Goal: Task Accomplishment & Management: Use online tool/utility

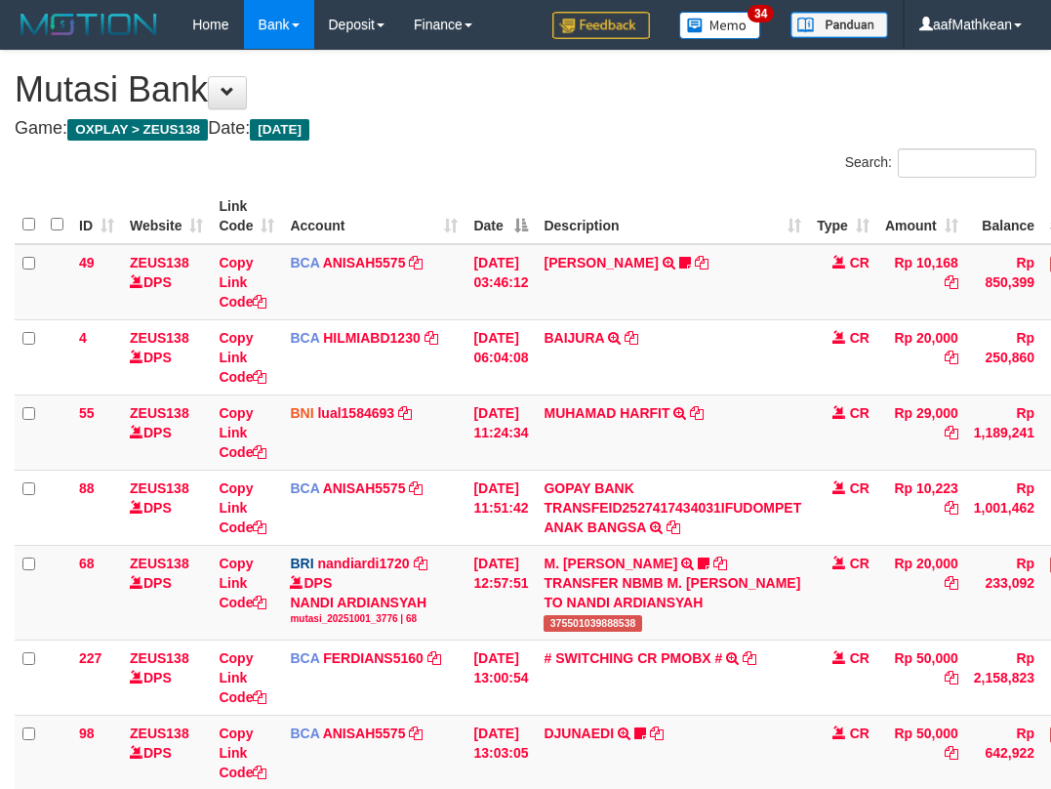
scroll to position [148, 142]
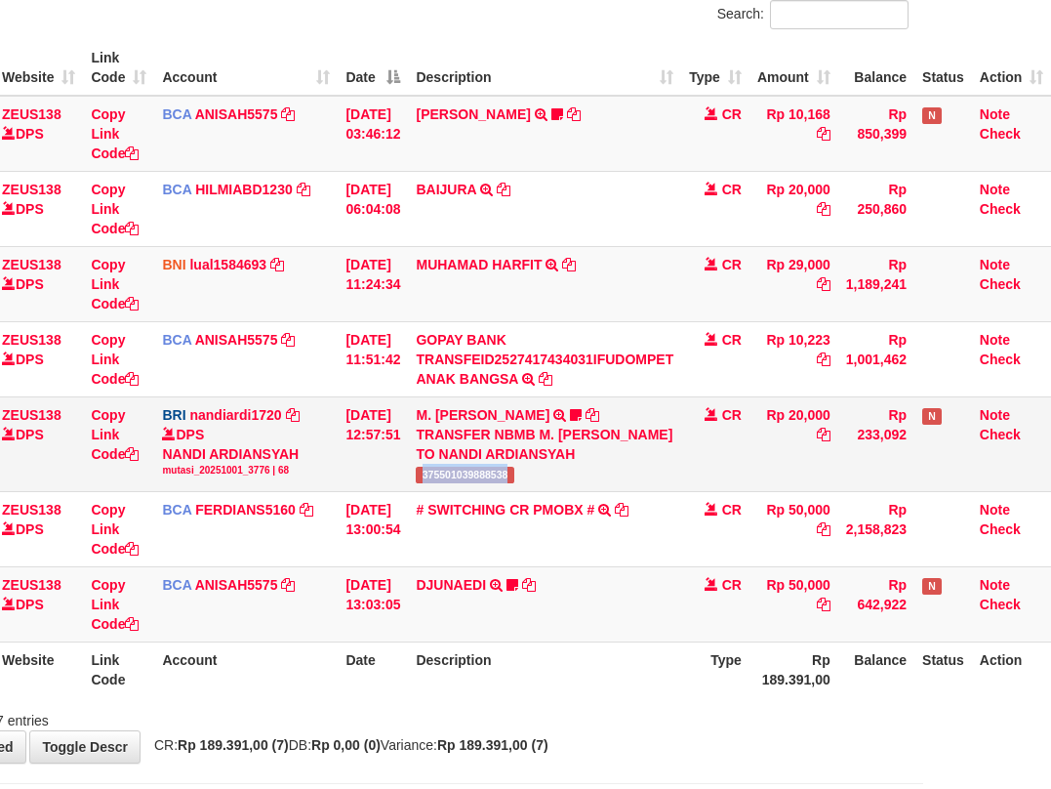
click at [518, 479] on td "M. FAIZ ALFIN TRANSFER NBMB M. FAIZ ALFIN TO NANDI ARDIANSYAH 375501039888538" at bounding box center [544, 443] width 273 height 95
click at [397, 414] on td "[DATE] 12:57:51" at bounding box center [373, 443] width 70 height 95
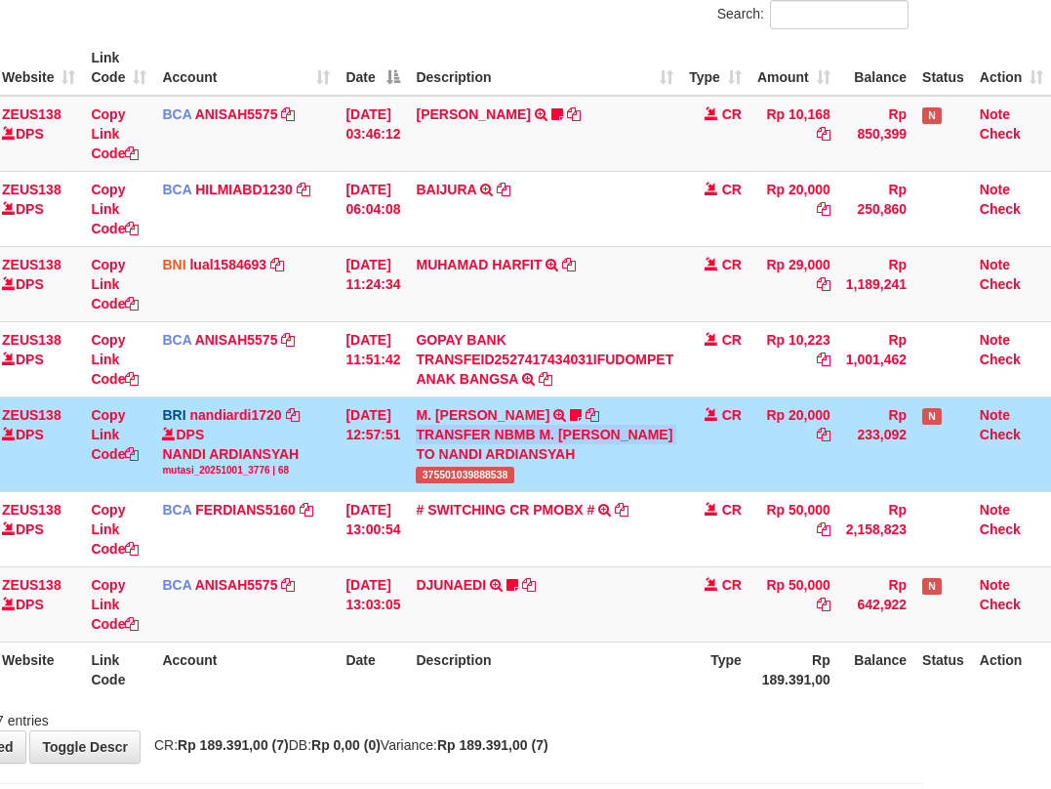
drag, startPoint x: 418, startPoint y: 449, endPoint x: 415, endPoint y: 477, distance: 28.5
click at [423, 468] on td "M. FAIZ ALFIN TRANSFER NBMB M. FAIZ ALFIN TO NANDI ARDIANSYAH 375501039888538" at bounding box center [544, 443] width 273 height 95
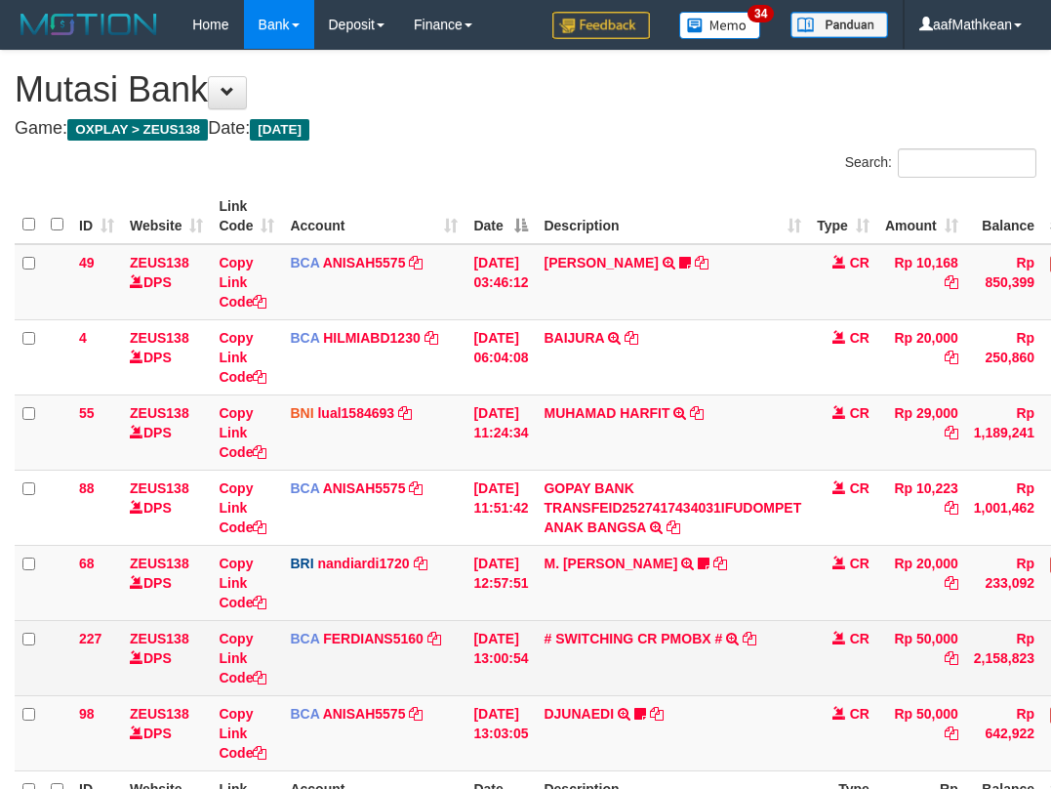
click at [551, 620] on td "# SWITCHING CR PMOBX # SWITCHING CR TRF TRANSFER RINTISAHRUDIN JUNAID 013 PMOBX" at bounding box center [672, 657] width 273 height 75
click at [611, 558] on tbody "49 ZEUS138 DPS Copy Link Code BCA ANISAH5575 DPS ANISAH mutasi_20251001_3827 | …" at bounding box center [597, 507] width 1164 height 527
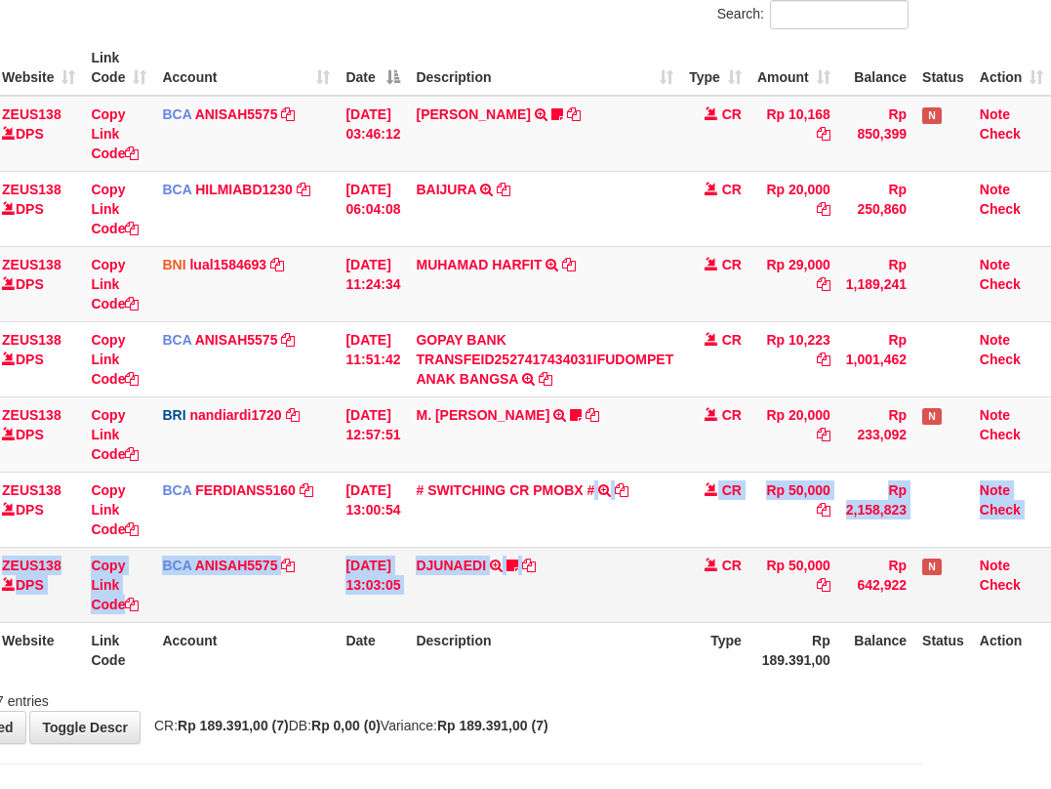
drag, startPoint x: 596, startPoint y: 545, endPoint x: 583, endPoint y: 561, distance: 21.5
click at [586, 565] on tbody "49 ZEUS138 DPS Copy Link Code BCA ANISAH5575 DPS ANISAH mutasi_20251001_3827 | …" at bounding box center [469, 359] width 1164 height 527
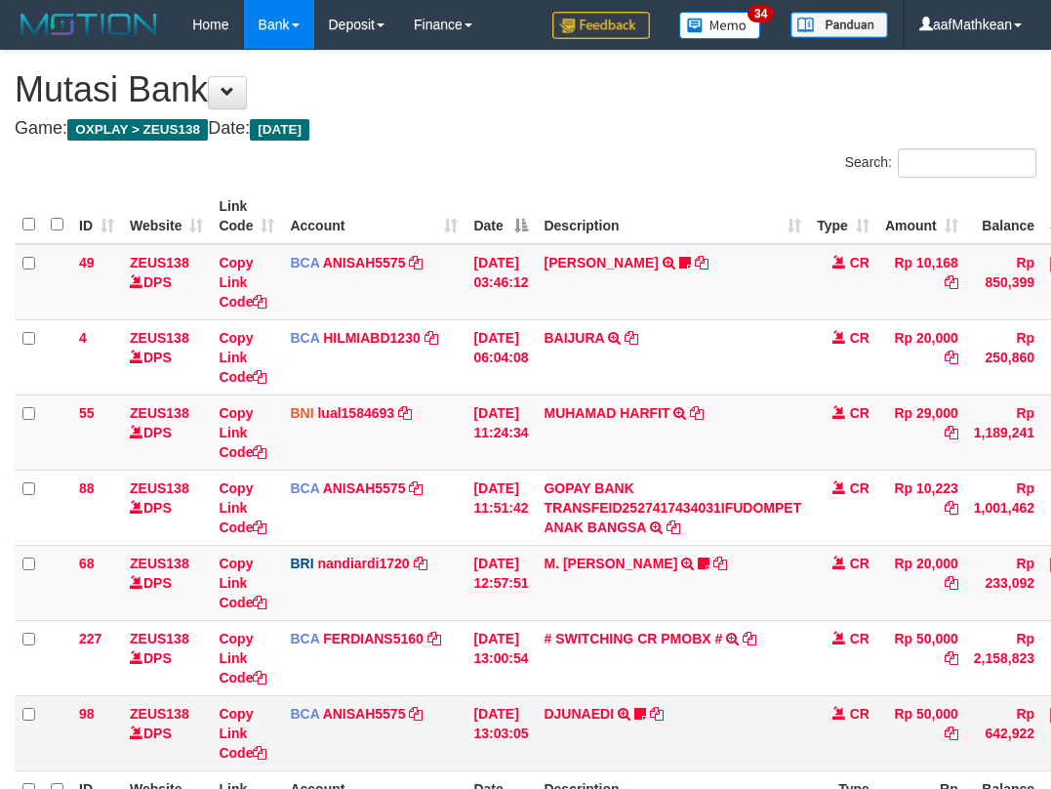
scroll to position [148, 142]
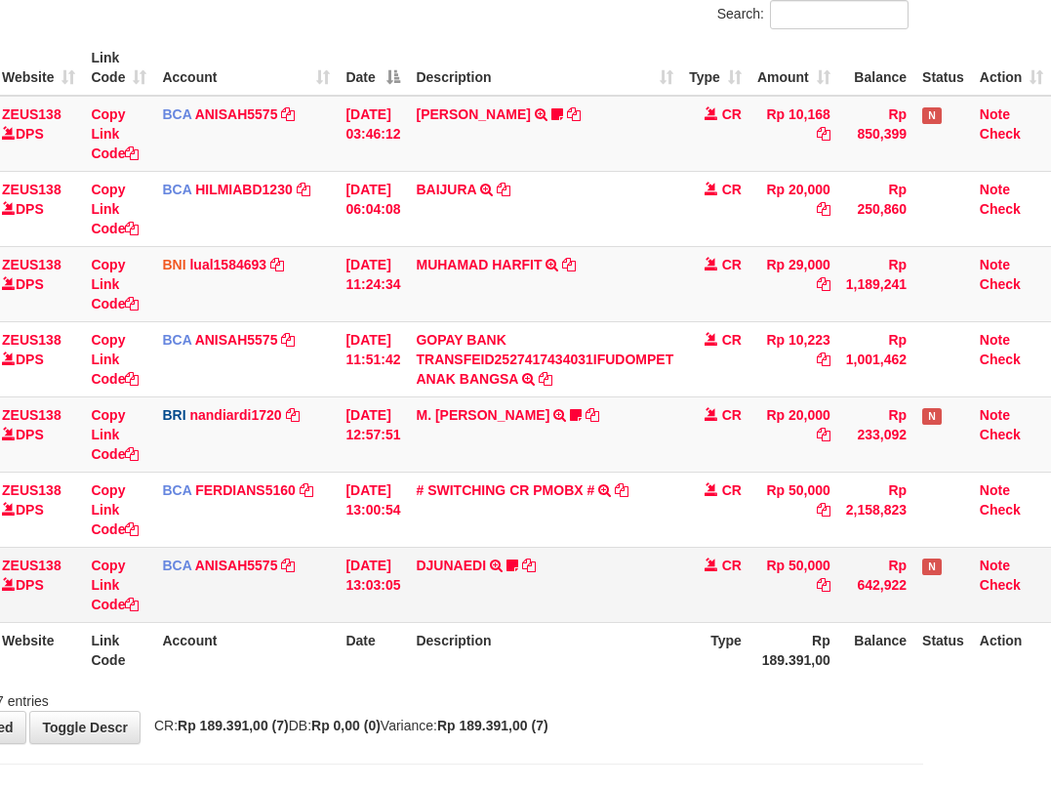
click at [571, 556] on td "DJUNAEDI TRSF E-BANKING CR 0110/FTSCY/WS95031 50000.00DJUNAEDI Wildan248" at bounding box center [544, 584] width 273 height 75
drag, startPoint x: 567, startPoint y: 553, endPoint x: 572, endPoint y: 563, distance: 10.9
click at [568, 554] on td "DJUNAEDI TRSF E-BANKING CR 0110/FTSCY/WS95031 50000.00DJUNAEDI Wildan248" at bounding box center [544, 584] width 273 height 75
click at [572, 562] on td "DJUNAEDI TRSF E-BANKING CR 0110/FTSCY/WS95031 50000.00DJUNAEDI Wildan248" at bounding box center [544, 584] width 273 height 75
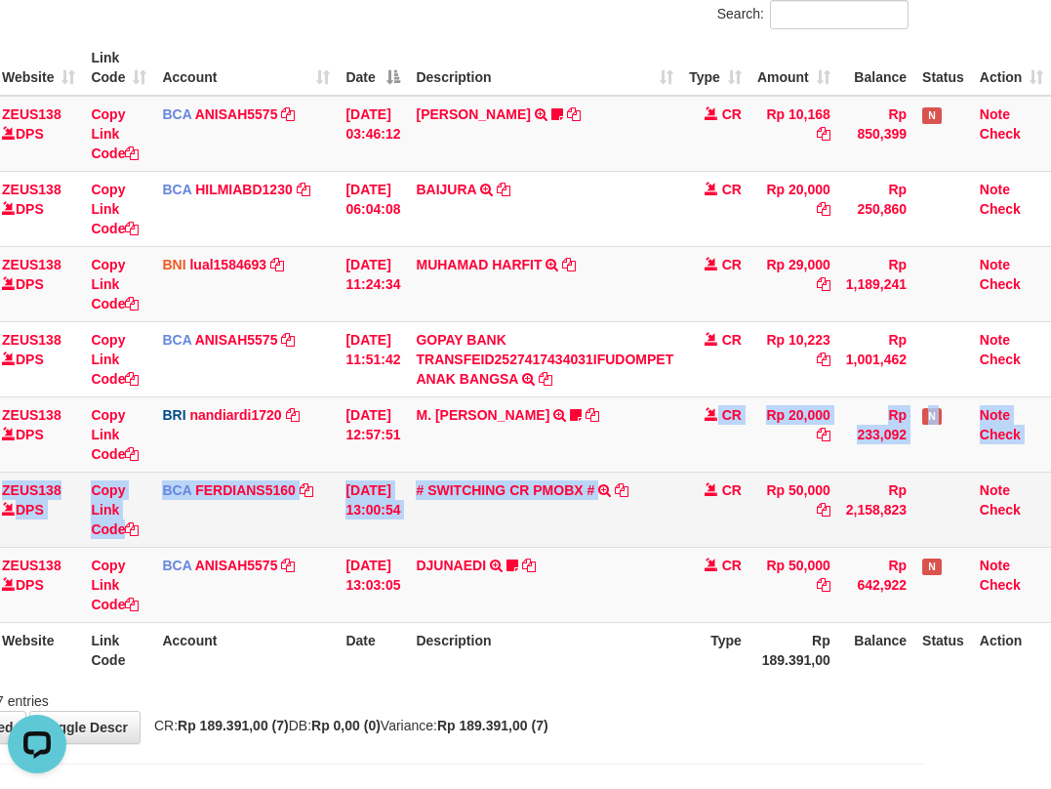
drag, startPoint x: 627, startPoint y: 440, endPoint x: 607, endPoint y: 500, distance: 62.7
click at [607, 501] on tbody "49 ZEUS138 DPS Copy Link Code BCA ANISAH5575 DPS ANISAH mutasi_20251001_3827 | …" at bounding box center [469, 359] width 1164 height 527
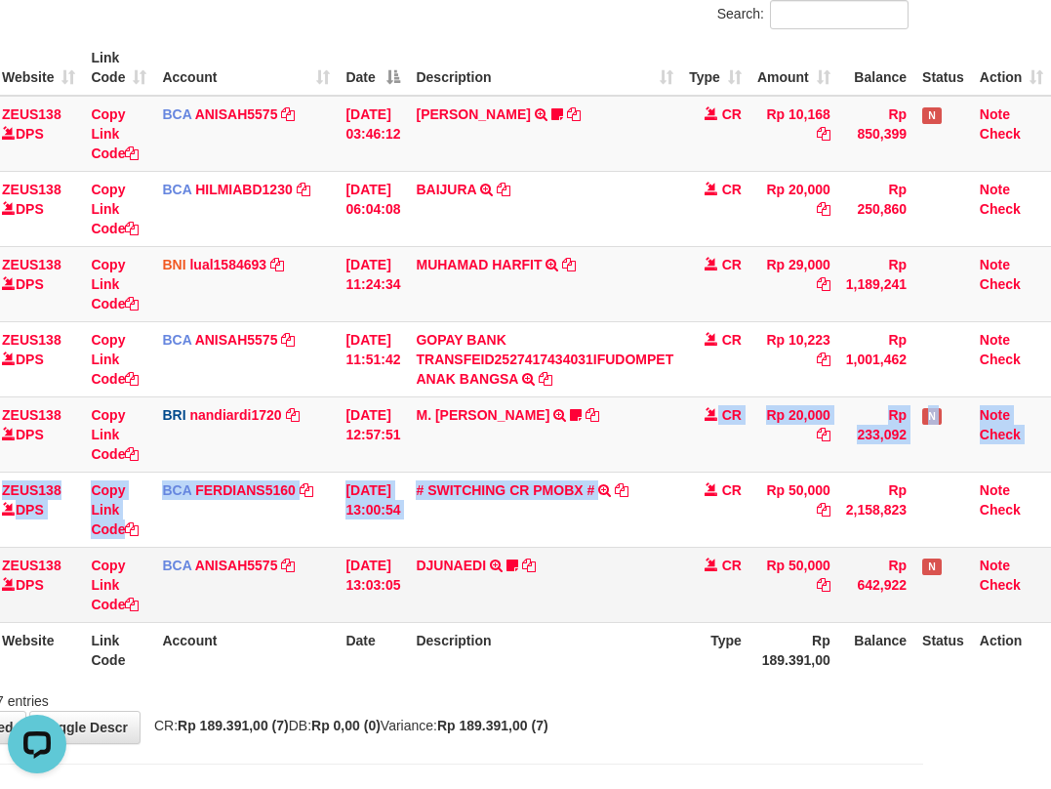
click at [620, 548] on tbody "49 ZEUS138 DPS Copy Link Code BCA ANISAH5575 DPS ANISAH mutasi_20251001_3827 | …" at bounding box center [469, 359] width 1164 height 527
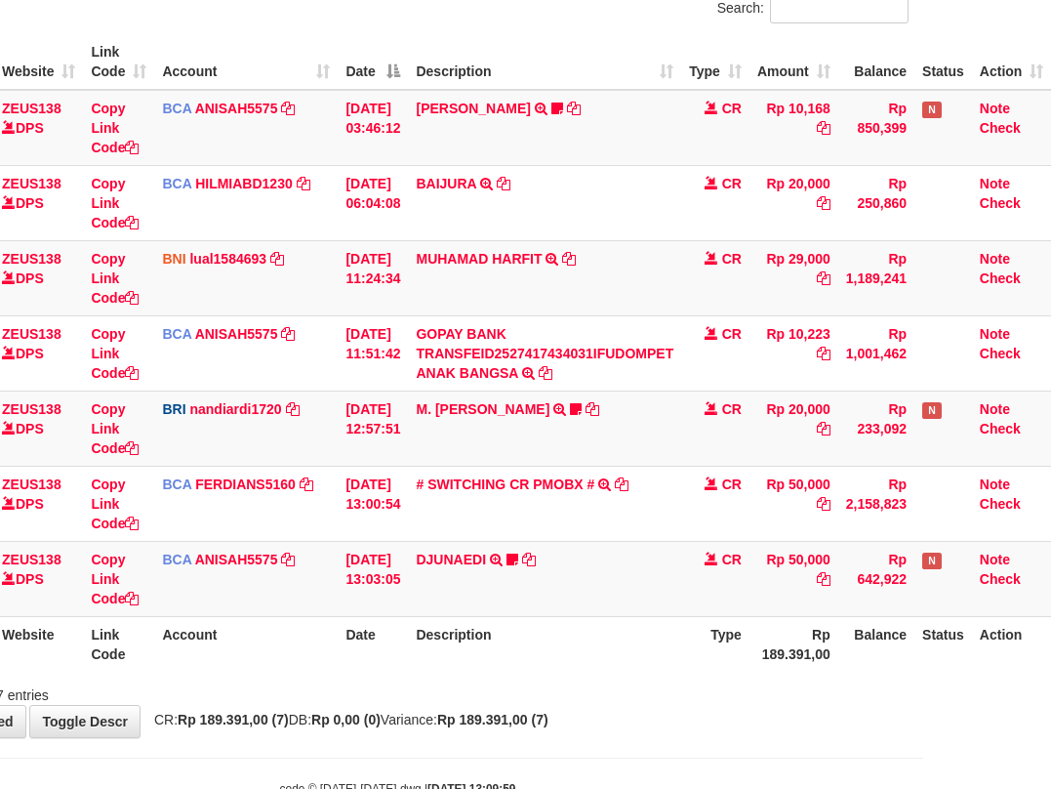
click at [923, 788] on html "Toggle navigation Home Bank Account List Load By Website Group [OXPLAY] ZEUS138…" at bounding box center [397, 346] width 1051 height 1000
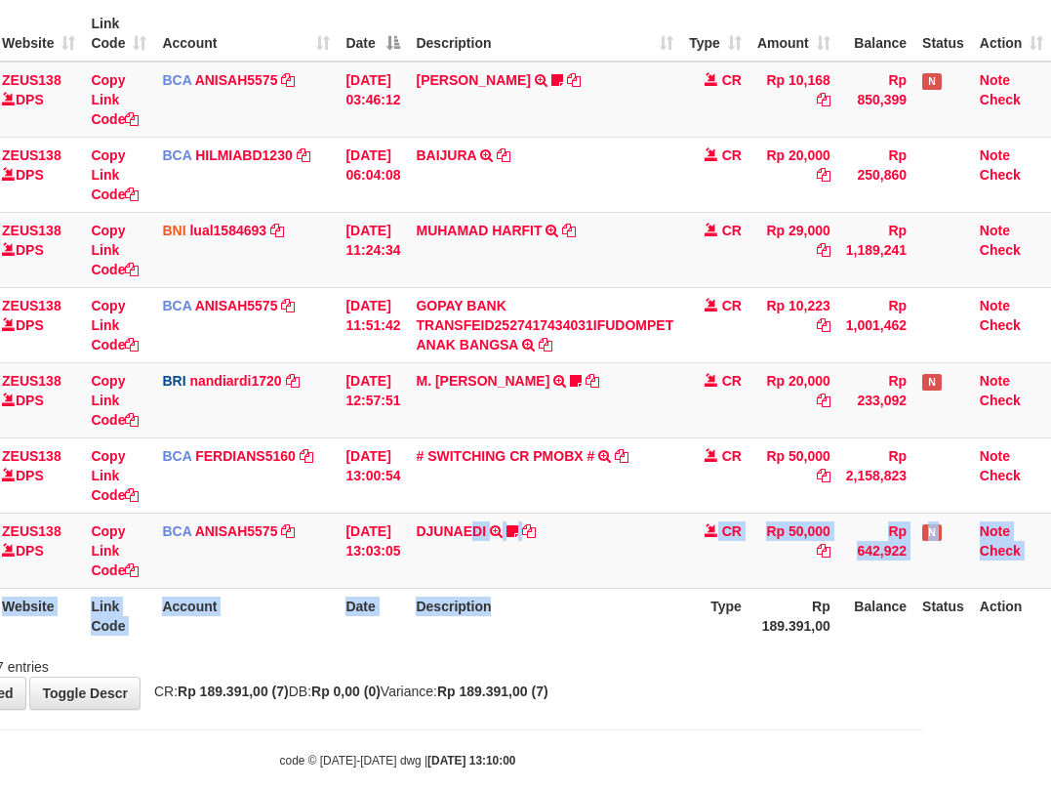
drag, startPoint x: 547, startPoint y: 568, endPoint x: 1261, endPoint y: 748, distance: 736.6
click at [923, 748] on html "Toggle navigation Home Bank Account List Load By Website Group [OXPLAY] ZEUS138…" at bounding box center [397, 317] width 1051 height 1000
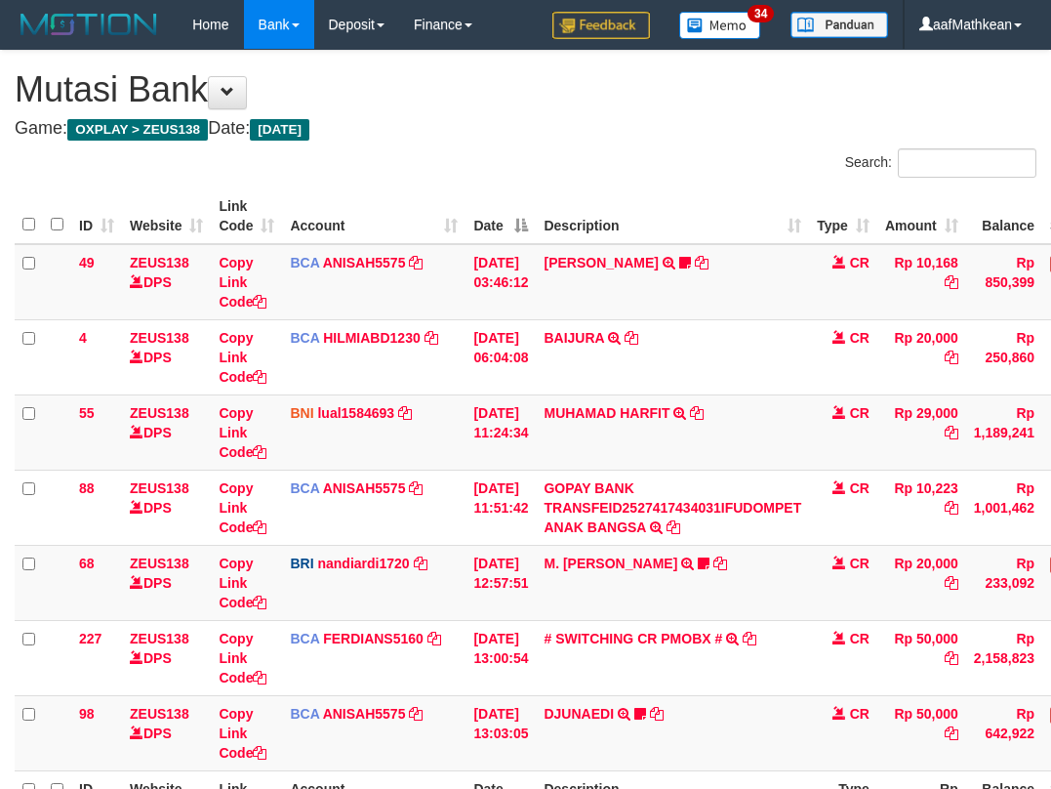
scroll to position [153, 134]
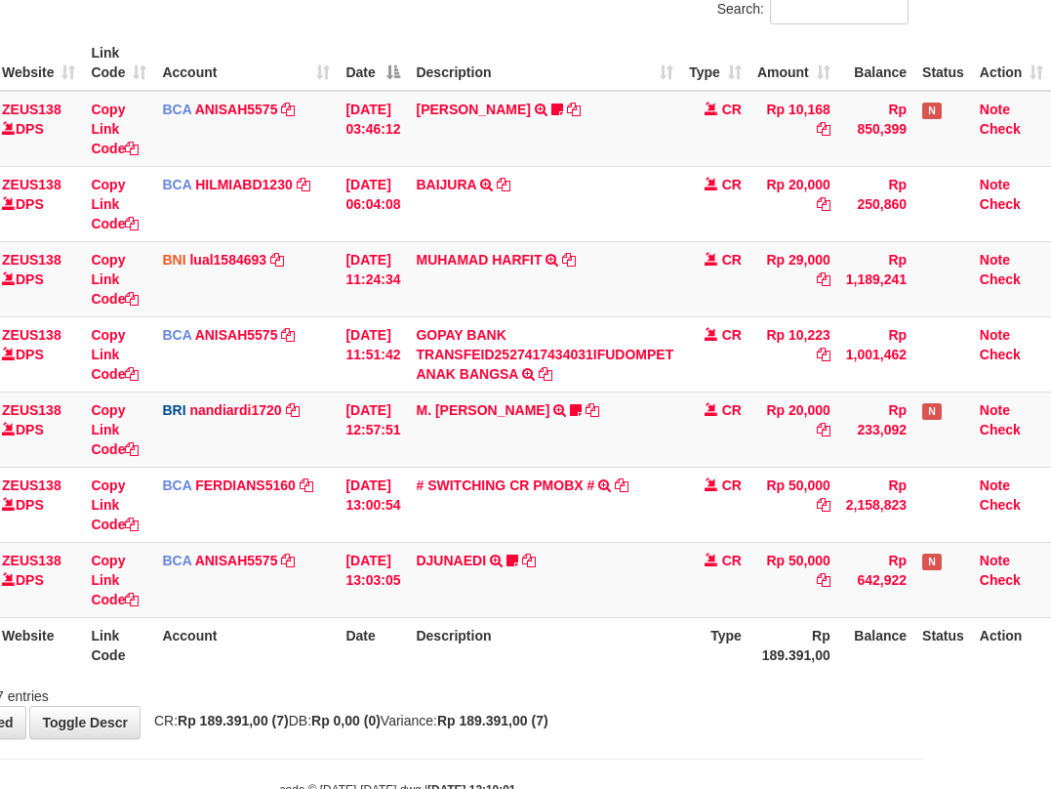
drag, startPoint x: 537, startPoint y: 664, endPoint x: 637, endPoint y: 655, distance: 100.9
click at [538, 667] on th "Description" at bounding box center [544, 645] width 273 height 56
click at [647, 659] on th "Description" at bounding box center [544, 645] width 273 height 56
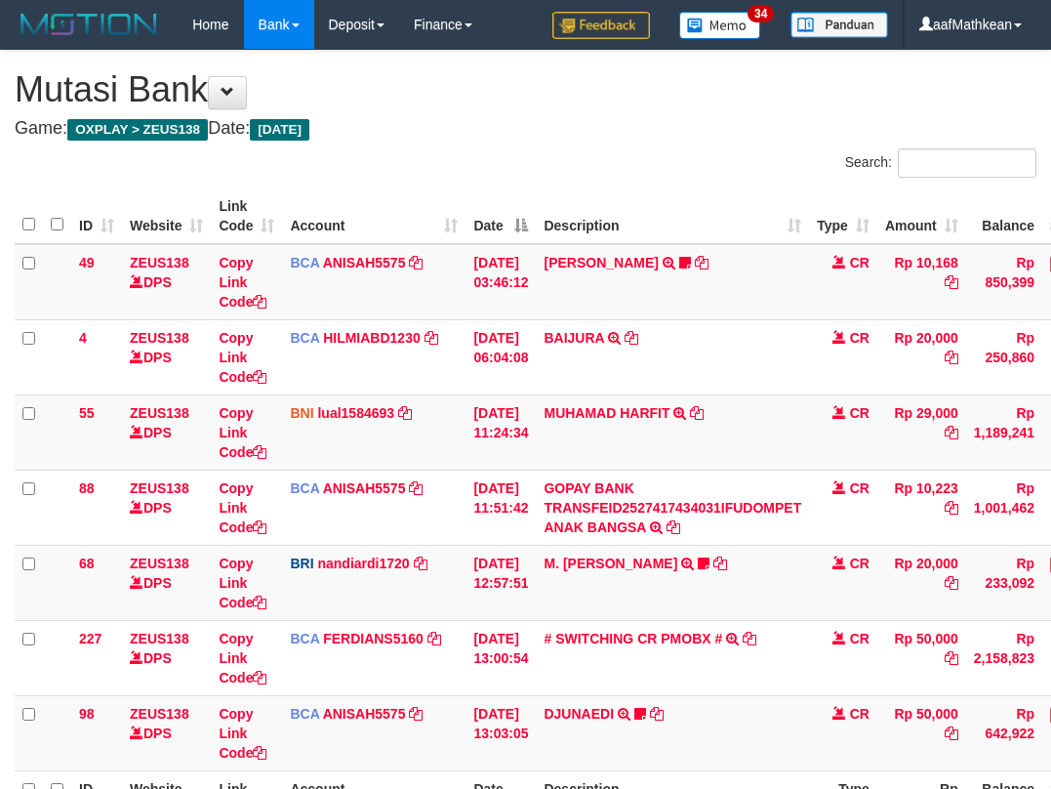
scroll to position [188, 0]
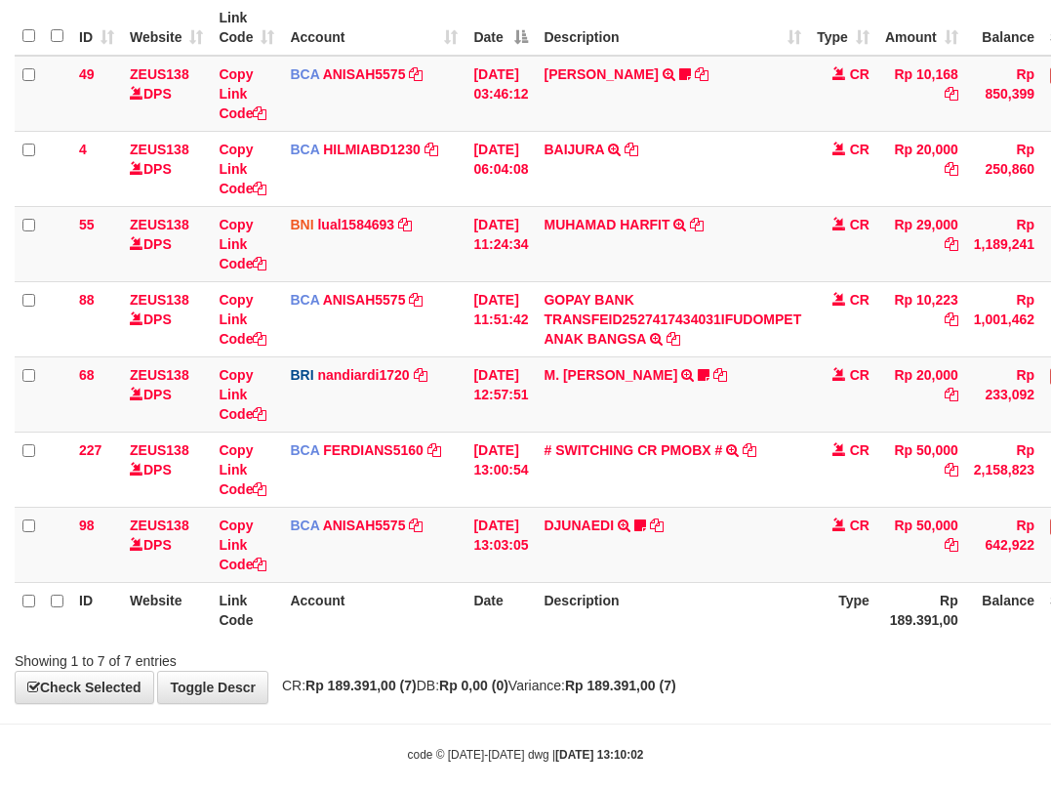
click at [668, 651] on div "Showing 1 to 7 of 7 entries" at bounding box center [525, 656] width 1051 height 27
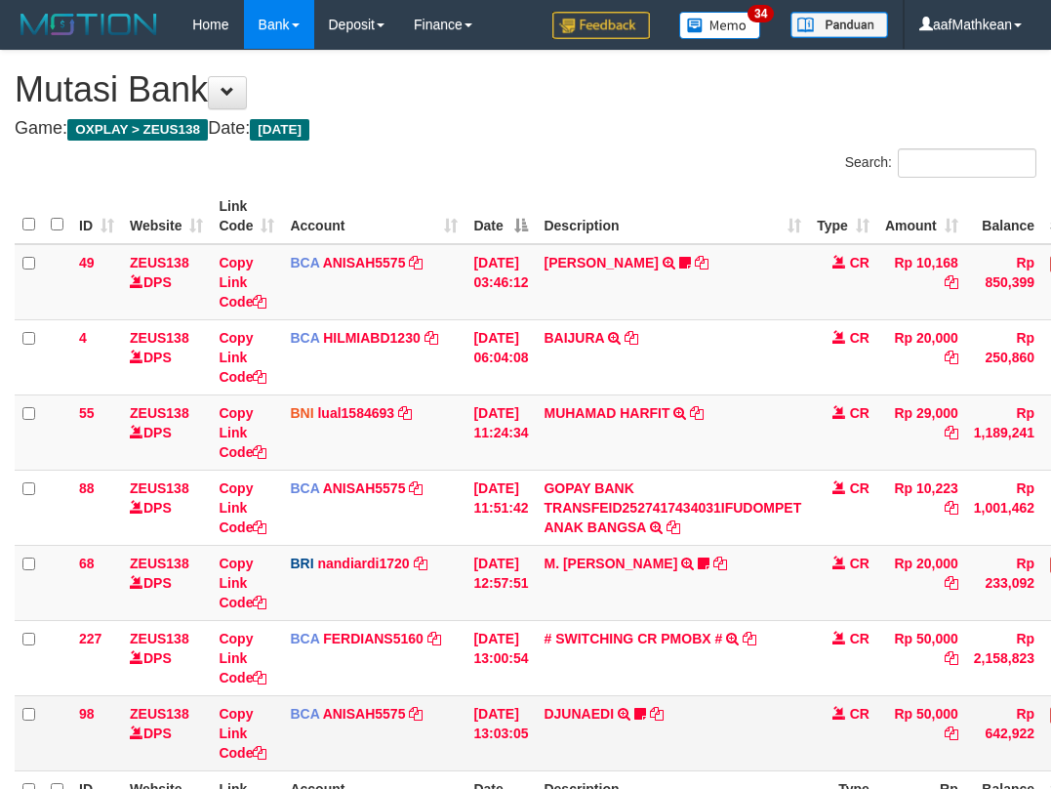
scroll to position [119, 0]
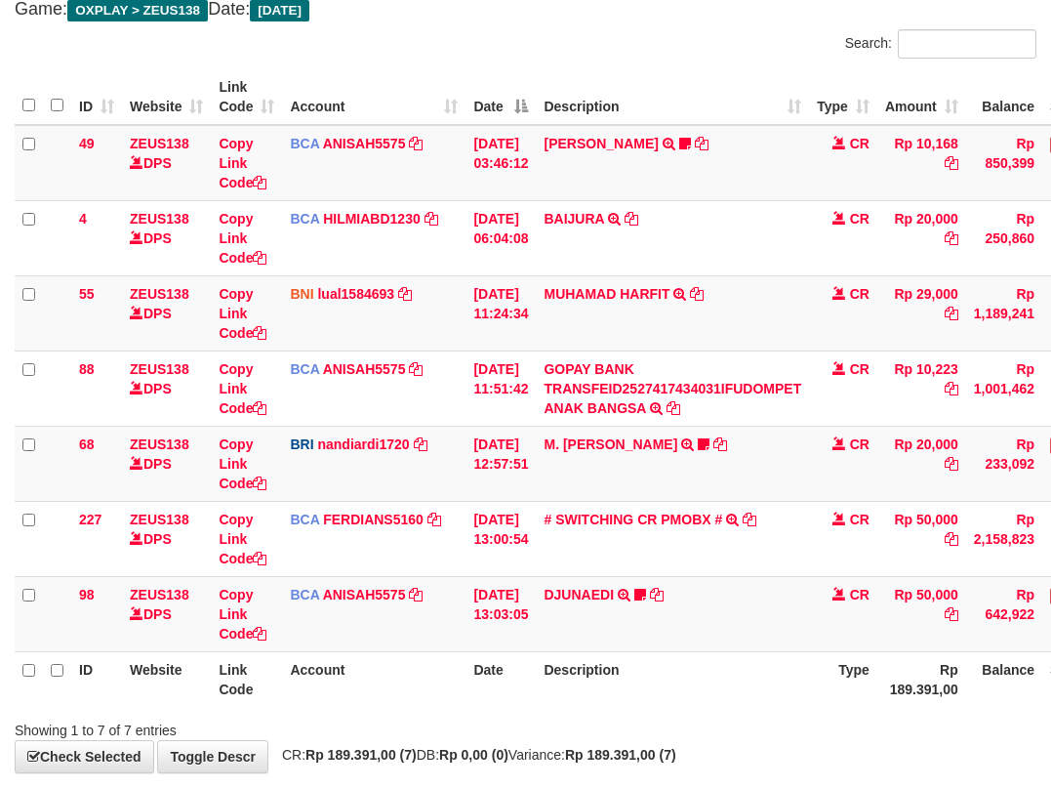
drag, startPoint x: 0, startPoint y: 0, endPoint x: 668, endPoint y: 656, distance: 935.8
click at [668, 656] on th "Description" at bounding box center [672, 679] width 273 height 56
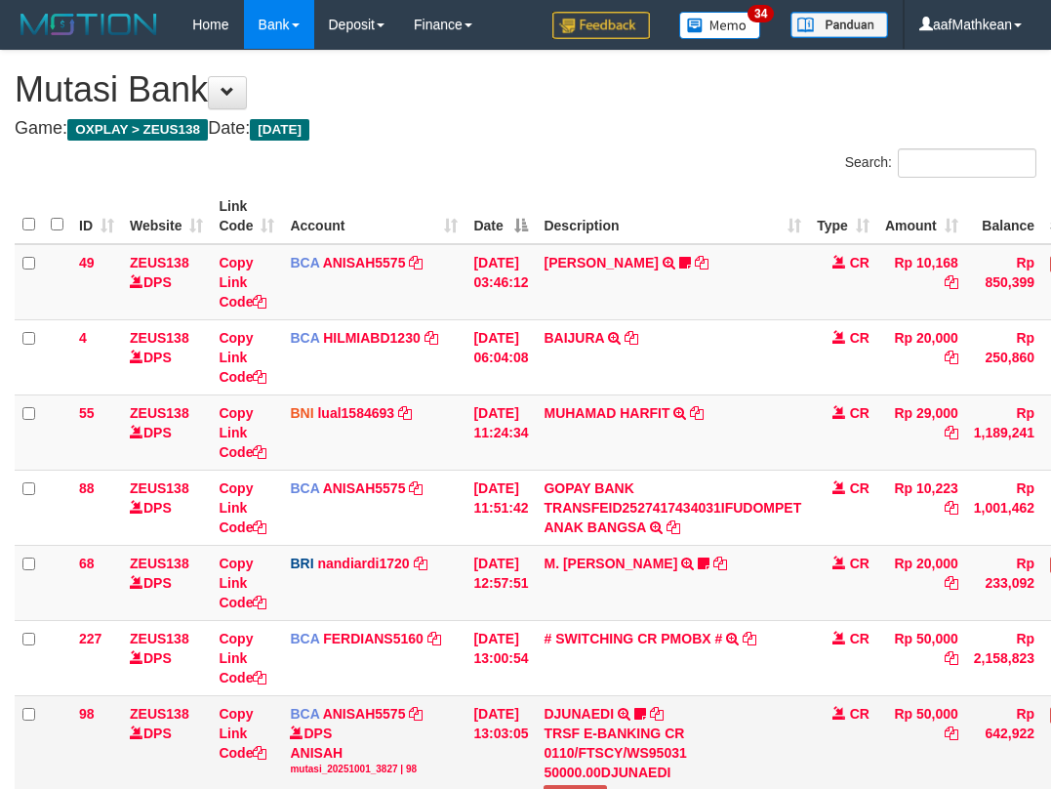
click at [634, 706] on link at bounding box center [640, 714] width 12 height 16
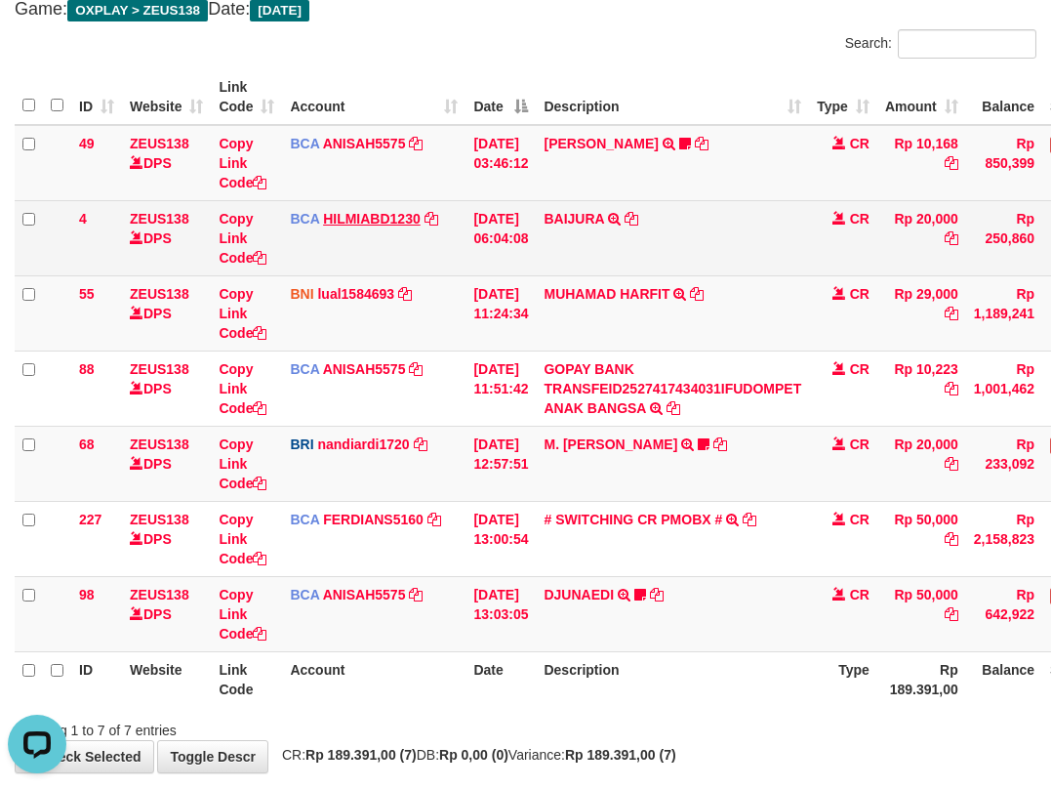
click at [319, 178] on td "BCA ANISAH5575 DPS ANISAH mutasi_20251001_3827 | 49 mutasi_20251001_3827 | 49" at bounding box center [373, 163] width 183 height 76
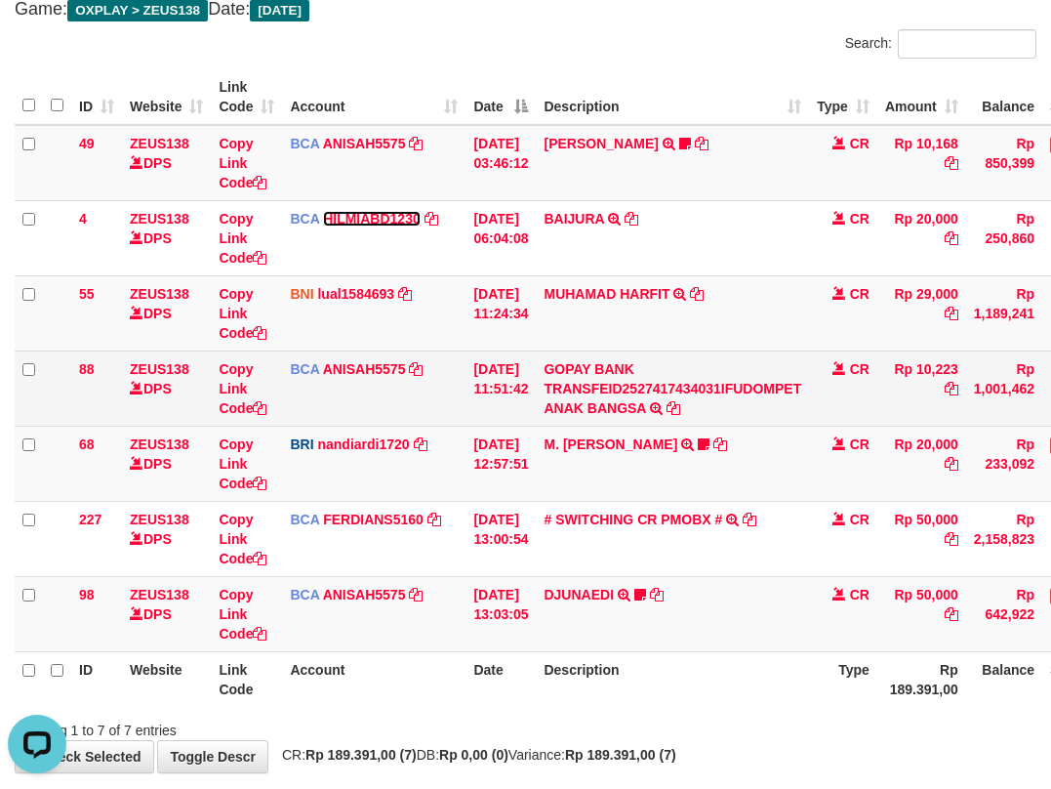
click at [323, 211] on link "HILMIABD1230" at bounding box center [372, 219] width 98 height 16
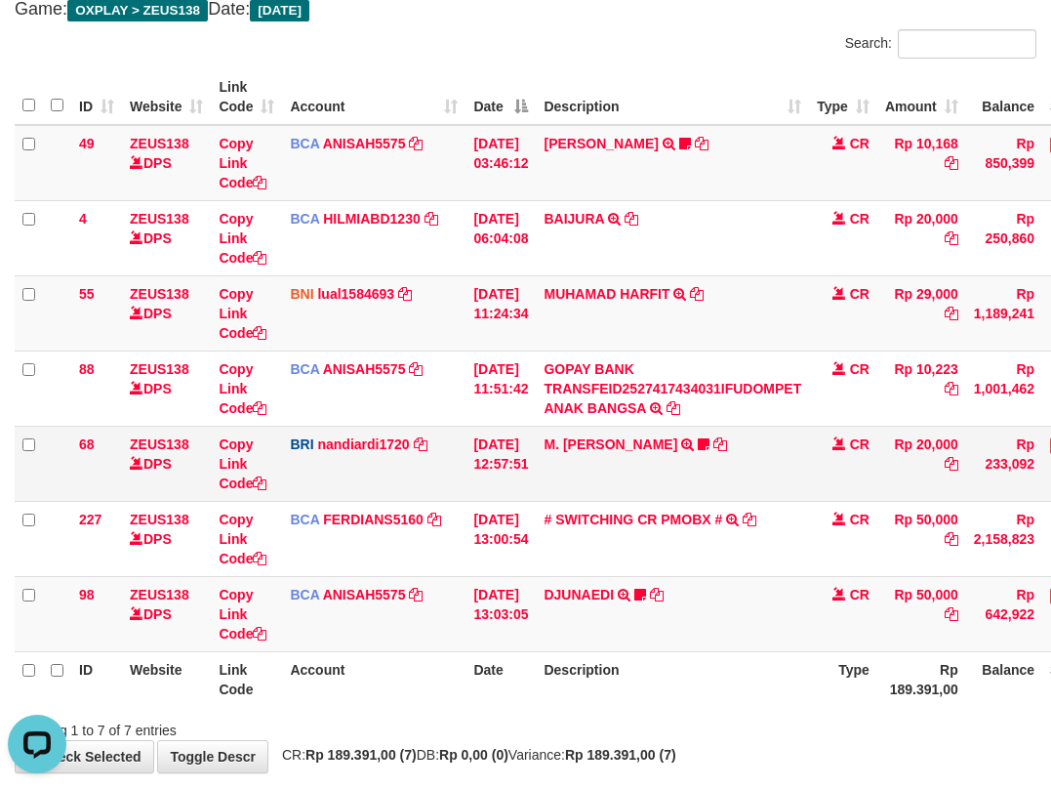
click at [508, 324] on table "ID Website Link Code Account Date Description Type Amount Balance Status Action…" at bounding box center [597, 387] width 1164 height 637
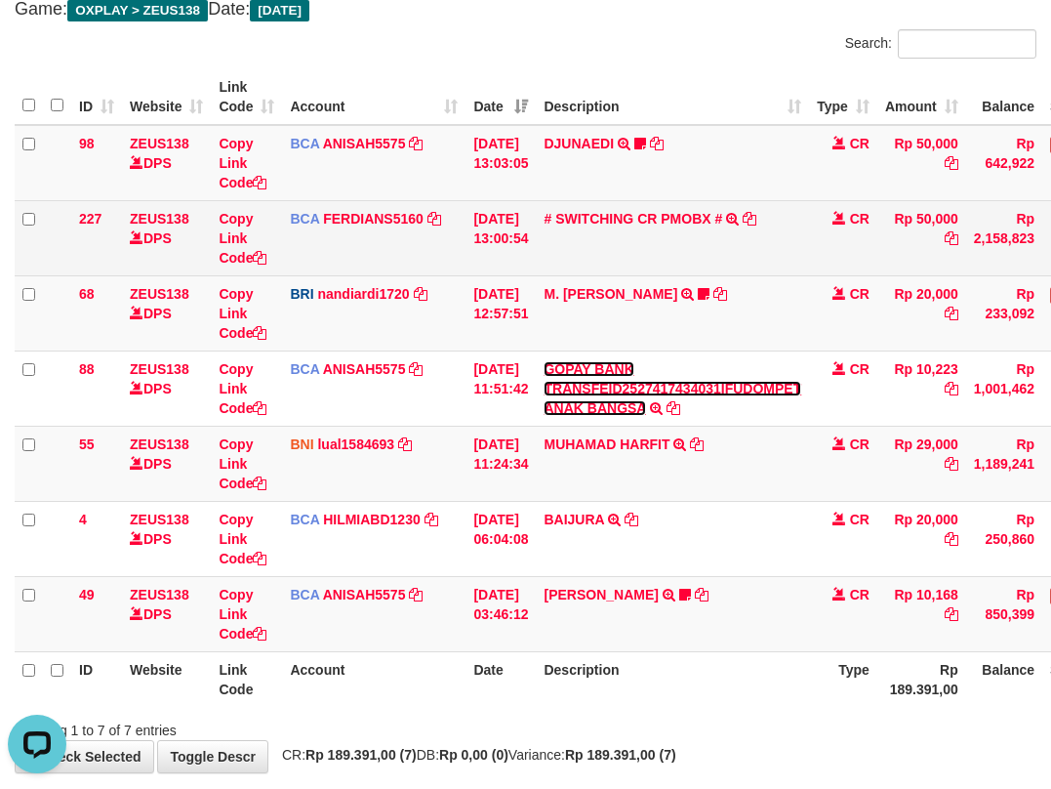
click at [544, 361] on link "GOPAY BANK TRANSFEID2527417434031IFUDOMPET ANAK BANGSA" at bounding box center [673, 388] width 258 height 55
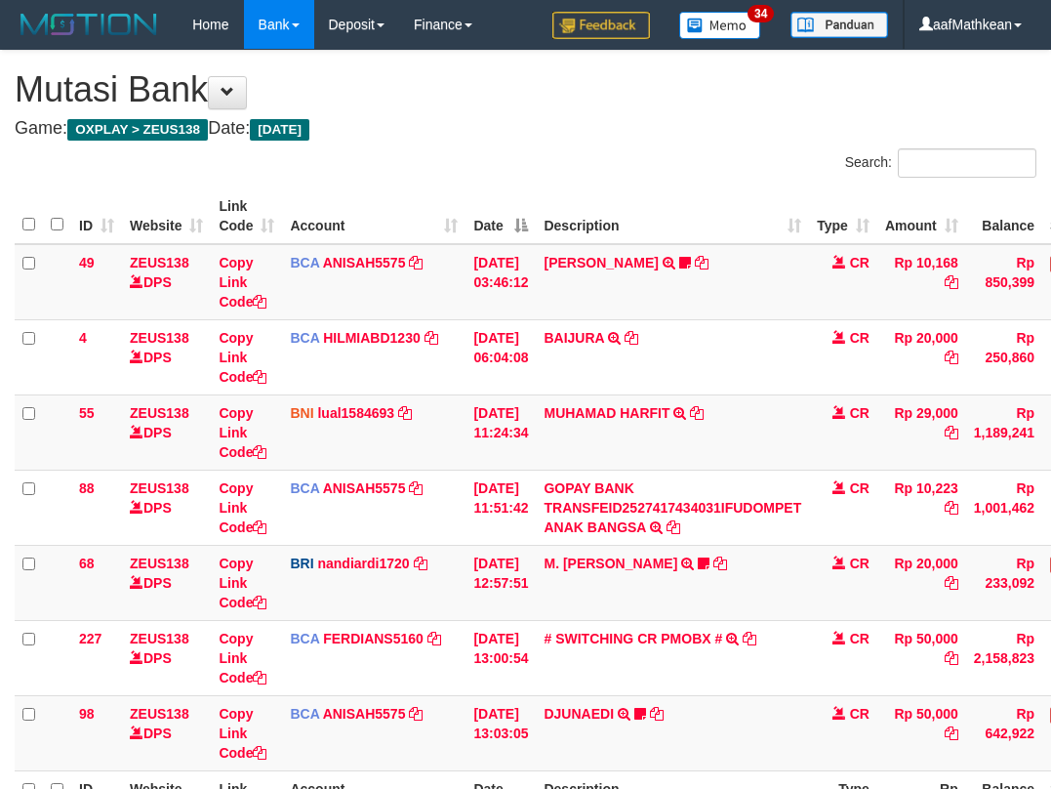
scroll to position [119, 0]
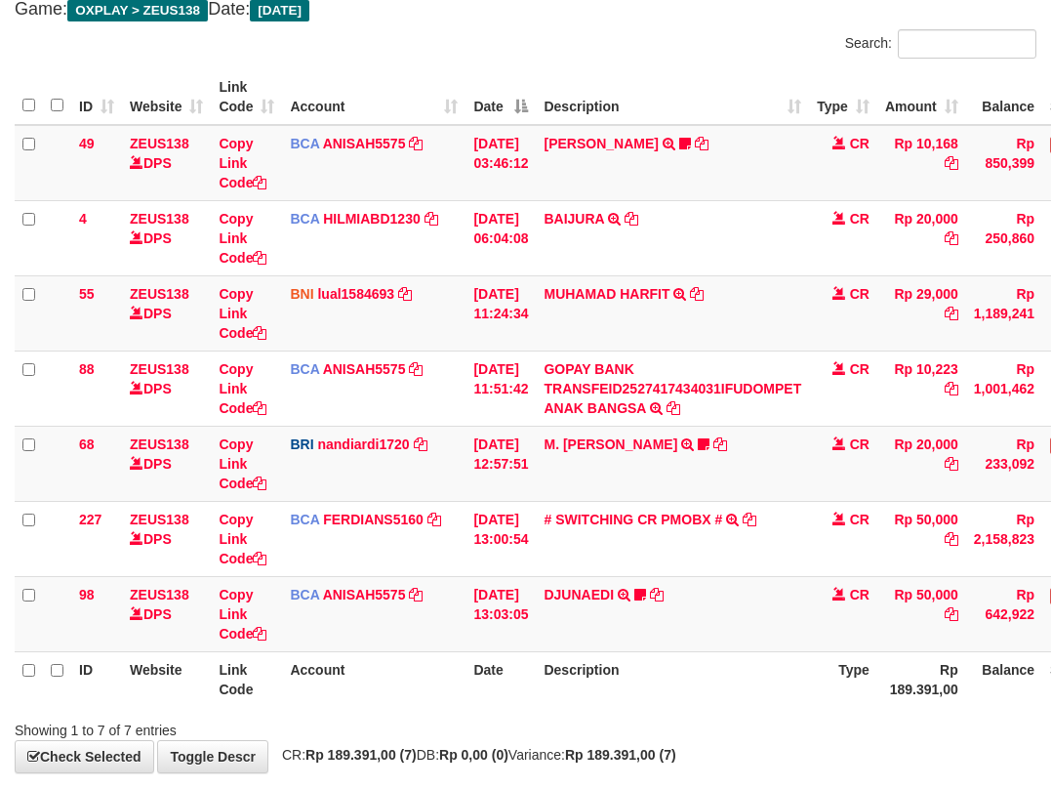
click at [737, 636] on td "DJUNAEDI TRSF E-BANKING CR 0110/FTSCY/WS95031 50000.00DJUNAEDI Wildan248" at bounding box center [672, 613] width 273 height 75
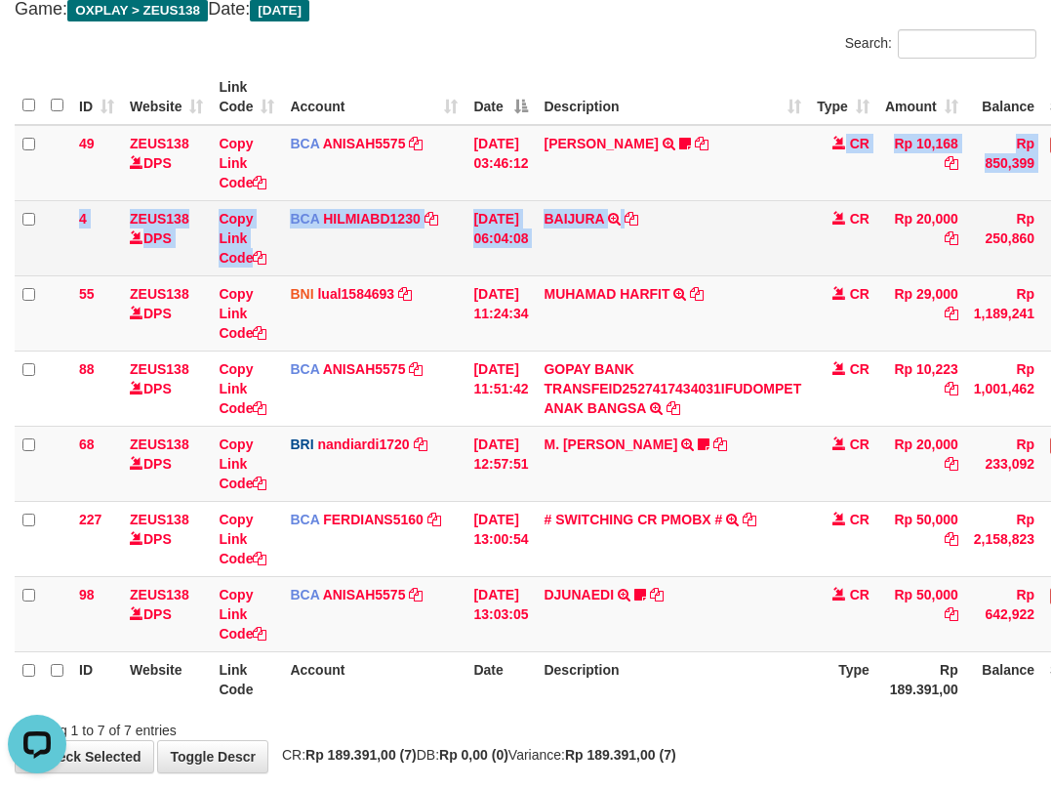
drag, startPoint x: 731, startPoint y: 223, endPoint x: 738, endPoint y: 264, distance: 40.6
click at [733, 240] on tbody "49 ZEUS138 DPS Copy Link Code BCA ANISAH5575 DPS ANISAH mutasi_20251001_3827 | …" at bounding box center [597, 388] width 1164 height 527
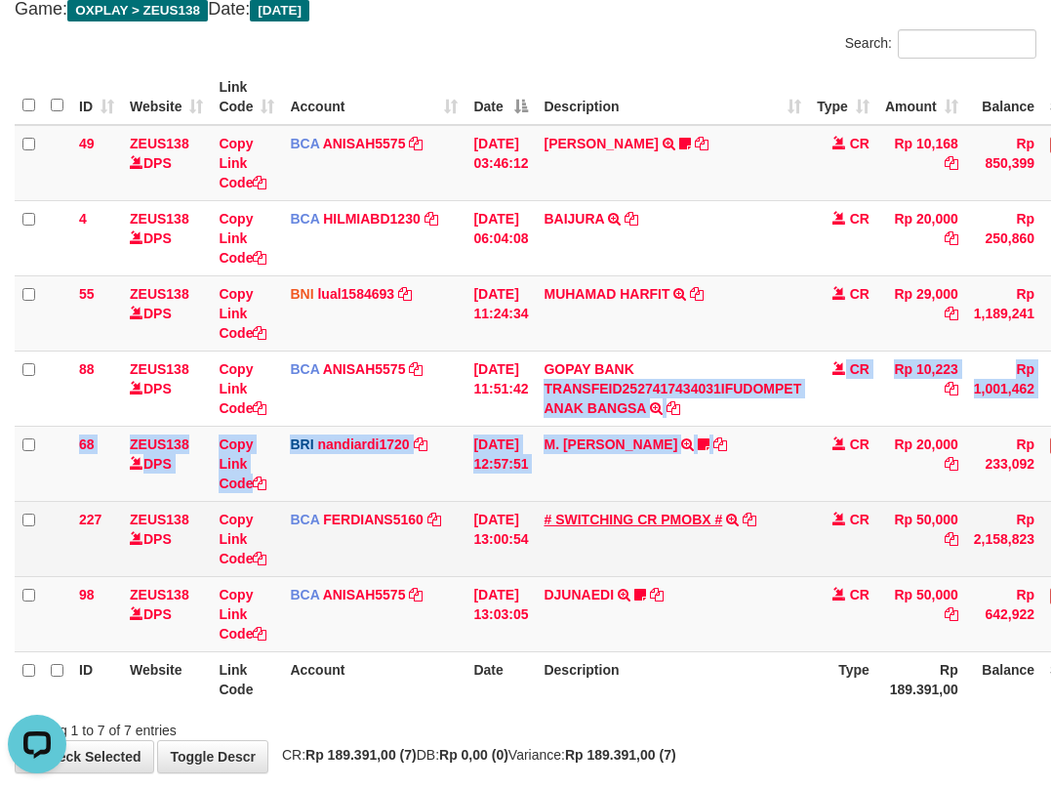
click at [692, 474] on tbody "49 ZEUS138 DPS Copy Link Code BCA ANISAH5575 DPS ANISAH mutasi_20251001_3827 | …" at bounding box center [597, 388] width 1164 height 527
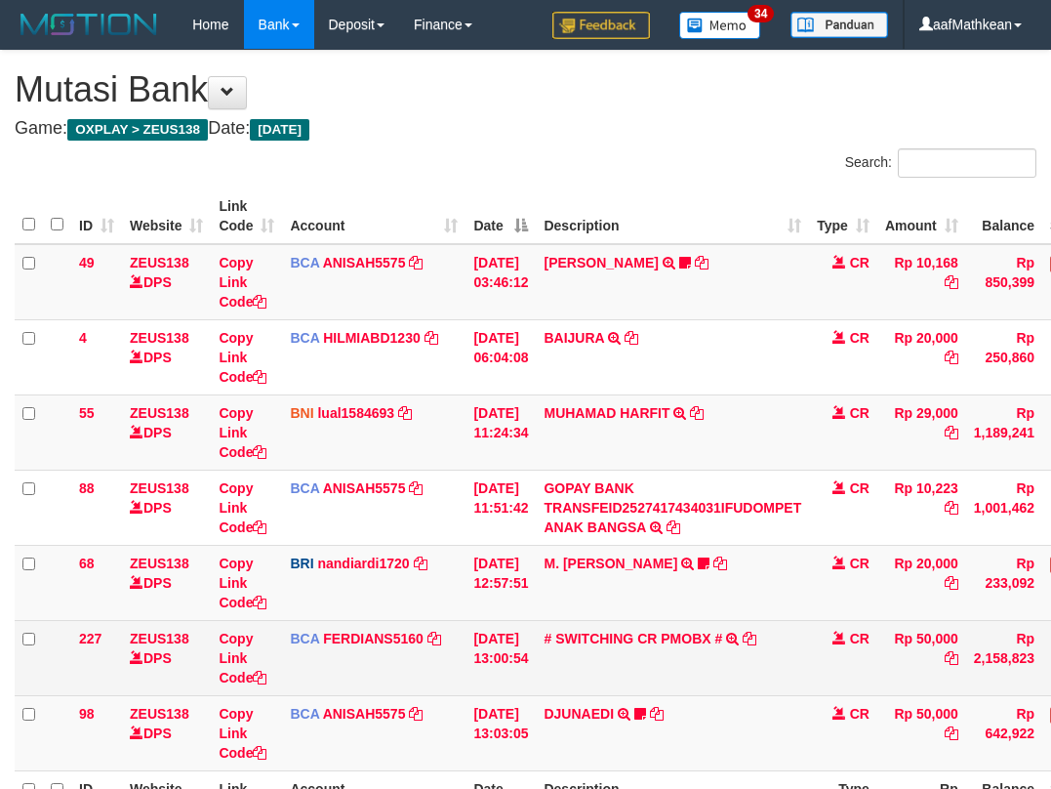
scroll to position [119, 0]
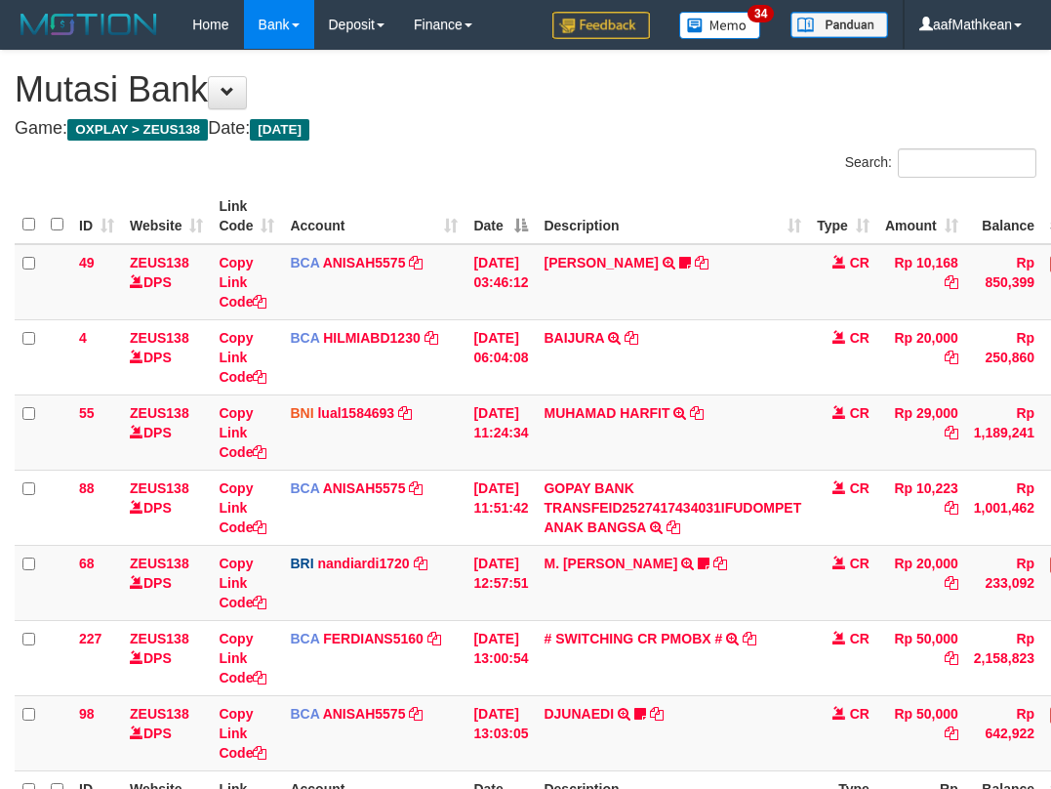
click at [742, 620] on td "# SWITCHING CR PMOBX # SWITCHING CR TRF TRANSFER RINTISAHRUDIN JUNAID 013 PMOBX" at bounding box center [672, 657] width 273 height 75
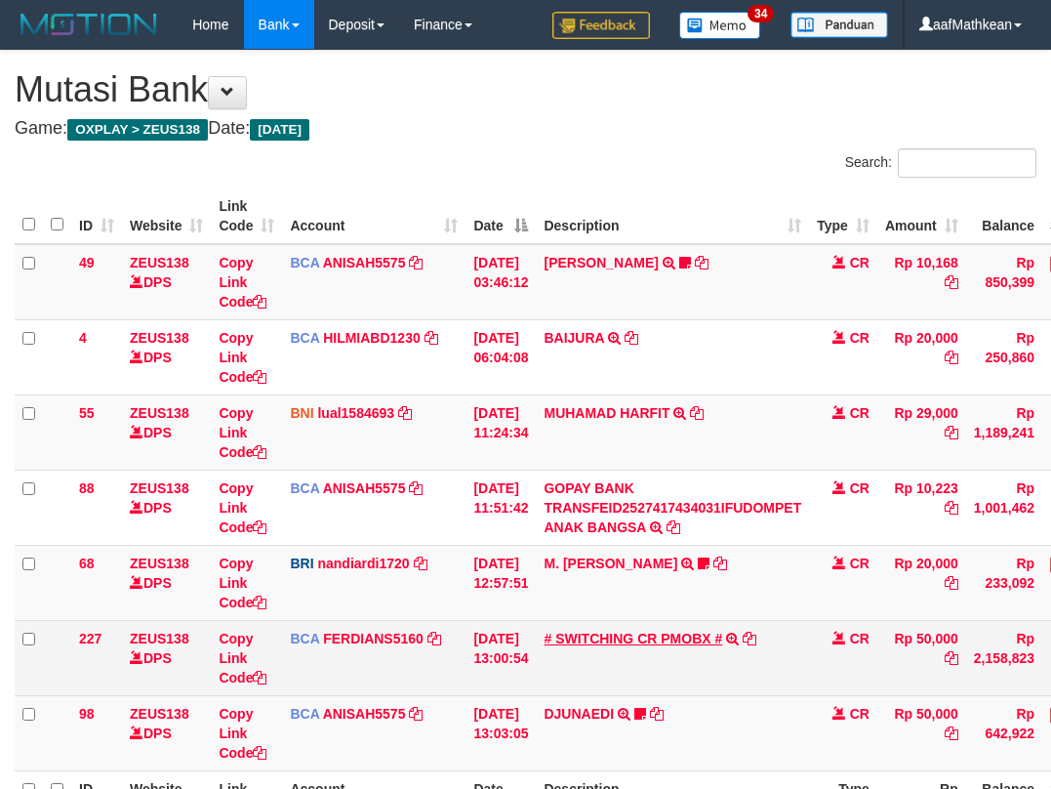
scroll to position [119, 0]
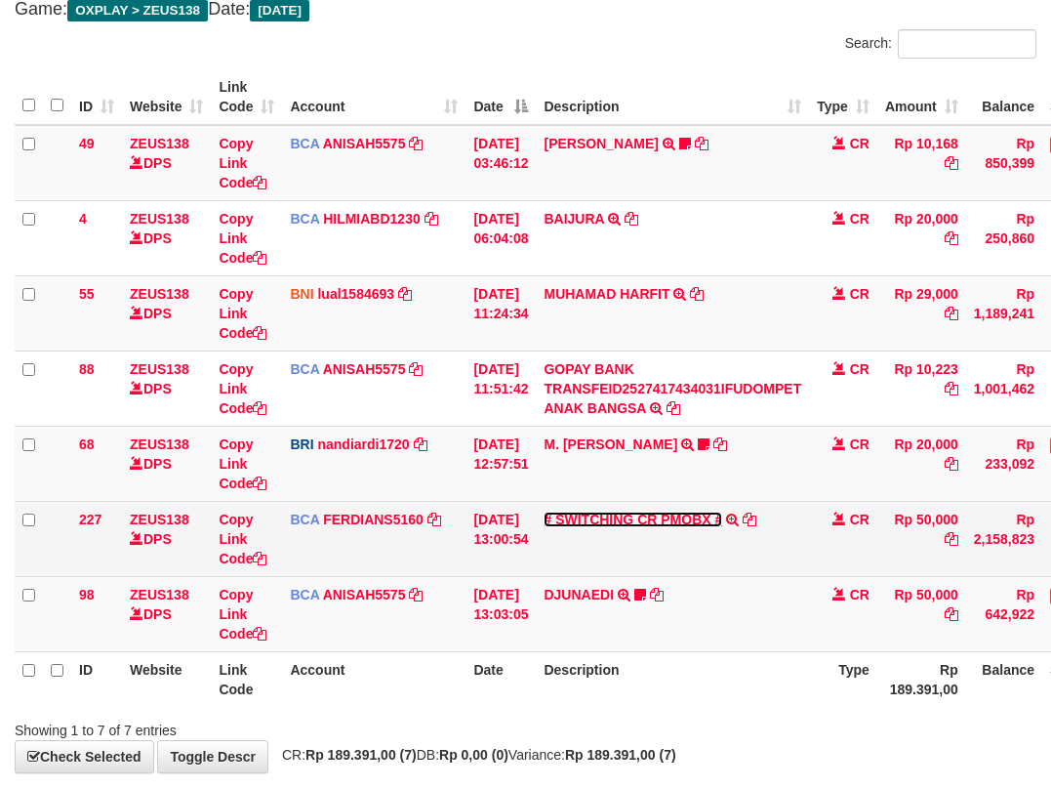
click at [544, 511] on link "# SWITCHING CR PMOBX #" at bounding box center [633, 519] width 179 height 16
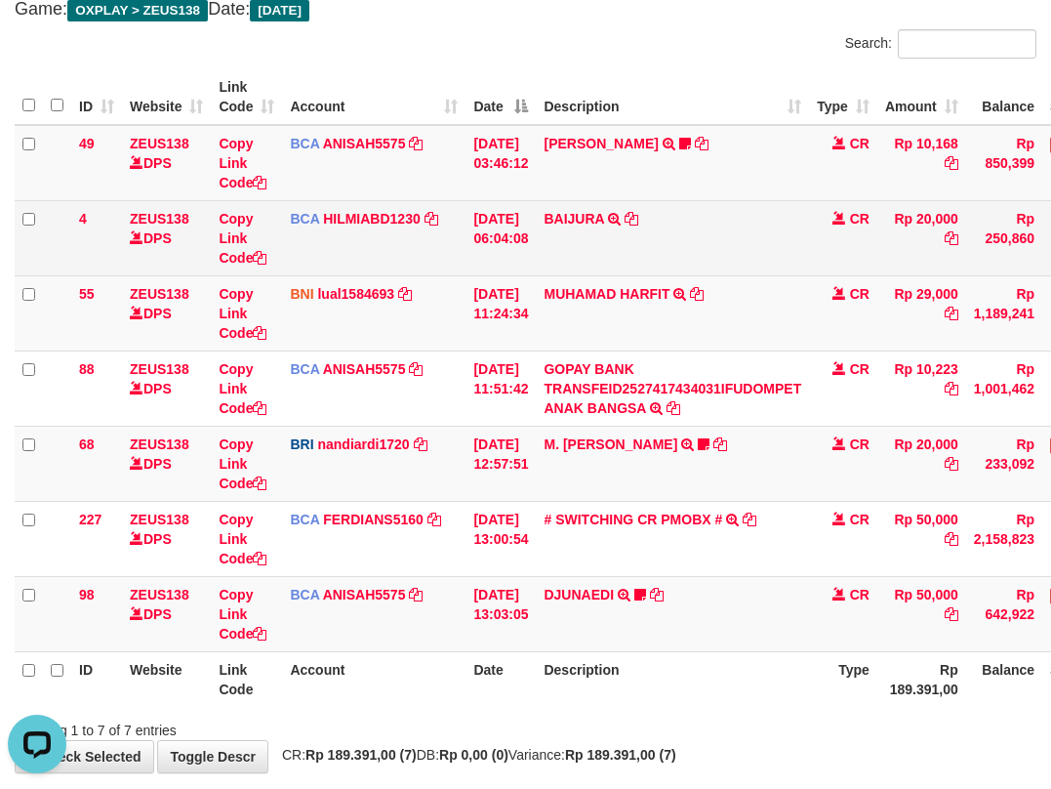
click at [730, 249] on td "BAIJURA TRSF E-BANKING CR 0110/FTSCY/WS95051 20000.002025100191215388 TRFDN-BAI…" at bounding box center [672, 237] width 273 height 75
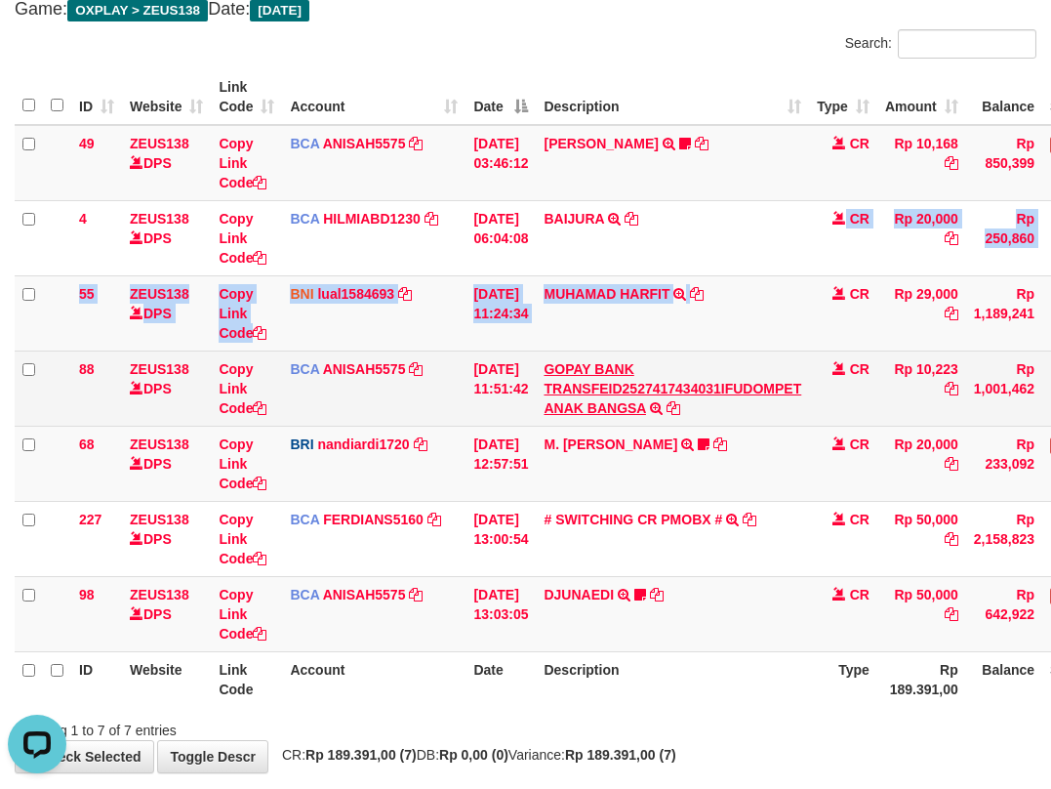
drag, startPoint x: 736, startPoint y: 323, endPoint x: 694, endPoint y: 393, distance: 81.8
click at [736, 343] on tbody "49 ZEUS138 DPS Copy Link Code BCA ANISAH5575 DPS [PERSON_NAME] mutasi_20251001_…" at bounding box center [597, 388] width 1164 height 527
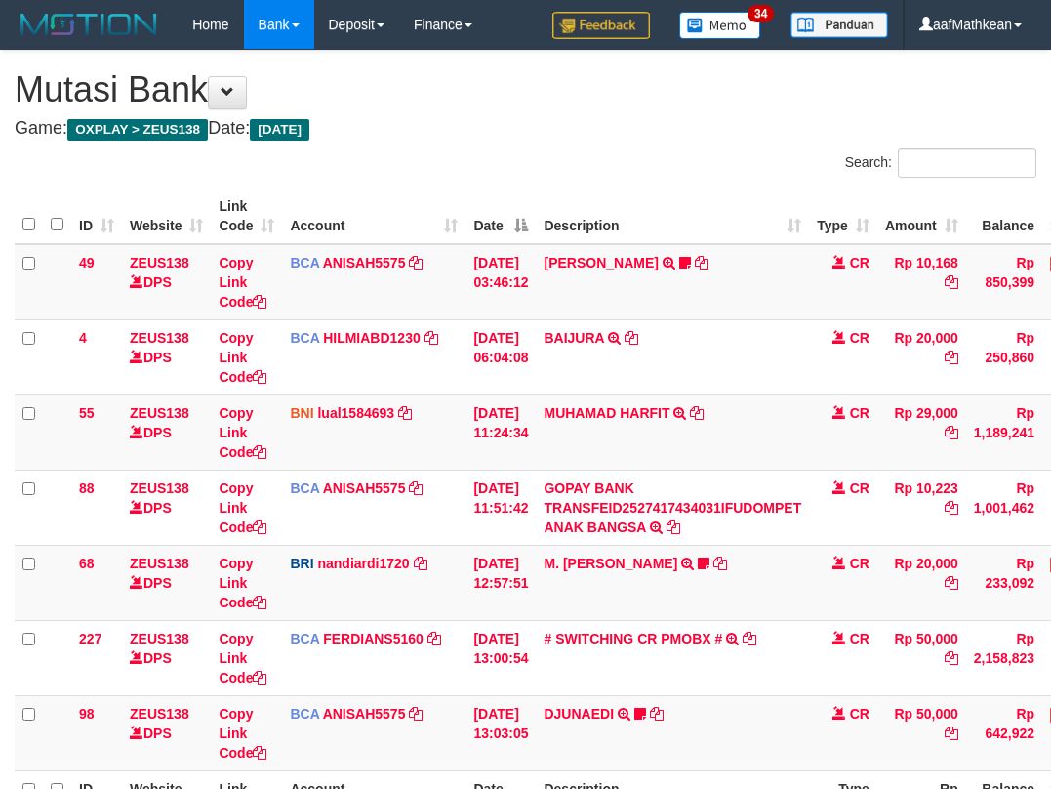
scroll to position [119, 0]
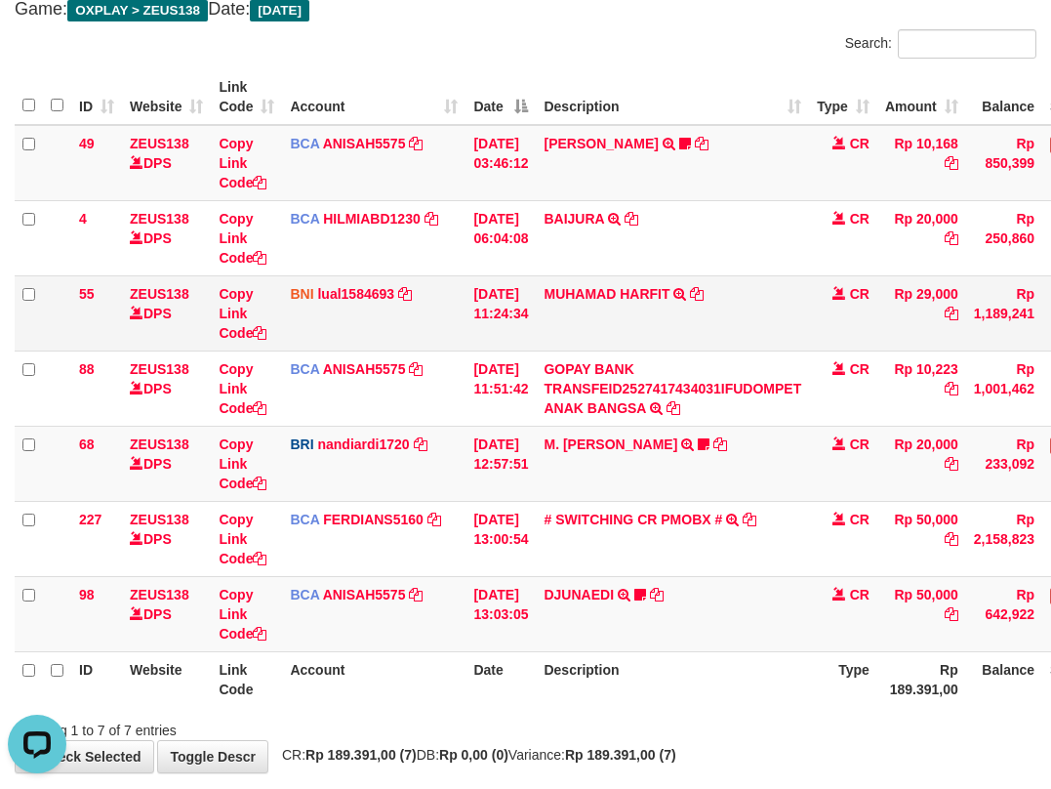
drag, startPoint x: 668, startPoint y: 255, endPoint x: 679, endPoint y: 317, distance: 63.6
click at [661, 264] on td "BAIJURA TRSF E-BANKING CR 0110/FTSCY/WS95051 20000.002025100191215388 TRFDN-BAI…" at bounding box center [672, 237] width 273 height 75
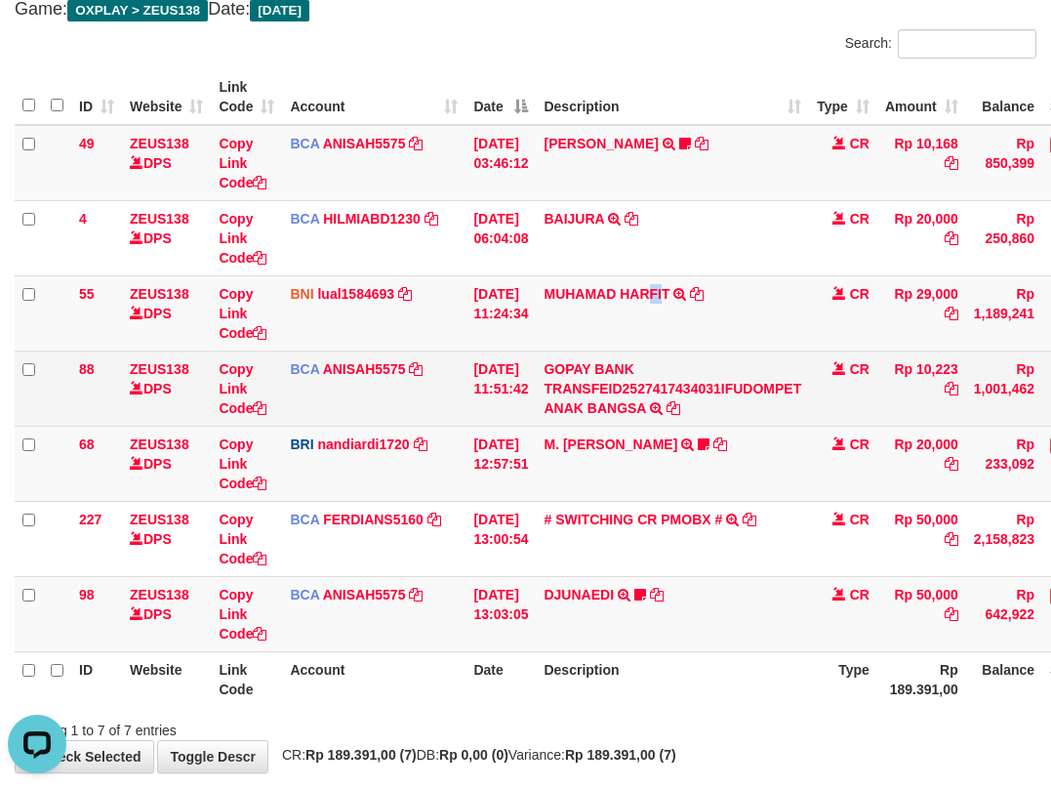
drag, startPoint x: 679, startPoint y: 317, endPoint x: 725, endPoint y: 402, distance: 96.5
click at [688, 361] on tbody "49 ZEUS138 DPS Copy Link Code BCA ANISAH5575 DPS ANISAH mutasi_20251001_3827 | …" at bounding box center [597, 388] width 1164 height 527
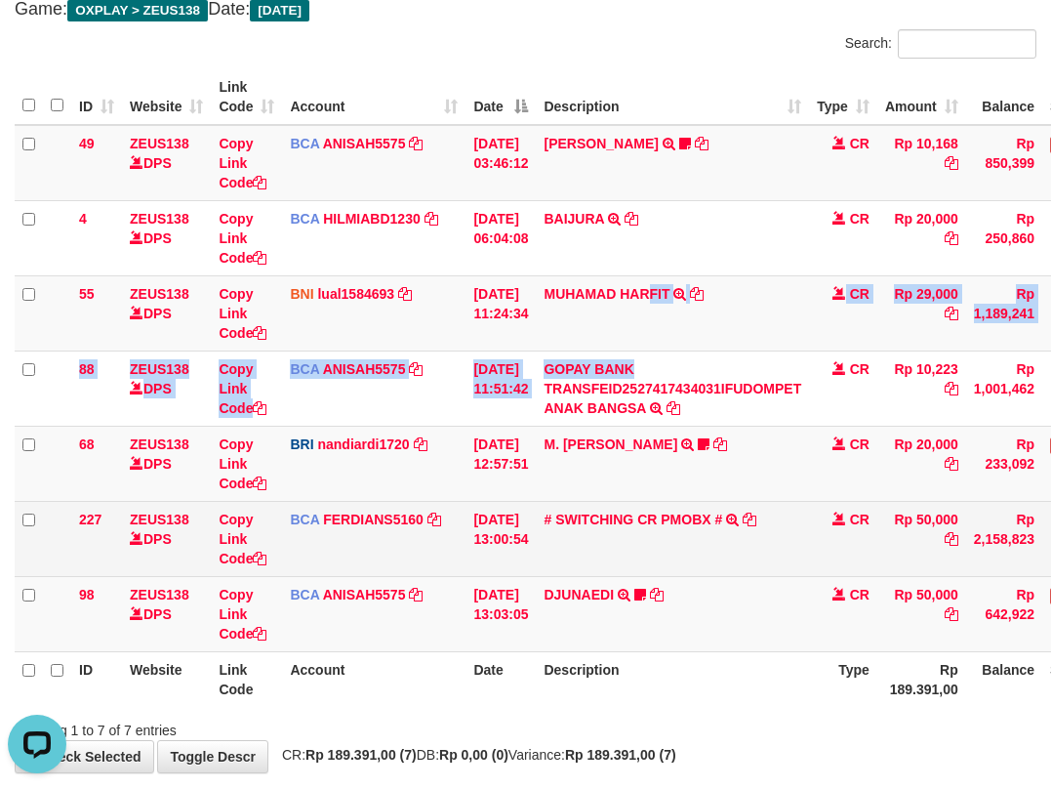
click at [723, 546] on tbody "49 ZEUS138 DPS Copy Link Code BCA ANISAH5575 DPS ANISAH mutasi_20251001_3827 | …" at bounding box center [597, 388] width 1164 height 527
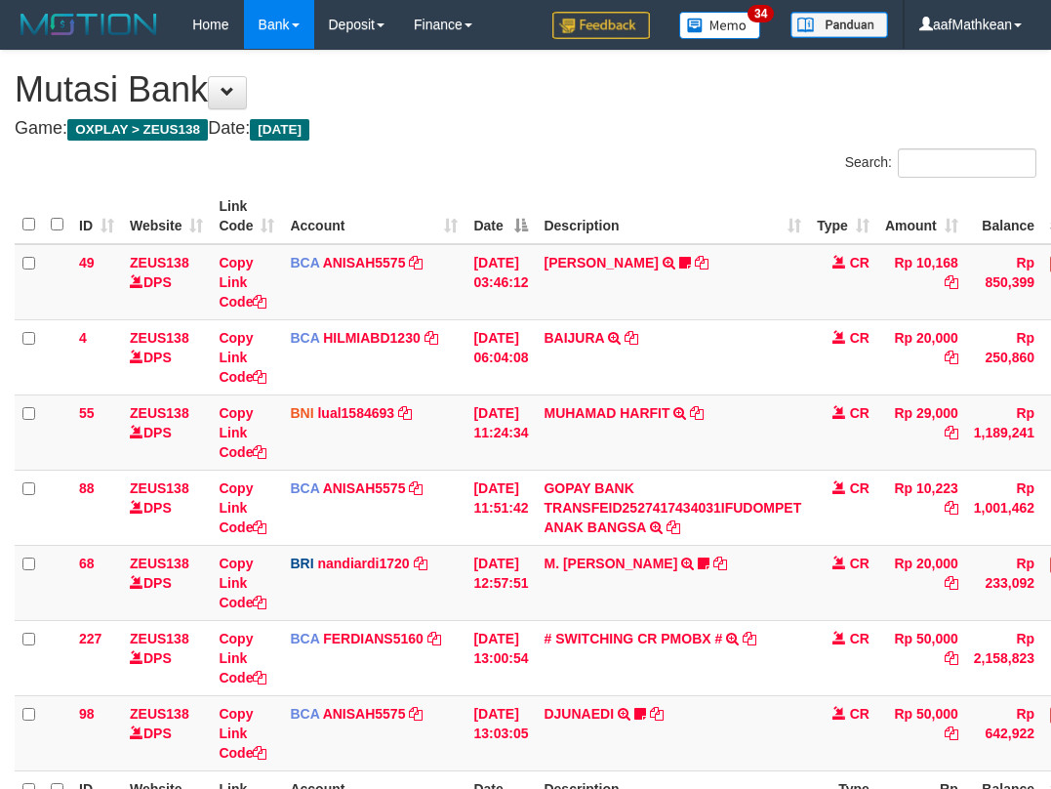
scroll to position [119, 0]
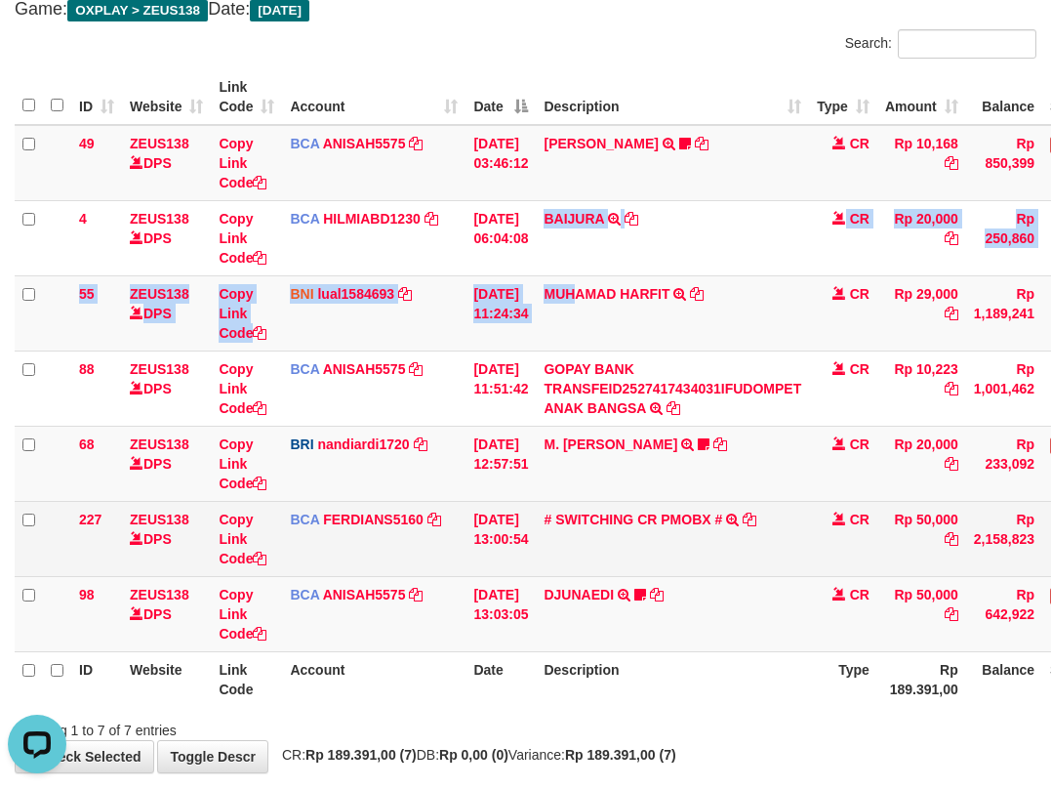
drag, startPoint x: 589, startPoint y: 296, endPoint x: 847, endPoint y: 521, distance: 343.1
click at [634, 352] on tbody "49 ZEUS138 DPS Copy Link Code BCA ANISAH5575 DPS ANISAH mutasi_20251001_3827 | …" at bounding box center [597, 388] width 1164 height 527
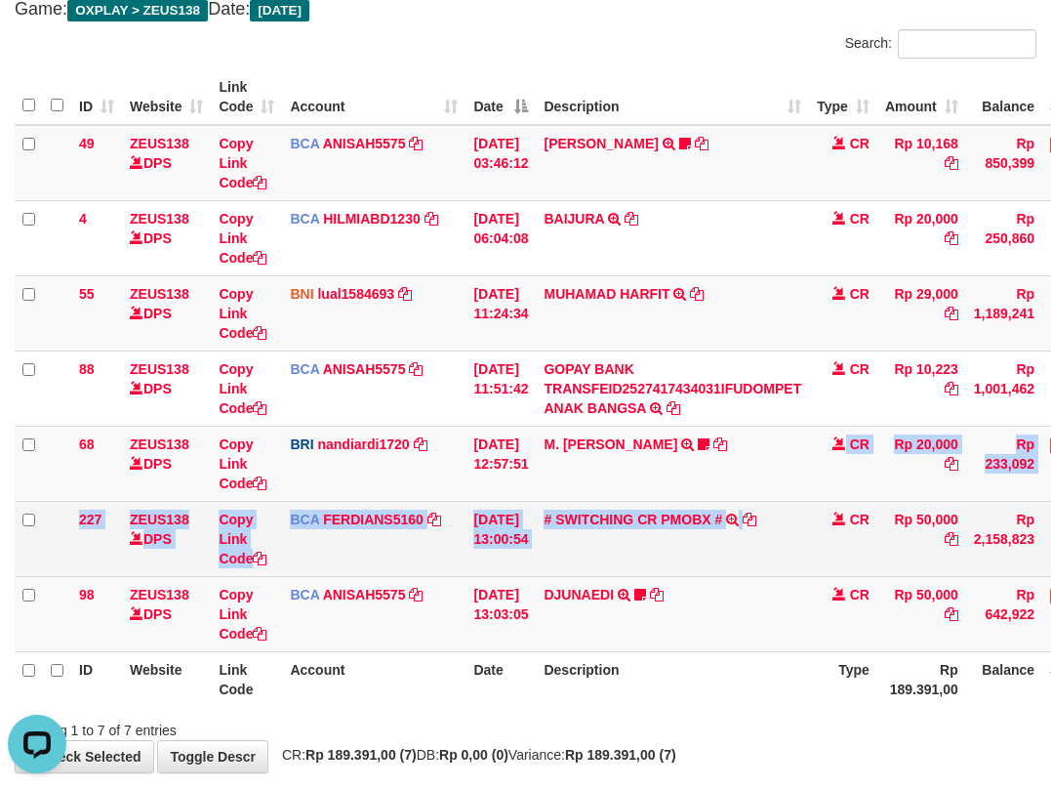
click at [848, 520] on tbody "49 ZEUS138 DPS Copy Link Code BCA ANISAH5575 DPS ANISAH mutasi_20251001_3827 | …" at bounding box center [597, 388] width 1164 height 527
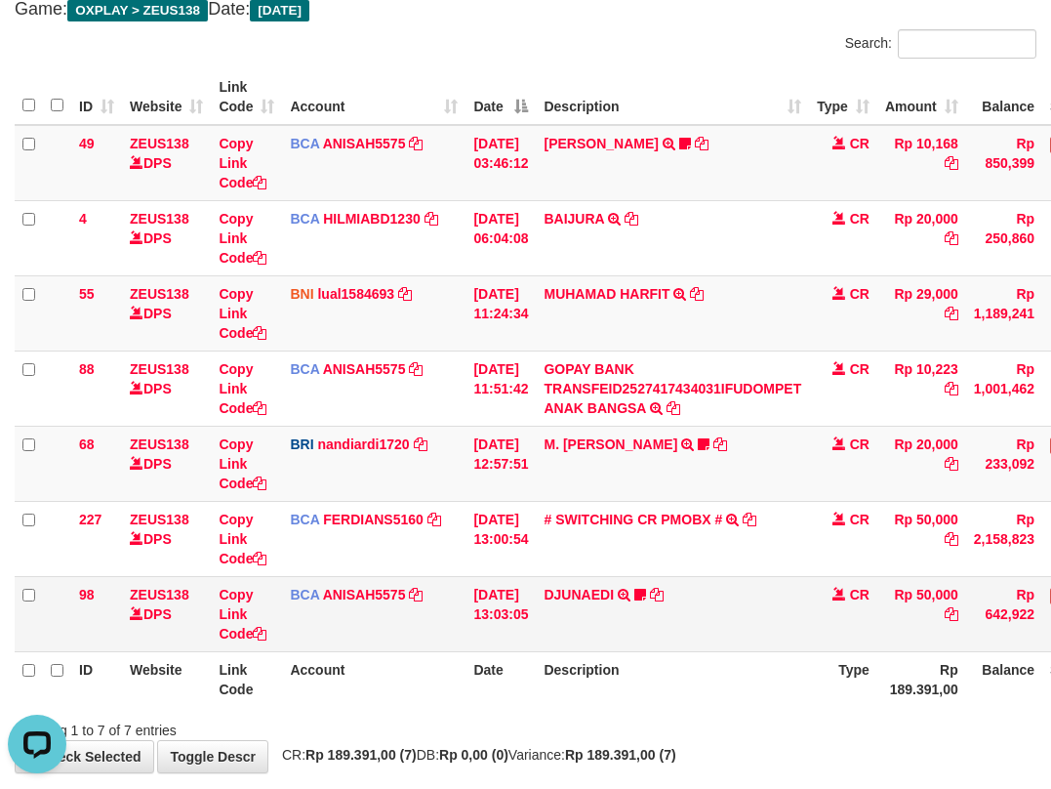
click at [809, 627] on td "DJUNAEDI TRSF E-BANKING CR 0110/FTSCY/WS95031 50000.00DJUNAEDI Wildan248" at bounding box center [672, 613] width 273 height 75
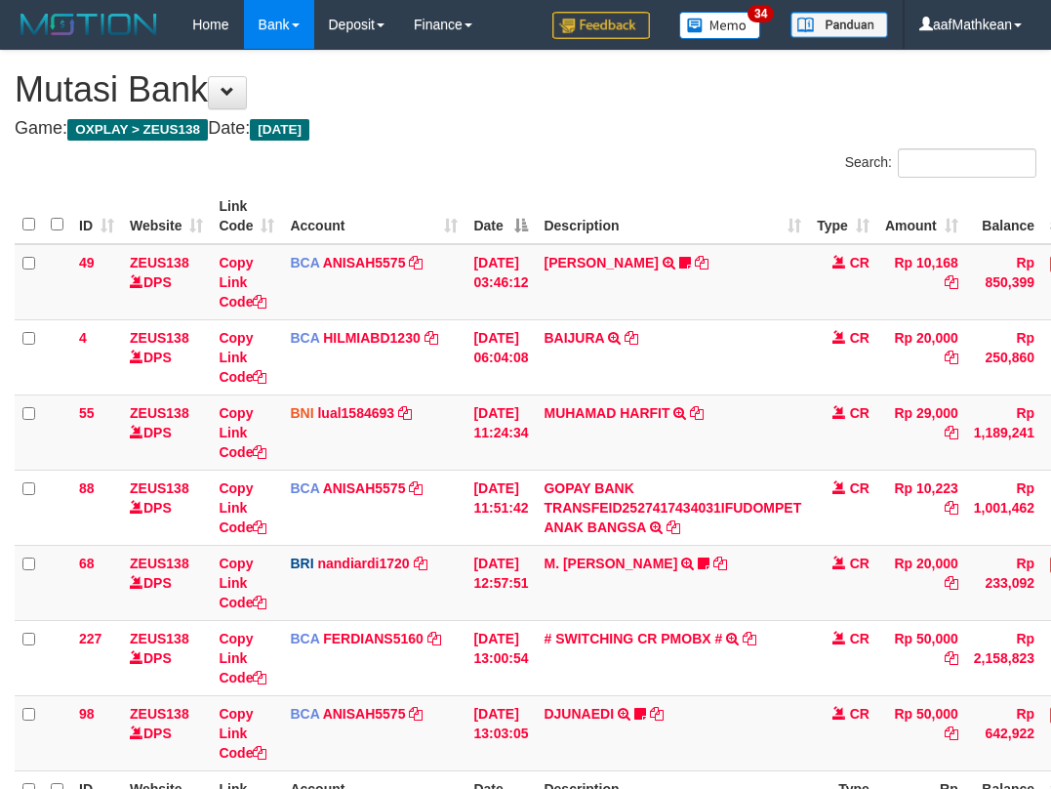
scroll to position [119, 0]
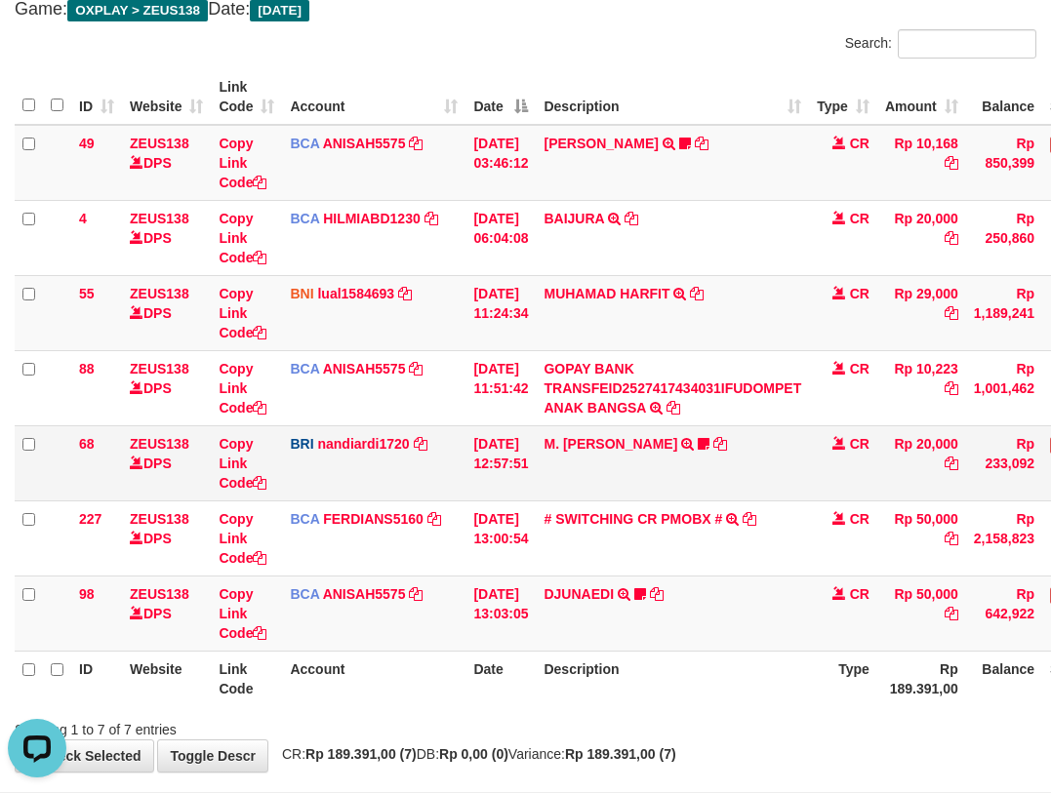
drag, startPoint x: 512, startPoint y: 167, endPoint x: 736, endPoint y: 490, distance: 392.8
click at [556, 271] on tbody "49 ZEUS138 DPS Copy Link Code BCA ANISAH5575 DPS ANISAH mutasi_20251001_3827 | …" at bounding box center [597, 388] width 1164 height 527
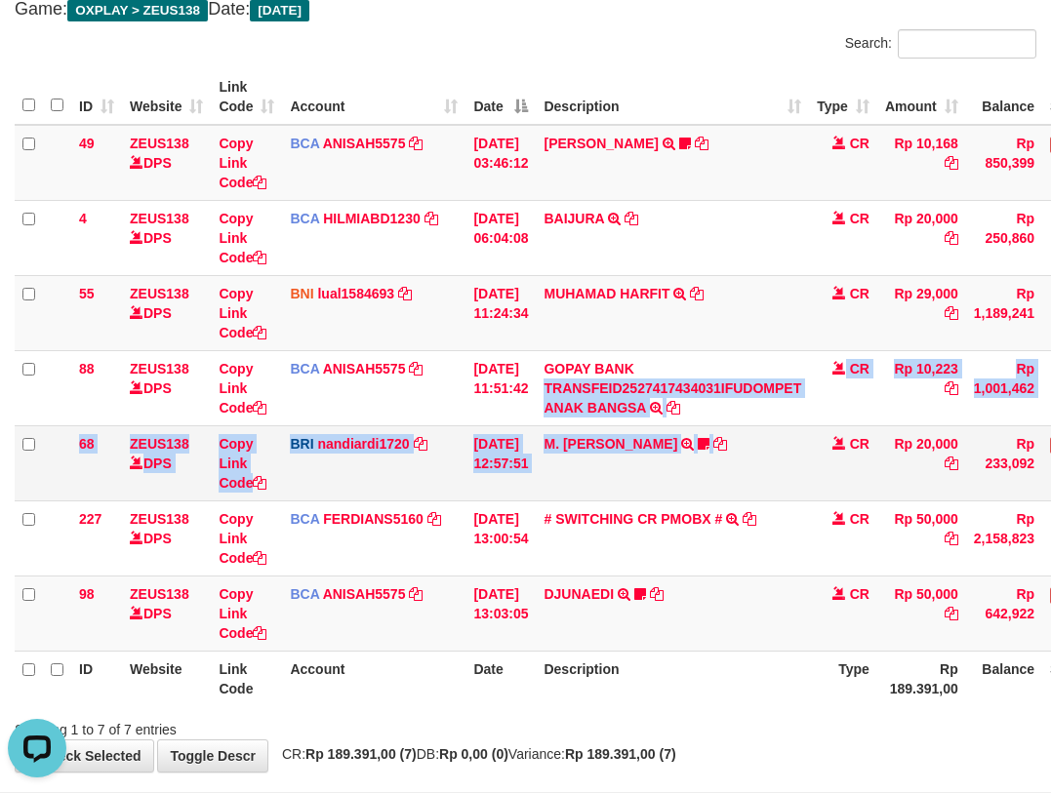
click at [720, 470] on tbody "49 ZEUS138 DPS Copy Link Code BCA ANISAH5575 DPS ANISAH mutasi_20251001_3827 | …" at bounding box center [597, 388] width 1164 height 527
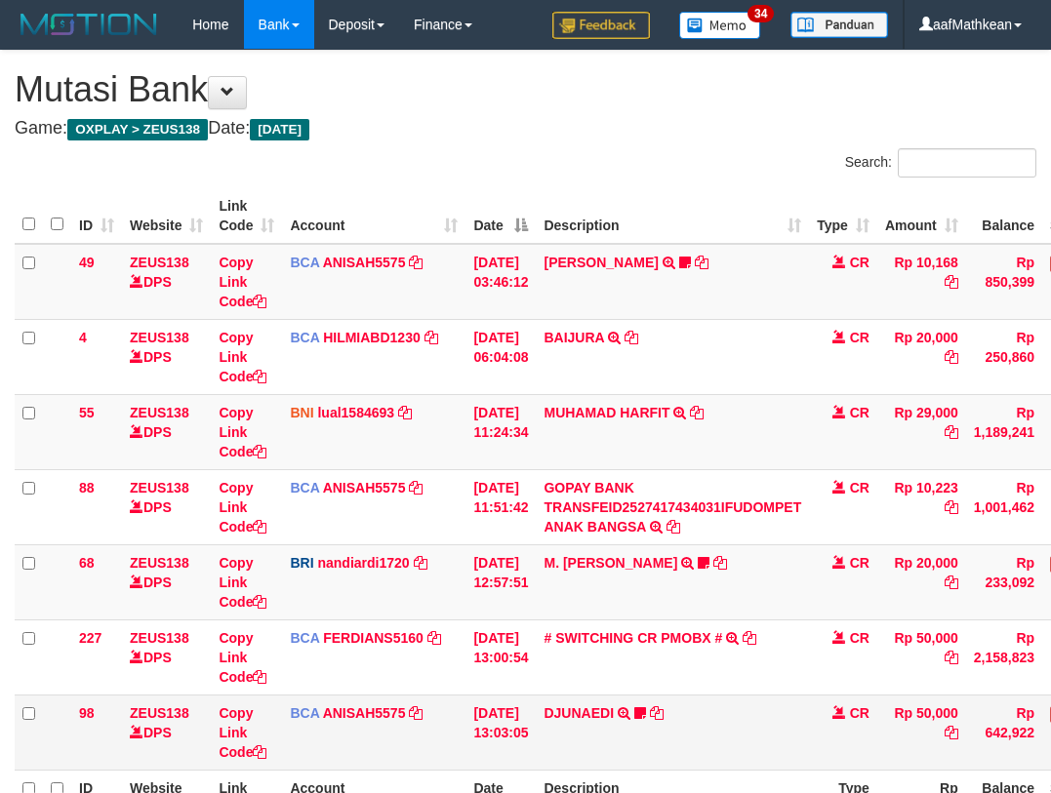
scroll to position [119, 0]
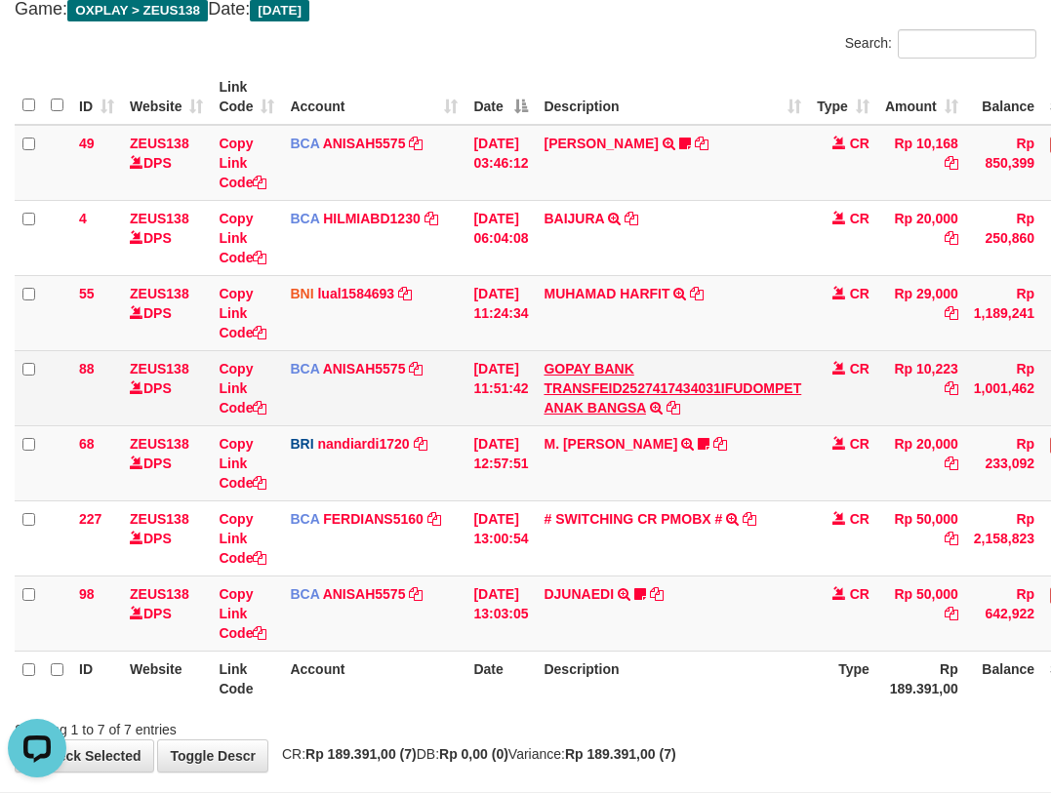
drag, startPoint x: 523, startPoint y: 214, endPoint x: 629, endPoint y: 405, distance: 218.9
click at [526, 236] on td "[DATE] 06:04:08" at bounding box center [501, 237] width 70 height 75
click at [629, 402] on tbody "49 ZEUS138 DPS Copy Link Code BCA ANISAH5575 DPS ANISAH mutasi_20251001_3827 | …" at bounding box center [597, 388] width 1164 height 527
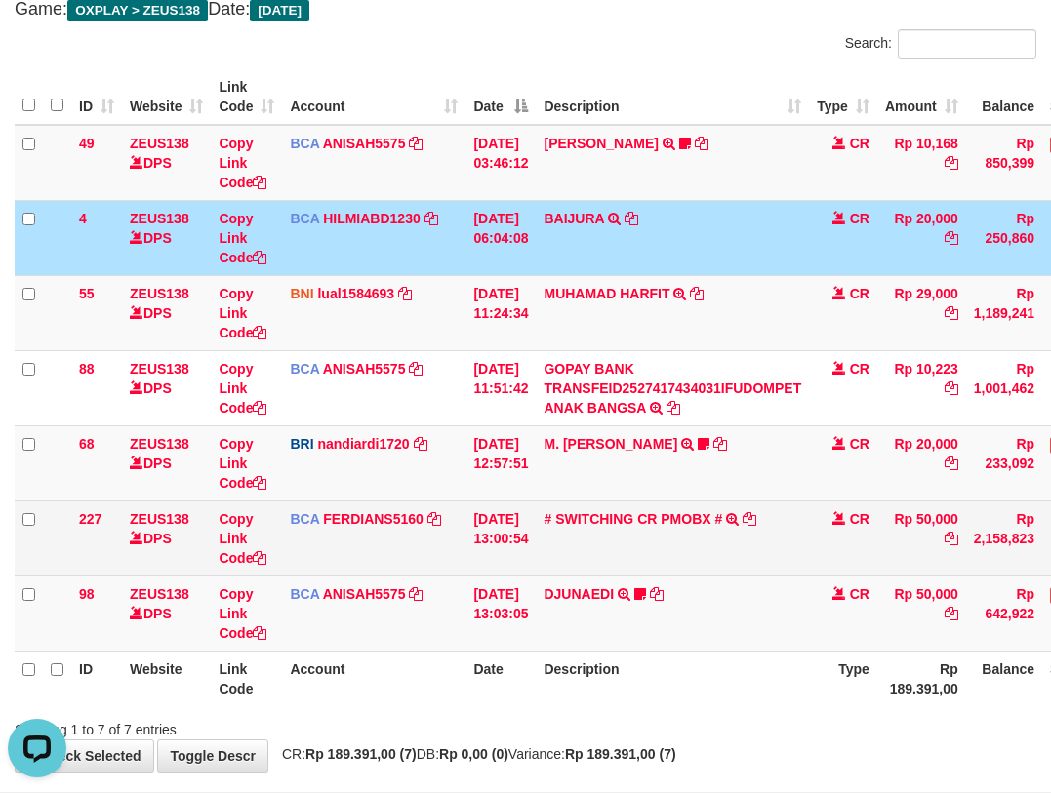
drag, startPoint x: 667, startPoint y: 434, endPoint x: 713, endPoint y: 507, distance: 86.1
click at [678, 485] on td "M. FAIZ ALFIN TRANSFER NBMB M. FAIZ ALFIN TO NANDI ARDIANSYAH 375501039888538" at bounding box center [672, 463] width 273 height 75
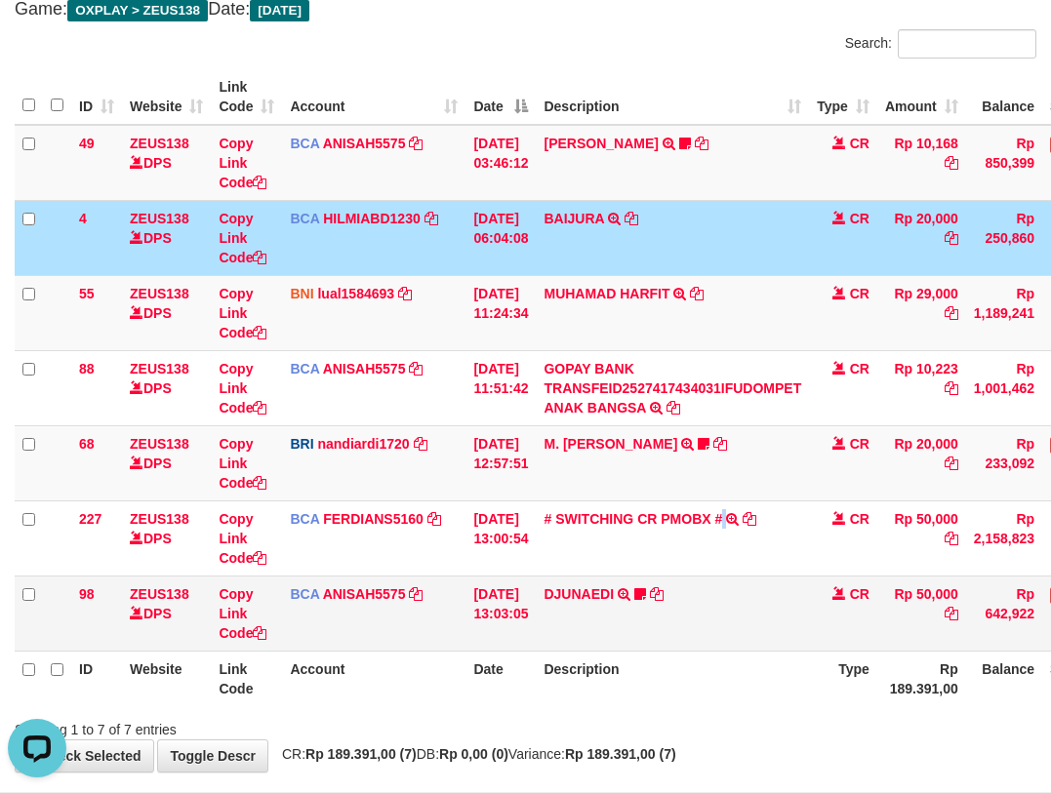
drag, startPoint x: 747, startPoint y: 564, endPoint x: 753, endPoint y: 583, distance: 19.8
click at [751, 578] on tbody "49 ZEUS138 DPS Copy Link Code BCA ANISAH5575 DPS ANISAH mutasi_20251001_3827 | …" at bounding box center [597, 388] width 1164 height 527
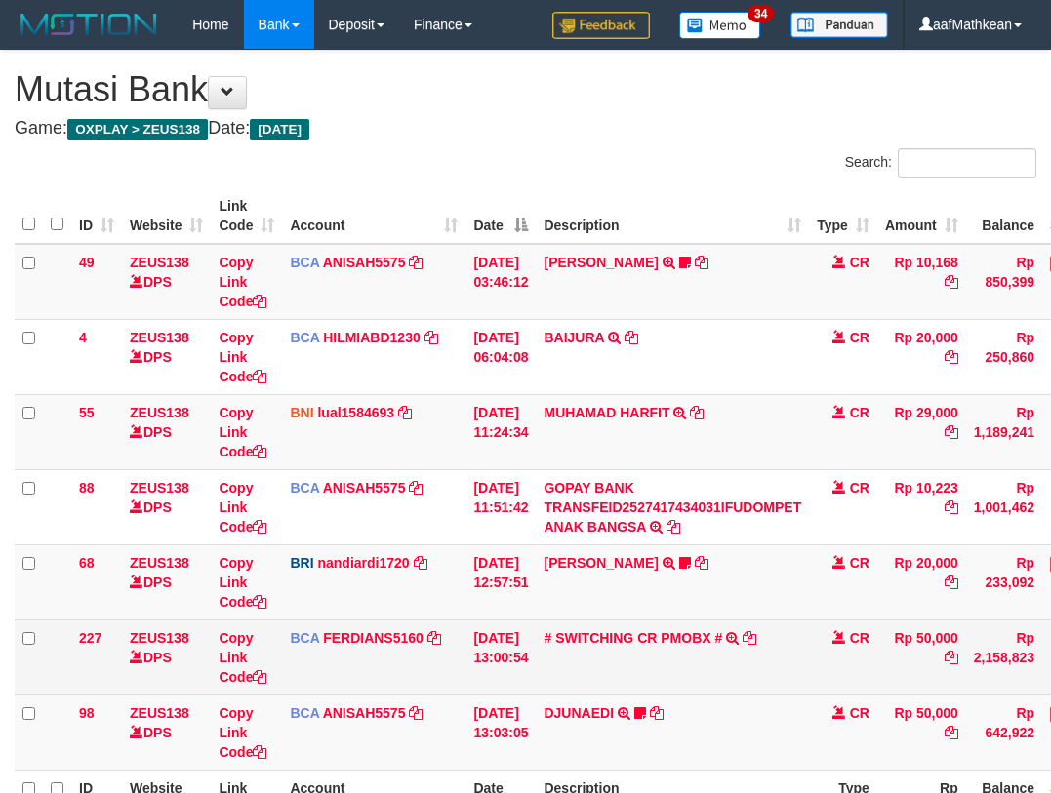
scroll to position [119, 0]
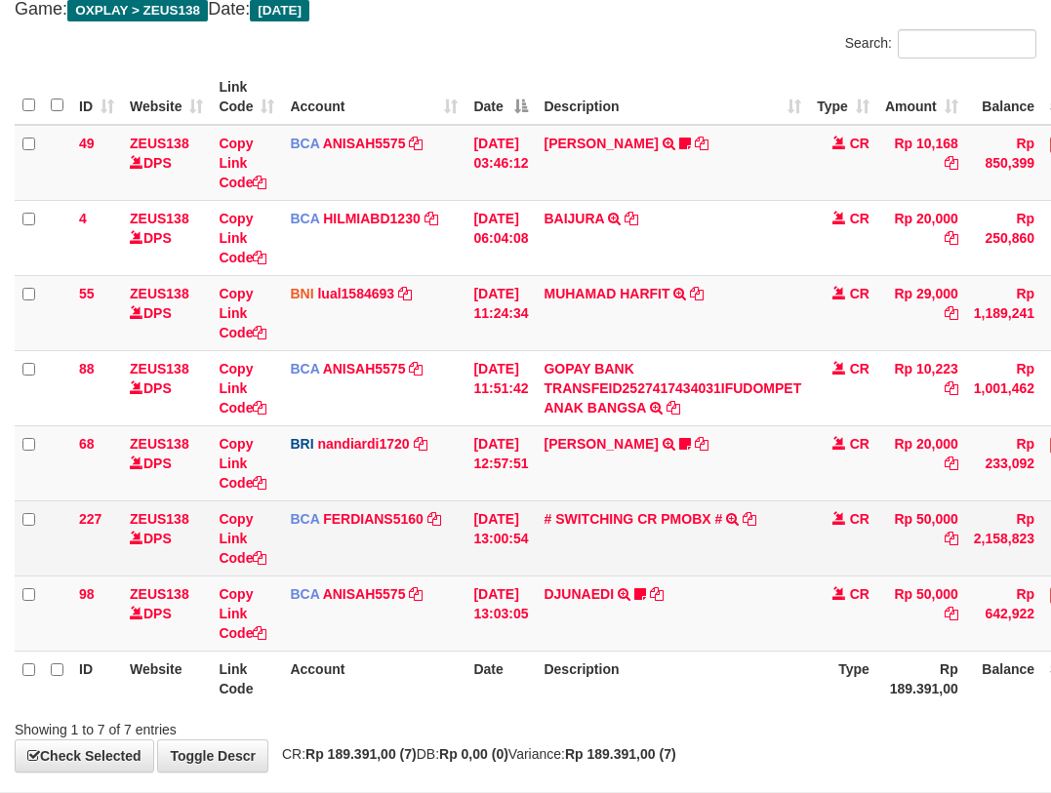
click at [756, 575] on td "# SWITCHING CR PMOBX # SWITCHING CR TRF TRANSFER RINTISAHRUDIN JUNAID 013 PMOBX" at bounding box center [672, 538] width 273 height 75
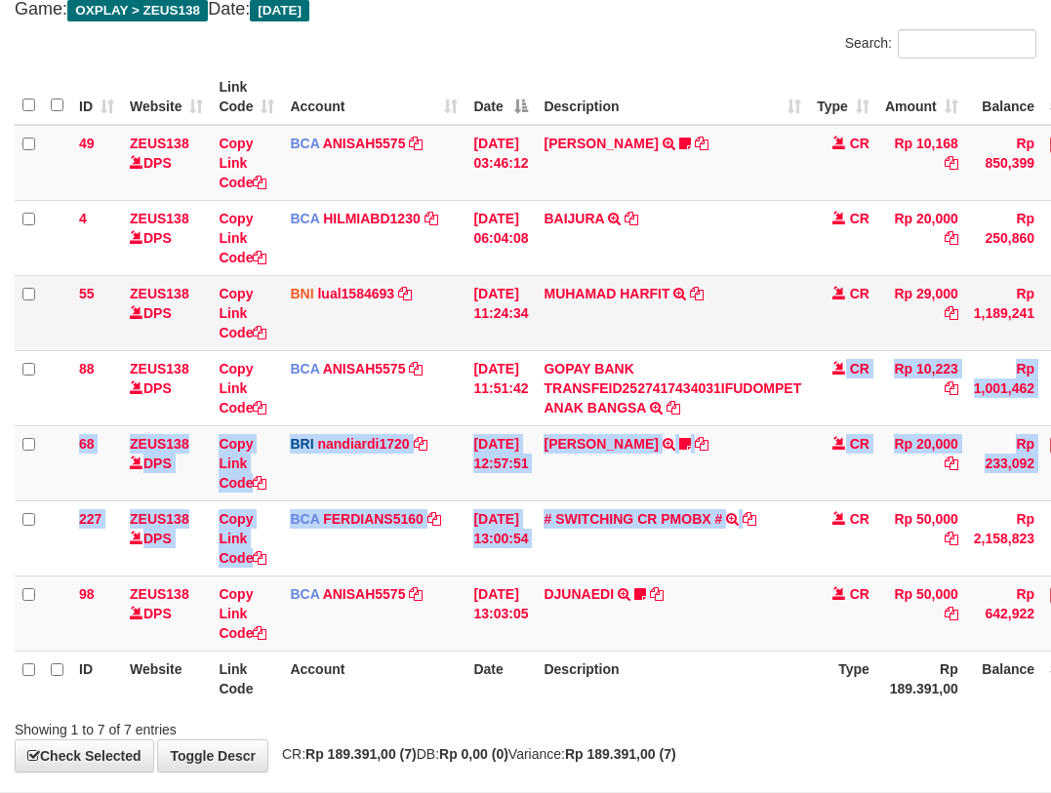
drag, startPoint x: 754, startPoint y: 546, endPoint x: 642, endPoint y: 284, distance: 284.6
click at [642, 284] on tbody "49 ZEUS138 DPS Copy Link Code BCA ANISAH5575 DPS ANISAH mutasi_20251001_3827 | …" at bounding box center [597, 388] width 1164 height 527
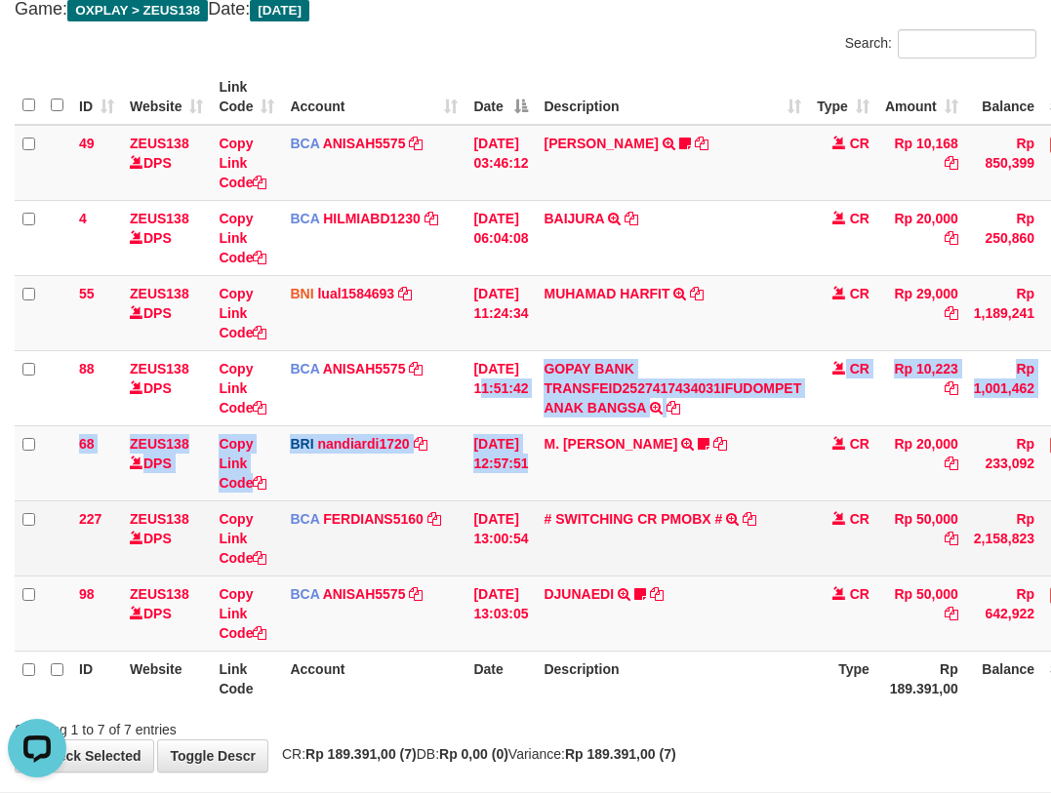
drag, startPoint x: 529, startPoint y: 416, endPoint x: 565, endPoint y: 505, distance: 95.9
click at [558, 494] on tbody "49 ZEUS138 DPS Copy Link Code BCA ANISAH5575 DPS ANISAH mutasi_20251001_3827 | …" at bounding box center [597, 388] width 1164 height 527
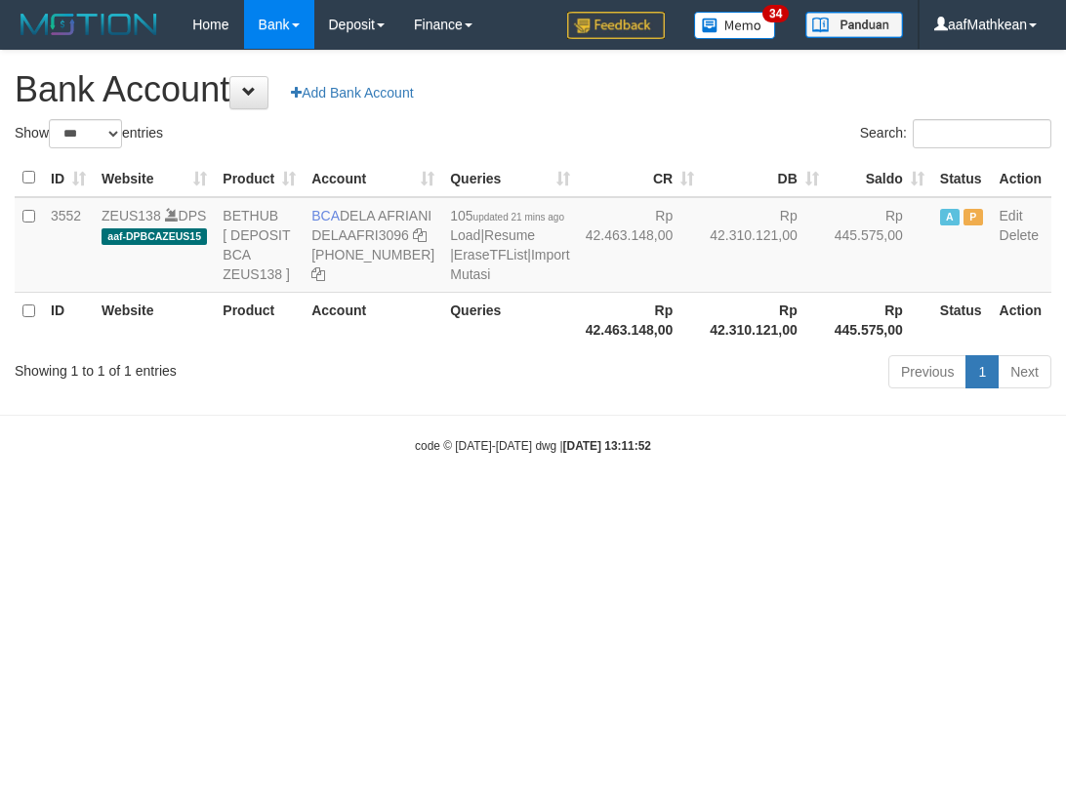
select select "***"
drag, startPoint x: 0, startPoint y: 0, endPoint x: 363, endPoint y: 229, distance: 429.4
click at [363, 229] on td "BCA DELA AFRIANI DELAAFRI3096 [PHONE_NUMBER]" at bounding box center [373, 245] width 139 height 96
copy td "DELA AFRIAN"
drag, startPoint x: 638, startPoint y: 478, endPoint x: 998, endPoint y: 497, distance: 360.6
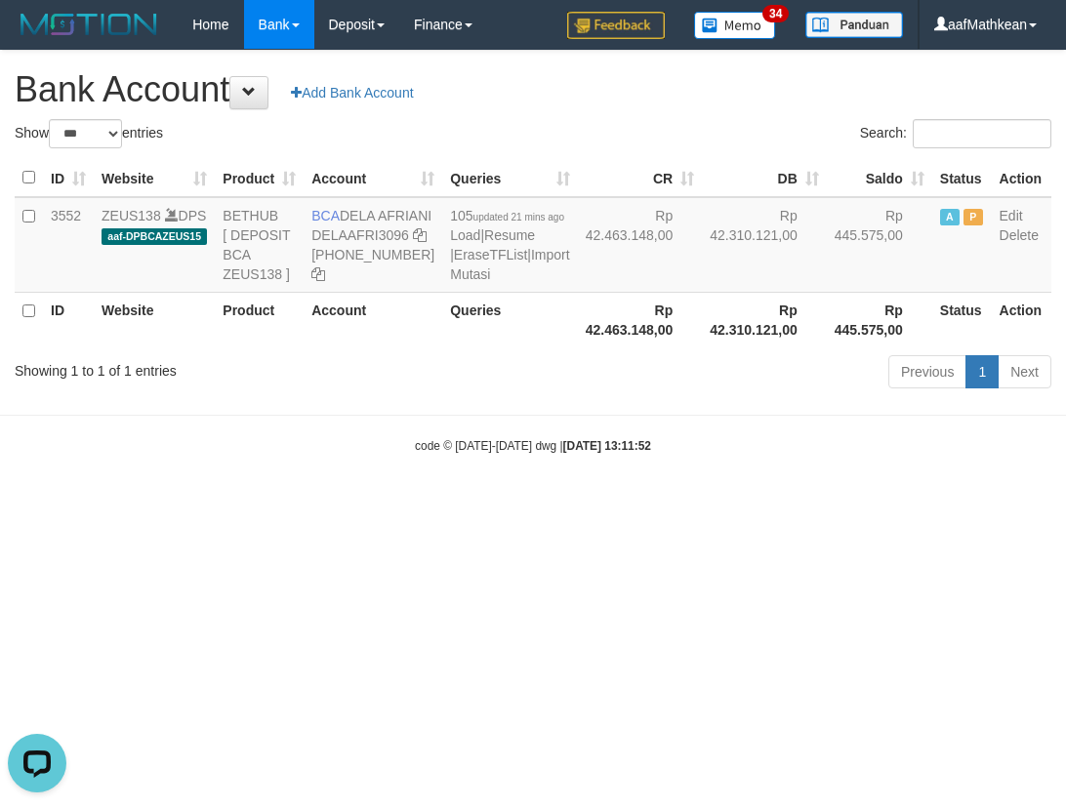
click at [694, 489] on body "Toggle navigation Home Bank Account List Load By Website Group [OXPLAY] ZEUS138…" at bounding box center [533, 252] width 1066 height 504
click at [450, 282] on link "Import Mutasi" at bounding box center [509, 264] width 119 height 35
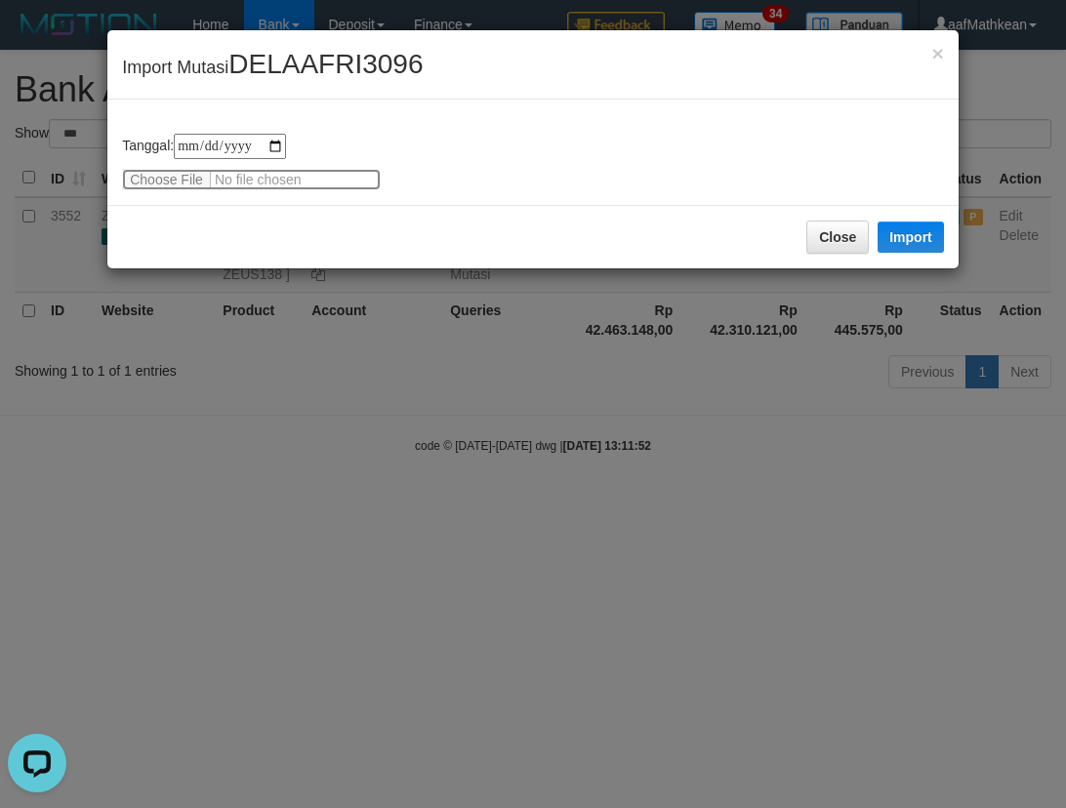
click at [165, 173] on input "file" at bounding box center [251, 179] width 259 height 21
type input "**********"
click at [899, 247] on button "Import" at bounding box center [910, 237] width 66 height 31
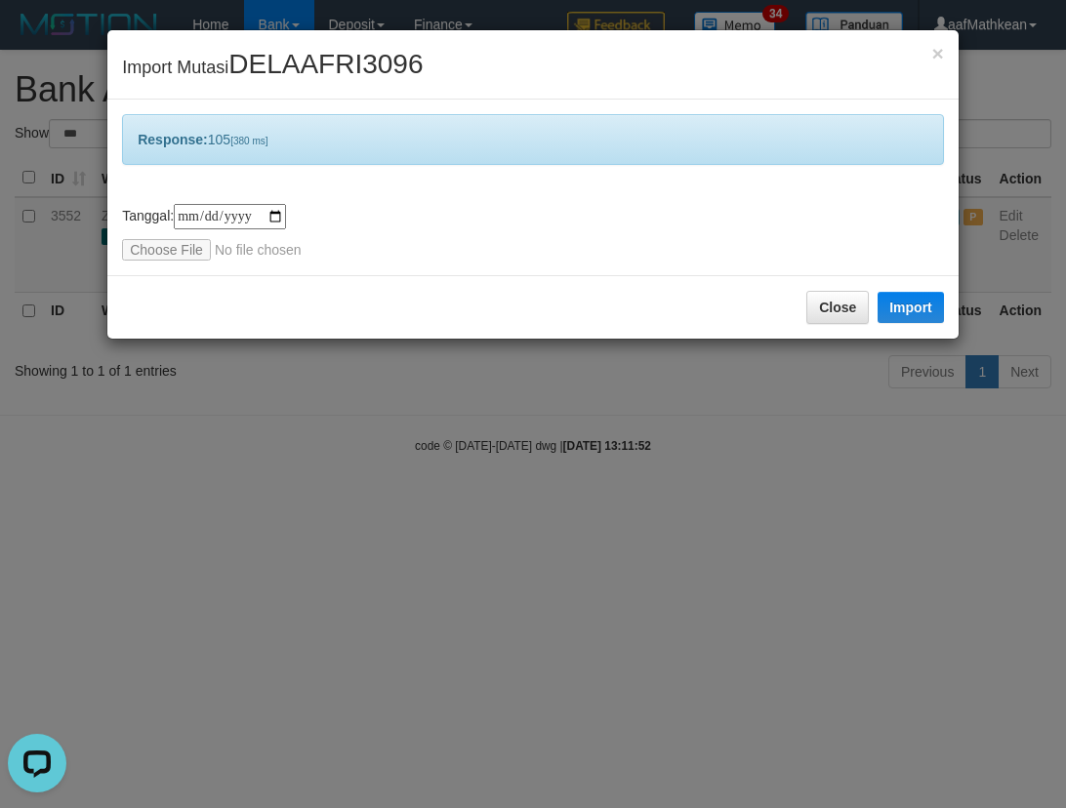
drag, startPoint x: 551, startPoint y: 589, endPoint x: 550, endPoint y: 612, distance: 23.4
click at [547, 607] on div "**********" at bounding box center [533, 404] width 1066 height 808
click at [552, 614] on div "**********" at bounding box center [533, 404] width 1066 height 808
drag, startPoint x: 537, startPoint y: 543, endPoint x: 239, endPoint y: 104, distance: 529.7
click at [459, 397] on div "**********" at bounding box center [533, 404] width 1066 height 808
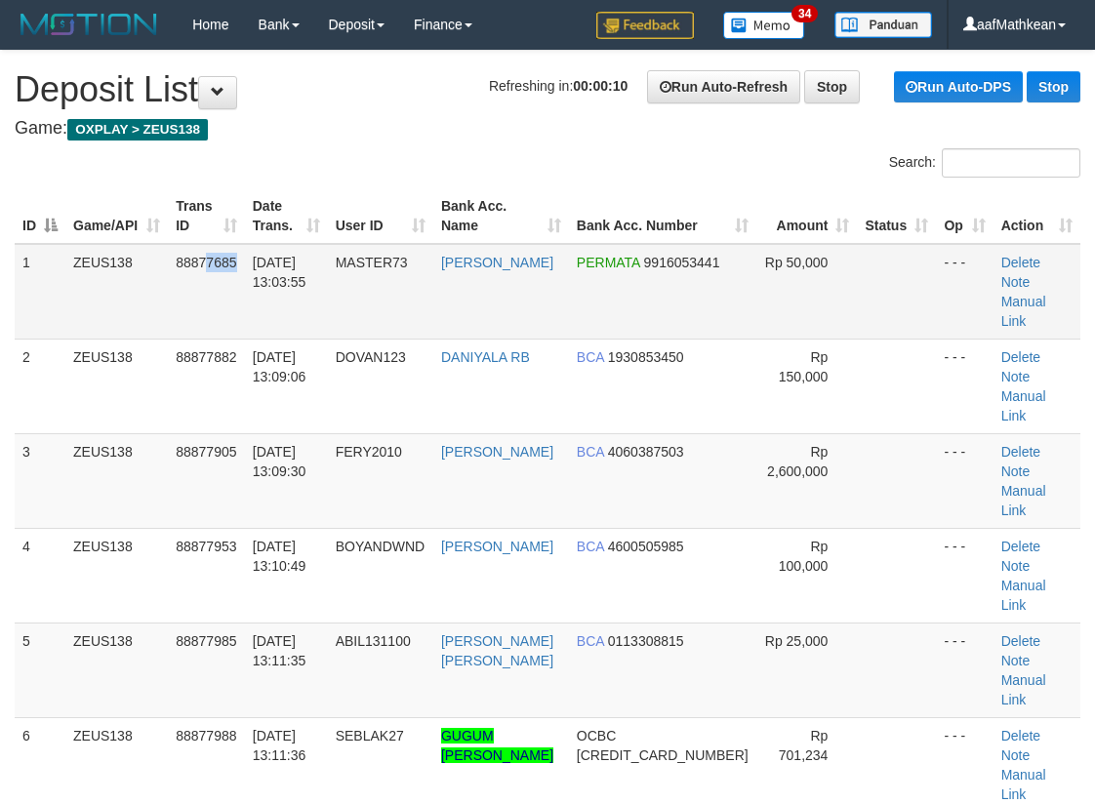
drag, startPoint x: 228, startPoint y: 264, endPoint x: 3, endPoint y: 309, distance: 230.1
click at [210, 265] on span "88877685" at bounding box center [206, 263] width 61 height 16
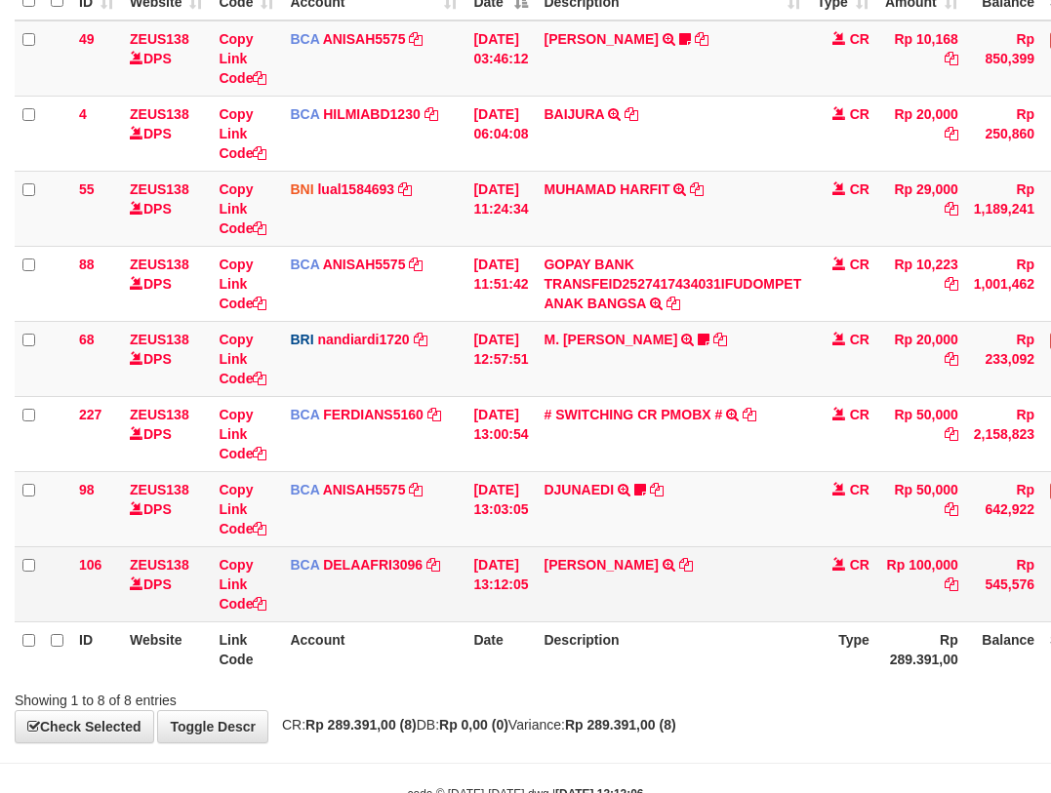
scroll to position [282, 0]
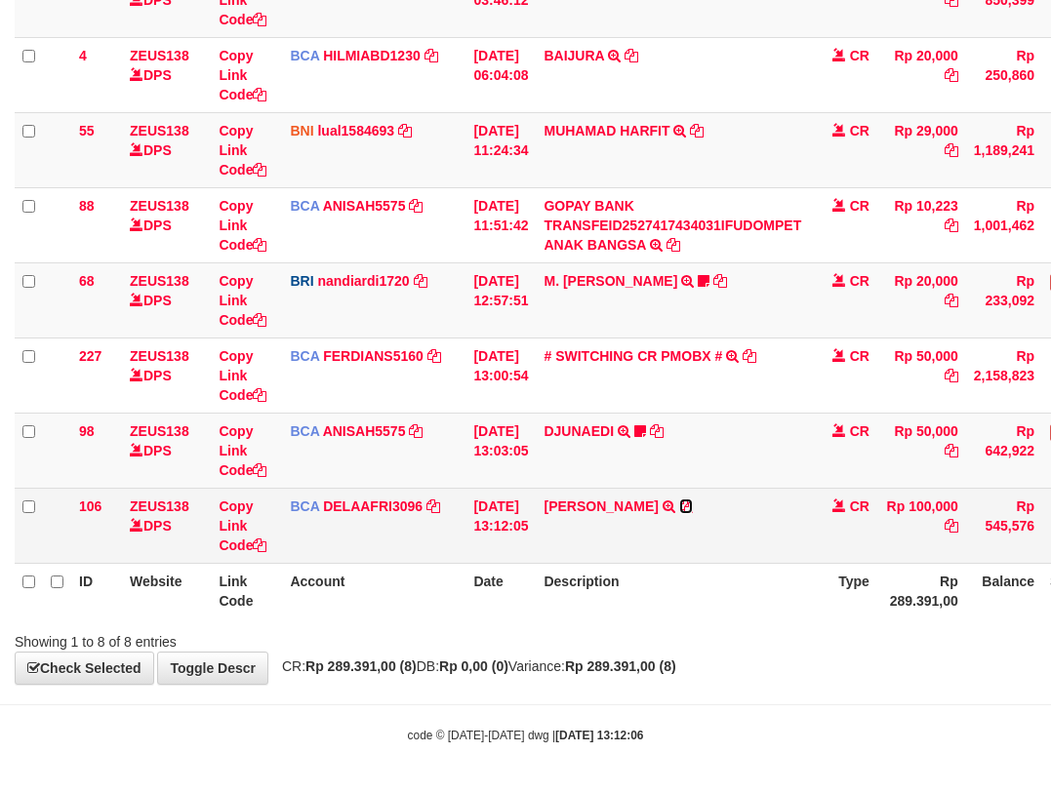
click at [693, 508] on icon at bounding box center [686, 507] width 14 height 14
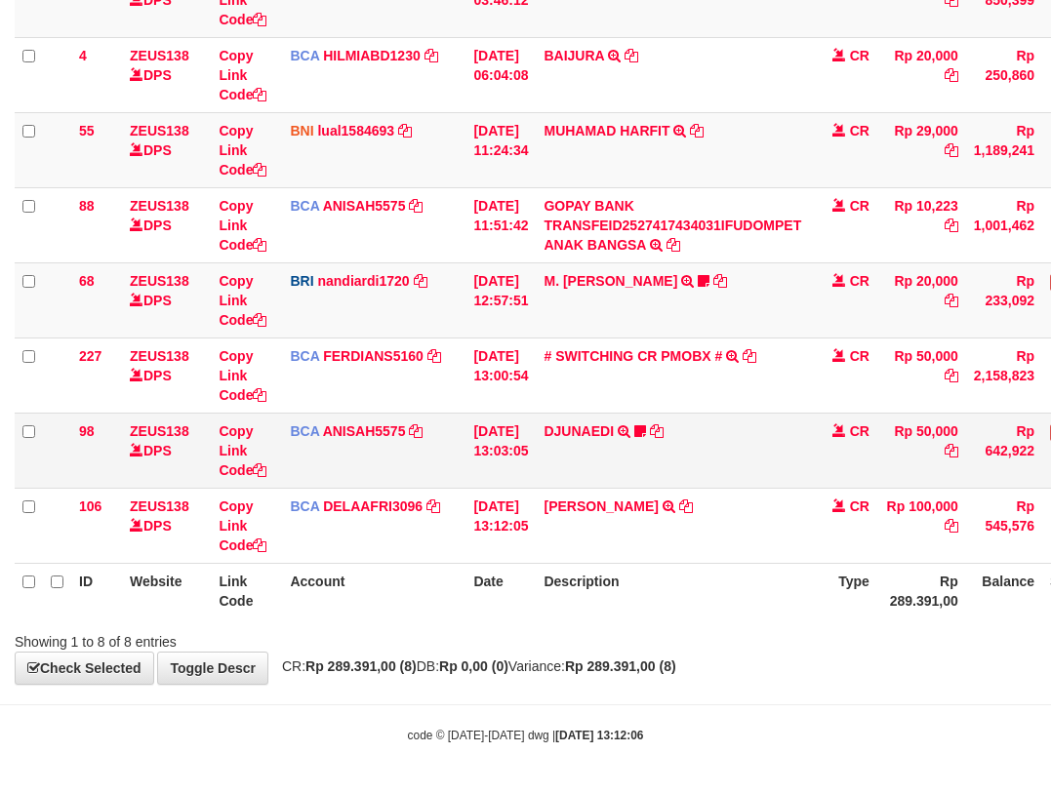
click at [552, 475] on td "DJUNAEDI TRSF E-BANKING CR 0110/FTSCY/WS95031 50000.00DJUNAEDI Wildan248" at bounding box center [672, 450] width 273 height 75
click at [604, 486] on tbody "49 ZEUS138 DPS Copy Link Code BCA ANISAH5575 DPS ANISAH mutasi_20251001_3827 | …" at bounding box center [597, 263] width 1164 height 602
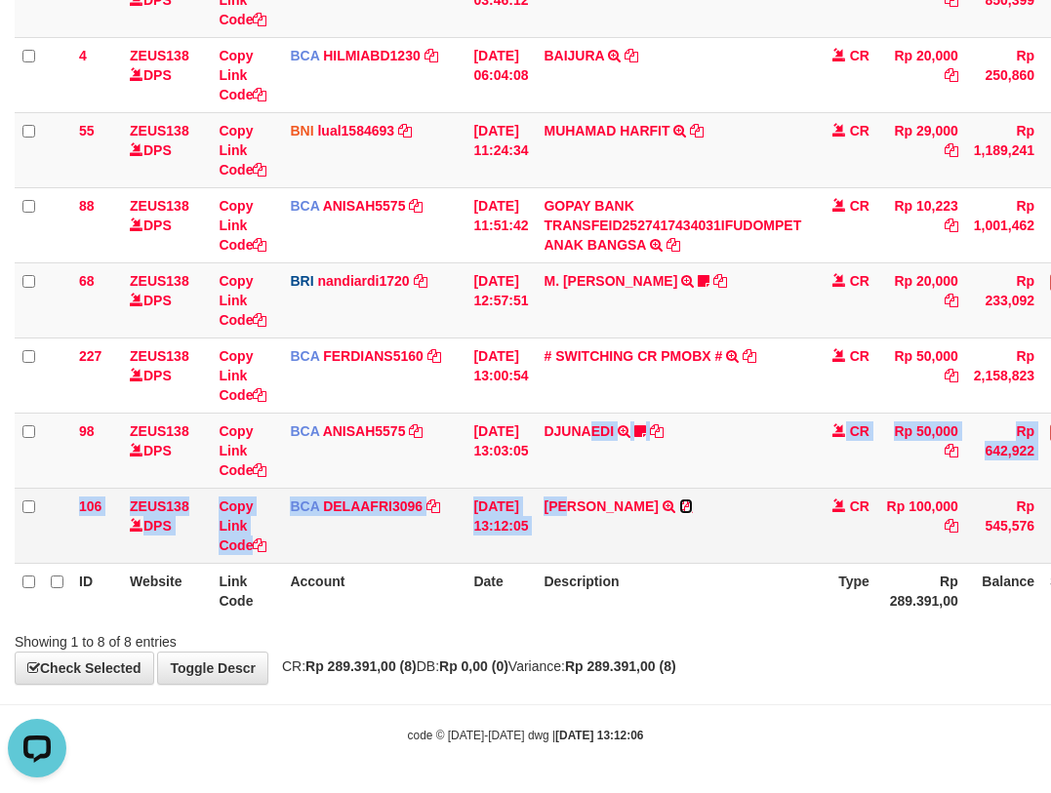
click at [693, 507] on icon at bounding box center [686, 507] width 14 height 14
copy tbody "EDI TRSF E-BANKING CR 0110/FTSCY/WS95031 50000.00DJUNAEDI Wildan248 CR Rp 50,00…"
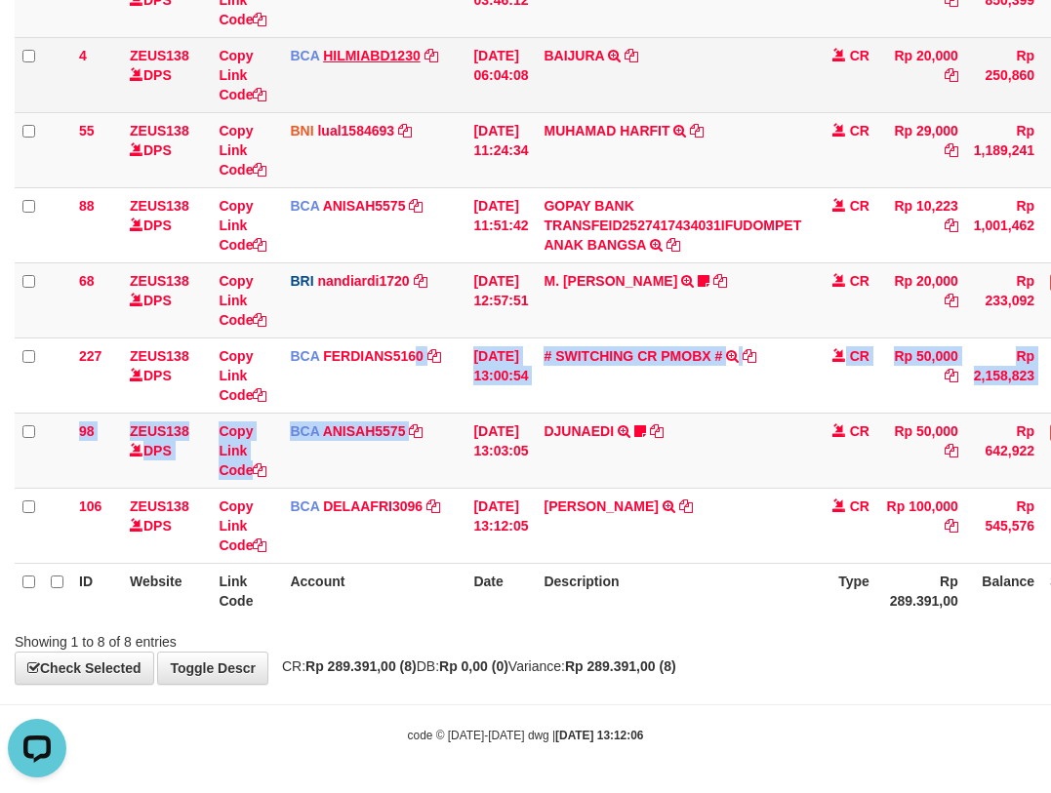
drag, startPoint x: 416, startPoint y: 418, endPoint x: 327, endPoint y: 61, distance: 368.1
click at [405, 328] on tbody "49 ZEUS138 DPS Copy Link Code BCA ANISAH5575 DPS ANISAH mutasi_20251001_3827 | …" at bounding box center [597, 263] width 1164 height 602
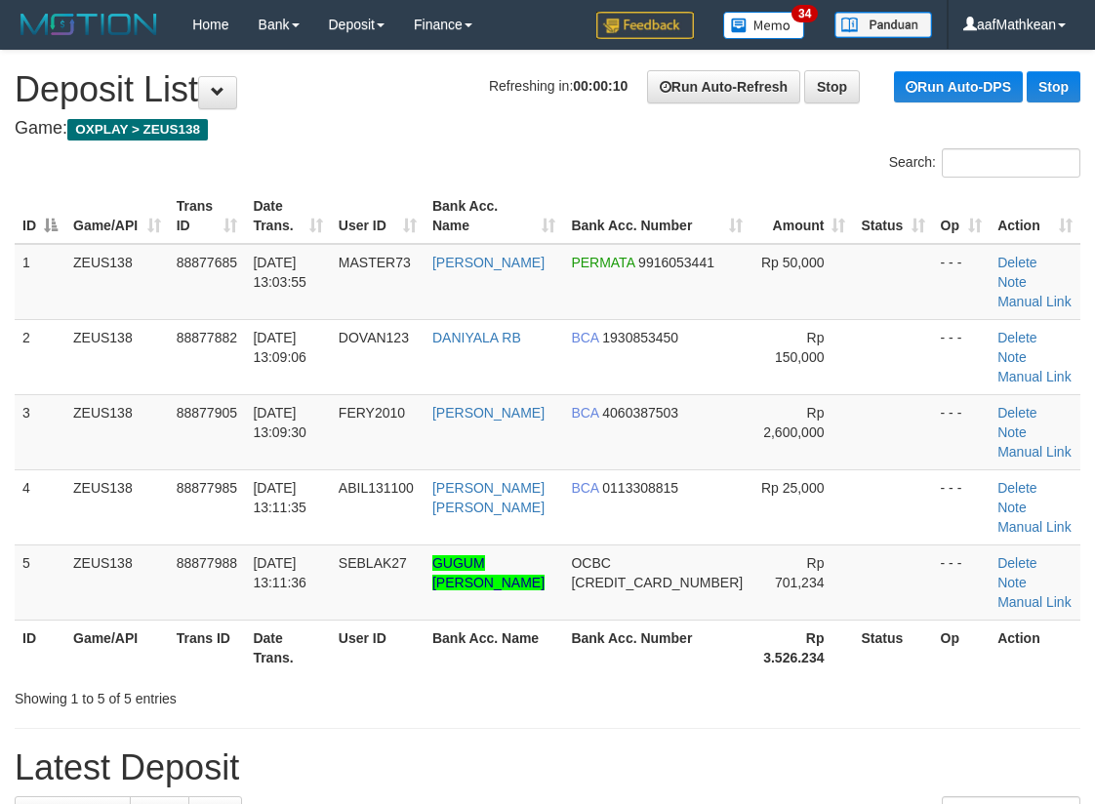
click at [354, 227] on table "ID Game/API Trans ID Date Trans. User ID Bank Acc. Name Bank Acc. Number Amount…" at bounding box center [548, 431] width 1066 height 487
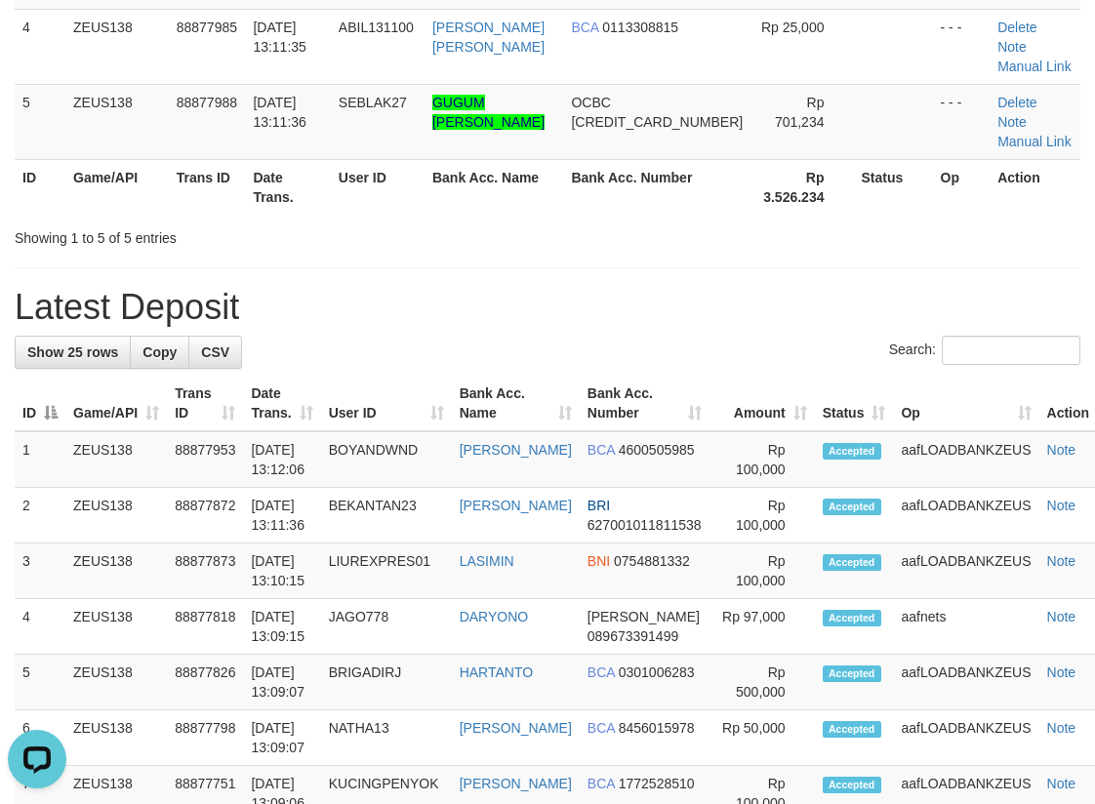
click at [257, 211] on div "**********" at bounding box center [547, 771] width 1095 height 2363
drag, startPoint x: 320, startPoint y: 287, endPoint x: 211, endPoint y: 321, distance: 114.5
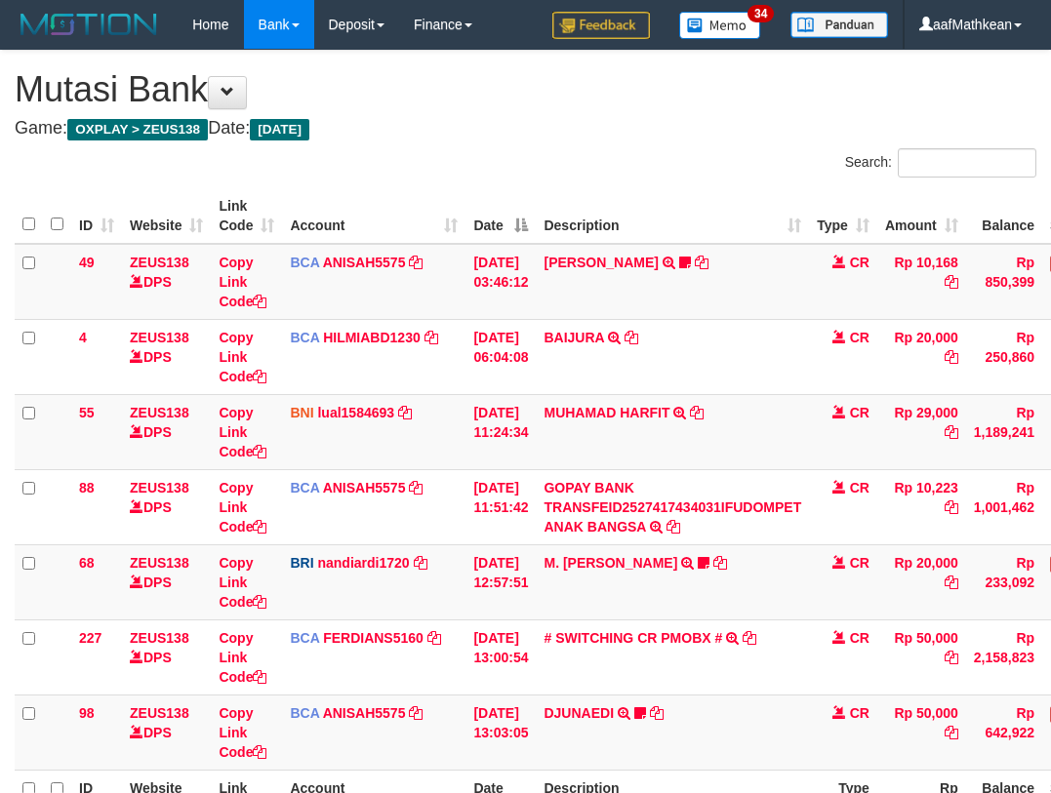
scroll to position [207, 0]
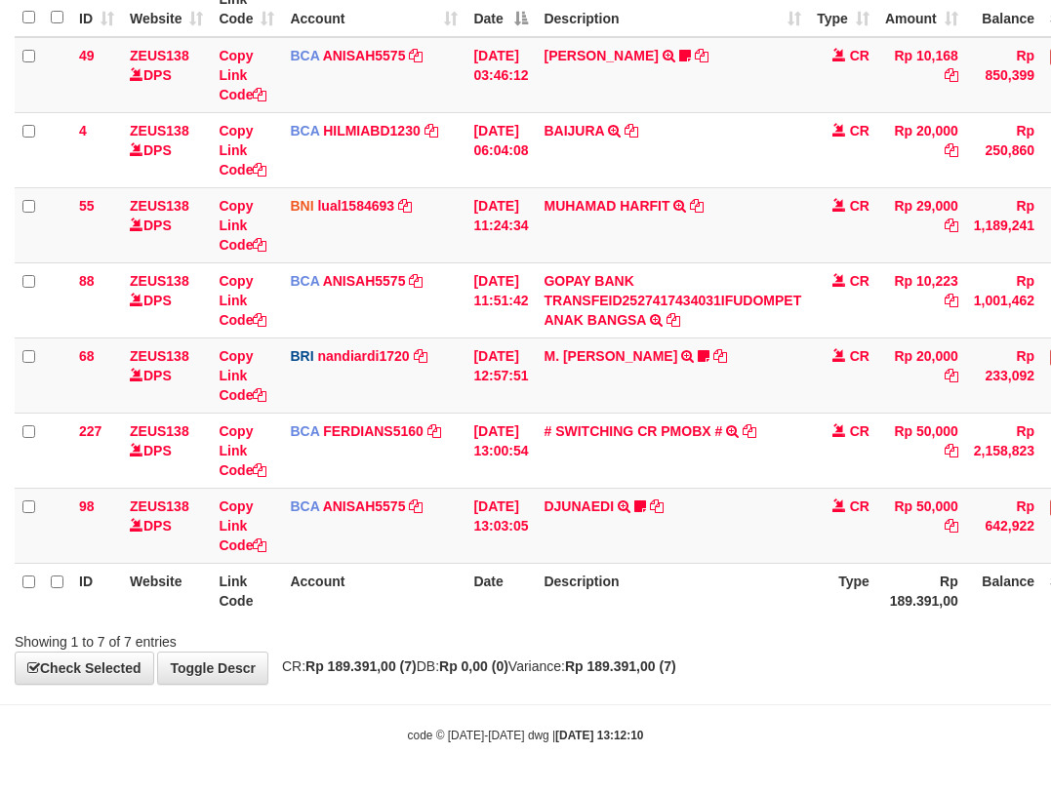
drag, startPoint x: 374, startPoint y: 272, endPoint x: 529, endPoint y: 693, distance: 448.4
click at [508, 598] on table "ID Website Link Code Account Date Description Type Amount Balance Status Action…" at bounding box center [597, 299] width 1164 height 637
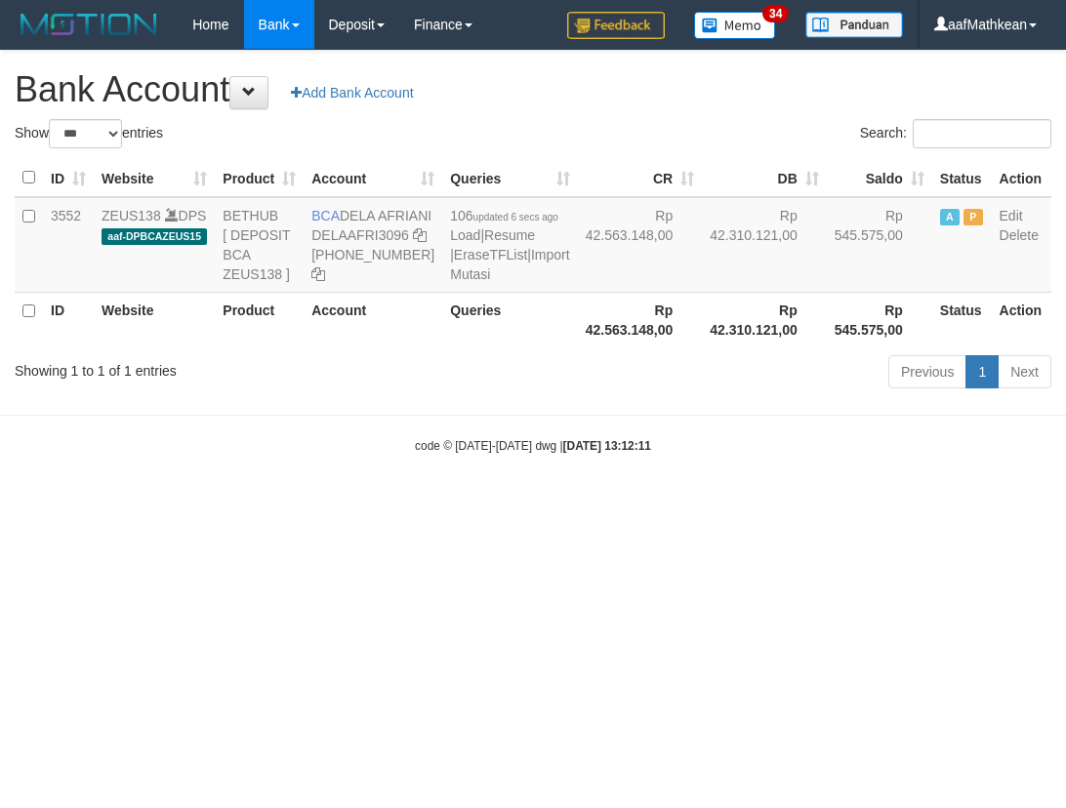
select select "***"
drag, startPoint x: 709, startPoint y: 639, endPoint x: 696, endPoint y: 687, distance: 49.5
click at [703, 504] on html "Toggle navigation Home Bank Account List Load By Website Group [OXPLAY] ZEUS138…" at bounding box center [533, 252] width 1066 height 504
drag, startPoint x: 696, startPoint y: 687, endPoint x: 684, endPoint y: 688, distance: 11.8
click at [684, 504] on html "Toggle navigation Home Bank Account List Load By Website Group [OXPLAY] ZEUS138…" at bounding box center [533, 252] width 1066 height 504
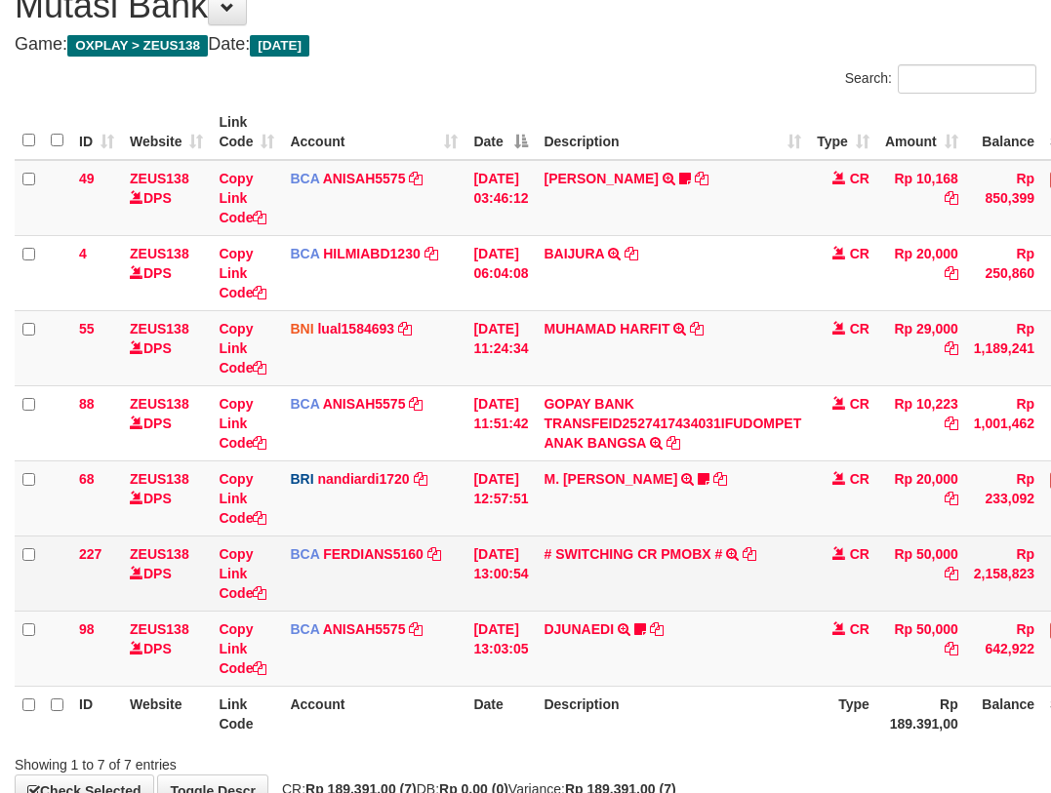
click at [536, 548] on td "[DATE] 13:00:54" at bounding box center [501, 573] width 70 height 75
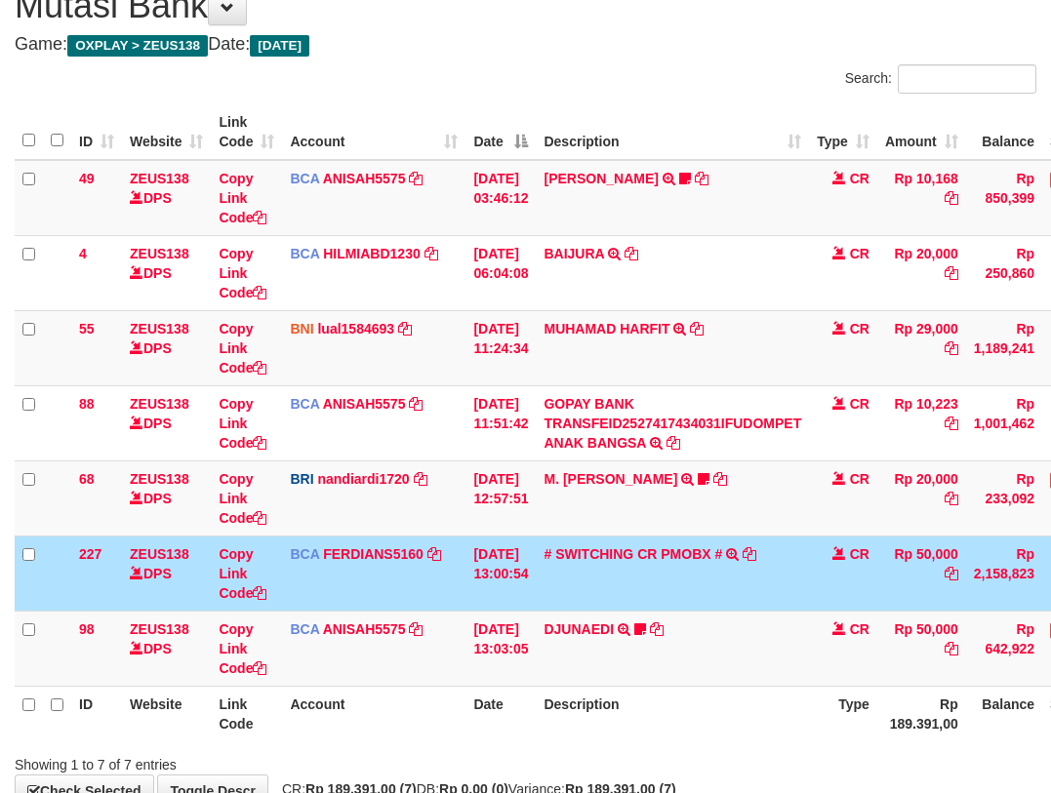
scroll to position [207, 0]
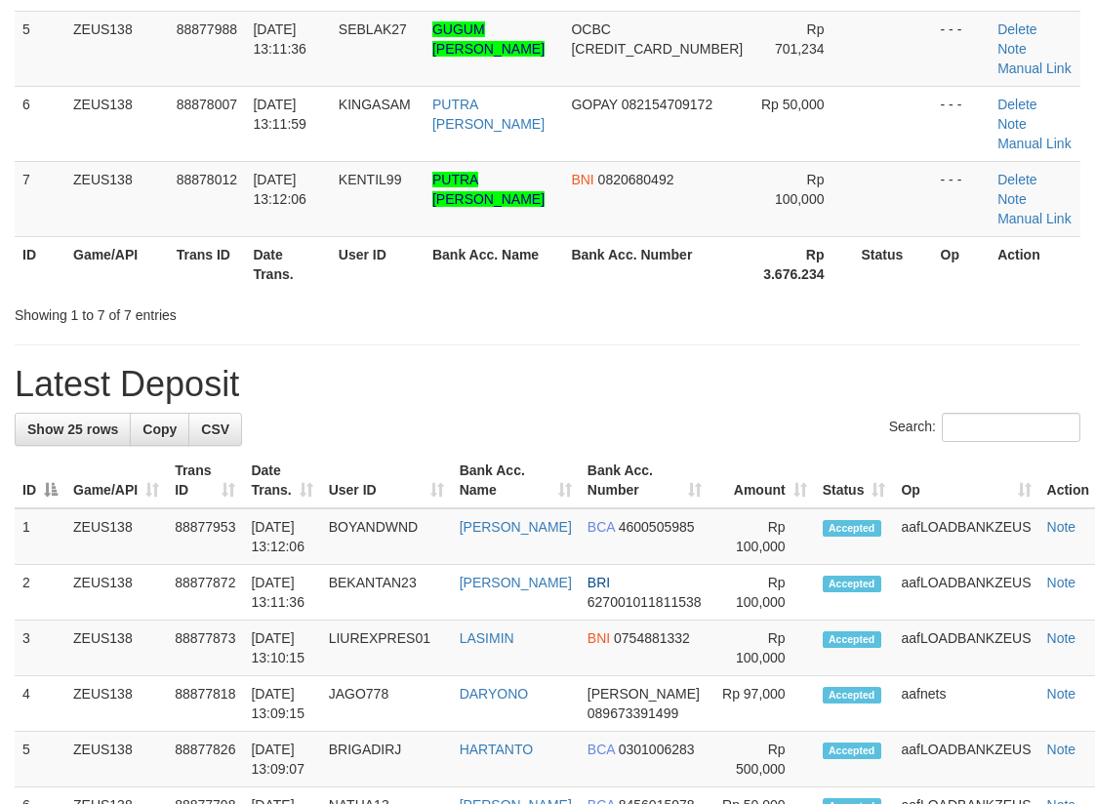
scroll to position [461, 0]
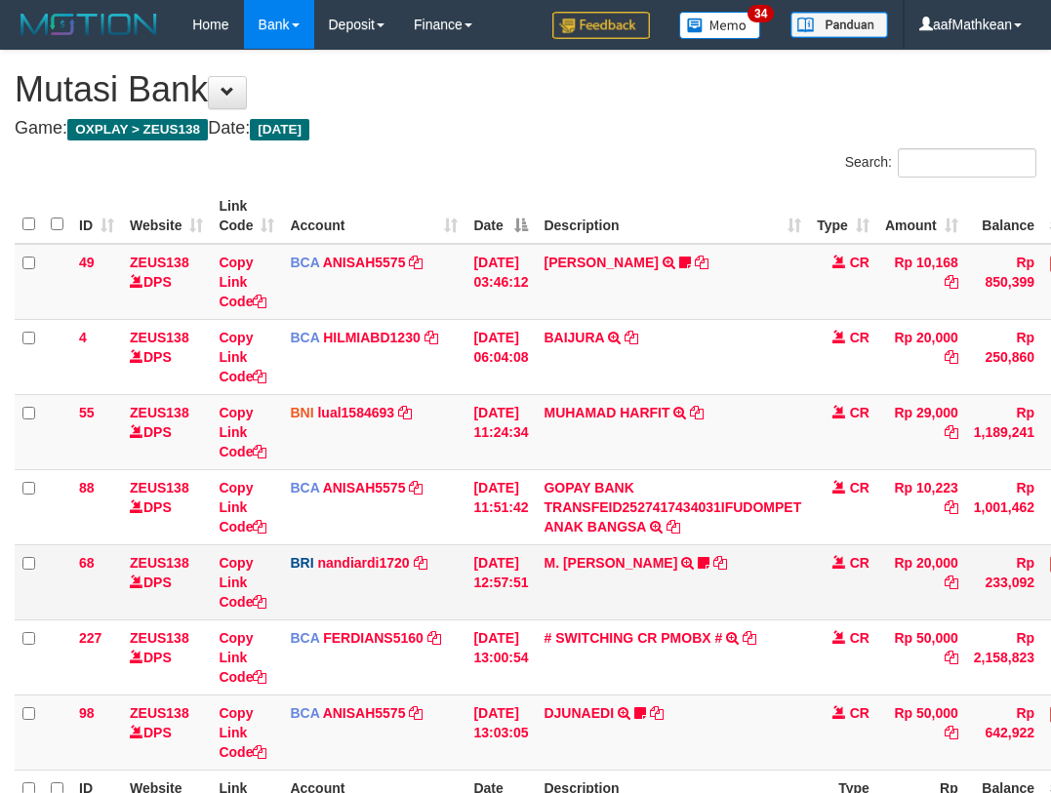
scroll to position [84, 0]
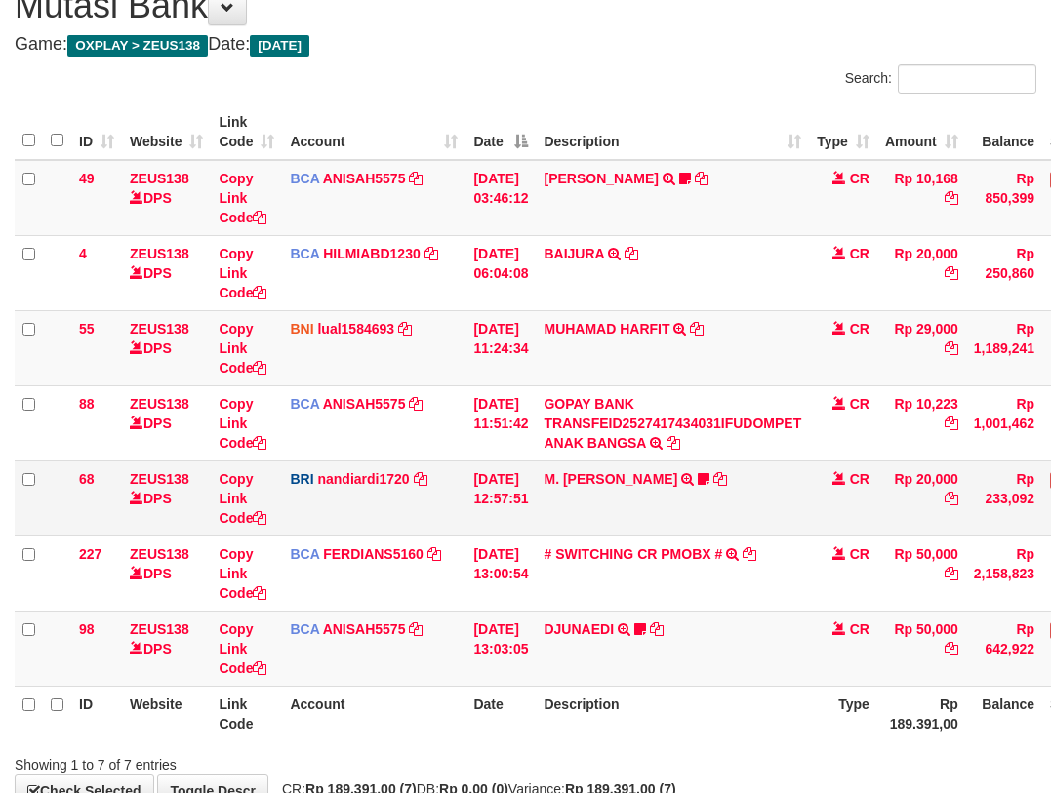
click at [698, 491] on td "M. FAIZ ALFIN TRANSFER NBMB M. FAIZ ALFIN TO NANDI ARDIANSYAH 375501039888538" at bounding box center [672, 498] width 273 height 75
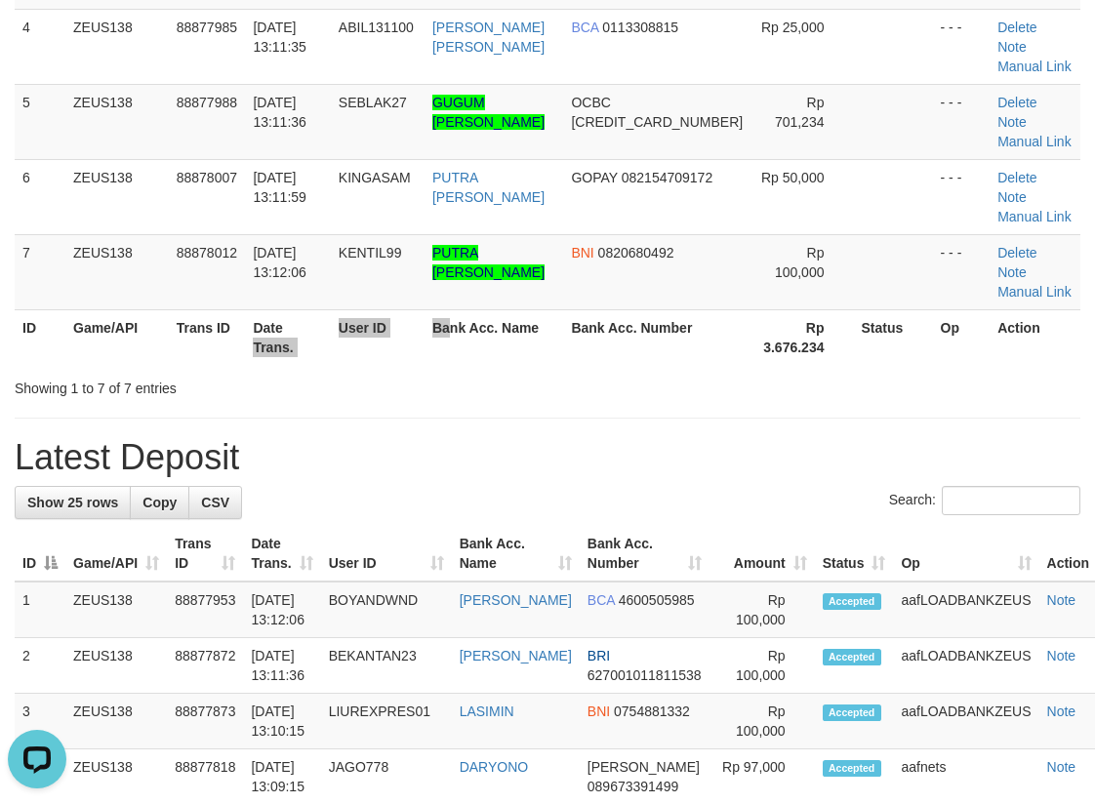
drag, startPoint x: 479, startPoint y: 199, endPoint x: 395, endPoint y: 230, distance: 89.6
click at [425, 309] on tr "ID Game/API Trans ID Date Trans. User ID Bank Acc. Name Bank Acc. Number Rp 3.6…" at bounding box center [548, 337] width 1066 height 56
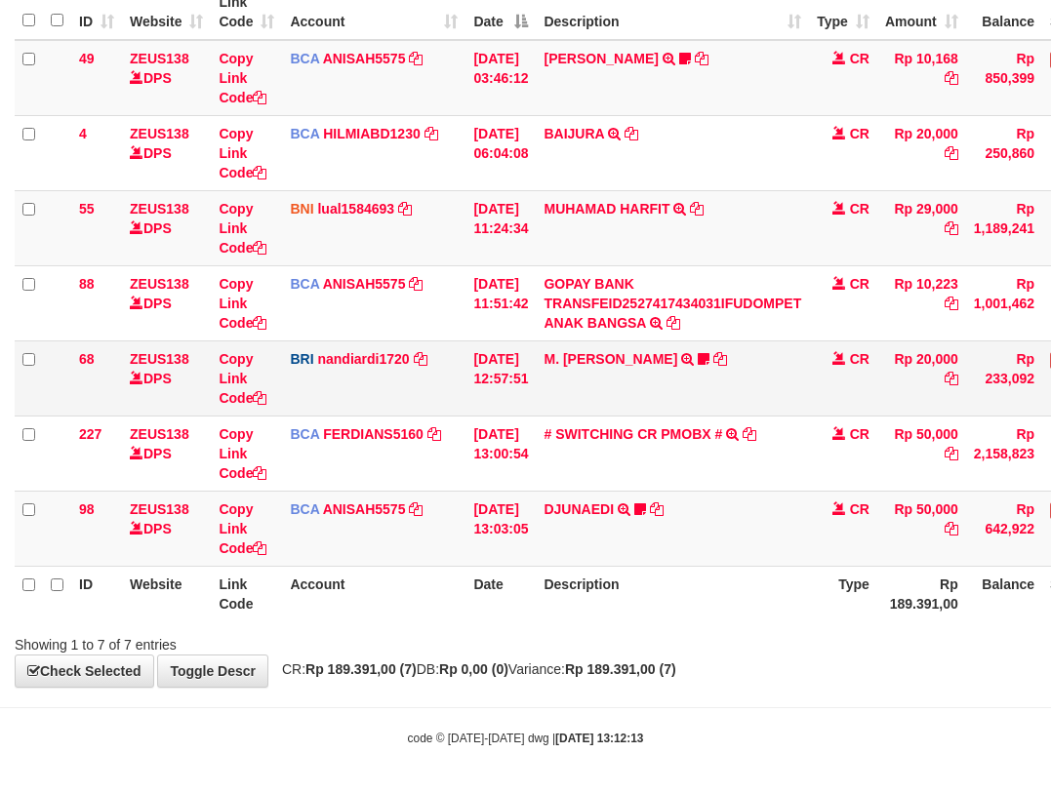
scroll to position [207, 0]
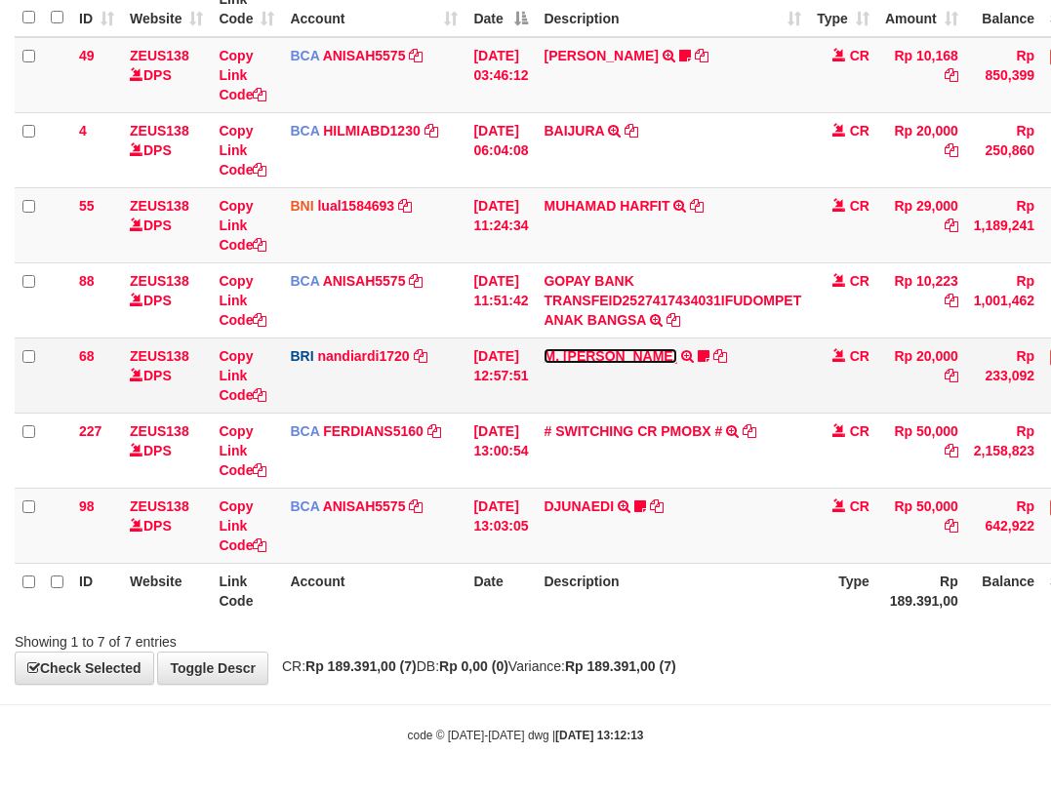
click at [603, 355] on link "M. [PERSON_NAME]" at bounding box center [611, 356] width 134 height 16
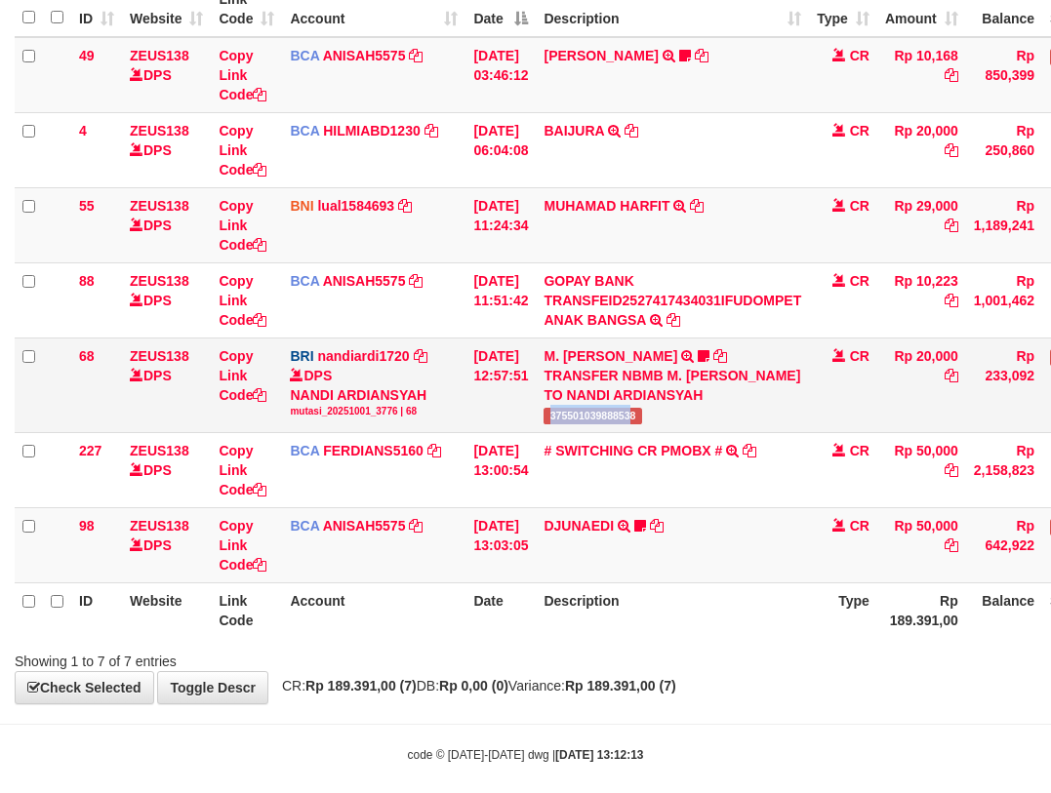
drag, startPoint x: 555, startPoint y: 424, endPoint x: 655, endPoint y: 421, distance: 99.6
click at [646, 425] on td "M. FAIZ ALFIN TRANSFER NBMB M. FAIZ ALFIN TO NANDI ARDIANSYAH 375501039888538" at bounding box center [672, 385] width 273 height 95
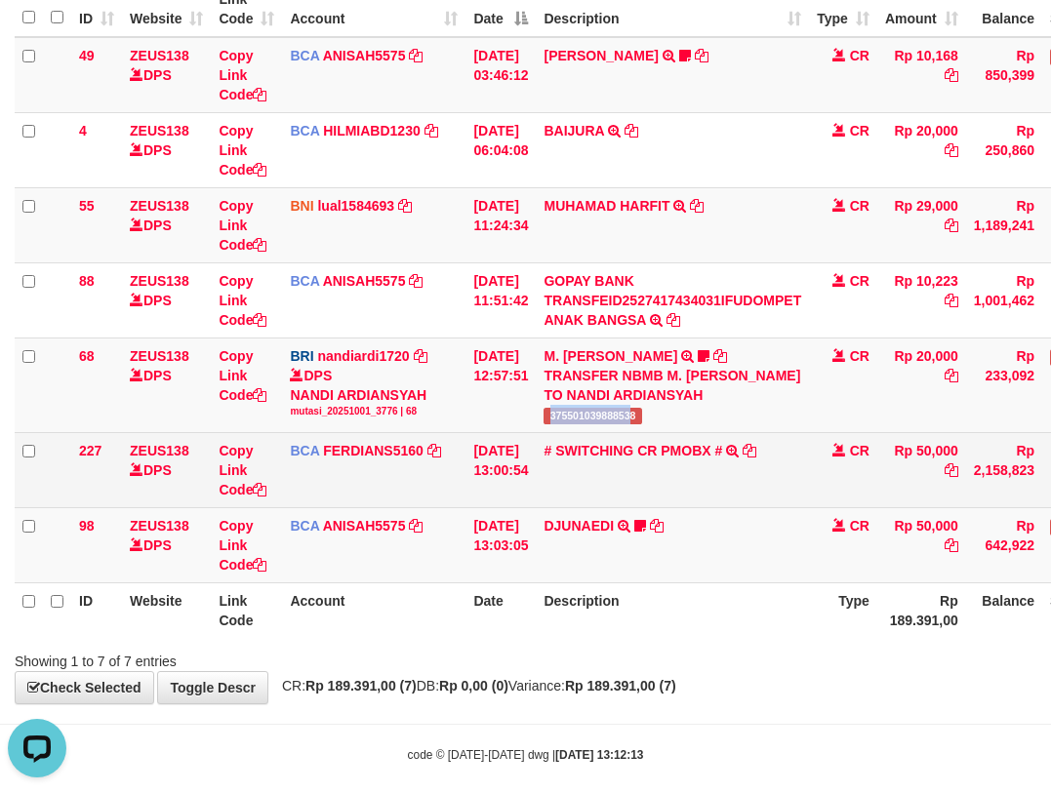
click at [721, 433] on tbody "49 ZEUS138 DPS Copy Link Code BCA ANISAH5575 DPS ANISAH mutasi_20251001_3827 | …" at bounding box center [597, 310] width 1164 height 547
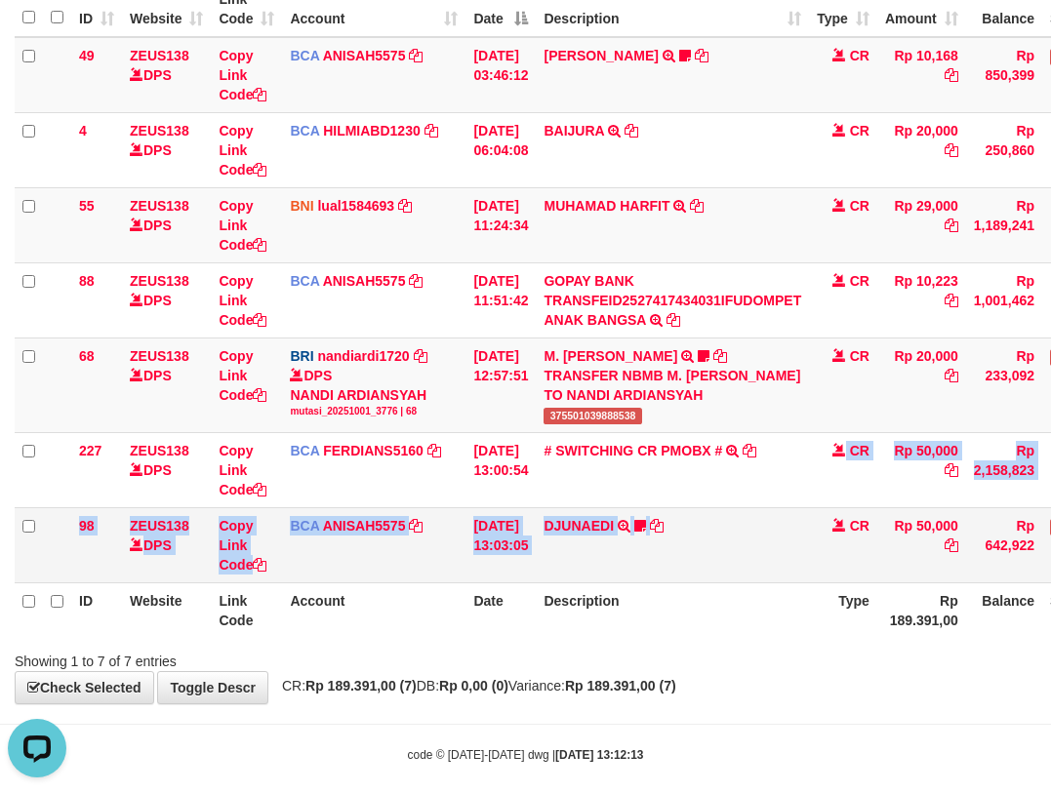
drag, startPoint x: 799, startPoint y: 545, endPoint x: 846, endPoint y: 544, distance: 46.9
click at [807, 552] on tbody "49 ZEUS138 DPS Copy Link Code BCA ANISAH5575 DPS ANISAH mutasi_20251001_3827 | …" at bounding box center [597, 310] width 1164 height 547
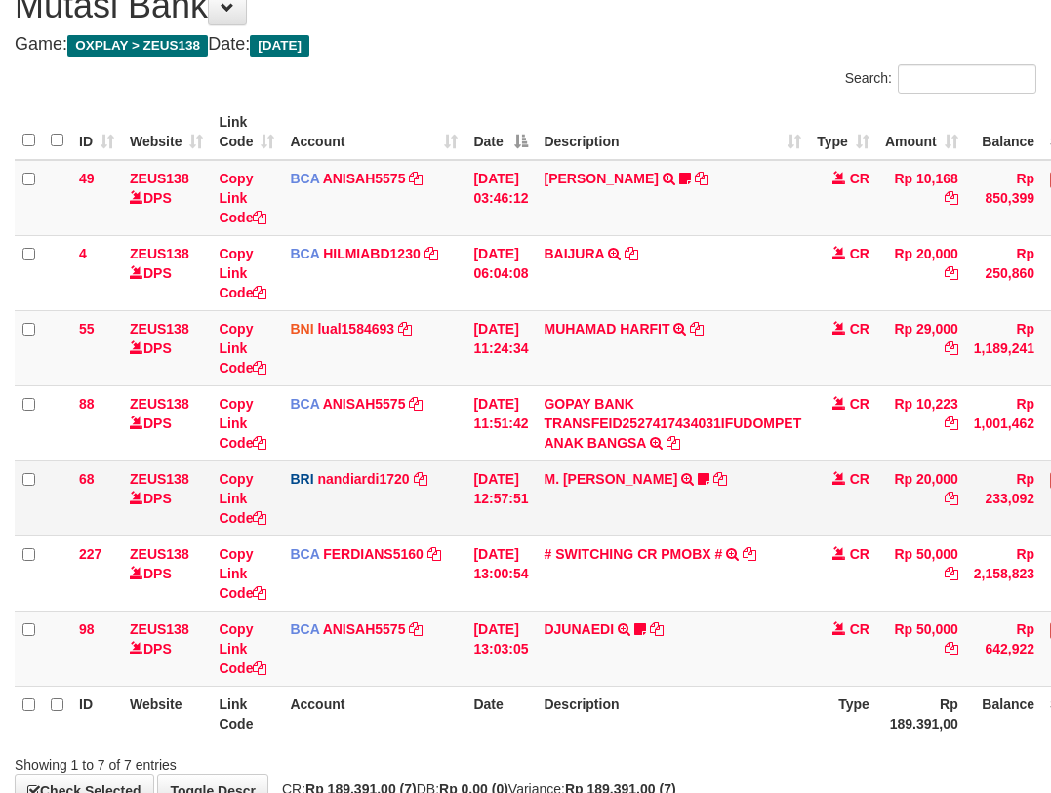
click at [753, 486] on td "M. [PERSON_NAME] TRANSFER NBMB M. [PERSON_NAME] TO NANDI ARDIANSYAH 37550103988…" at bounding box center [672, 498] width 273 height 75
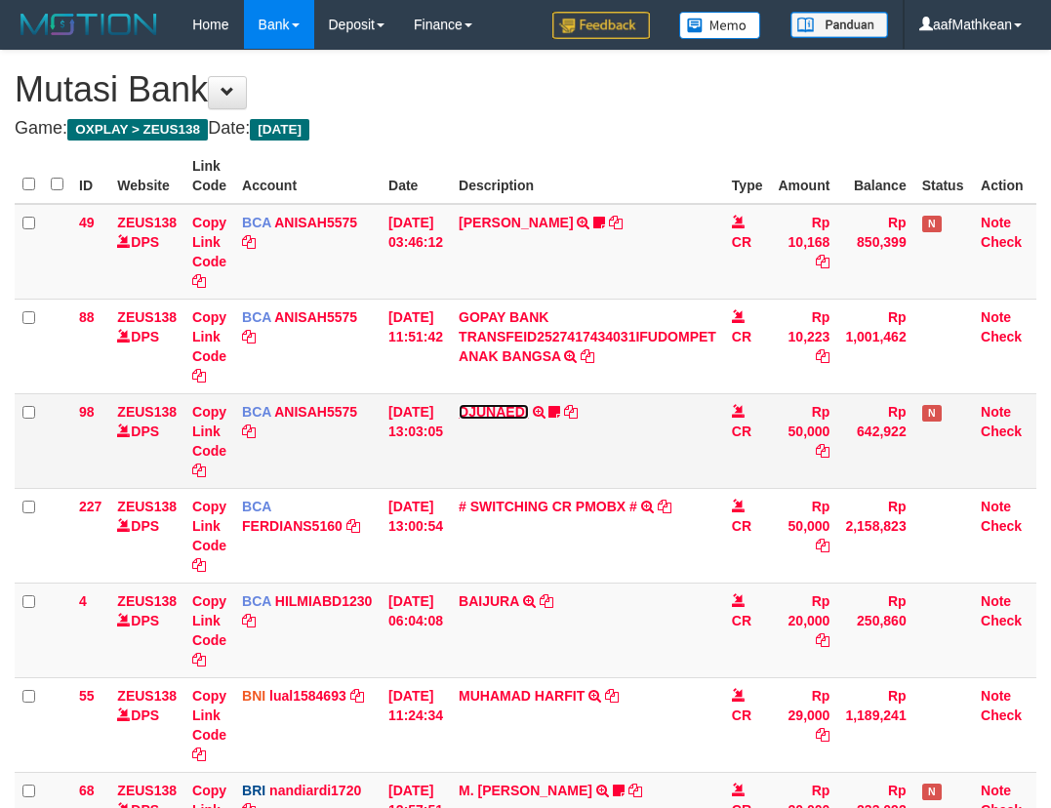
scroll to position [167, 0]
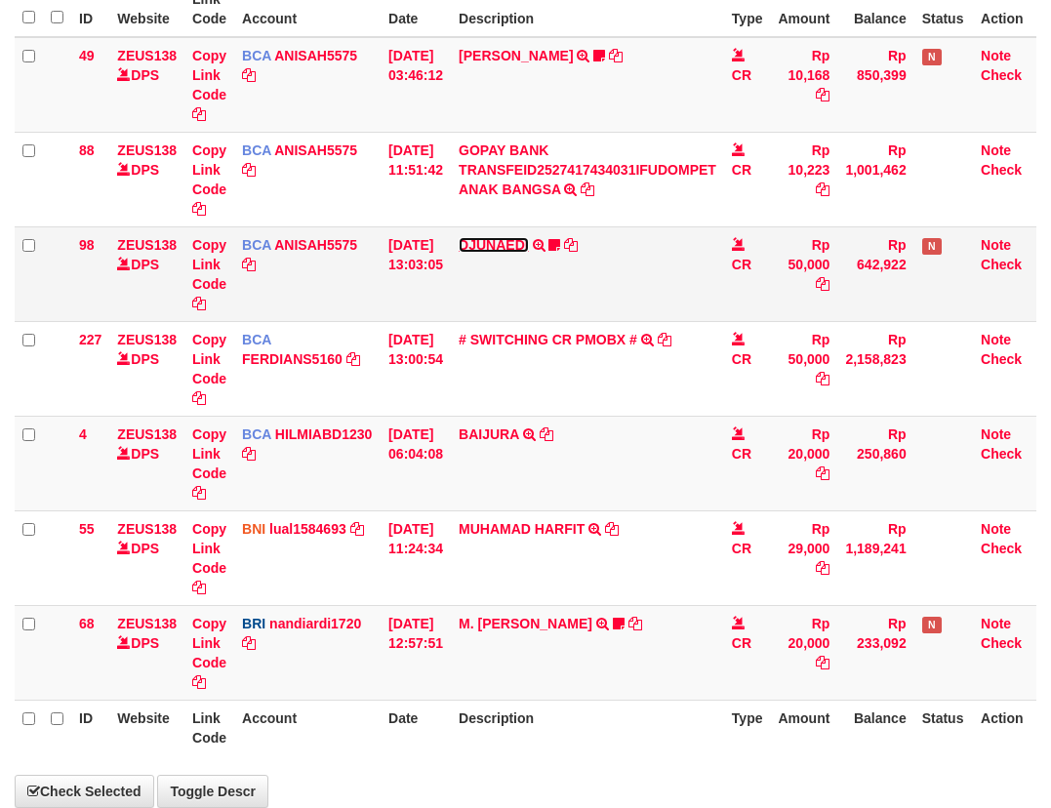
click at [529, 242] on link "DJUNAEDI" at bounding box center [494, 245] width 70 height 16
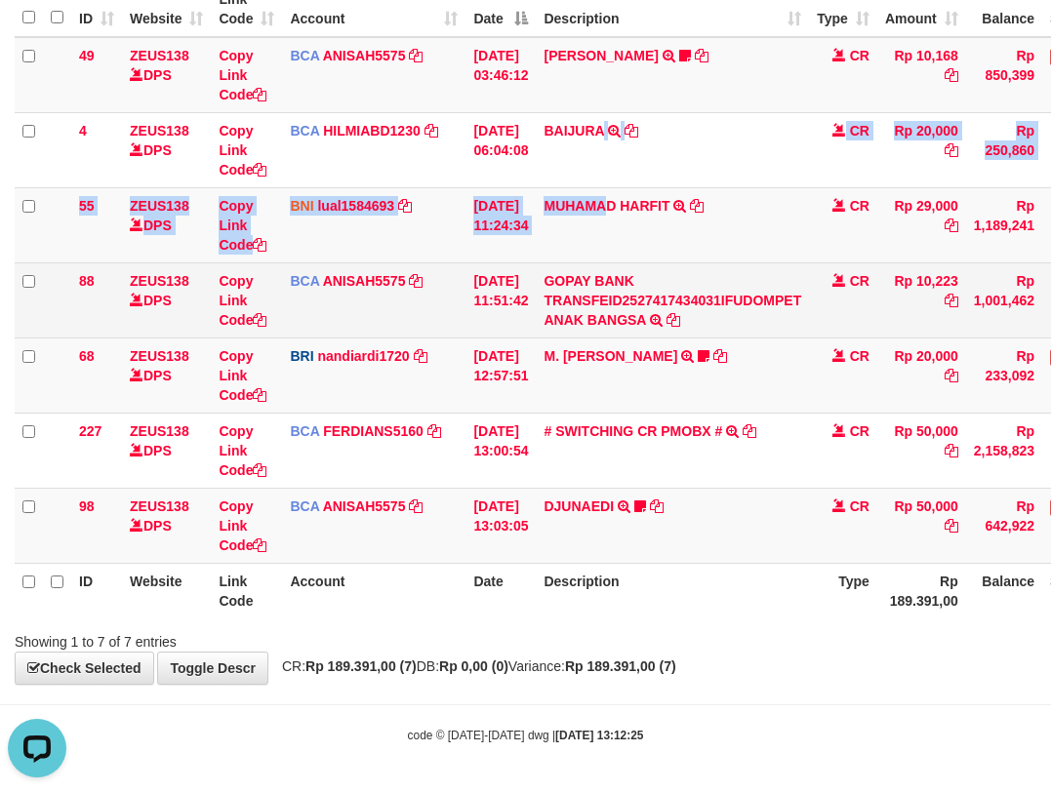
drag, startPoint x: 616, startPoint y: 170, endPoint x: 667, endPoint y: 277, distance: 118.7
click at [616, 208] on tbody "49 ZEUS138 DPS Copy Link Code BCA ANISAH5575 DPS ANISAH mutasi_20251001_3827 | …" at bounding box center [597, 300] width 1164 height 527
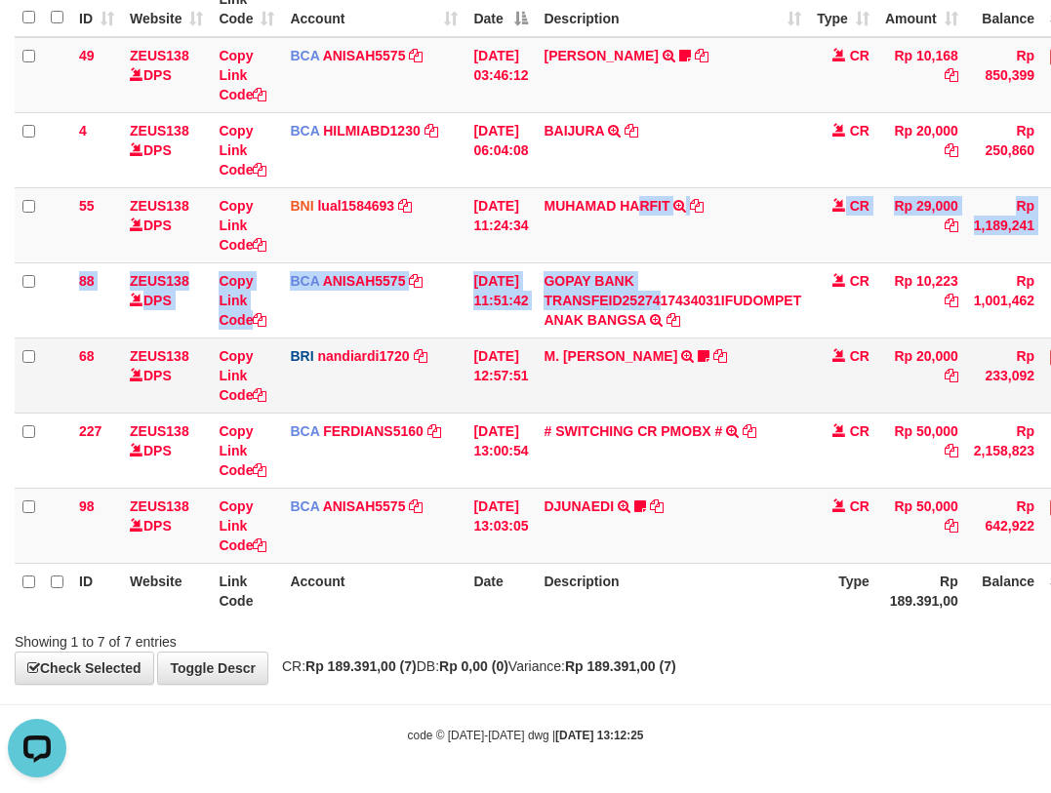
drag, startPoint x: 667, startPoint y: 277, endPoint x: 726, endPoint y: 363, distance: 104.5
click at [678, 308] on tbody "49 ZEUS138 DPS Copy Link Code BCA ANISAH5575 DPS ANISAH mutasi_20251001_3827 | …" at bounding box center [597, 300] width 1164 height 527
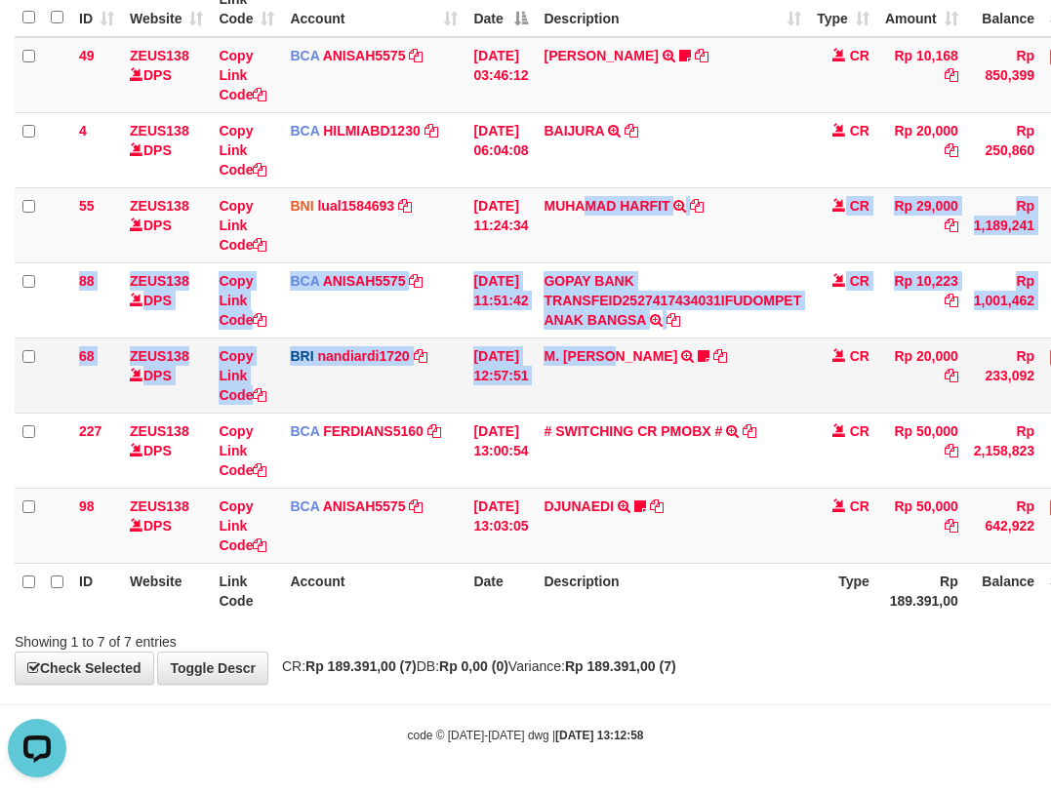
drag, startPoint x: 610, startPoint y: 277, endPoint x: 645, endPoint y: 395, distance: 123.2
click at [624, 367] on tbody "49 ZEUS138 DPS Copy Link Code BCA ANISAH5575 DPS ANISAH mutasi_20251001_3827 | …" at bounding box center [597, 300] width 1164 height 527
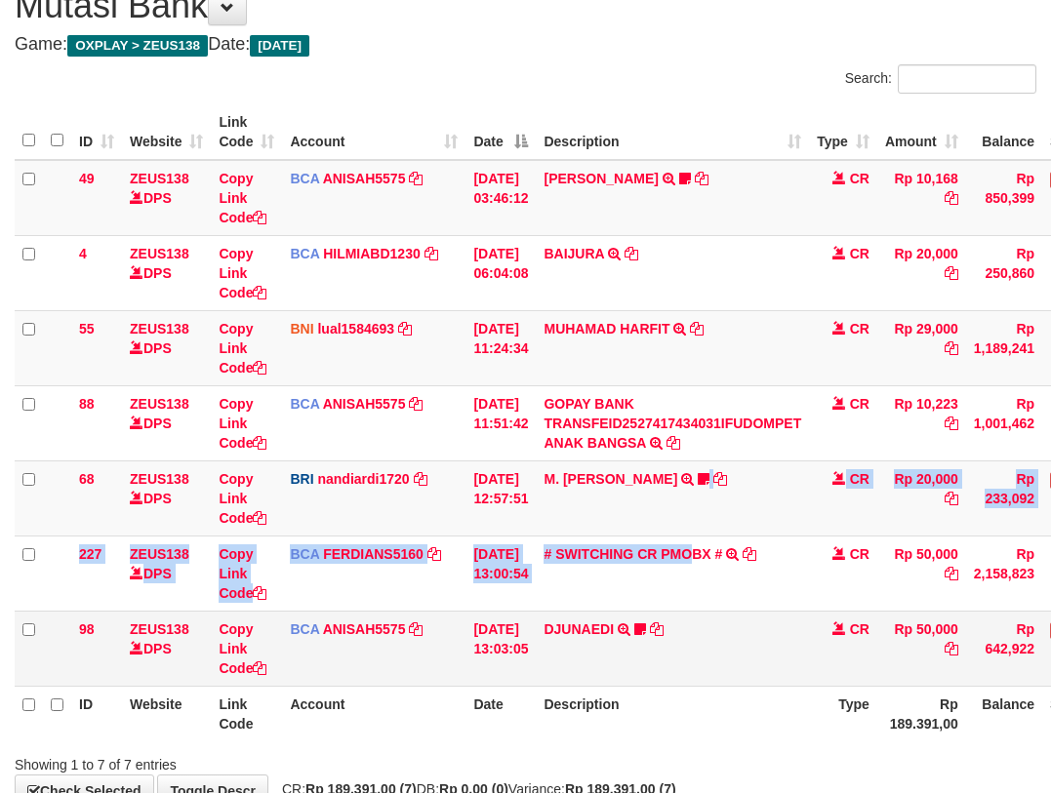
click at [725, 611] on tbody "49 ZEUS138 DPS Copy Link Code BCA ANISAH5575 DPS [PERSON_NAME] mutasi_20251001_…" at bounding box center [597, 423] width 1164 height 527
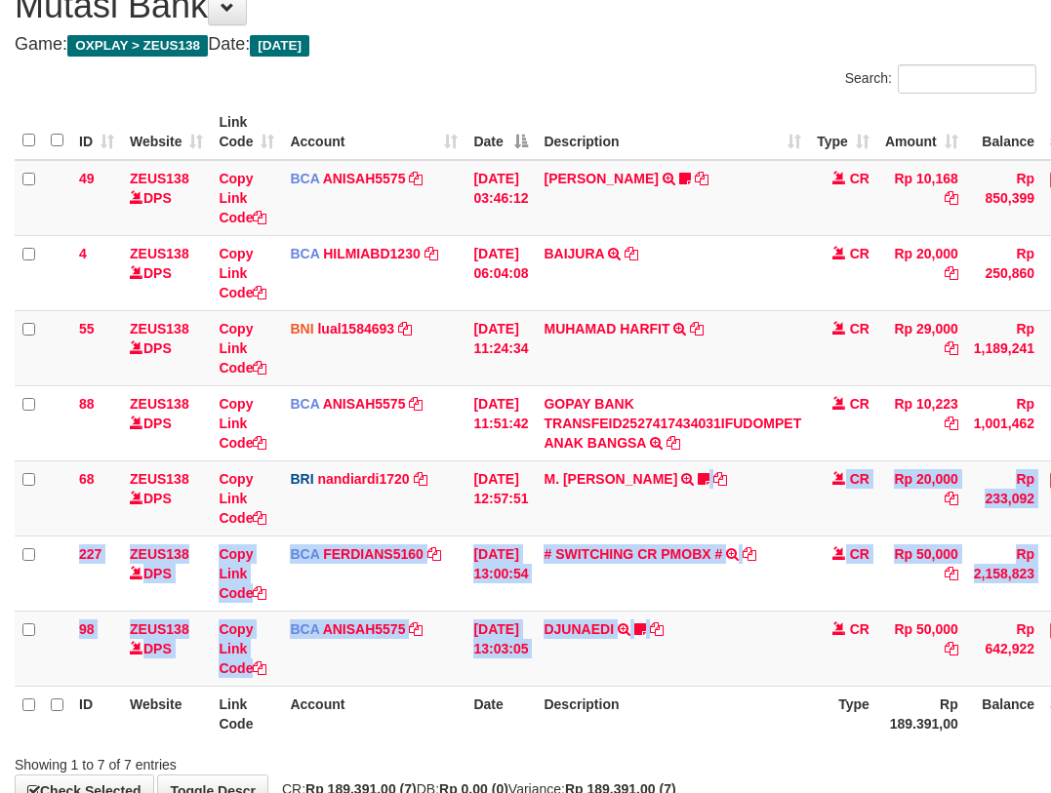
scroll to position [207, 0]
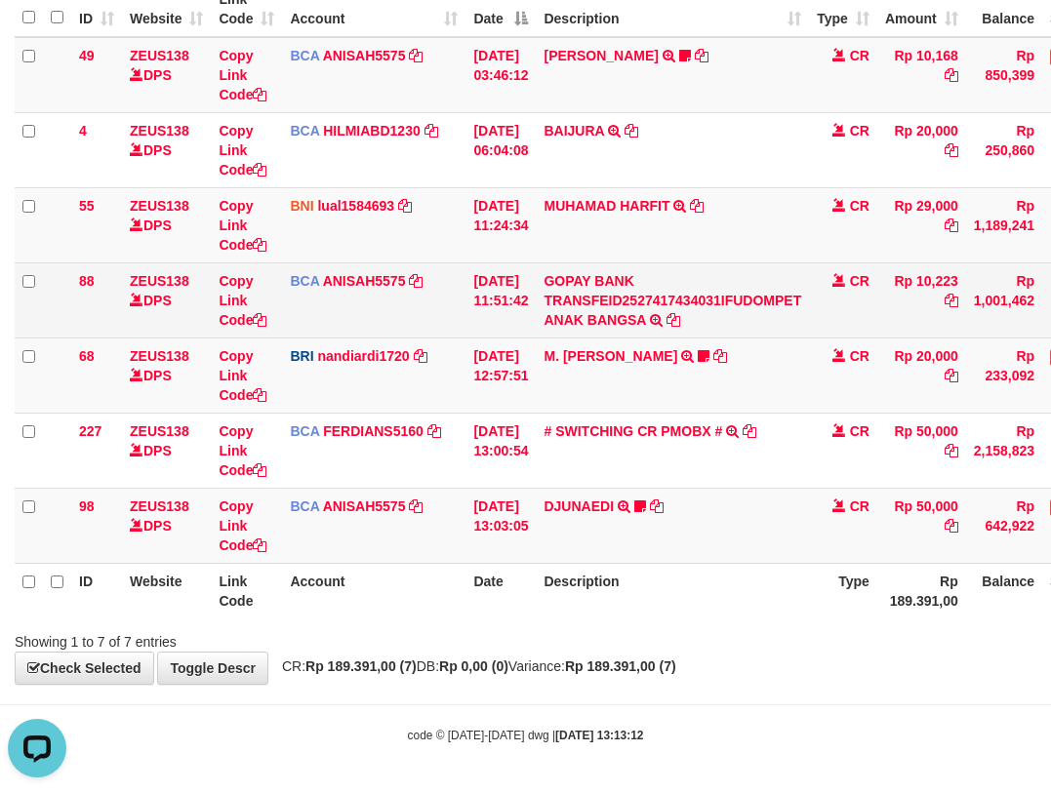
click at [629, 307] on td "GOPAY BANK TRANSFEID2527417434031IFUDOMPET ANAK BANGSA TRSF E-BANKING CR 0110/F…" at bounding box center [672, 300] width 273 height 75
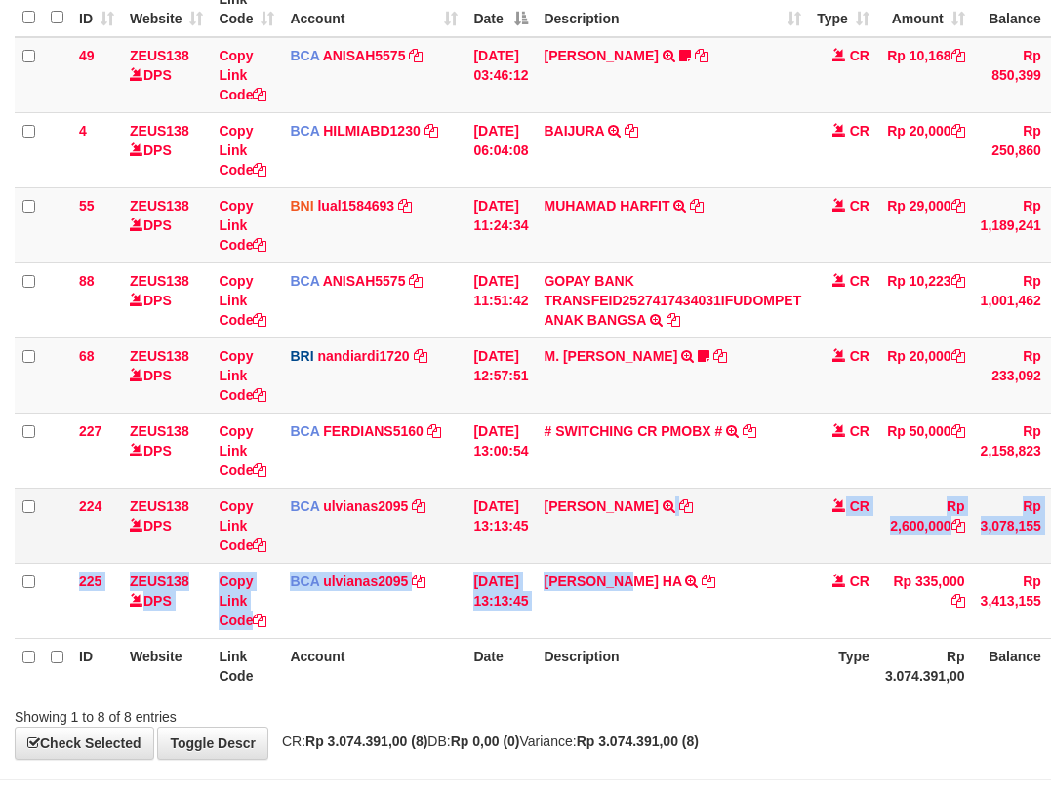
click at [652, 534] on tbody "49 ZEUS138 DPS Copy Link Code BCA ANISAH5575 DPS [PERSON_NAME] mutasi_20251001_…" at bounding box center [600, 338] width 1171 height 602
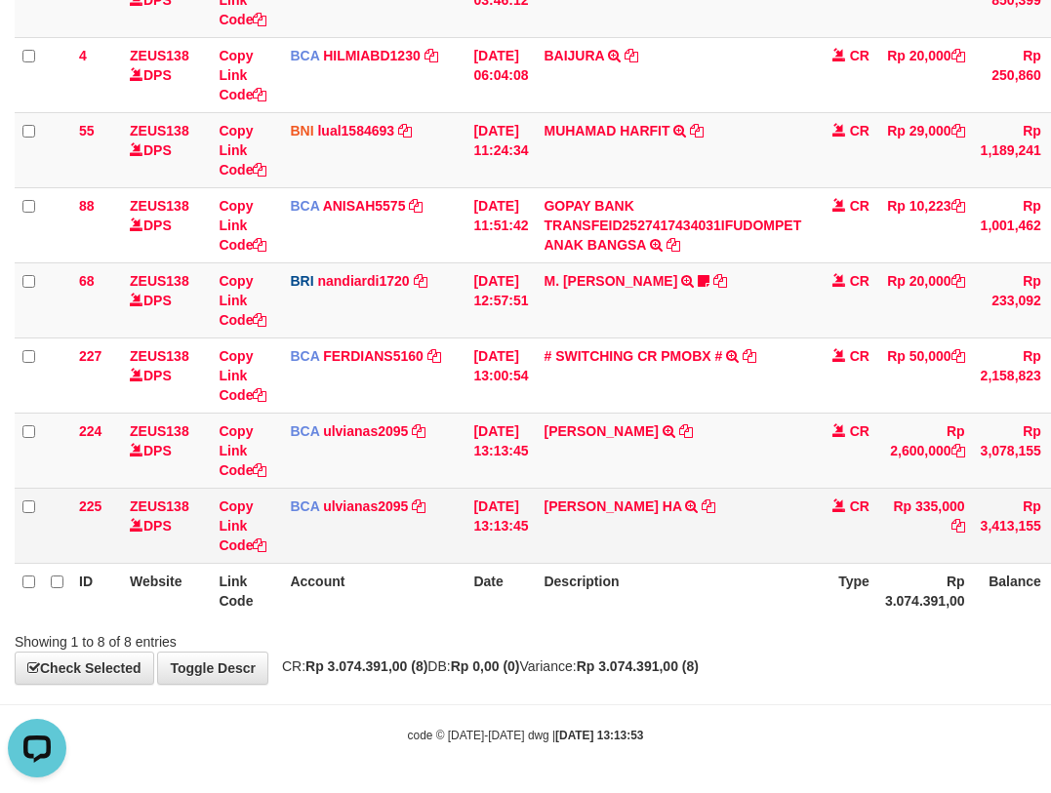
click at [731, 509] on td "[PERSON_NAME] HA TRSF E-BANKING CR 0110/FTSCY/WS95031 335000.00DEODY MALDIVANO …" at bounding box center [672, 525] width 273 height 75
click at [715, 504] on icon at bounding box center [709, 507] width 14 height 14
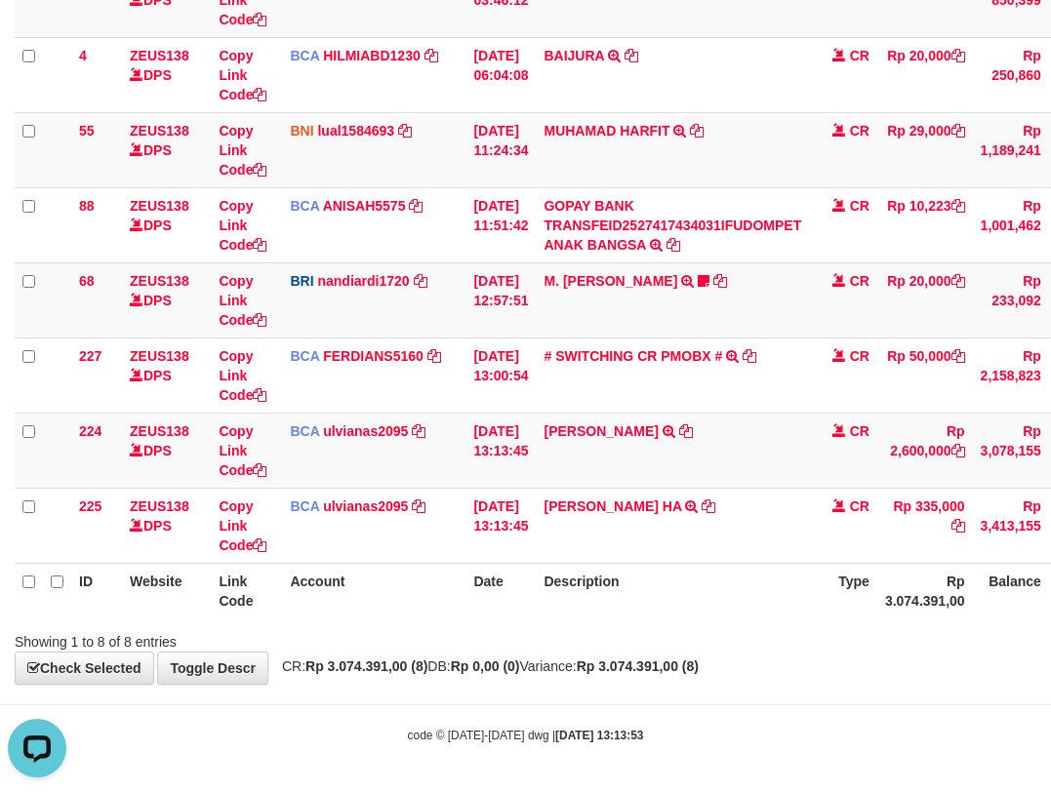
drag, startPoint x: 578, startPoint y: 689, endPoint x: 611, endPoint y: 709, distance: 38.5
click at [578, 692] on body "Toggle navigation Home Bank Account List Load By Website Group [OXPLAY] ZEUS138…" at bounding box center [525, 256] width 1051 height 1076
drag, startPoint x: 611, startPoint y: 709, endPoint x: 611, endPoint y: 693, distance: 15.6
click at [611, 707] on body "Toggle navigation Home Bank Account List Load By Website Group [OXPLAY] ZEUS138…" at bounding box center [525, 256] width 1051 height 1076
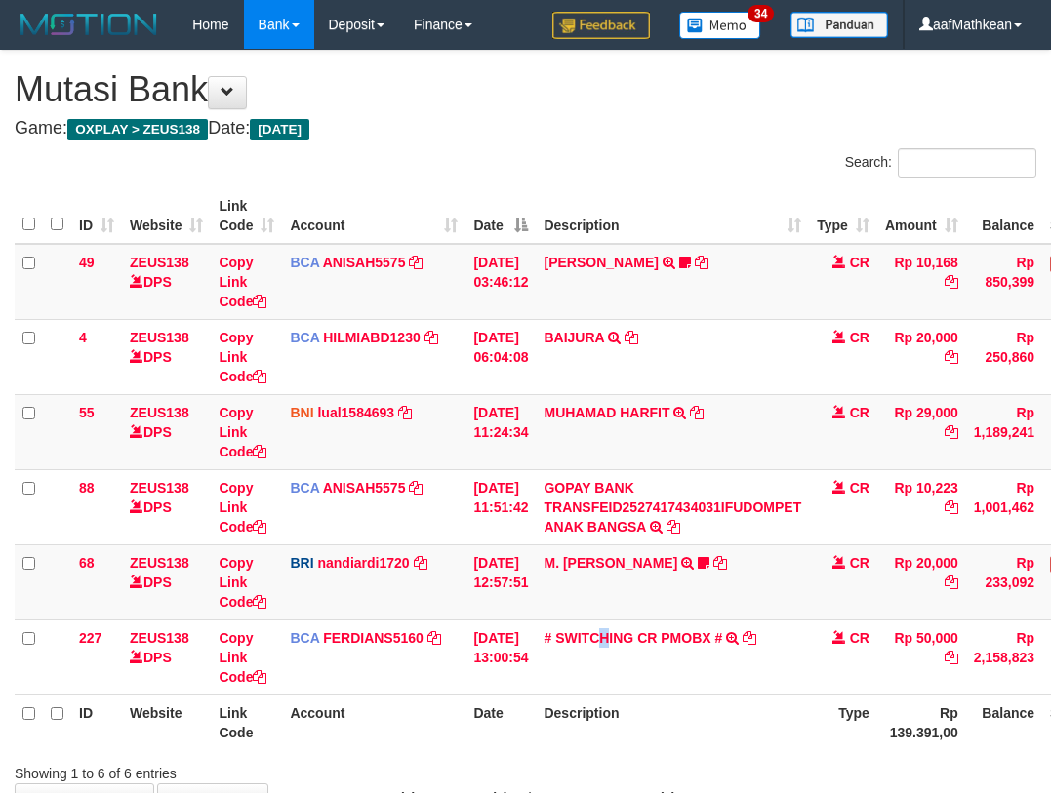
scroll to position [132, 0]
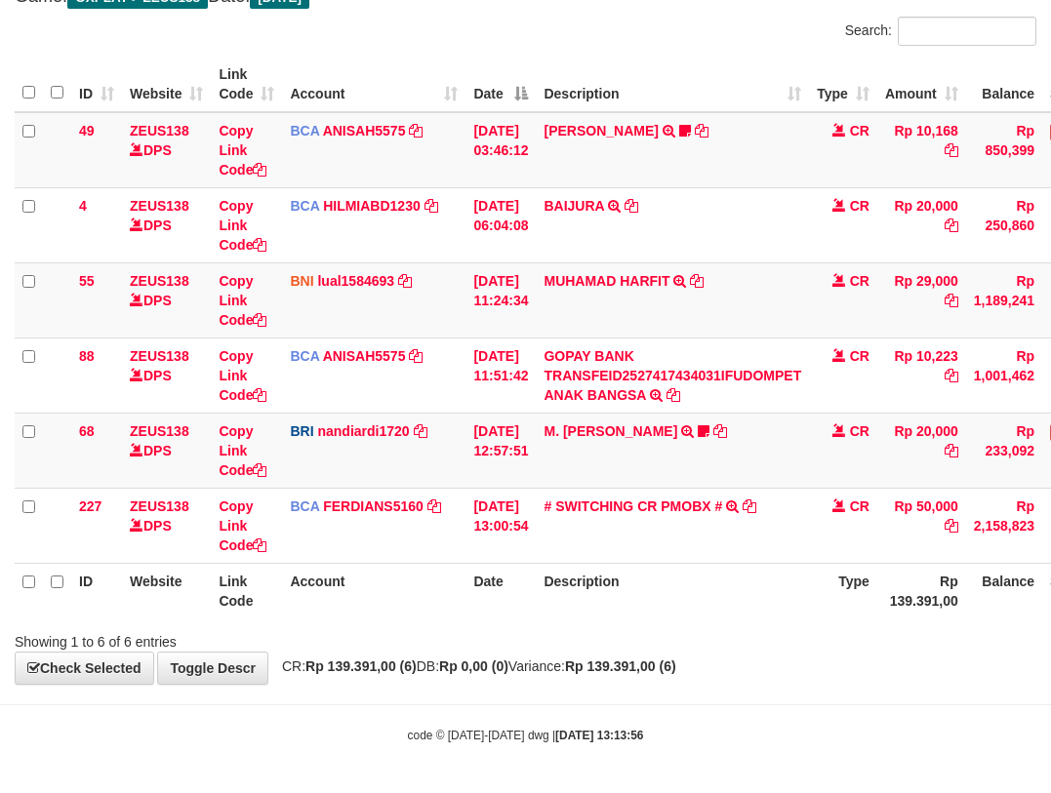
click at [618, 656] on div "**********" at bounding box center [525, 301] width 1051 height 765
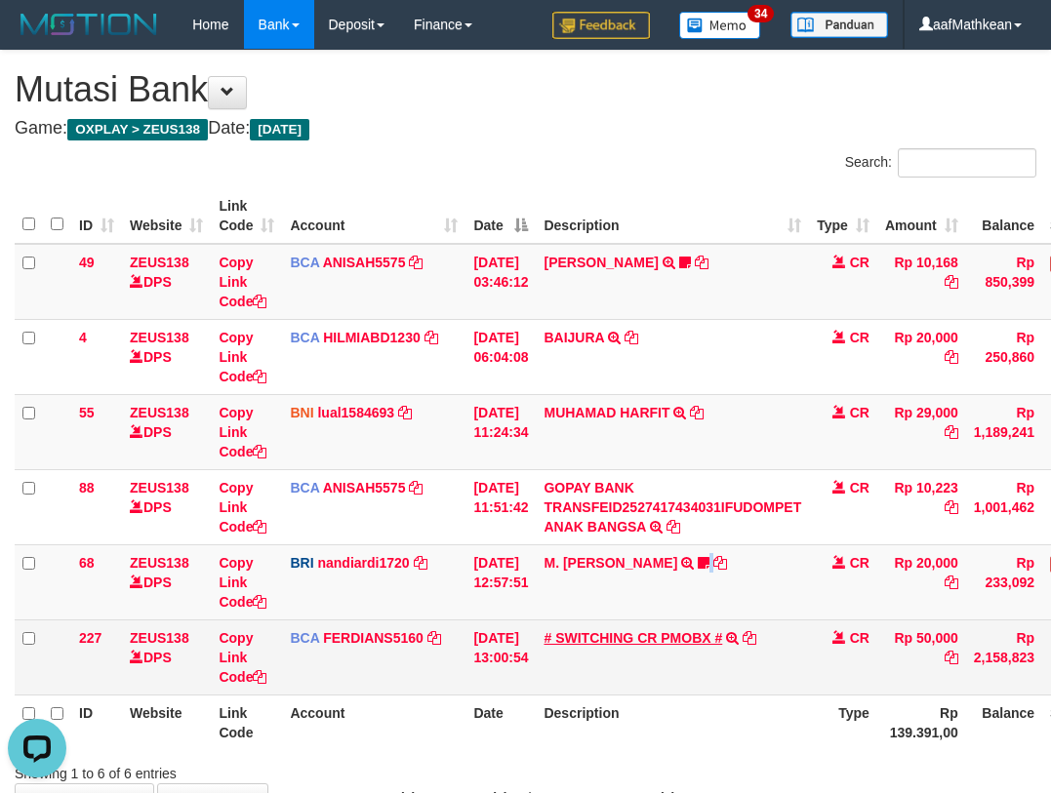
click at [670, 608] on td "M. [PERSON_NAME] TRANSFER NBMB M. [PERSON_NAME] TO NANDI ARDIANSYAH 37550103988…" at bounding box center [672, 582] width 273 height 75
click at [655, 638] on td "# SWITCHING CR PMOBX # SWITCHING CR TRF TRANSFER RINTISAHRUDIN JUNAID 013 PMOBX" at bounding box center [672, 657] width 273 height 75
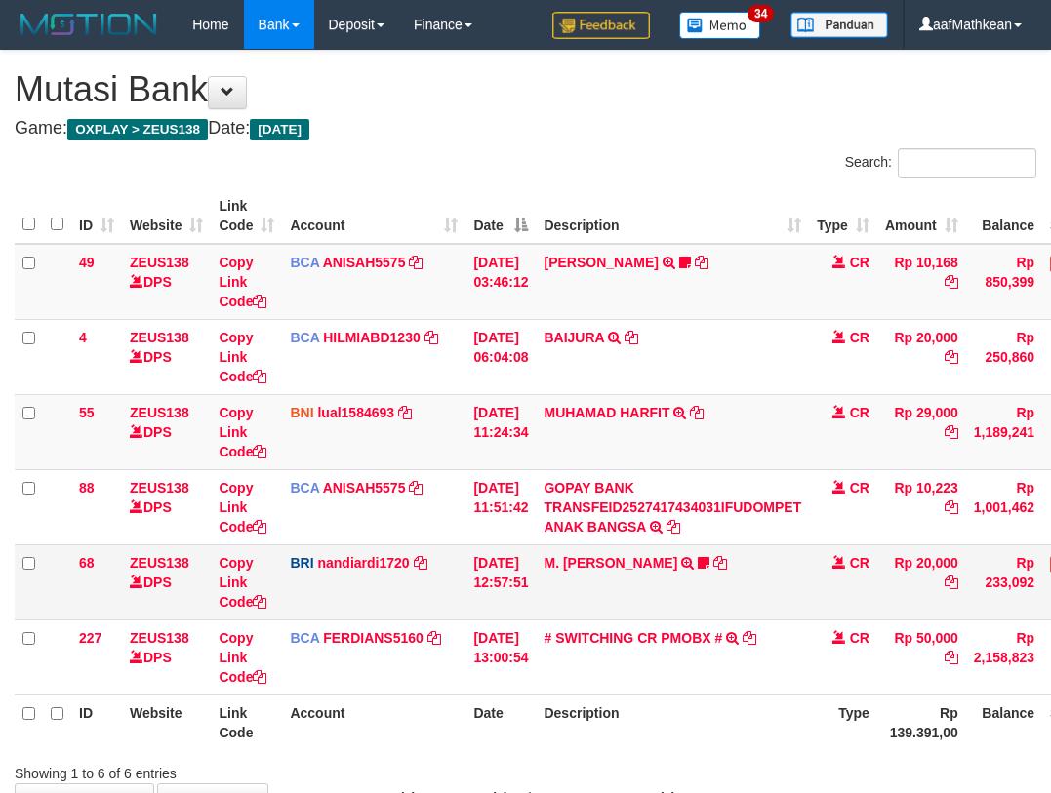
click at [719, 582] on td "M. FAIZ ALFIN TRANSFER NBMB M. FAIZ ALFIN TO NANDI ARDIANSYAH 375501039888538" at bounding box center [672, 582] width 273 height 75
click at [731, 589] on td "M. [PERSON_NAME] TRANSFER NBMB M. [PERSON_NAME] TO NANDI ARDIANSYAH 37550103988…" at bounding box center [672, 582] width 273 height 75
click at [725, 603] on td "M. [PERSON_NAME] TRANSFER NBMB M. [PERSON_NAME] TO NANDI ARDIANSYAH 37550103988…" at bounding box center [672, 582] width 273 height 75
click at [572, 235] on th "Description" at bounding box center [672, 216] width 273 height 56
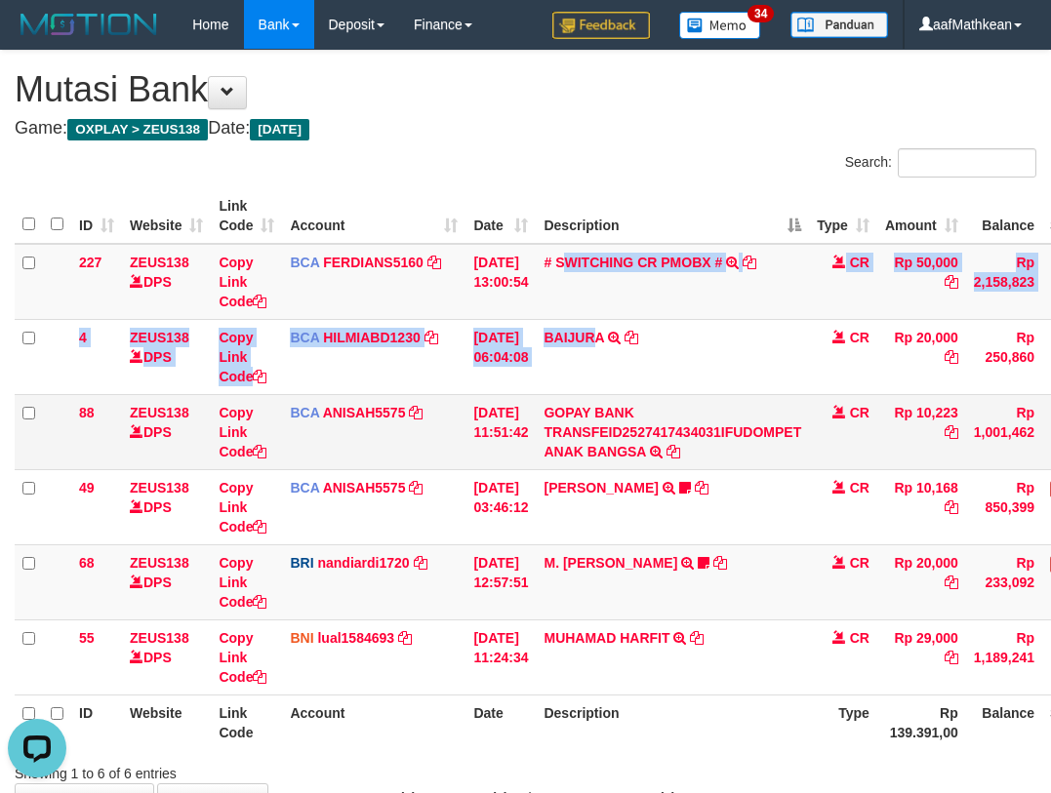
drag, startPoint x: 613, startPoint y: 329, endPoint x: 696, endPoint y: 442, distance: 140.4
click at [650, 381] on tbody "227 ZEUS138 DPS Copy Link Code BCA FERDIANS5160 DPS FERDIANSYAH mutasi_20251001…" at bounding box center [597, 470] width 1164 height 452
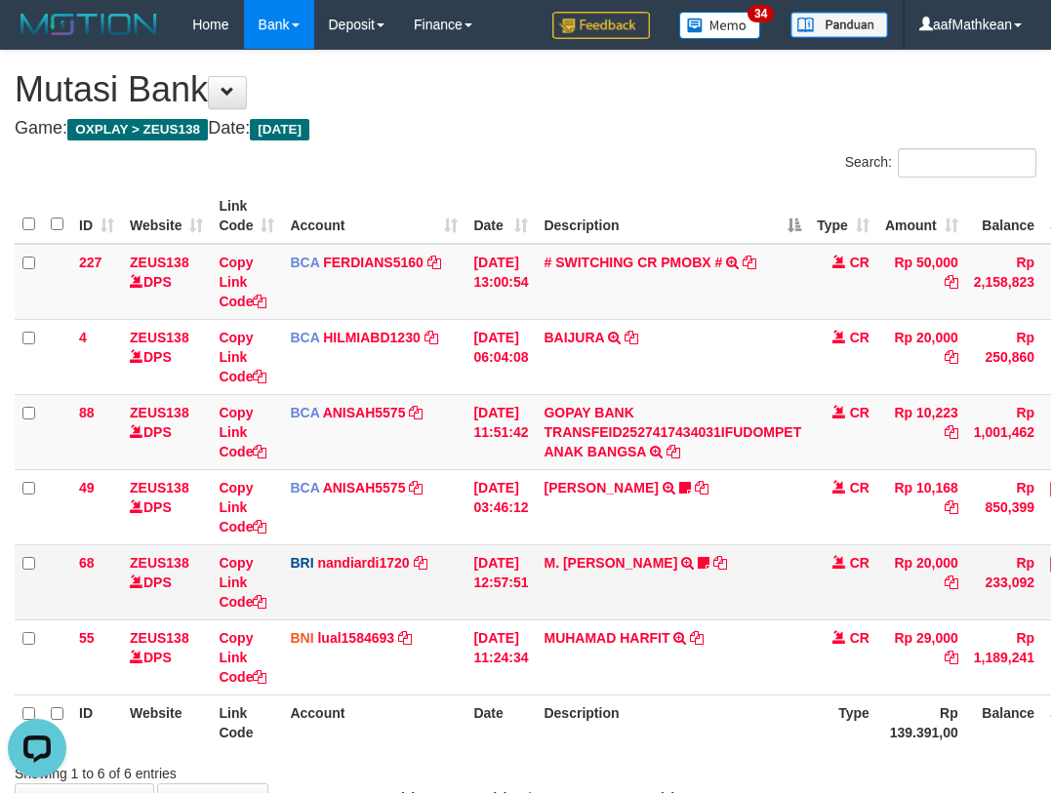
drag, startPoint x: 722, startPoint y: 537, endPoint x: 728, endPoint y: 558, distance: 22.3
click at [728, 558] on tbody "227 ZEUS138 DPS Copy Link Code BCA FERDIANS5160 DPS FERDIANSYAH mutasi_20251001…" at bounding box center [597, 470] width 1164 height 452
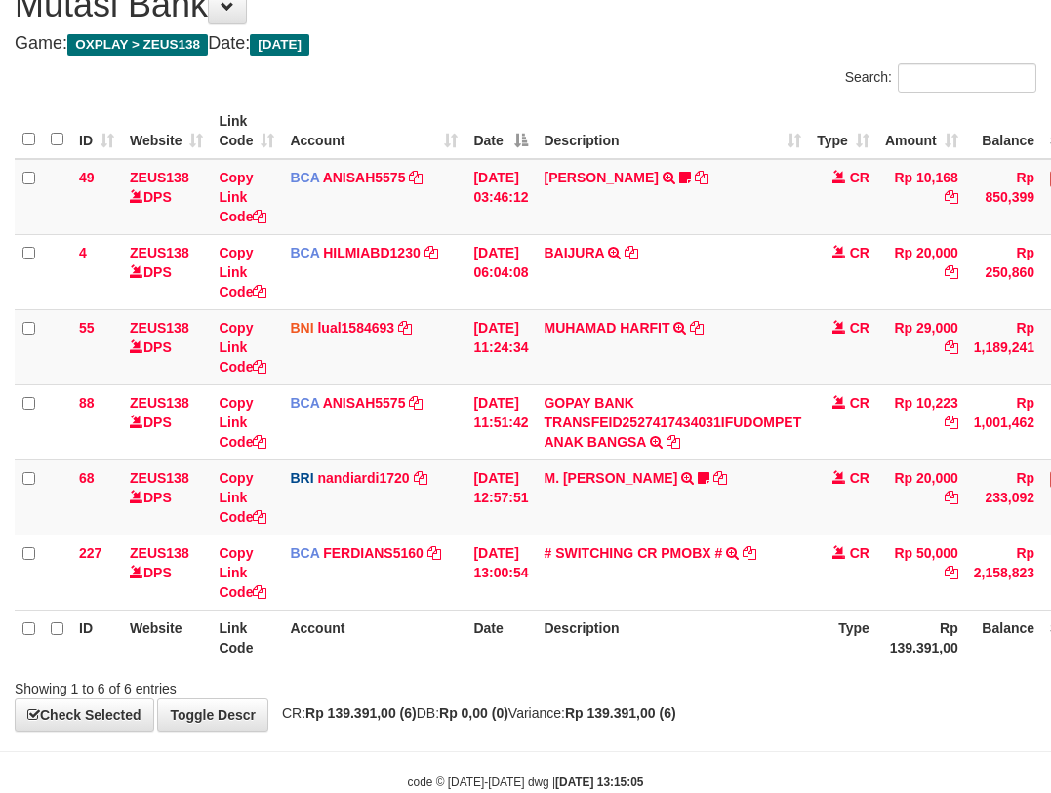
scroll to position [132, 0]
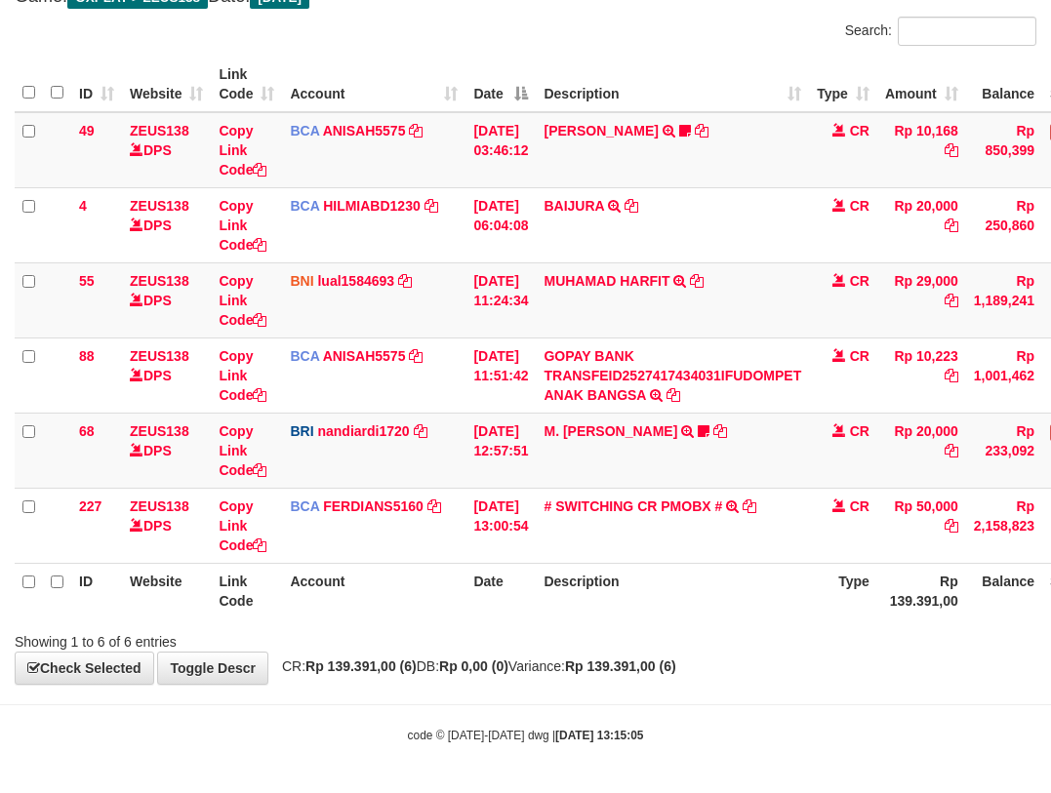
drag, startPoint x: 733, startPoint y: 603, endPoint x: 881, endPoint y: 656, distance: 157.4
click at [815, 642] on div "Search: ID Website Link Code Account Date Description Type Amount Balance Statu…" at bounding box center [526, 334] width 1022 height 635
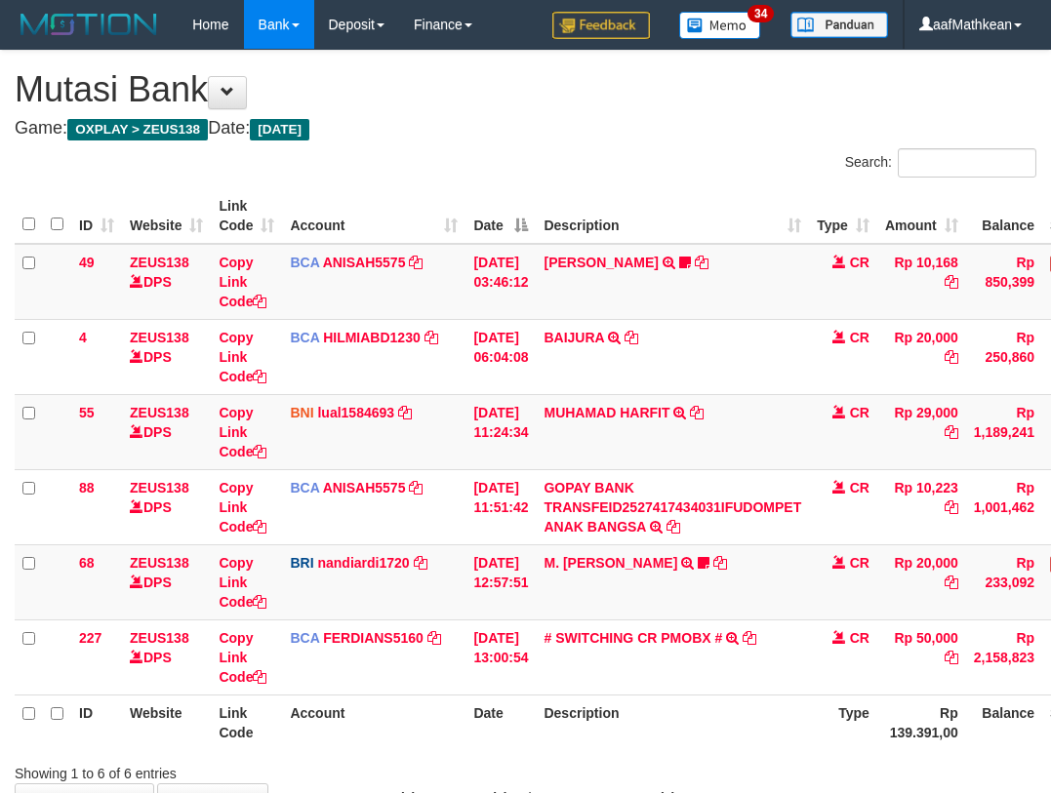
scroll to position [132, 0]
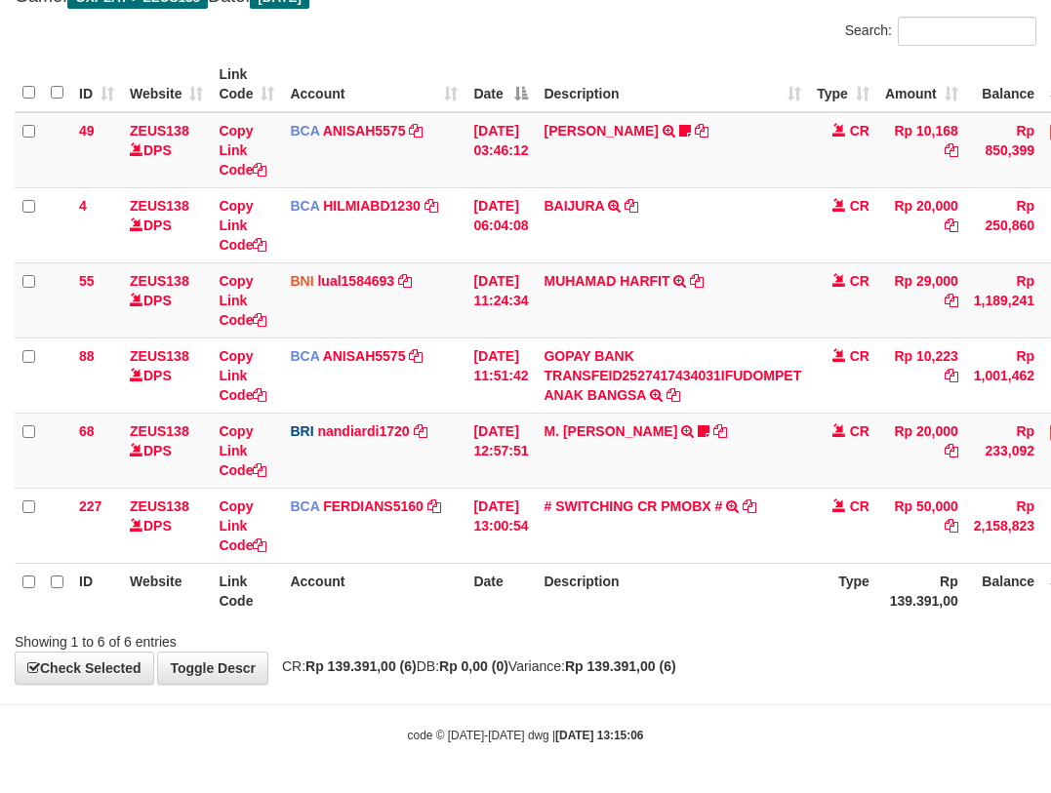
click at [514, 689] on body "Toggle navigation Home Bank Account List Load By Website Group [OXPLAY] ZEUS138…" at bounding box center [525, 330] width 1051 height 925
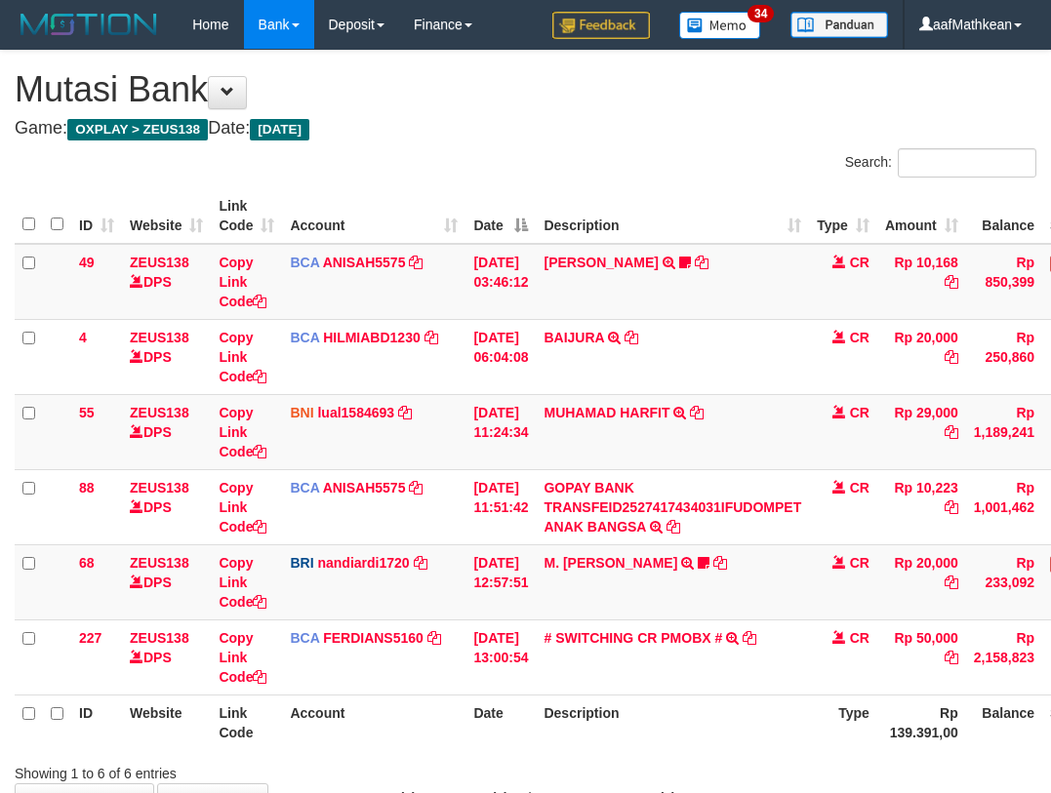
scroll to position [132, 0]
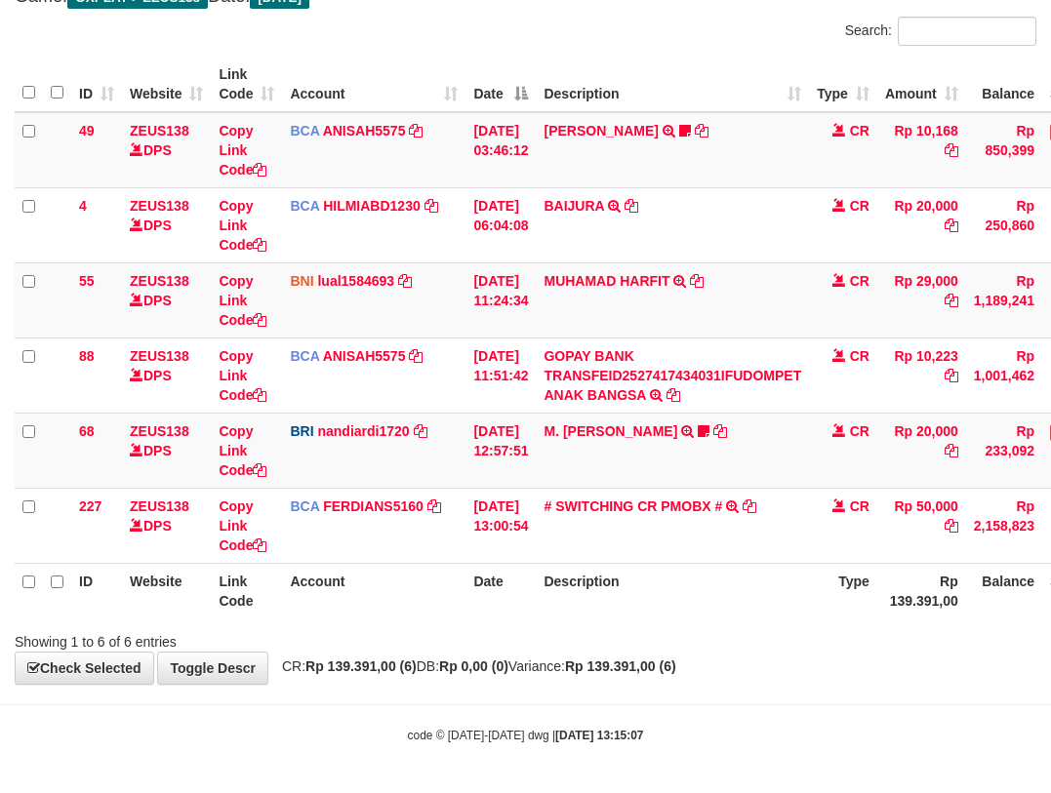
click at [765, 792] on body "Toggle navigation Home Bank Account List Load By Website Group [OXPLAY] ZEUS138…" at bounding box center [525, 330] width 1051 height 925
click at [532, 69] on div "**********" at bounding box center [525, 301] width 1051 height 765
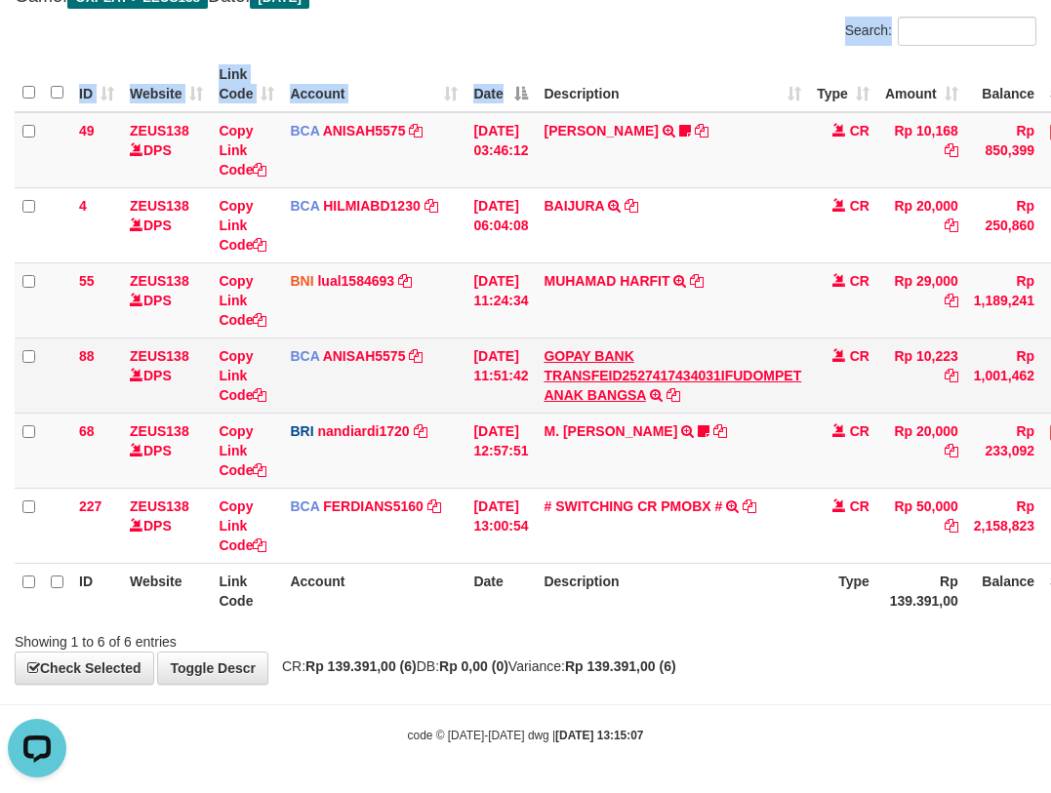
drag, startPoint x: 564, startPoint y: 332, endPoint x: 561, endPoint y: 415, distance: 83.0
click at [573, 360] on tbody "49 ZEUS138 DPS Copy Link Code BCA ANISAH5575 DPS [PERSON_NAME] mutasi_20251001_…" at bounding box center [597, 338] width 1164 height 452
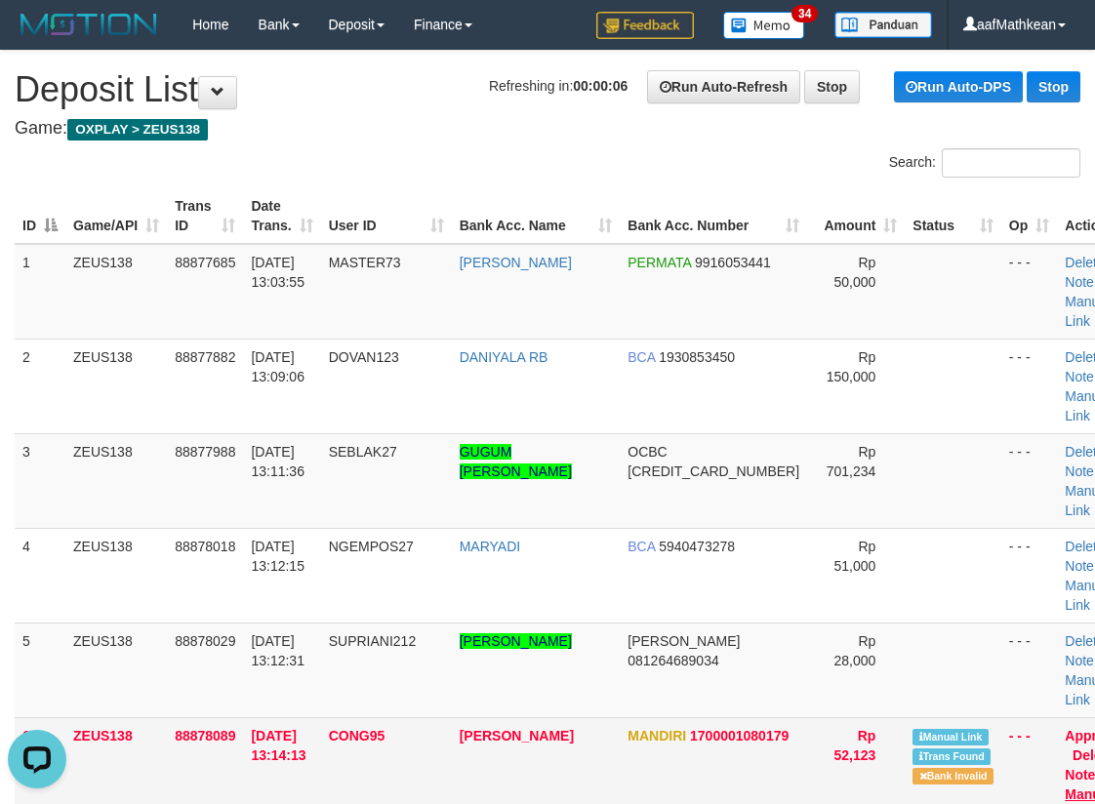
click at [1057, 717] on td "Approve Delete Note Manual Link" at bounding box center [1097, 774] width 80 height 114
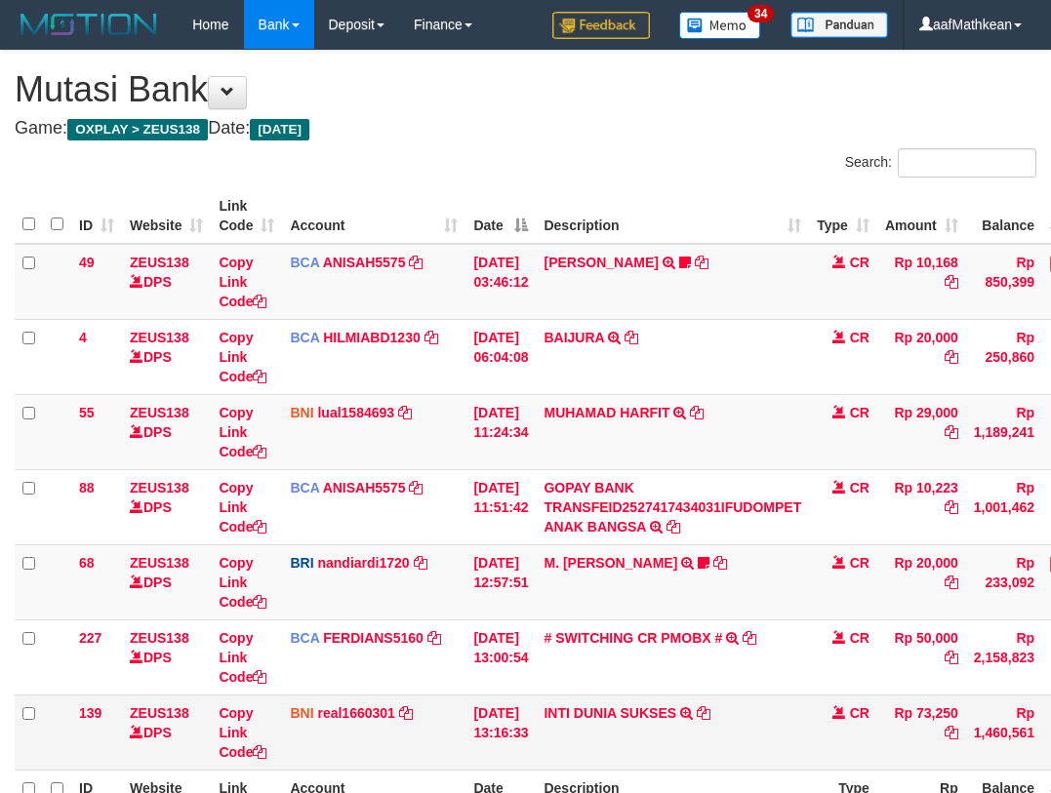
scroll to position [133, 0]
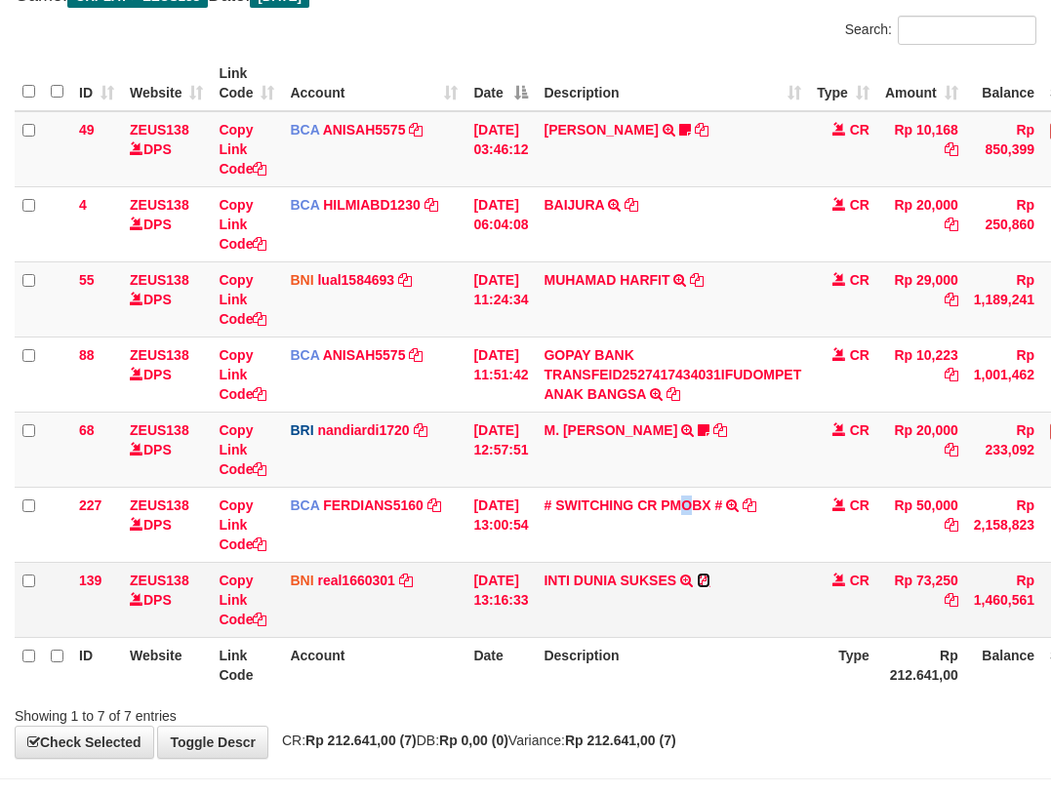
click at [711, 583] on icon at bounding box center [704, 581] width 14 height 14
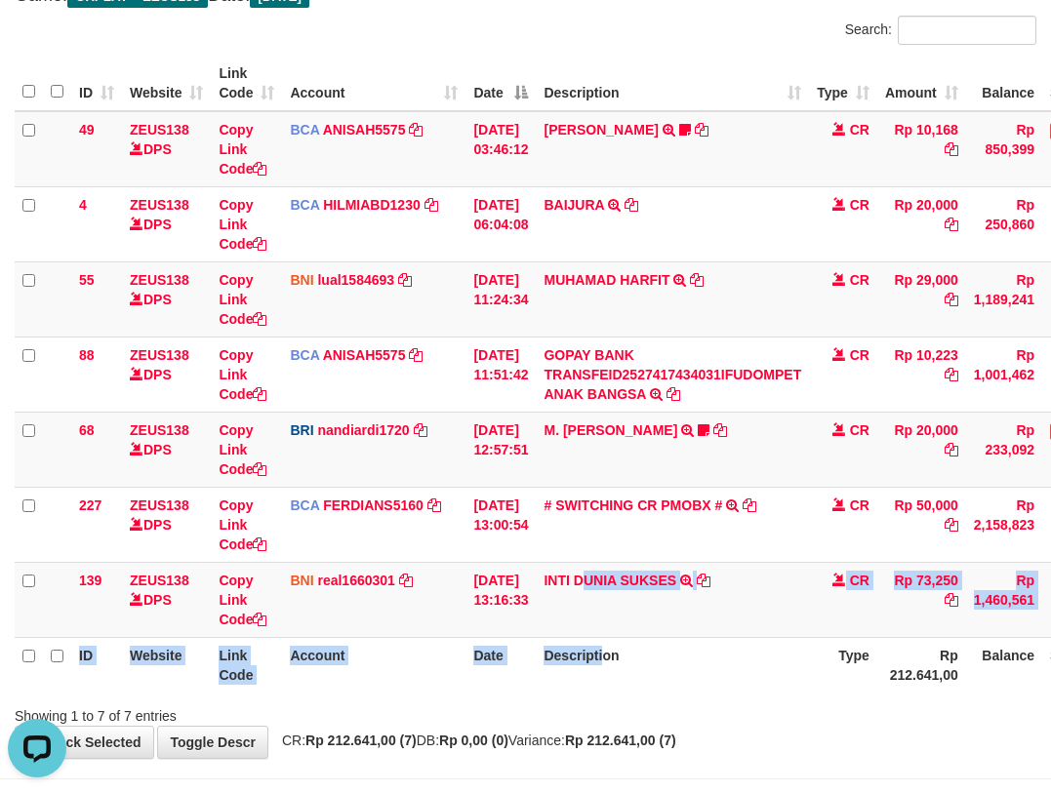
drag, startPoint x: 602, startPoint y: 594, endPoint x: 638, endPoint y: 659, distance: 73.8
click at [627, 654] on table "ID Website Link Code Account Date Description Type Amount Balance Status Action…" at bounding box center [597, 374] width 1164 height 637
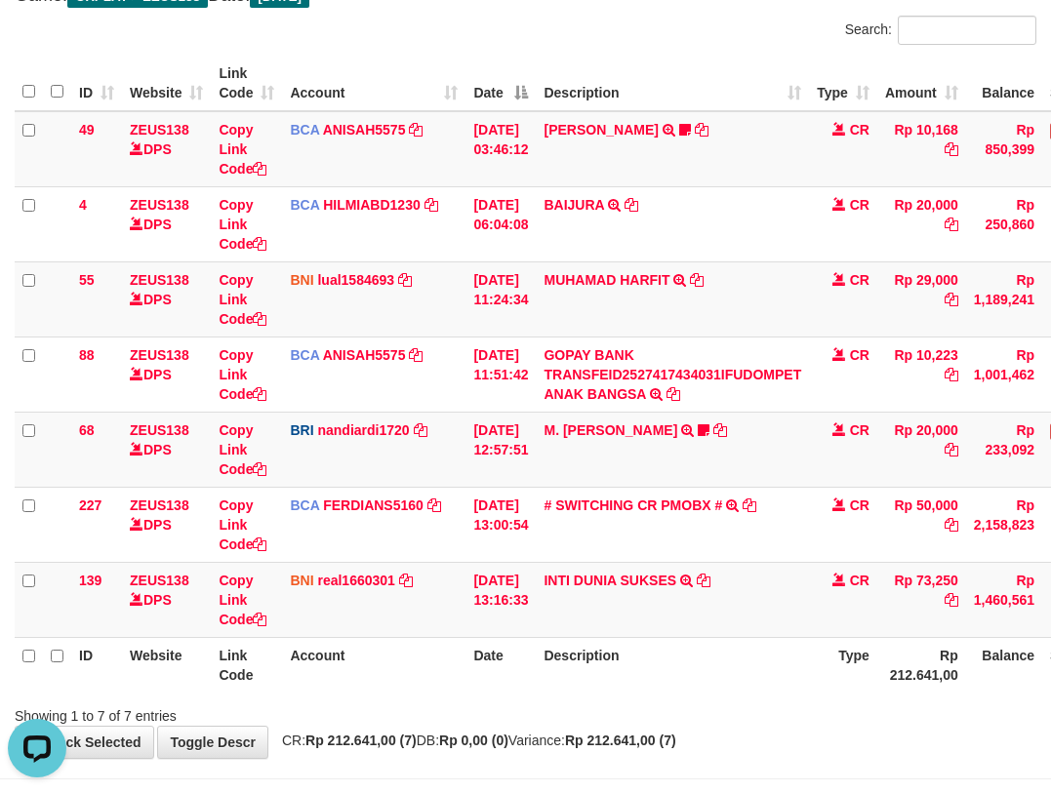
click at [702, 656] on th "Description" at bounding box center [672, 665] width 273 height 56
click at [730, 598] on td "INTI DUNIA SUKSES TRF/PAY/TOP-UP ECHANNEL INTI DUNIA SUKSES" at bounding box center [672, 599] width 273 height 75
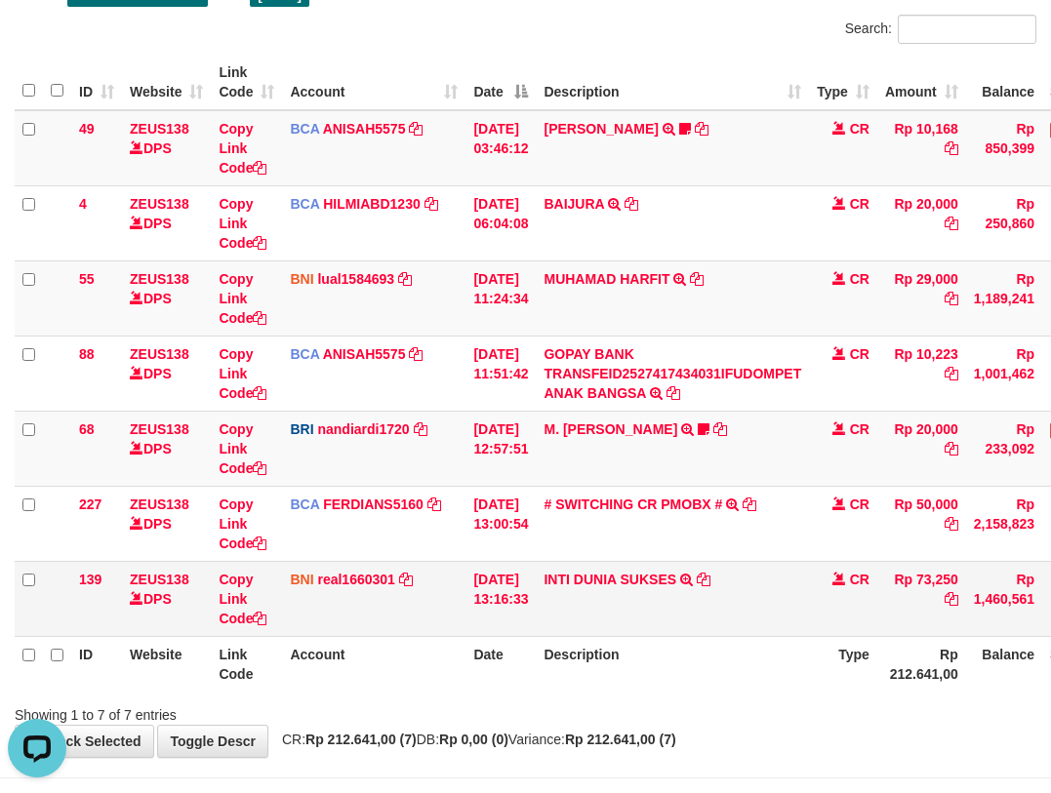
click at [441, 563] on tbody "49 ZEUS138 DPS Copy Link Code BCA ANISAH5575 DPS ANISAH mutasi_20251001_3827 | …" at bounding box center [597, 373] width 1164 height 527
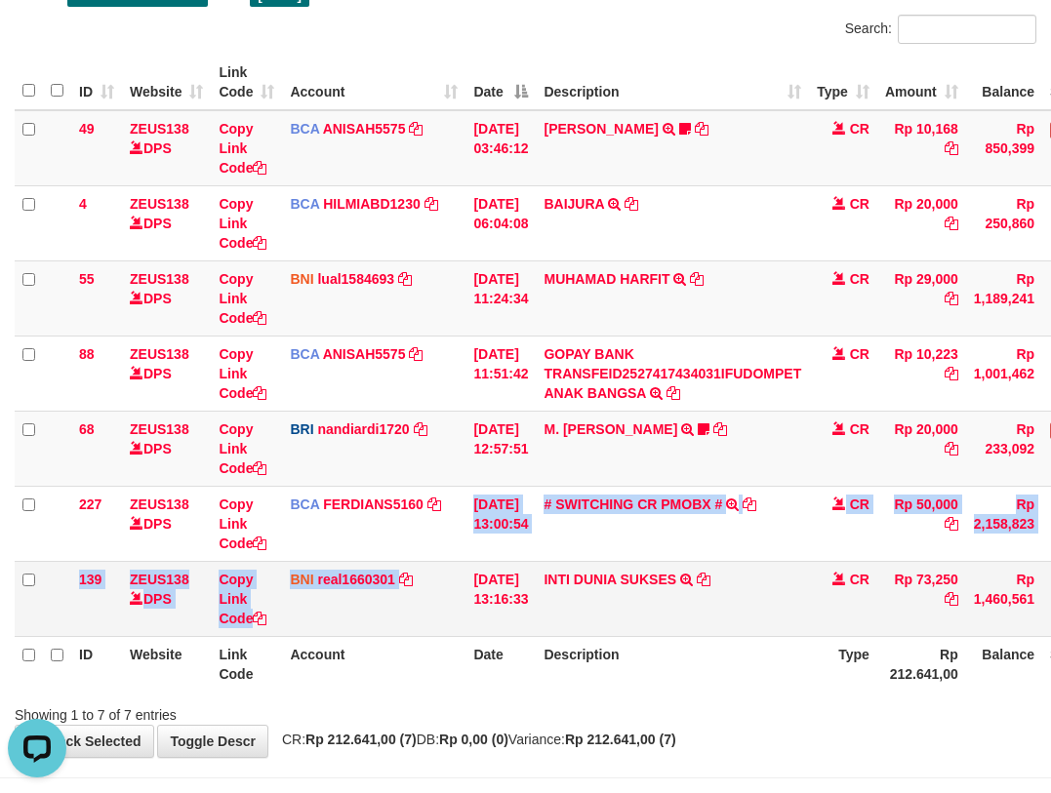
click at [508, 579] on td "[DATE] 13:16:33" at bounding box center [501, 598] width 70 height 75
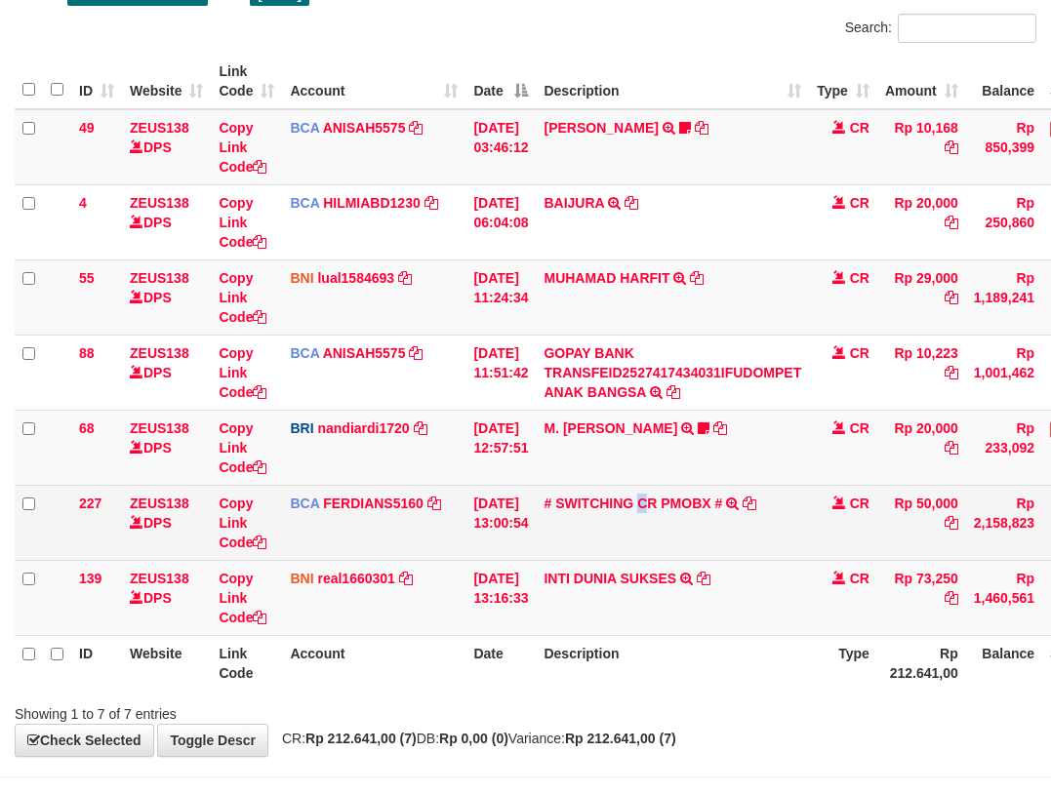
click at [660, 547] on td "# SWITCHING CR PMOBX # SWITCHING CR TRF TRANSFER RINTISAHRUDIN JUNAID 013 PMOBX" at bounding box center [672, 522] width 273 height 75
drag, startPoint x: 645, startPoint y: 542, endPoint x: 622, endPoint y: 522, distance: 30.5
click at [643, 537] on td "# SWITCHING CR PMOBX # SWITCHING CR TRF TRANSFER RINTISAHRUDIN JUNAID 013 PMOBX" at bounding box center [672, 523] width 273 height 75
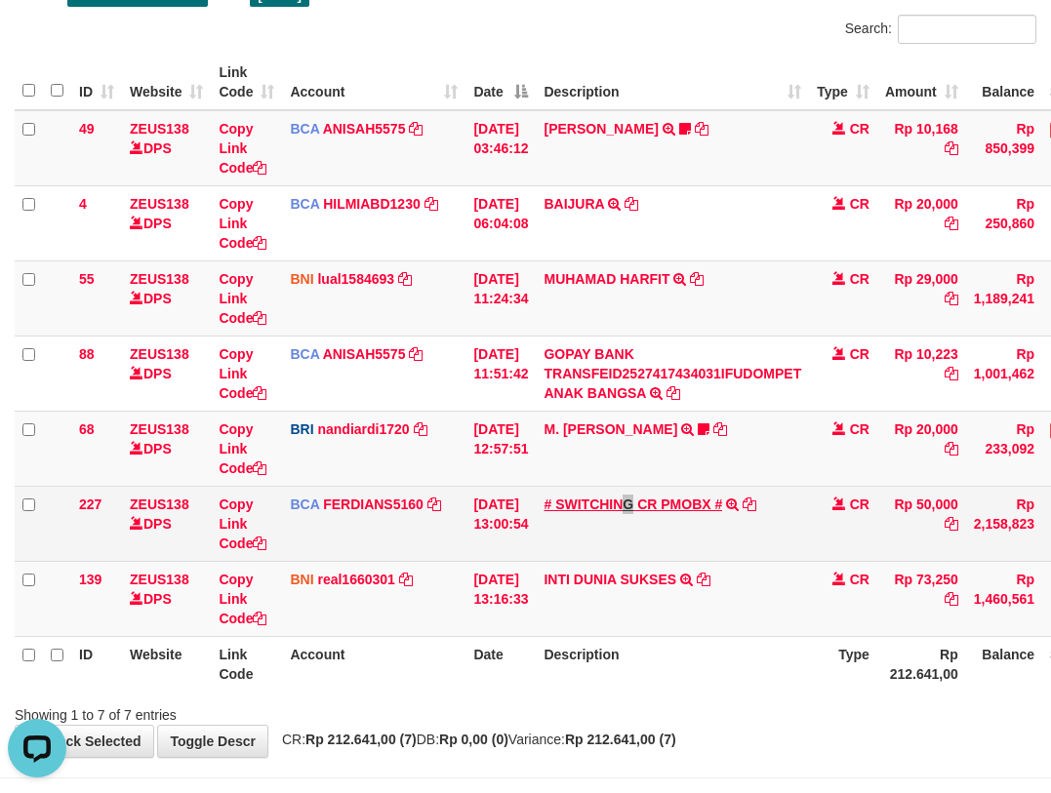
scroll to position [0, 0]
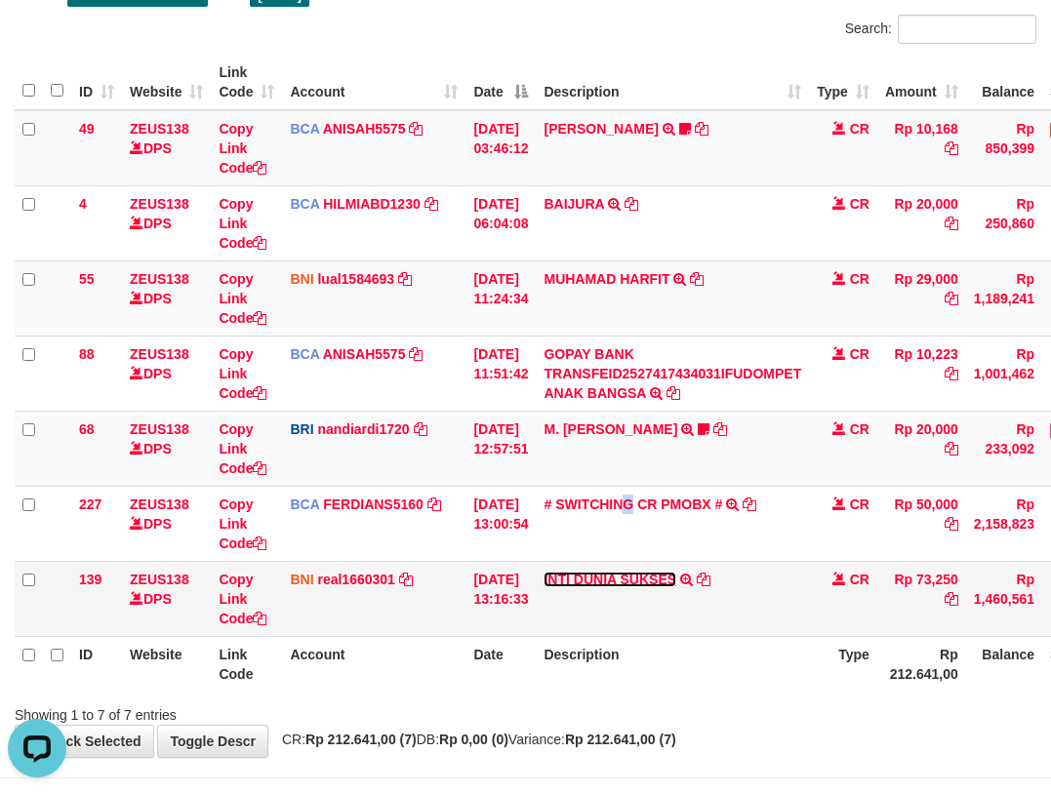
click at [544, 572] on link "INTI DUNIA SUKSES" at bounding box center [610, 580] width 133 height 16
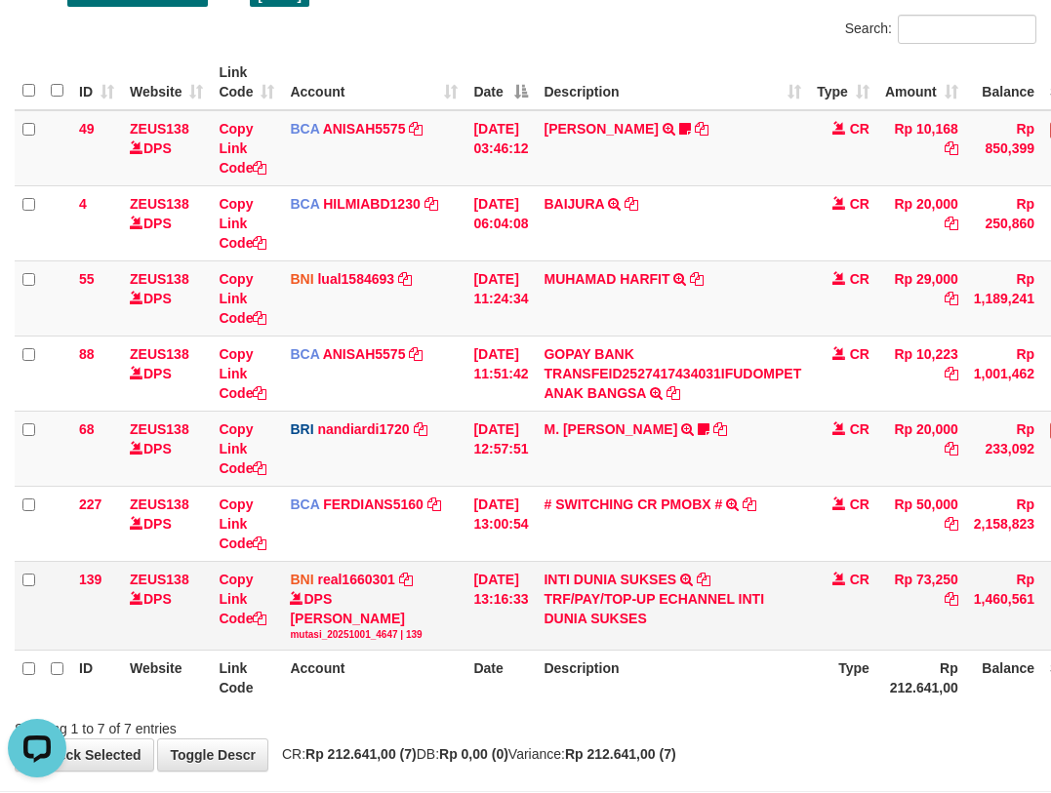
click at [657, 599] on div "TRF/PAY/TOP-UP ECHANNEL INTI DUNIA SUKSES" at bounding box center [673, 608] width 258 height 39
drag, startPoint x: 660, startPoint y: 602, endPoint x: 731, endPoint y: 611, distance: 71.8
click at [665, 608] on div "TRF/PAY/TOP-UP ECHANNEL INTI DUNIA SUKSES" at bounding box center [673, 608] width 258 height 39
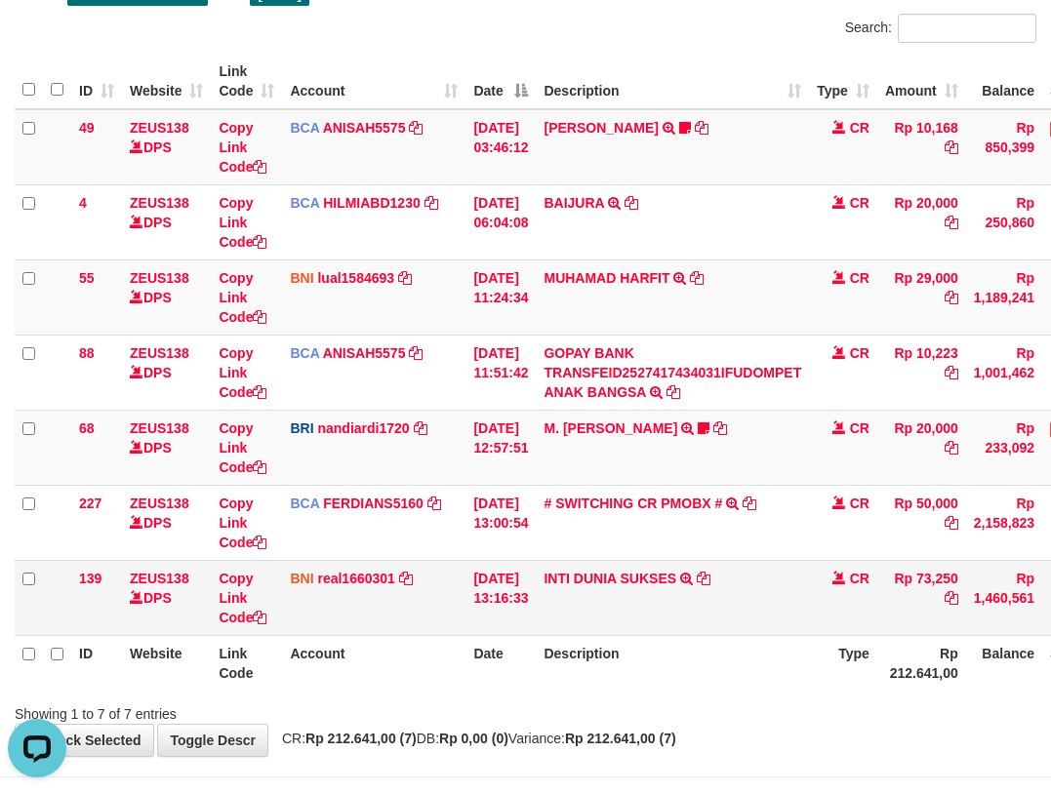
click at [666, 627] on td "INTI DUNIA SUKSES TRF/PAY/TOP-UP ECHANNEL INTI DUNIA SUKSES" at bounding box center [672, 597] width 273 height 75
click at [729, 590] on td "INTI DUNIA SUKSES TRF/PAY/TOP-UP ECHANNEL INTI DUNIA SUKSES" at bounding box center [672, 597] width 273 height 75
drag, startPoint x: 715, startPoint y: 594, endPoint x: 716, endPoint y: 565, distance: 29.3
click at [718, 574] on td "INTI DUNIA SUKSES TRF/PAY/TOP-UP ECHANNEL INTI DUNIA SUKSES" at bounding box center [672, 597] width 273 height 75
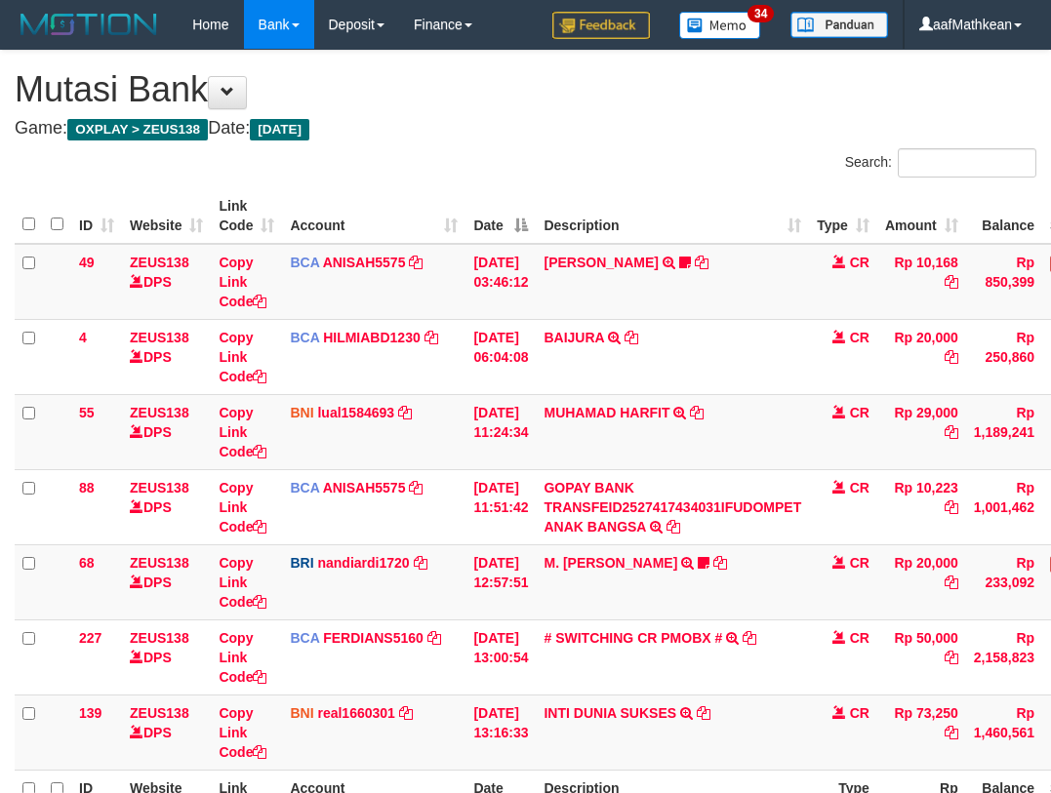
scroll to position [136, 0]
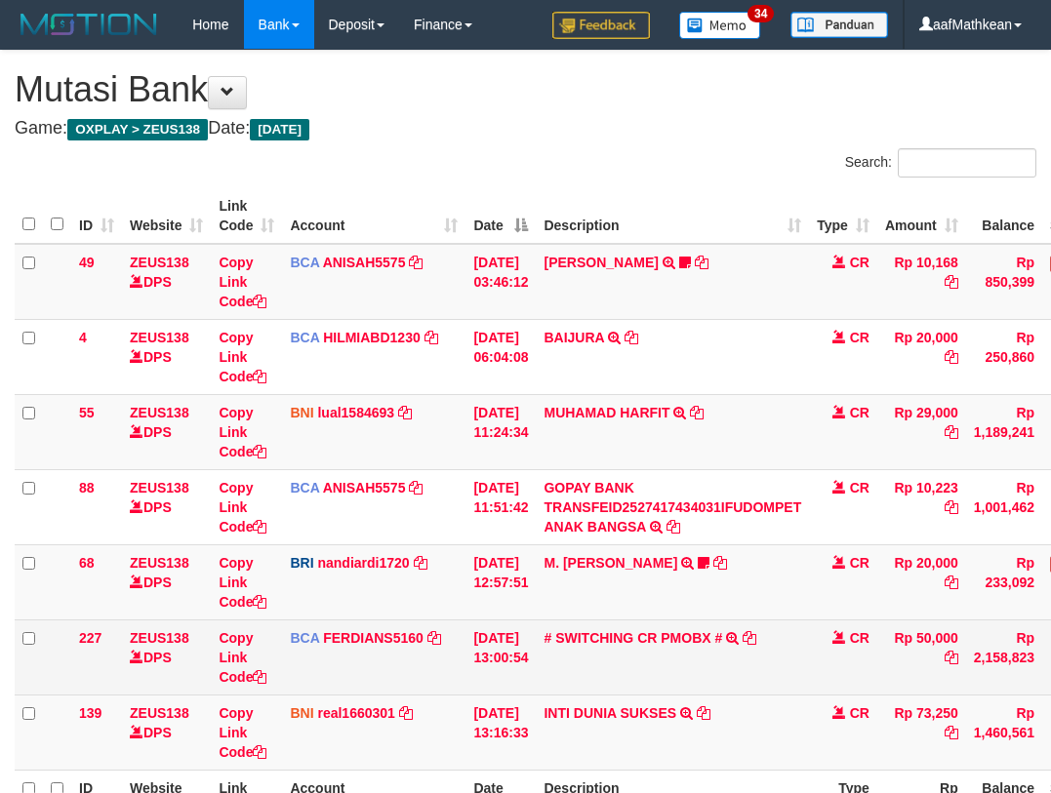
scroll to position [136, 0]
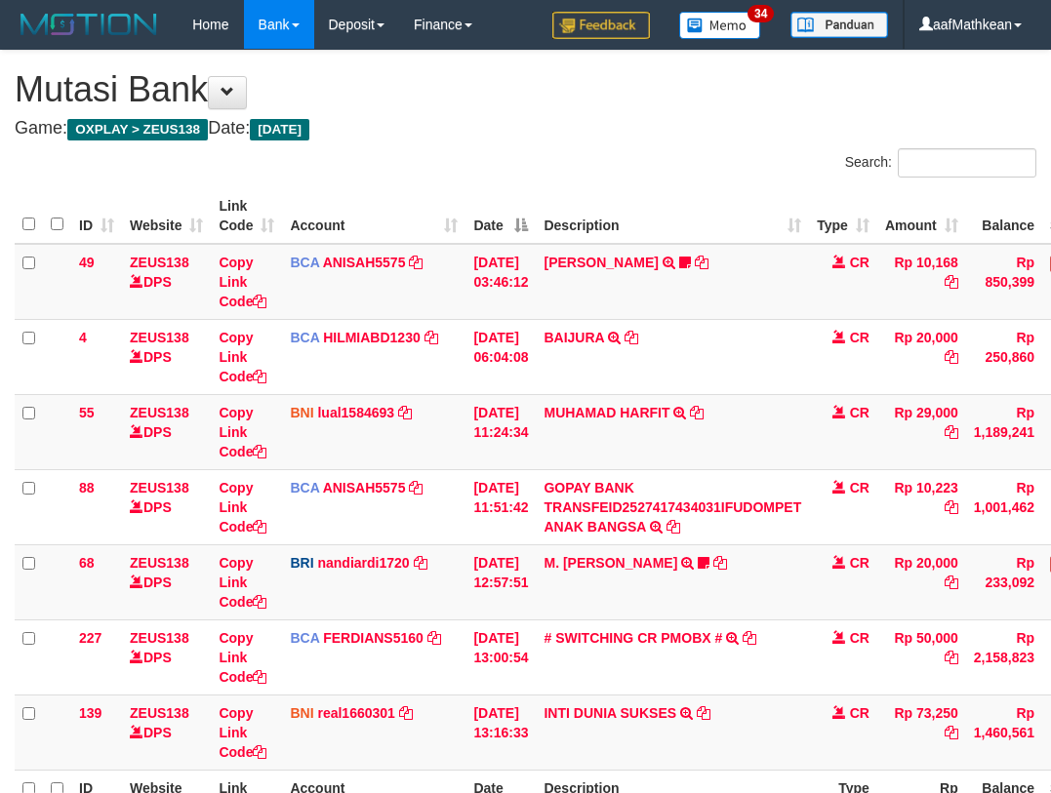
scroll to position [137, 0]
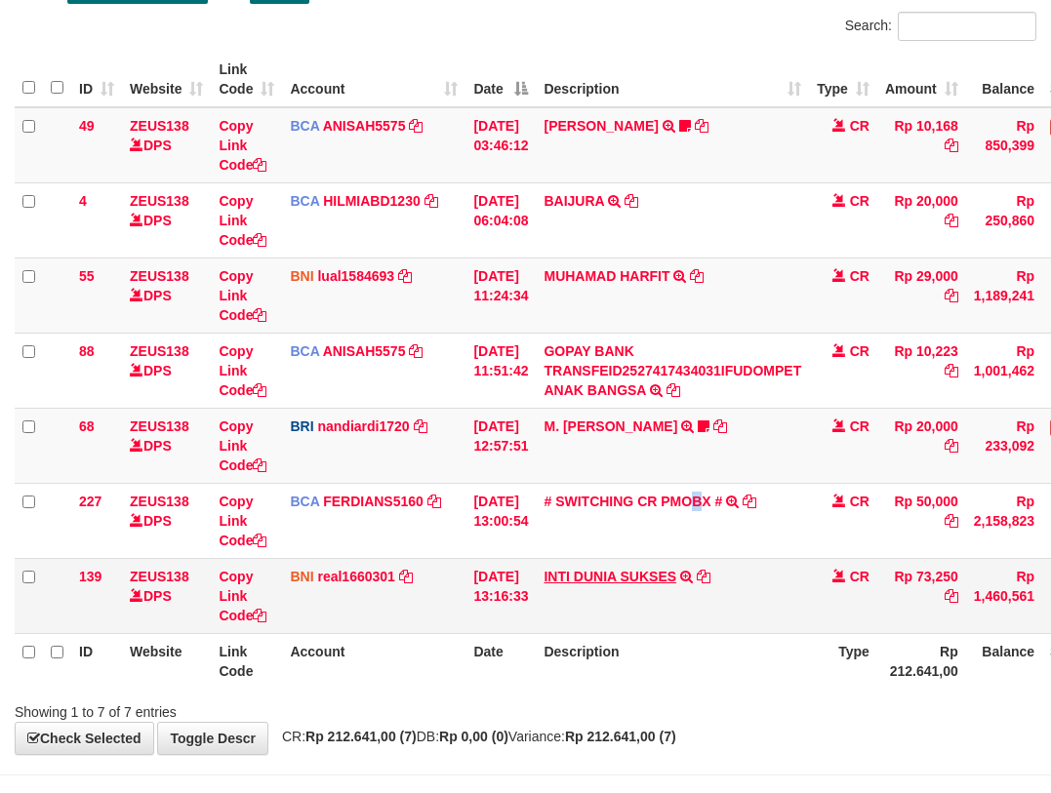
click at [693, 561] on tbody "49 ZEUS138 DPS Copy Link Code BCA ANISAH5575 DPS ANISAH mutasi_20251001_3827 | …" at bounding box center [597, 370] width 1164 height 527
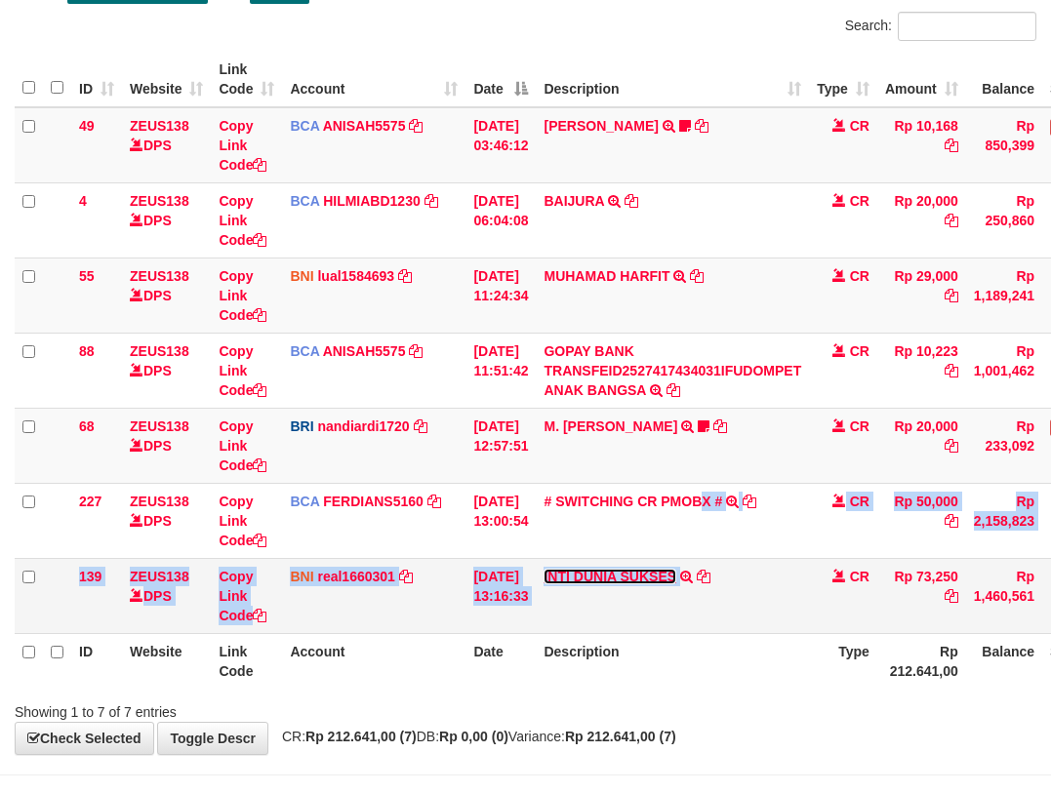
click at [544, 569] on link "INTI DUNIA SUKSES" at bounding box center [610, 577] width 133 height 16
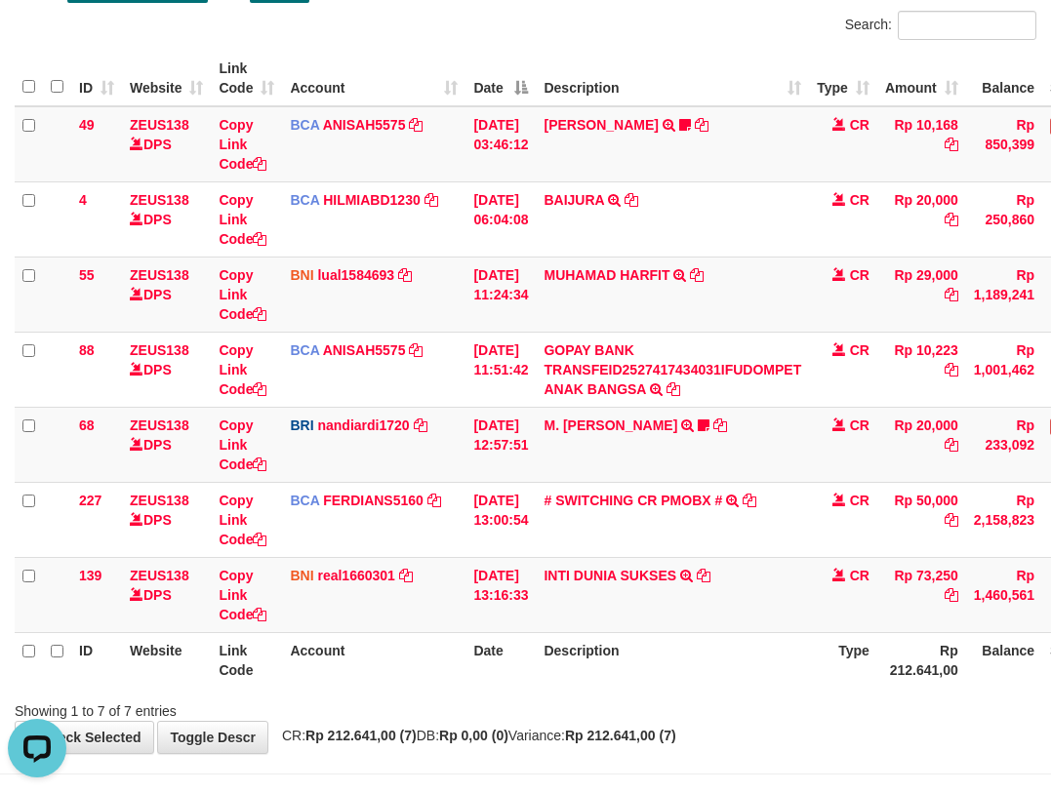
click at [686, 673] on th "Description" at bounding box center [672, 660] width 273 height 56
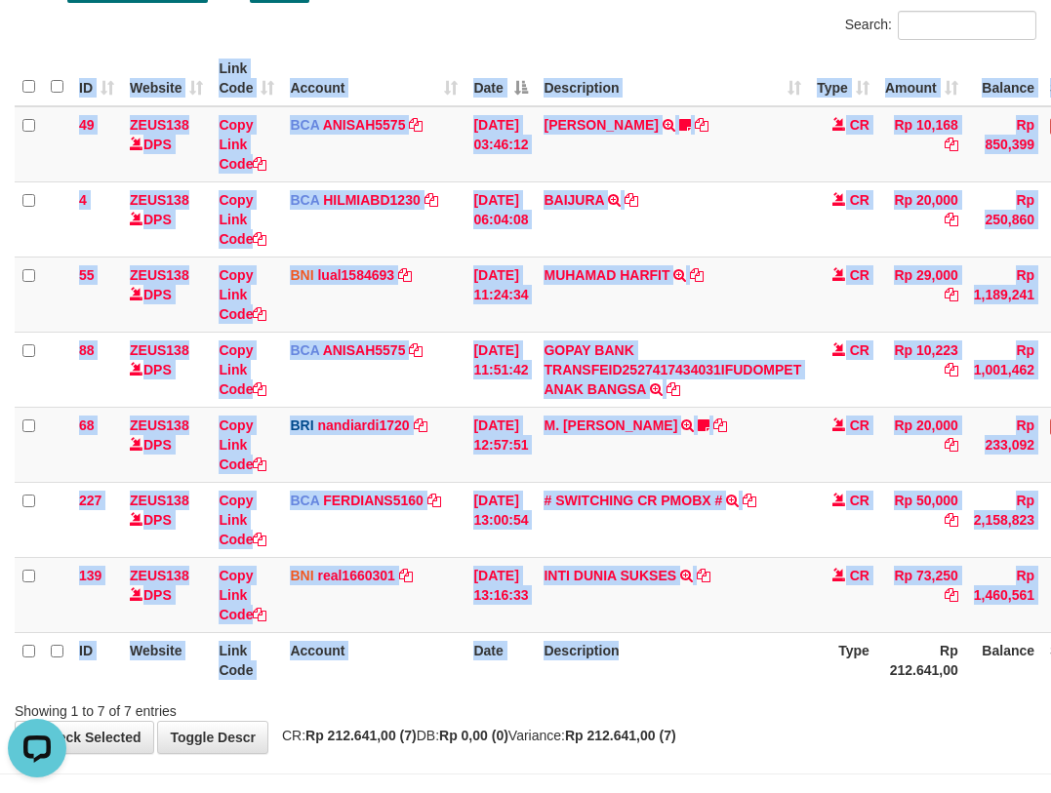
click at [696, 692] on div "ID Website Link Code Account Date Description Type Amount Balance Status Action…" at bounding box center [525, 369] width 1051 height 649
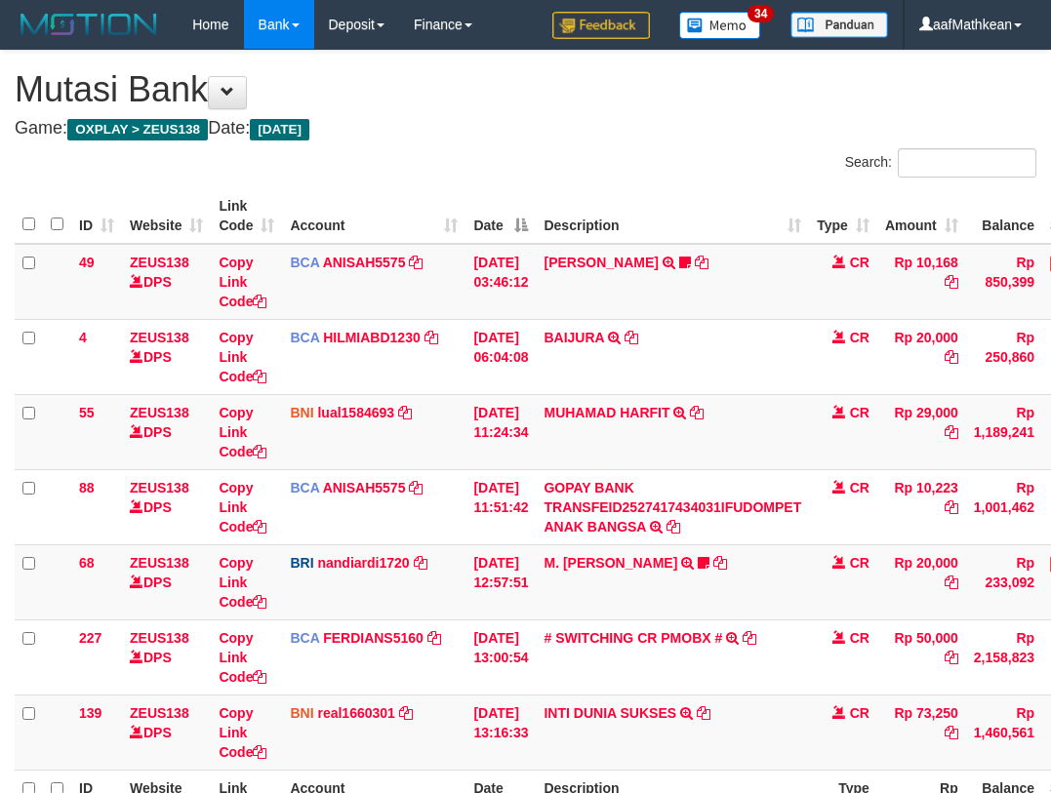
scroll to position [139, 0]
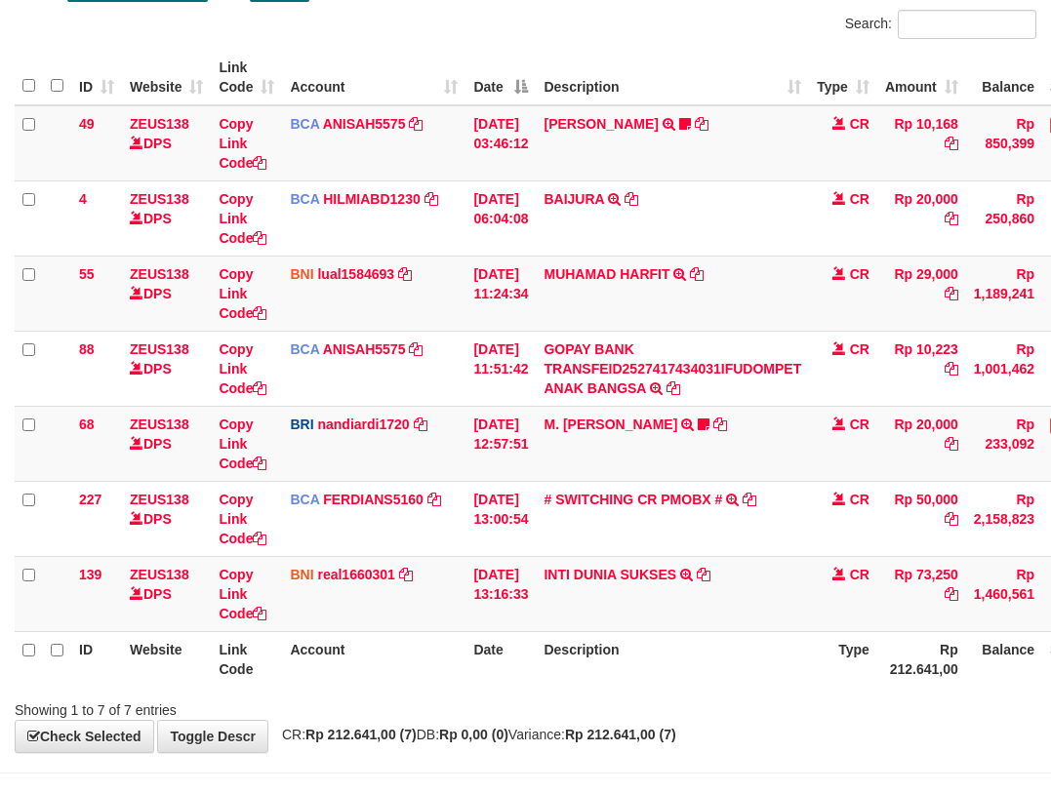
click at [733, 672] on th "Description" at bounding box center [672, 659] width 273 height 56
click at [732, 678] on th "Description" at bounding box center [672, 659] width 273 height 56
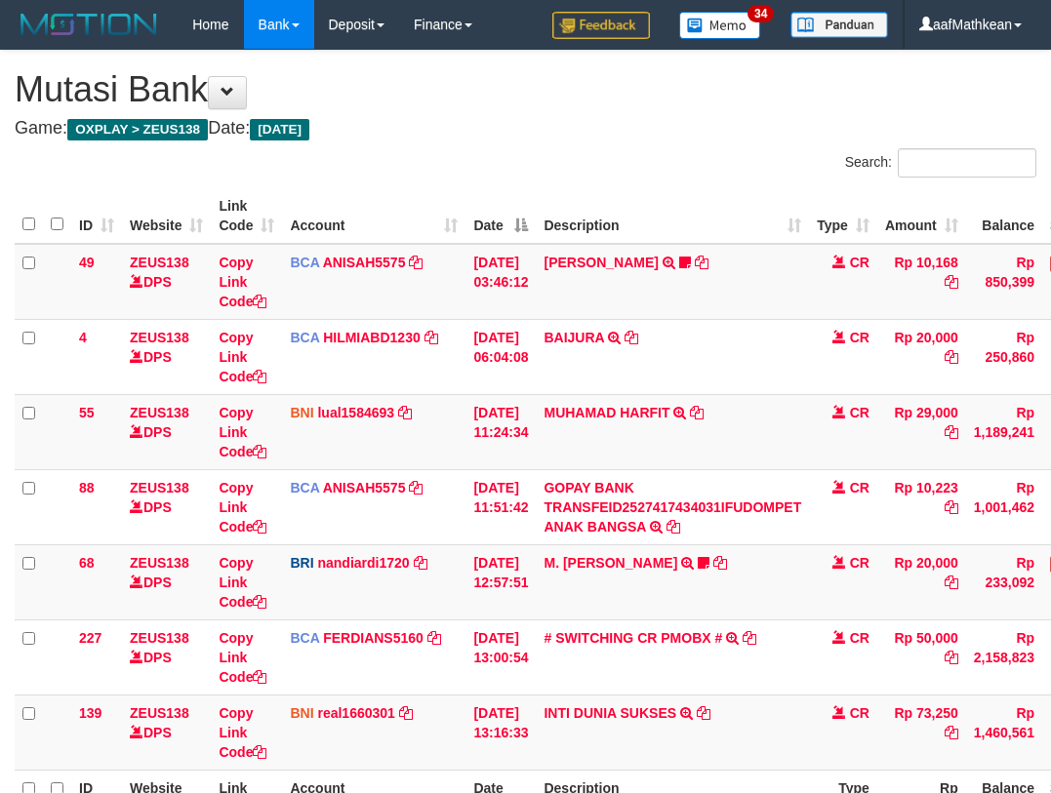
scroll to position [139, 0]
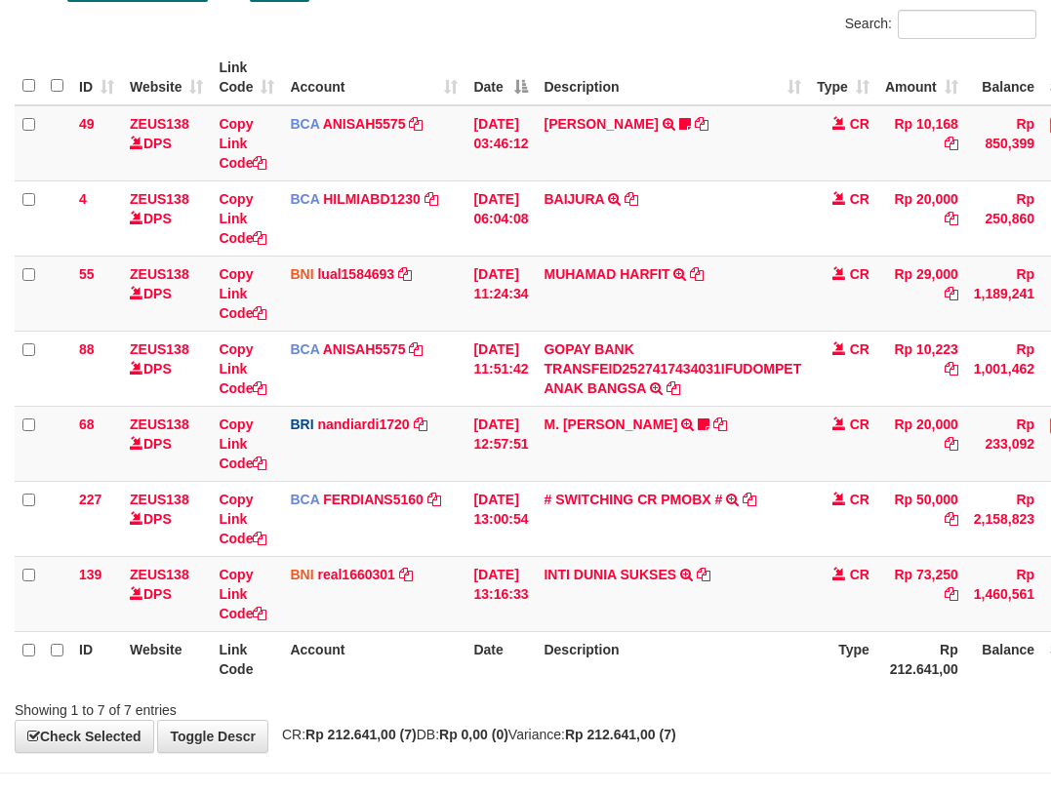
click at [751, 684] on th "Description" at bounding box center [672, 659] width 273 height 56
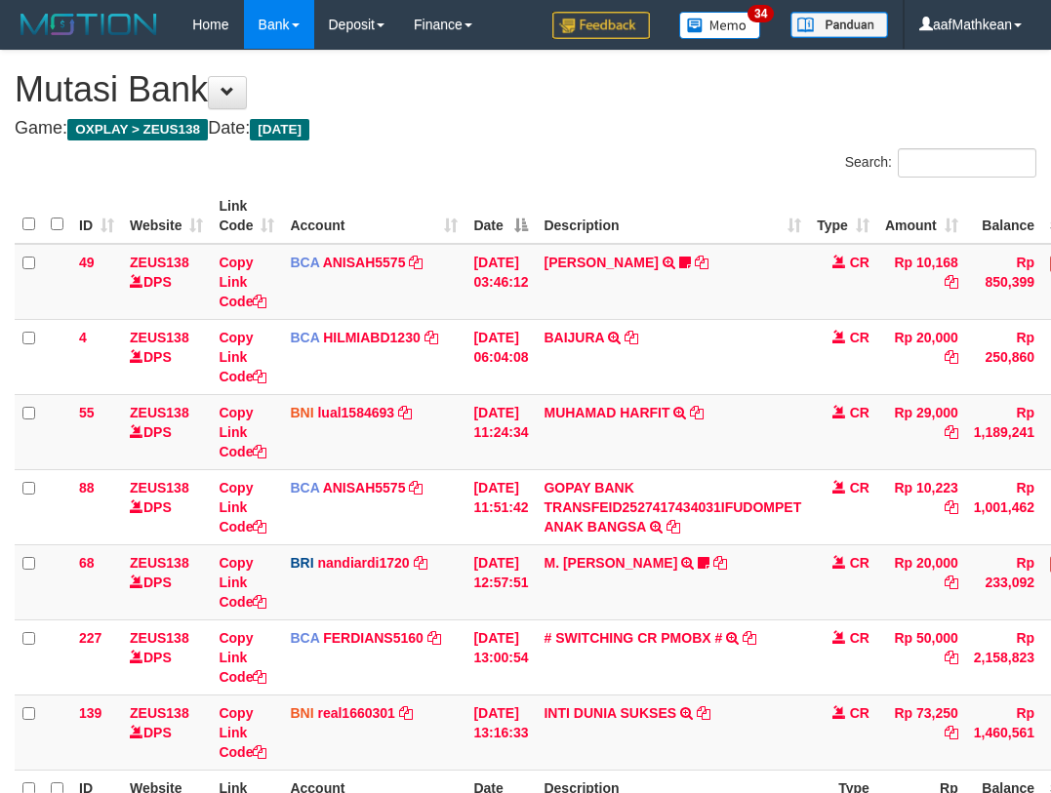
scroll to position [139, 0]
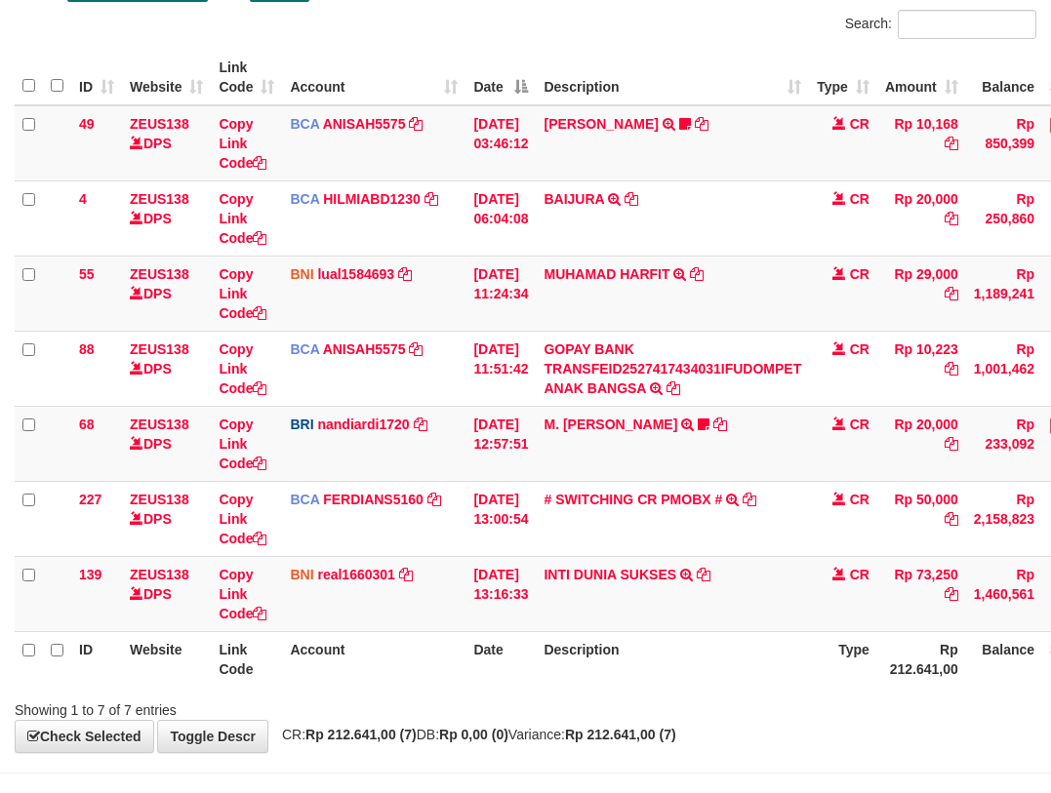
click at [744, 677] on th "Description" at bounding box center [672, 659] width 273 height 56
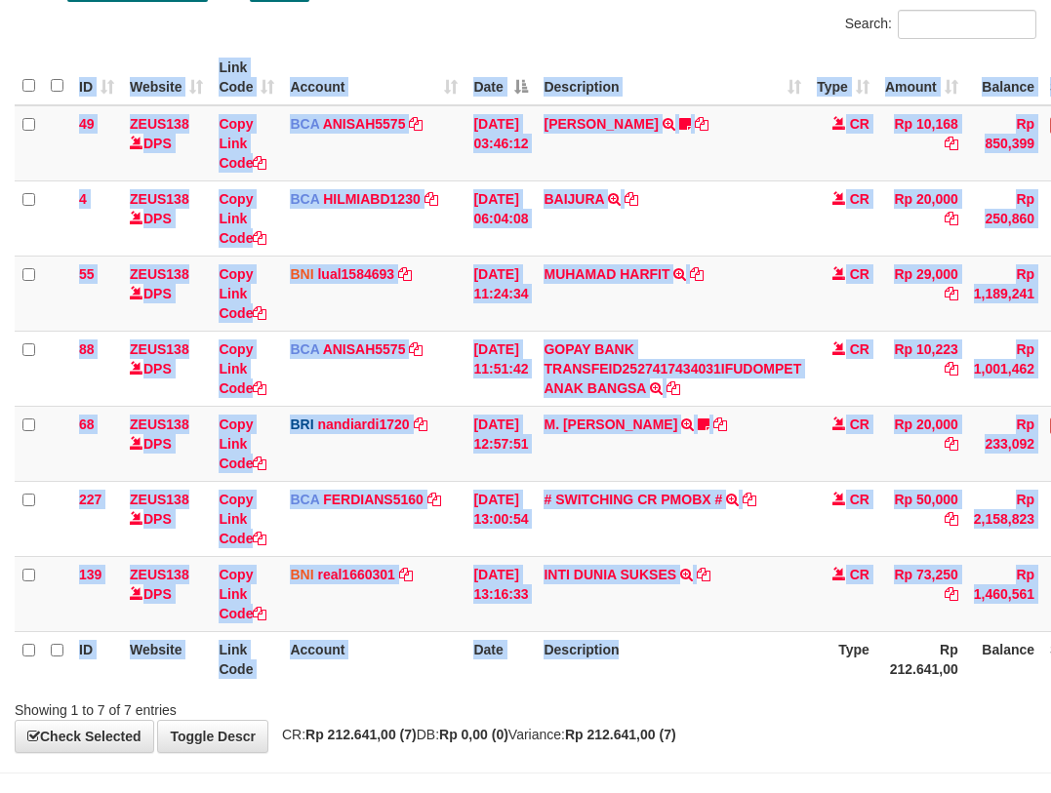
click at [742, 692] on div "Search: ID Website Link Code Account Date Description Type Amount Balance Statu…" at bounding box center [526, 365] width 1022 height 711
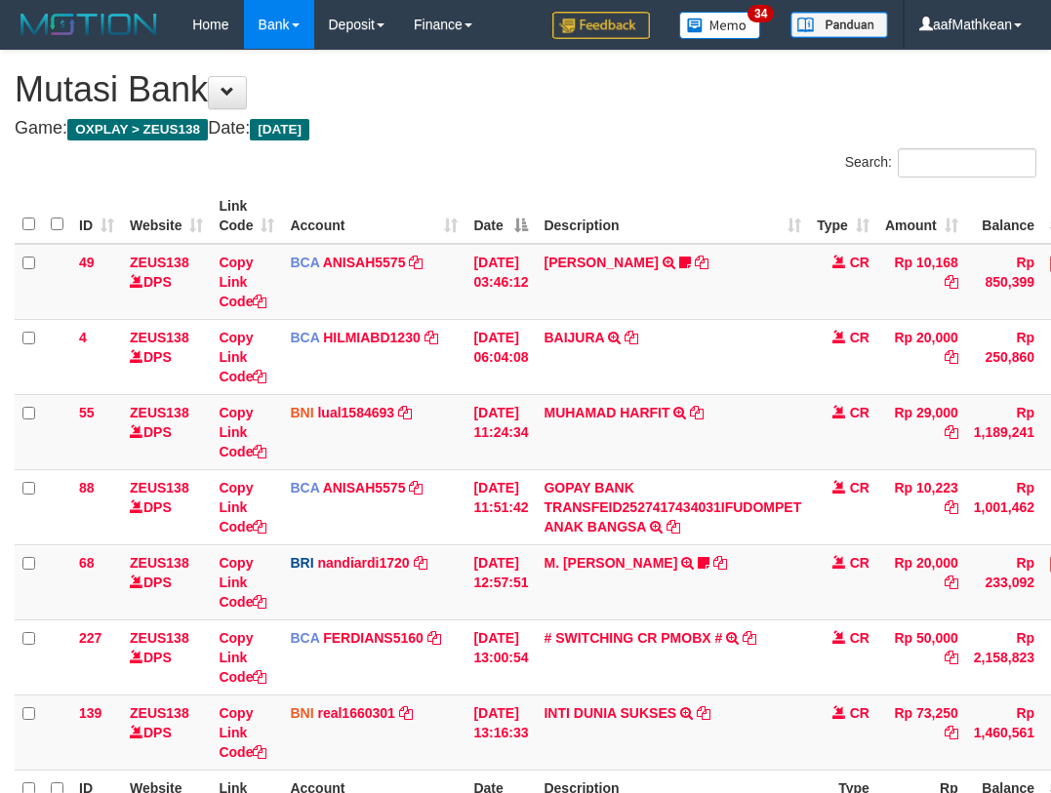
scroll to position [139, 0]
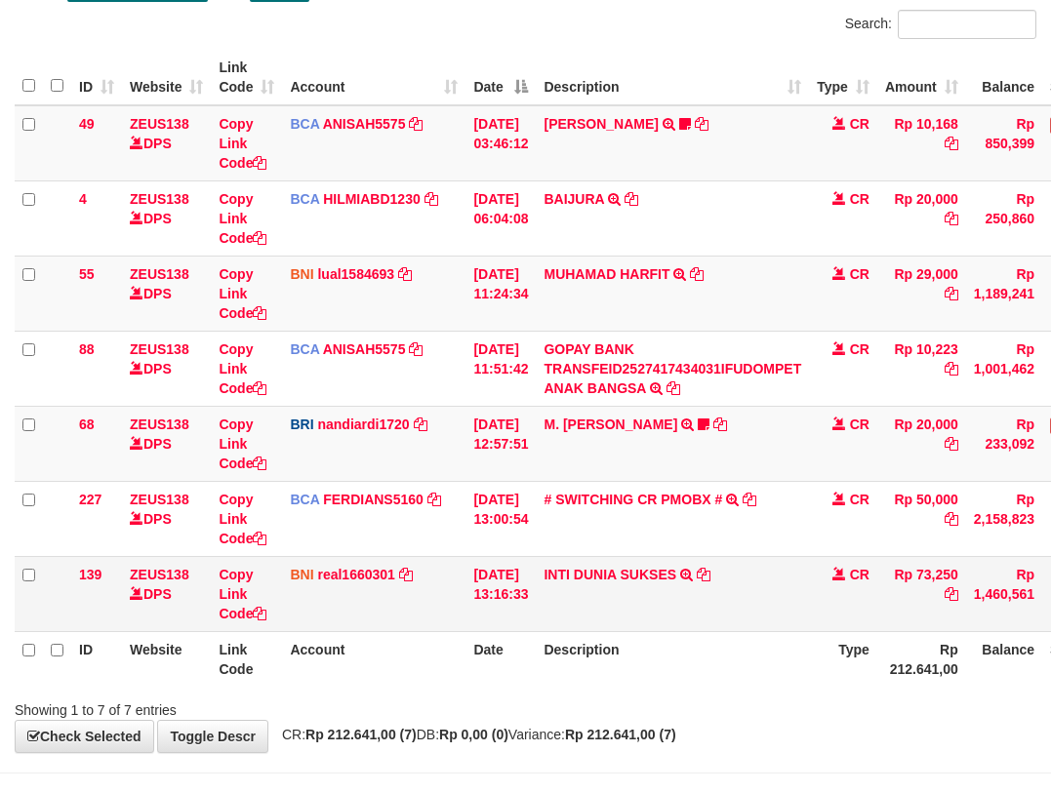
click at [616, 610] on td "INTI DUNIA SUKSES TRF/PAY/TOP-UP ECHANNEL INTI DUNIA SUKSES" at bounding box center [672, 593] width 273 height 75
drag, startPoint x: 617, startPoint y: 613, endPoint x: 629, endPoint y: 624, distance: 15.9
click at [625, 623] on td "INTI DUNIA SUKSES TRF/PAY/TOP-UP ECHANNEL INTI DUNIA SUKSES" at bounding box center [672, 593] width 273 height 75
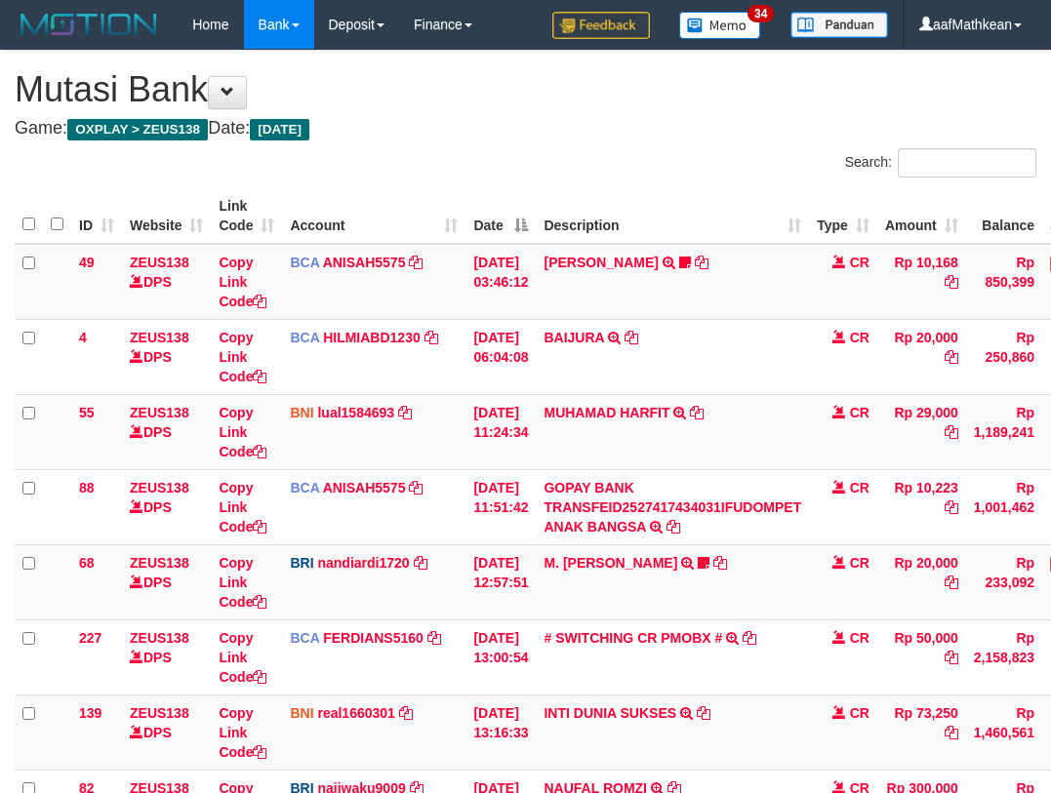
scroll to position [139, 0]
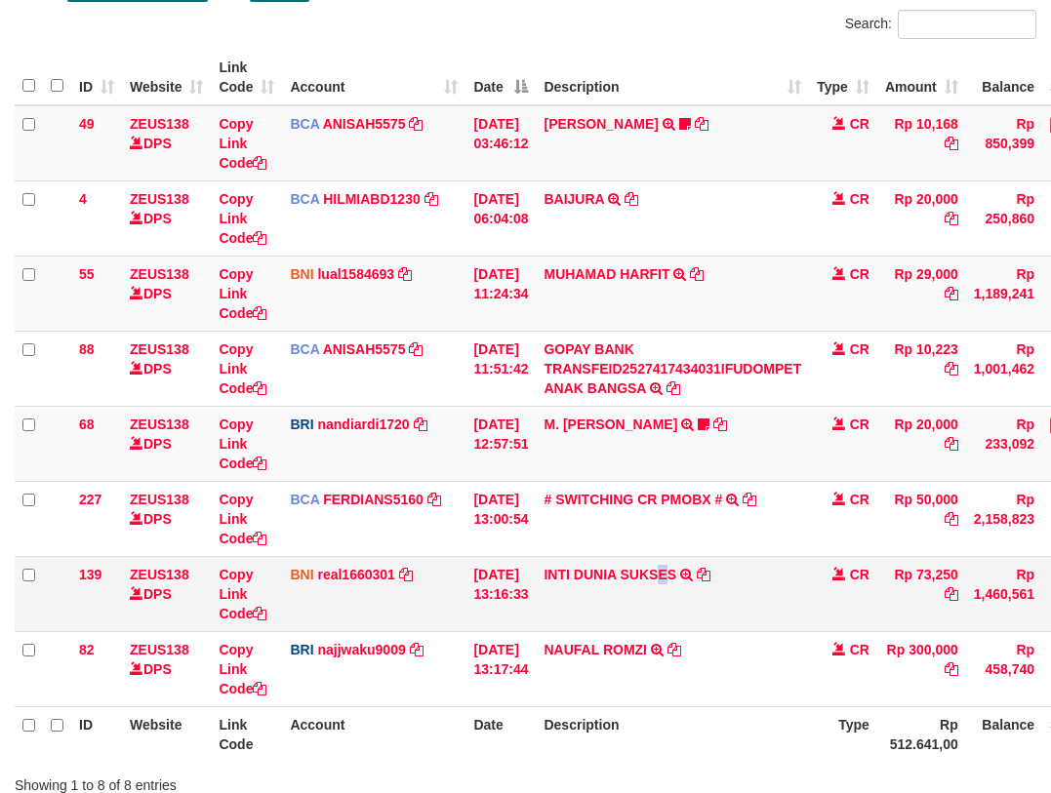
drag, startPoint x: 677, startPoint y: 615, endPoint x: 706, endPoint y: 630, distance: 32.3
click at [682, 616] on td "INTI DUNIA SUKSES TRF/PAY/TOP-UP ECHANNEL INTI DUNIA SUKSES" at bounding box center [672, 593] width 273 height 75
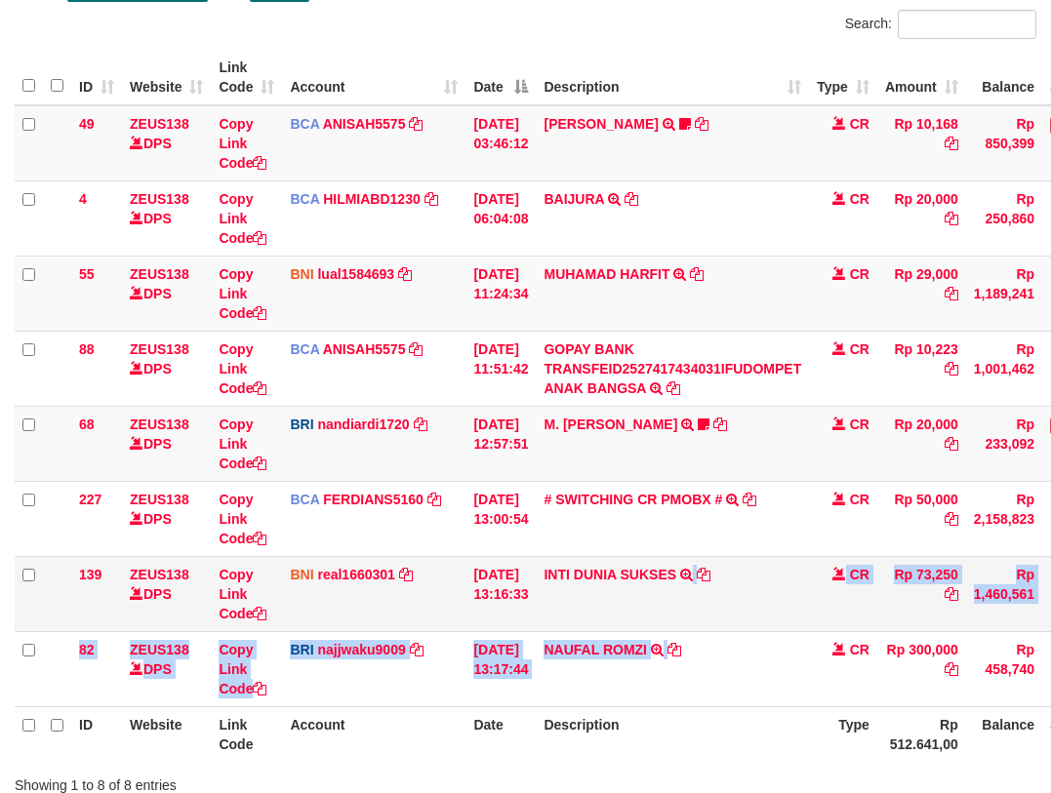
drag, startPoint x: 706, startPoint y: 630, endPoint x: 725, endPoint y: 629, distance: 19.5
click at [712, 632] on tbody "49 ZEUS138 DPS Copy Link Code BCA ANISAH5575 DPS ANISAH mutasi_20251001_3827 | …" at bounding box center [597, 406] width 1164 height 602
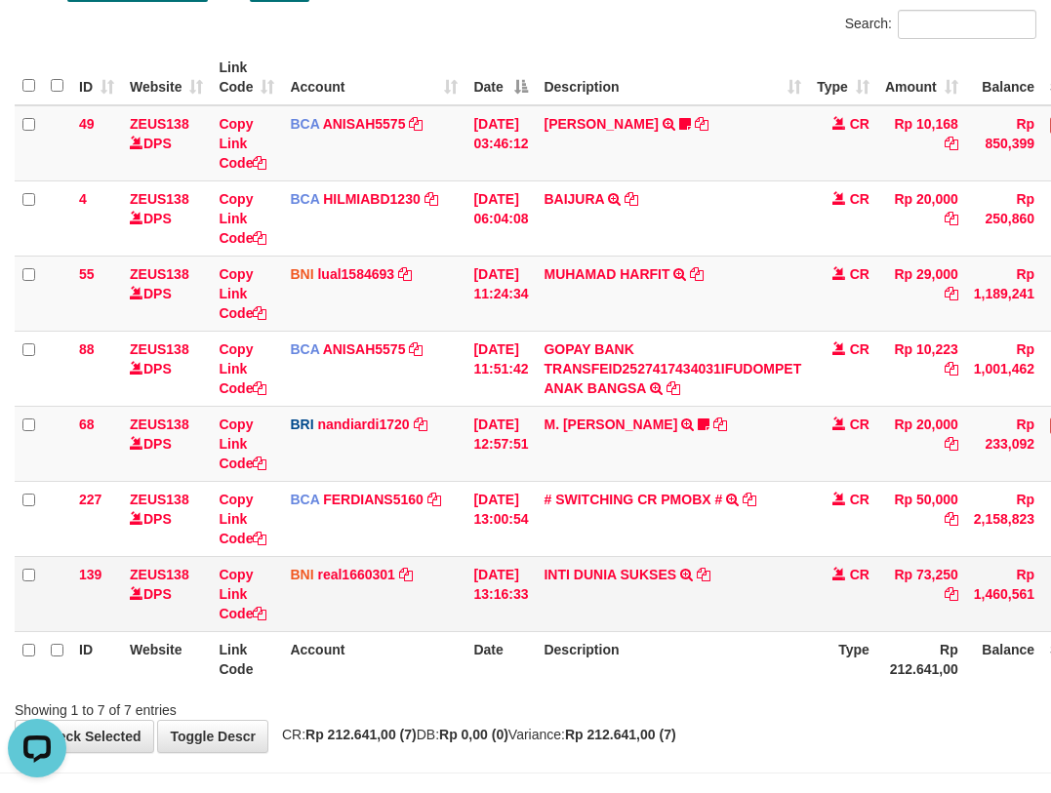
drag, startPoint x: 776, startPoint y: 619, endPoint x: 745, endPoint y: 614, distance: 31.6
click at [772, 620] on td "INTI DUNIA SUKSES TRF/PAY/TOP-UP ECHANNEL INTI DUNIA SUKSES" at bounding box center [672, 593] width 273 height 75
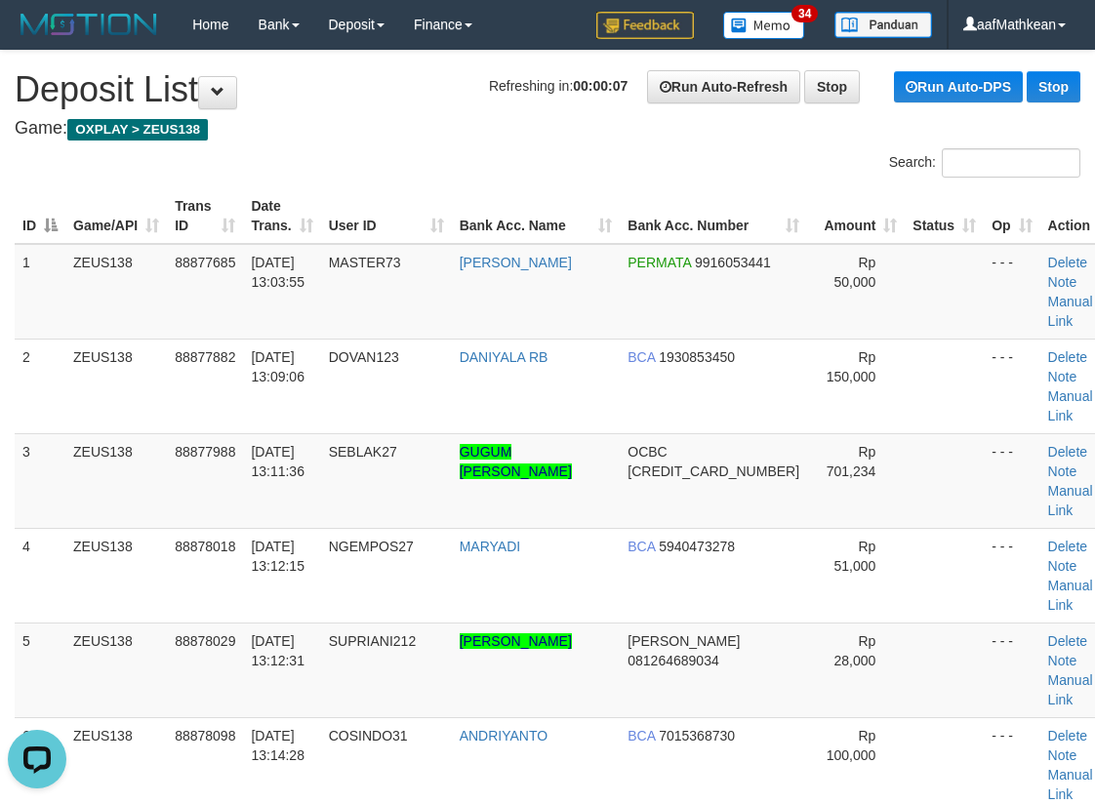
click at [48, 258] on div "ID Game/API Trans ID Date Trans. User ID Bank Acc. Name Bank Acc. Number Amount…" at bounding box center [547, 812] width 1095 height 1259
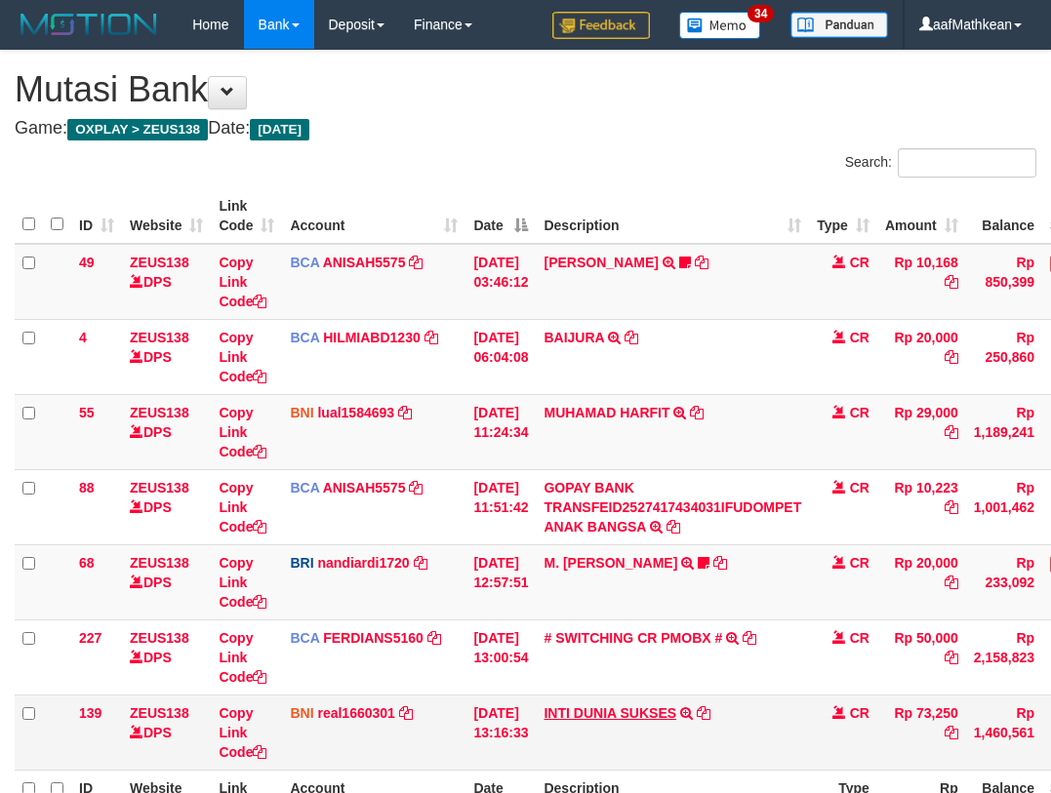
scroll to position [139, 0]
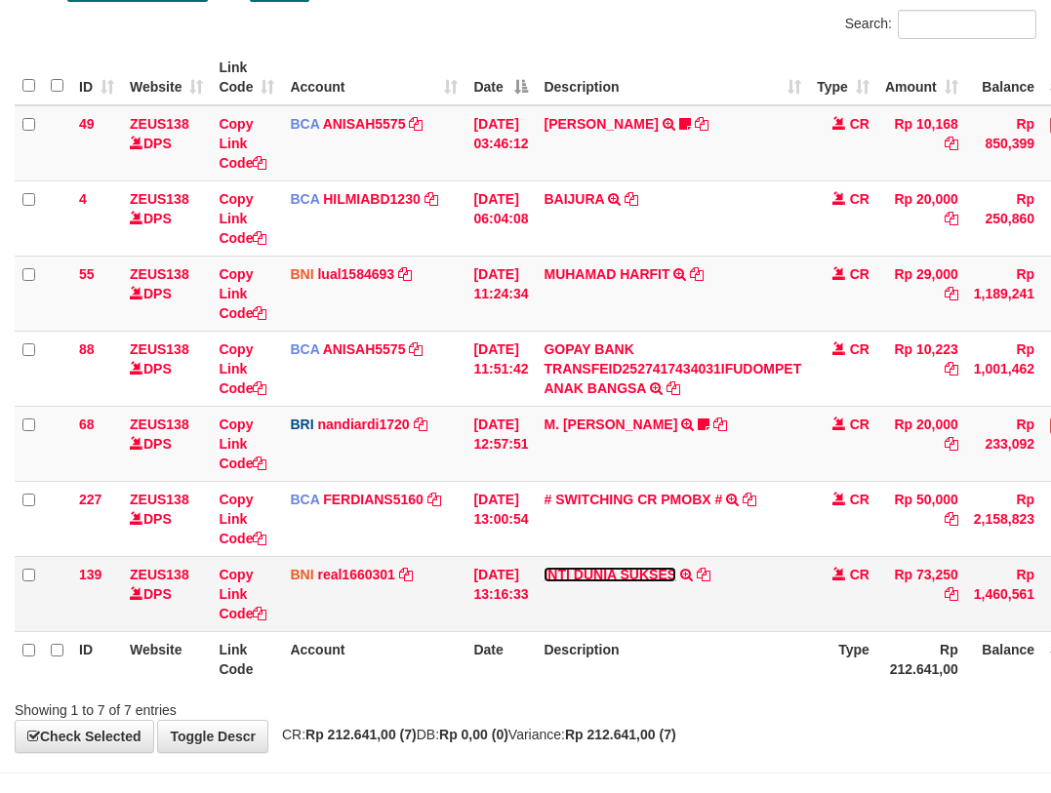
click at [646, 578] on link "INTI DUNIA SUKSES" at bounding box center [610, 575] width 133 height 16
click at [544, 567] on link "INTI DUNIA SUKSES" at bounding box center [610, 575] width 133 height 16
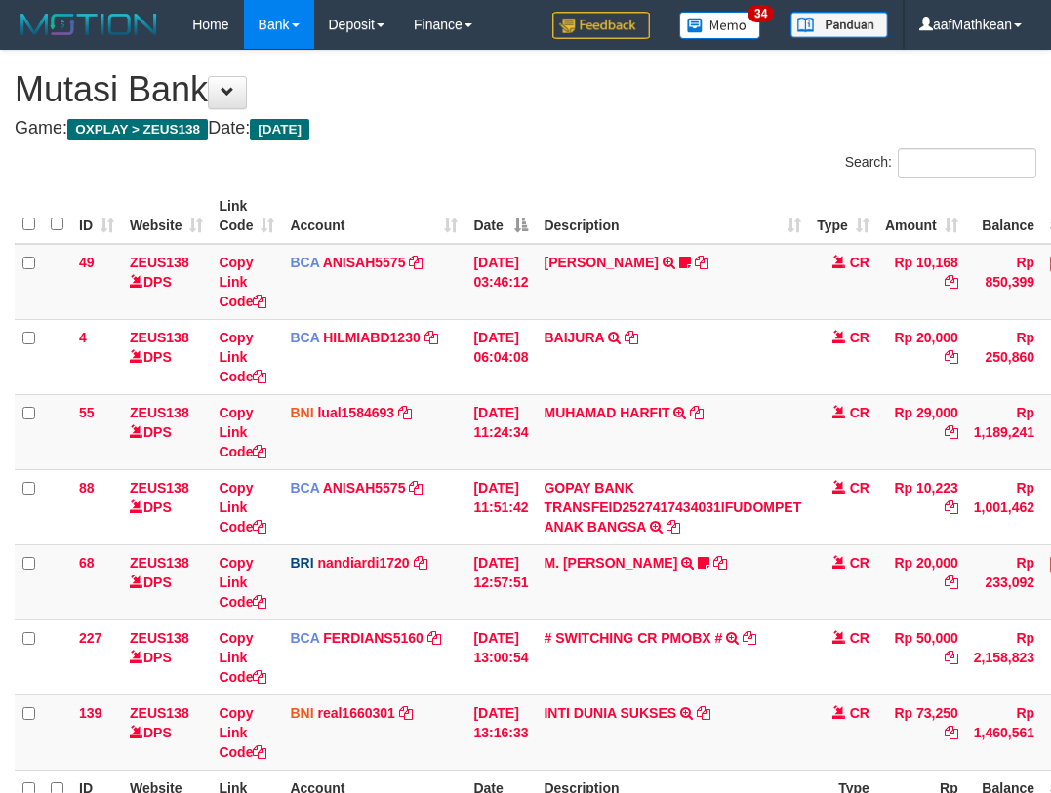
click at [748, 695] on td "INTI DUNIA SUKSES TRF/PAY/TOP-UP ECHANNEL INTI DUNIA SUKSES" at bounding box center [672, 732] width 273 height 75
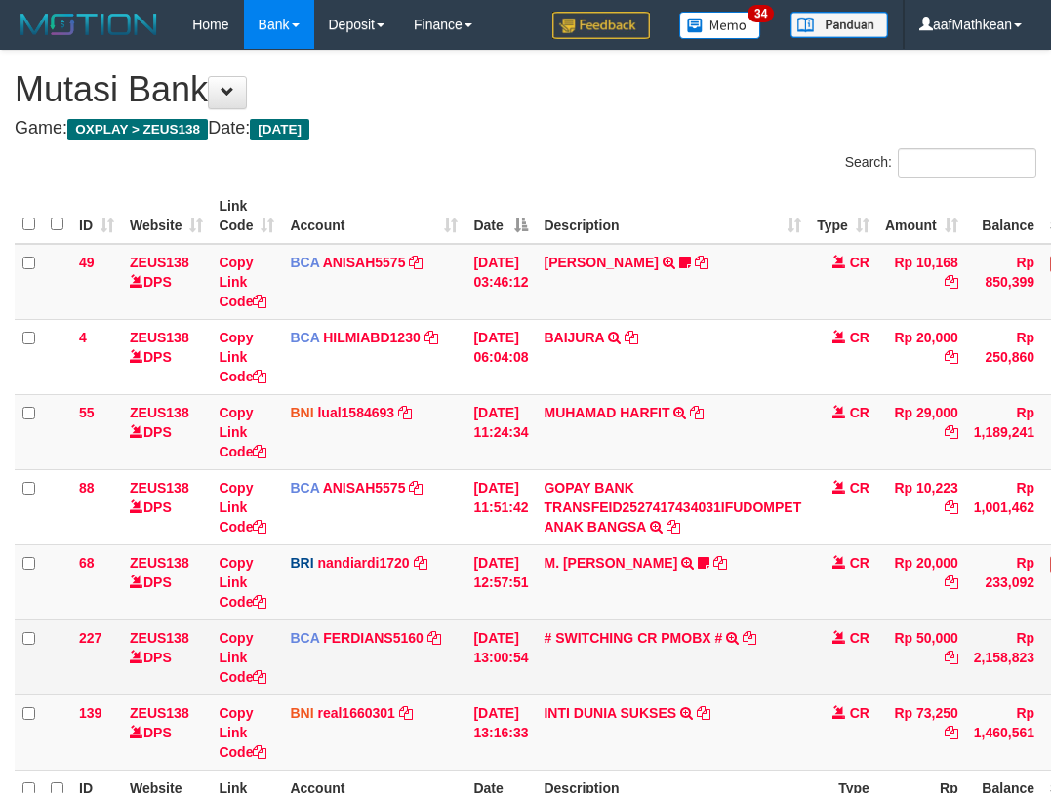
scroll to position [139, 0]
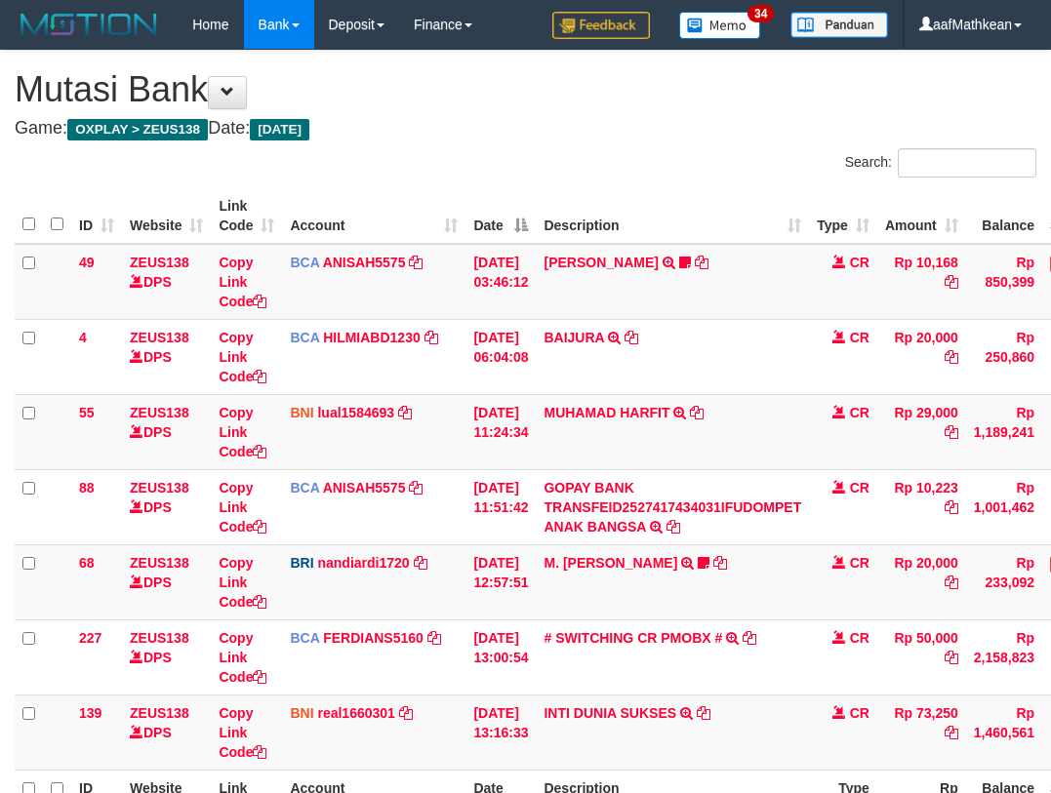
scroll to position [139, 0]
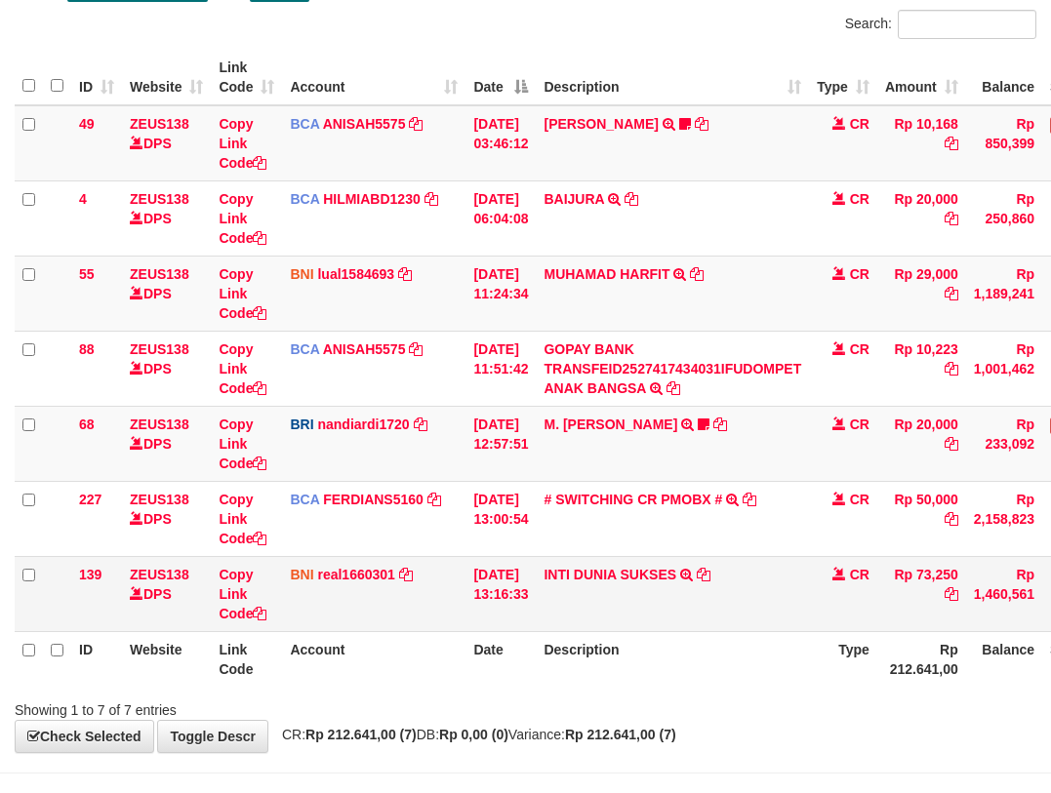
click at [520, 623] on td "[DATE] 13:16:33" at bounding box center [501, 593] width 70 height 75
click at [618, 634] on table "ID Website Link Code Account Date Description Type Amount Balance Status Action…" at bounding box center [597, 368] width 1164 height 637
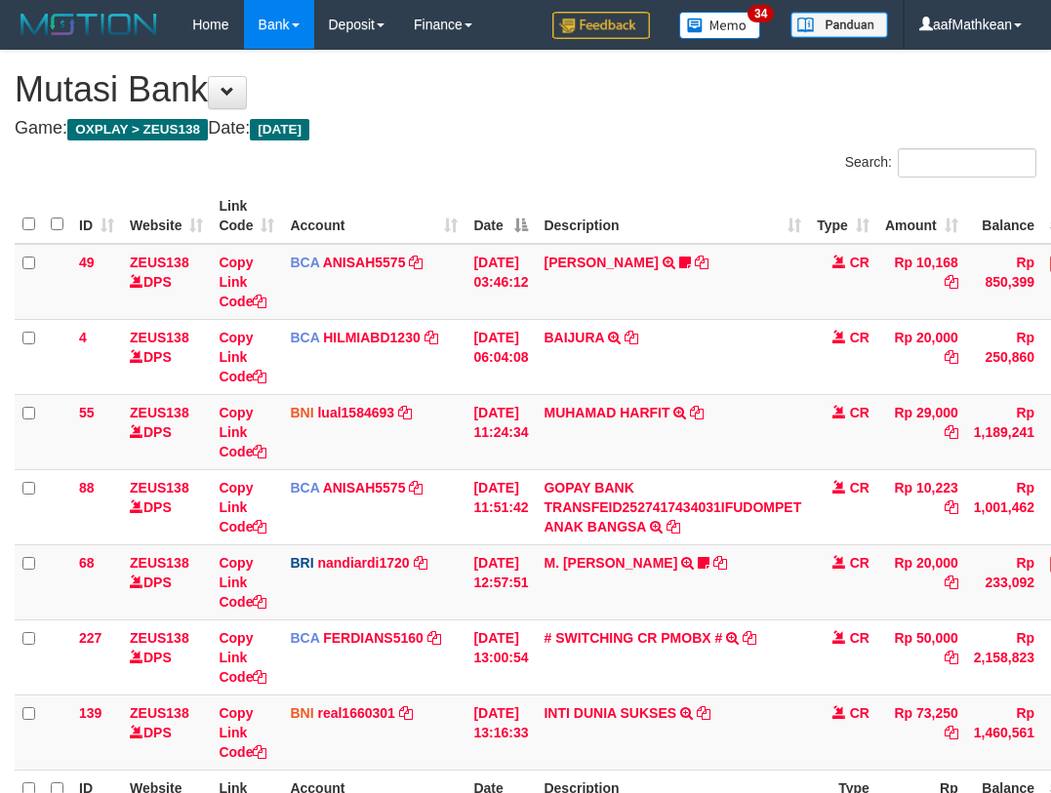
scroll to position [139, 0]
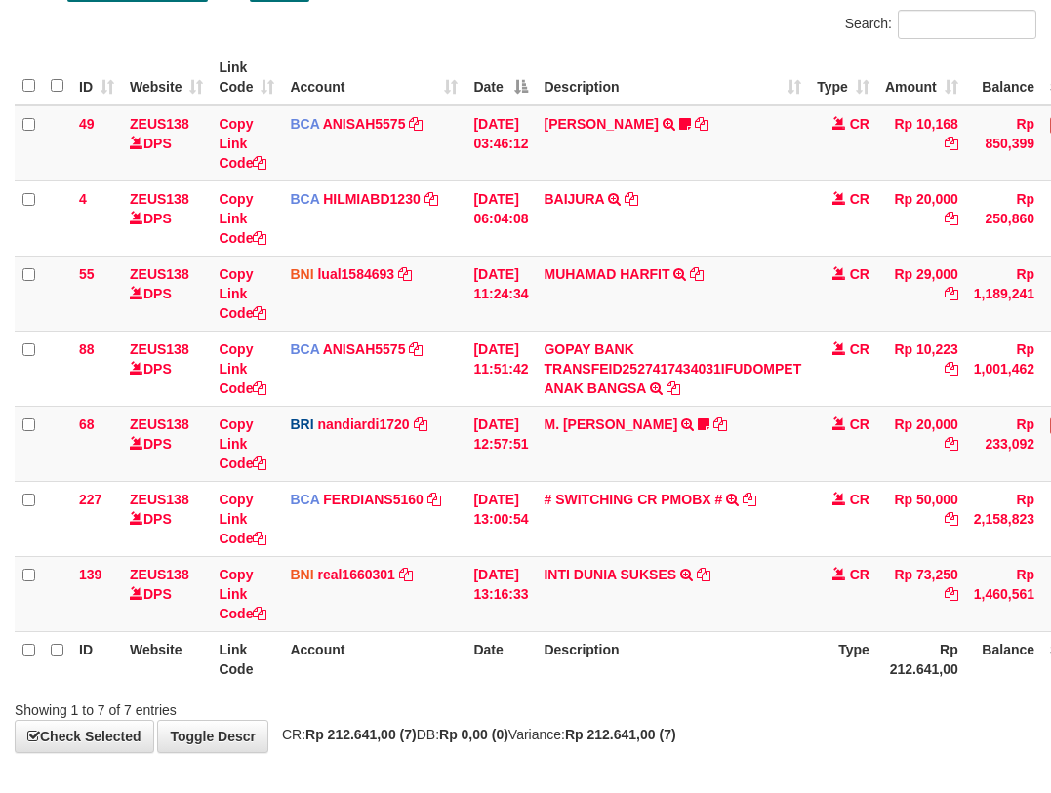
click at [528, 673] on th "Date" at bounding box center [501, 659] width 70 height 56
click at [536, 678] on th "Date" at bounding box center [501, 659] width 70 height 56
click at [559, 678] on tr "ID Website Link Code Account Date Description Type Rp 212.641,00 Balance Status…" at bounding box center [597, 659] width 1164 height 56
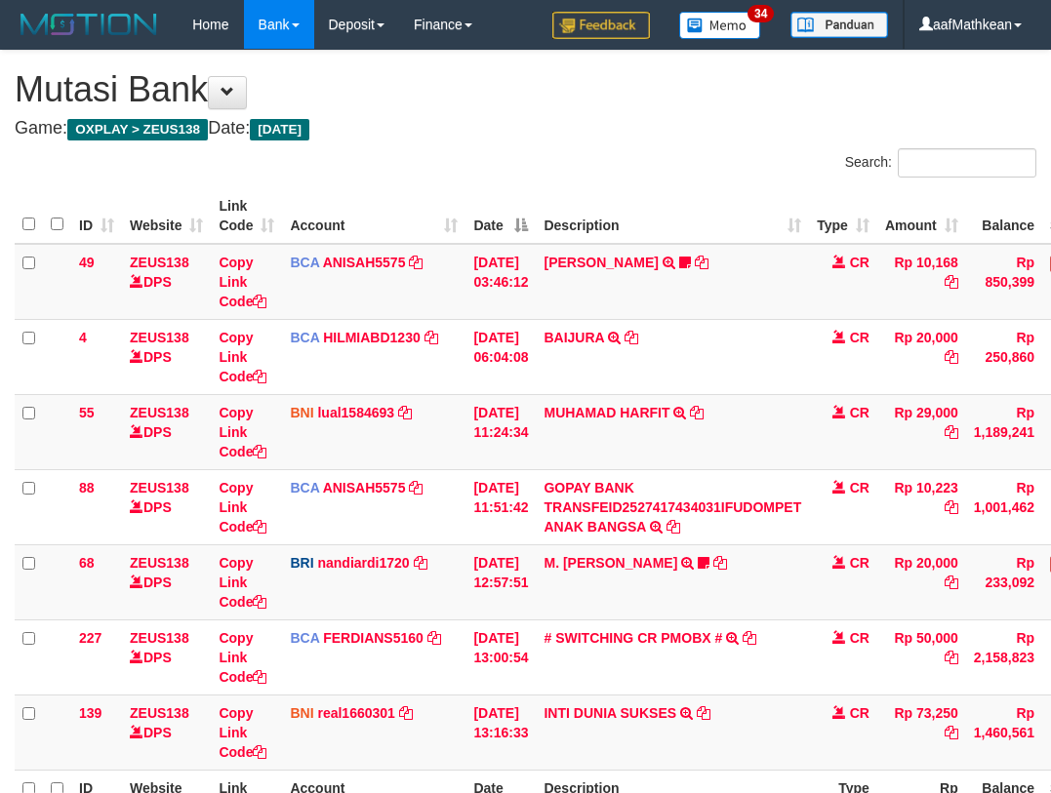
scroll to position [139, 0]
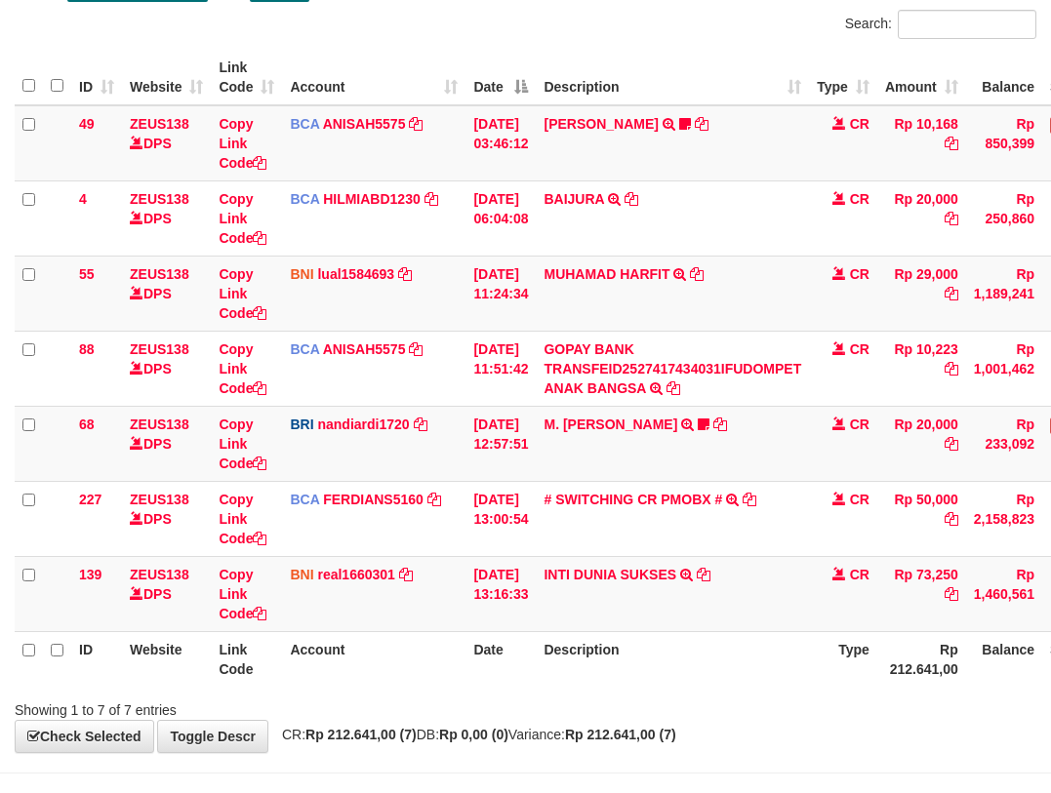
drag, startPoint x: 737, startPoint y: 706, endPoint x: 724, endPoint y: 704, distance: 12.8
click at [733, 710] on div "Showing 1 to 7 of 7 entries" at bounding box center [525, 706] width 1051 height 27
drag, startPoint x: 760, startPoint y: 703, endPoint x: 751, endPoint y: 698, distance: 10.9
click at [756, 704] on div "Showing 1 to 7 of 7 entries" at bounding box center [525, 706] width 1051 height 27
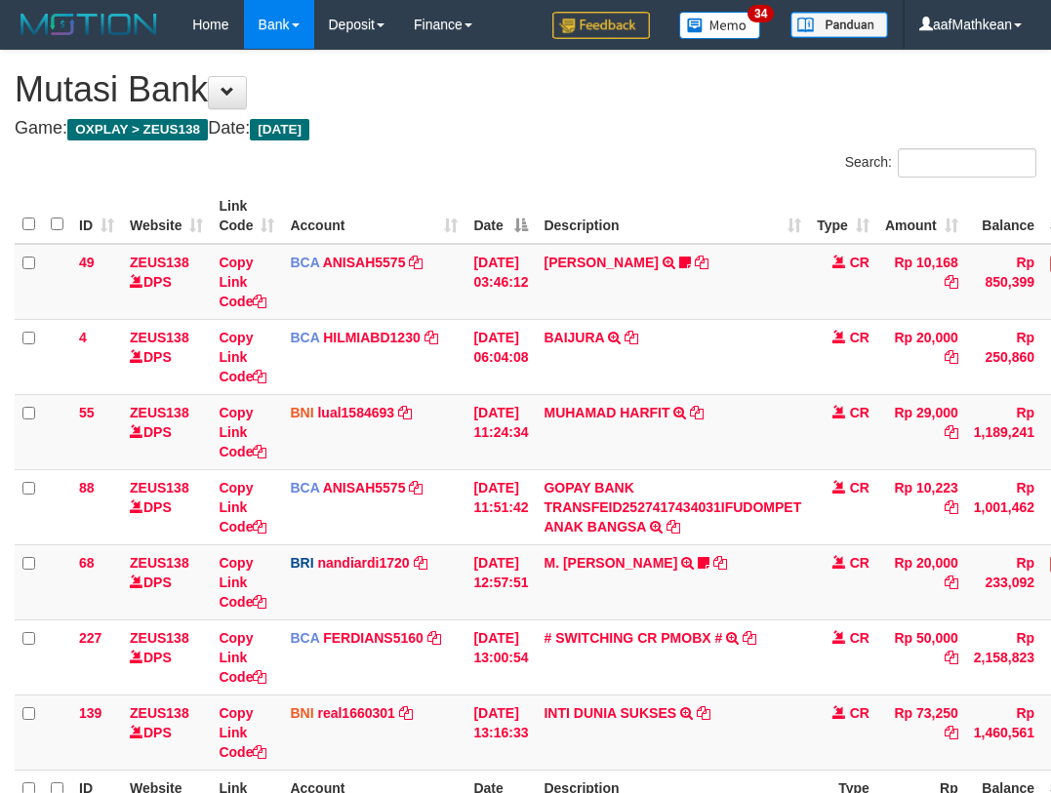
scroll to position [139, 0]
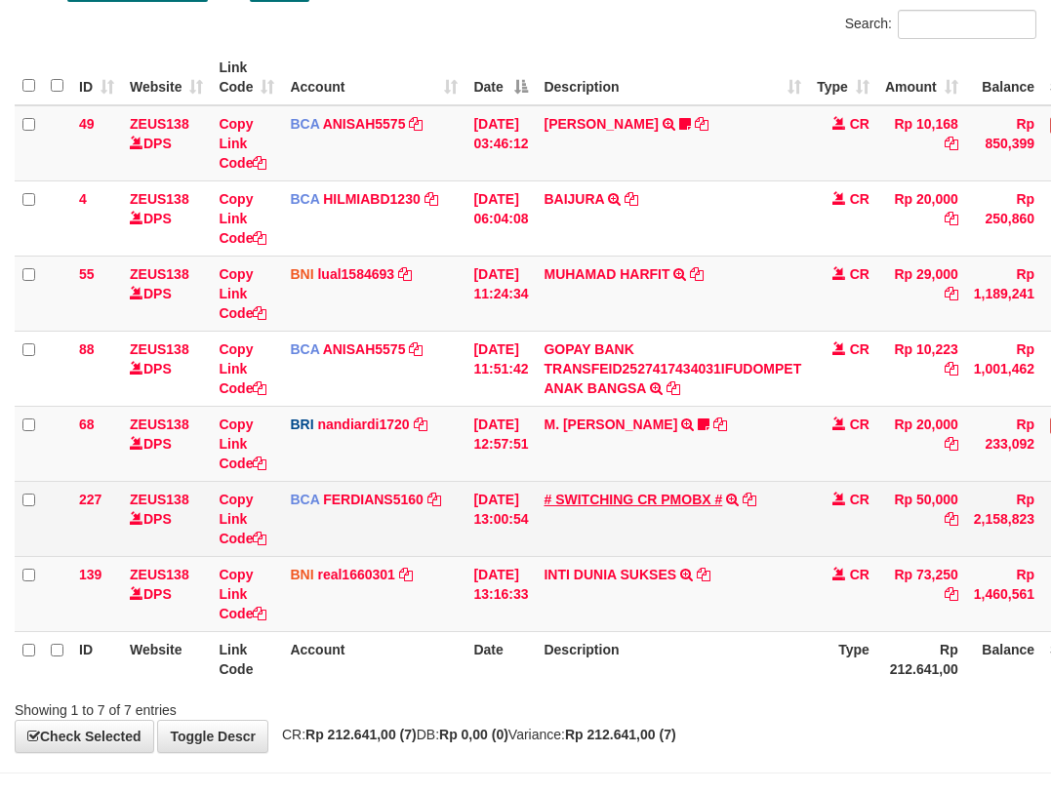
drag, startPoint x: 720, startPoint y: 680, endPoint x: 597, endPoint y: 499, distance: 219.3
click at [688, 625] on table "ID Website Link Code Account Date Description Type Amount Balance Status Action…" at bounding box center [597, 368] width 1164 height 637
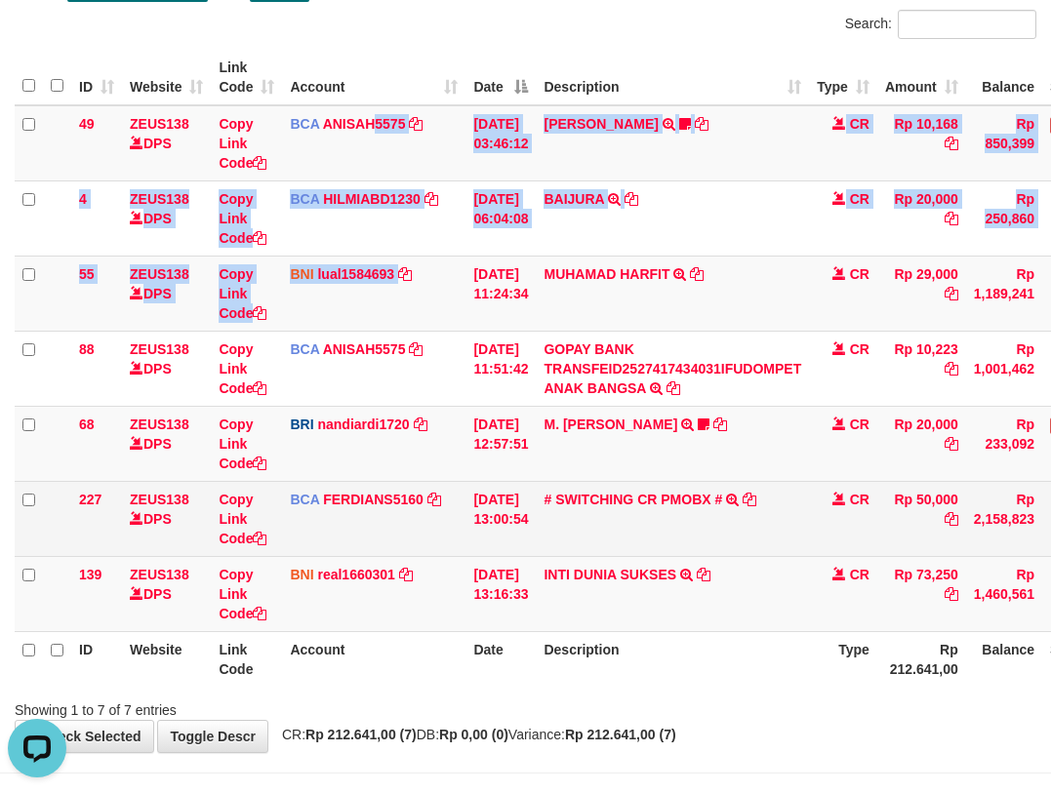
click at [450, 356] on tbody "49 ZEUS138 DPS Copy Link Code BCA ANISAH5575 DPS ANISAH mutasi_20251001_3827 | …" at bounding box center [597, 368] width 1164 height 527
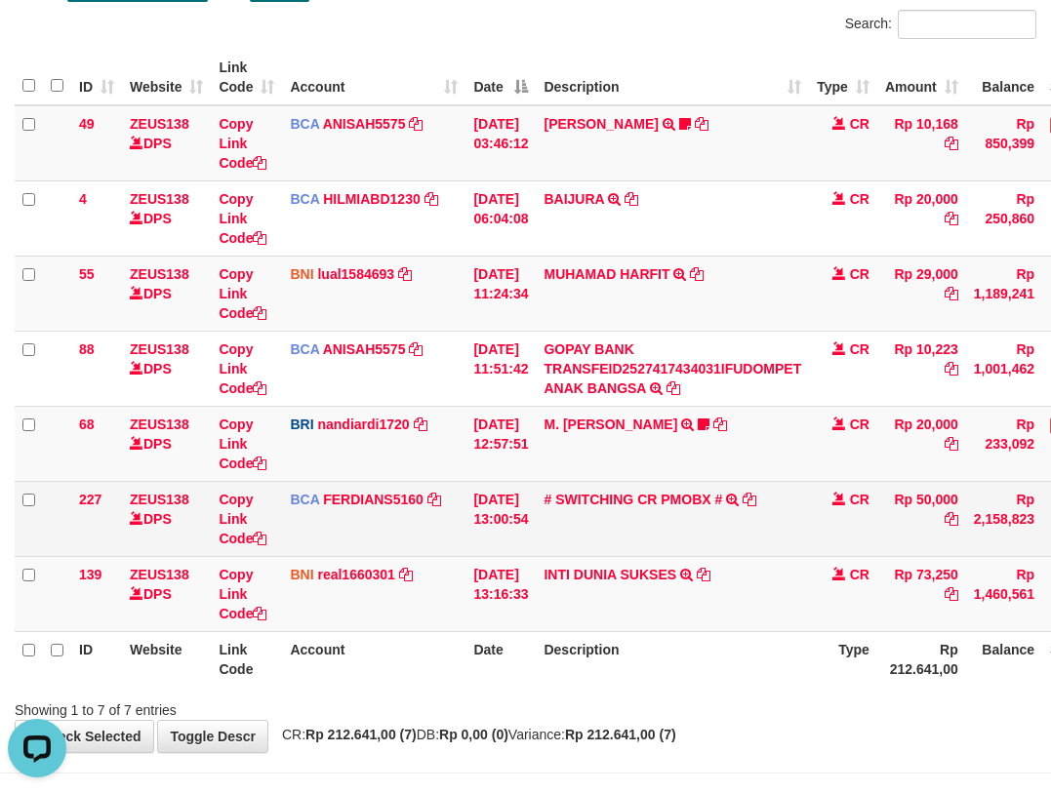
click at [536, 533] on td "01/10/2025 13:00:54" at bounding box center [501, 518] width 70 height 75
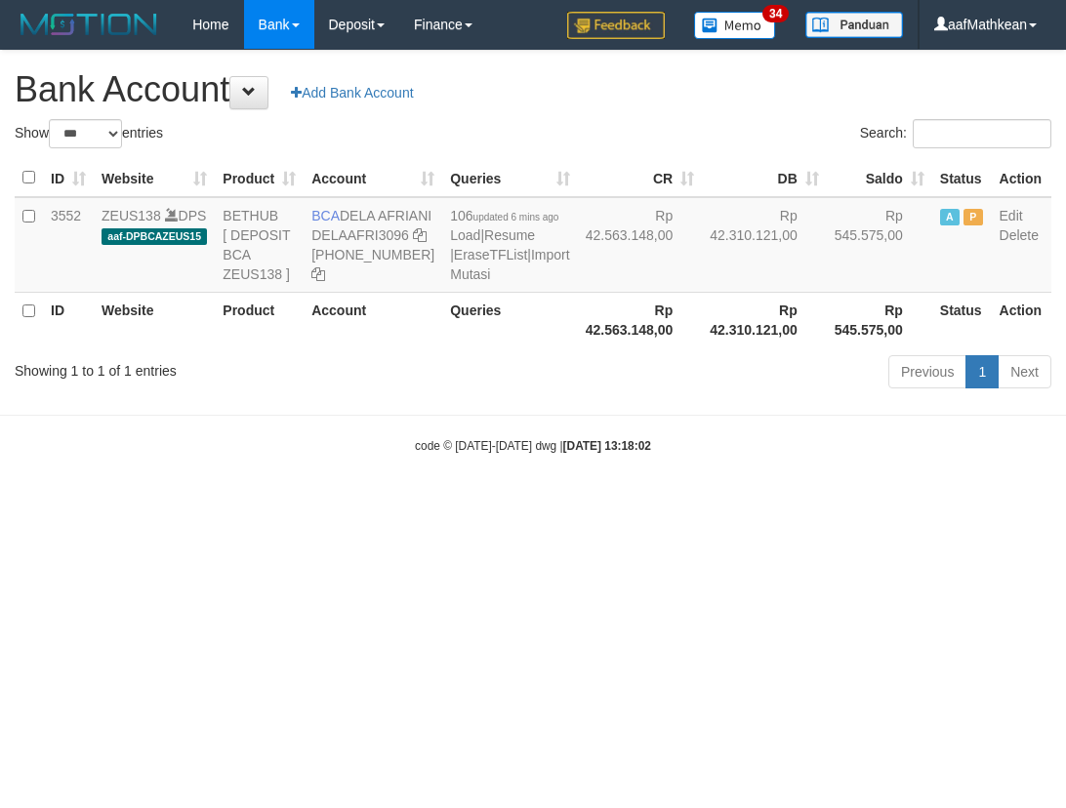
select select "***"
drag, startPoint x: 345, startPoint y: 220, endPoint x: 367, endPoint y: 236, distance: 27.9
click at [367, 236] on td "BCA DELA AFRIANI DELAAFRI3096 [PHONE_NUMBER]" at bounding box center [373, 245] width 139 height 96
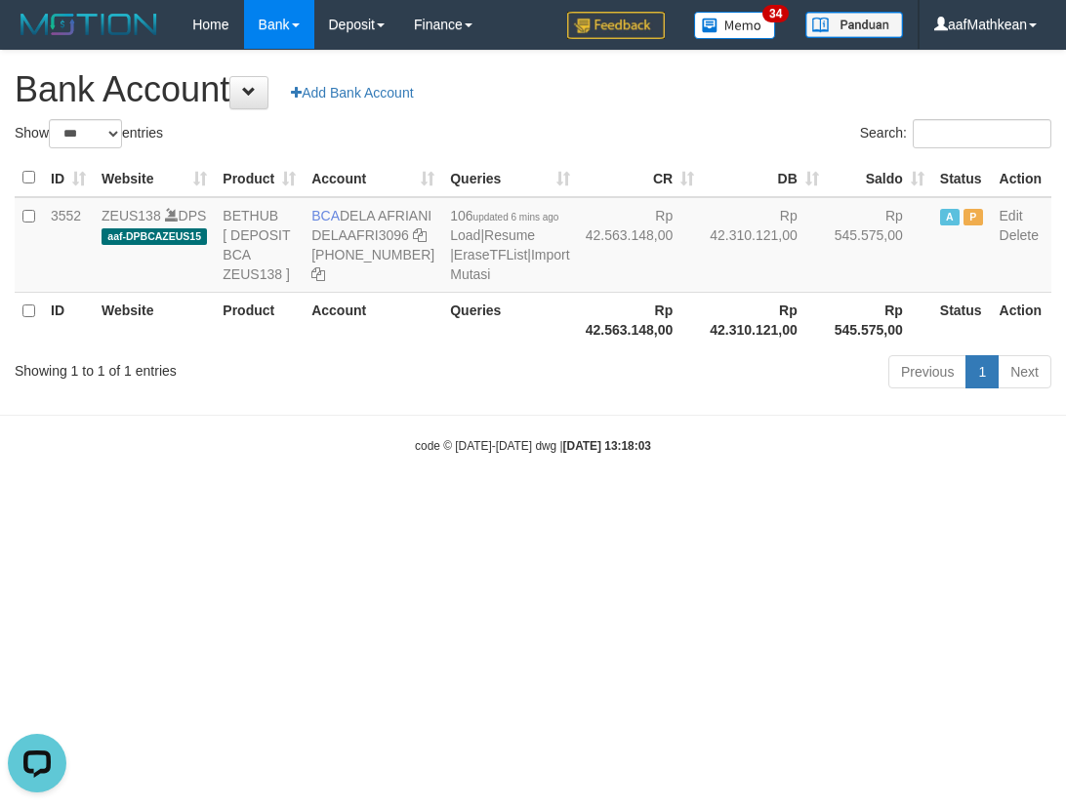
drag, startPoint x: 303, startPoint y: 567, endPoint x: 294, endPoint y: 552, distance: 17.1
click at [292, 504] on html "Toggle navigation Home Bank Account List Load By Website Group [OXPLAY] ZEUS138…" at bounding box center [533, 252] width 1066 height 504
click at [284, 504] on body "Toggle navigation Home Bank Account List Load By Website Group [OXPLAY] ZEUS138…" at bounding box center [533, 252] width 1066 height 504
drag, startPoint x: 294, startPoint y: 552, endPoint x: 221, endPoint y: 514, distance: 82.5
click at [295, 504] on body "Toggle navigation Home Bank Account List Load By Website Group [OXPLAY] ZEUS138…" at bounding box center [533, 252] width 1066 height 504
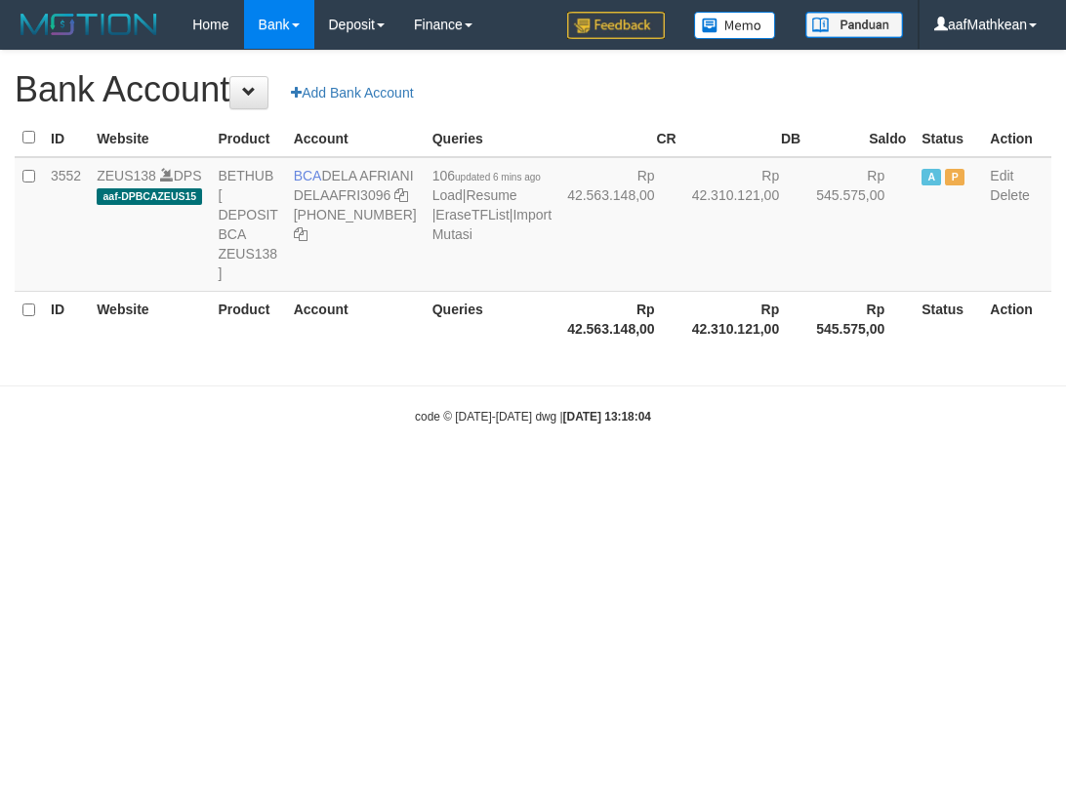
select select "***"
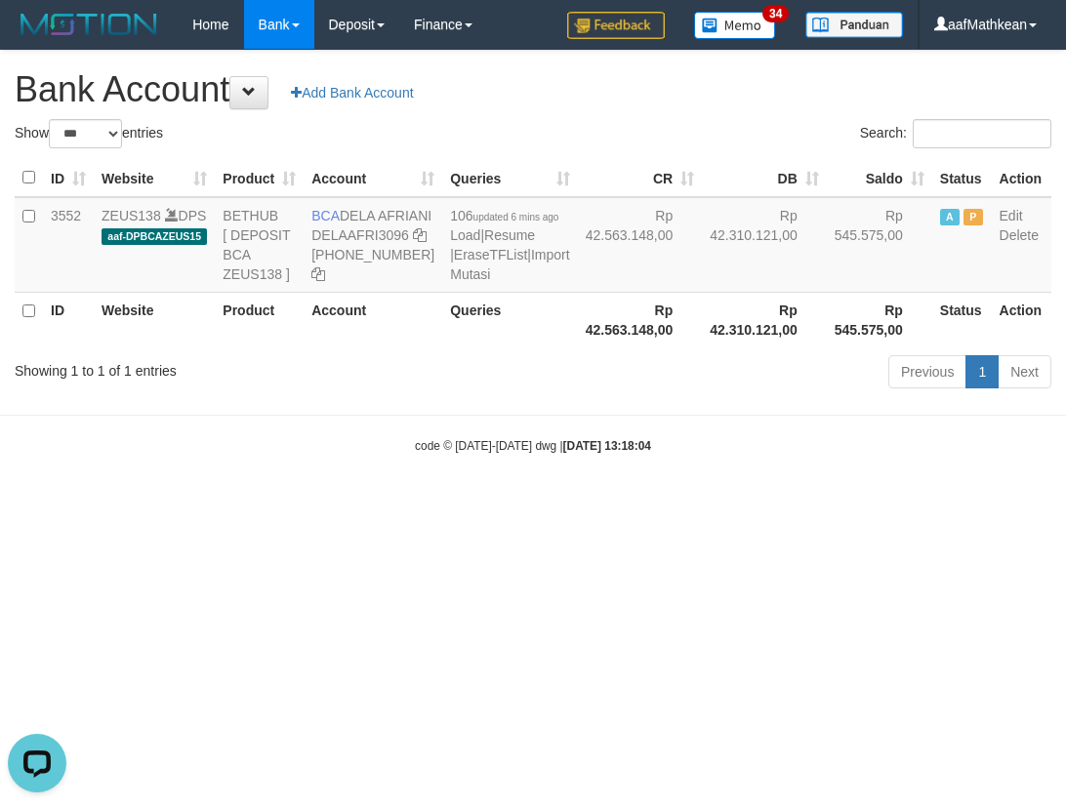
click at [716, 504] on html "Toggle navigation Home Bank Account List Load By Website Group [OXPLAY] ZEUS138…" at bounding box center [533, 252] width 1066 height 504
drag, startPoint x: 359, startPoint y: 565, endPoint x: 314, endPoint y: 441, distance: 131.8
click at [361, 504] on html "Toggle navigation Home Bank Account List Load By Website Group [OXPLAY] ZEUS138…" at bounding box center [533, 252] width 1066 height 504
drag, startPoint x: 261, startPoint y: 321, endPoint x: 278, endPoint y: 51, distance: 270.9
click at [272, 289] on td "BETHUB [ DEPOSIT BCA ZEUS138 ]" at bounding box center [259, 245] width 89 height 96
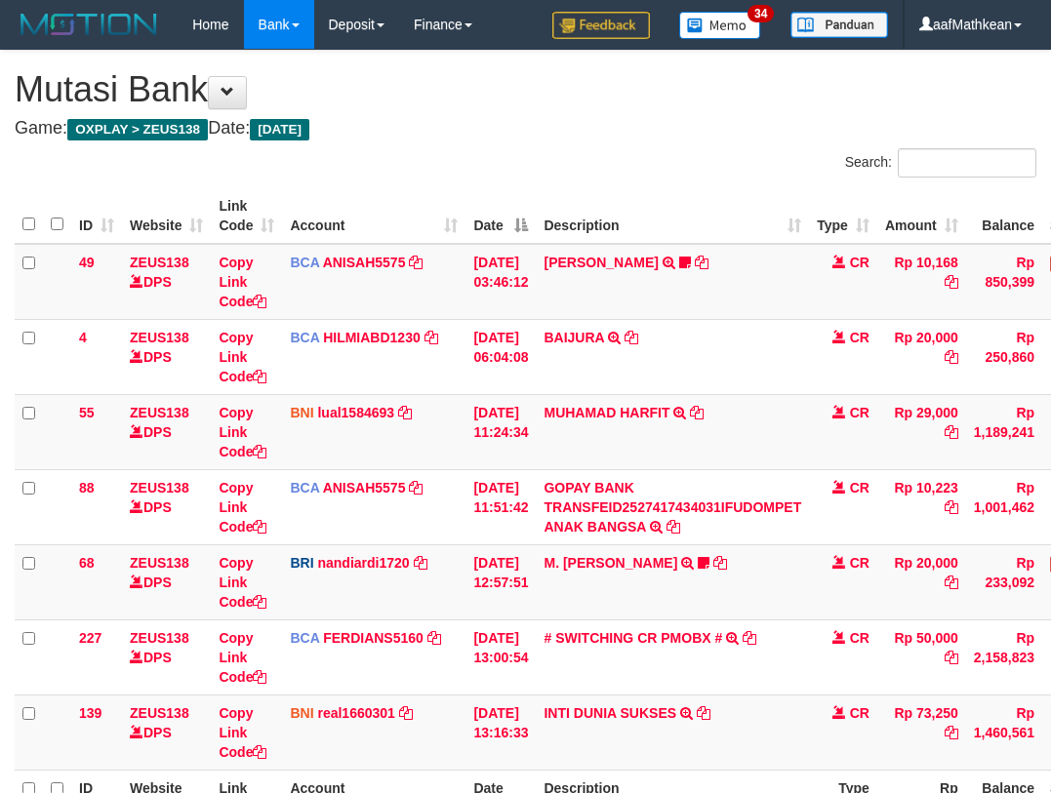
scroll to position [139, 0]
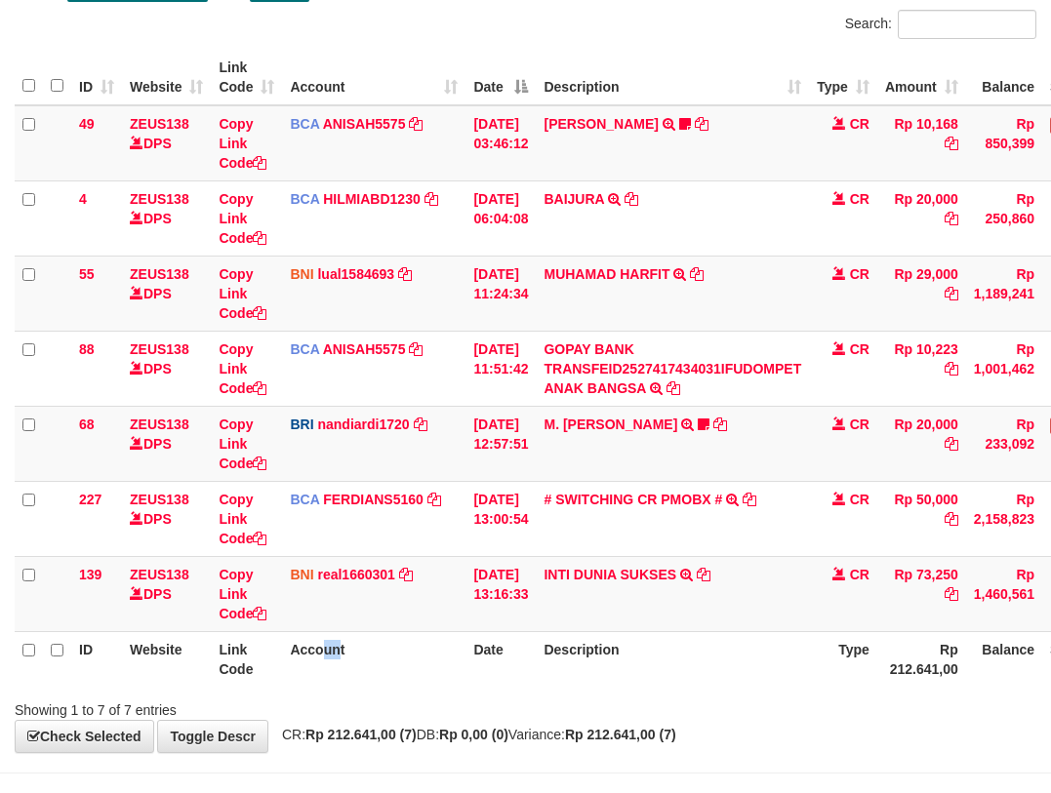
click at [337, 676] on th "Account" at bounding box center [373, 659] width 183 height 56
click at [524, 578] on td "01/10/2025 13:16:33" at bounding box center [501, 593] width 70 height 75
click at [557, 589] on td "INTI DUNIA SUKSES TRF/PAY/TOP-UP ECHANNEL INTI DUNIA SUKSES" at bounding box center [672, 593] width 273 height 75
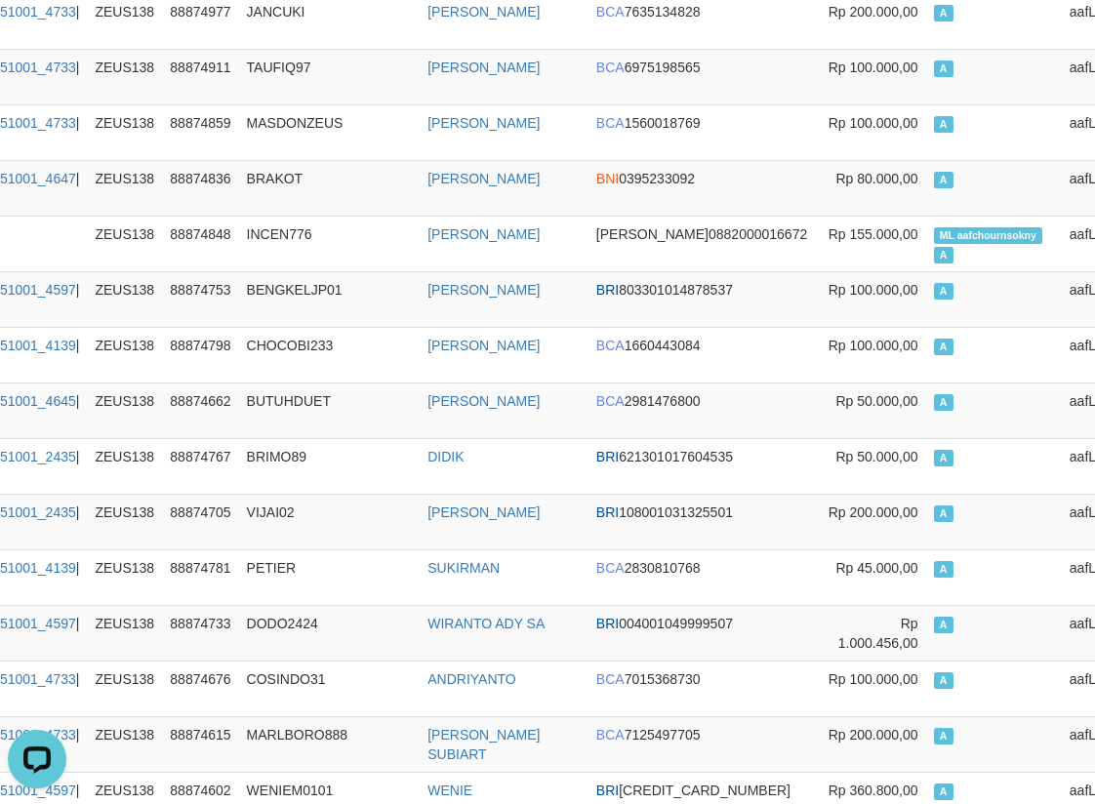
scroll to position [0, 213]
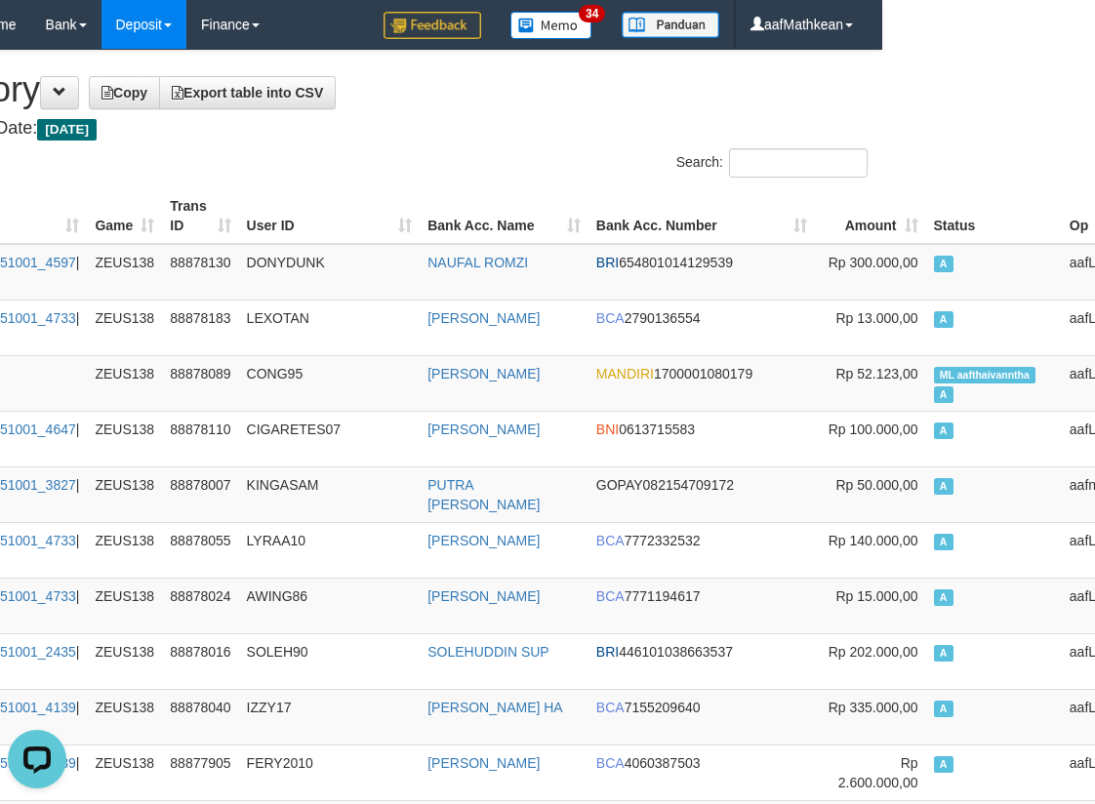
click at [534, 138] on h4 "Game: OXPLAY > ZEUS138 Date: Today" at bounding box center [335, 129] width 1066 height 20
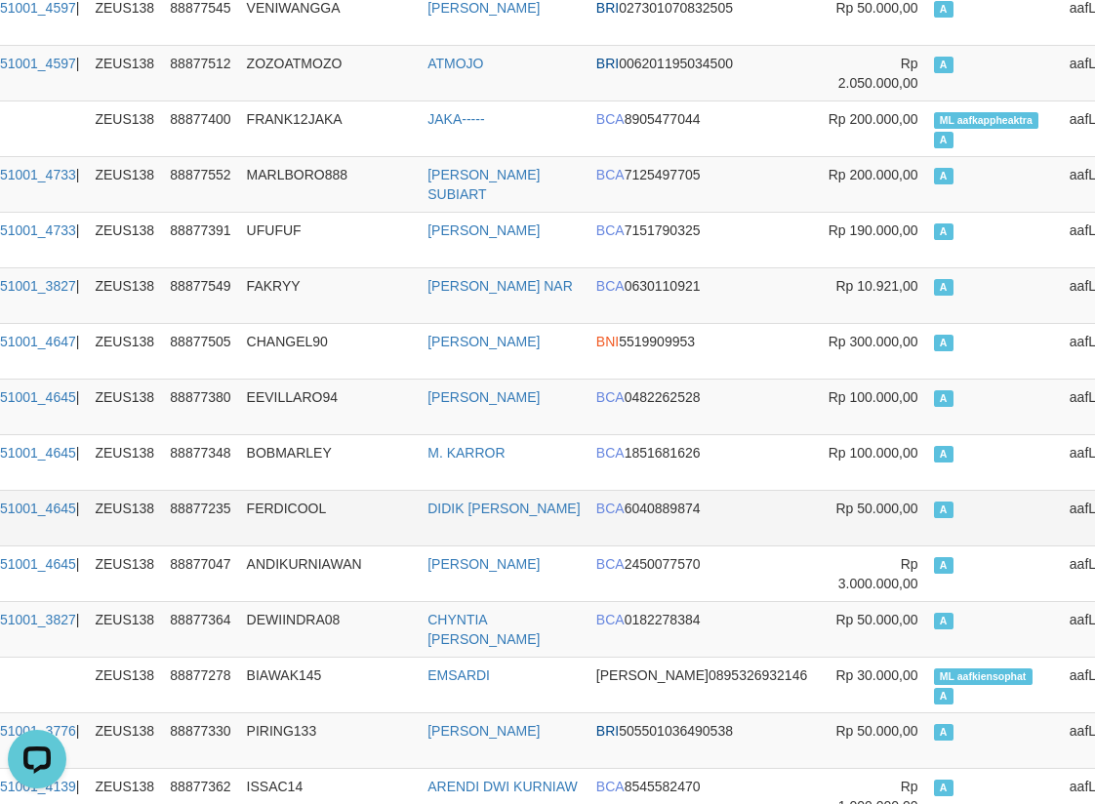
scroll to position [2050, 213]
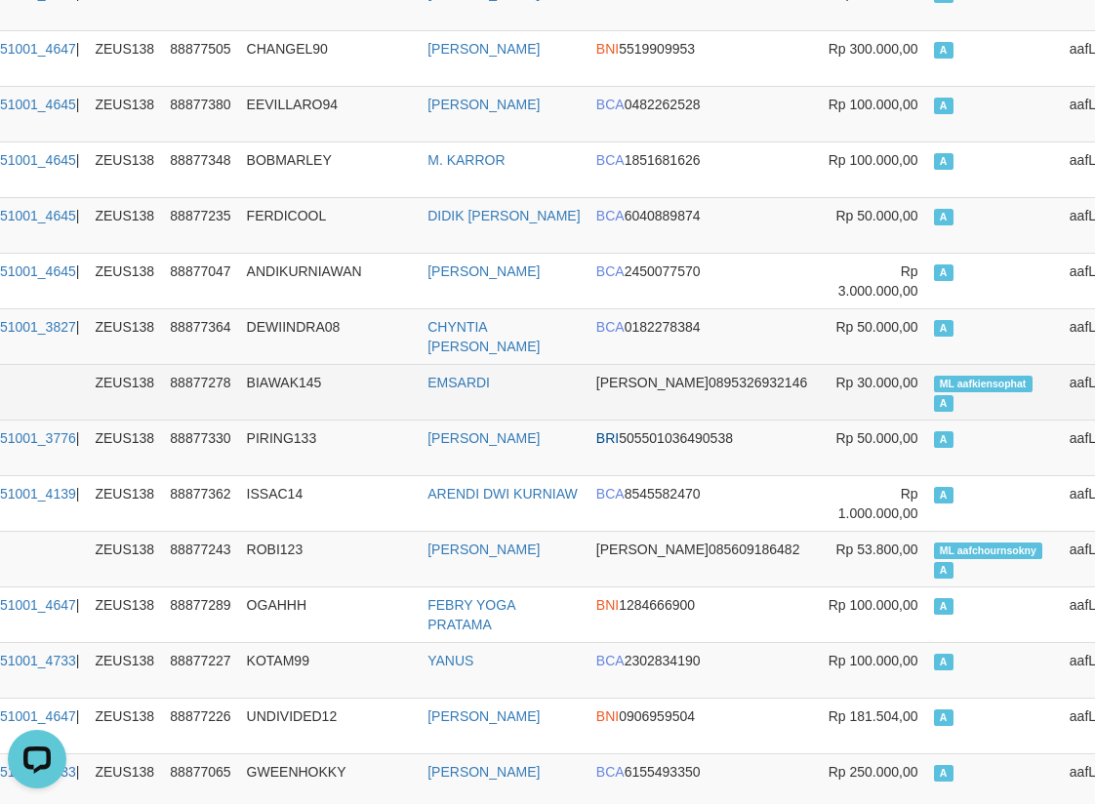
click at [926, 374] on td "ML aafkiensophat A" at bounding box center [994, 392] width 136 height 56
copy td "aafkiensophat"
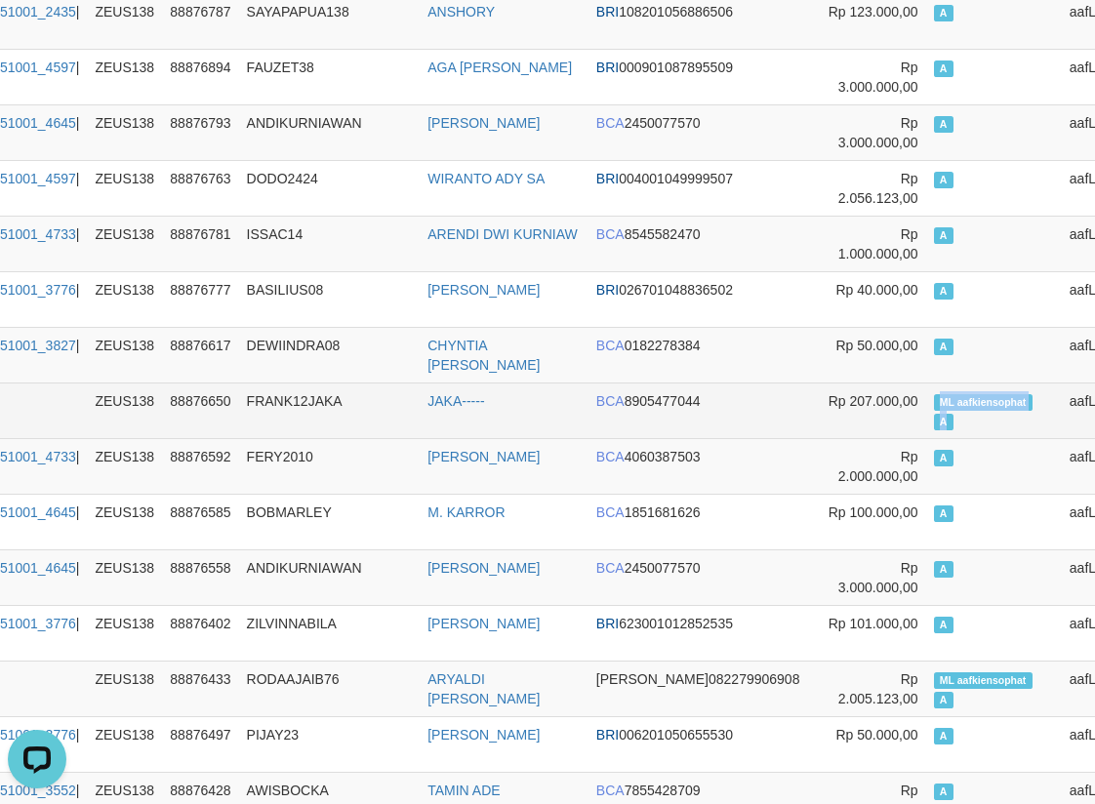
drag, startPoint x: 838, startPoint y: 407, endPoint x: 919, endPoint y: 412, distance: 81.2
click at [926, 412] on td "ML aafkiensophat A" at bounding box center [994, 411] width 136 height 56
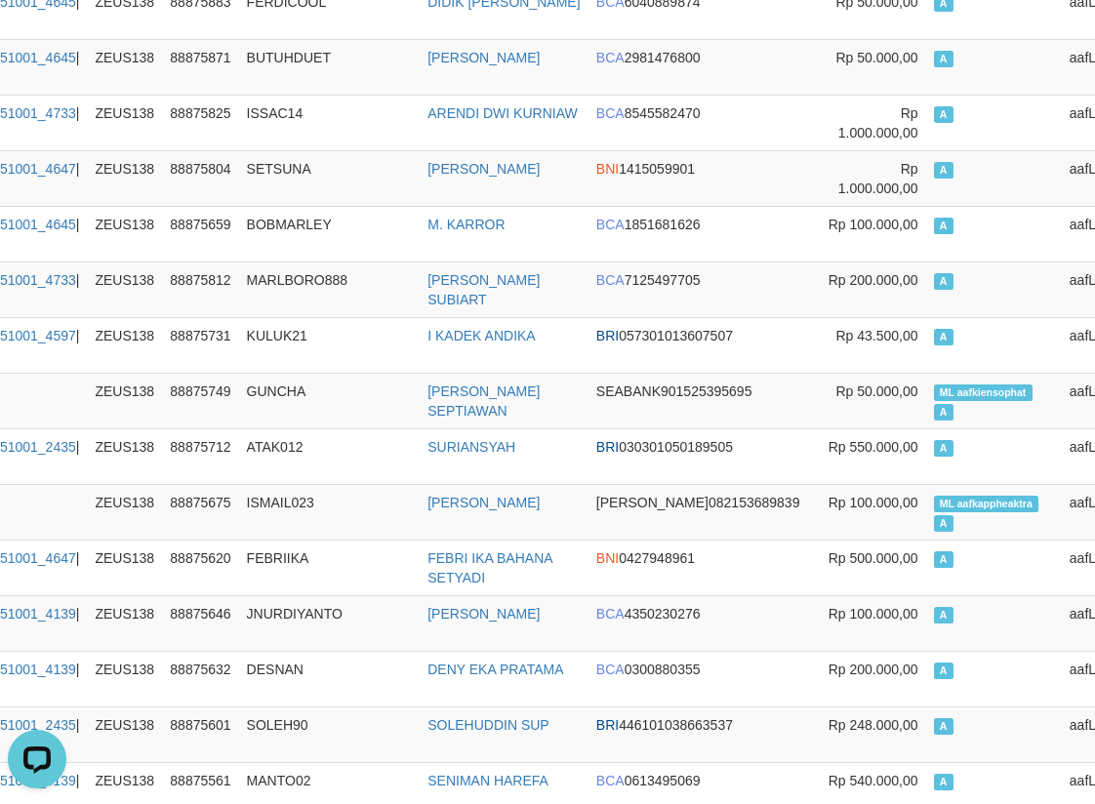
scroll to position [7826, 213]
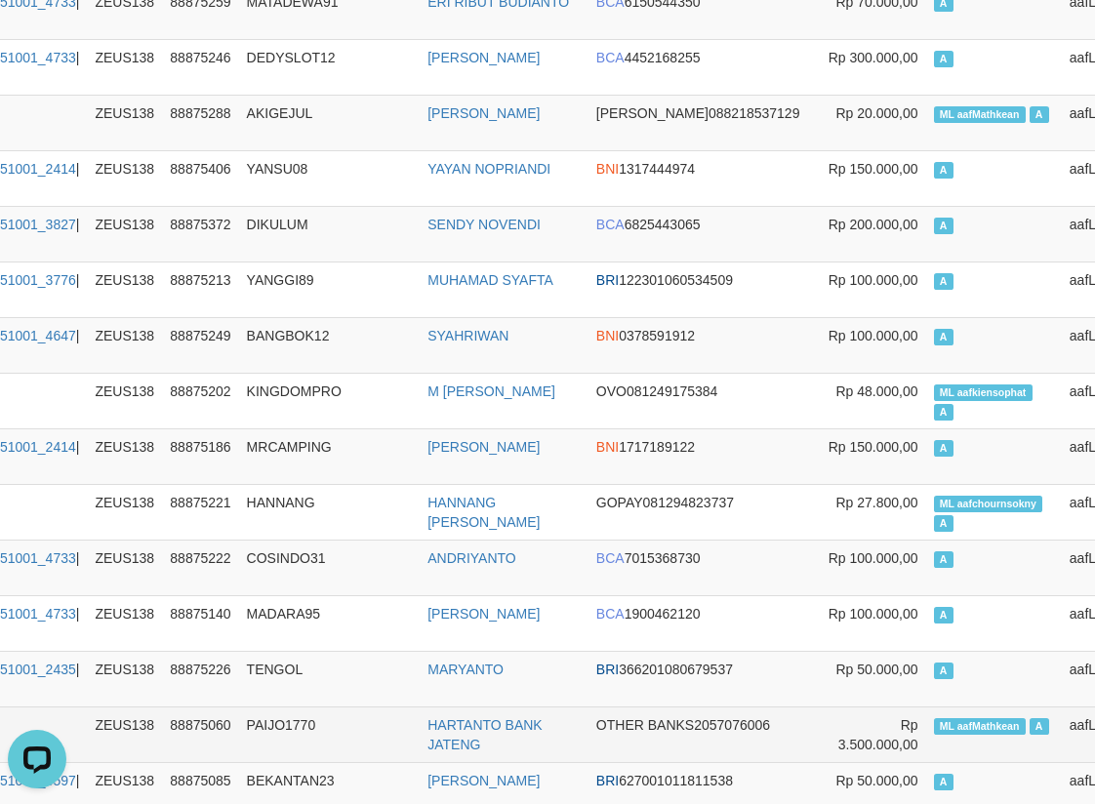
click at [934, 721] on span "ML aafMathkean" at bounding box center [980, 726] width 92 height 17
click at [934, 722] on span "ML aafMathkean" at bounding box center [980, 726] width 92 height 17
copy span "aafMathkean"
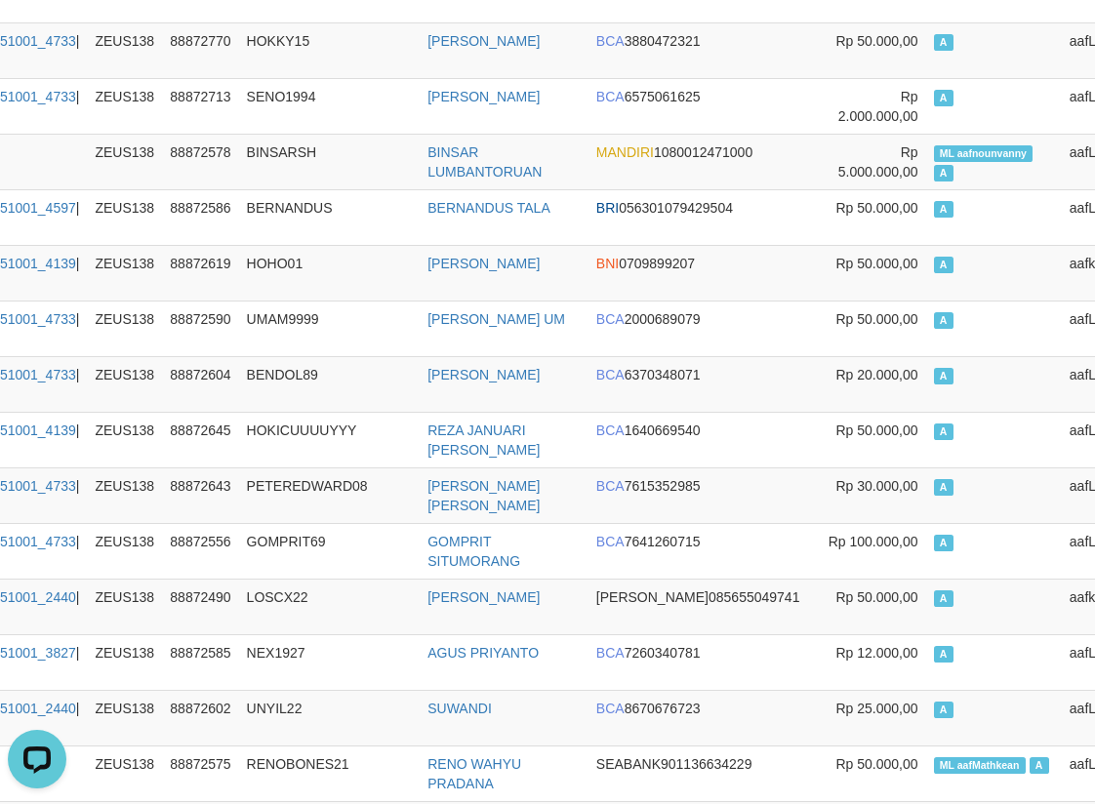
scroll to position [15817, 213]
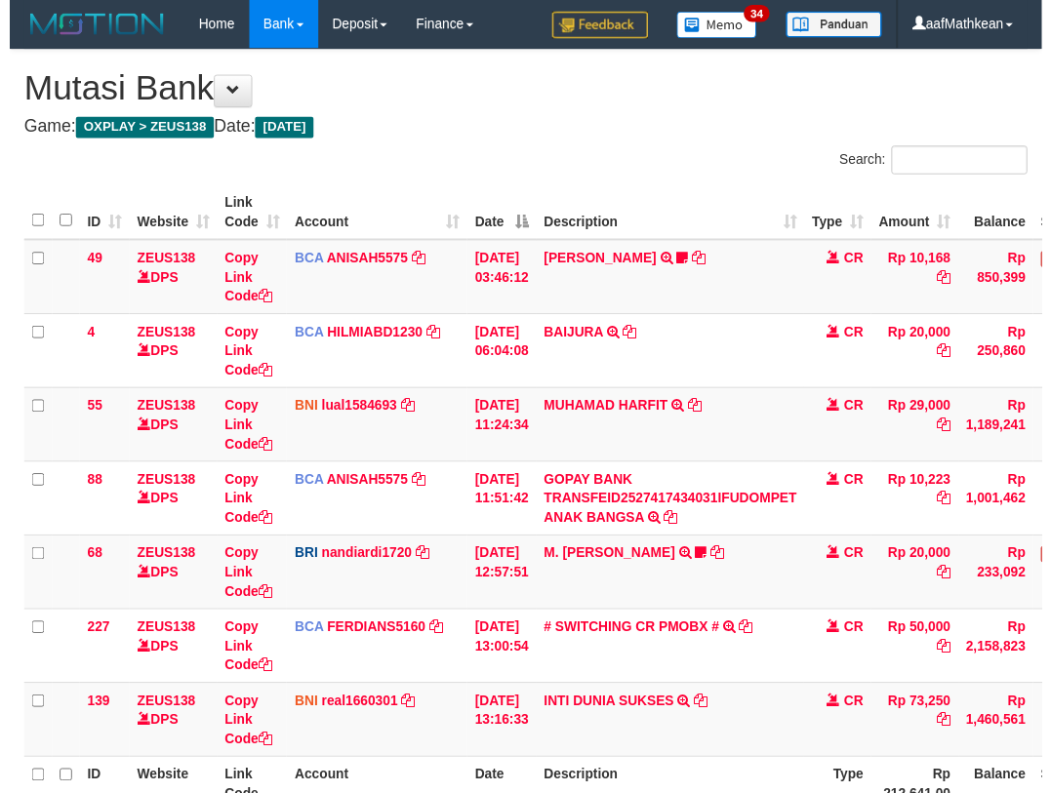
scroll to position [139, 0]
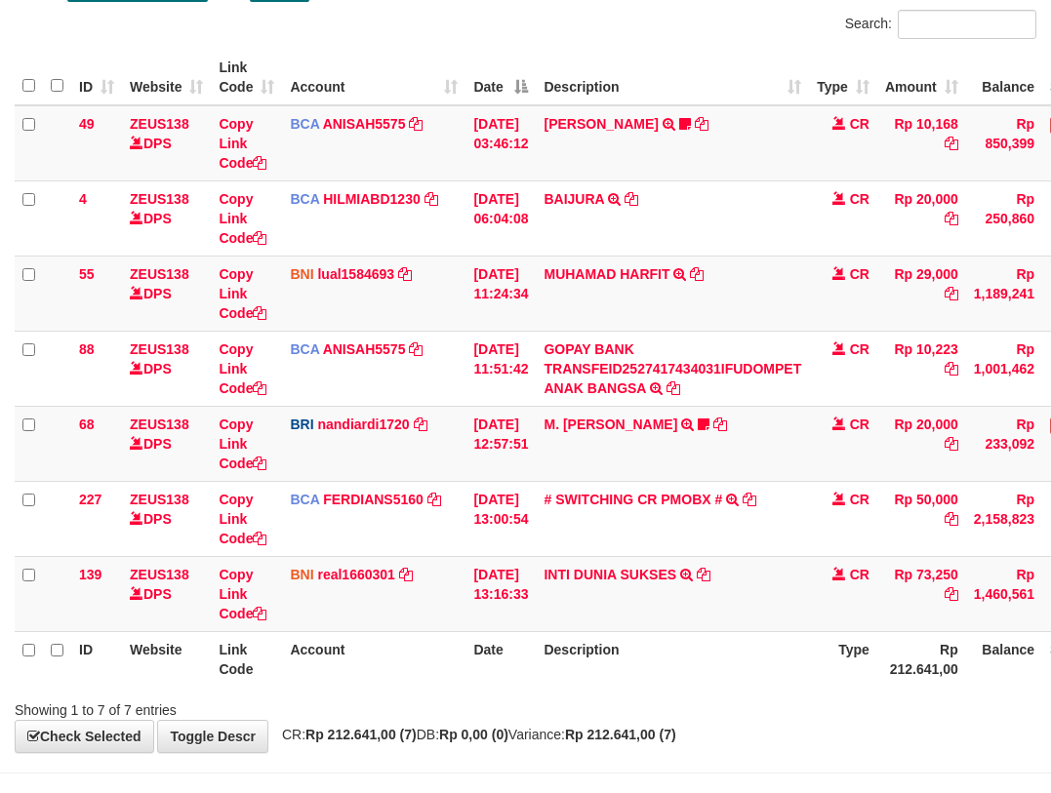
click at [544, 567] on link "INTI DUNIA SUKSES" at bounding box center [610, 575] width 133 height 16
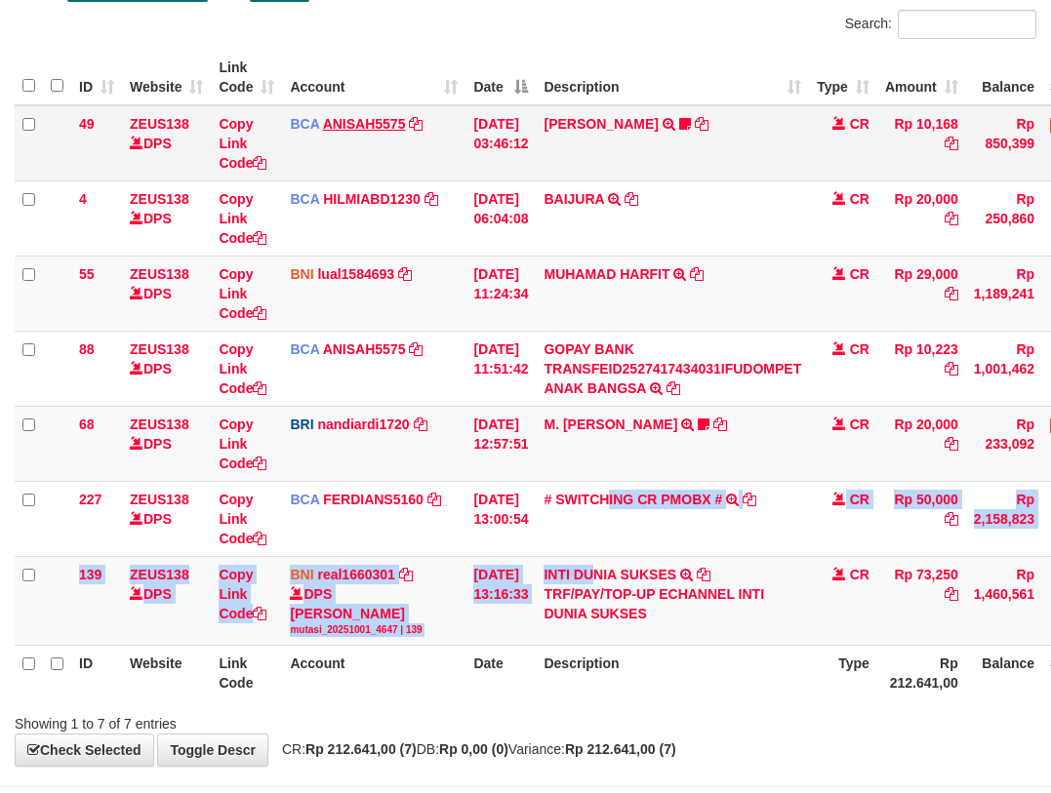
drag, startPoint x: 588, startPoint y: 488, endPoint x: 382, endPoint y: 122, distance: 419.9
click at [566, 428] on tbody "49 ZEUS138 DPS Copy Link Code BCA ANISAH5575 DPS [PERSON_NAME] mutasi_20251001_…" at bounding box center [597, 375] width 1164 height 541
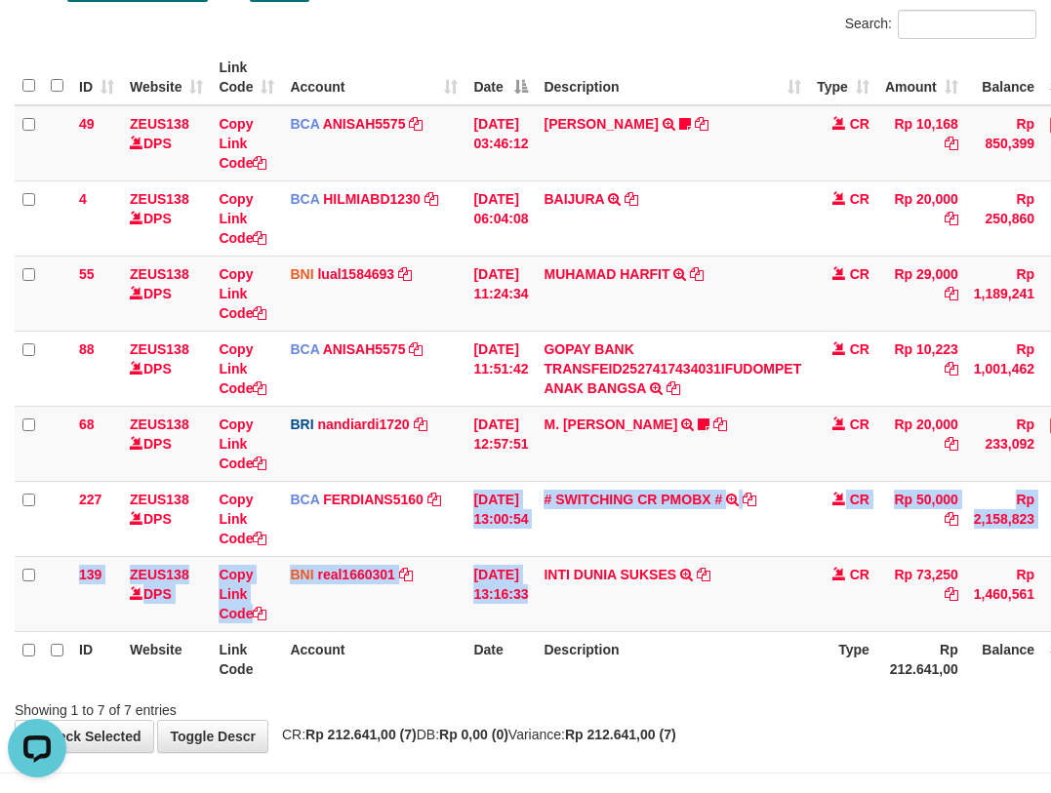
drag, startPoint x: 565, startPoint y: 619, endPoint x: 617, endPoint y: 633, distance: 53.8
click at [584, 627] on tbody "49 ZEUS138 DPS Copy Link Code BCA ANISAH5575 DPS ANISAH mutasi_20251001_3827 | …" at bounding box center [597, 368] width 1164 height 527
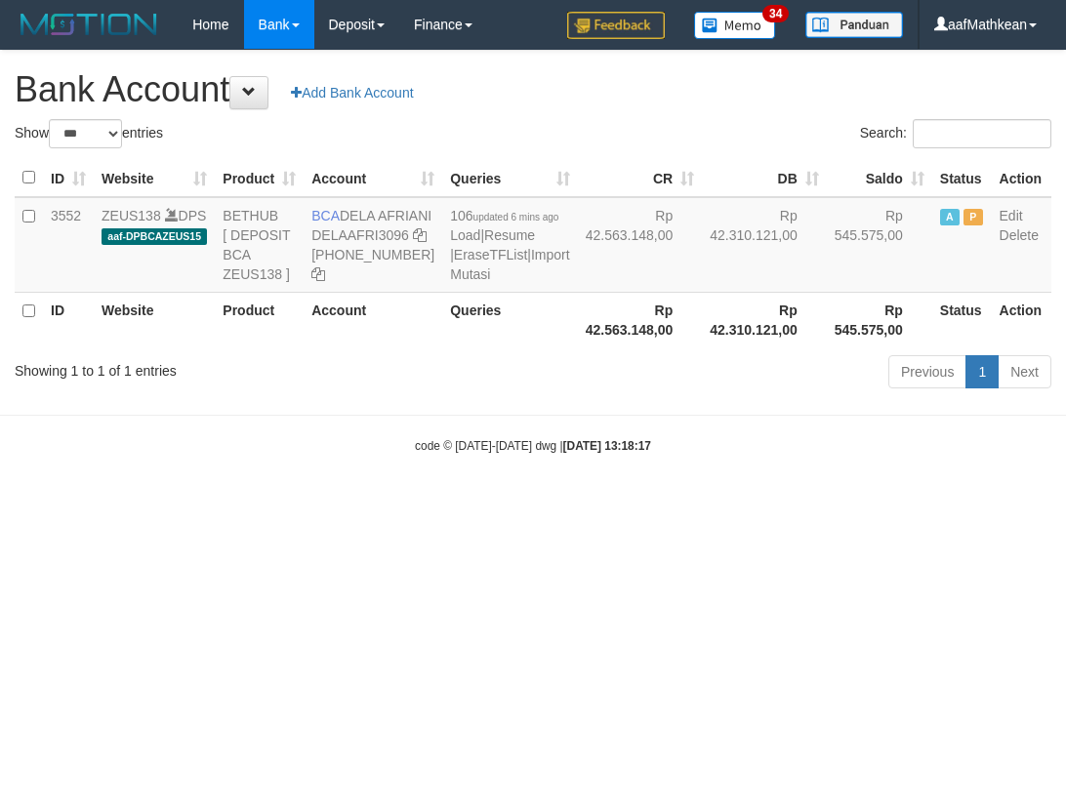
select select "***"
click at [413, 242] on icon at bounding box center [420, 235] width 14 height 14
click at [494, 504] on html "Toggle navigation Home Bank Account List Load By Website Group [OXPLAY] ZEUS138…" at bounding box center [533, 252] width 1066 height 504
drag, startPoint x: 525, startPoint y: 599, endPoint x: 642, endPoint y: 594, distance: 117.2
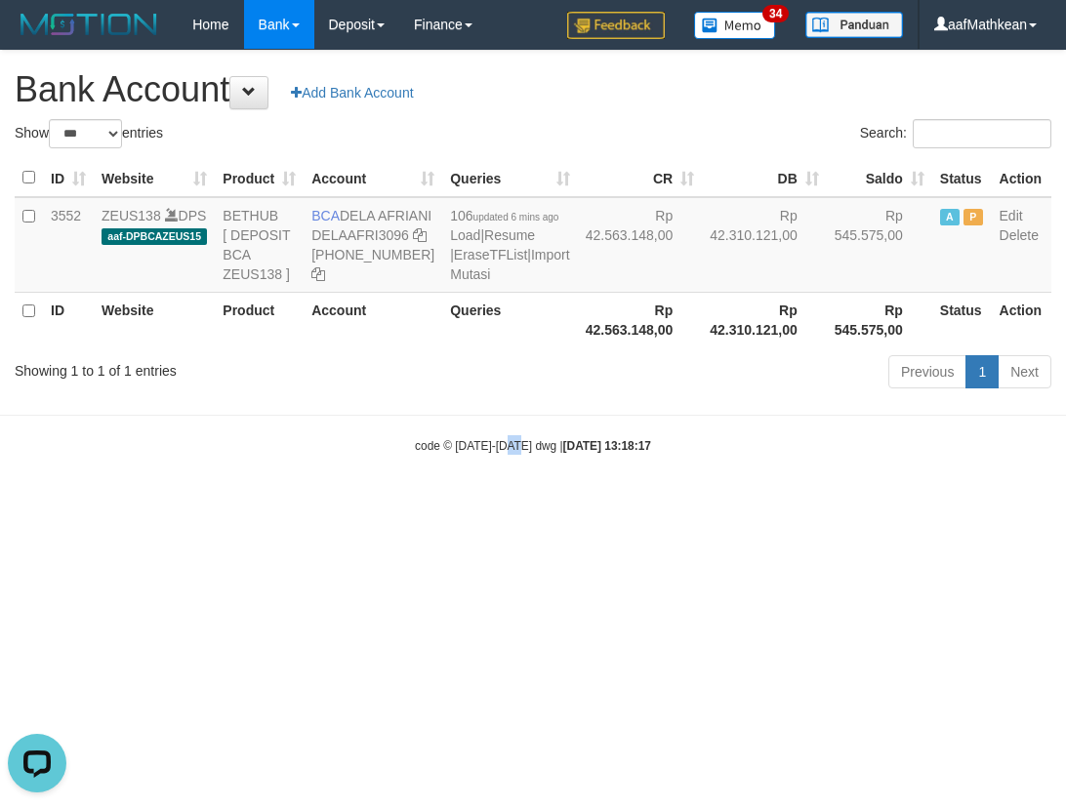
click at [549, 504] on html "Toggle navigation Home Bank Account List Load By Website Group [OXPLAY] ZEUS138…" at bounding box center [533, 252] width 1066 height 504
drag, startPoint x: 667, startPoint y: 609, endPoint x: 1057, endPoint y: 623, distance: 390.6
click at [1028, 504] on html "Toggle navigation Home Bank Account List Load By Website Group [OXPLAY] ZEUS138…" at bounding box center [533, 252] width 1066 height 504
select select "***"
click at [562, 504] on body "Toggle navigation Home Bank Account List Load By Website Group [OXPLAY] ZEUS138…" at bounding box center [533, 252] width 1066 height 504
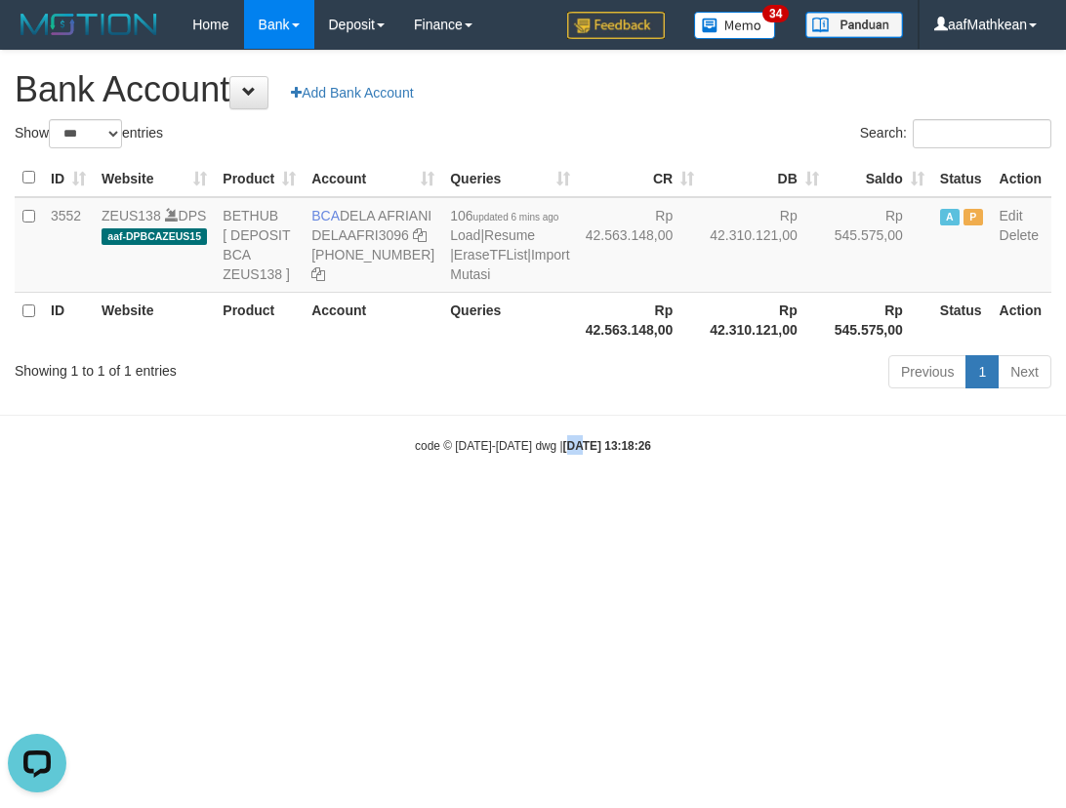
drag, startPoint x: 779, startPoint y: 562, endPoint x: 921, endPoint y: 553, distance: 142.8
click at [818, 504] on body "Toggle navigation Home Bank Account List Load By Website Group [OXPLAY] ZEUS138…" at bounding box center [533, 252] width 1066 height 504
select select "***"
click at [566, 446] on body "Toggle navigation Home Bank Account List Load By Website Group [OXPLAY] ZEUS138…" at bounding box center [533, 252] width 1066 height 504
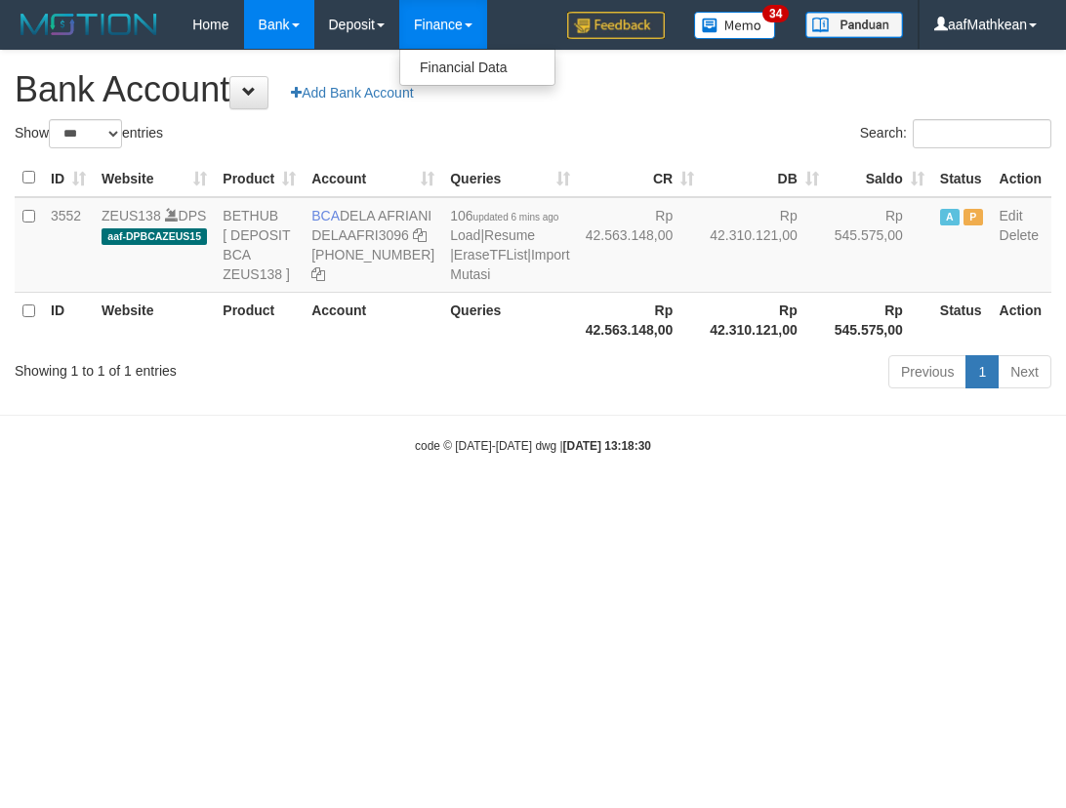
select select "***"
click at [704, 504] on html "Toggle navigation Home Bank Account List Load By Website Group [OXPLAY] ZEUS138…" at bounding box center [533, 252] width 1066 height 504
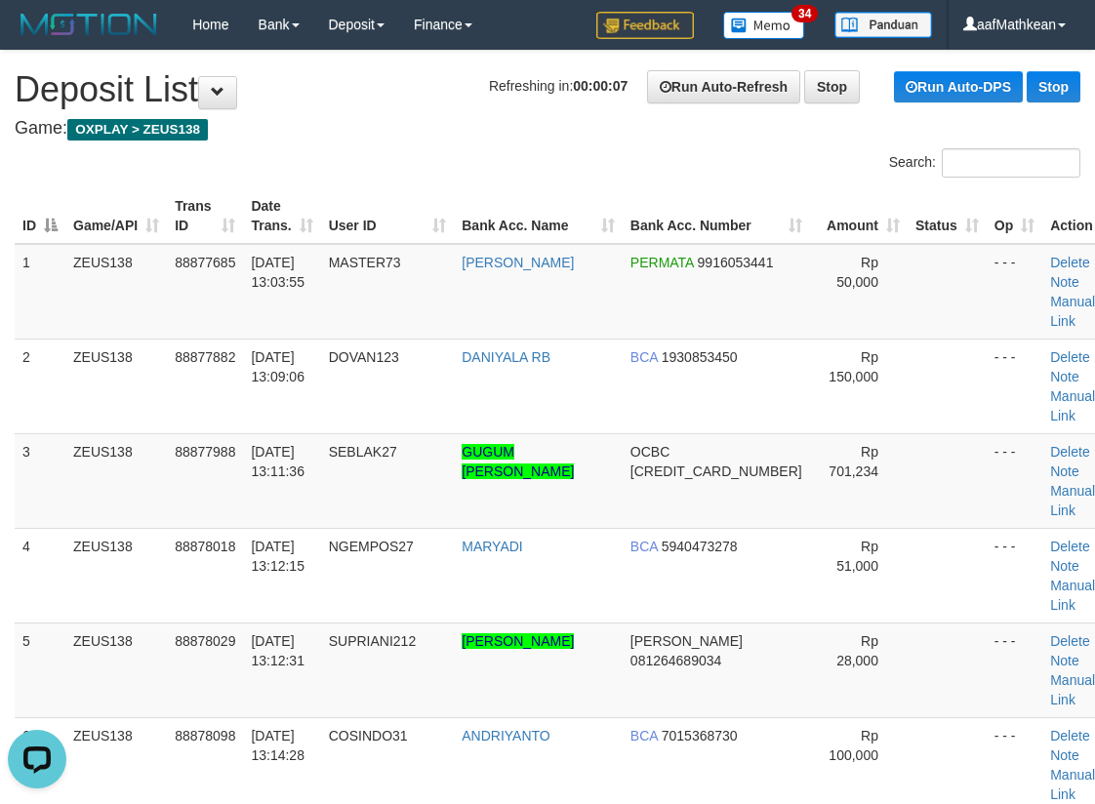
scroll to position [687, 0]
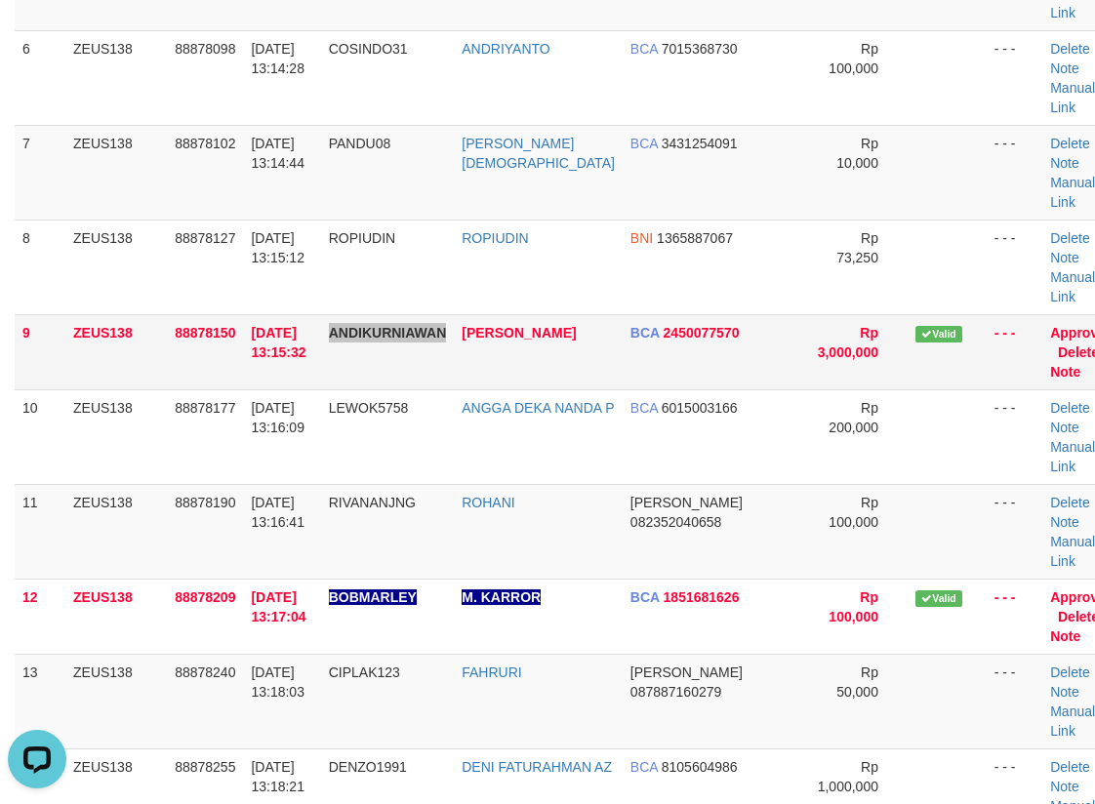
drag, startPoint x: 471, startPoint y: 167, endPoint x: 361, endPoint y: 209, distance: 118.0
click at [458, 314] on tr "9 ZEUS138 88878150 01/10/2025 13:15:32 ANDIKURNIAWAN ANDI KURNIAWAN BCA 2450077…" at bounding box center [569, 351] width 1108 height 75
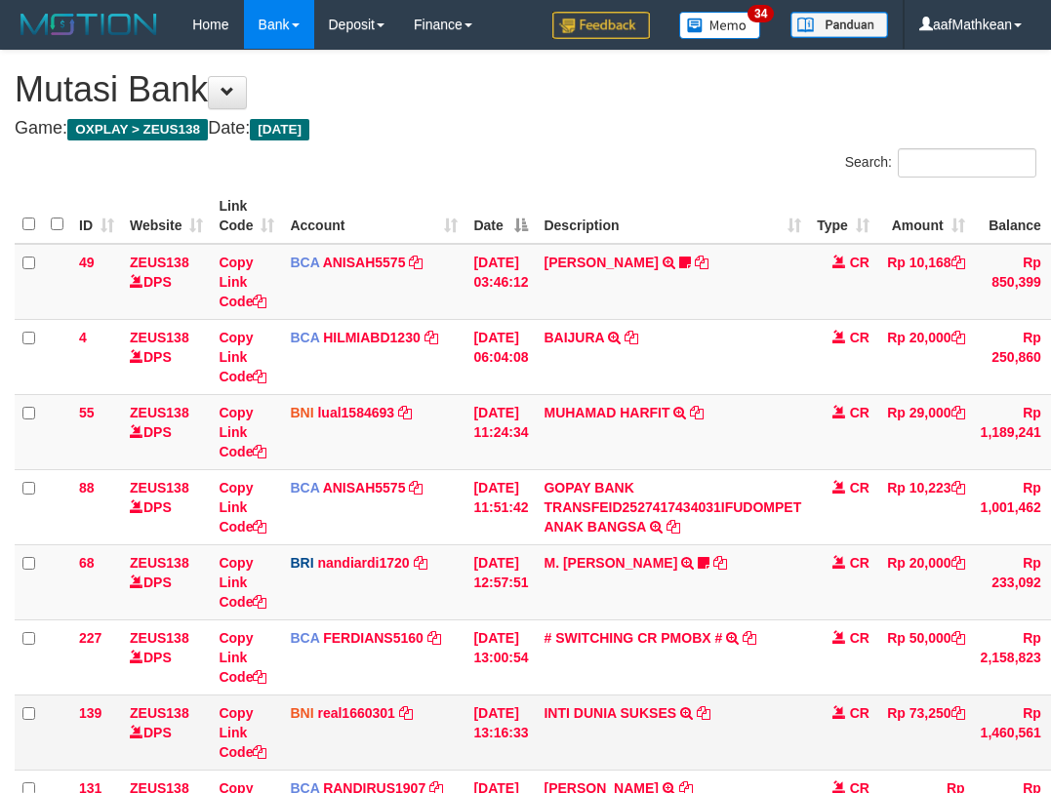
scroll to position [139, 0]
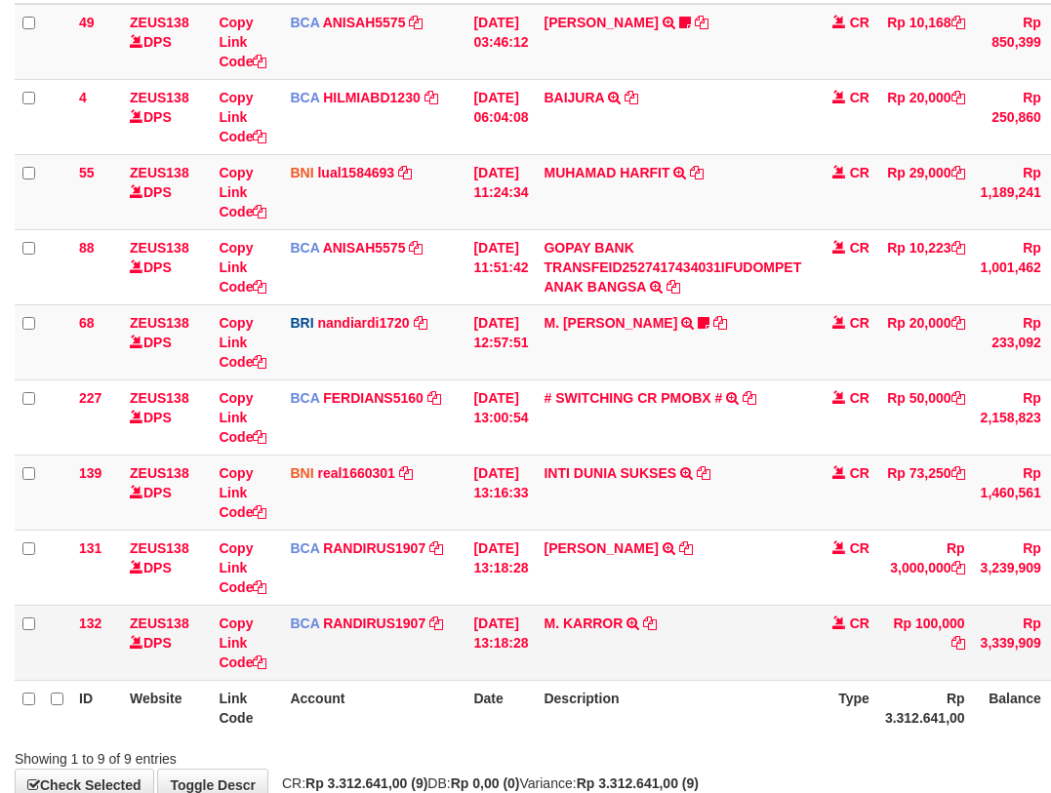
scroll to position [357, 0]
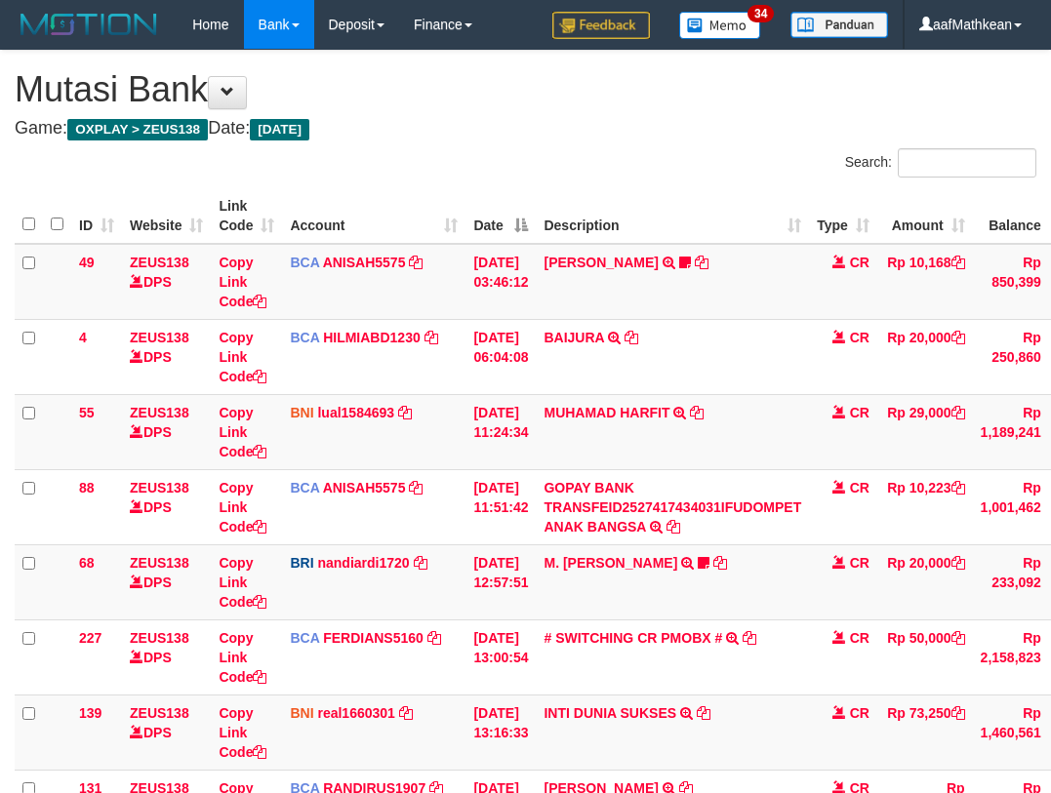
scroll to position [337, 0]
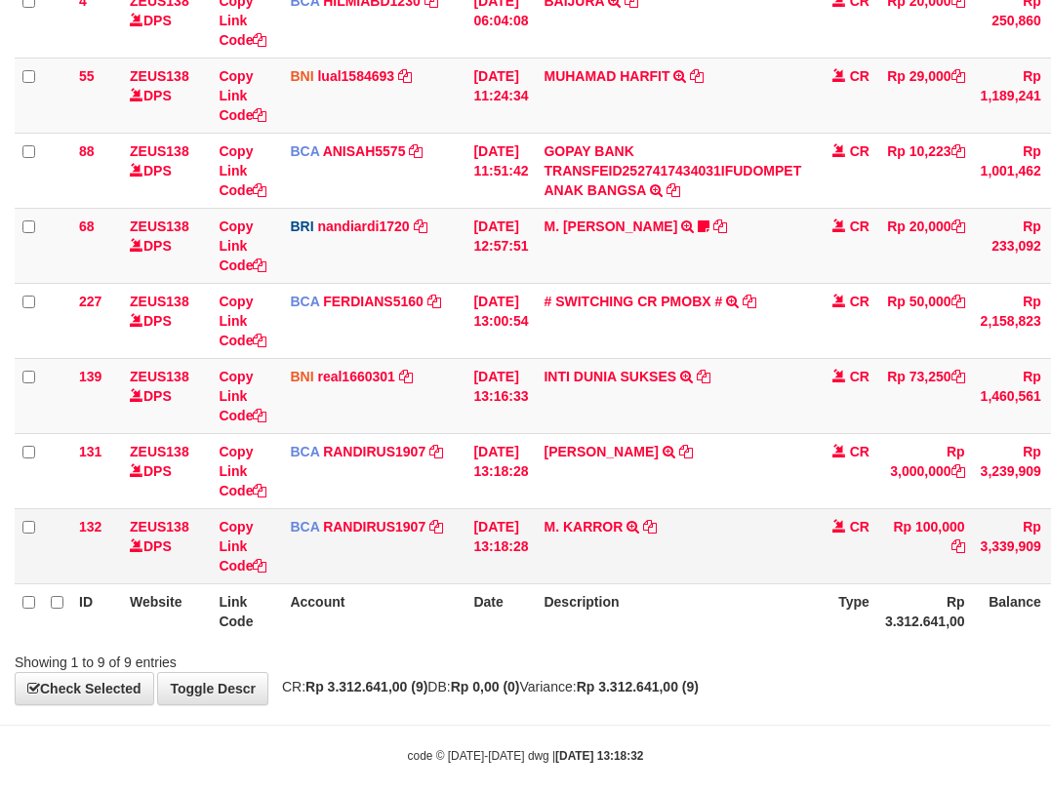
click at [670, 514] on td "M. KARROR TRSF E-BANKING CR 0110/FTSCY/WS95031 100000.00M. KARROR" at bounding box center [672, 545] width 273 height 75
click at [657, 524] on icon at bounding box center [650, 527] width 14 height 14
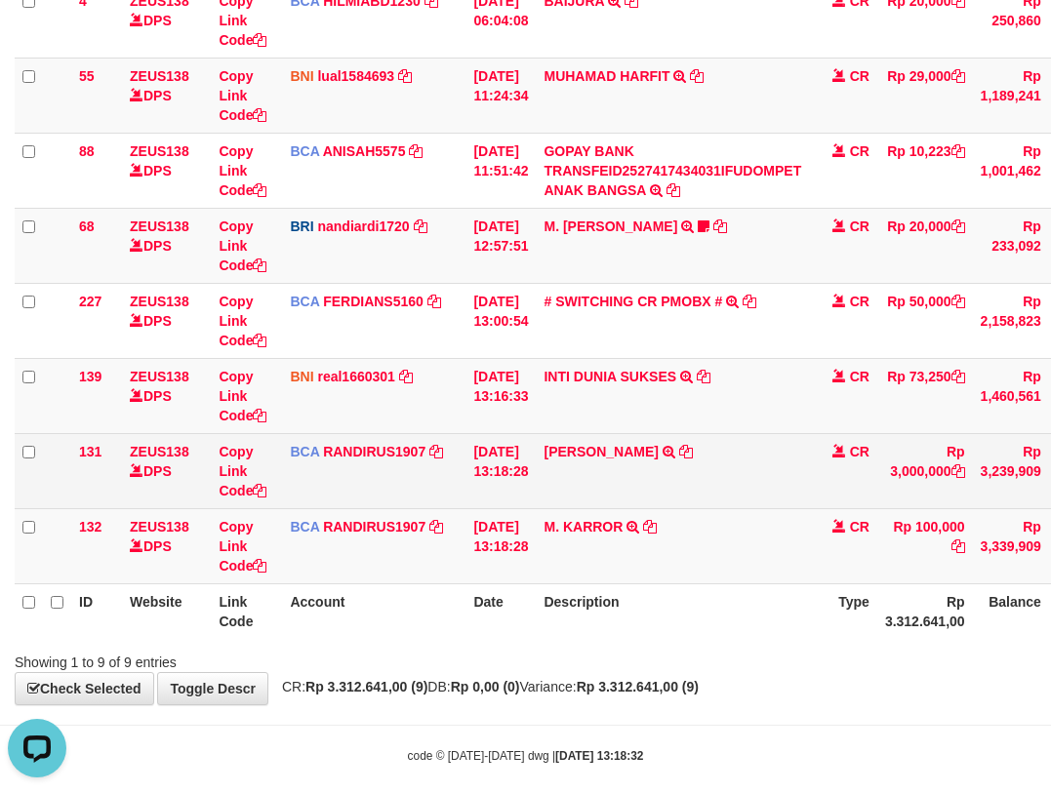
scroll to position [0, 0]
click at [693, 447] on icon at bounding box center [686, 452] width 14 height 14
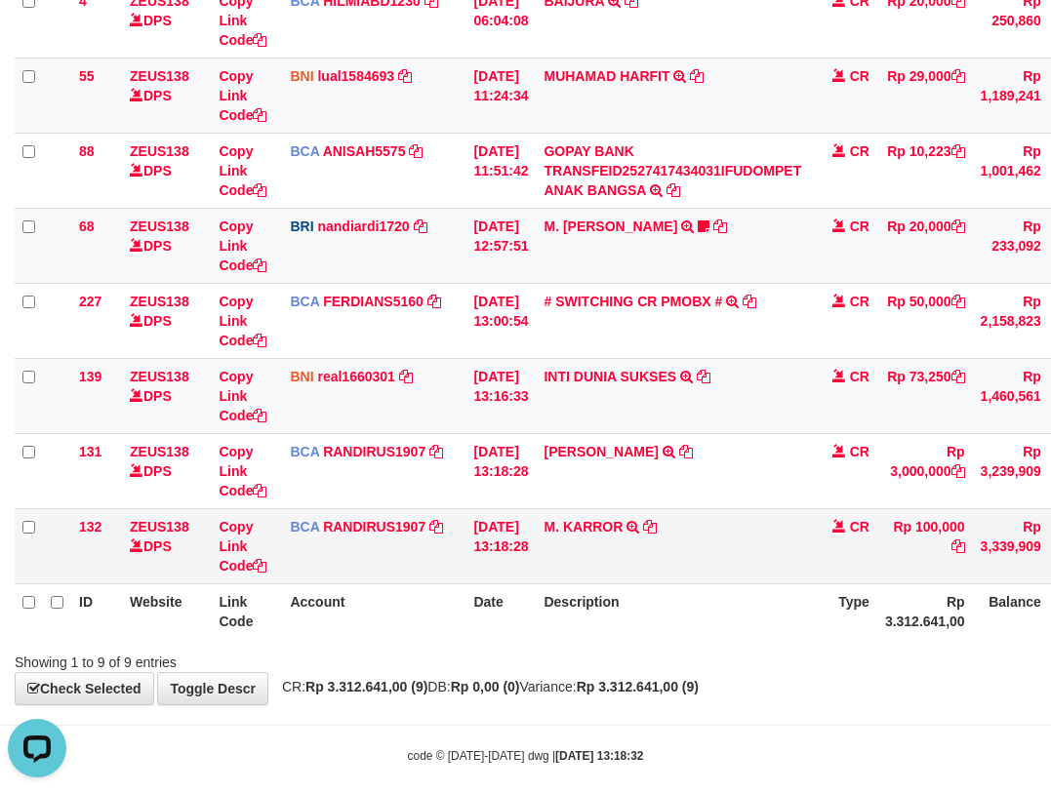
click at [402, 552] on td "BCA RANDIRUS1907 DPS RANDI RUSTANDI mutasi_20251001_4645 | 132 mutasi_20251001_…" at bounding box center [373, 545] width 183 height 75
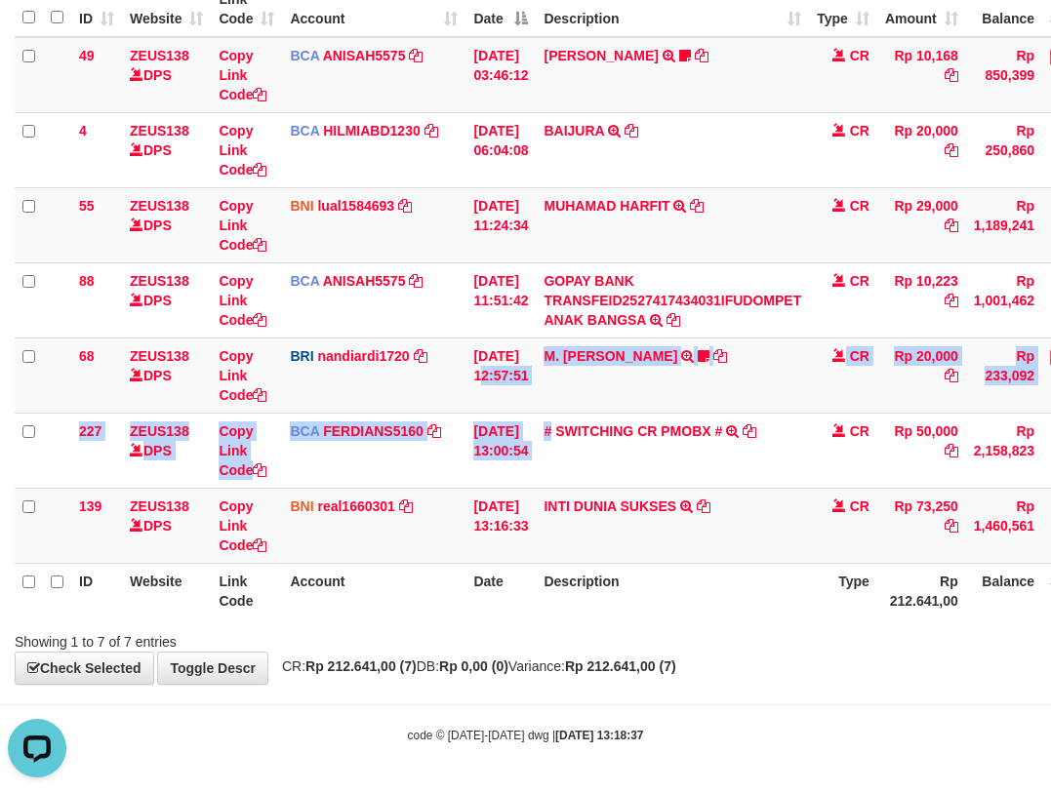
click at [597, 576] on table "ID Website Link Code Account Date Description Type Amount Balance Status Action…" at bounding box center [597, 299] width 1164 height 637
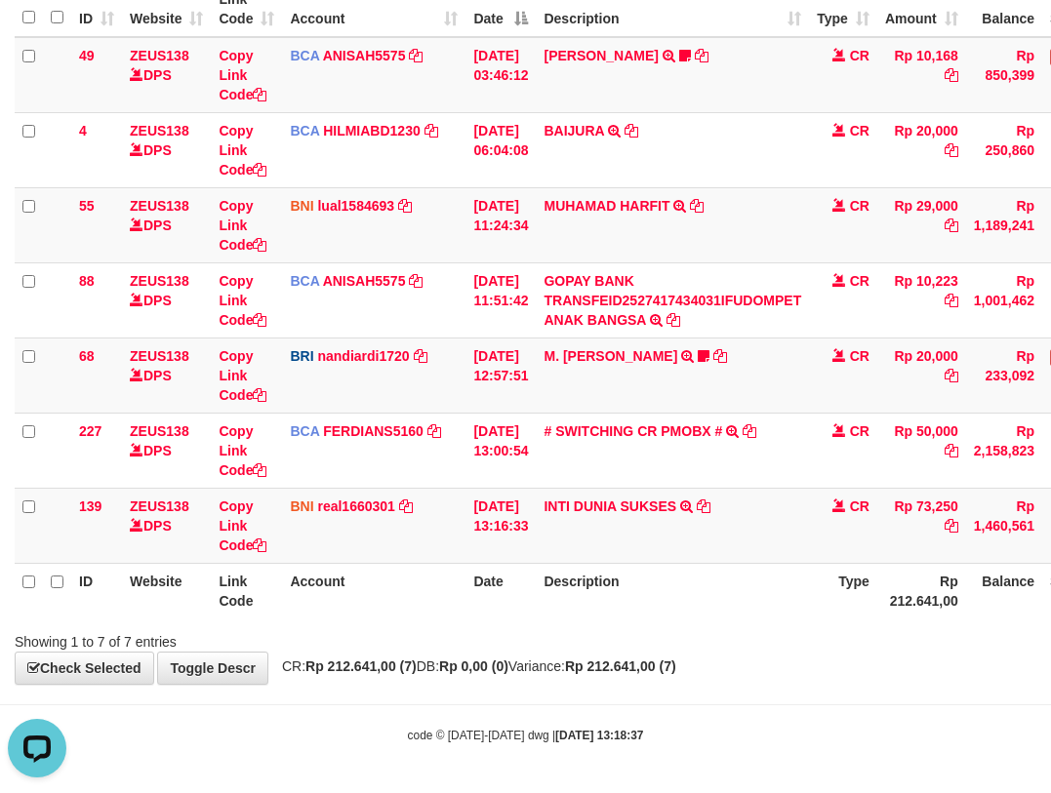
click at [665, 609] on th "Description" at bounding box center [672, 591] width 273 height 56
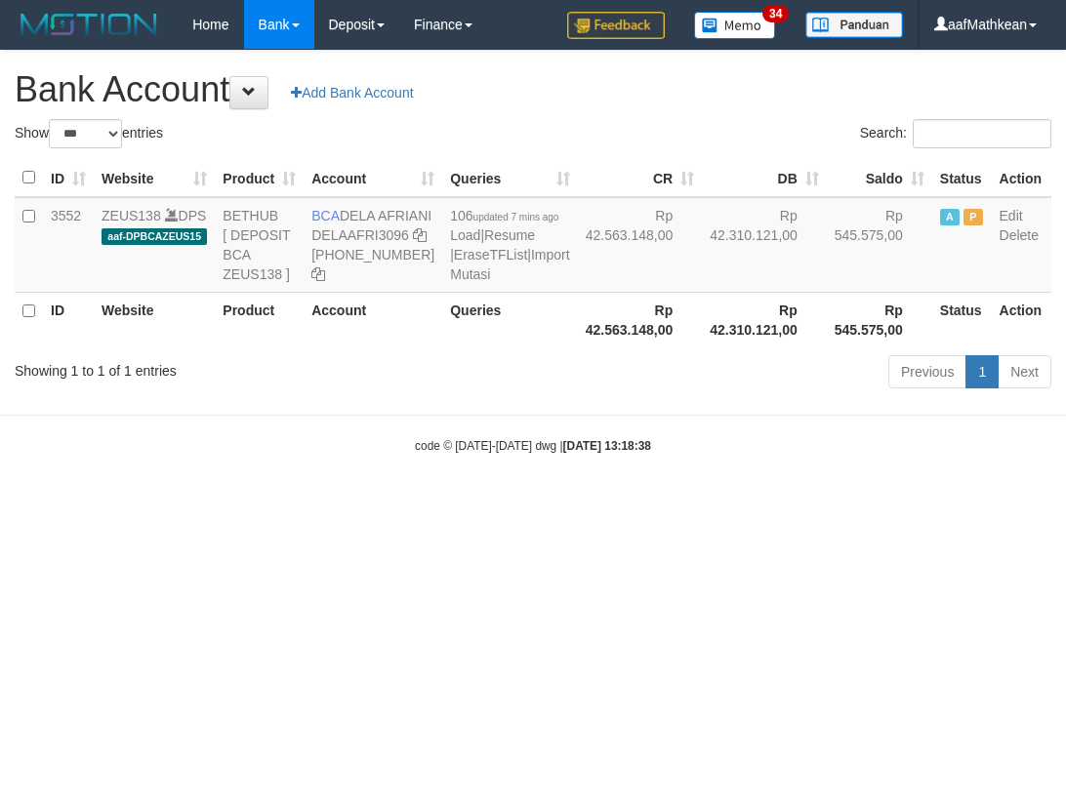
select select "***"
click at [407, 347] on tr "ID Website Product Account Queries Rp 42.563.148,00 Rp 42.310.121,00 Rp 545.575…" at bounding box center [533, 320] width 1036 height 56
select select "***"
drag, startPoint x: 560, startPoint y: 428, endPoint x: 548, endPoint y: 388, distance: 41.7
click at [559, 395] on div "Previous 1 Next" at bounding box center [755, 374] width 592 height 42
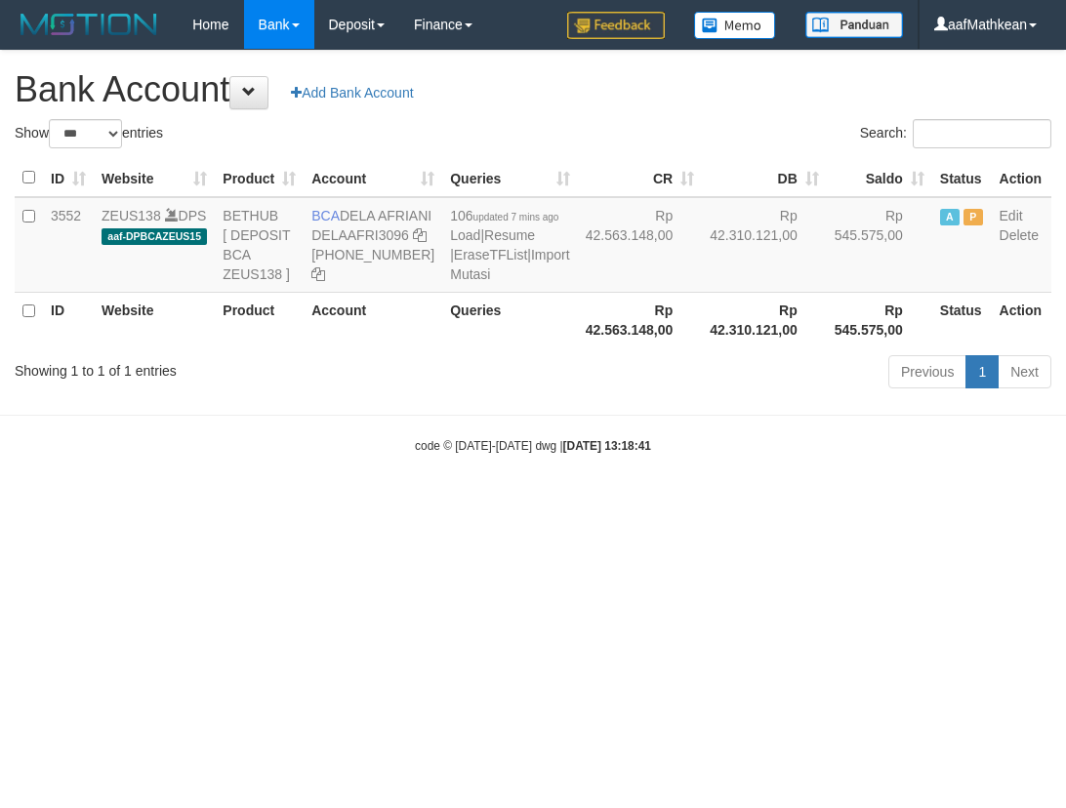
select select "***"
click at [413, 242] on icon at bounding box center [420, 235] width 14 height 14
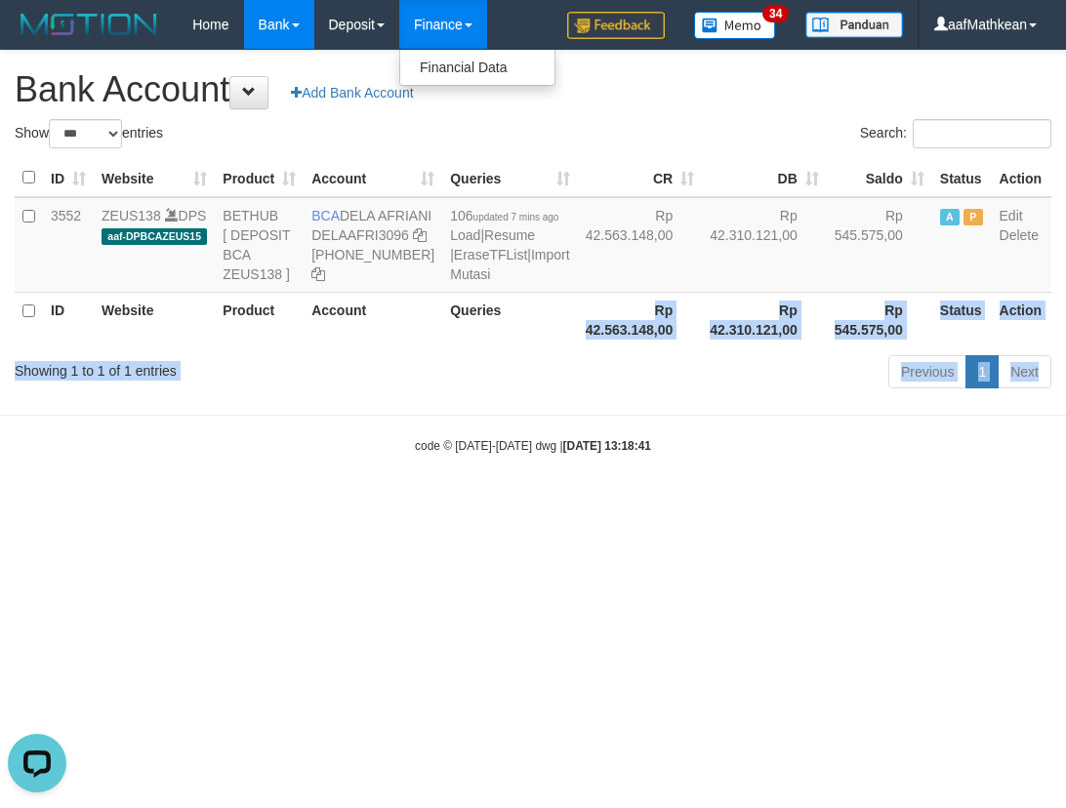
drag, startPoint x: 552, startPoint y: 434, endPoint x: 574, endPoint y: 526, distance: 94.2
click at [571, 504] on body "Toggle navigation Home Bank Account List Load By Website Group [OXPLAY] ZEUS138…" at bounding box center [533, 252] width 1066 height 504
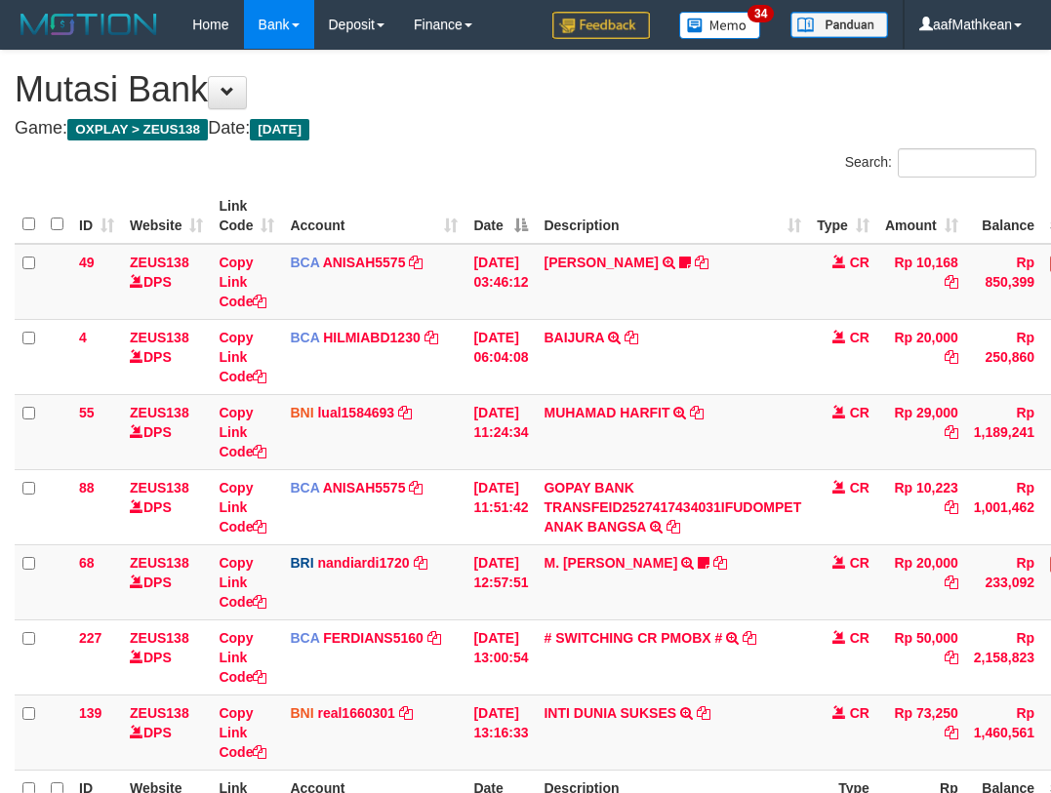
scroll to position [84, 0]
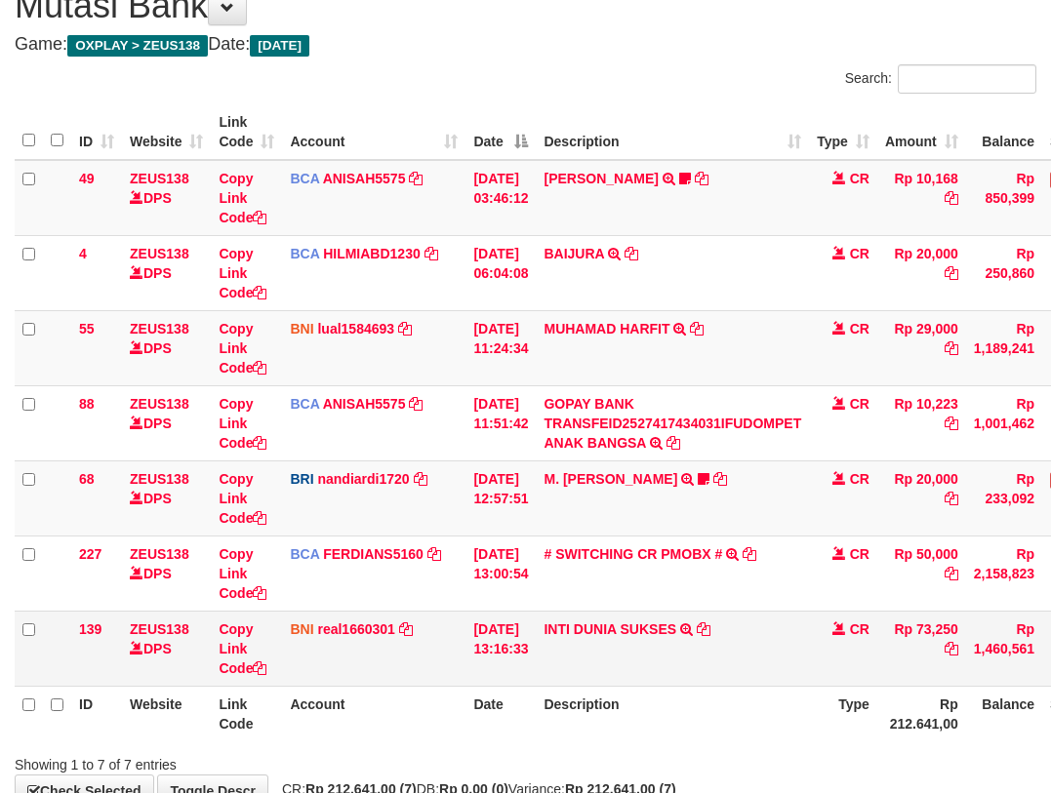
scroll to position [207, 0]
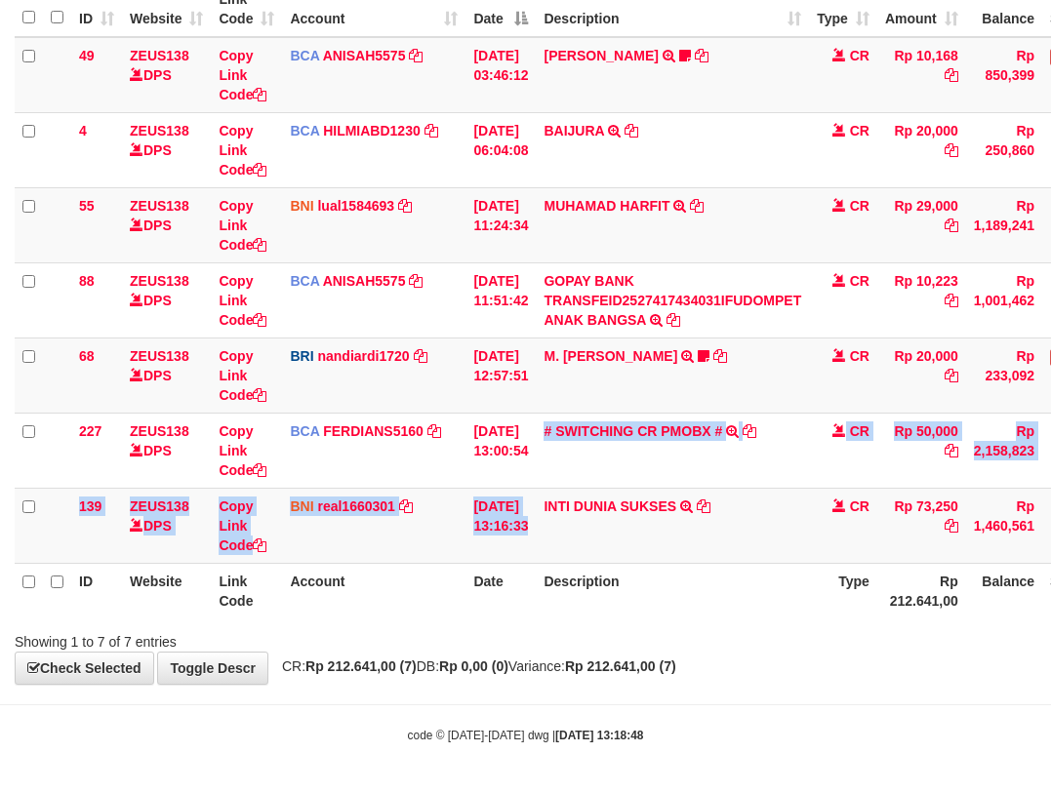
drag, startPoint x: 548, startPoint y: 489, endPoint x: 1064, endPoint y: 436, distance: 519.0
click at [614, 487] on tbody "49 ZEUS138 DPS Copy Link Code BCA ANISAH5575 DPS [PERSON_NAME] mutasi_20251001_…" at bounding box center [597, 300] width 1164 height 527
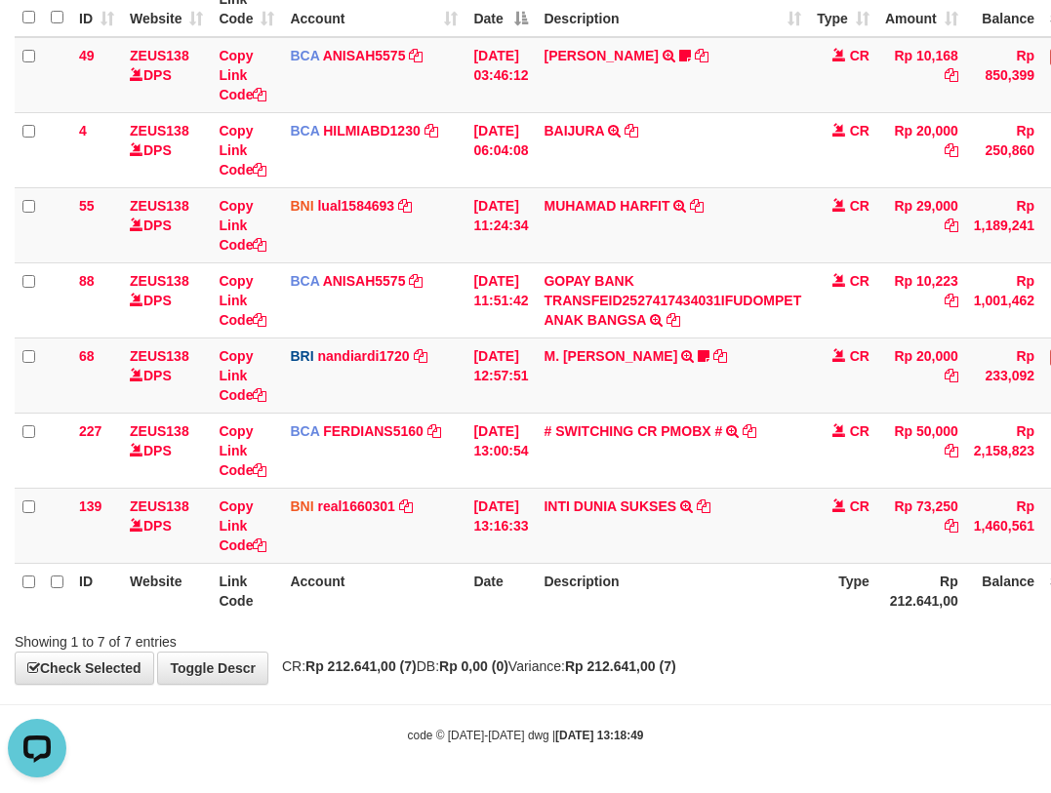
click at [505, 592] on th "Date" at bounding box center [501, 591] width 70 height 56
drag, startPoint x: 505, startPoint y: 592, endPoint x: 515, endPoint y: 590, distance: 10.9
click at [506, 592] on th "Date" at bounding box center [501, 591] width 70 height 56
click at [512, 591] on th "Date" at bounding box center [501, 591] width 70 height 56
drag, startPoint x: 557, startPoint y: 578, endPoint x: 579, endPoint y: 570, distance: 22.8
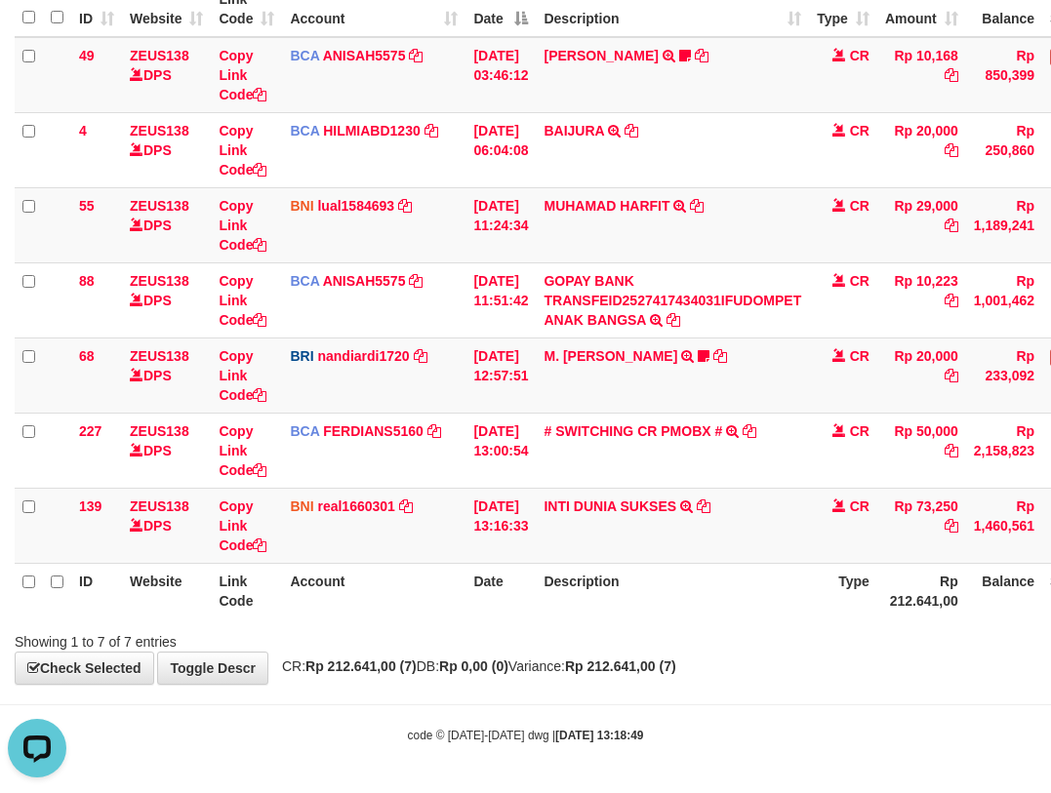
click at [562, 578] on th "Description" at bounding box center [672, 591] width 273 height 56
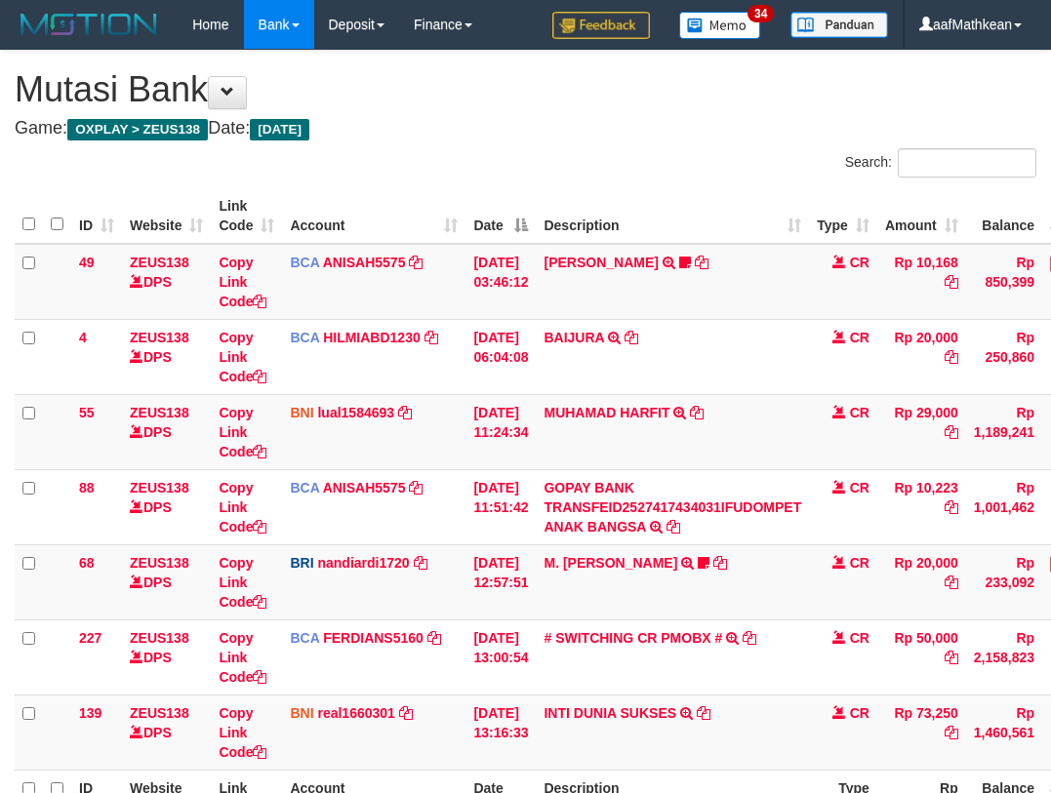
click at [544, 630] on link "# SWITCHING CR PMOBX #" at bounding box center [633, 638] width 179 height 16
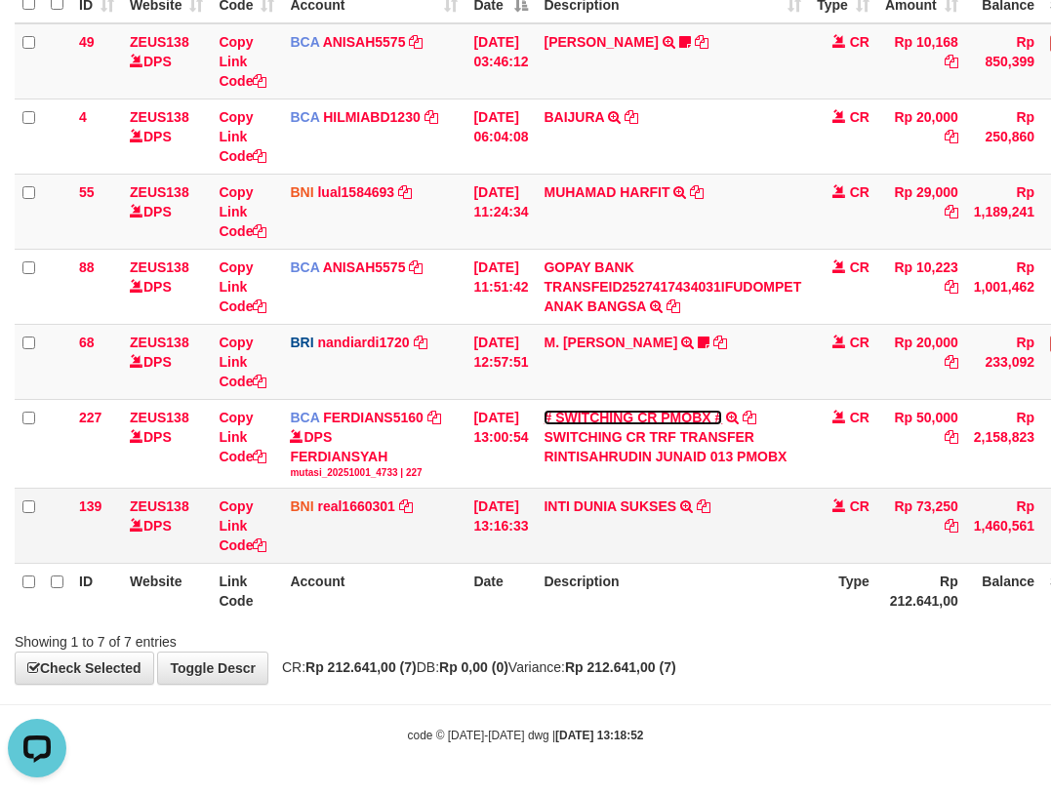
click at [544, 410] on link "# SWITCHING CR PMOBX #" at bounding box center [633, 418] width 179 height 16
click at [692, 497] on tbody "49 ZEUS138 DPS Copy Link Code BCA ANISAH5575 DPS ANISAH mutasi_20251001_3827 | …" at bounding box center [597, 293] width 1164 height 541
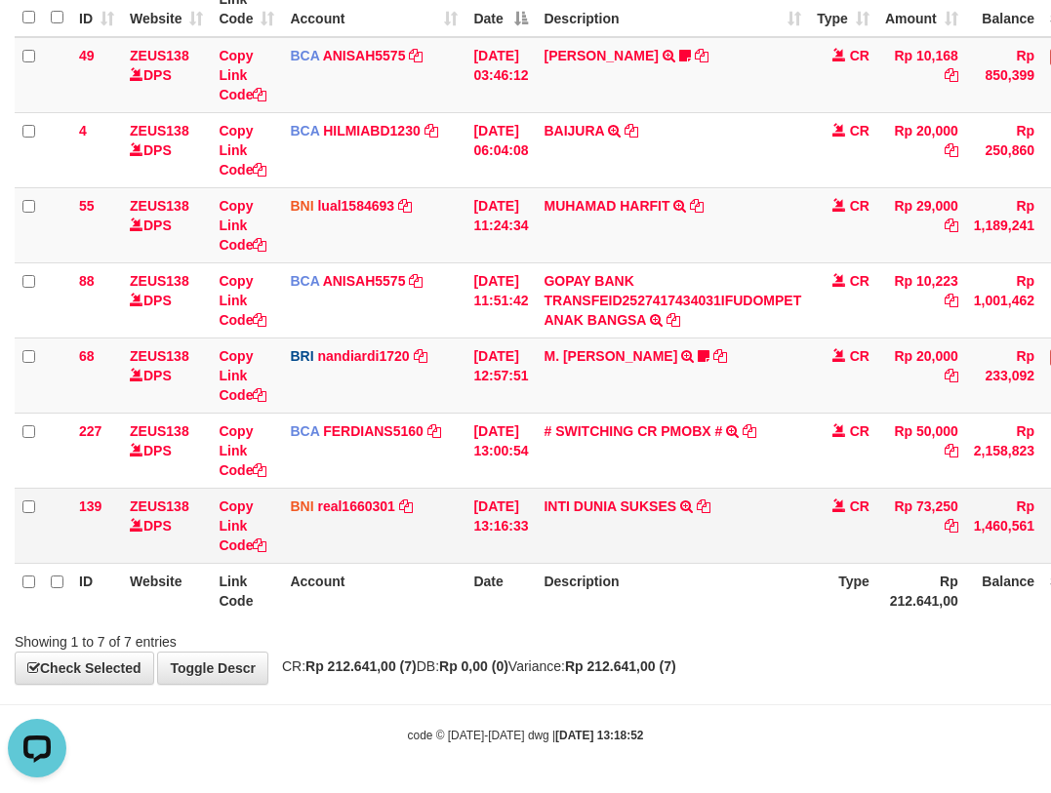
click at [757, 550] on td "INTI DUNIA SUKSES TRF/PAY/TOP-UP ECHANNEL INTI DUNIA SUKSES" at bounding box center [672, 525] width 273 height 75
click at [768, 547] on td "INTI DUNIA SUKSES TRF/PAY/TOP-UP ECHANNEL INTI DUNIA SUKSES" at bounding box center [672, 525] width 273 height 75
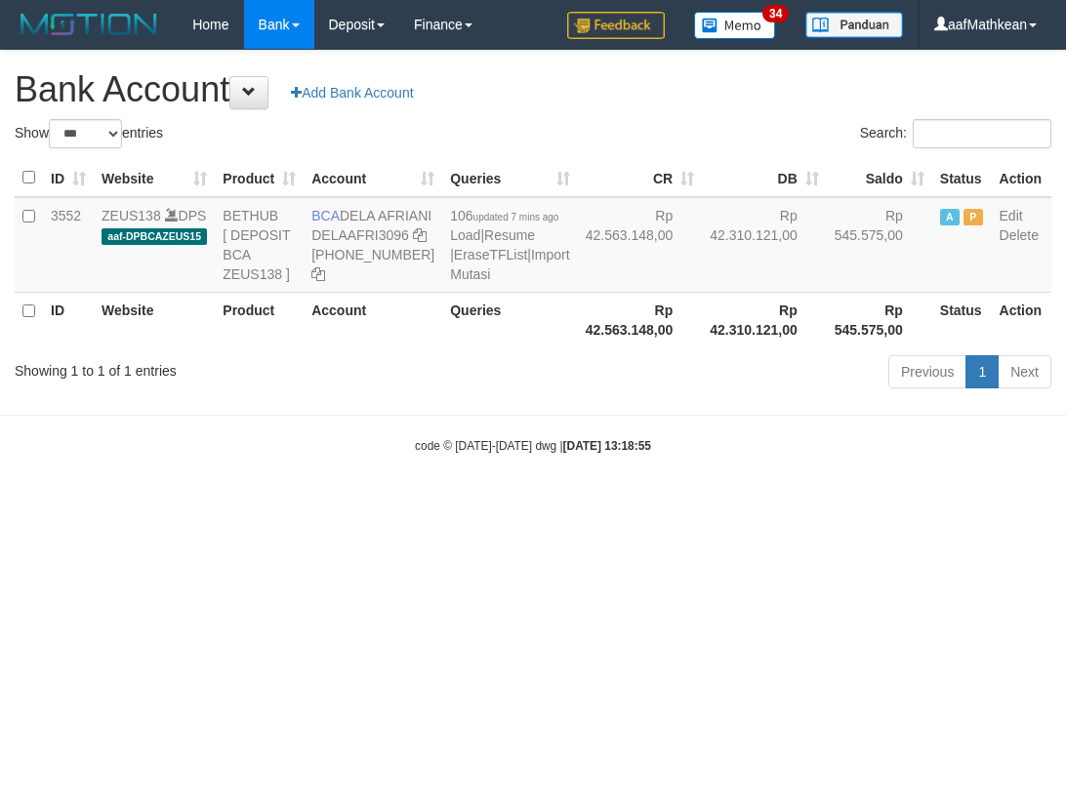
select select "***"
click at [450, 262] on table "ID Website Product Account Queries CR DB Saldo Status Action 3552 ZEUS138 DPS a…" at bounding box center [533, 253] width 1036 height 188
drag, startPoint x: 474, startPoint y: 308, endPoint x: 400, endPoint y: 227, distance: 109.8
click at [455, 256] on td "106 updated 7 mins ago Load | Resume | EraseTFList | Import Mutasi" at bounding box center [509, 245] width 135 height 96
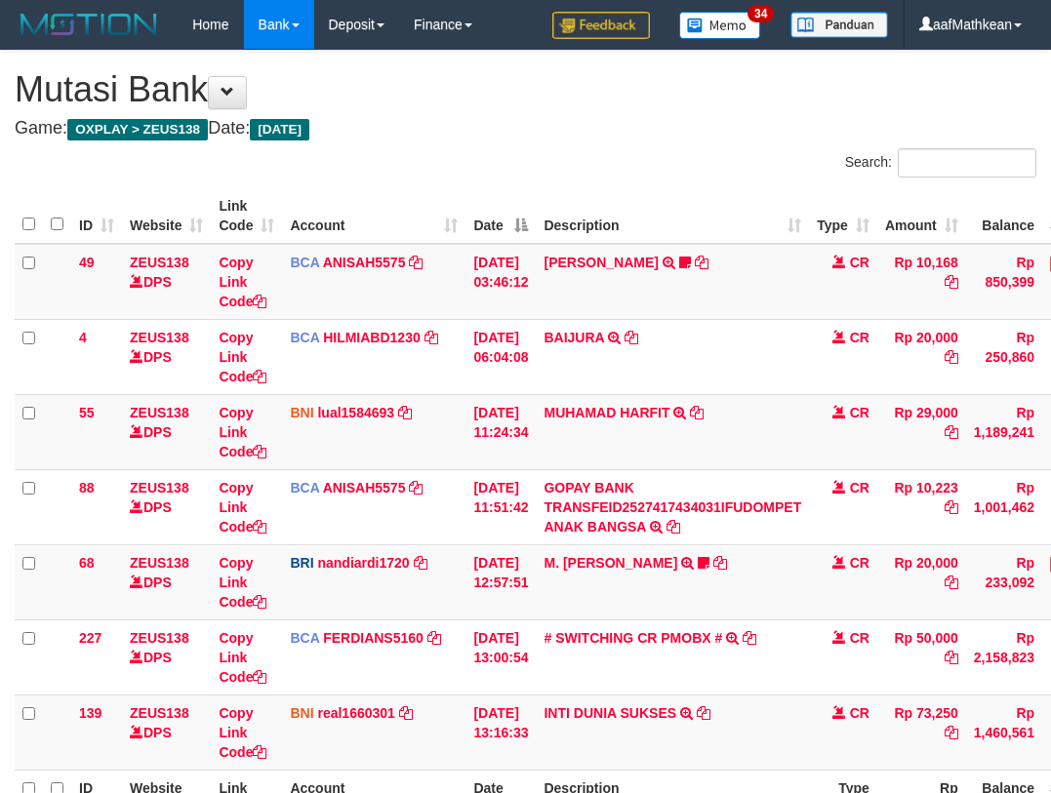
scroll to position [84, 0]
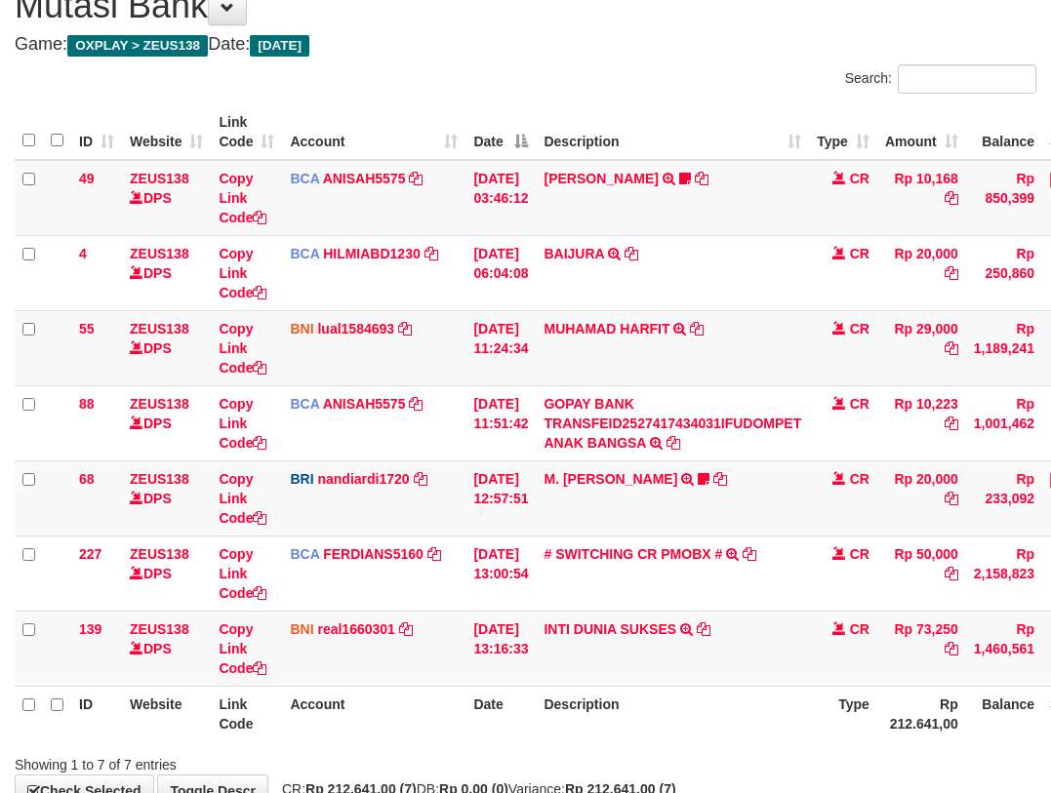
click at [756, 548] on icon at bounding box center [750, 555] width 14 height 14
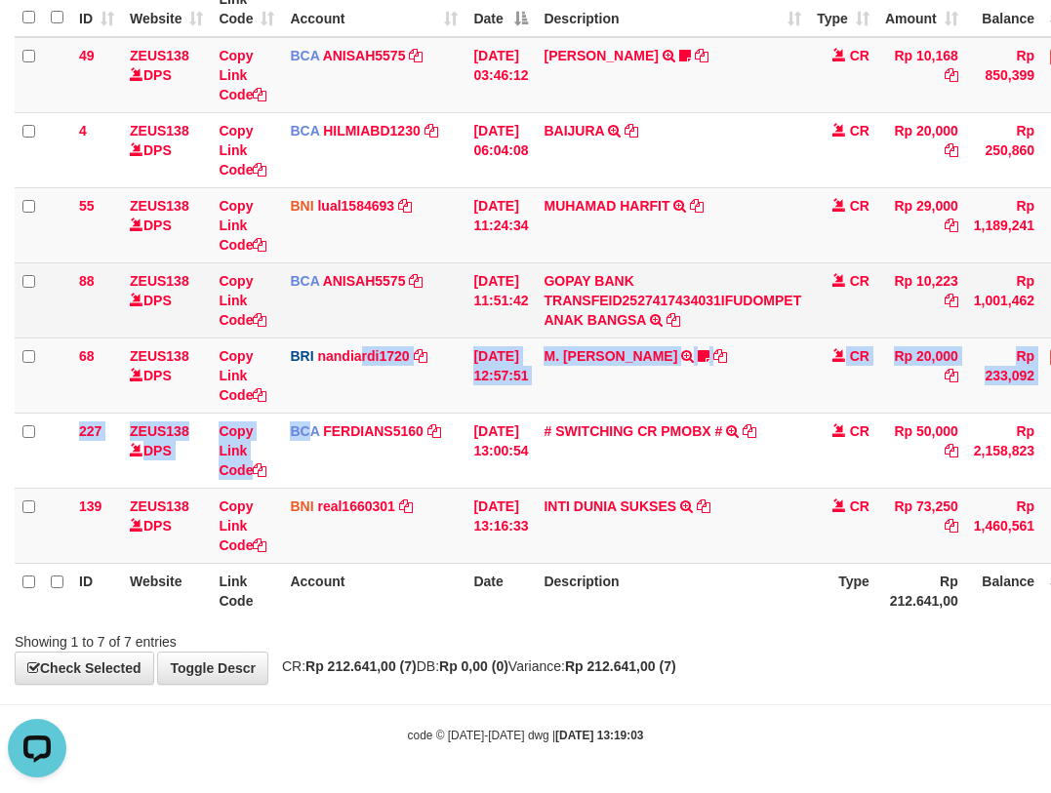
drag, startPoint x: 313, startPoint y: 483, endPoint x: 363, endPoint y: 290, distance: 199.5
click at [362, 305] on tbody "49 ZEUS138 DPS Copy Link Code BCA ANISAH5575 DPS [PERSON_NAME] mutasi_20251001_…" at bounding box center [597, 300] width 1164 height 527
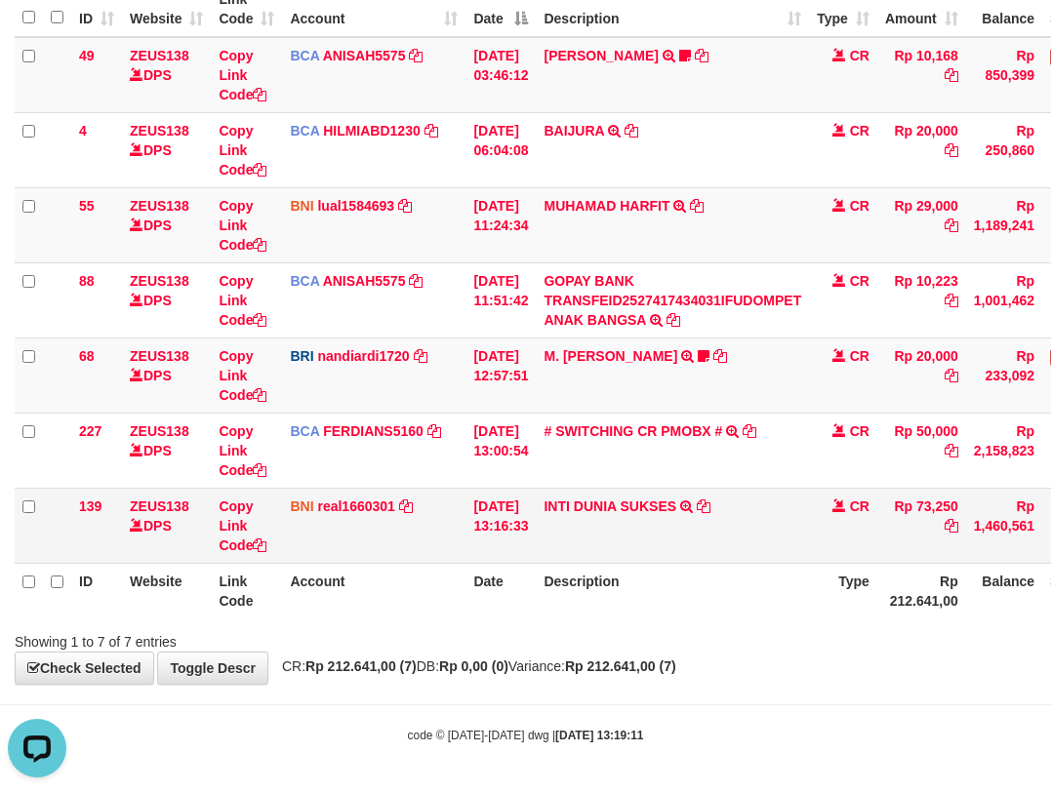
drag, startPoint x: 669, startPoint y: 468, endPoint x: 643, endPoint y: 562, distance: 97.1
click at [659, 536] on tbody "49 ZEUS138 DPS Copy Link Code BCA ANISAH5575 DPS [PERSON_NAME] mutasi_20251001_…" at bounding box center [597, 300] width 1164 height 527
drag, startPoint x: 626, startPoint y: 585, endPoint x: 616, endPoint y: 578, distance: 11.9
click at [625, 585] on th "Description" at bounding box center [672, 591] width 273 height 56
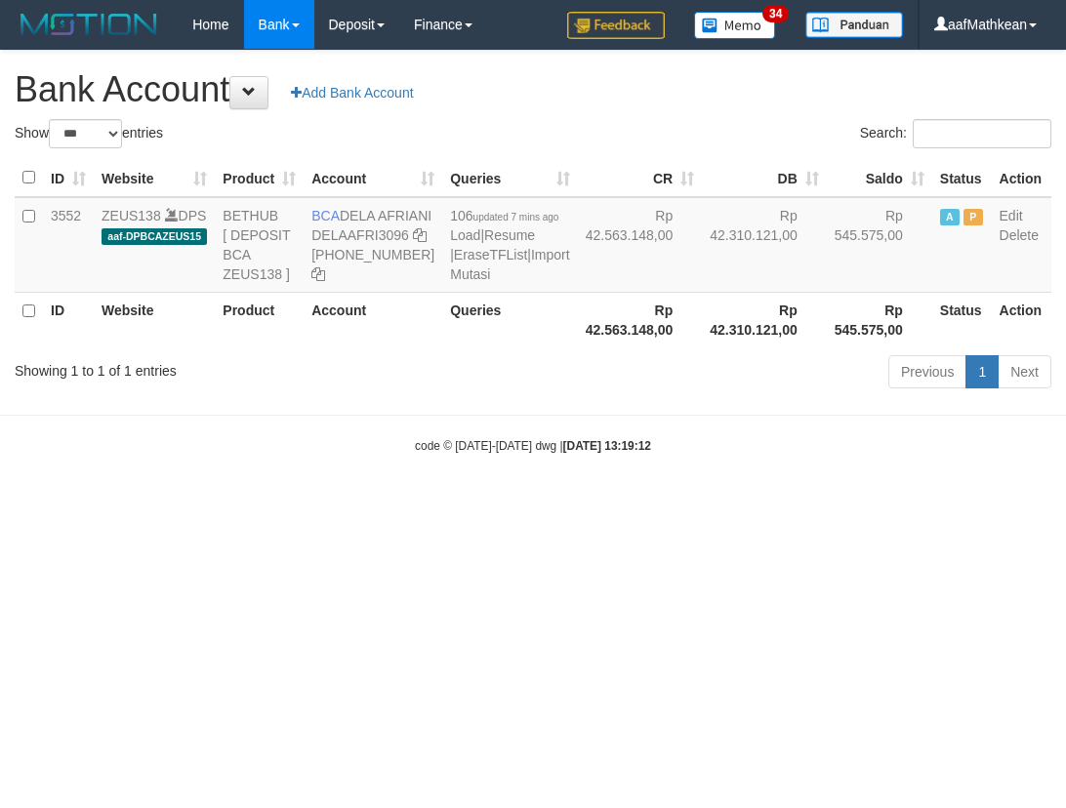
select select "***"
click at [413, 242] on icon at bounding box center [420, 235] width 14 height 14
drag, startPoint x: 319, startPoint y: 270, endPoint x: 740, endPoint y: 265, distance: 420.7
click at [408, 279] on td "BCA DELA AFRIANI DELAAFRI3096 869-245-8639" at bounding box center [373, 245] width 139 height 96
click at [250, 365] on body "Toggle navigation Home Bank Account List Load By Website Group [OXPLAY] ZEUS138…" at bounding box center [533, 252] width 1066 height 504
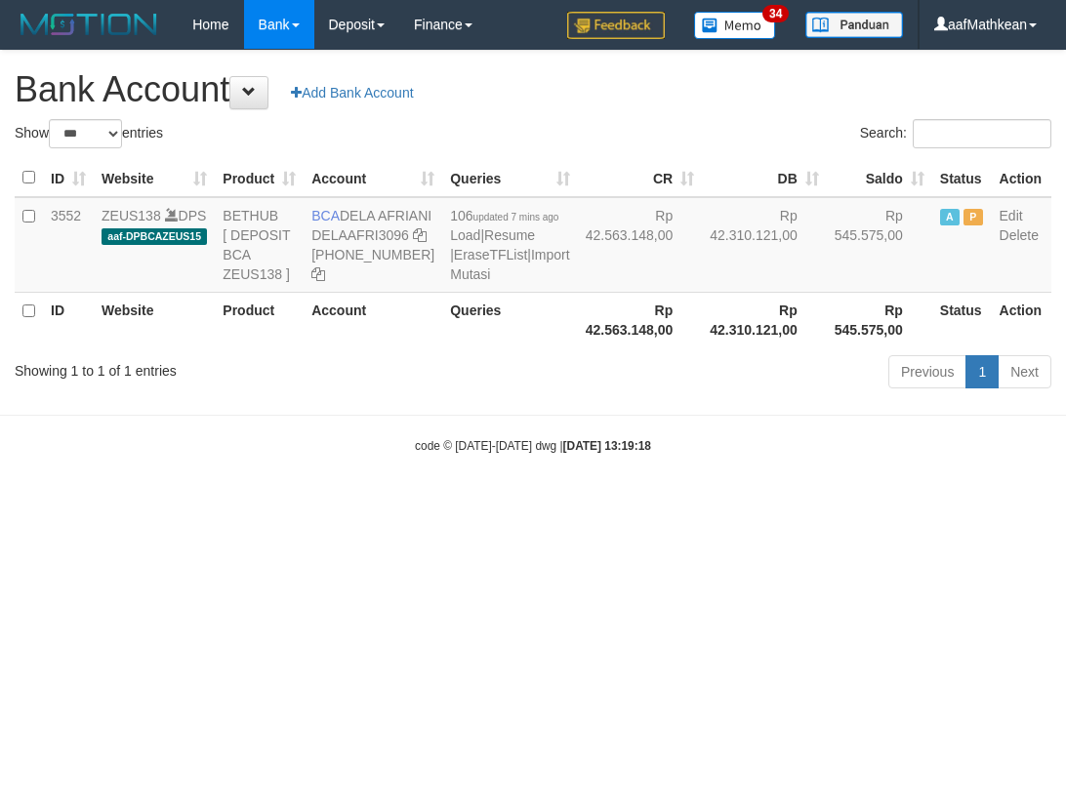
select select "***"
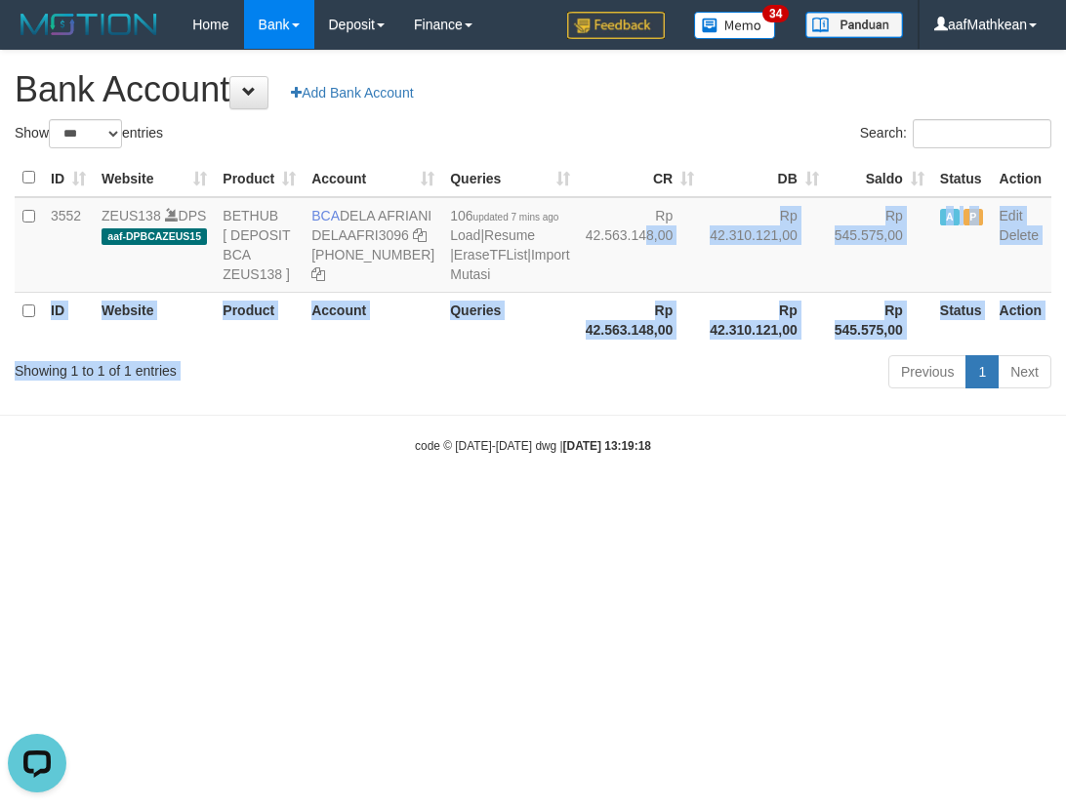
click at [549, 504] on body "Toggle navigation Home Bank Account List Load By Website Group [OXPLAY] ZEUS138…" at bounding box center [533, 252] width 1066 height 504
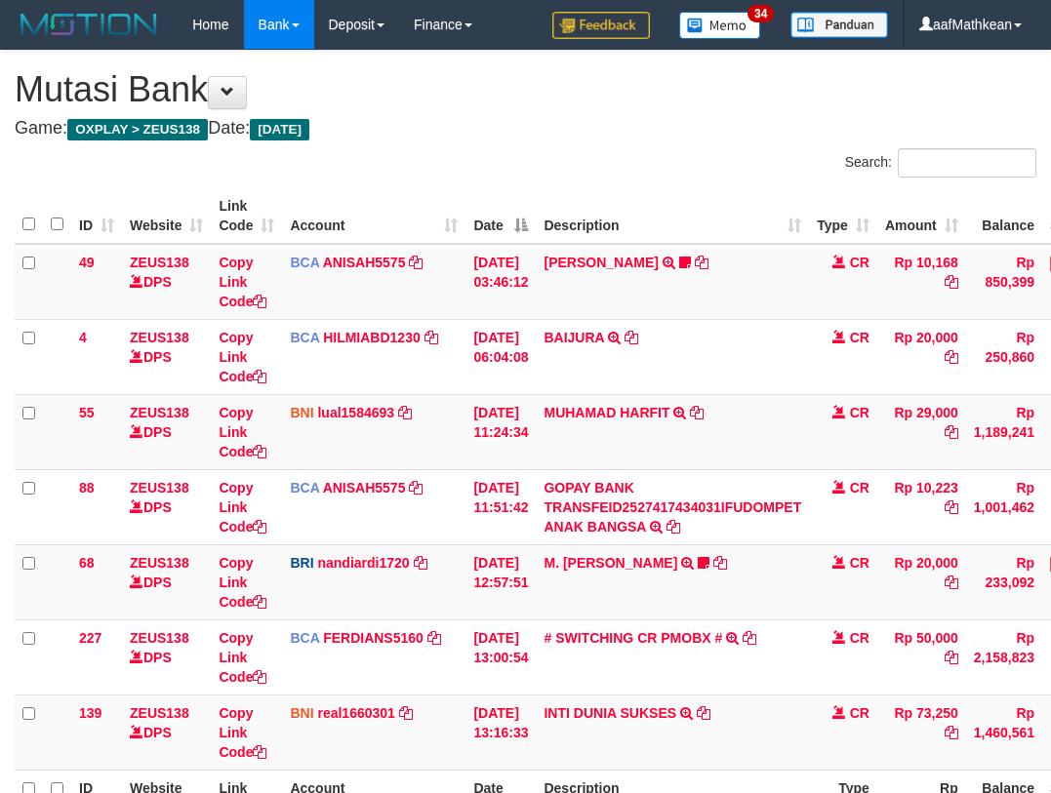
scroll to position [84, 0]
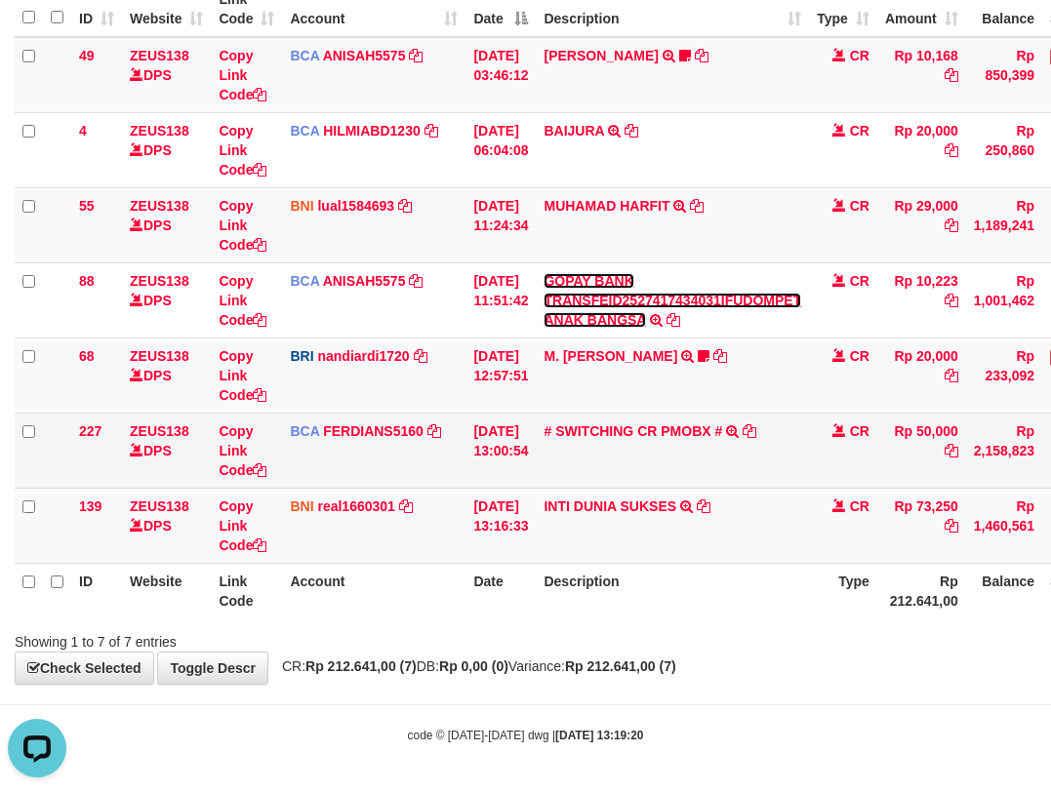
click at [544, 273] on link "GOPAY BANK TRANSFEID2527417434031IFUDOMPET ANAK BANGSA" at bounding box center [673, 300] width 258 height 55
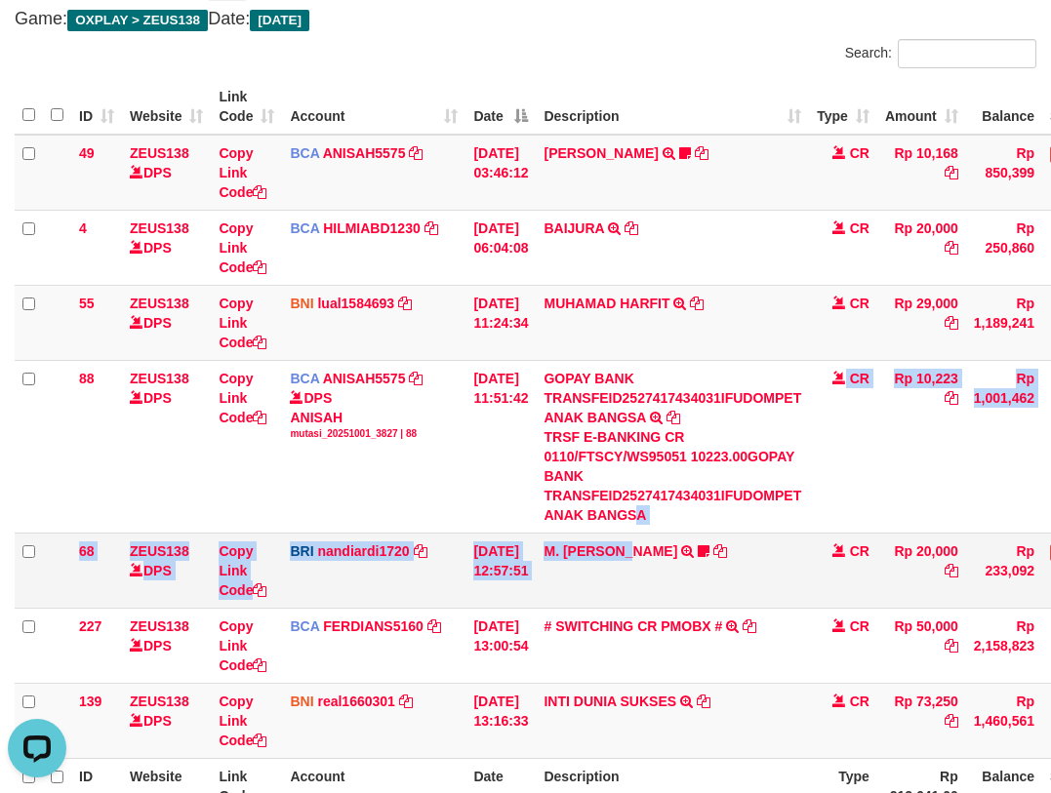
click at [646, 580] on tbody "49 ZEUS138 DPS Copy Link Code BCA ANISAH5575 DPS ANISAH mutasi_20251001_3827 | …" at bounding box center [597, 447] width 1164 height 625
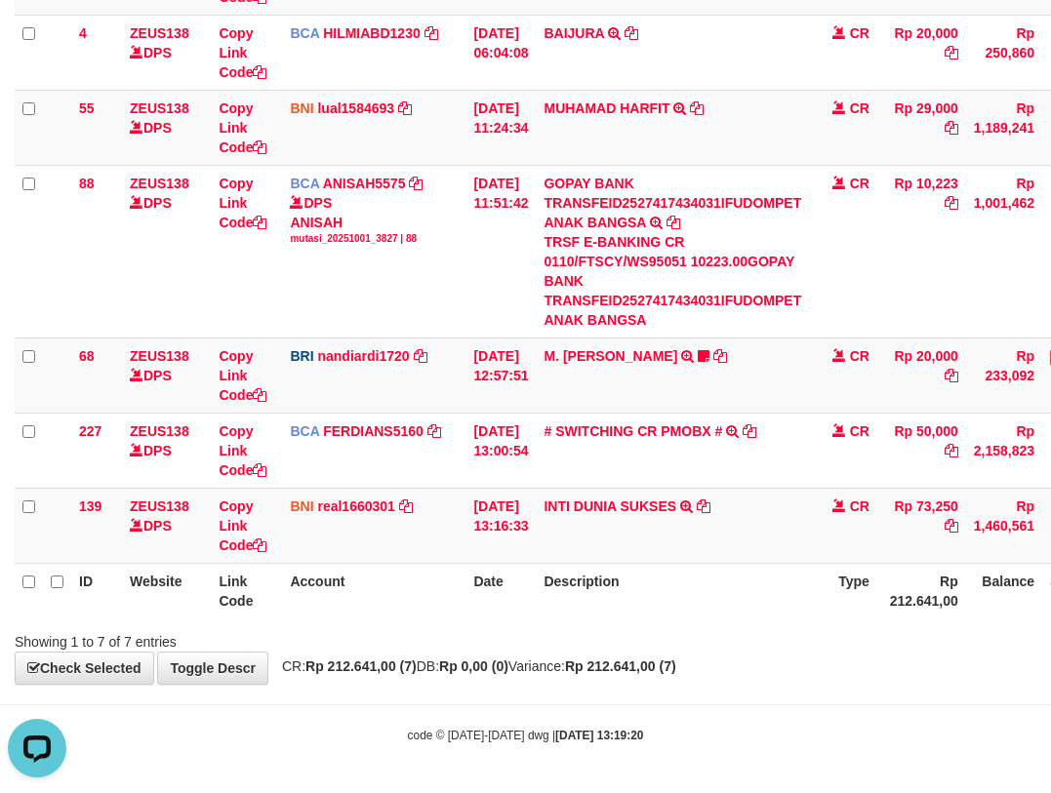
drag, startPoint x: 774, startPoint y: 548, endPoint x: 783, endPoint y: 576, distance: 29.6
click at [784, 564] on table "ID Website Link Code Account Date Description Type Amount Balance Status Action…" at bounding box center [597, 251] width 1164 height 735
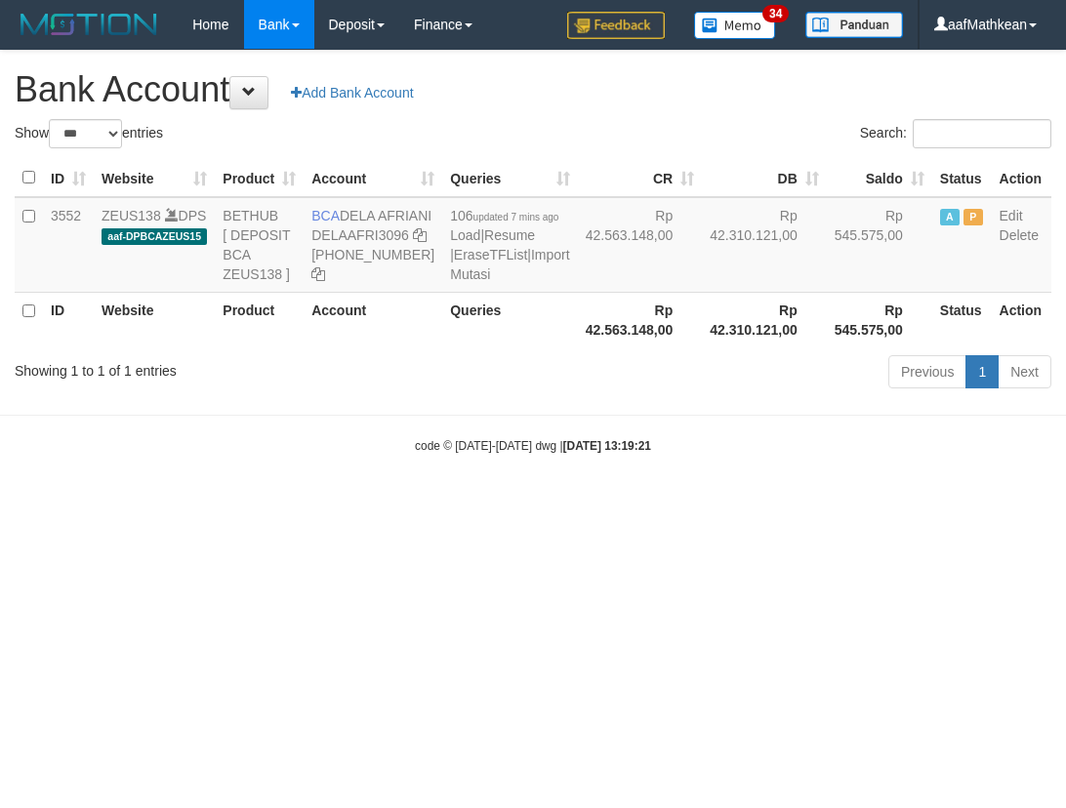
select select "***"
click at [848, 293] on tr "3552 ZEUS138 DPS aaf-DPBCAZEUS15 BETHUB [ DEPOSIT BCA ZEUS138 ] BCA DELA AFRIAN…" at bounding box center [533, 245] width 1036 height 96
click at [450, 282] on link "Import Mutasi" at bounding box center [509, 264] width 119 height 35
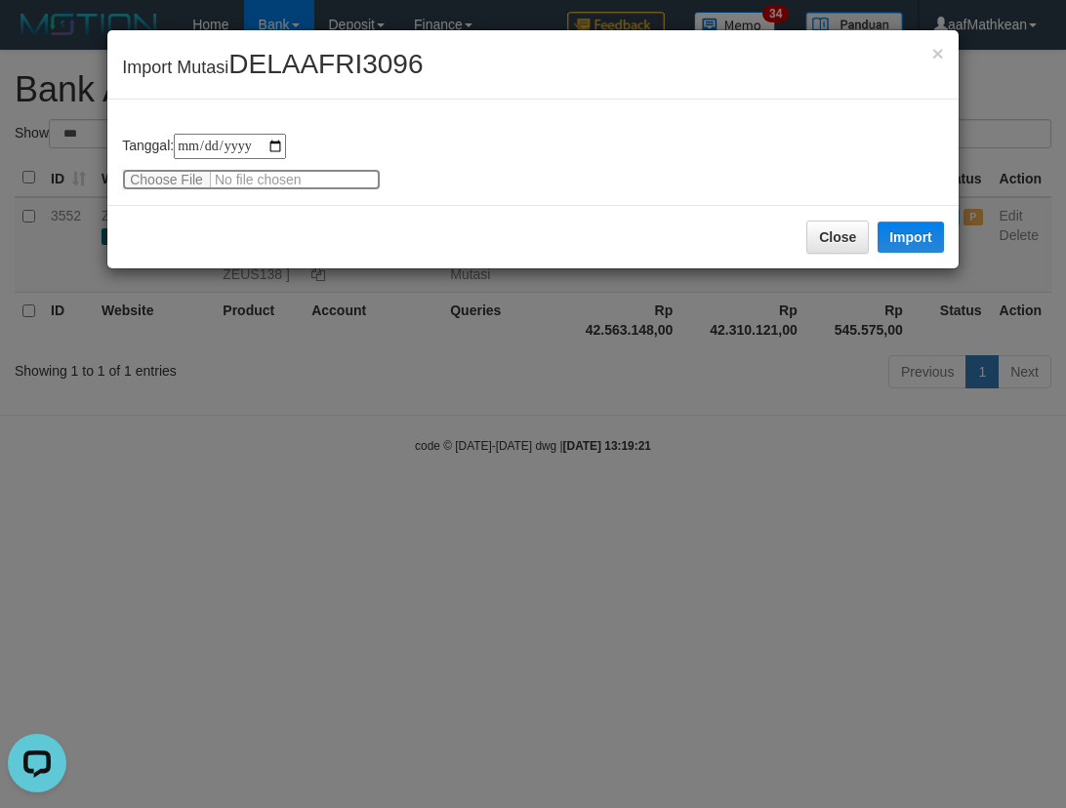
click at [137, 183] on input "file" at bounding box center [251, 179] width 259 height 21
type input "**********"
drag, startPoint x: 914, startPoint y: 235, endPoint x: 414, endPoint y: 1, distance: 552.8
click at [914, 235] on button "Import" at bounding box center [910, 237] width 66 height 31
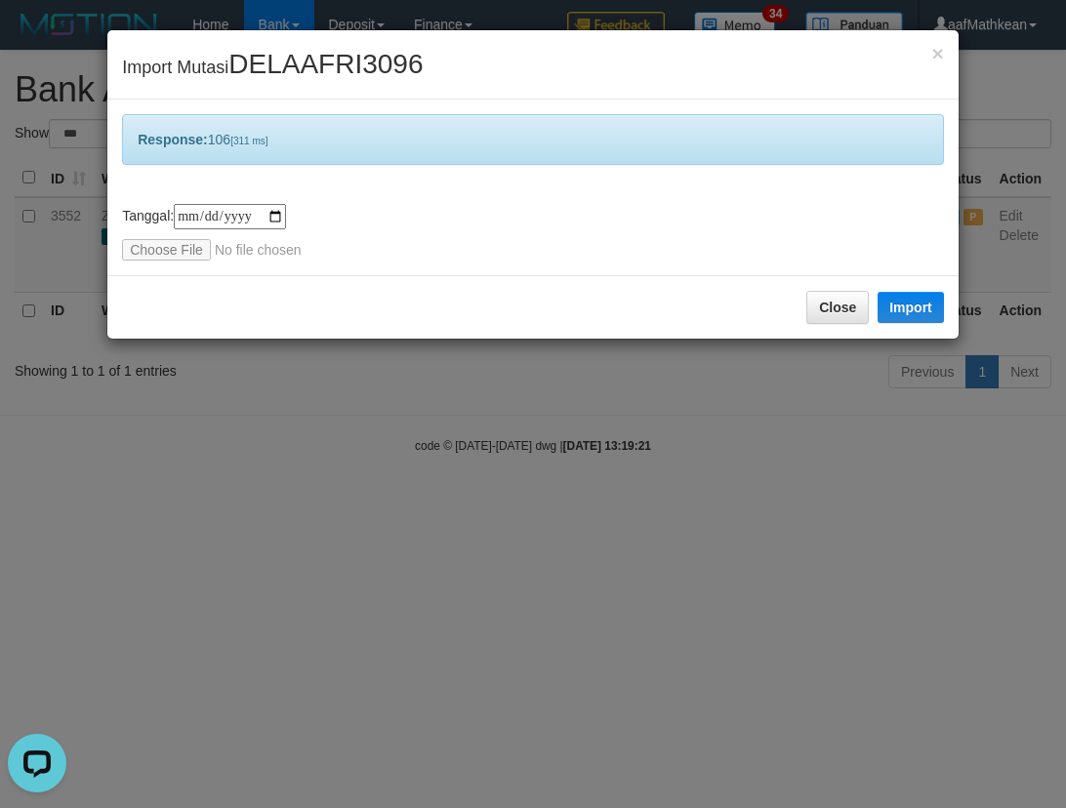
drag, startPoint x: 518, startPoint y: 352, endPoint x: 501, endPoint y: 325, distance: 32.5
click at [512, 337] on div "**********" at bounding box center [533, 404] width 1066 height 808
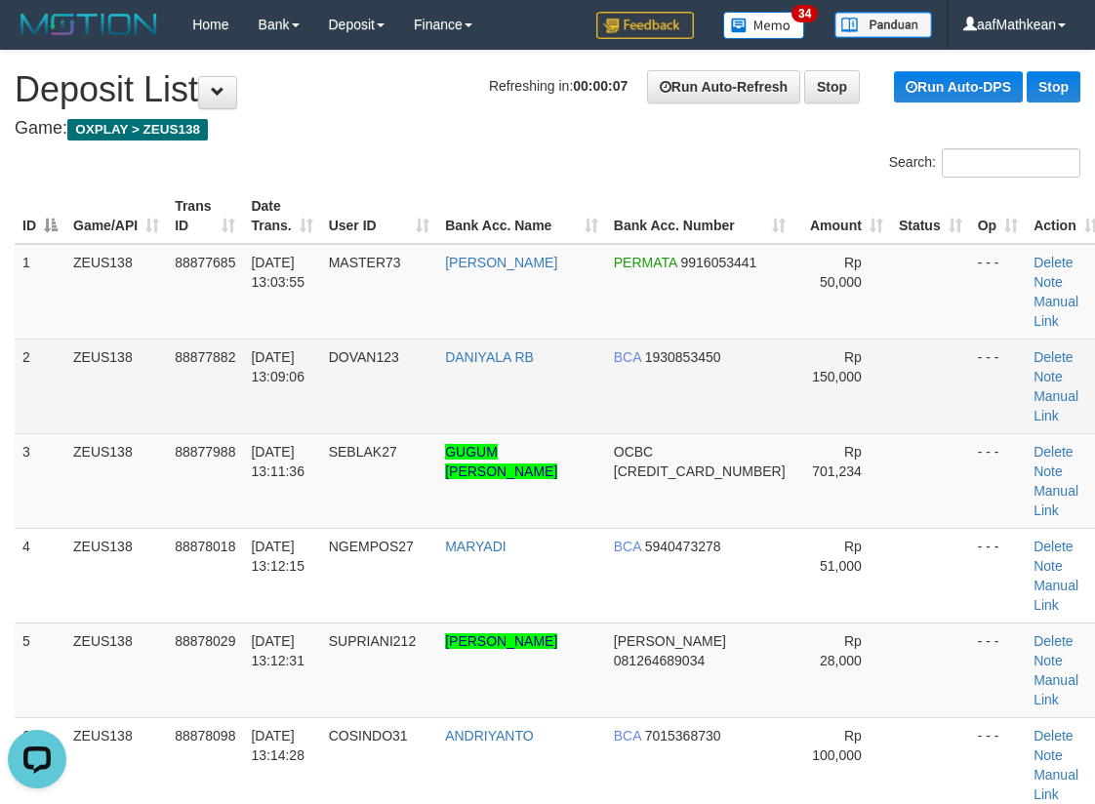
click at [533, 339] on tr "2 ZEUS138 88877882 [DATE] 13:09:06 DOVAN123 DANIYALA RB BCA 1930853450 Rp 150,0…" at bounding box center [560, 386] width 1091 height 95
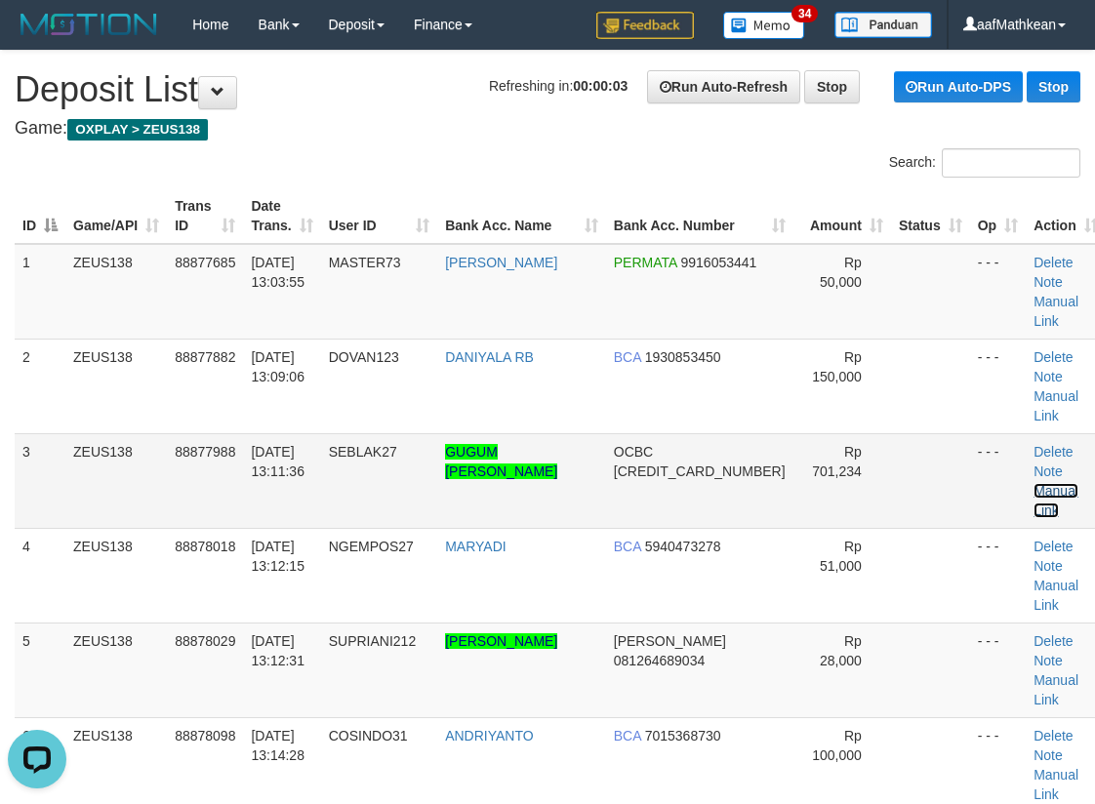
click at [1034, 483] on link "Manual Link" at bounding box center [1056, 500] width 45 height 35
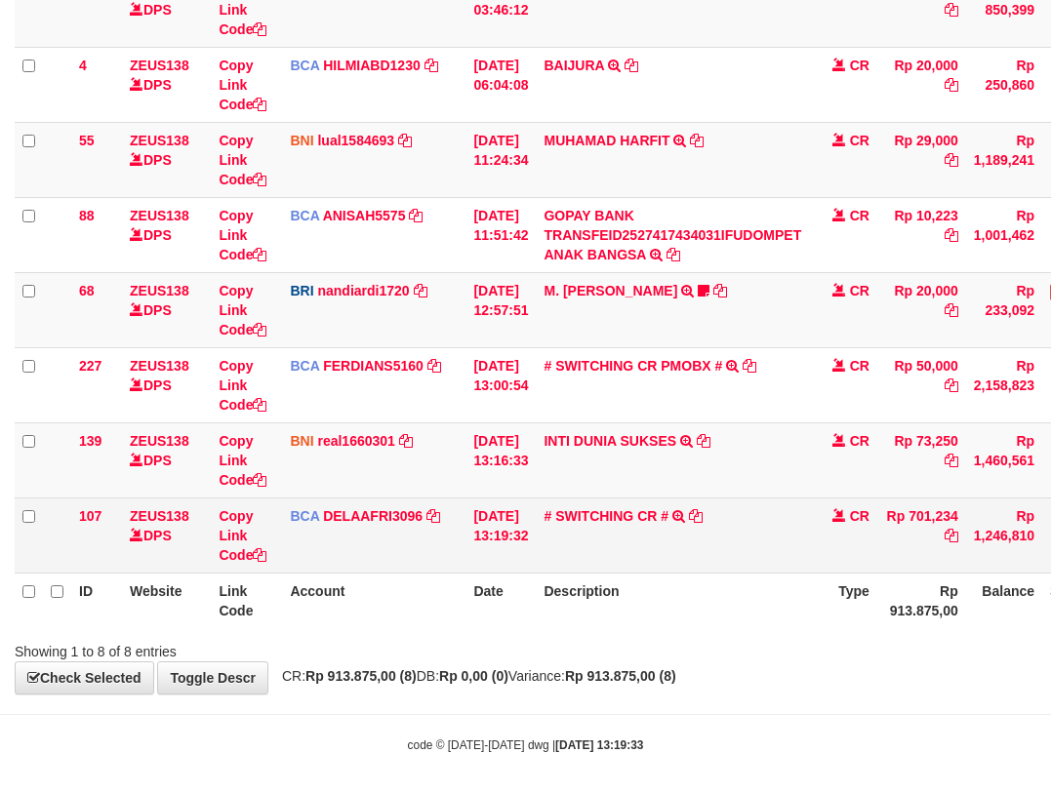
scroll to position [282, 0]
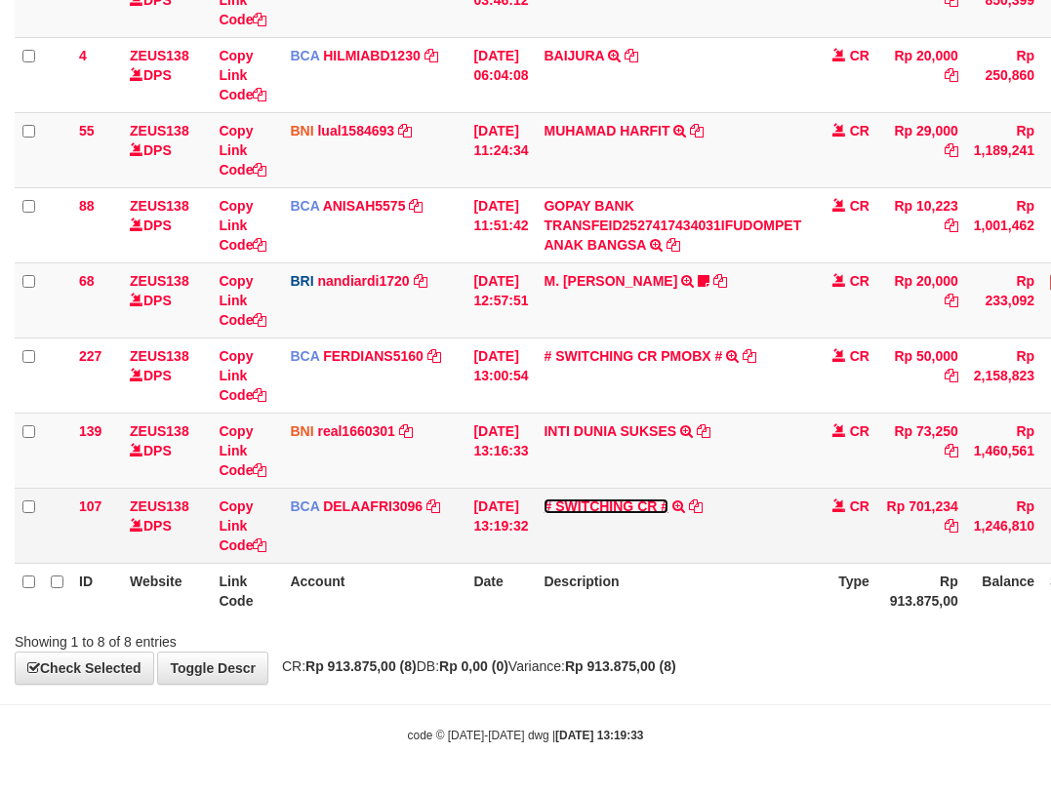
click at [642, 506] on link "# SWITCHING CR #" at bounding box center [606, 507] width 125 height 16
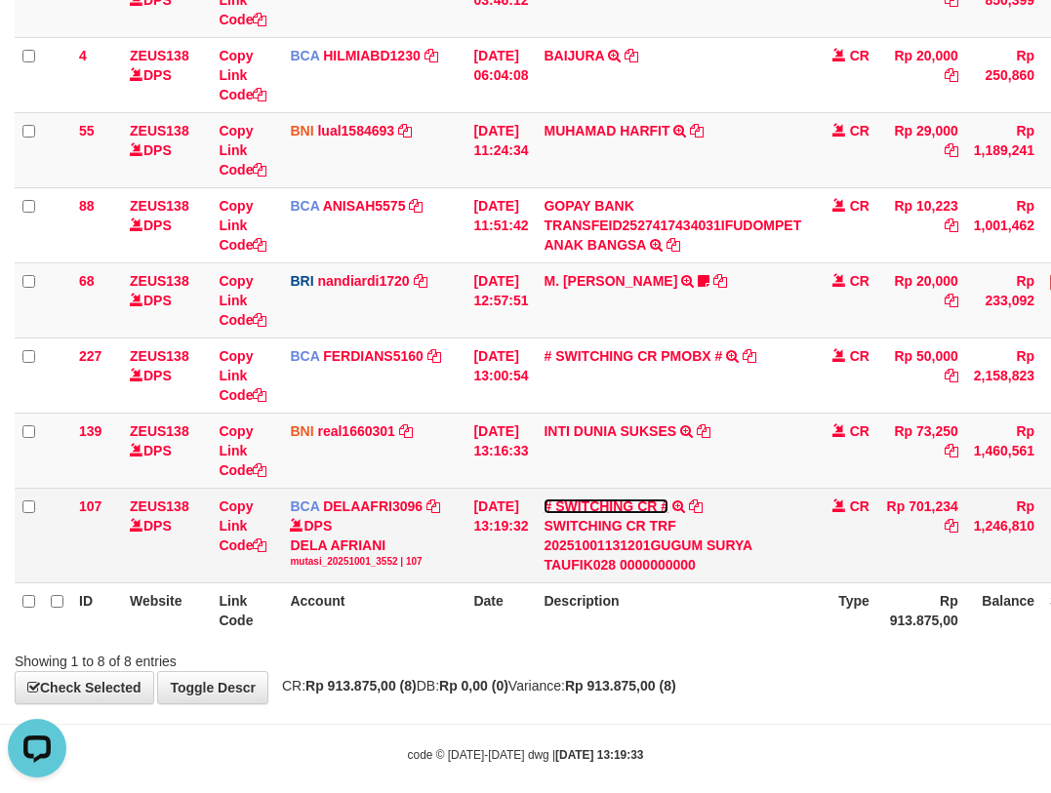
scroll to position [0, 0]
drag, startPoint x: 661, startPoint y: 541, endPoint x: 761, endPoint y: 547, distance: 100.7
click at [761, 547] on div "SWITCHING CR TRF 20251001131201GUGUM SURYA TAUFIK028 0000000000" at bounding box center [673, 545] width 258 height 59
copy div "GUGUM SURYA"
click at [236, 544] on link "Copy Link Code" at bounding box center [243, 526] width 48 height 55
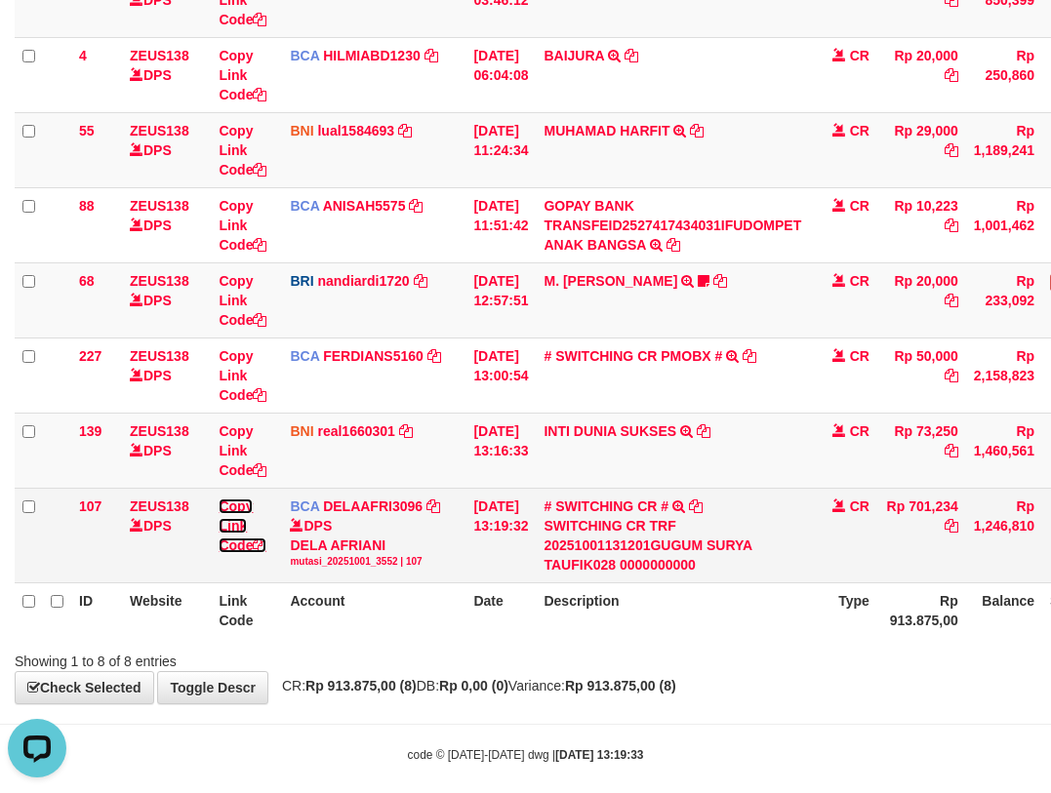
click at [236, 544] on link "Copy Link Code" at bounding box center [243, 526] width 48 height 55
click at [234, 543] on link "Copy Link Code" at bounding box center [243, 526] width 48 height 55
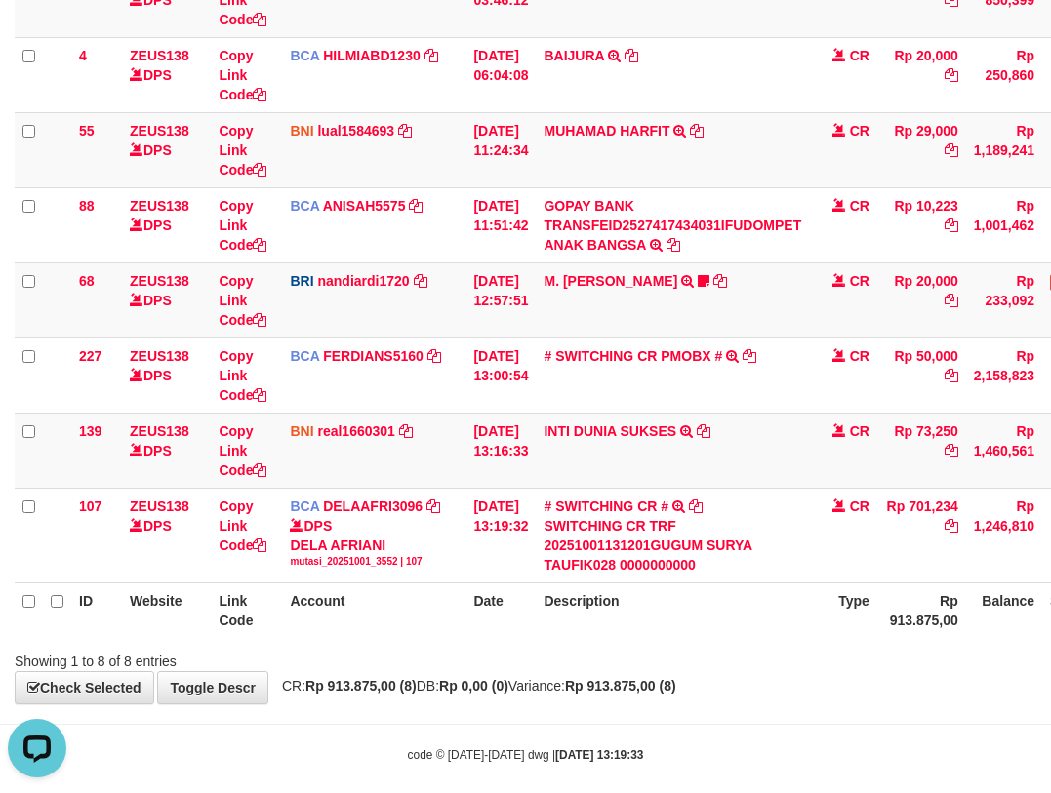
scroll to position [290, 0]
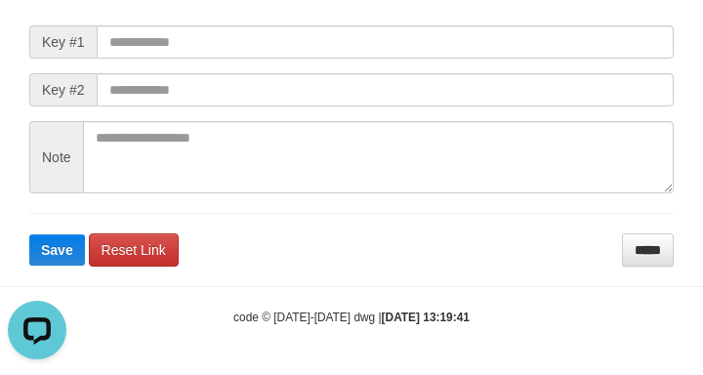
click at [264, 62] on form "Manual Link Form Key #1 Key #2 Note Save Reset Link *****" at bounding box center [351, 125] width 644 height 282
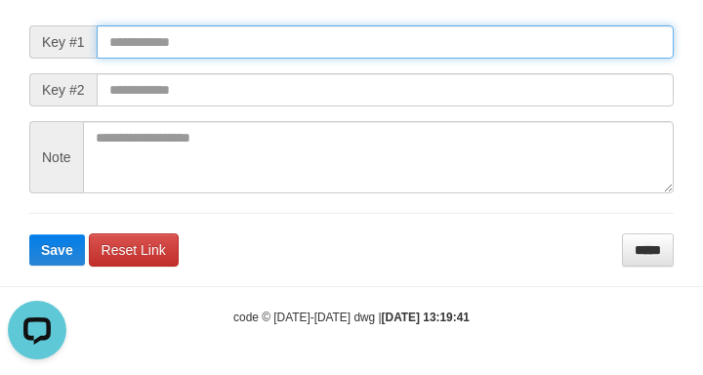
click at [472, 47] on input "text" at bounding box center [385, 41] width 577 height 33
paste input "**********"
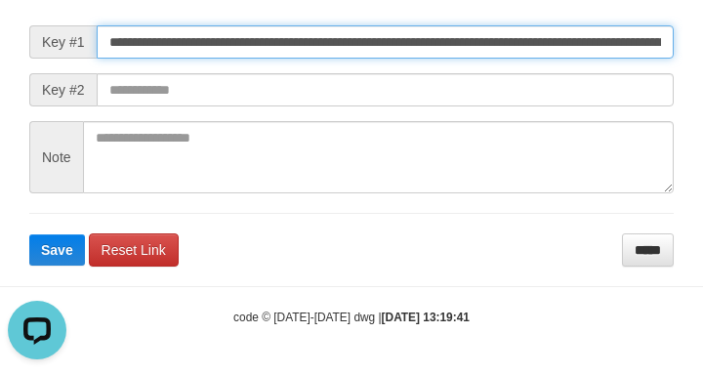
scroll to position [0, 1378]
type input "**********"
click at [29, 234] on button "Save" at bounding box center [57, 249] width 56 height 31
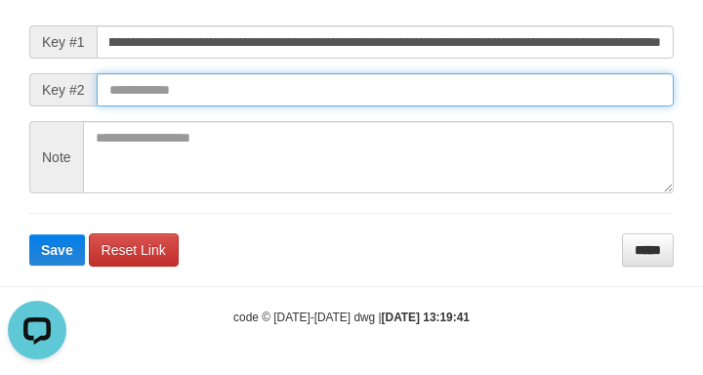
click at [574, 96] on input "text" at bounding box center [385, 89] width 577 height 33
click at [29, 234] on button "Save" at bounding box center [57, 249] width 56 height 31
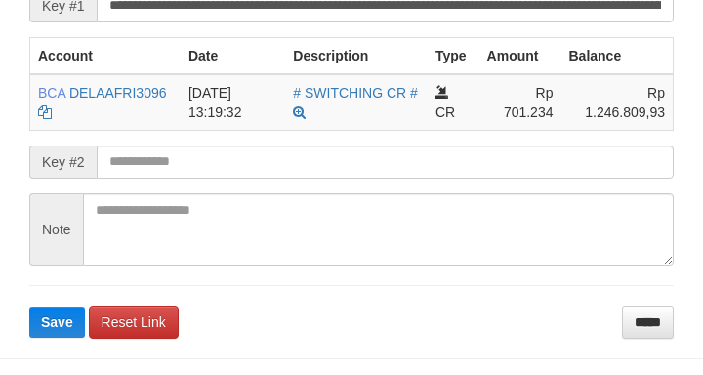
drag, startPoint x: 88, startPoint y: 223, endPoint x: 119, endPoint y: 210, distance: 33.7
click at [88, 223] on form "**********" at bounding box center [351, 142] width 644 height 390
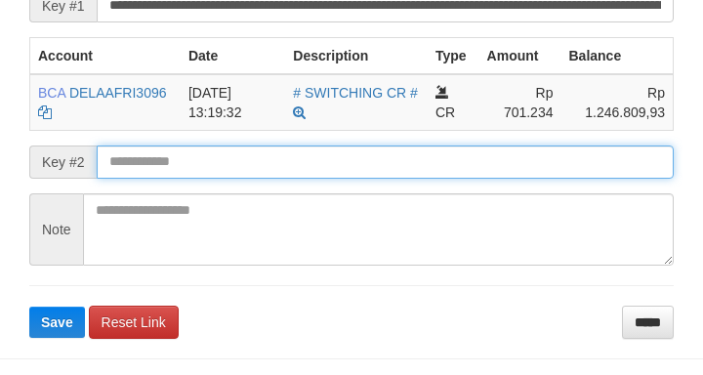
click at [205, 179] on input "text" at bounding box center [385, 161] width 577 height 33
click at [29, 306] on button "Save" at bounding box center [57, 321] width 56 height 31
click at [212, 179] on input "text" at bounding box center [385, 161] width 577 height 33
click at [29, 306] on button "Save" at bounding box center [57, 321] width 56 height 31
click at [220, 179] on input "text" at bounding box center [385, 161] width 577 height 33
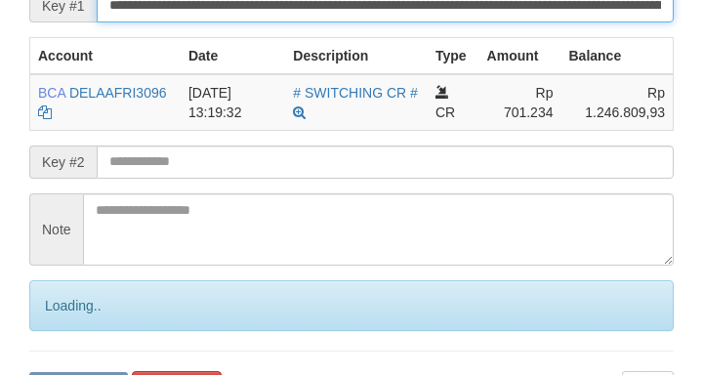
scroll to position [283, 0]
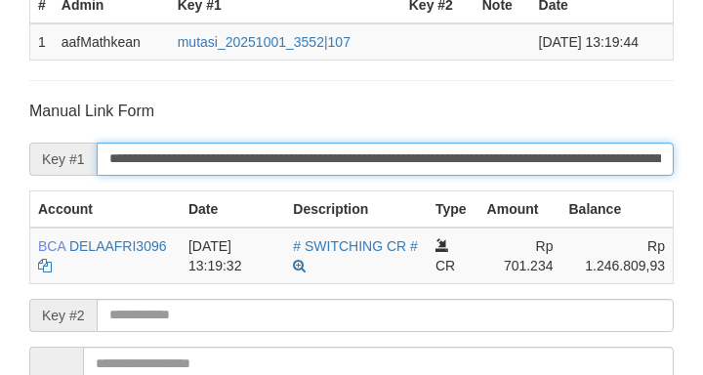
drag, startPoint x: 220, startPoint y: 201, endPoint x: 271, endPoint y: 195, distance: 52.1
click at [223, 176] on input "**********" at bounding box center [385, 158] width 577 height 33
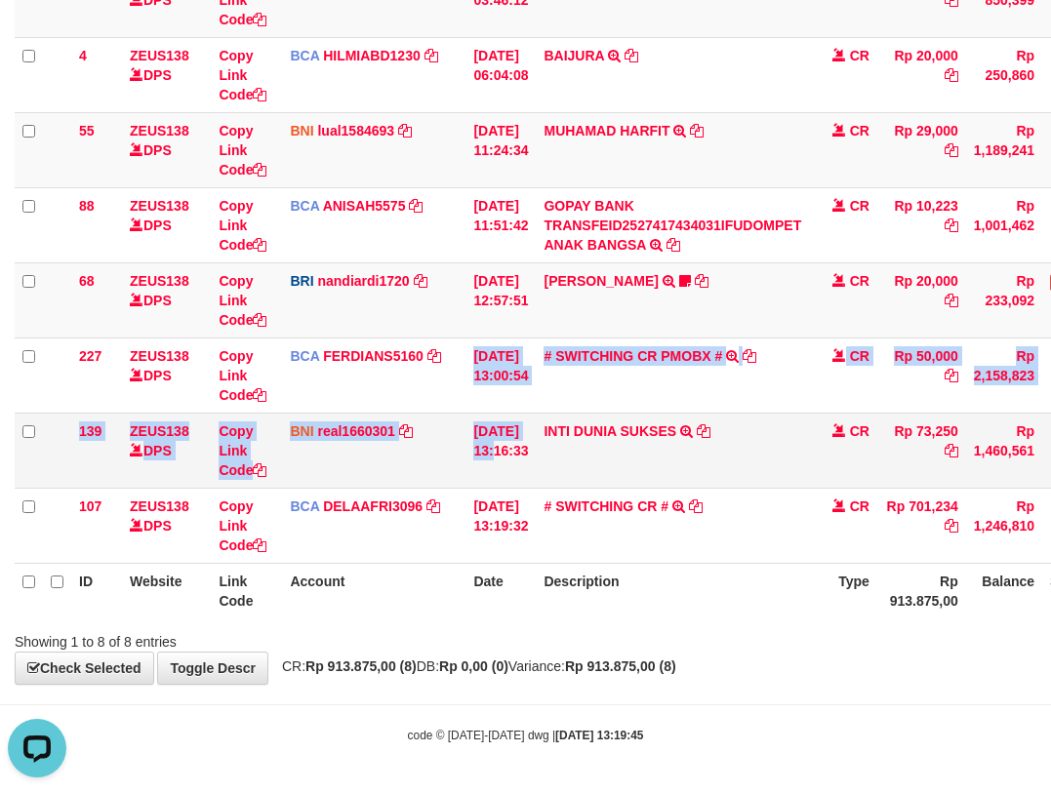
click at [641, 446] on tbody "49 ZEUS138 DPS Copy Link Code BCA ANISAH5575 DPS ANISAH mutasi_20251001_3827 | …" at bounding box center [597, 263] width 1164 height 602
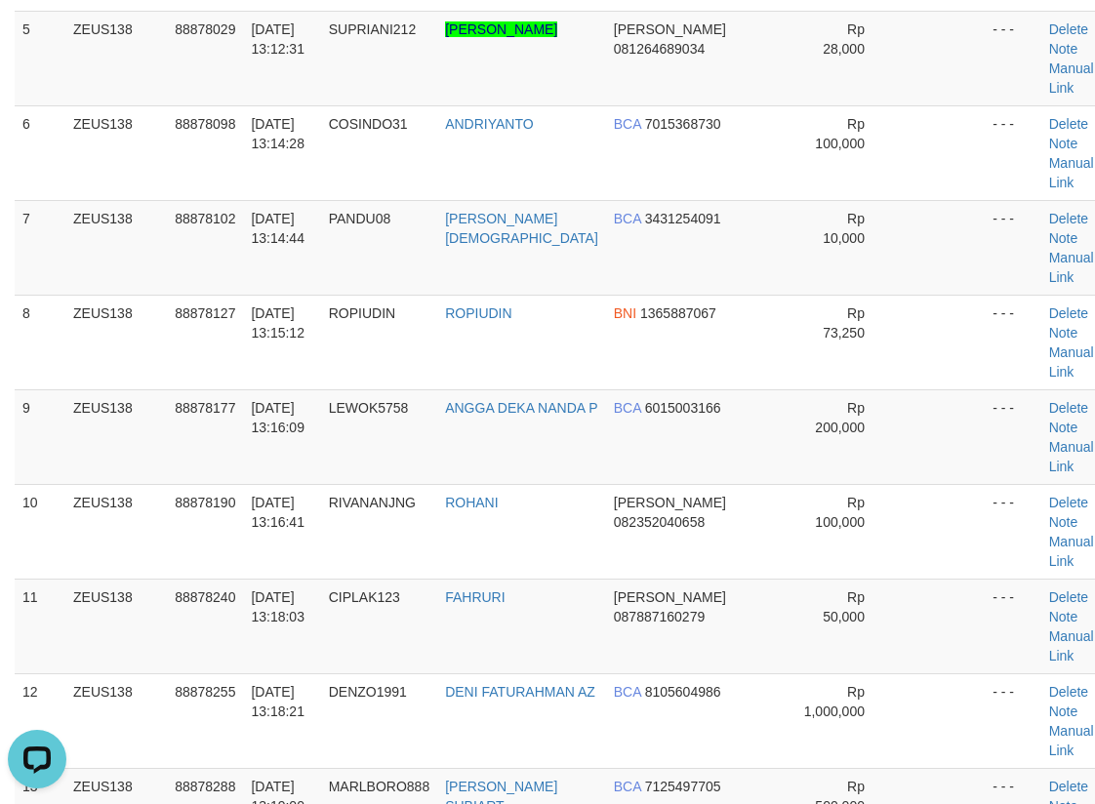
scroll to position [2489, 0]
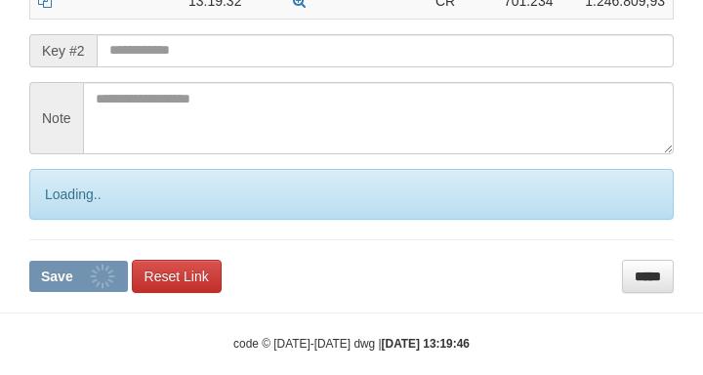
click at [29, 261] on button "Save" at bounding box center [78, 276] width 99 height 31
click at [175, 67] on input "text" at bounding box center [385, 50] width 577 height 33
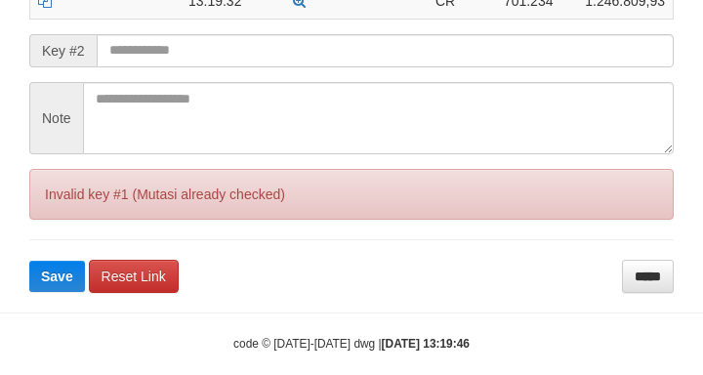
click at [29, 261] on button "Save" at bounding box center [57, 276] width 56 height 31
click at [176, 67] on input "text" at bounding box center [385, 50] width 577 height 33
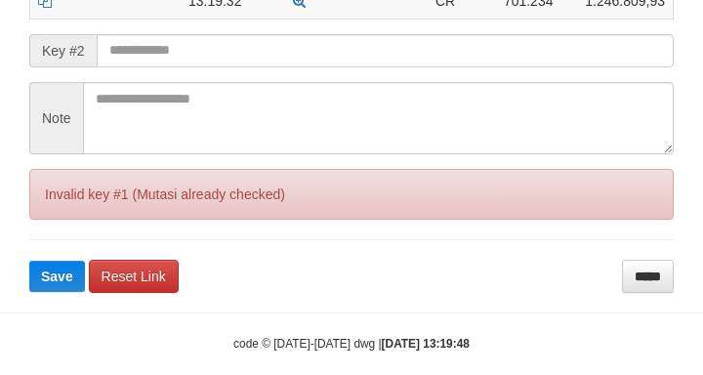
click at [268, 67] on input "text" at bounding box center [385, 50] width 577 height 33
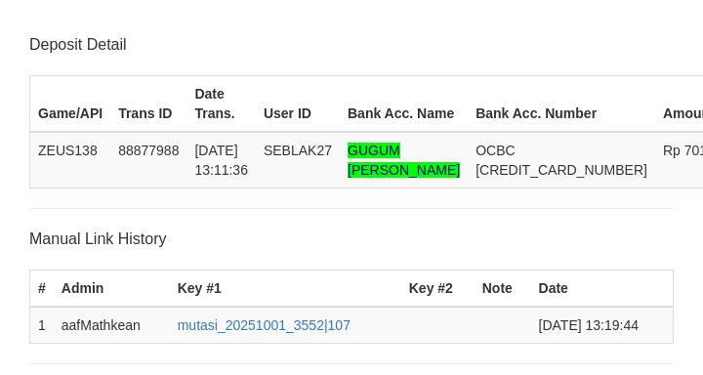
scroll to position [548, 0]
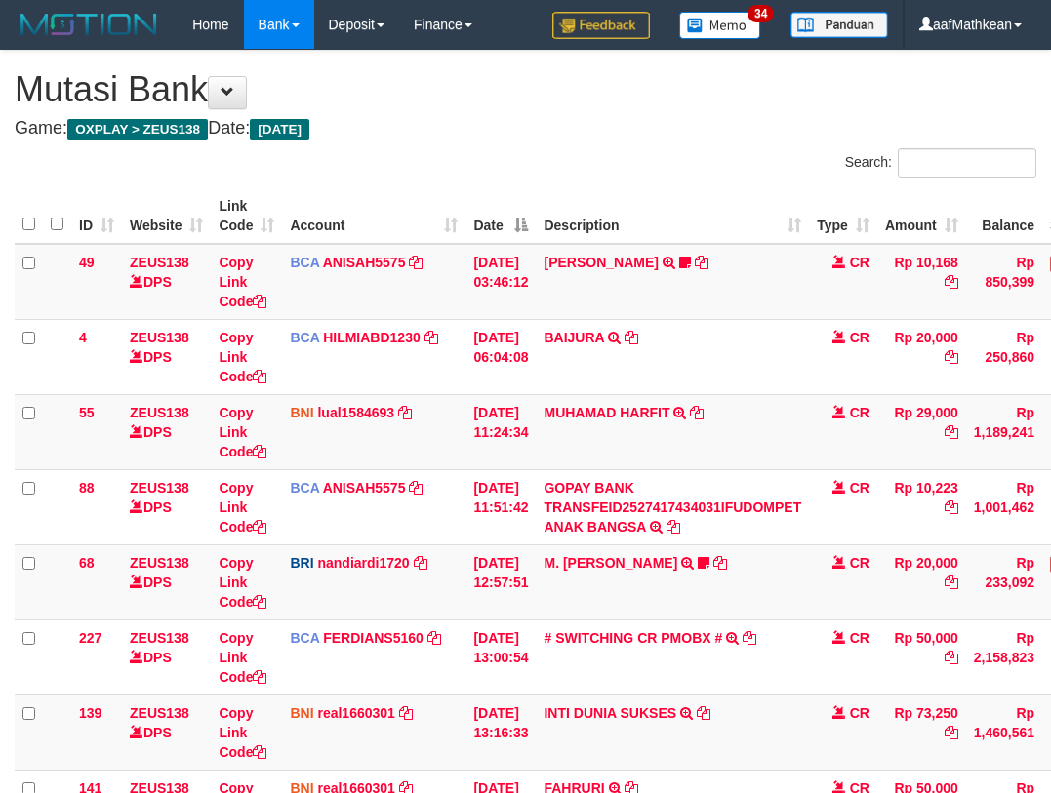
scroll to position [282, 0]
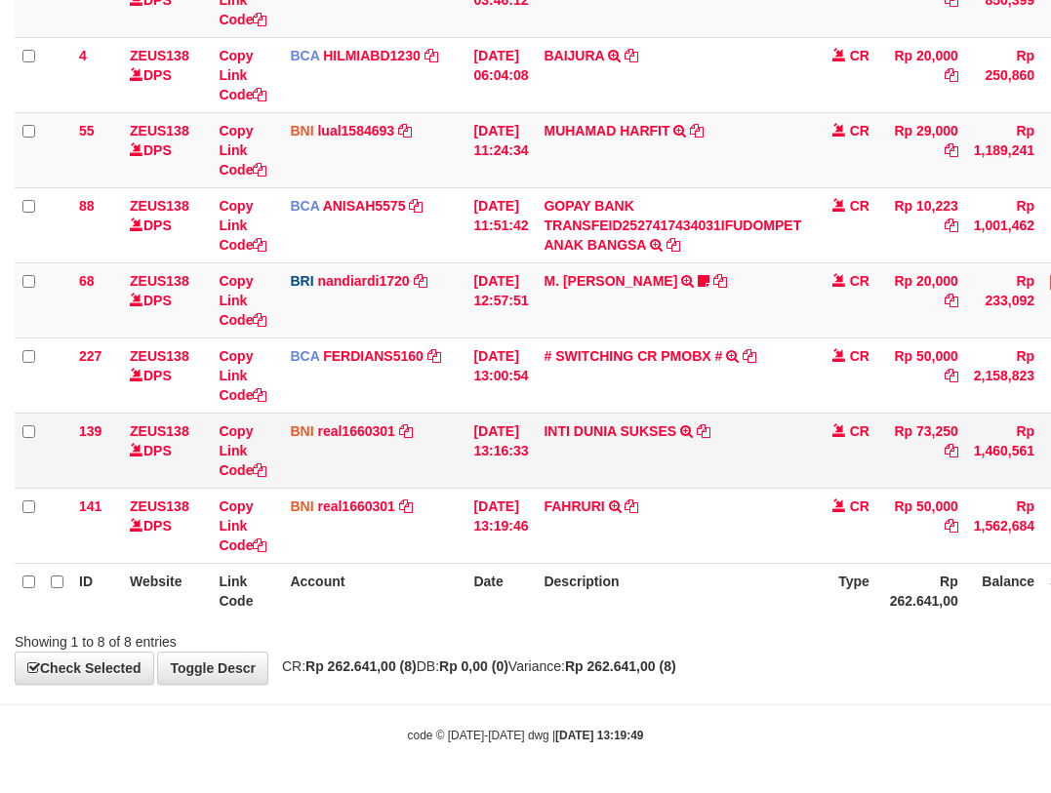
click at [705, 467] on td "INTI DUNIA SUKSES TRF/PAY/TOP-UP ECHANNEL INTI DUNIA SUKSES" at bounding box center [672, 450] width 273 height 75
click at [711, 480] on td "INTI DUNIA SUKSES TRF/PAY/TOP-UP ECHANNEL INTI DUNIA SUKSES" at bounding box center [672, 450] width 273 height 75
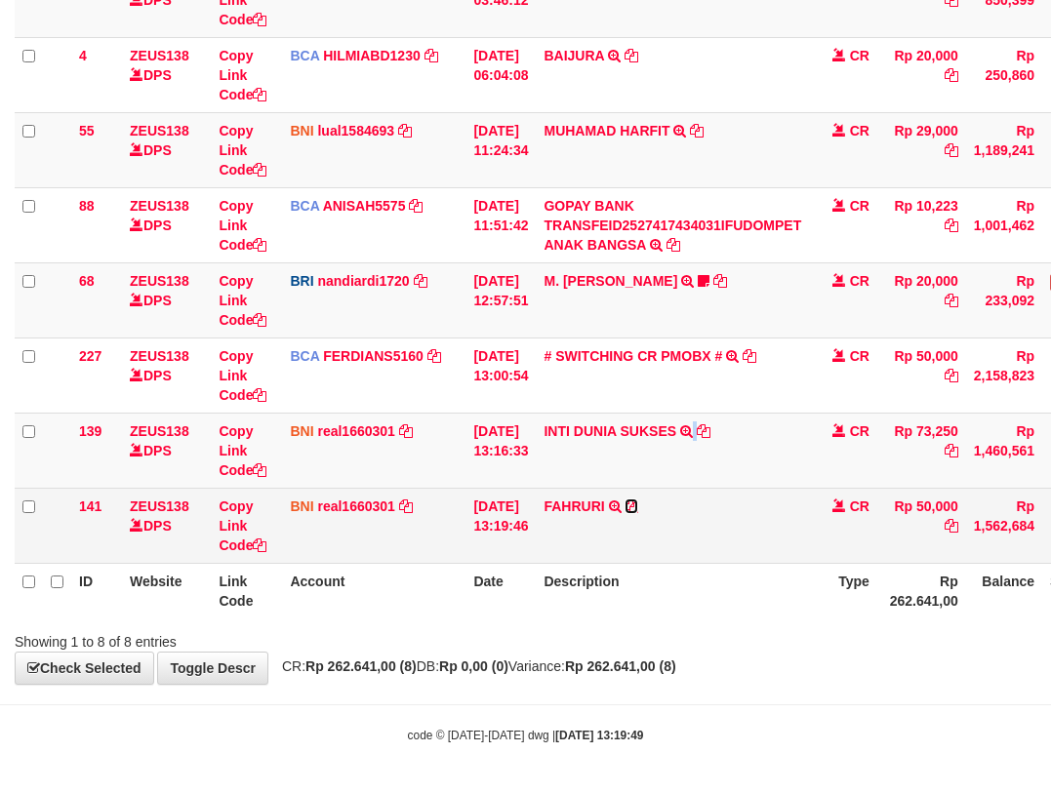
click at [638, 505] on icon at bounding box center [632, 507] width 14 height 14
copy td
click at [638, 505] on icon at bounding box center [632, 507] width 14 height 14
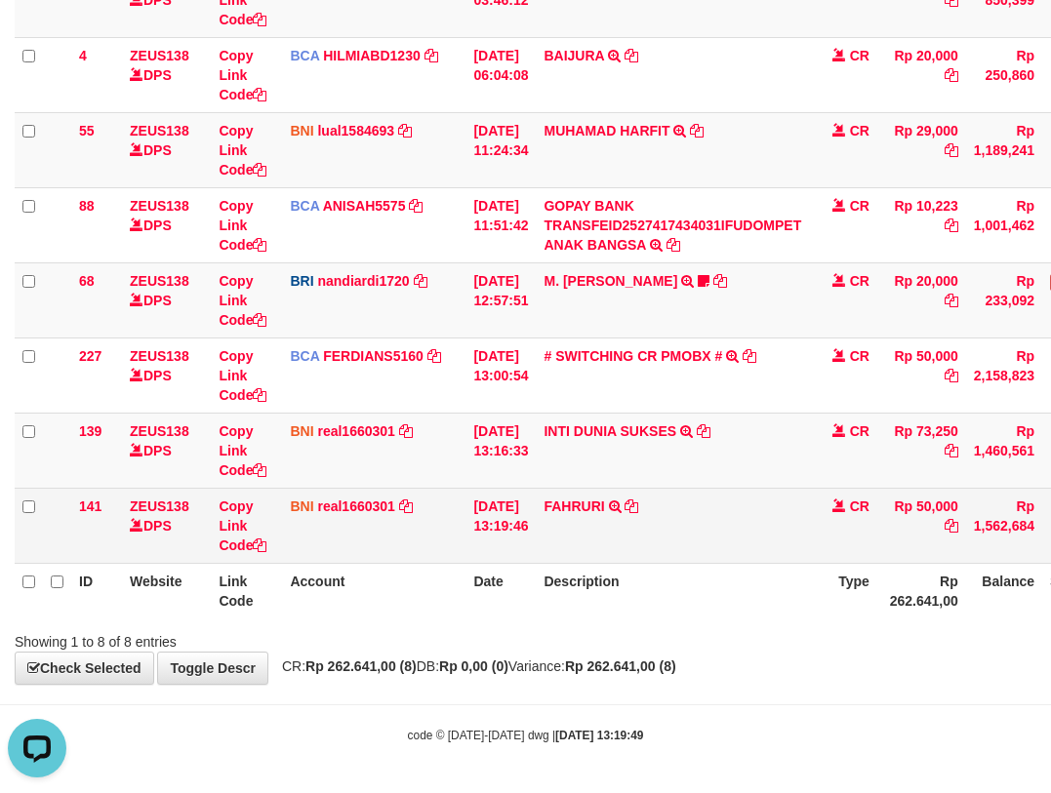
click at [498, 486] on td "01/10/2025 13:16:33" at bounding box center [501, 450] width 70 height 75
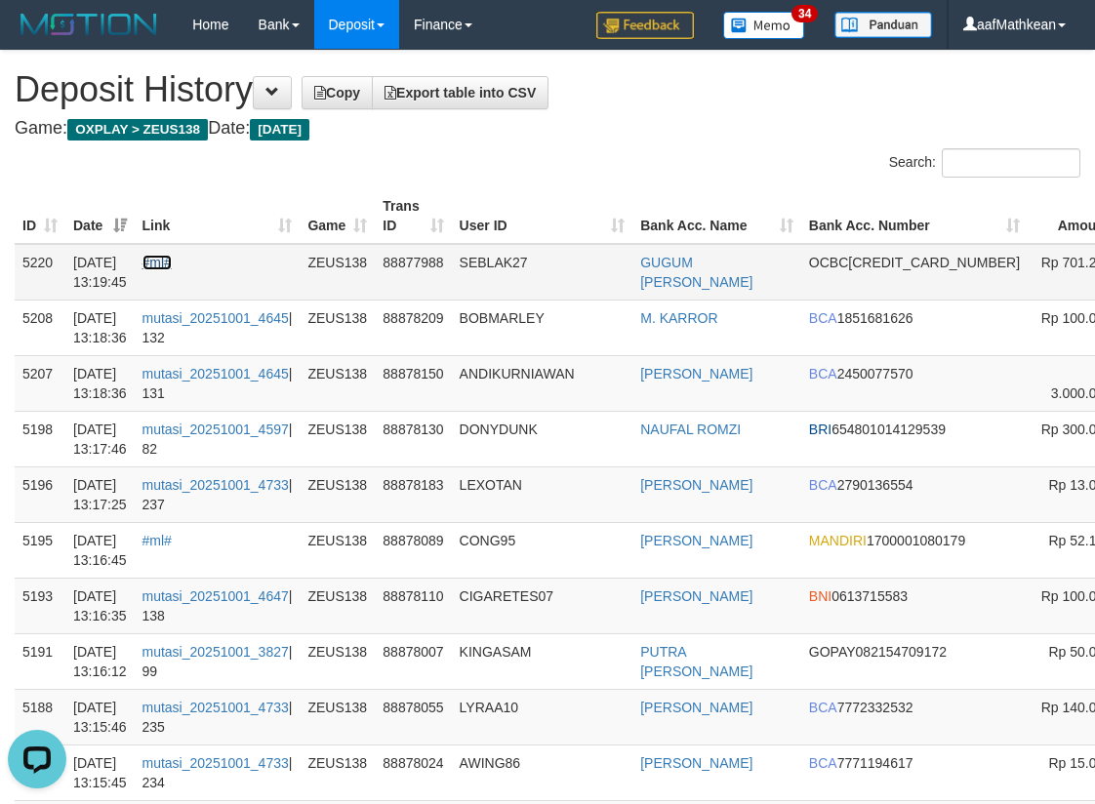
click at [172, 260] on link "#ml#" at bounding box center [156, 263] width 29 height 16
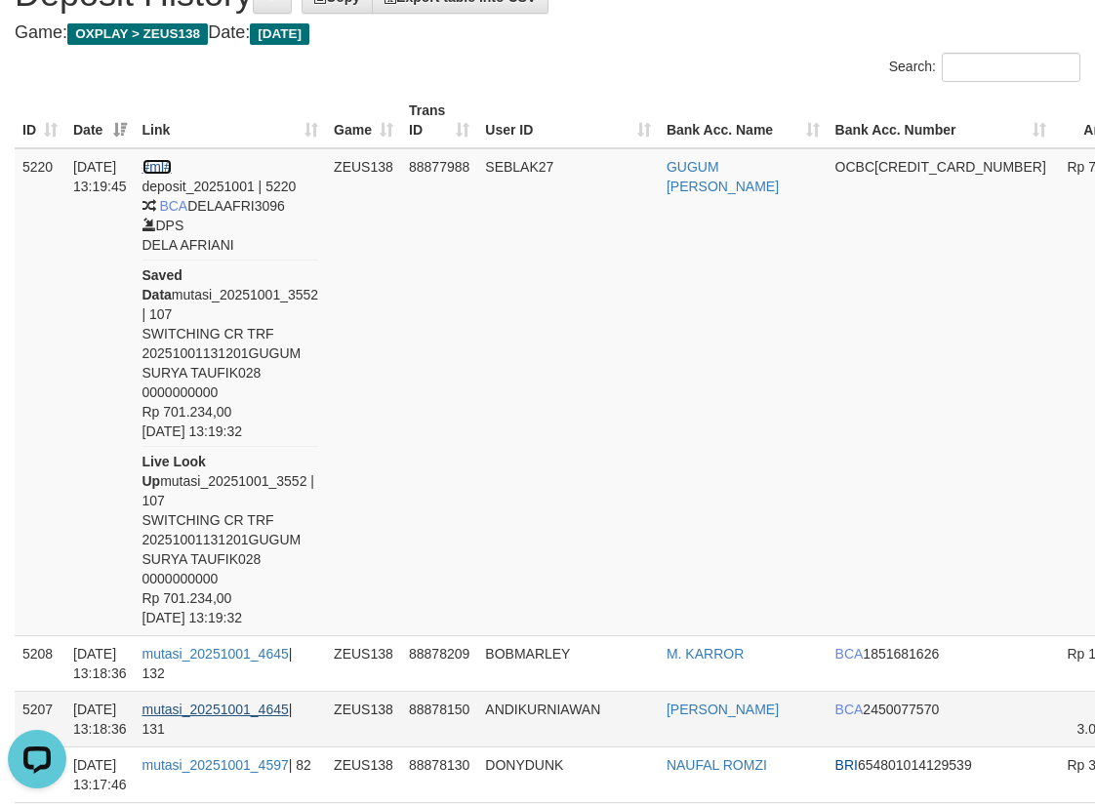
scroll to position [293, 0]
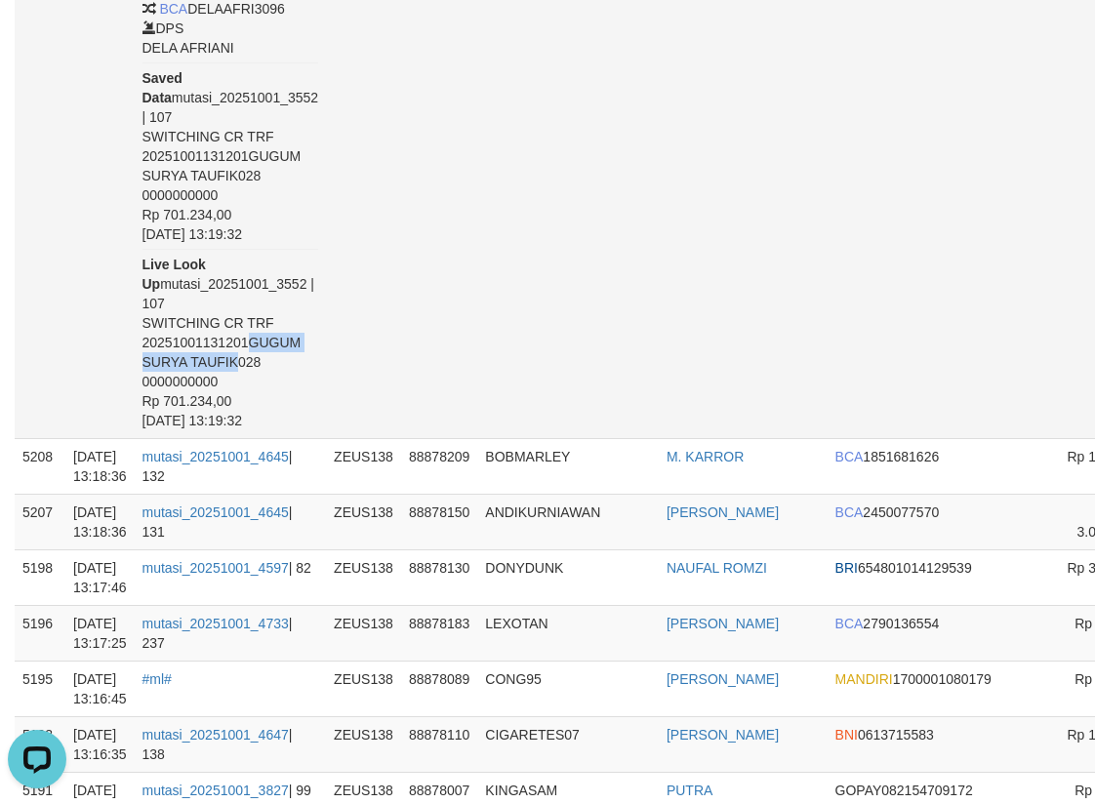
drag, startPoint x: 263, startPoint y: 337, endPoint x: 541, endPoint y: 197, distance: 311.2
click at [257, 362] on div "deposit_20251001 | 5220 BCA DELAAFRI3096 DPS DELA AFRIANI Saved Data mutasi_202…" at bounding box center [230, 205] width 177 height 451
copy div "GUGUM SURYA TAUFIK"
click at [545, 196] on td "SEBLAK27" at bounding box center [568, 195] width 182 height 488
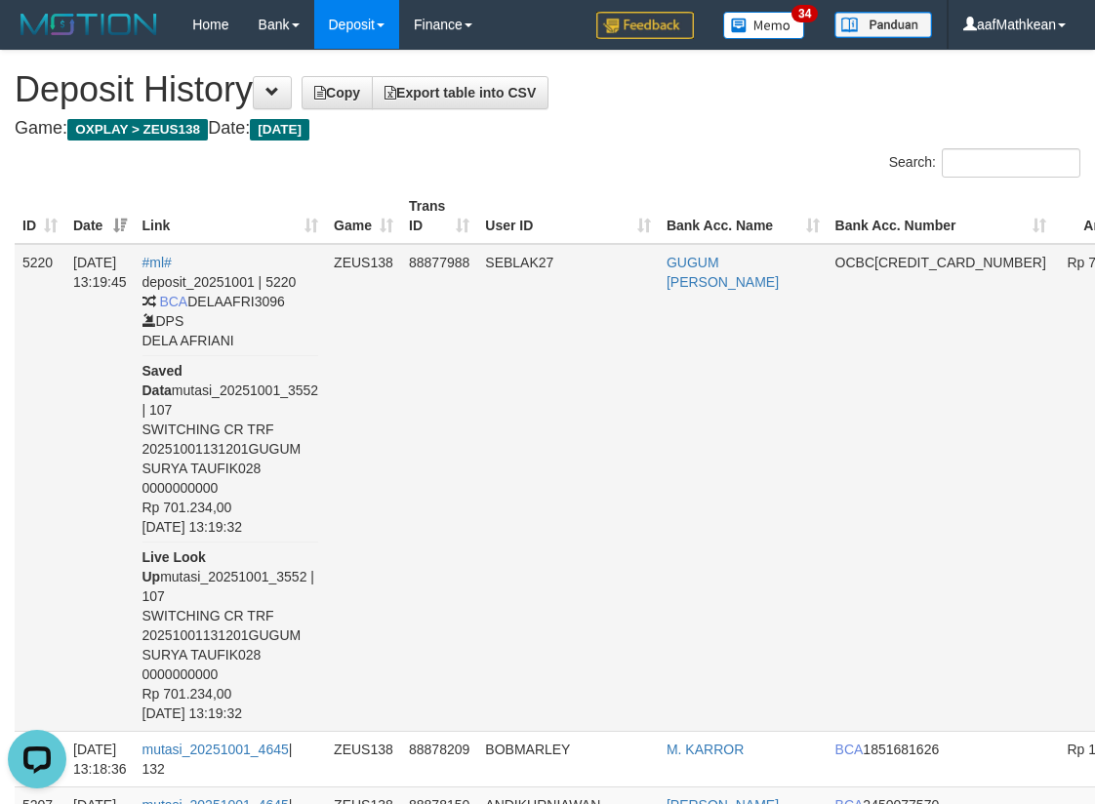
scroll to position [0, 238]
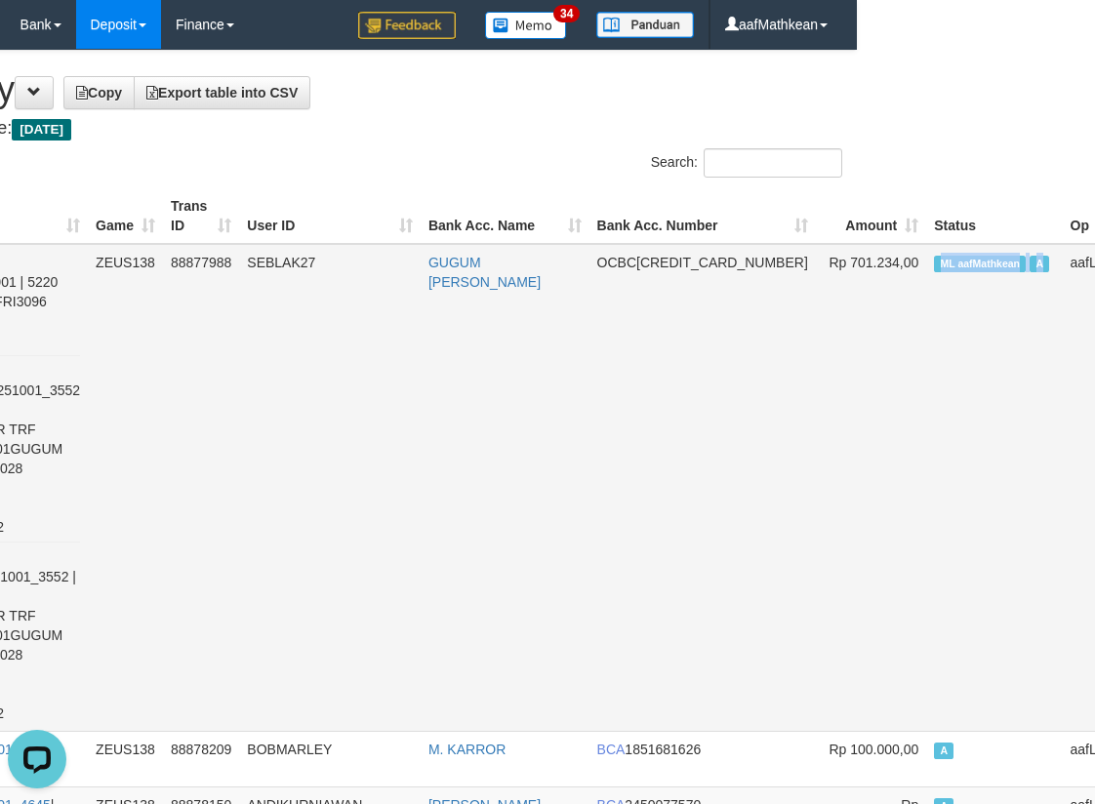
drag, startPoint x: 1055, startPoint y: 252, endPoint x: 918, endPoint y: 267, distance: 137.5
click at [933, 270] on td "ML aafMathkean A" at bounding box center [994, 488] width 136 height 488
copy td "ML aafMathkean A"
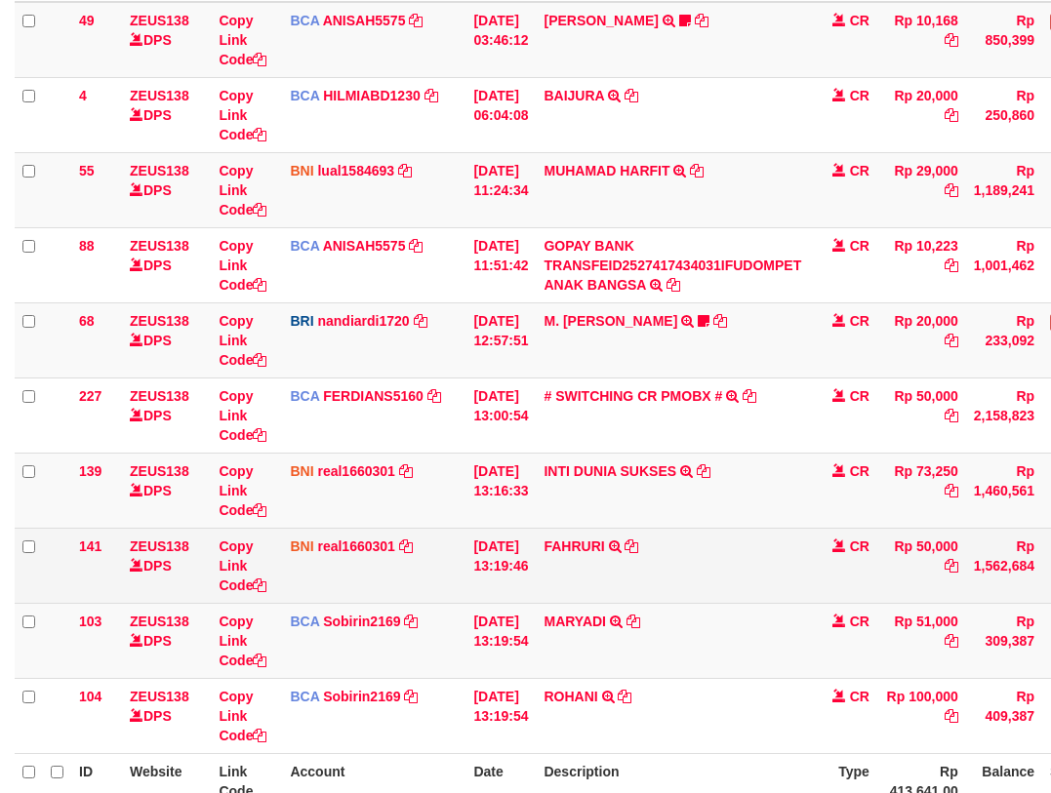
scroll to position [282, 0]
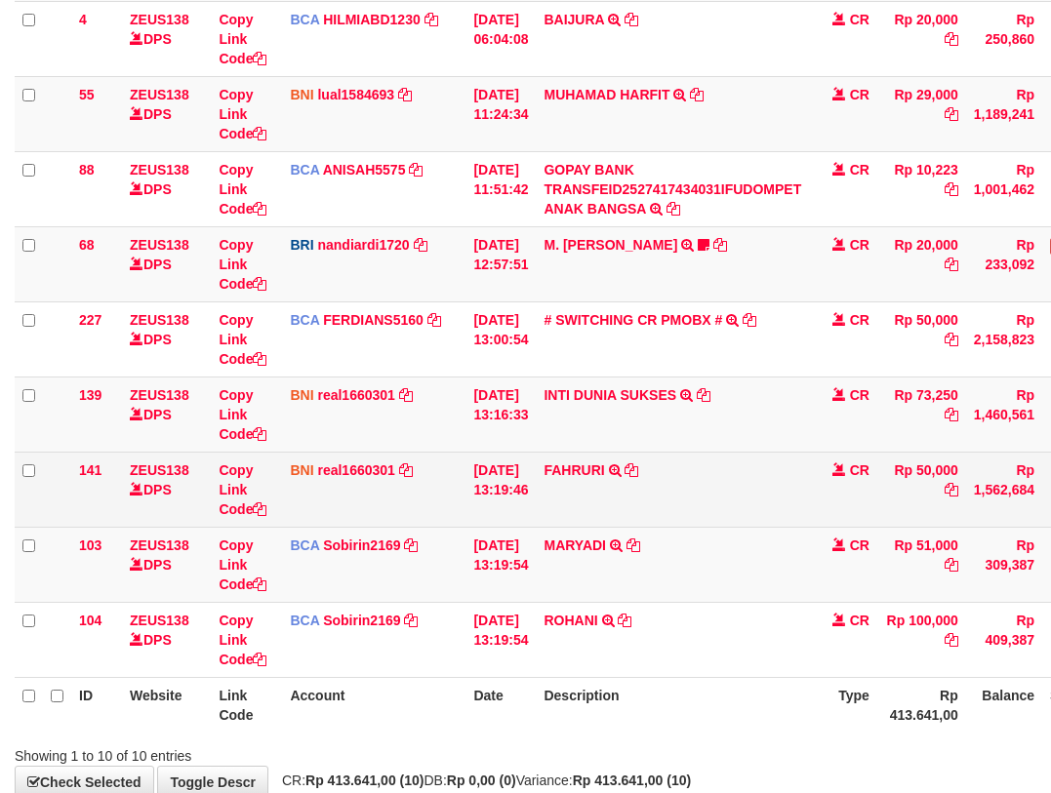
scroll to position [432, 0]
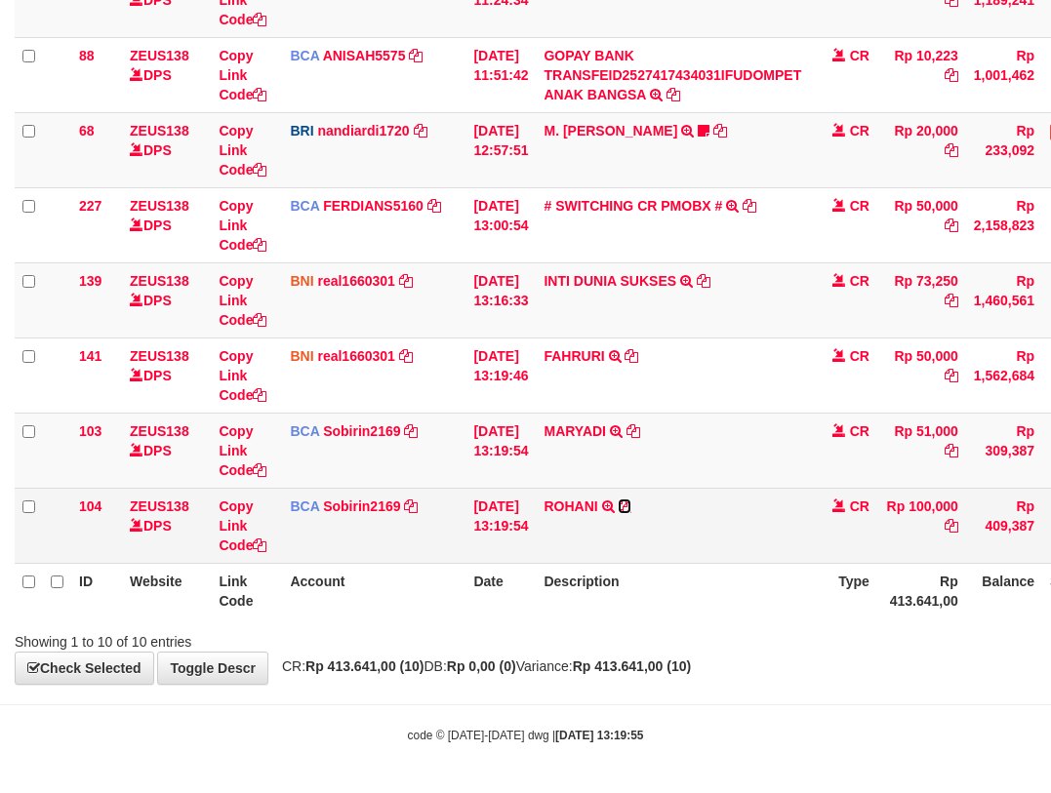
click at [631, 509] on icon at bounding box center [625, 507] width 14 height 14
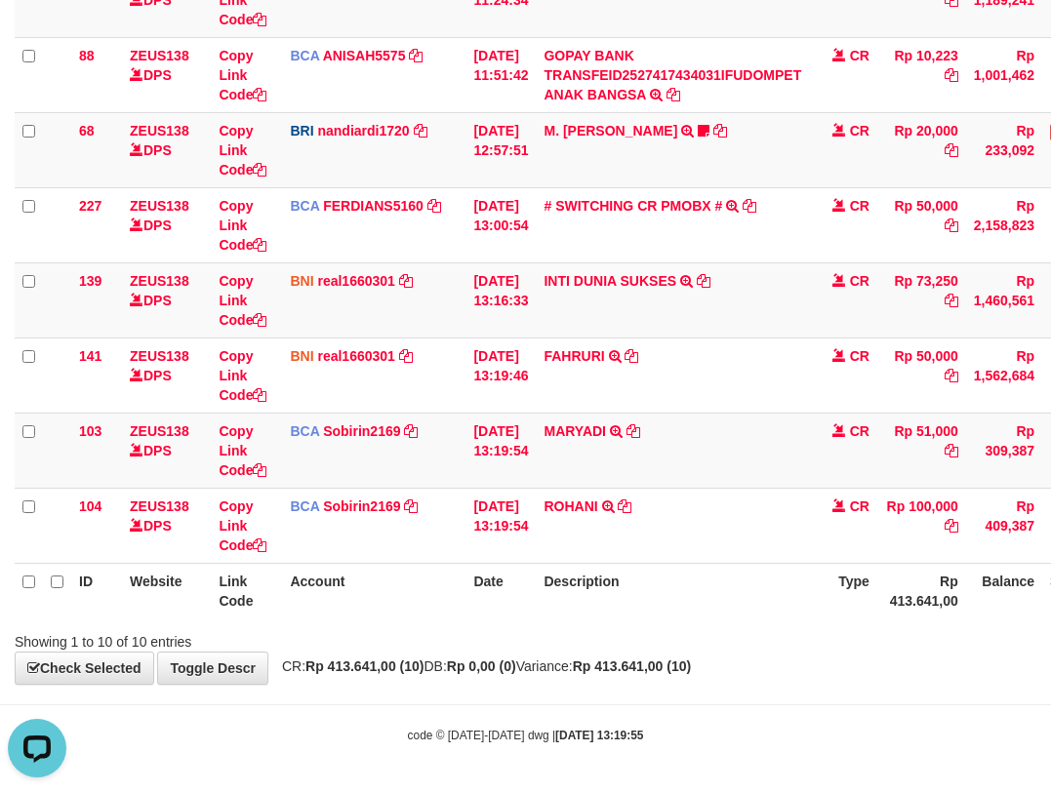
drag, startPoint x: 282, startPoint y: 574, endPoint x: 302, endPoint y: 593, distance: 27.6
click at [291, 586] on tr "ID Website Link Code Account Date Description Type Rp 413.641,00 Balance Status…" at bounding box center [597, 591] width 1164 height 56
click at [344, 605] on th "Account" at bounding box center [373, 591] width 183 height 56
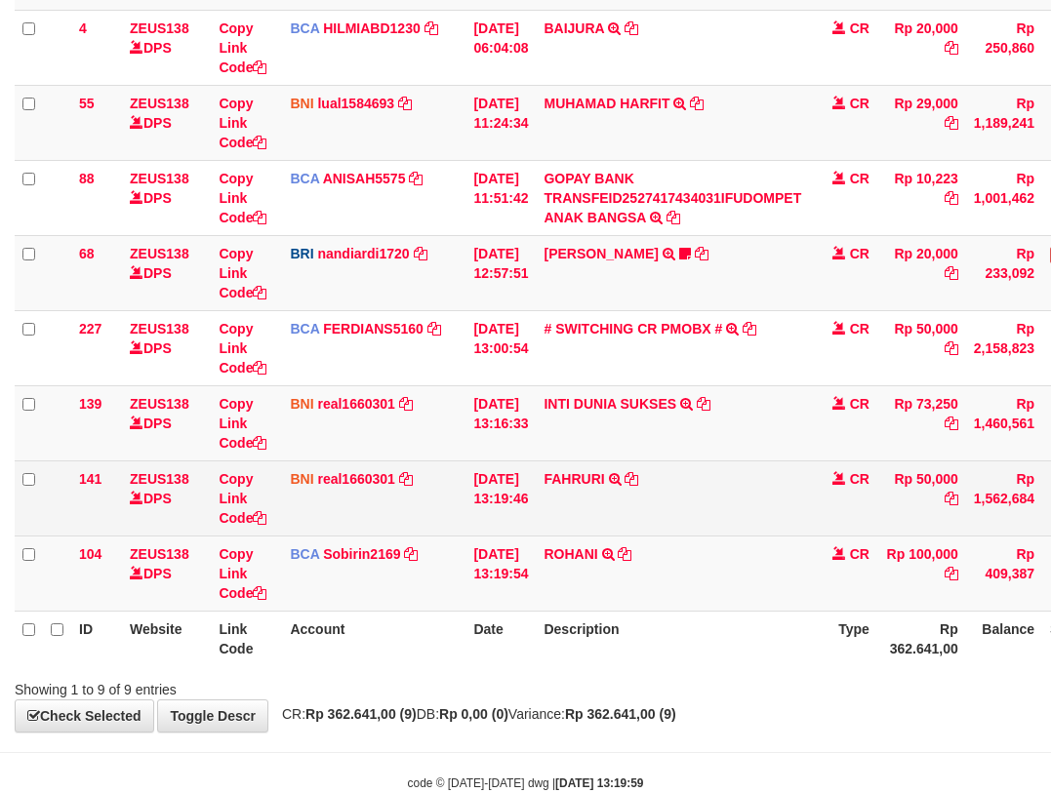
scroll to position [357, 0]
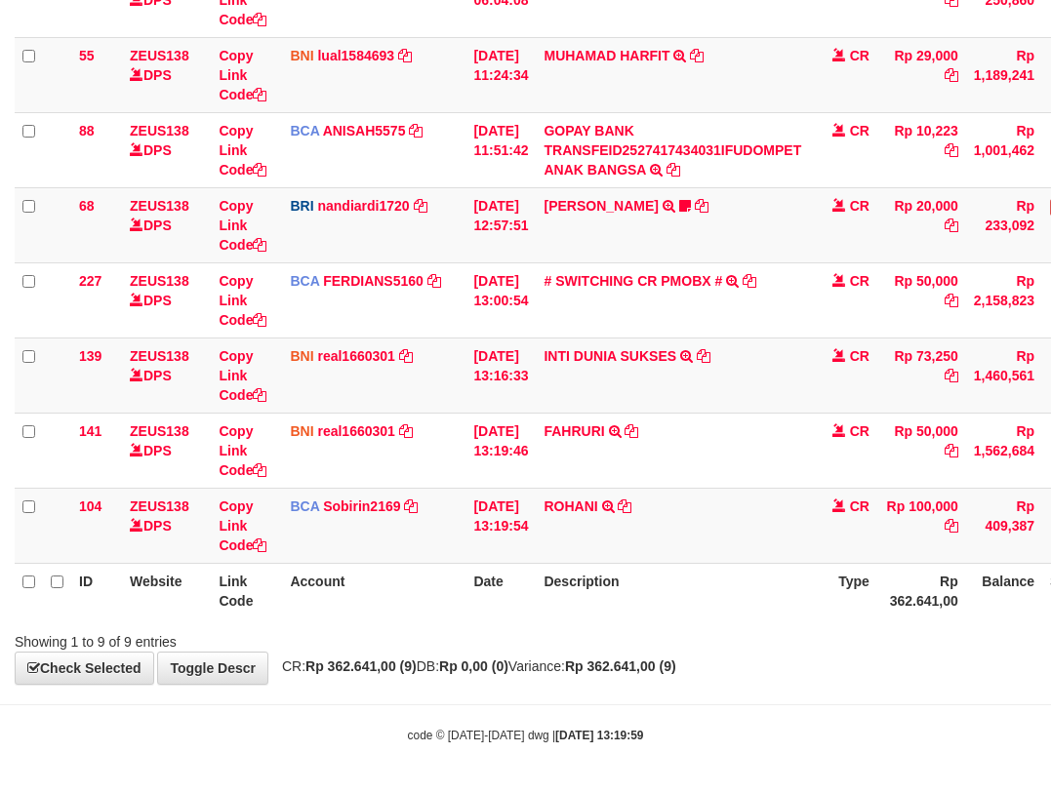
click at [407, 475] on td "BNI real1660301 DPS REYHAN ALMANSYAH mutasi_20251001_4647 | 141 mutasi_20251001…" at bounding box center [373, 450] width 183 height 75
click at [305, 503] on td "BCA Sobirin2169 DPS SOBIRIN mutasi_20251001_2440 | 104 mutasi_20251001_2440 | 1…" at bounding box center [373, 525] width 183 height 75
click at [346, 521] on td "BCA Sobirin2169 DPS SOBIRIN mutasi_20251001_2440 | 104 mutasi_20251001_2440 | 1…" at bounding box center [373, 525] width 183 height 75
drag, startPoint x: 394, startPoint y: 517, endPoint x: 1062, endPoint y: 469, distance: 669.3
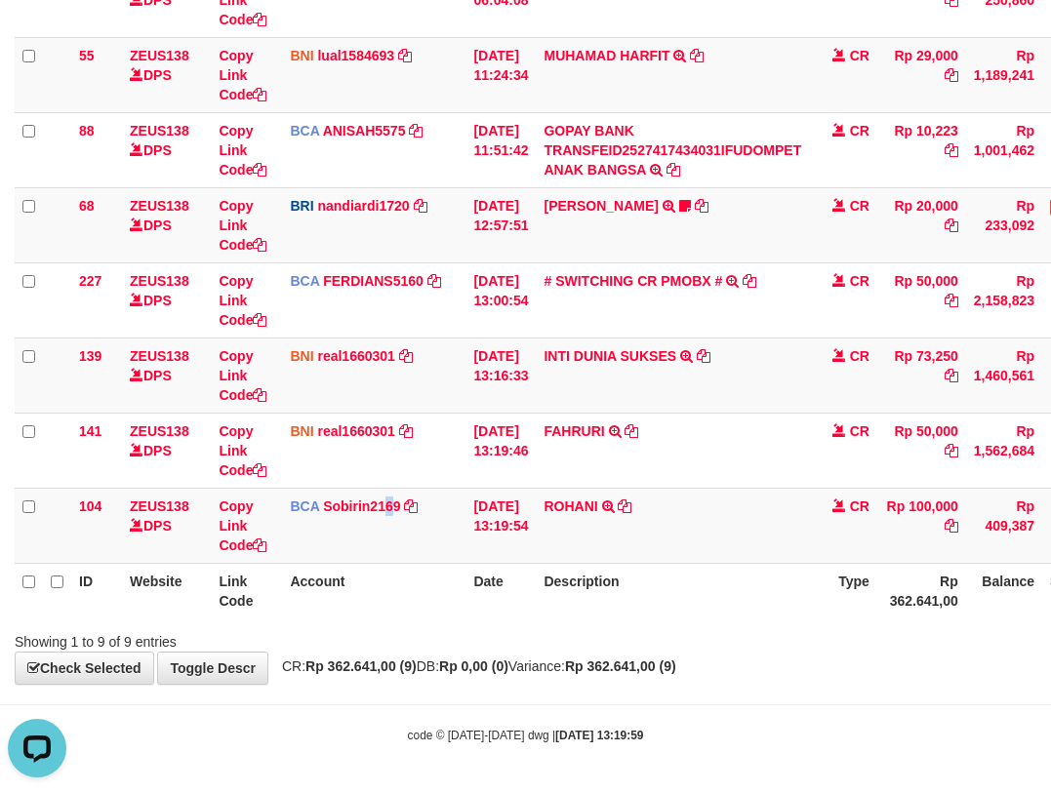
click at [558, 525] on tr "104 ZEUS138 DPS Copy Link Code BCA Sobirin2169 DPS [PERSON_NAME] mutasi_2025100…" at bounding box center [597, 525] width 1164 height 75
click at [469, 459] on tr "141 ZEUS138 DPS Copy Link Code BNI real1660301 DPS [PERSON_NAME] mutasi_2025100…" at bounding box center [597, 450] width 1164 height 75
click at [715, 412] on tbody "49 ZEUS138 DPS Copy Link Code BCA ANISAH5575 DPS ANISAH mutasi_20251001_3827 | …" at bounding box center [597, 225] width 1164 height 677
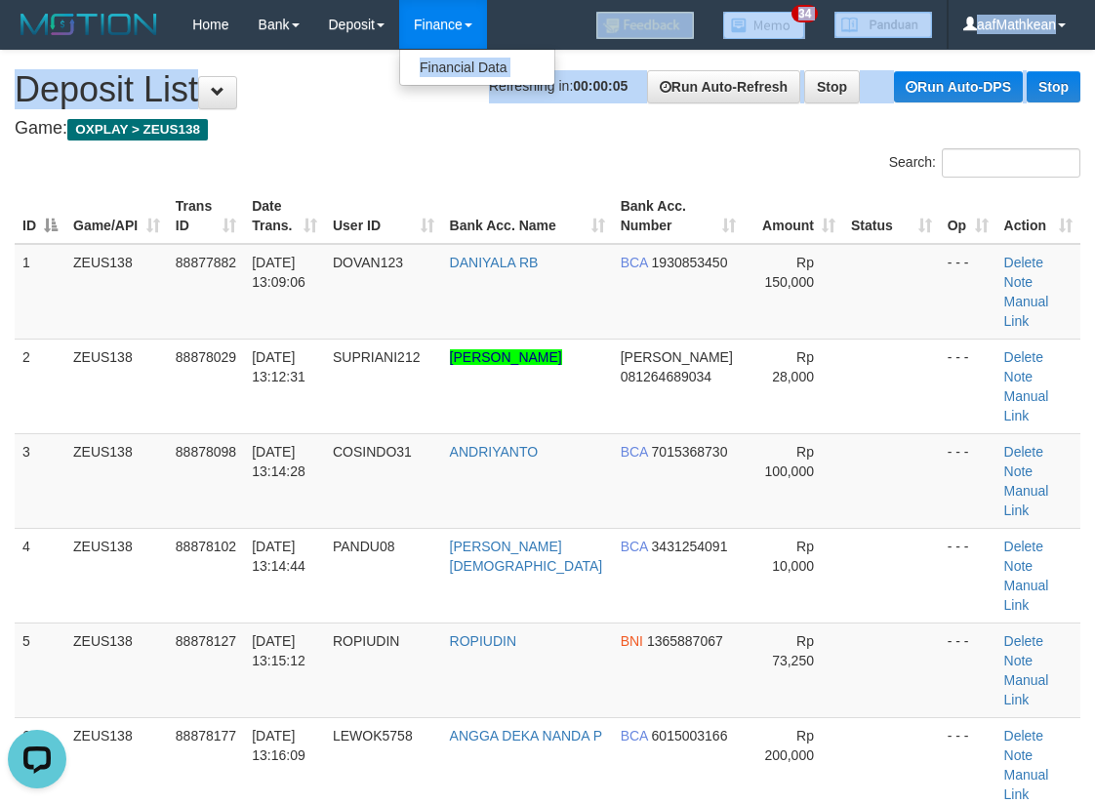
drag, startPoint x: 438, startPoint y: 63, endPoint x: 286, endPoint y: 104, distance: 157.7
click at [352, 91] on h1 "Refreshing in: 00:00:05 Run Auto-Refresh Stop Run Auto-DPS Stop Deposit List" at bounding box center [548, 89] width 1066 height 39
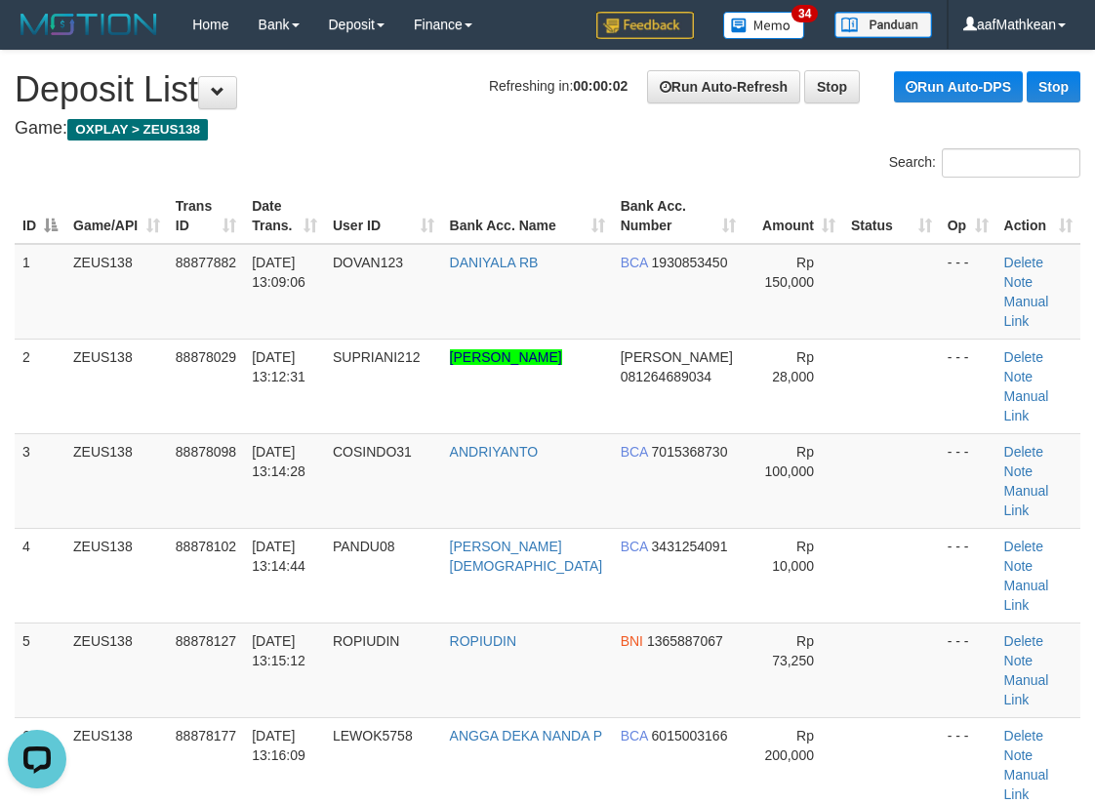
click at [547, 90] on h1 "Refreshing in: 00:00:02 Run Auto-Refresh Stop Run Auto-DPS Stop Deposit List" at bounding box center [548, 89] width 1066 height 39
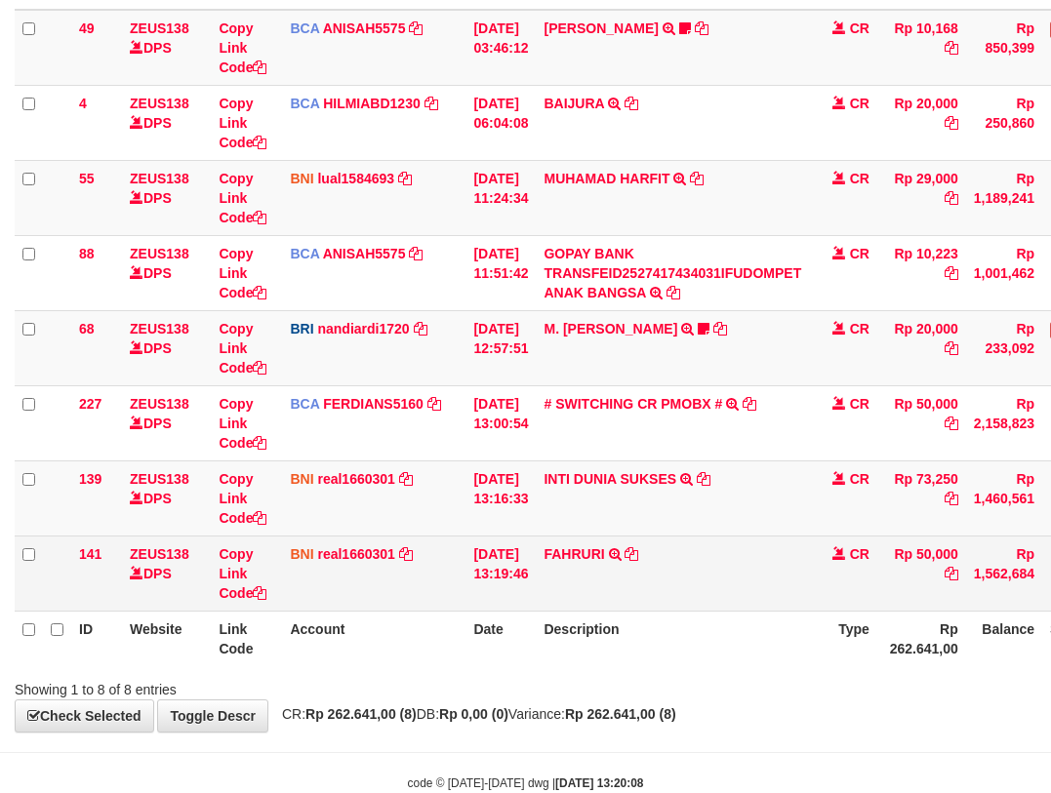
click at [751, 543] on tbody "49 ZEUS138 DPS Copy Link Code BCA ANISAH5575 DPS ANISAH mutasi_20251001_3827 | …" at bounding box center [597, 311] width 1164 height 602
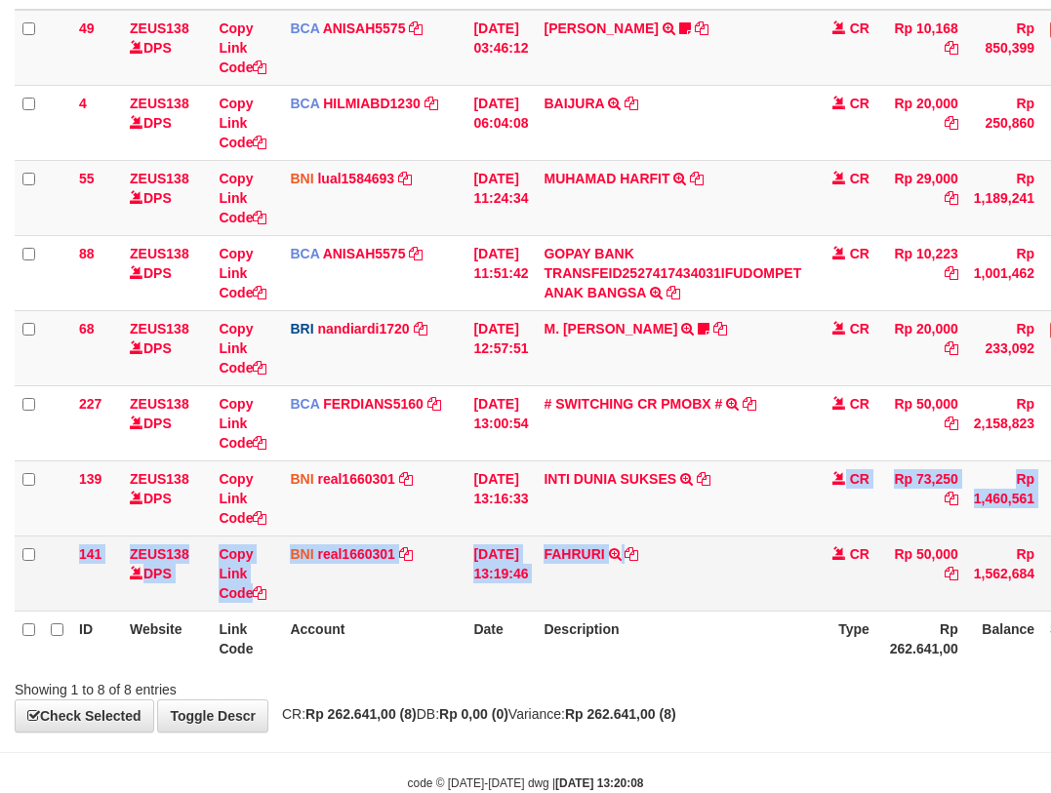
click at [705, 549] on td "FAHRURI TRANSFER DARI BPK FAHRURI" at bounding box center [672, 573] width 273 height 75
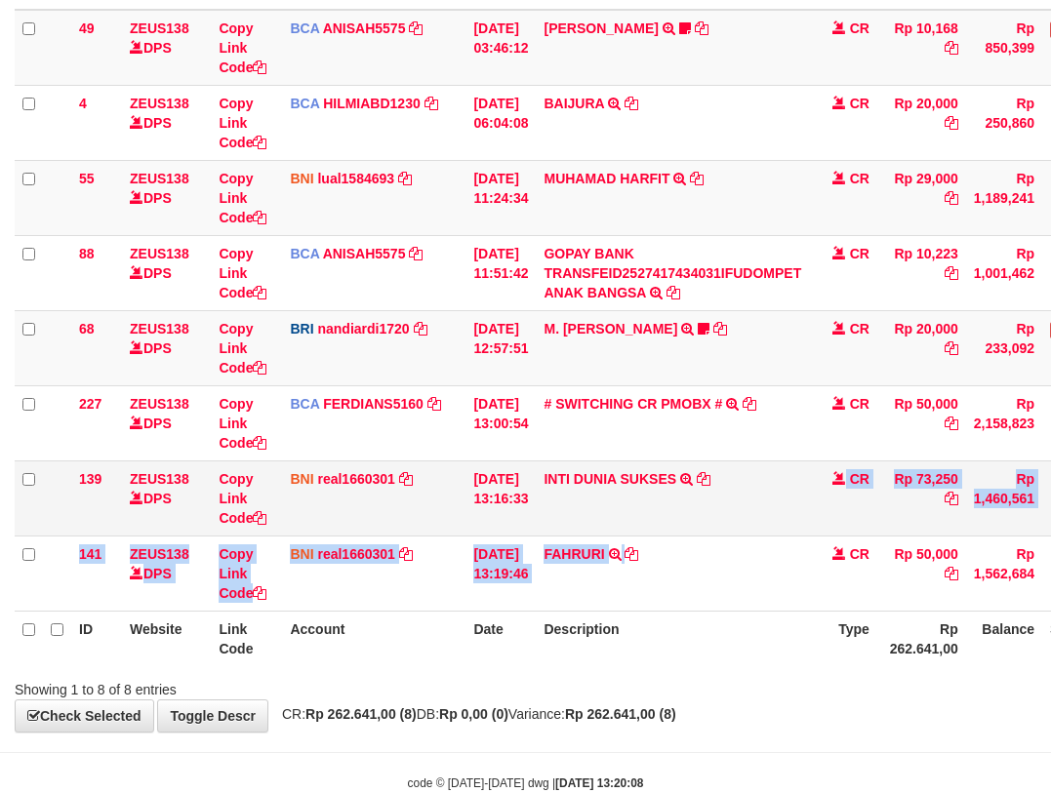
scroll to position [282, 0]
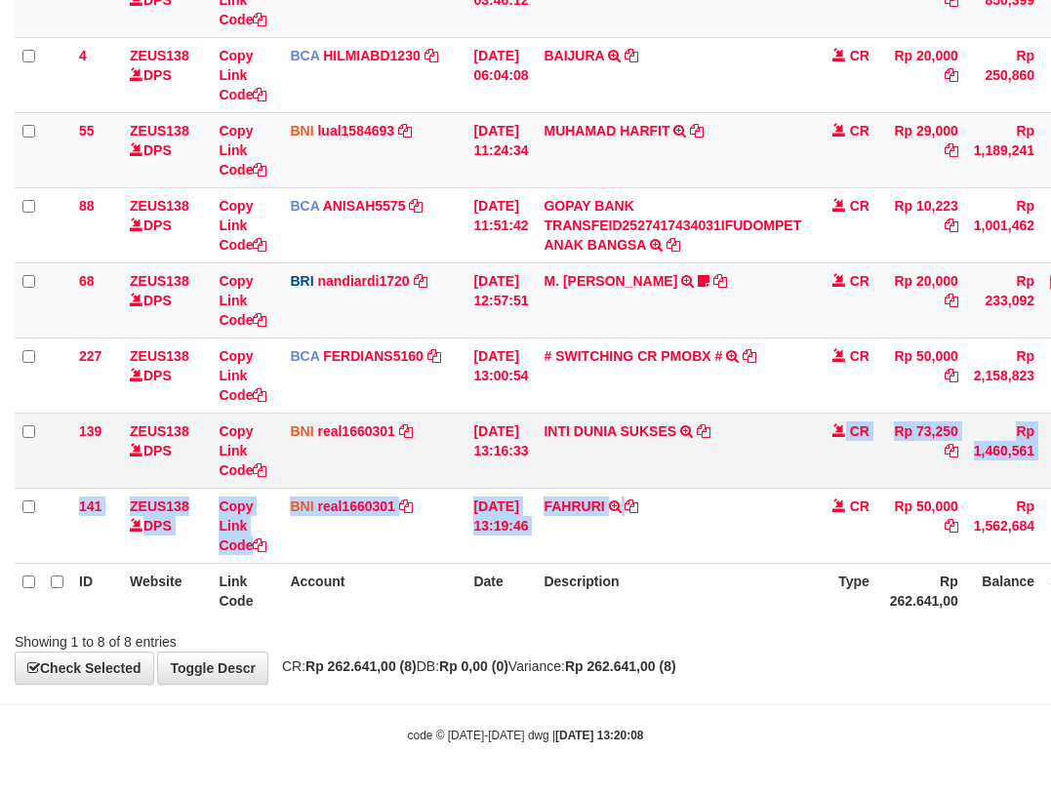
click at [713, 480] on td "INTI DUNIA SUKSES TRF/PAY/TOP-UP ECHANNEL INTI DUNIA SUKSES" at bounding box center [672, 450] width 273 height 75
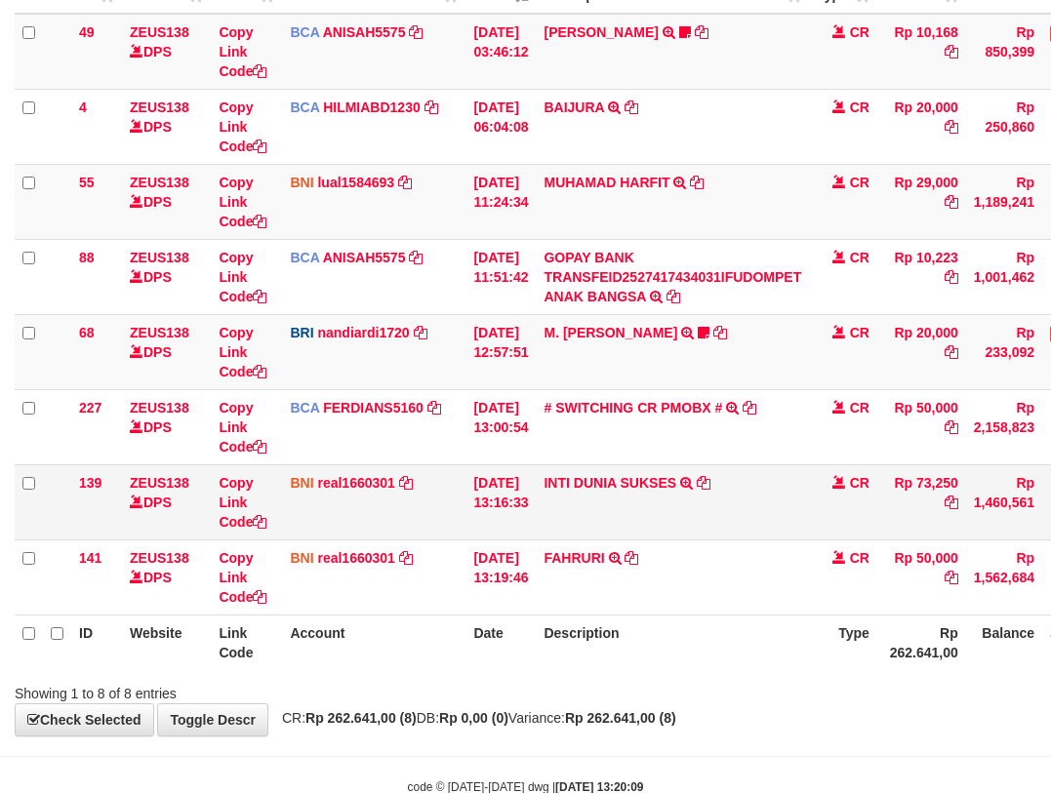
scroll to position [282, 0]
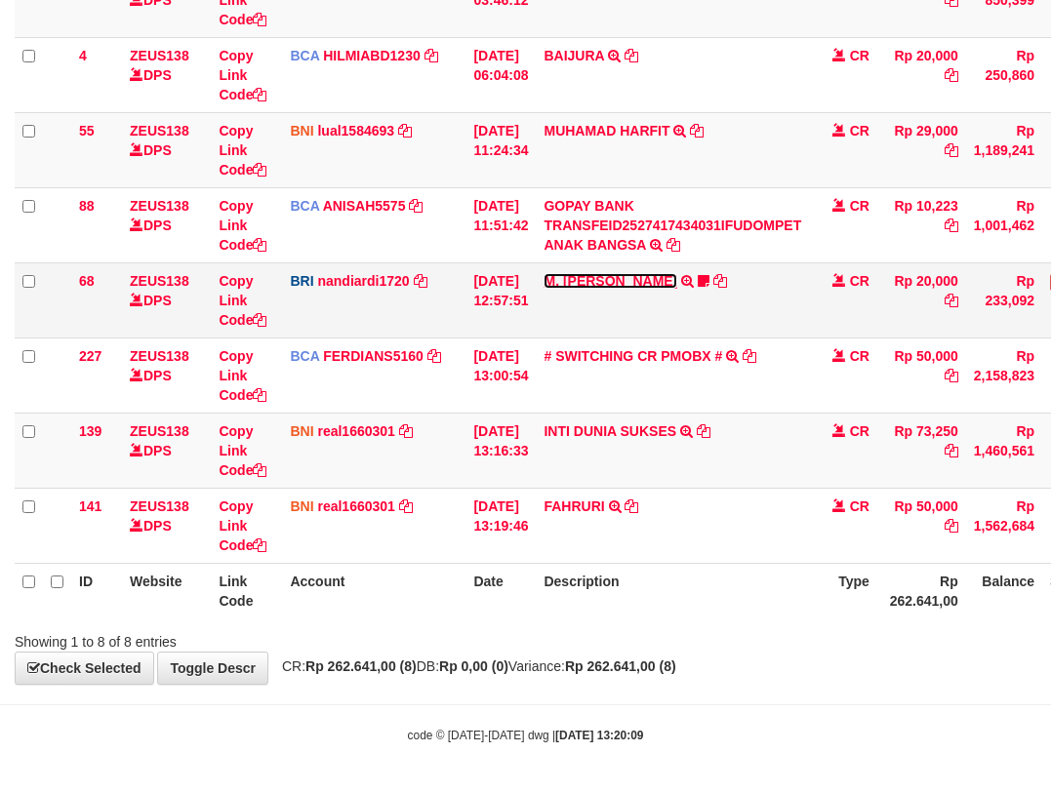
click at [631, 274] on link "M. [PERSON_NAME]" at bounding box center [611, 281] width 134 height 16
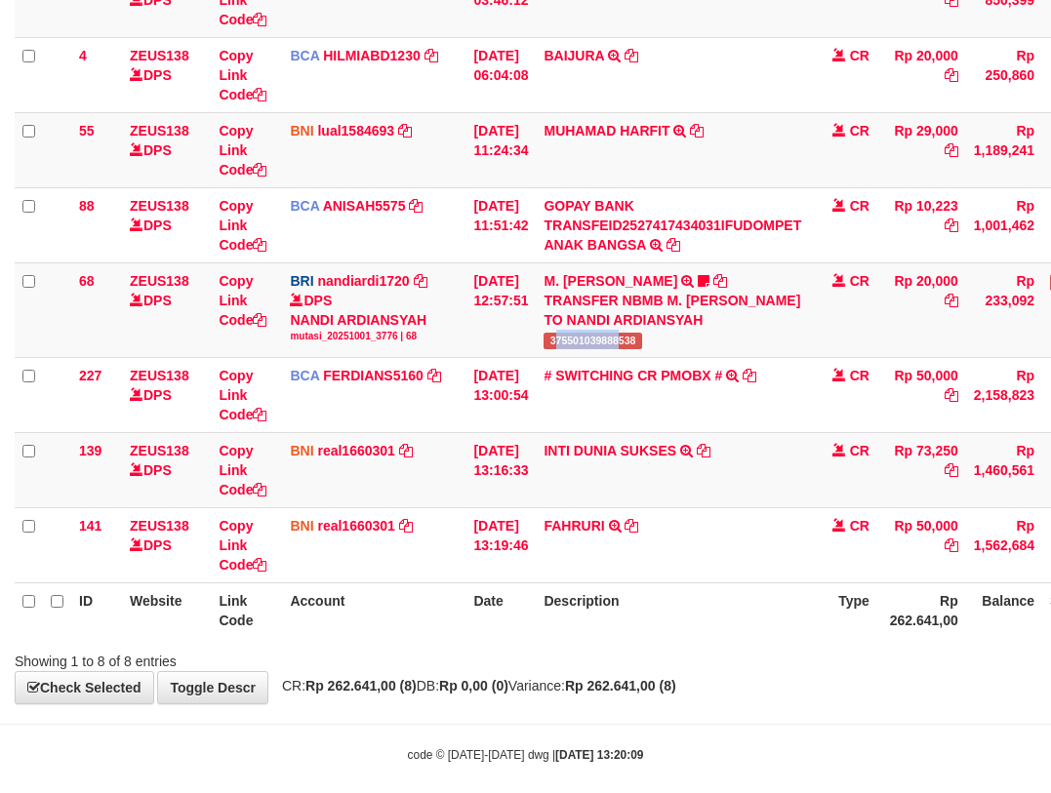
drag, startPoint x: 603, startPoint y: 345, endPoint x: 1061, endPoint y: 210, distance: 477.4
click at [636, 345] on span "375501039888538" at bounding box center [593, 341] width 98 height 17
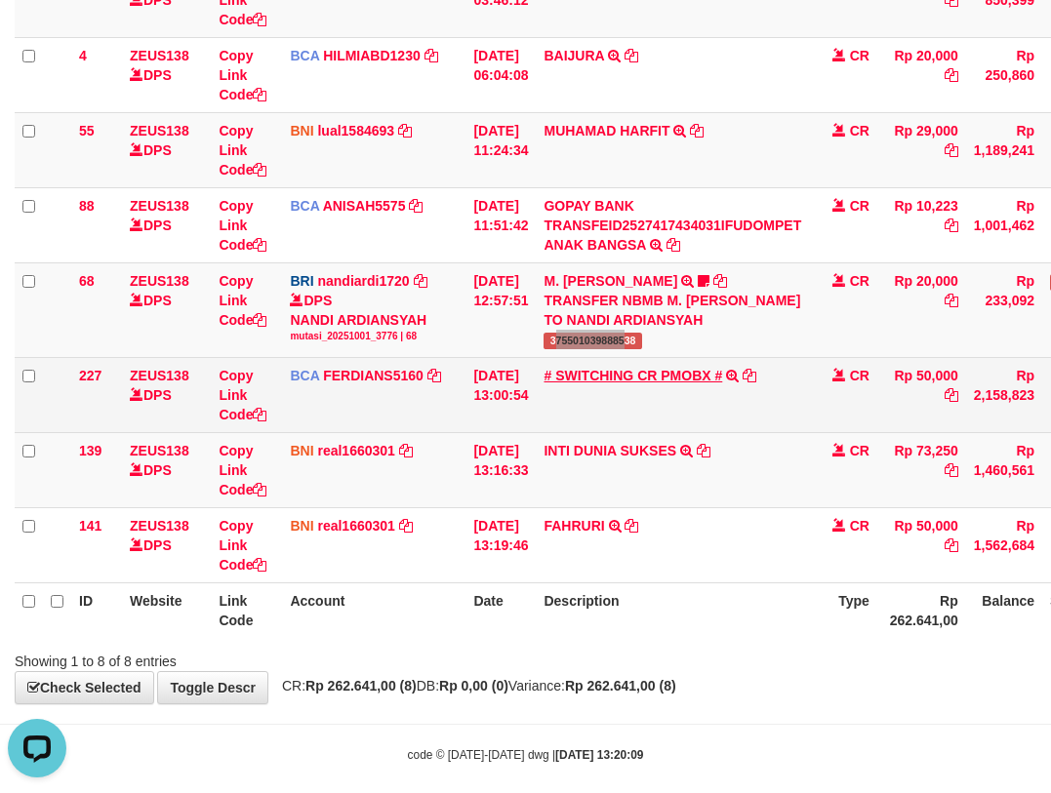
scroll to position [0, 0]
click at [689, 386] on td "# SWITCHING CR PMOBX # SWITCHING CR TRF TRANSFER RINTISAHRUDIN JUNAID 013 PMOBX" at bounding box center [672, 394] width 273 height 75
click at [681, 369] on link "# SWITCHING CR PMOBX #" at bounding box center [633, 376] width 179 height 16
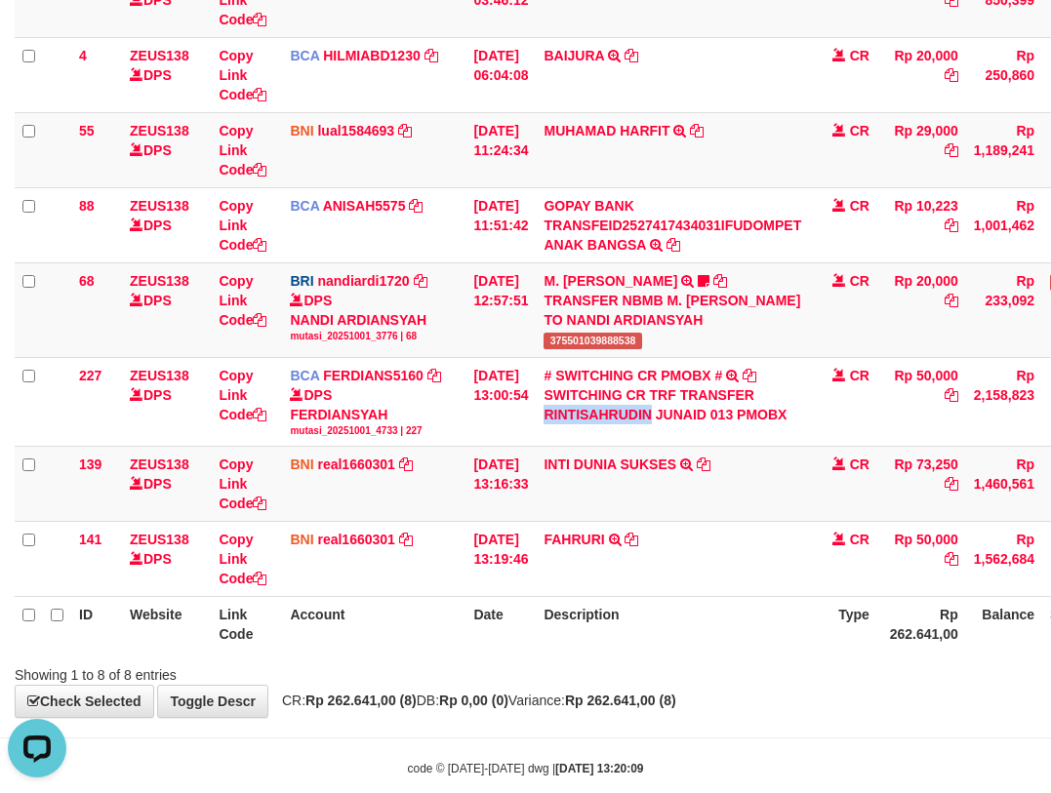
drag, startPoint x: 562, startPoint y: 416, endPoint x: 1061, endPoint y: 264, distance: 521.4
click at [661, 416] on div "SWITCHING CR TRF TRANSFER RINTISAHRUDIN JUNAID 013 PMOBX" at bounding box center [673, 405] width 258 height 39
copy div "RINTISAHRUDIN"
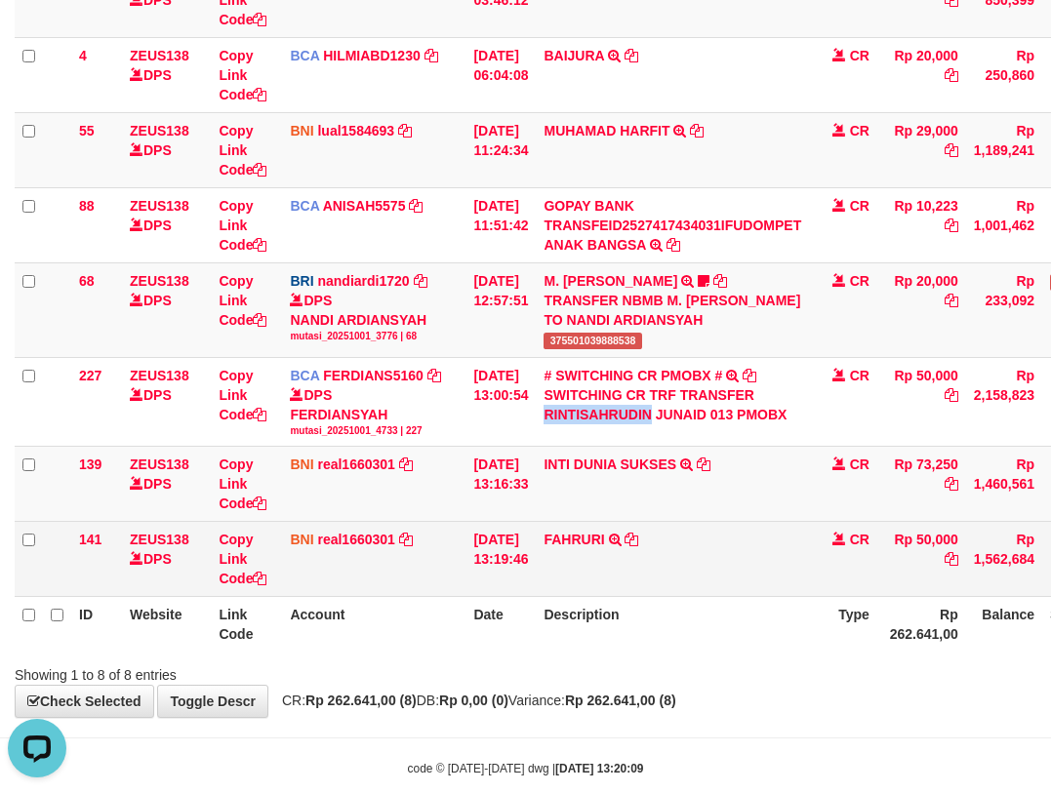
click at [512, 576] on td "01/10/2025 13:19:46" at bounding box center [501, 559] width 70 height 75
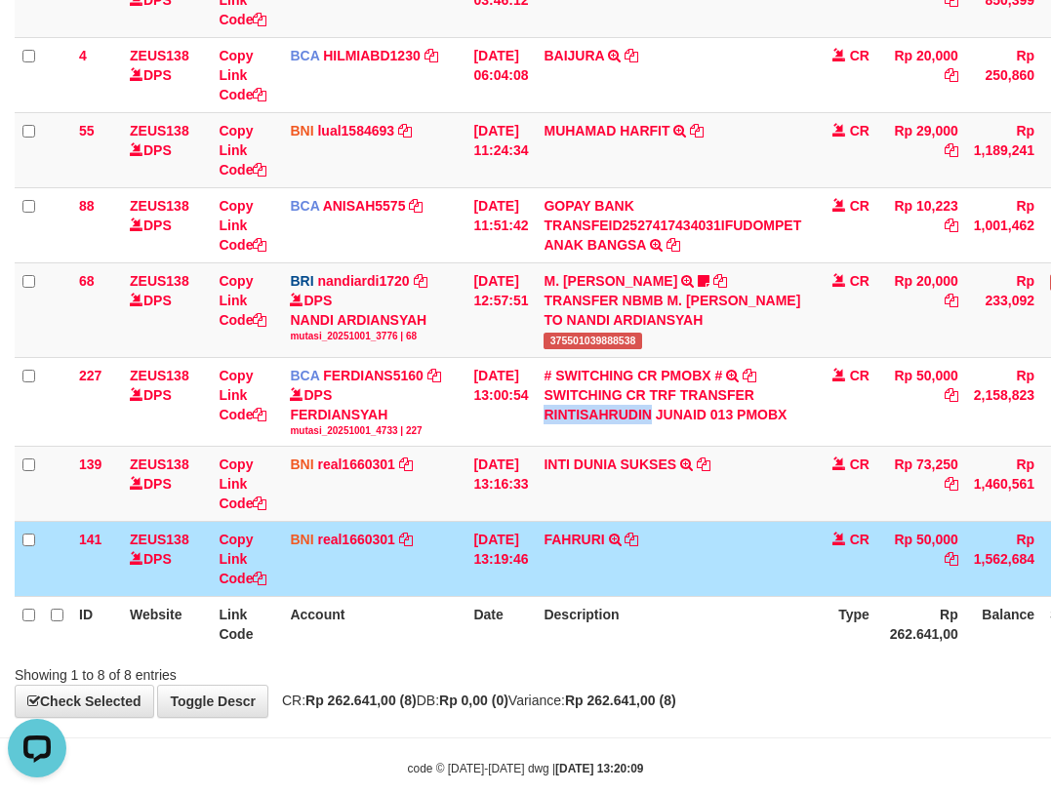
drag, startPoint x: 528, startPoint y: 597, endPoint x: 556, endPoint y: 585, distance: 31.0
click at [543, 598] on table "ID Website Link Code Account Date Description Type Amount Balance Status Action…" at bounding box center [597, 279] width 1164 height 746
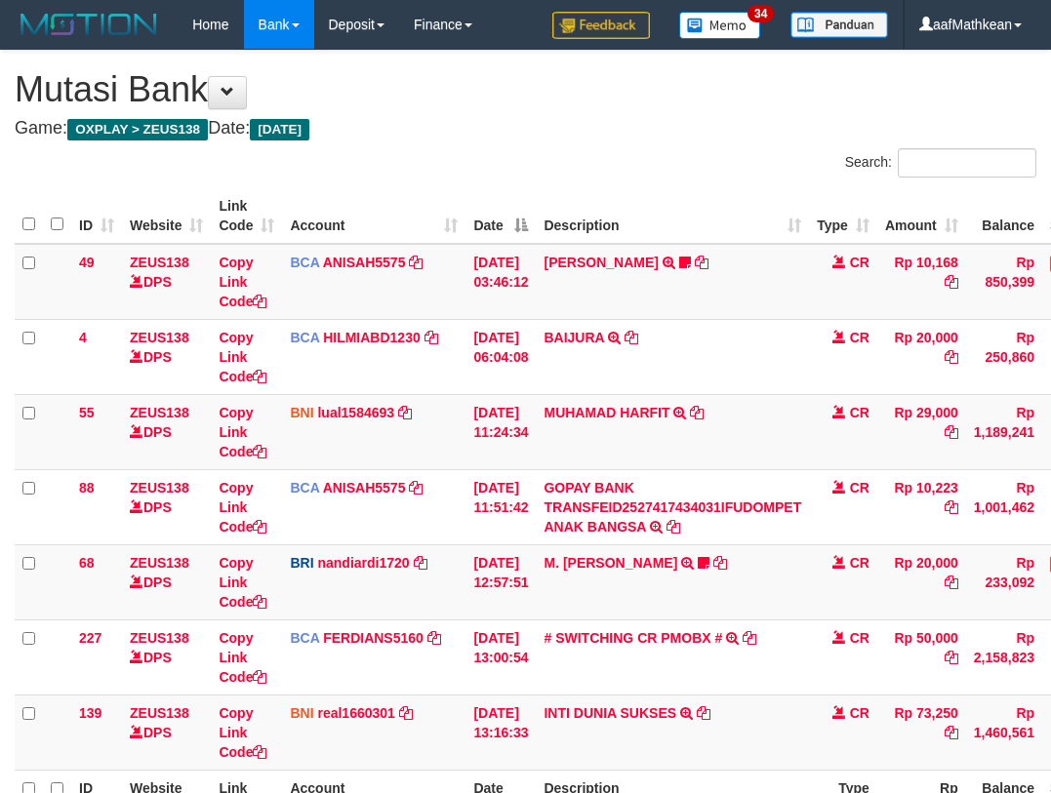
scroll to position [207, 0]
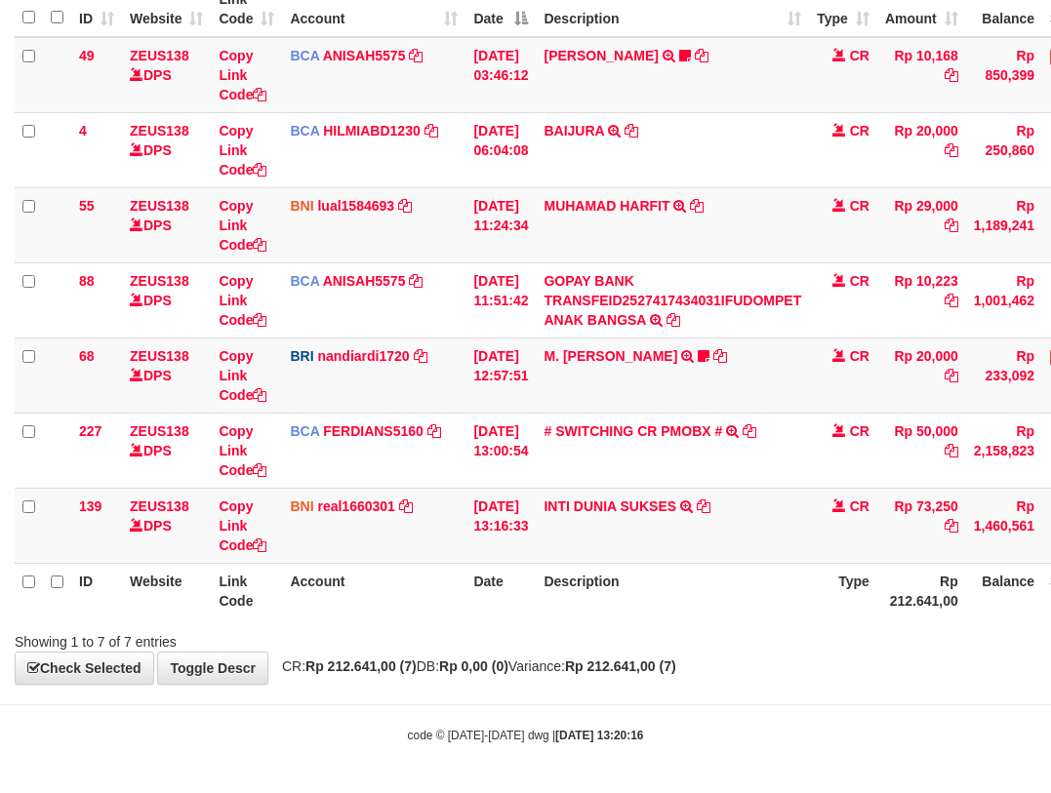
drag, startPoint x: 749, startPoint y: 600, endPoint x: 735, endPoint y: 556, distance: 46.0
click at [745, 598] on th "Description" at bounding box center [672, 591] width 273 height 56
click at [711, 508] on icon at bounding box center [704, 507] width 14 height 14
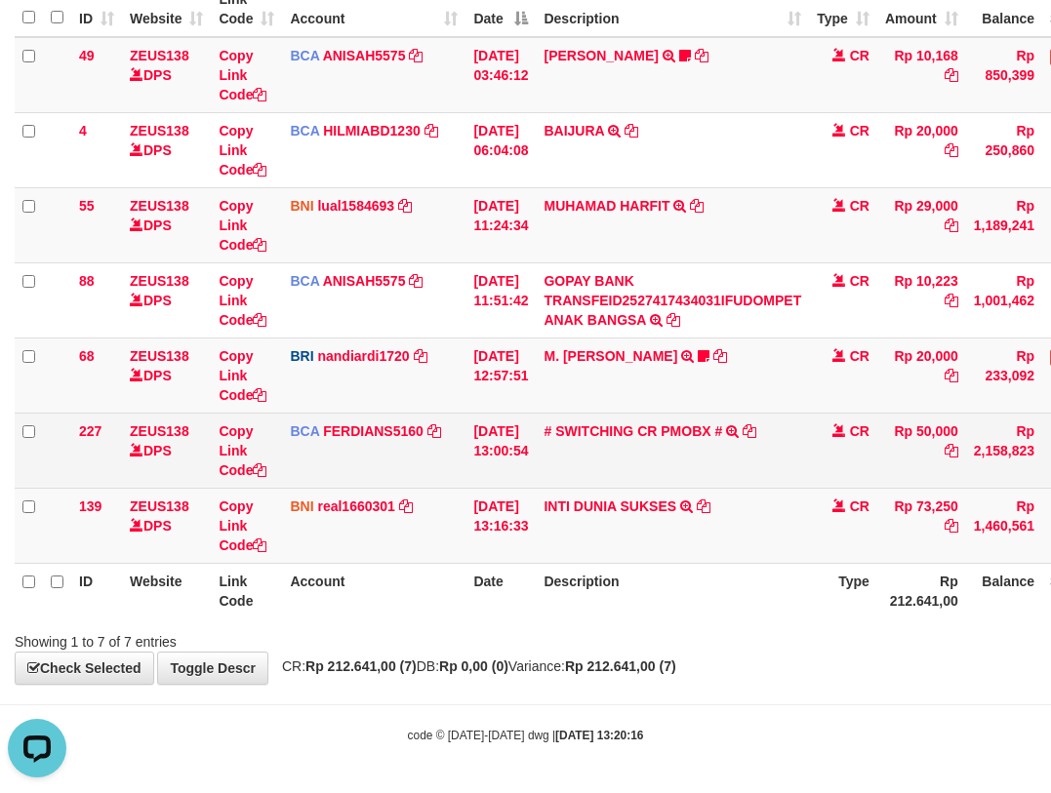
drag, startPoint x: 358, startPoint y: 476, endPoint x: 408, endPoint y: 520, distance: 66.4
click at [362, 487] on td "BCA FERDIANS5160 DPS FERDIANSYAH mutasi_20251001_4733 | 227 mutasi_20251001_473…" at bounding box center [373, 450] width 183 height 75
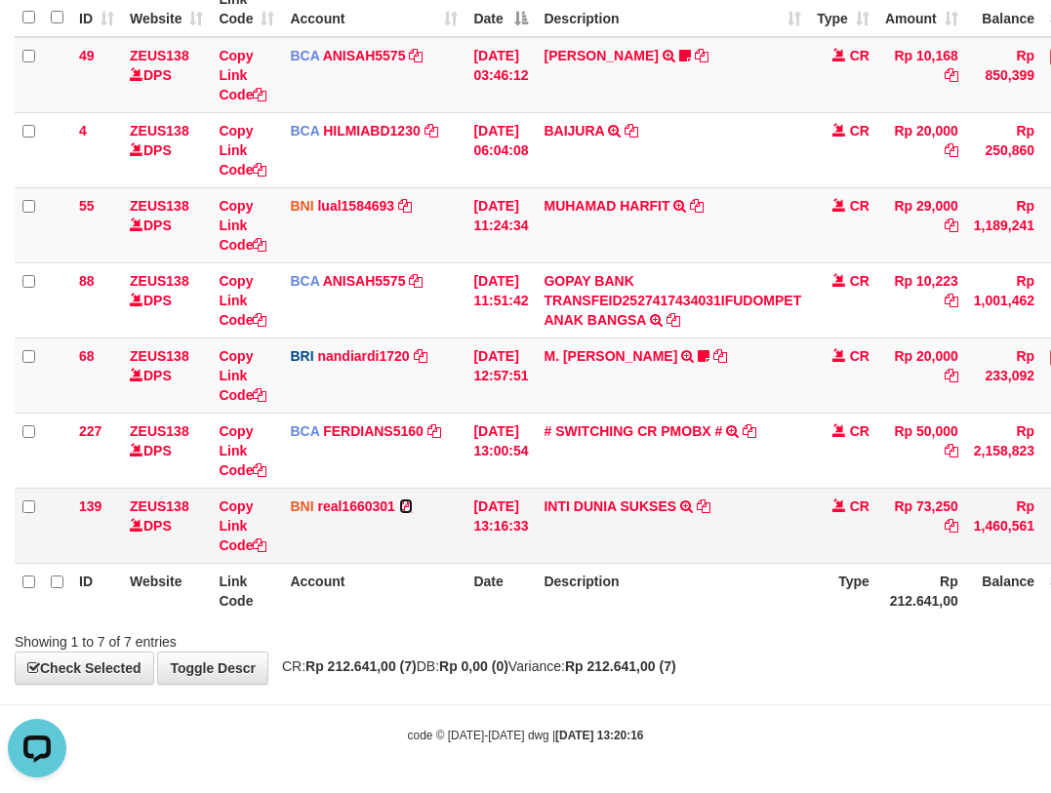
click at [399, 499] on link at bounding box center [406, 507] width 14 height 16
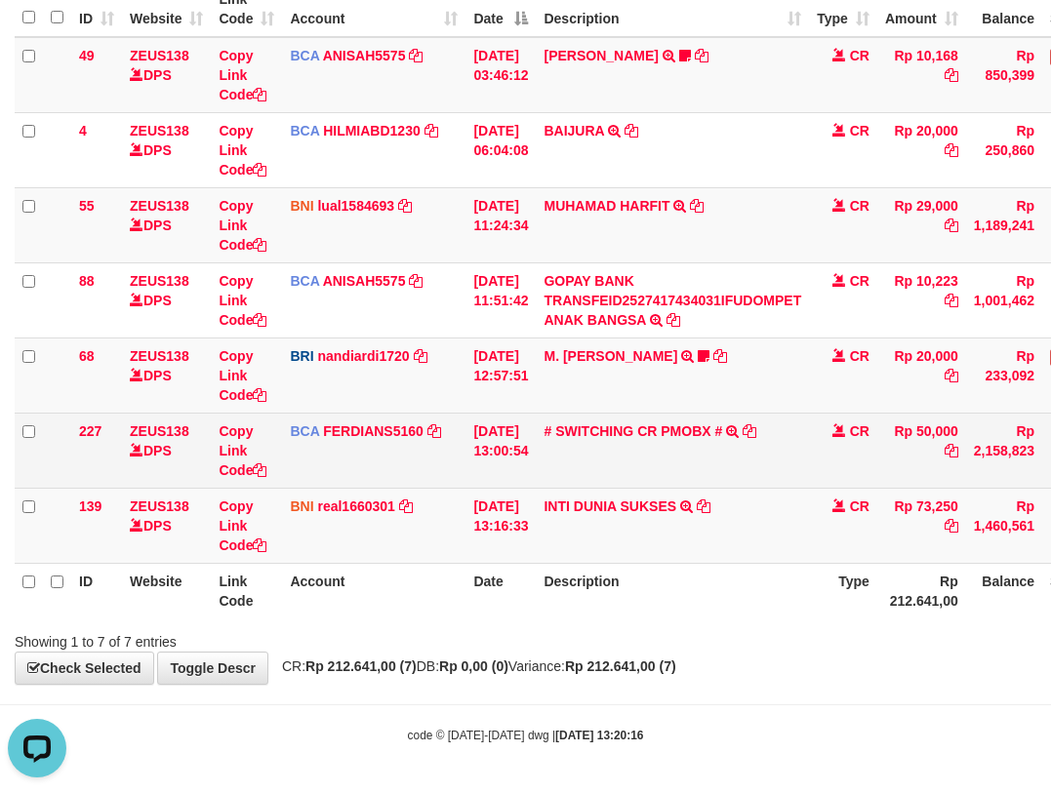
click at [552, 479] on tr "227 ZEUS138 DPS Copy Link Code BCA FERDIANS5160 DPS FERDIANSYAH mutasi_20251001…" at bounding box center [597, 450] width 1164 height 75
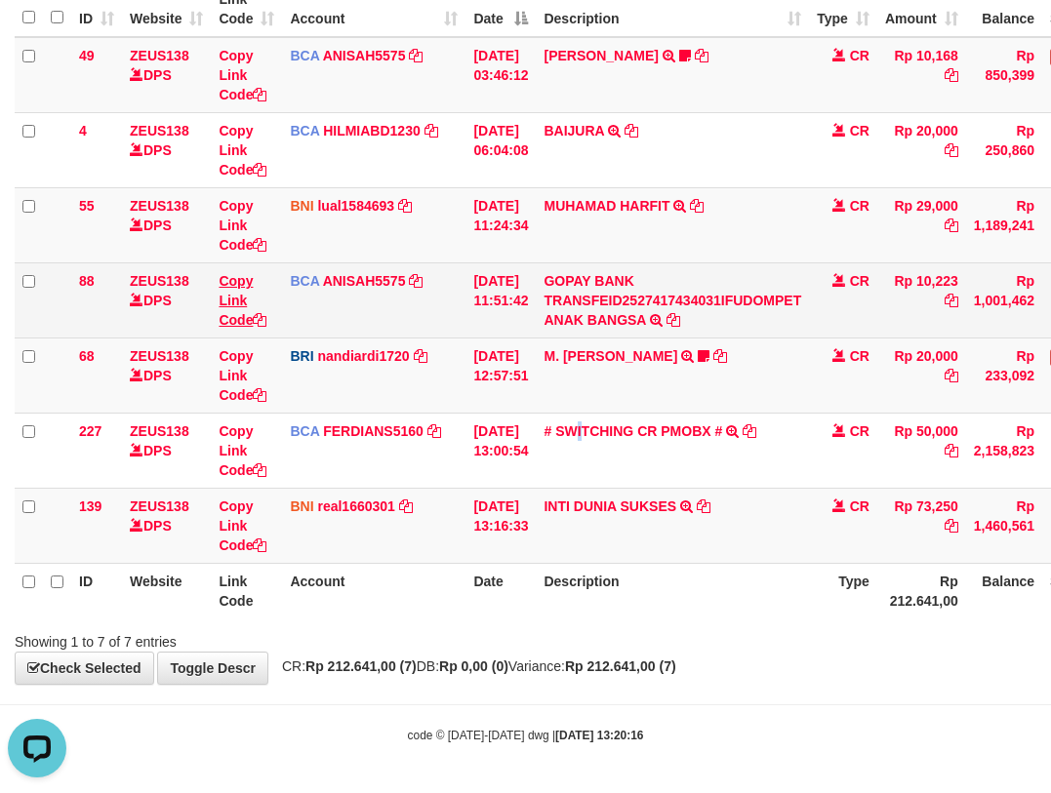
drag, startPoint x: 594, startPoint y: 468, endPoint x: 226, endPoint y: 322, distance: 396.0
click at [597, 463] on td "# SWITCHING CR PMOBX # SWITCHING CR TRF TRANSFER RINTISAHRUDIN JUNAID 013 PMOBX" at bounding box center [672, 450] width 273 height 75
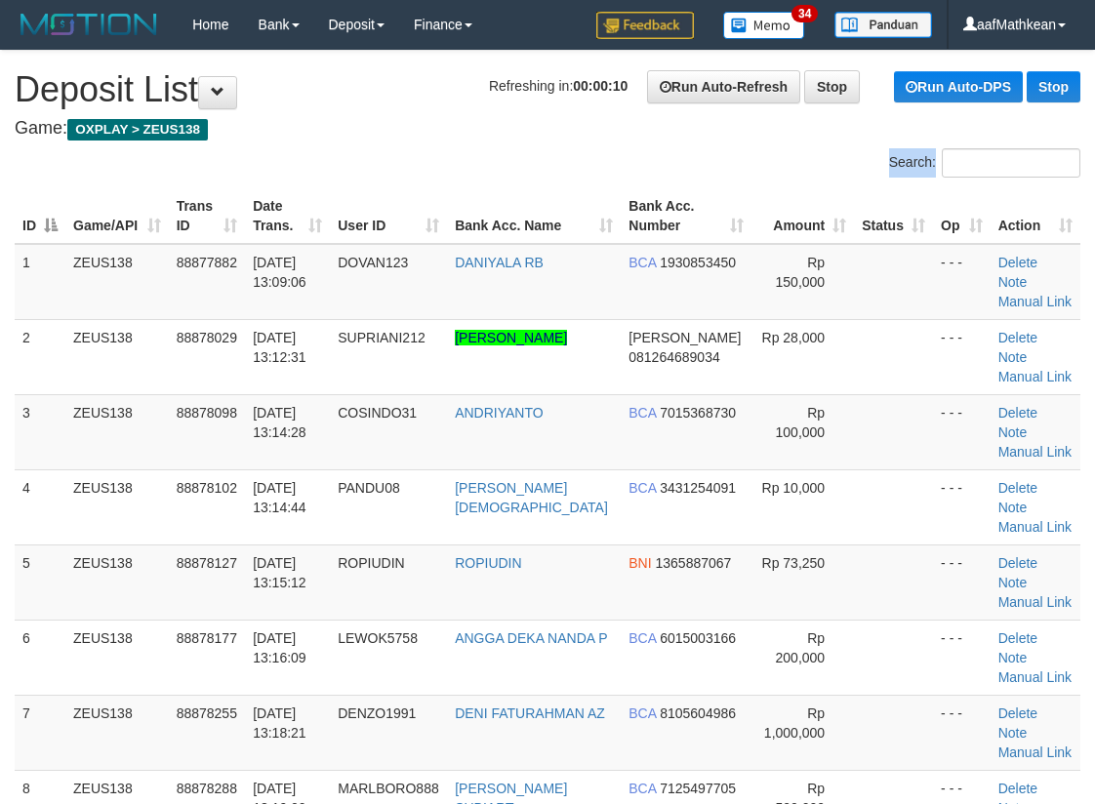
drag, startPoint x: 375, startPoint y: 164, endPoint x: 362, endPoint y: 179, distance: 19.4
click at [372, 171] on div "Search: ID Game/API Trans ID Date Trans. User ID Bank Acc. Name Bank Acc. Numbe…" at bounding box center [548, 691] width 1066 height 1086
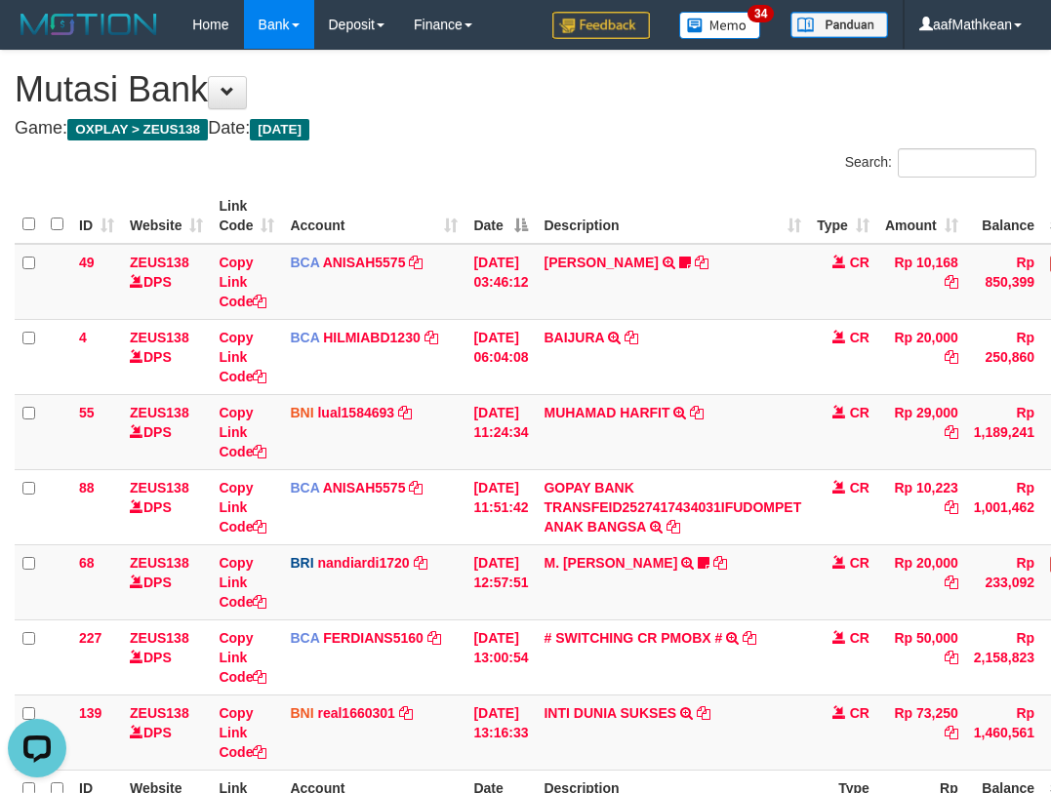
click at [511, 166] on div "Search:" at bounding box center [525, 165] width 1051 height 34
click at [521, 164] on div "Search:" at bounding box center [525, 165] width 1051 height 34
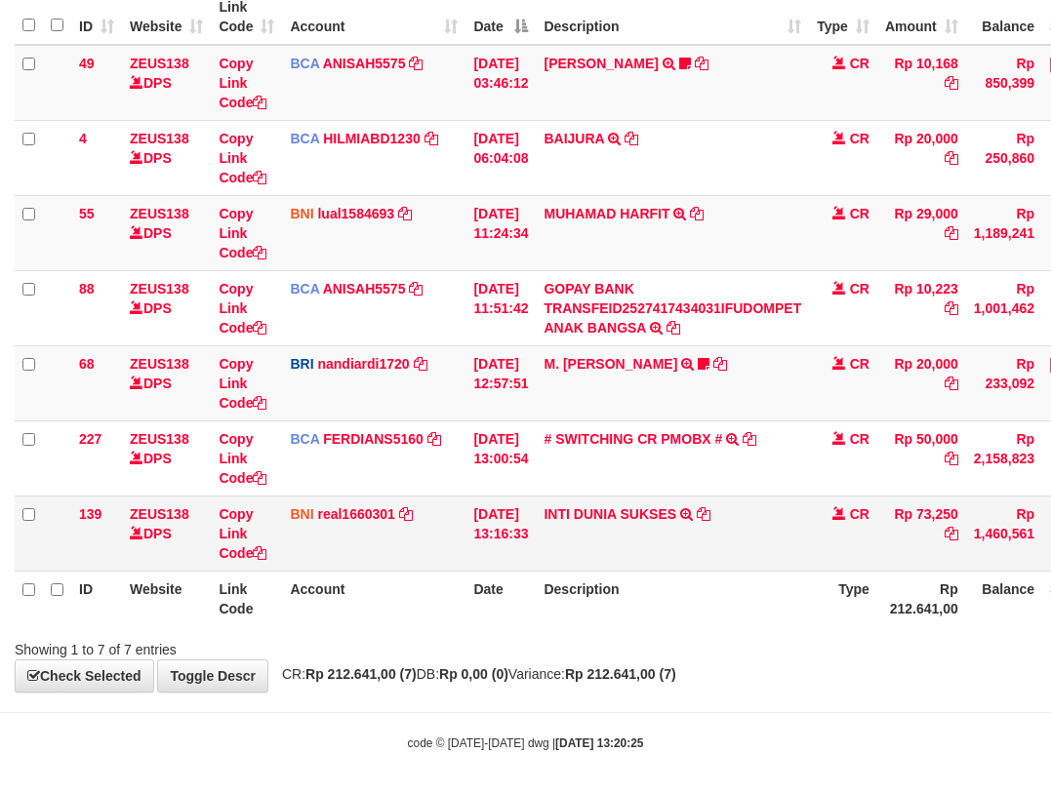
scroll to position [207, 0]
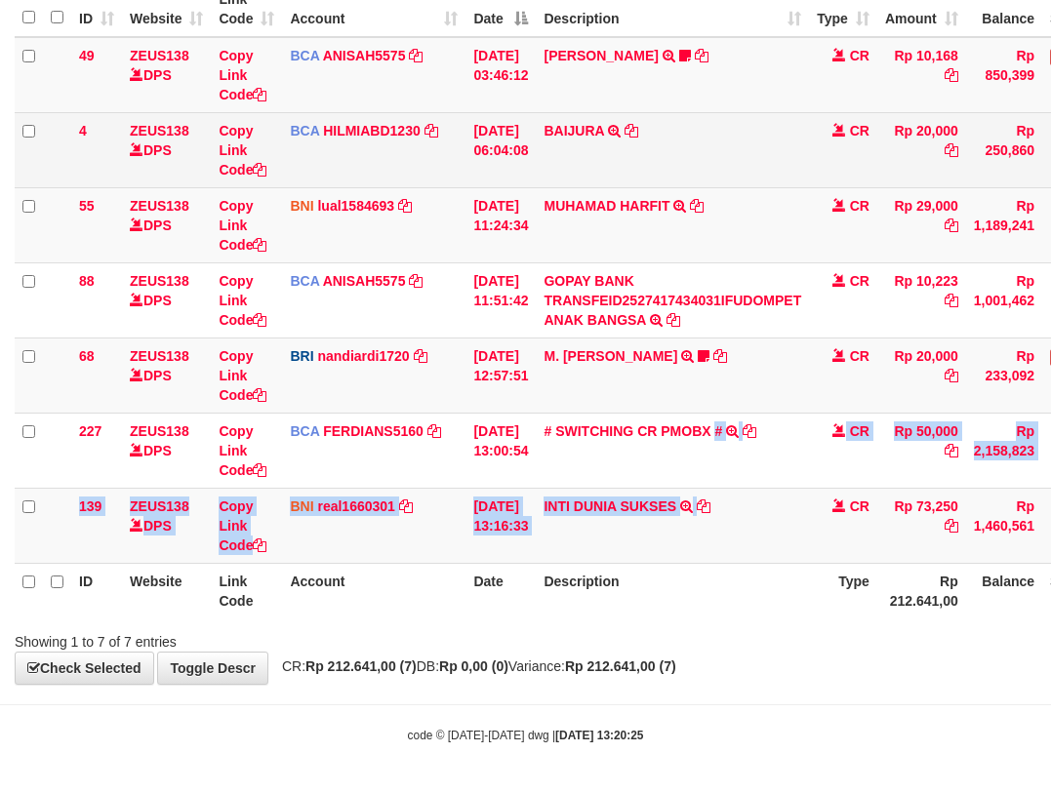
drag, startPoint x: 741, startPoint y: 485, endPoint x: 569, endPoint y: 183, distance: 347.1
click at [677, 351] on tbody "49 ZEUS138 DPS Copy Link Code BCA ANISAH5575 DPS [PERSON_NAME] mutasi_20251001_…" at bounding box center [597, 300] width 1164 height 527
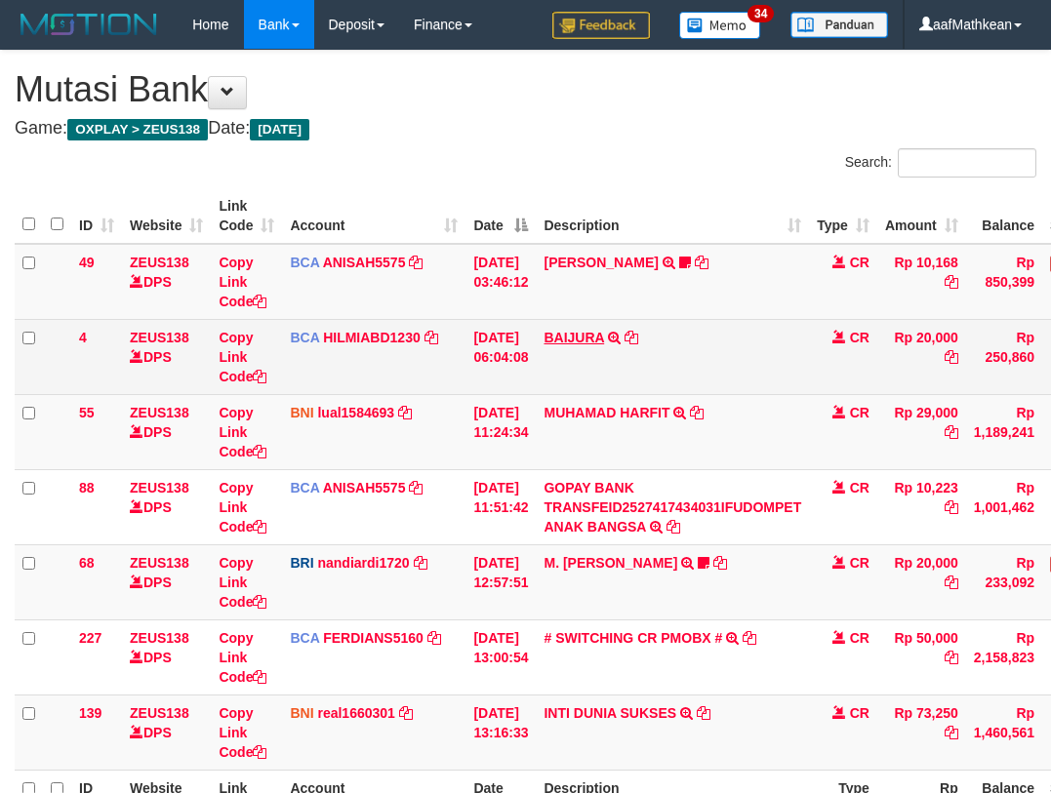
scroll to position [84, 0]
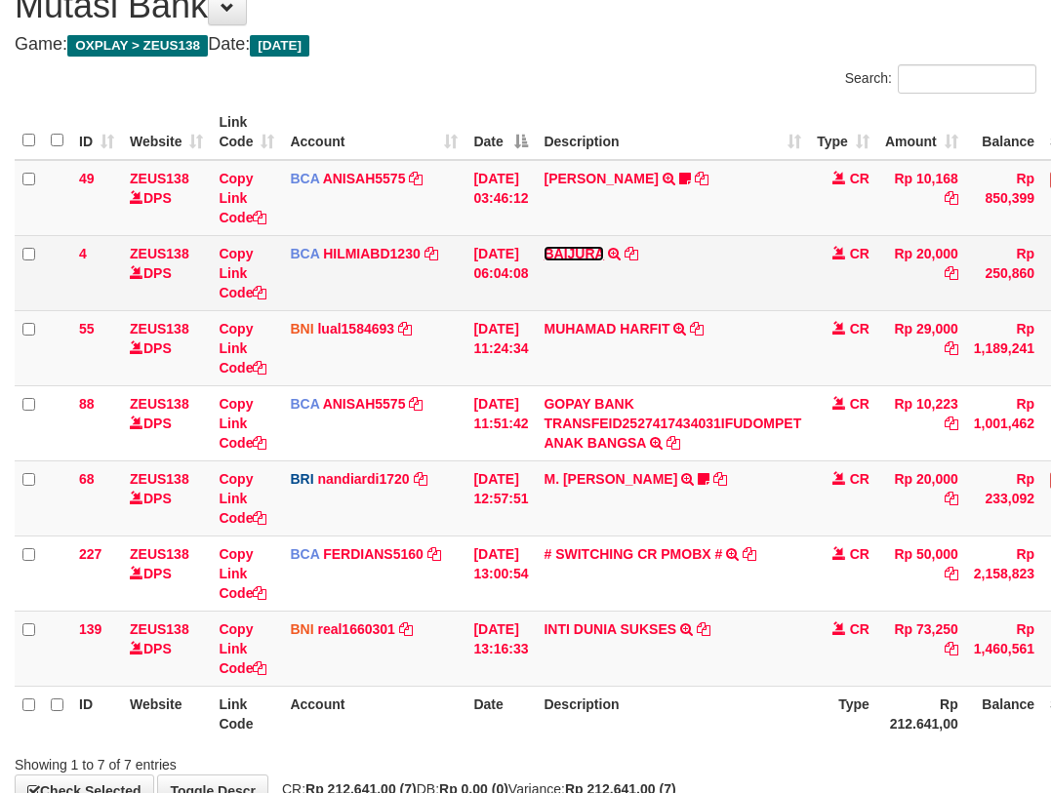
click at [544, 246] on link "BAIJURA" at bounding box center [574, 254] width 61 height 16
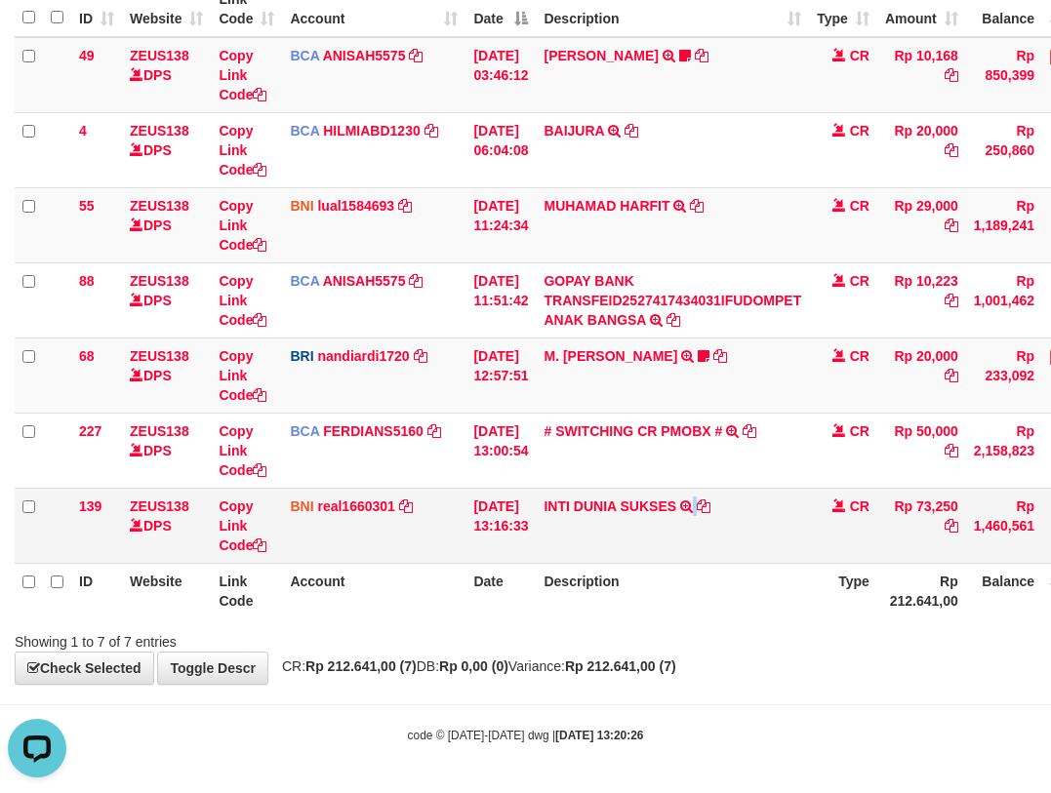
click at [715, 550] on td "INTI DUNIA SUKSES TRF/PAY/TOP-UP ECHANNEL INTI DUNIA SUKSES" at bounding box center [672, 525] width 273 height 75
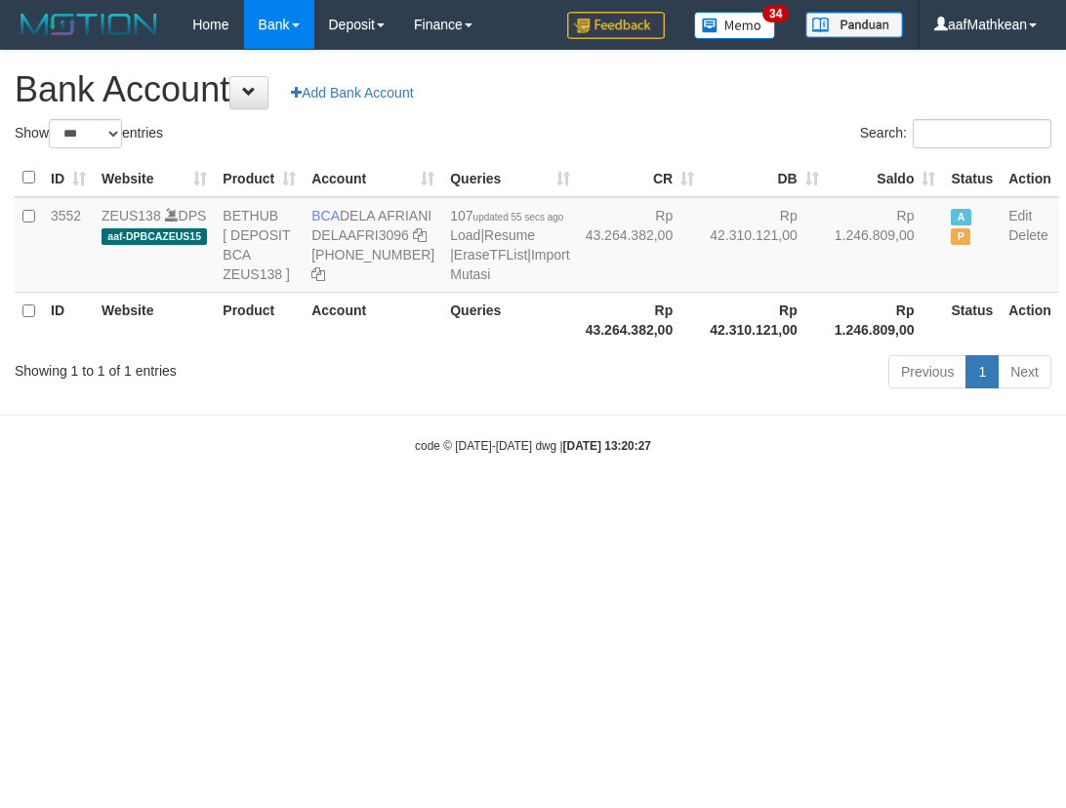
select select "***"
click at [604, 473] on body "Toggle navigation Home Bank Account List Load By Website Group [OXPLAY] ZEUS138…" at bounding box center [533, 252] width 1066 height 504
drag, startPoint x: 571, startPoint y: 453, endPoint x: 268, endPoint y: 137, distance: 437.6
click at [548, 402] on body "Toggle navigation Home Bank Account List Load By Website Group [OXPLAY] ZEUS138…" at bounding box center [533, 252] width 1066 height 504
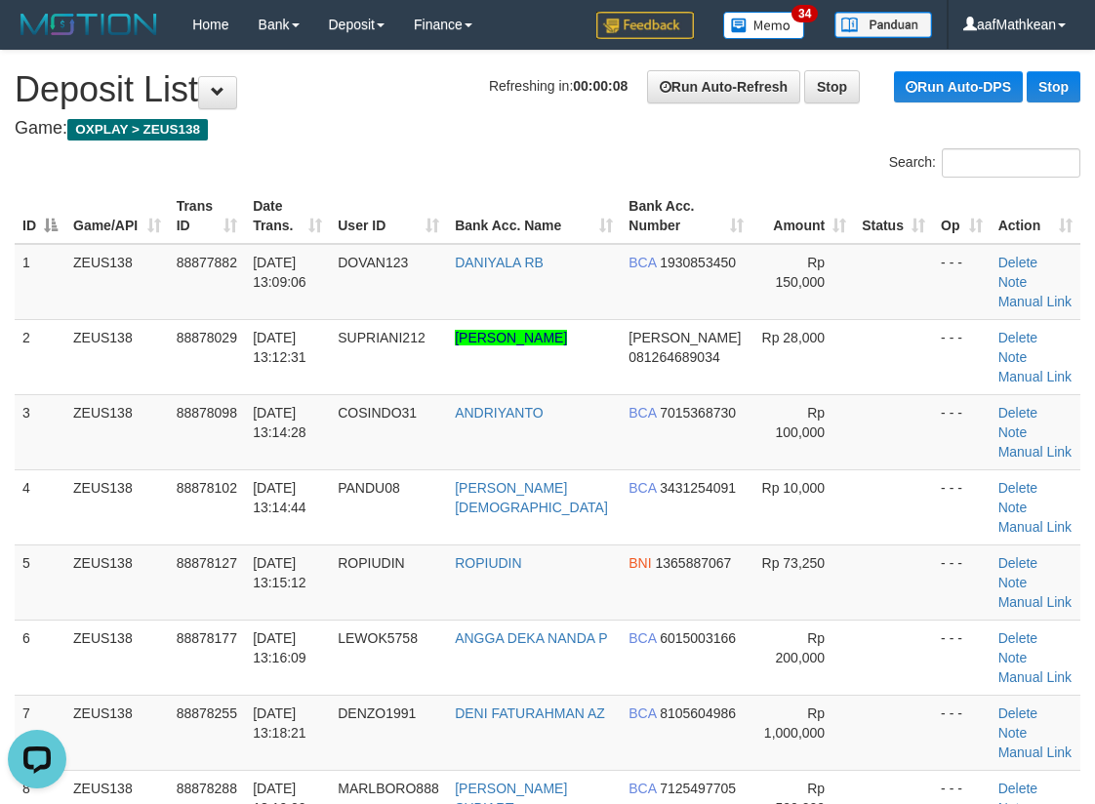
drag, startPoint x: 385, startPoint y: 168, endPoint x: 4, endPoint y: 249, distance: 389.2
click at [372, 170] on div "Search:" at bounding box center [547, 165] width 1095 height 34
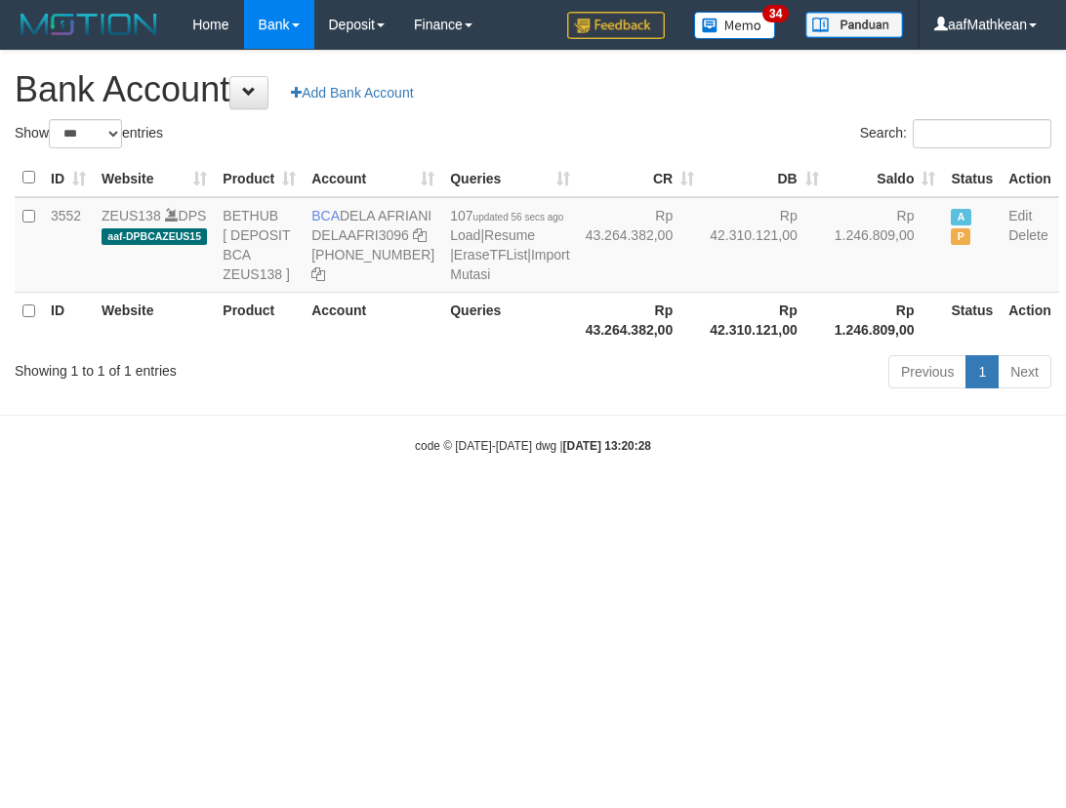
select select "***"
drag, startPoint x: 729, startPoint y: 726, endPoint x: 589, endPoint y: 389, distance: 364.9
click at [722, 504] on html "Toggle navigation Home Bank Account List Load By Website Group [OXPLAY] ZEUS138…" at bounding box center [533, 252] width 1066 height 504
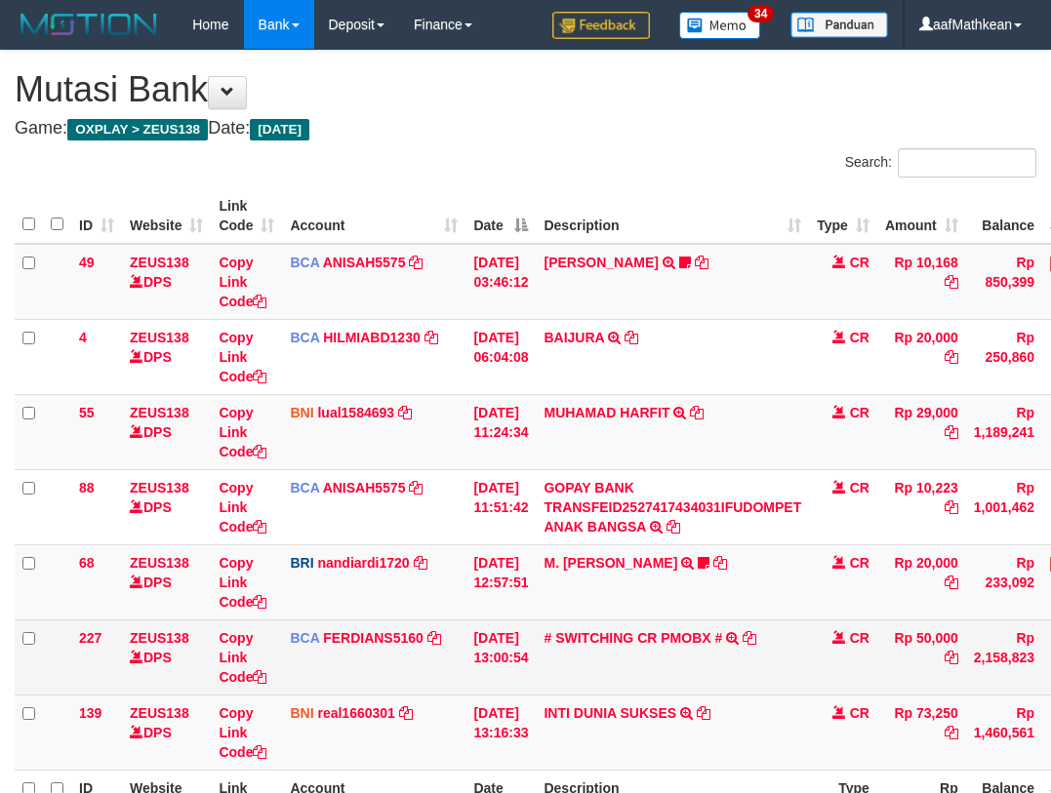
scroll to position [84, 0]
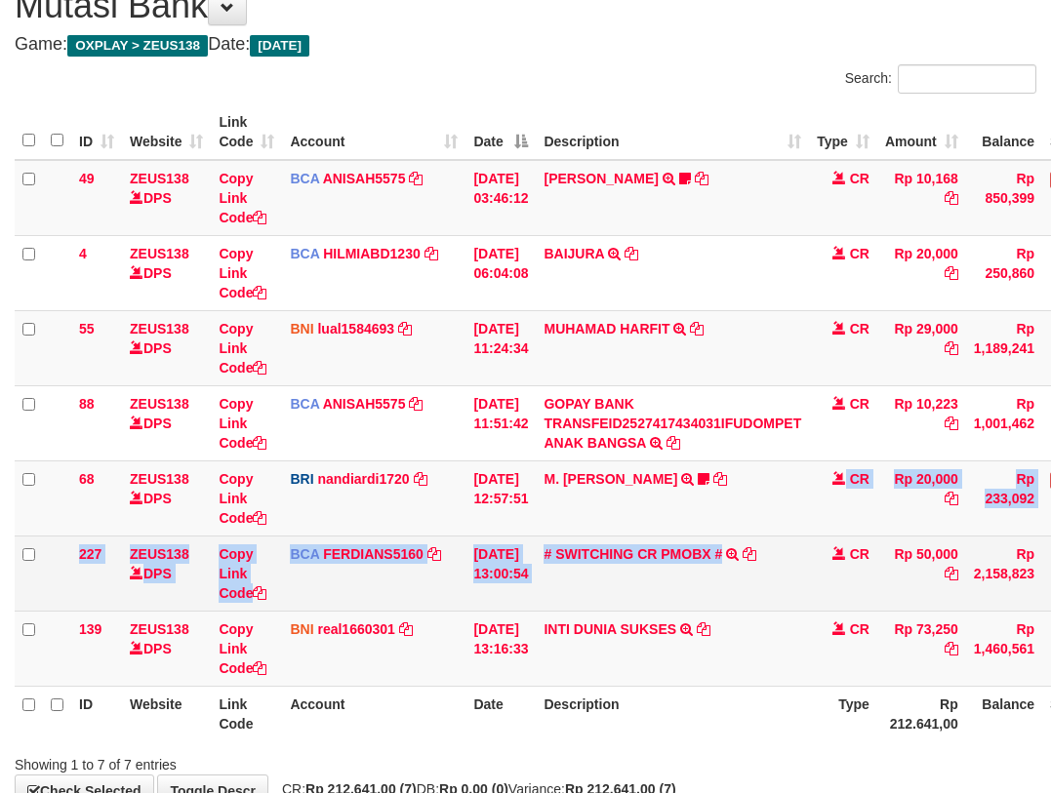
click at [734, 536] on tbody "49 ZEUS138 DPS Copy Link Code BCA ANISAH5575 DPS [PERSON_NAME] mutasi_20251001_…" at bounding box center [597, 423] width 1164 height 527
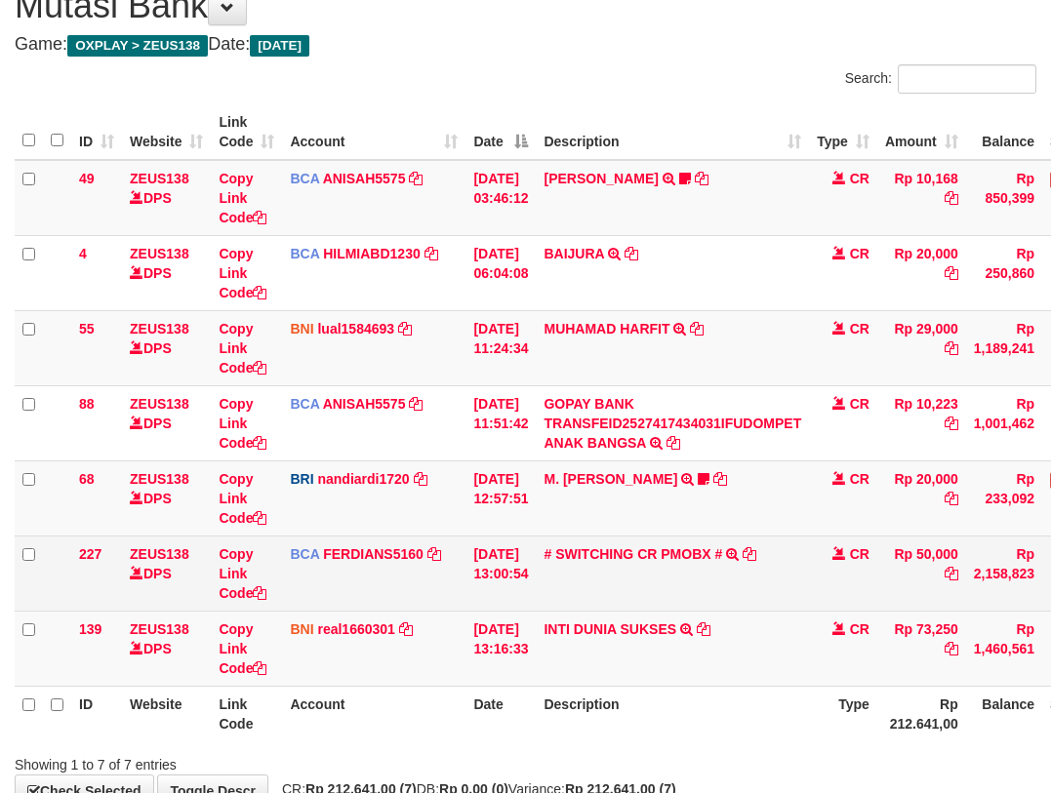
click at [657, 613] on tbody "49 ZEUS138 DPS Copy Link Code BCA ANISAH5575 DPS [PERSON_NAME] mutasi_20251001_…" at bounding box center [597, 423] width 1164 height 527
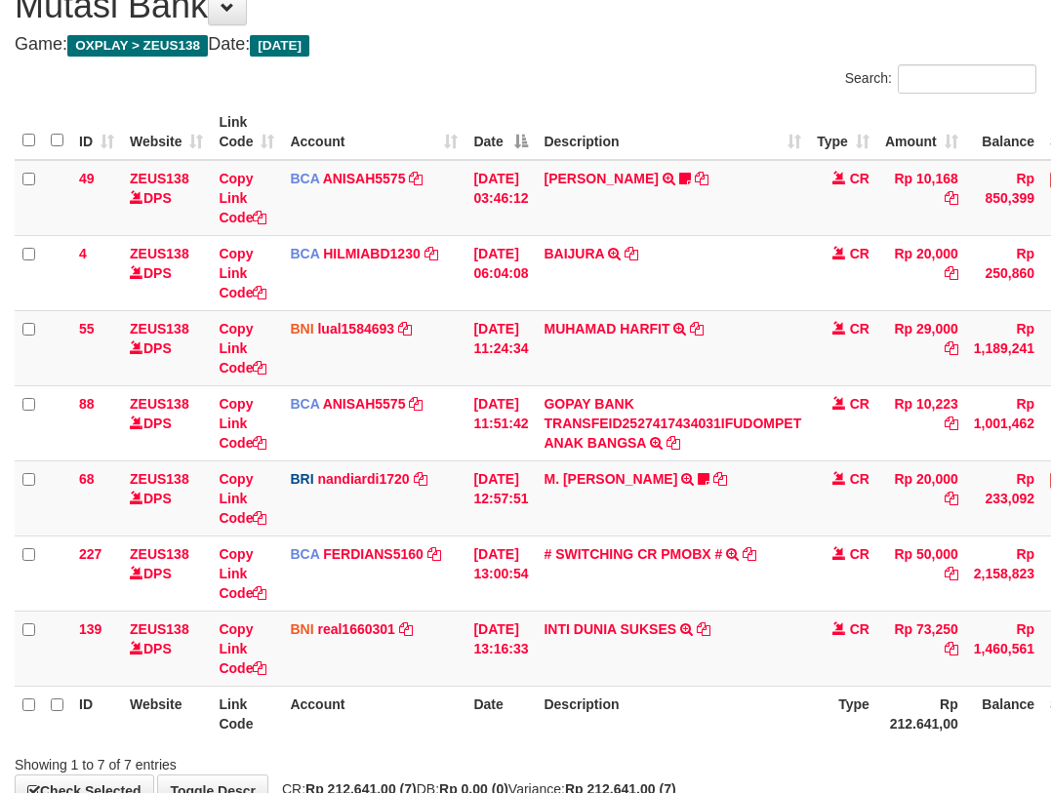
scroll to position [207, 0]
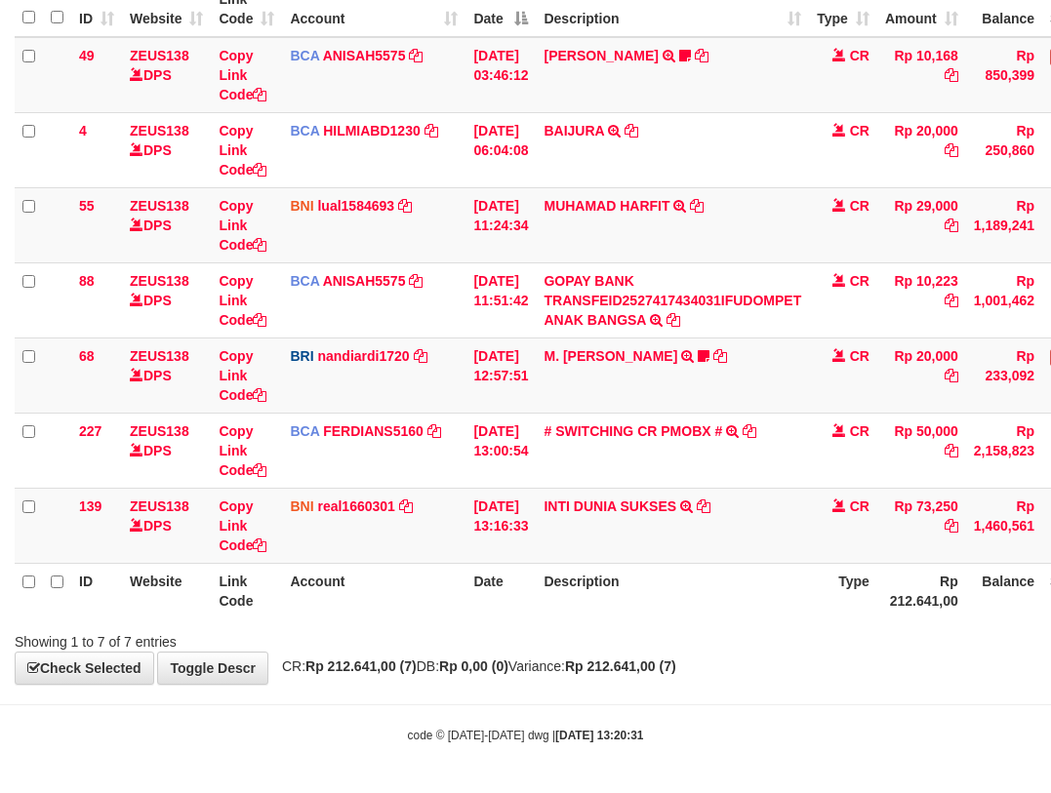
click at [581, 639] on div "Showing 1 to 7 of 7 entries" at bounding box center [525, 638] width 1051 height 27
drag, startPoint x: 669, startPoint y: 639, endPoint x: 693, endPoint y: 638, distance: 24.4
click at [691, 638] on div "Showing 1 to 7 of 7 entries" at bounding box center [525, 638] width 1051 height 27
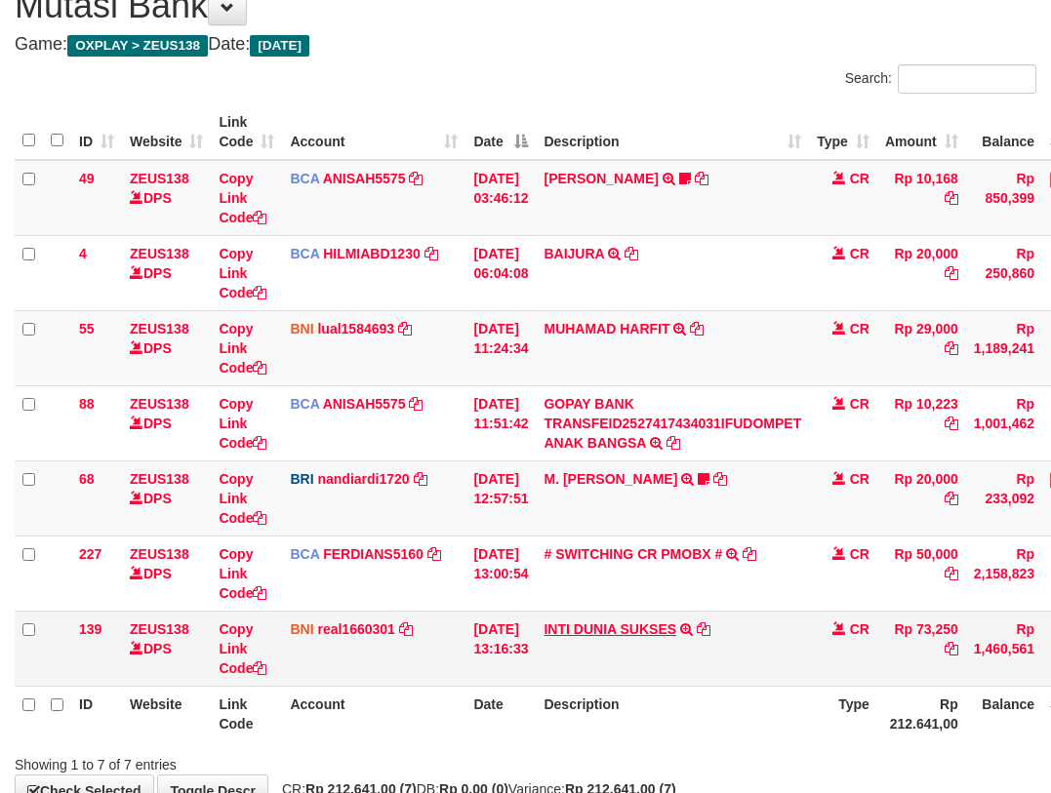
scroll to position [207, 0]
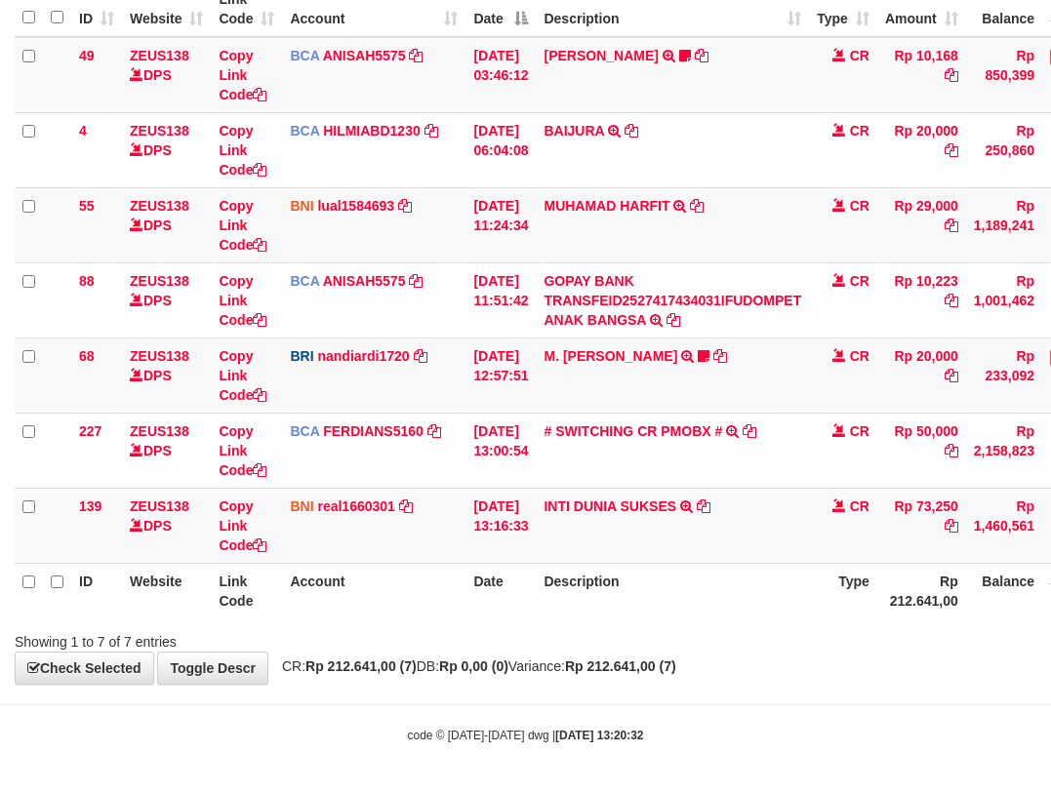
drag, startPoint x: 777, startPoint y: 627, endPoint x: 718, endPoint y: 655, distance: 65.0
click at [769, 633] on div "Search: ID Website Link Code Account Date Description Type Amount Balance Statu…" at bounding box center [526, 296] width 1022 height 711
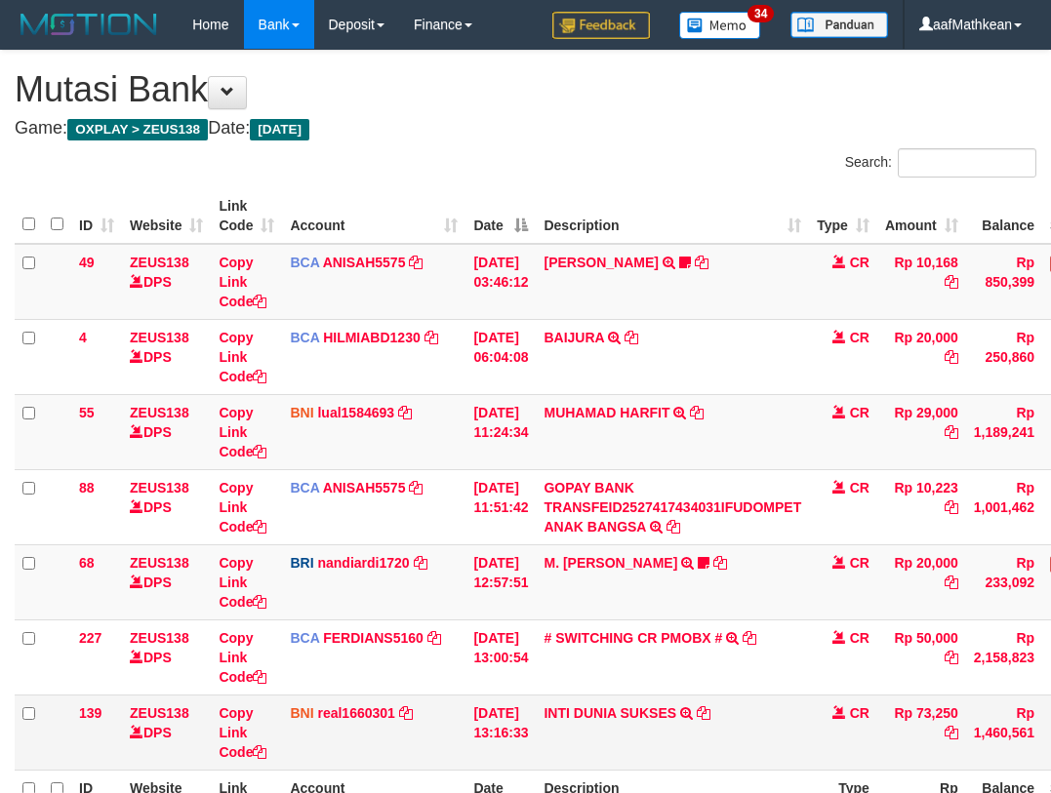
scroll to position [84, 0]
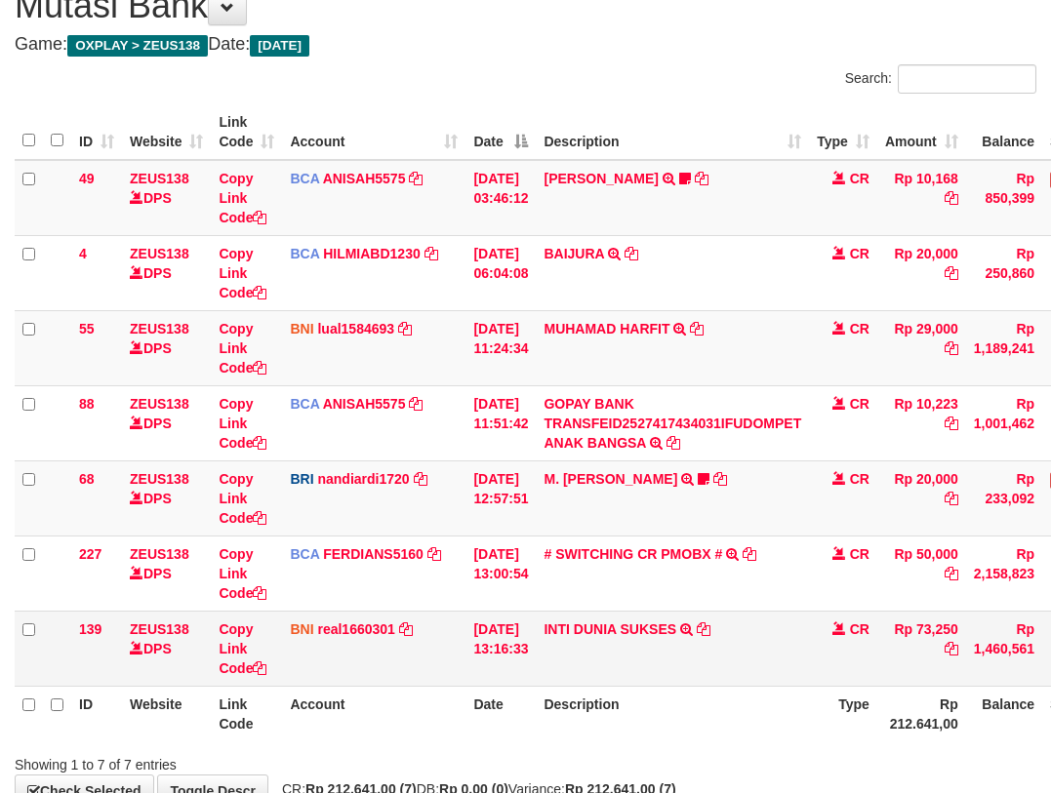
scroll to position [207, 0]
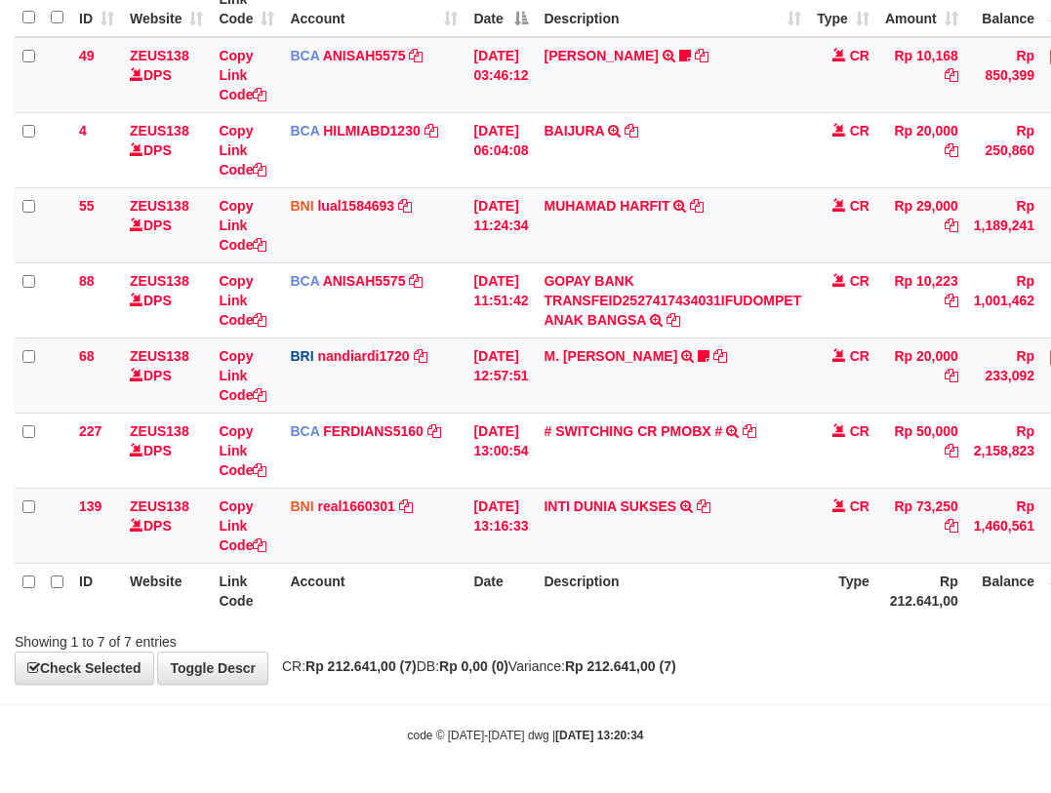
click at [676, 673] on strong "Rp 212.641,00 (7)" at bounding box center [620, 667] width 111 height 16
drag, startPoint x: 717, startPoint y: 683, endPoint x: 690, endPoint y: 665, distance: 33.0
click at [715, 682] on div "**********" at bounding box center [525, 264] width 1051 height 840
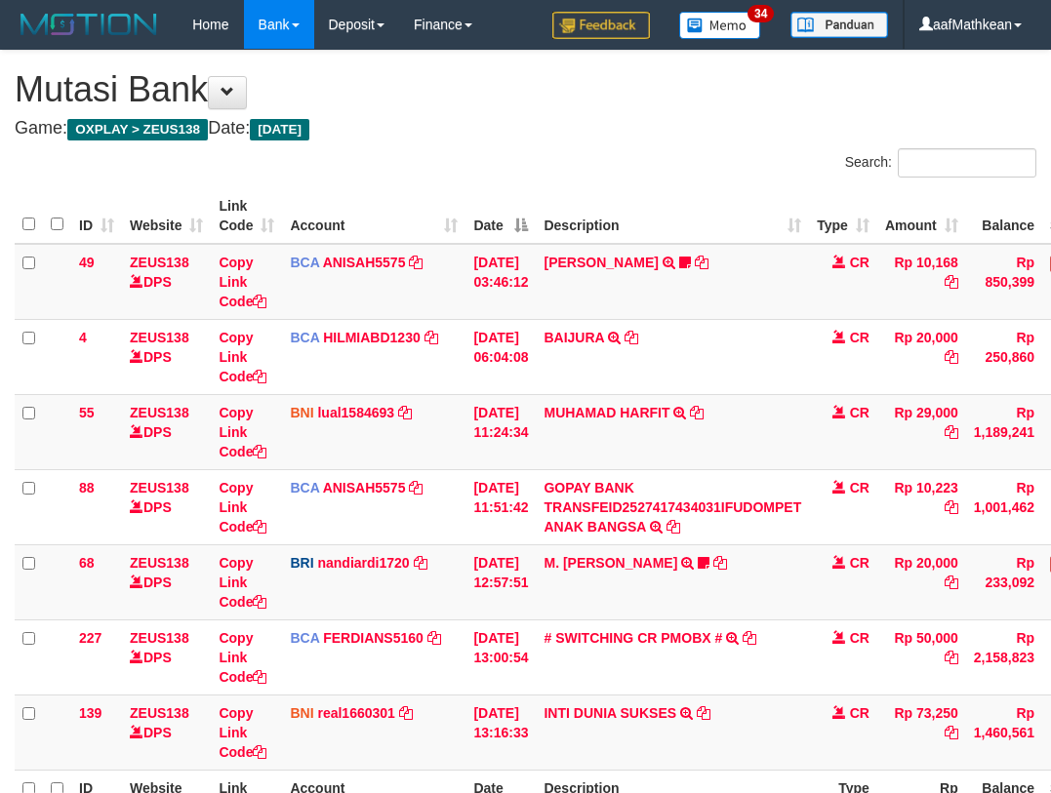
scroll to position [84, 0]
click at [781, 695] on td "INTI DUNIA SUKSES TRF/PAY/TOP-UP ECHANNEL INTI DUNIA SUKSES" at bounding box center [672, 732] width 273 height 75
click at [778, 695] on td "INTI DUNIA SUKSES TRF/PAY/TOP-UP ECHANNEL INTI DUNIA SUKSES" at bounding box center [672, 732] width 273 height 75
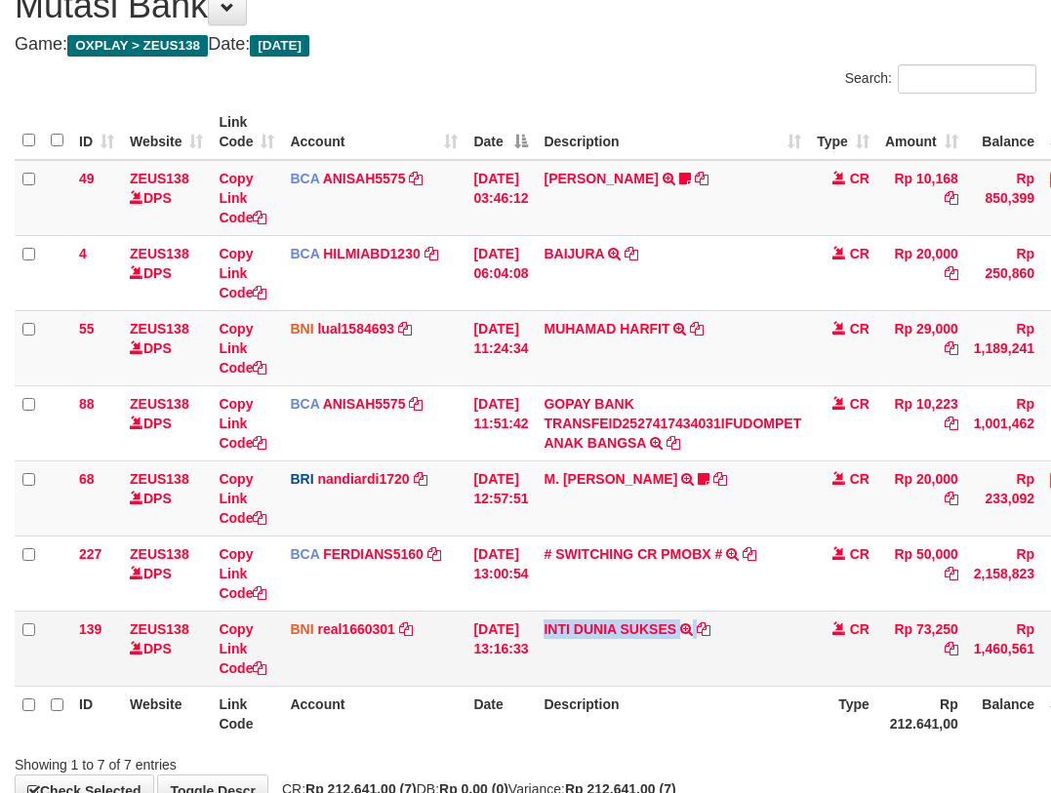
click at [777, 649] on td "INTI DUNIA SUKSES TRF/PAY/TOP-UP ECHANNEL INTI DUNIA SUKSES" at bounding box center [672, 648] width 273 height 75
click at [777, 649] on div "Search: ID Website Link Code Account Date Description Type Amount Balance Statu…" at bounding box center [526, 419] width 1022 height 711
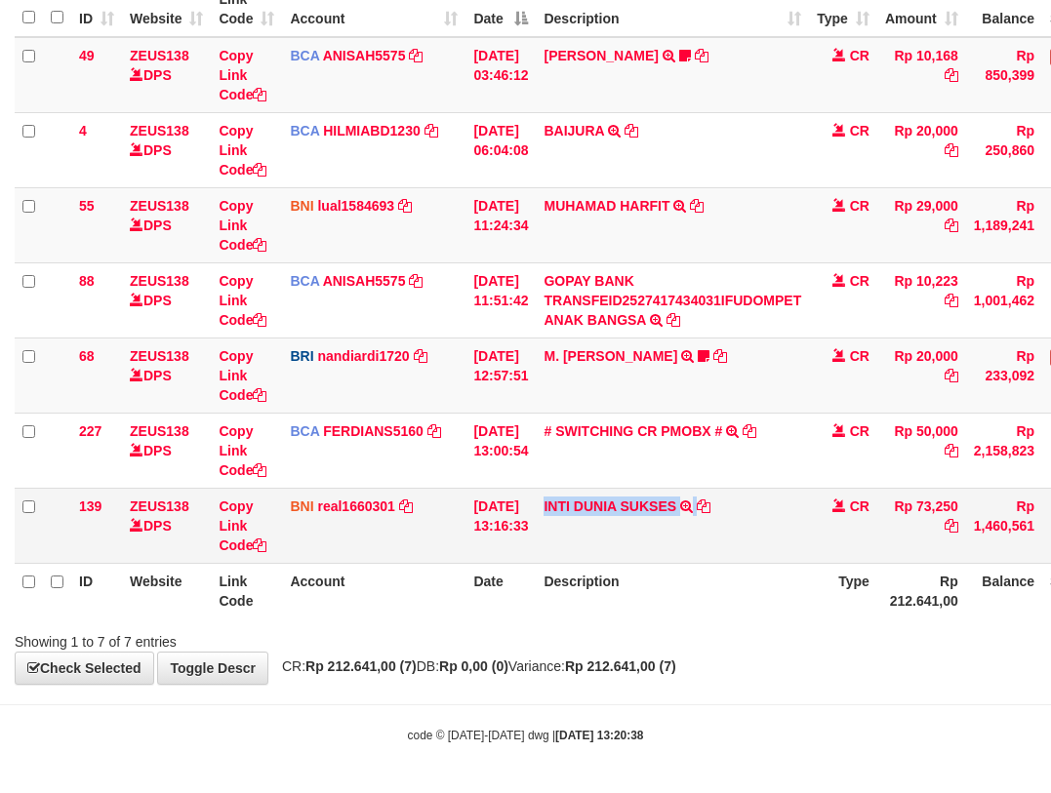
click at [777, 649] on div "Showing 1 to 7 of 7 entries" at bounding box center [525, 638] width 1051 height 27
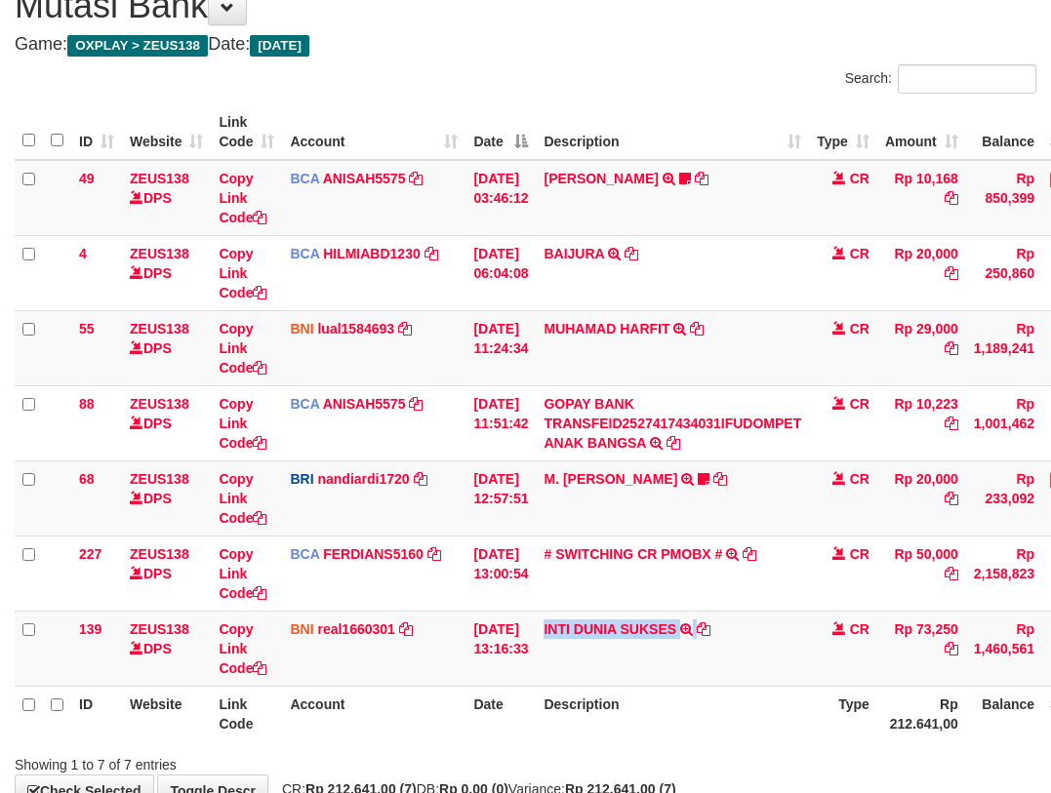
click at [777, 649] on td "INTI DUNIA SUKSES TRF/PAY/TOP-UP ECHANNEL INTI DUNIA SUKSES" at bounding box center [672, 648] width 273 height 75
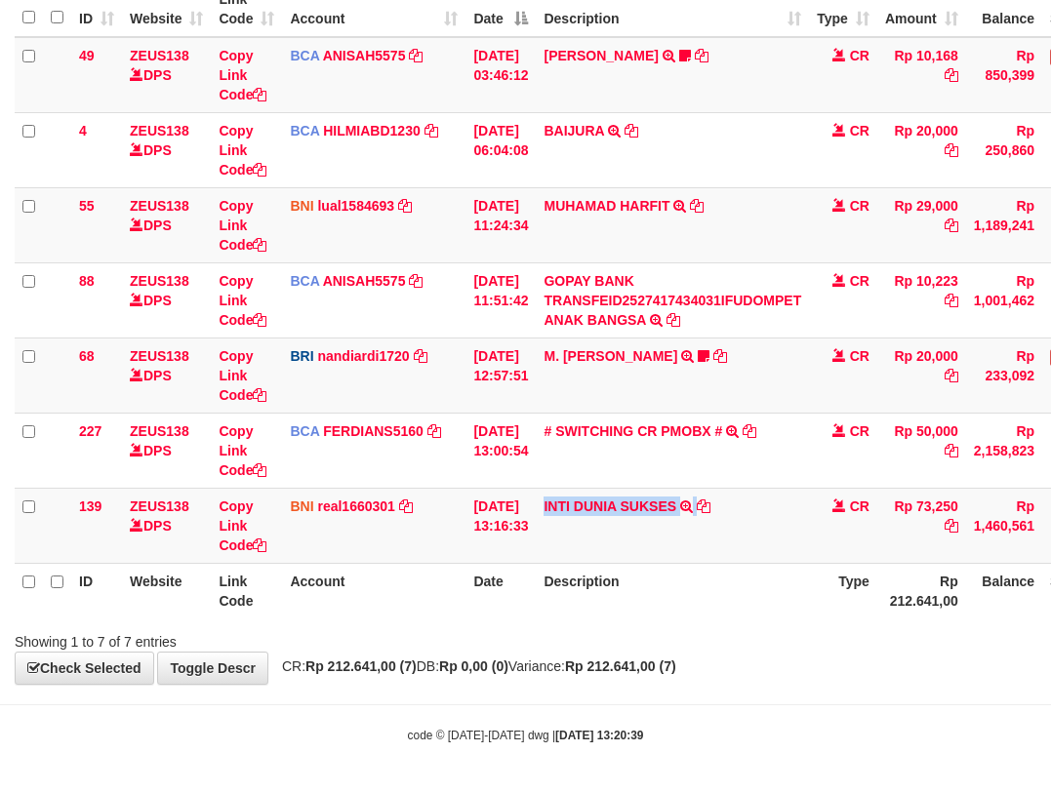
click at [777, 649] on div "Search: ID Website Link Code Account Date Description Type Amount Balance Statu…" at bounding box center [526, 296] width 1022 height 711
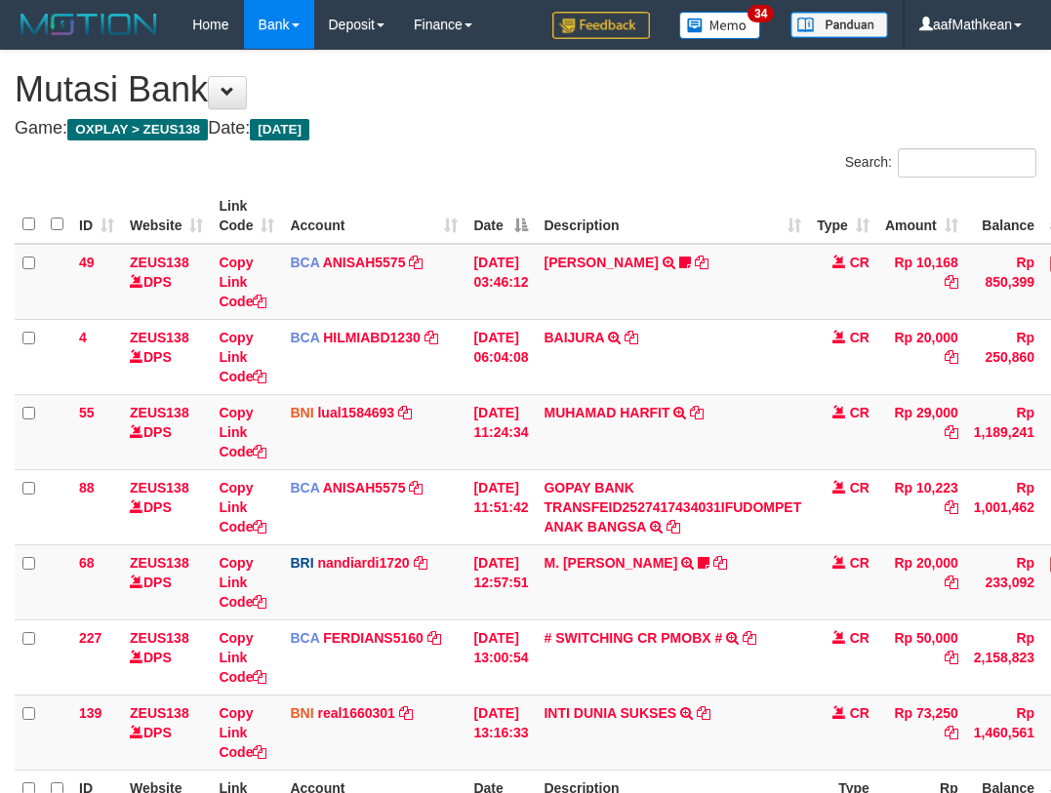
scroll to position [84, 0]
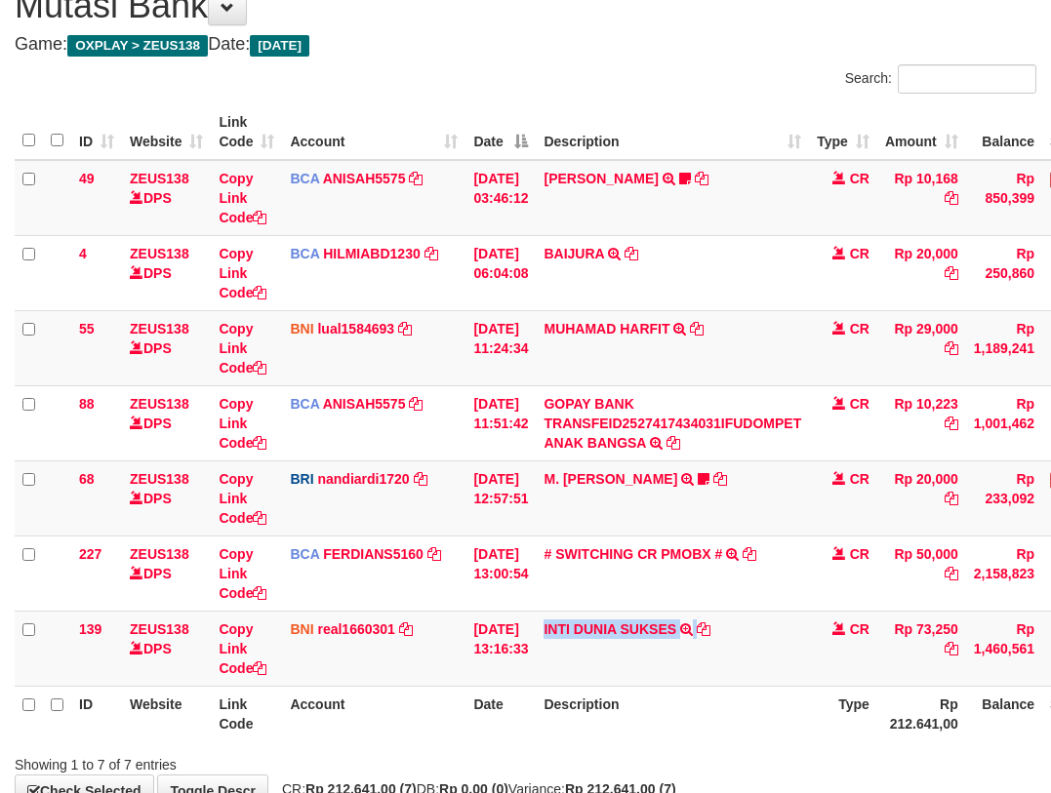
click at [777, 648] on td "INTI DUNIA SUKSES TRF/PAY/TOP-UP ECHANNEL INTI DUNIA SUKSES" at bounding box center [672, 648] width 273 height 75
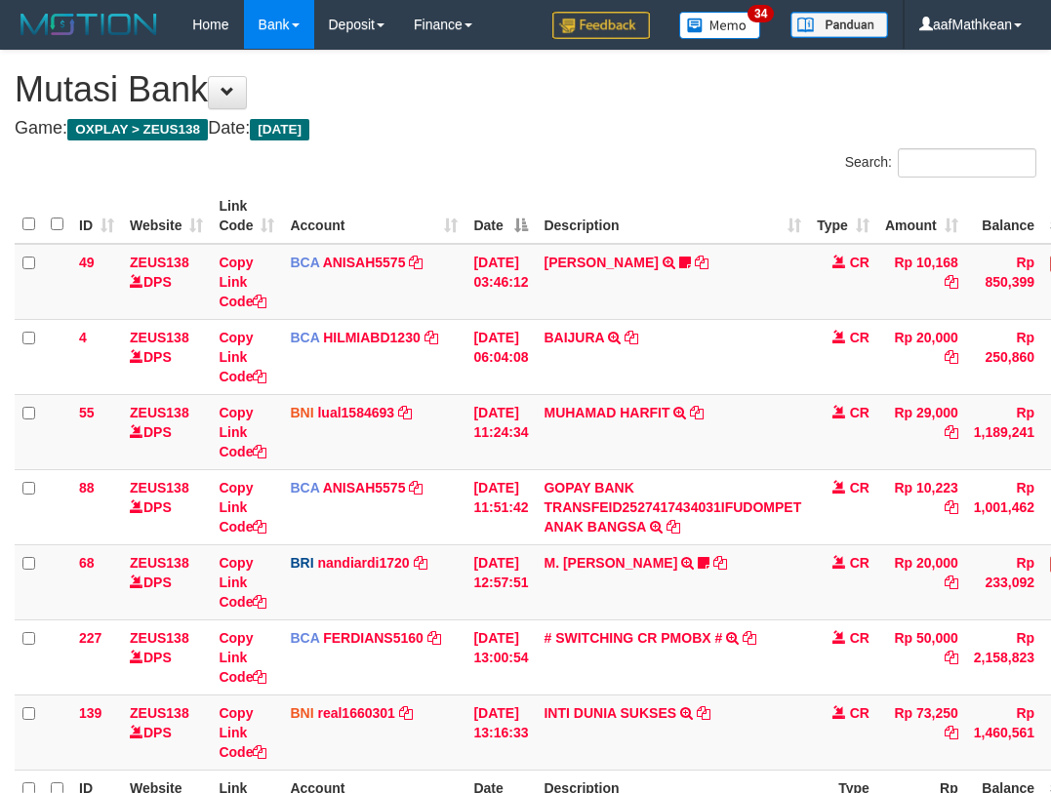
click at [778, 695] on td "INTI DUNIA SUKSES TRF/PAY/TOP-UP ECHANNEL INTI DUNIA SUKSES" at bounding box center [672, 732] width 273 height 75
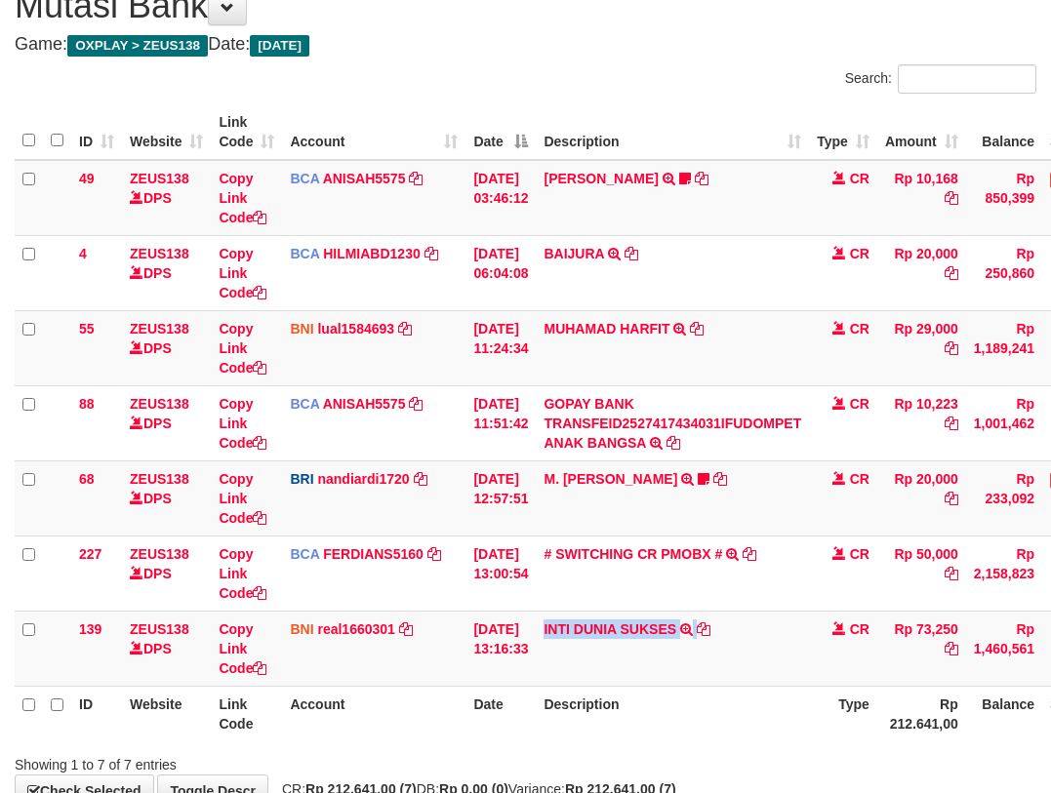
click at [778, 648] on td "INTI DUNIA SUKSES TRF/PAY/TOP-UP ECHANNEL INTI DUNIA SUKSES" at bounding box center [672, 648] width 273 height 75
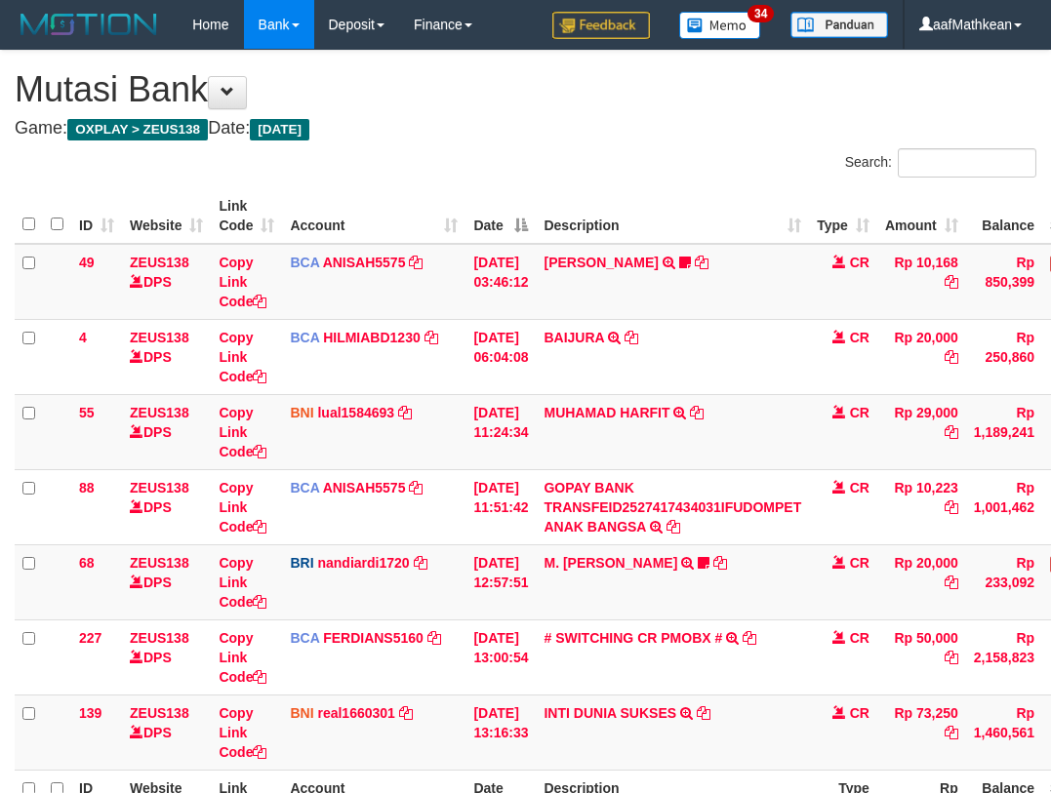
scroll to position [84, 0]
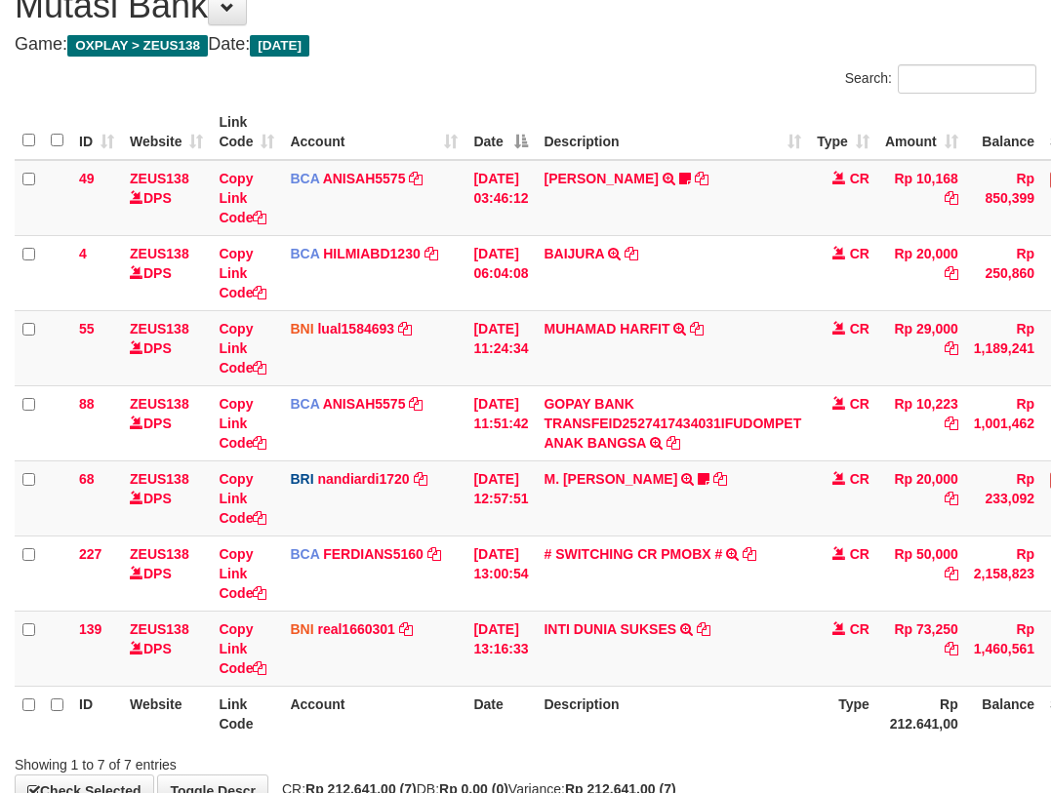
click at [778, 648] on td "INTI DUNIA SUKSES TRF/PAY/TOP-UP ECHANNEL INTI DUNIA SUKSES" at bounding box center [672, 648] width 273 height 75
drag, startPoint x: 0, startPoint y: 0, endPoint x: 779, endPoint y: 648, distance: 1013.2
click at [779, 648] on td "INTI DUNIA SUKSES TRF/PAY/TOP-UP ECHANNEL INTI DUNIA SUKSES" at bounding box center [672, 648] width 273 height 75
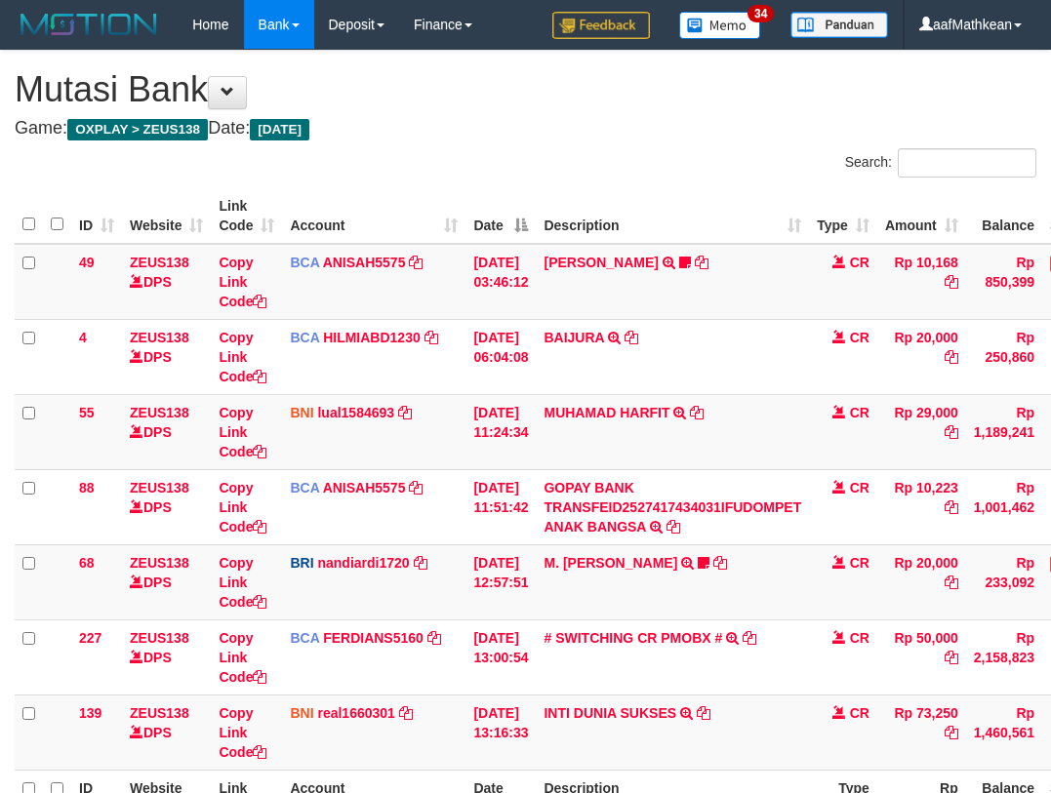
click at [779, 695] on td "INTI DUNIA SUKSES TRF/PAY/TOP-UP ECHANNEL INTI DUNIA SUKSES" at bounding box center [672, 732] width 273 height 75
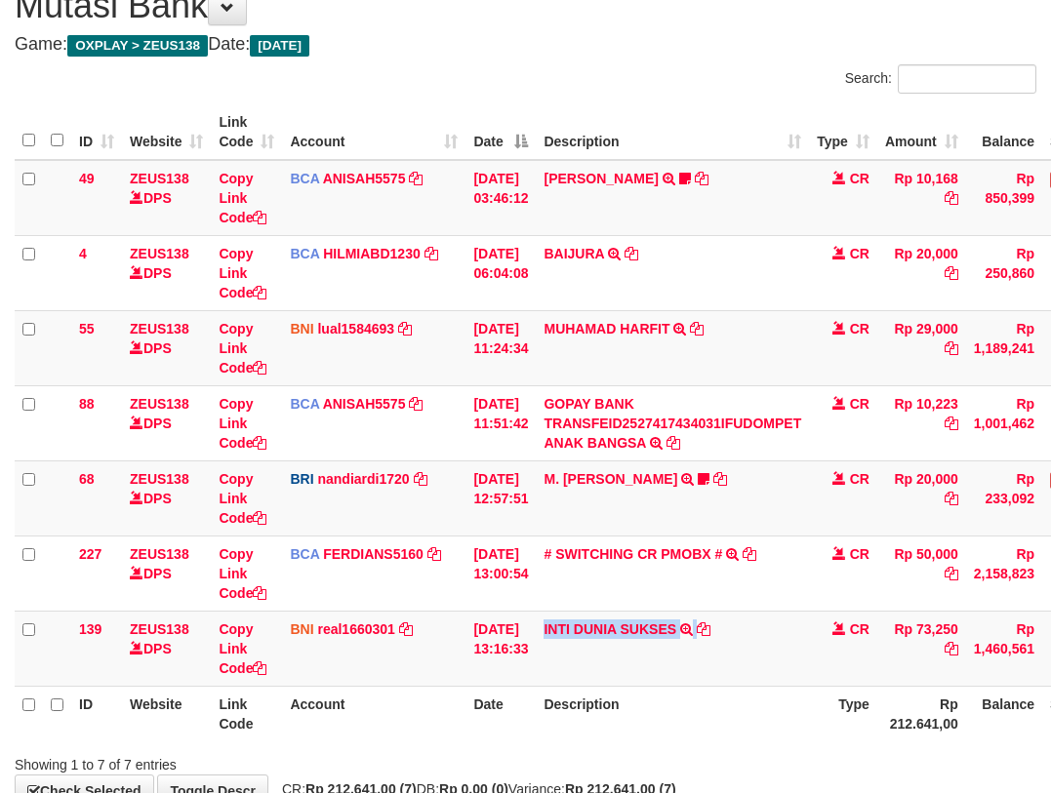
click at [776, 647] on td "INTI DUNIA SUKSES TRF/PAY/TOP-UP ECHANNEL INTI DUNIA SUKSES" at bounding box center [672, 648] width 273 height 75
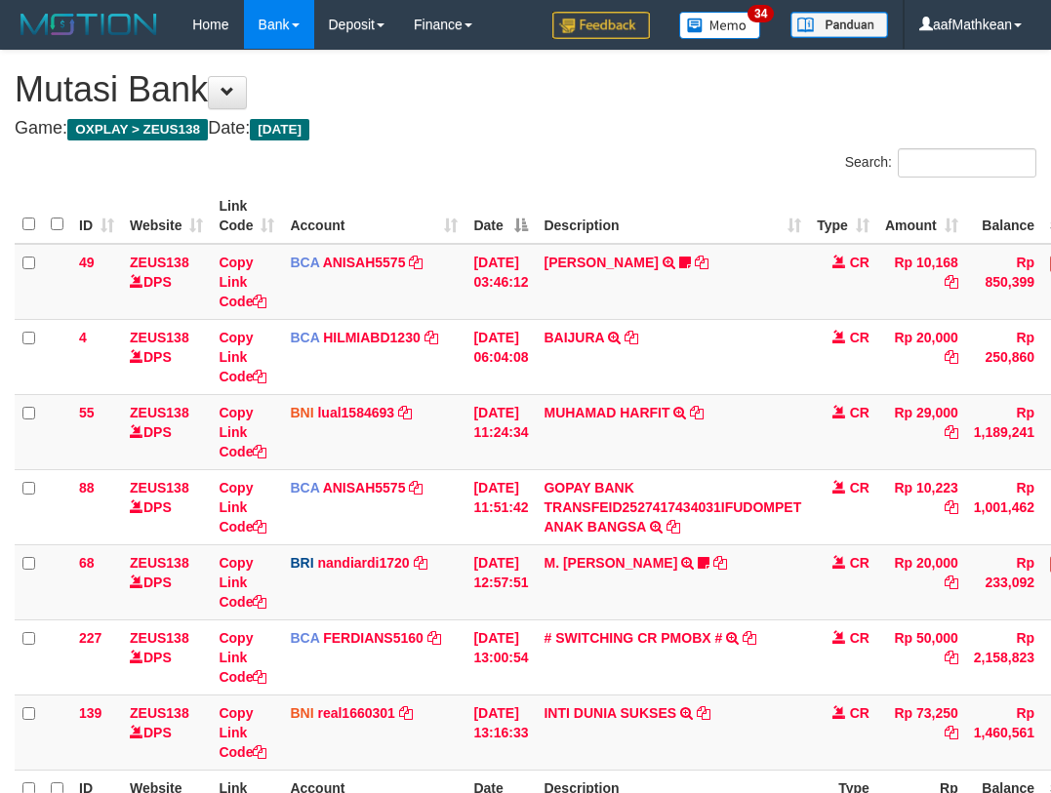
scroll to position [84, 0]
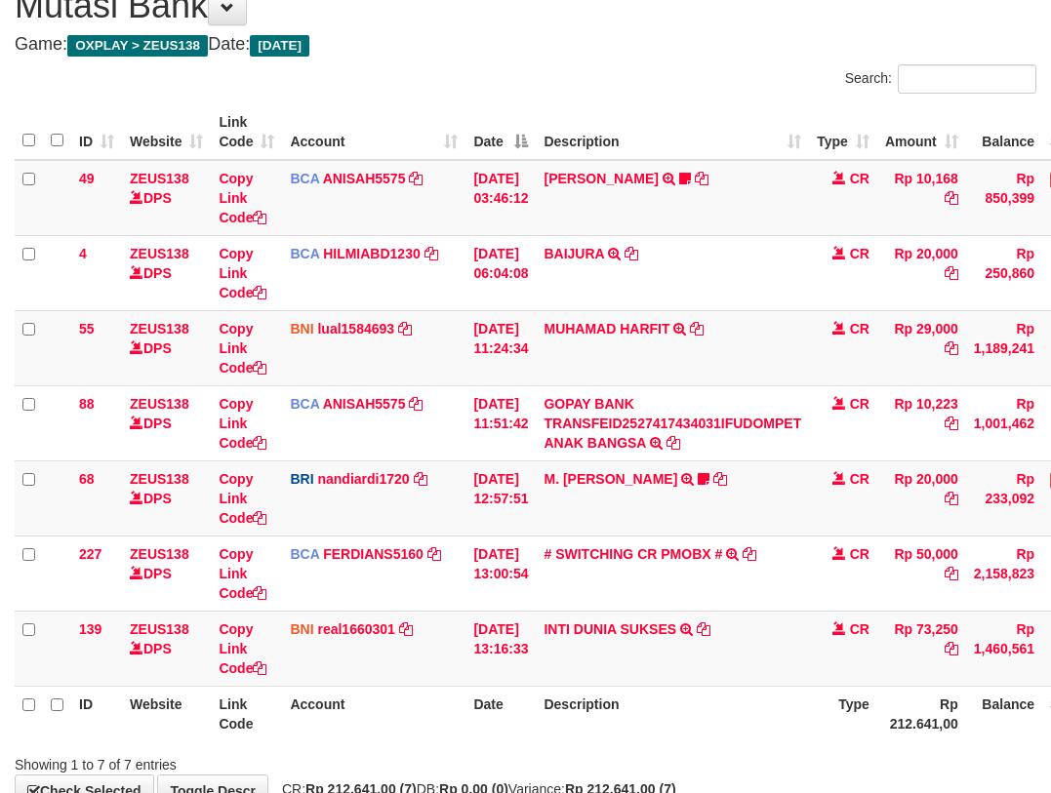
click at [776, 647] on td "INTI DUNIA SUKSES TRF/PAY/TOP-UP ECHANNEL INTI DUNIA SUKSES" at bounding box center [672, 648] width 273 height 75
drag, startPoint x: 0, startPoint y: 0, endPoint x: 779, endPoint y: 648, distance: 1013.2
click at [779, 648] on td "INTI DUNIA SUKSES TRF/PAY/TOP-UP ECHANNEL INTI DUNIA SUKSES" at bounding box center [672, 648] width 273 height 75
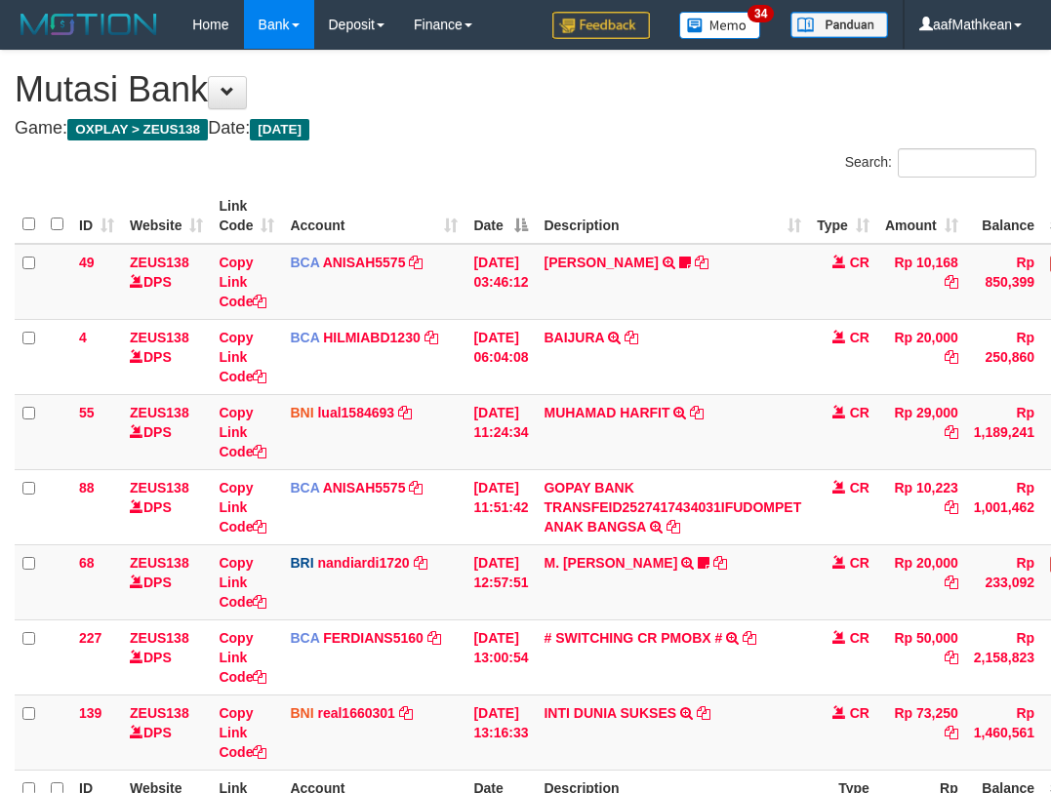
click at [777, 695] on td "INTI DUNIA SUKSES TRF/PAY/TOP-UP ECHANNEL INTI DUNIA SUKSES" at bounding box center [672, 732] width 273 height 75
click at [774, 695] on td "INTI DUNIA SUKSES TRF/PAY/TOP-UP ECHANNEL INTI DUNIA SUKSES" at bounding box center [672, 732] width 273 height 75
click at [778, 695] on td "INTI DUNIA SUKSES TRF/PAY/TOP-UP ECHANNEL INTI DUNIA SUKSES" at bounding box center [672, 732] width 273 height 75
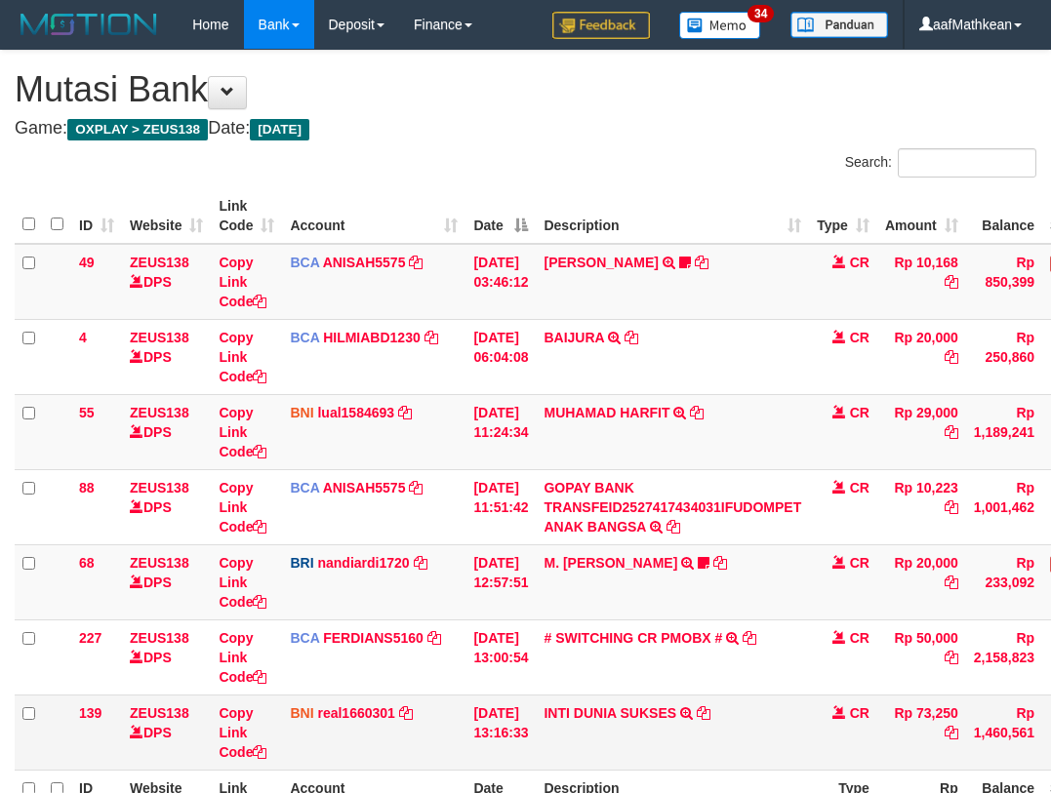
scroll to position [84, 0]
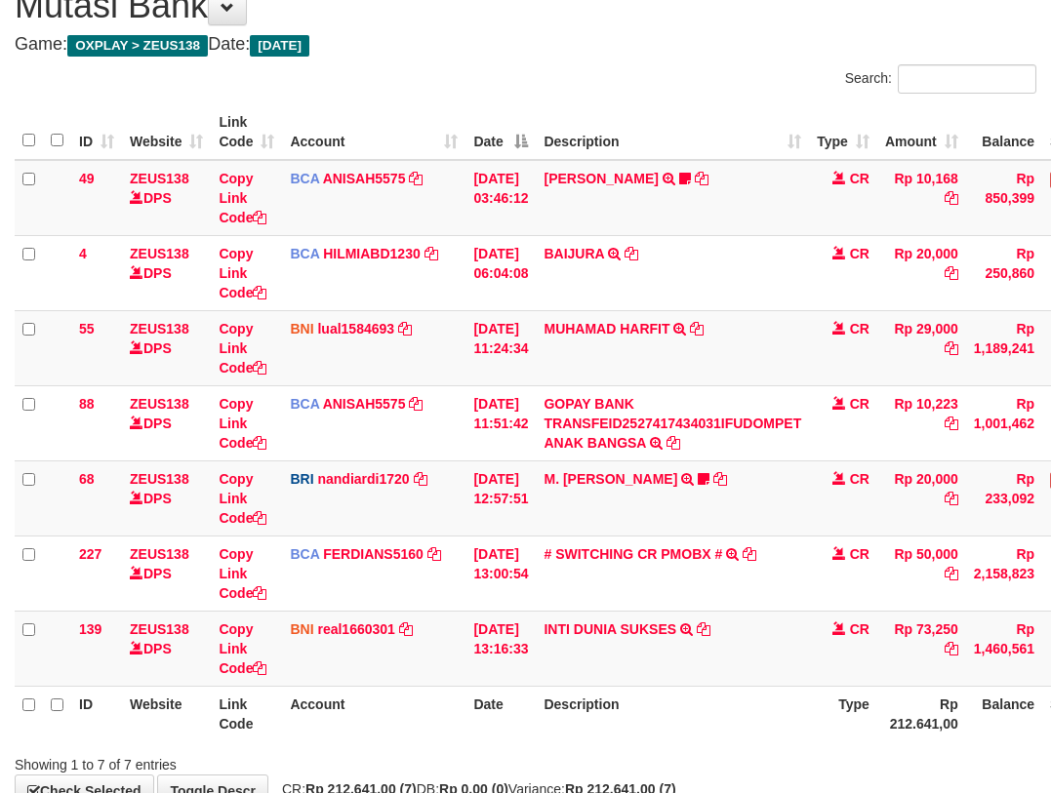
click at [777, 653] on td "INTI DUNIA SUKSES TRF/PAY/TOP-UP ECHANNEL INTI DUNIA SUKSES" at bounding box center [672, 648] width 273 height 75
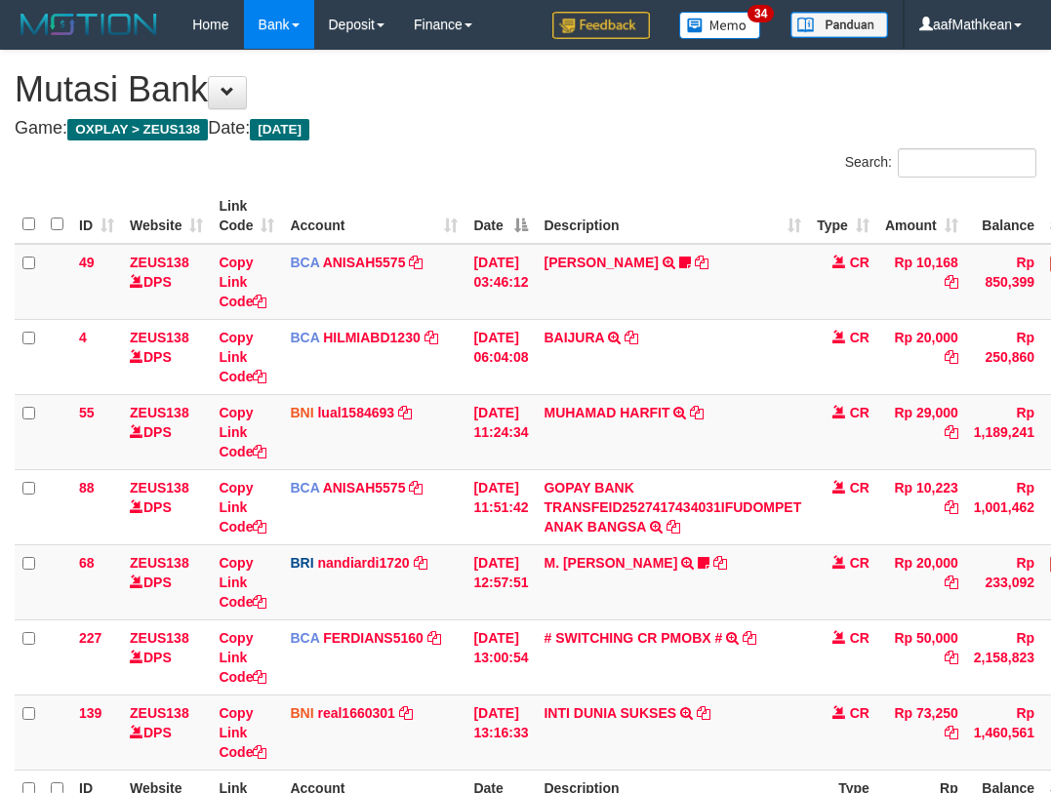
click at [778, 695] on td "INTI DUNIA SUKSES TRF/PAY/TOP-UP ECHANNEL INTI DUNIA SUKSES" at bounding box center [672, 732] width 273 height 75
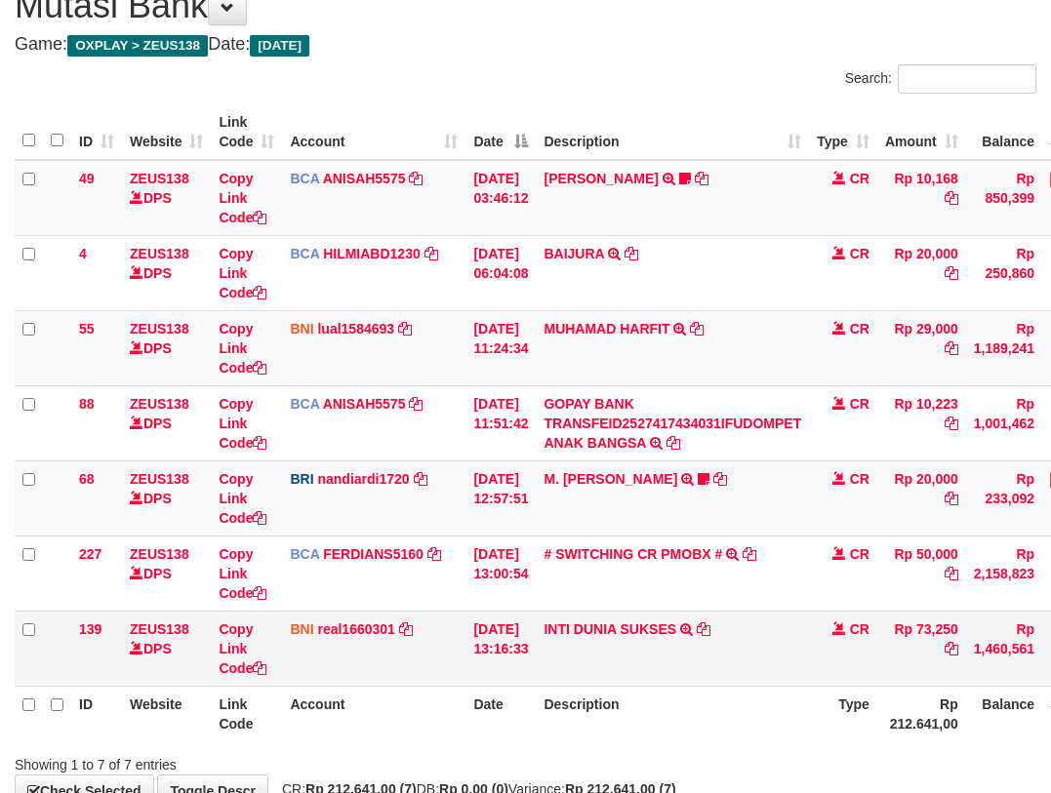
click at [775, 651] on td "INTI DUNIA SUKSES TRF/PAY/TOP-UP ECHANNEL INTI DUNIA SUKSES" at bounding box center [672, 648] width 273 height 75
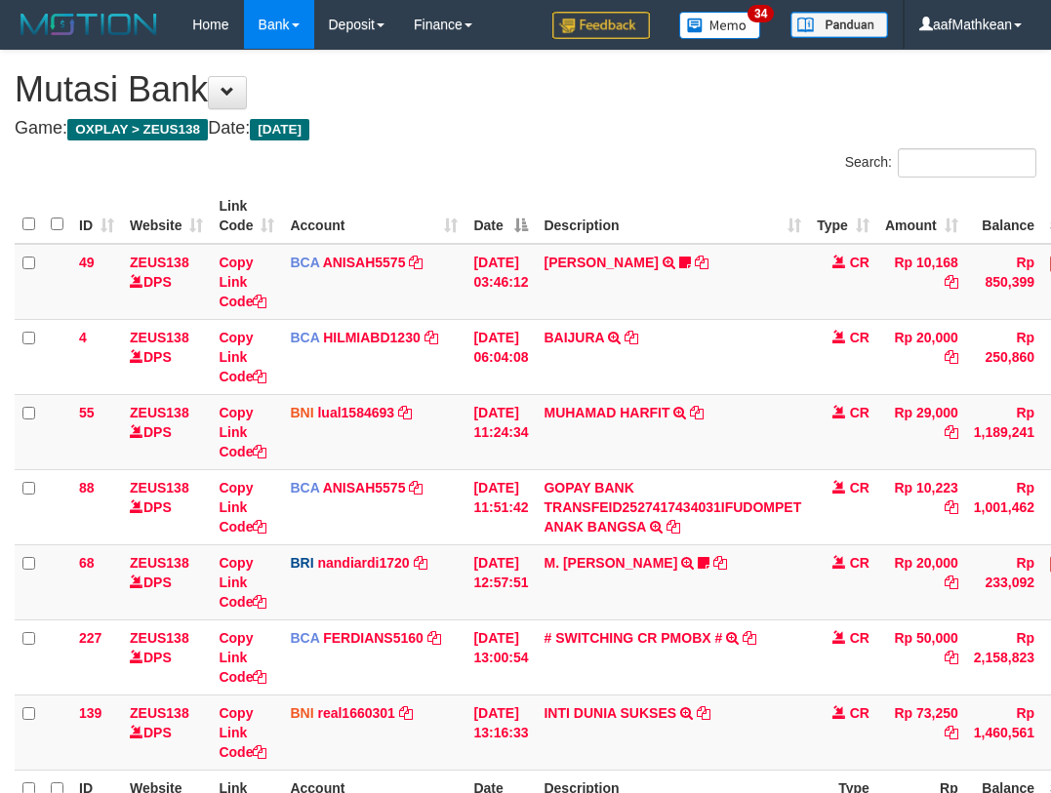
scroll to position [84, 0]
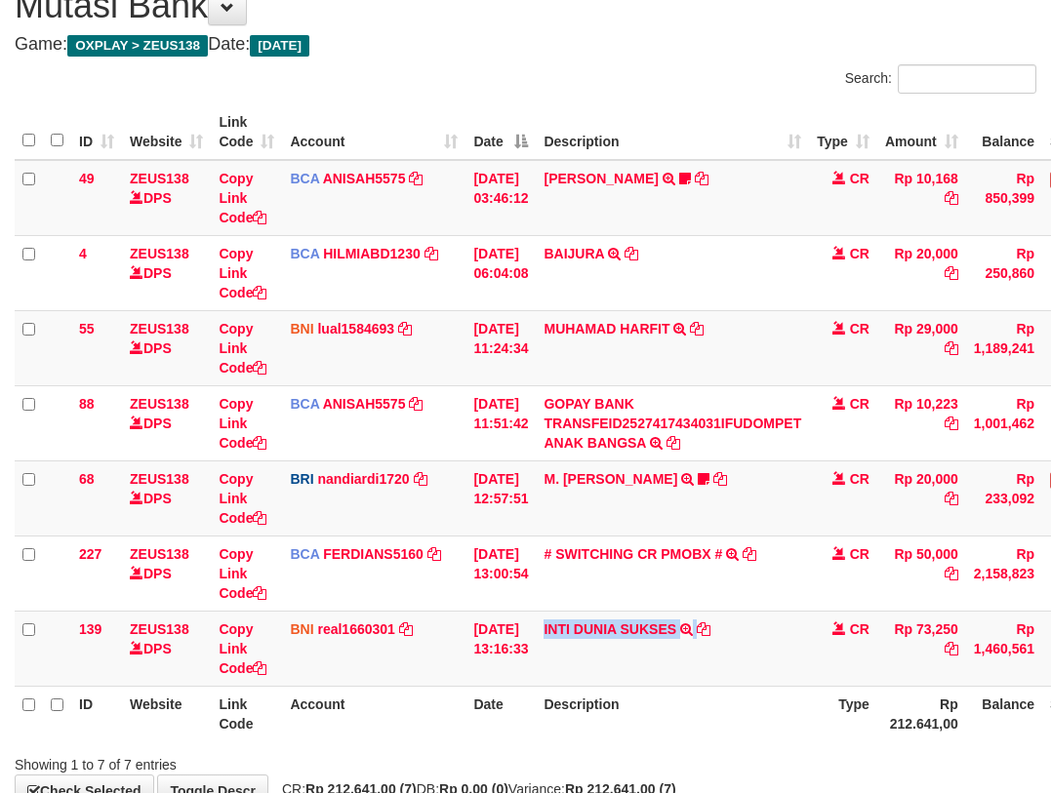
click at [775, 651] on td "INTI DUNIA SUKSES TRF/PAY/TOP-UP ECHANNEL INTI DUNIA SUKSES" at bounding box center [672, 648] width 273 height 75
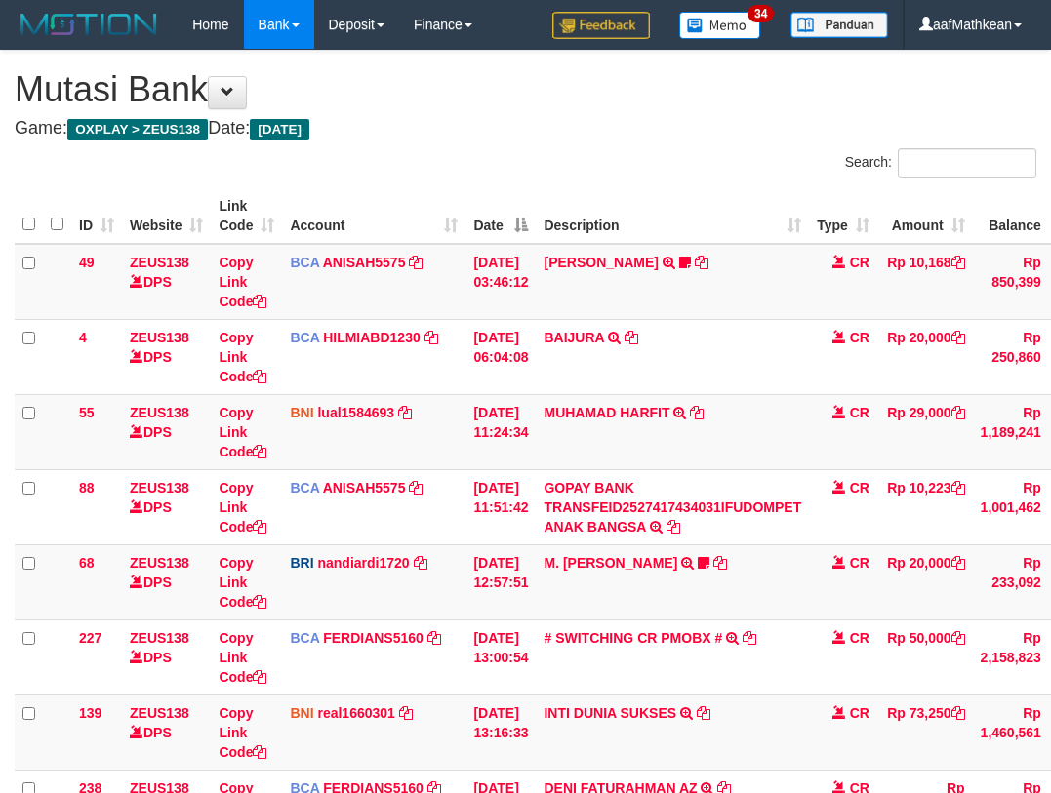
click at [774, 770] on td "DENI FATURAHMAN AZ TRSF E-BANKING CR 10/01 Z0W21 DENI FATURAHMAN AZ" at bounding box center [672, 807] width 273 height 75
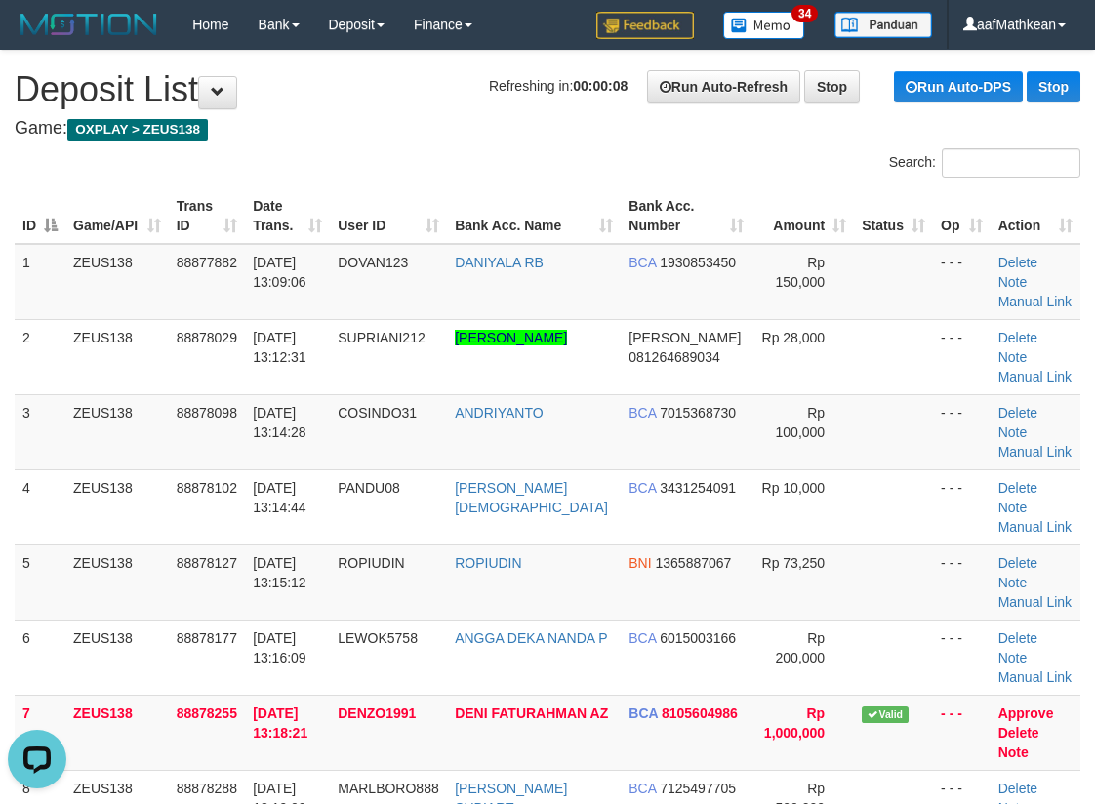
click at [138, 196] on th "Game/API" at bounding box center [116, 216] width 103 height 56
drag, startPoint x: 383, startPoint y: 130, endPoint x: 360, endPoint y: 123, distance: 23.5
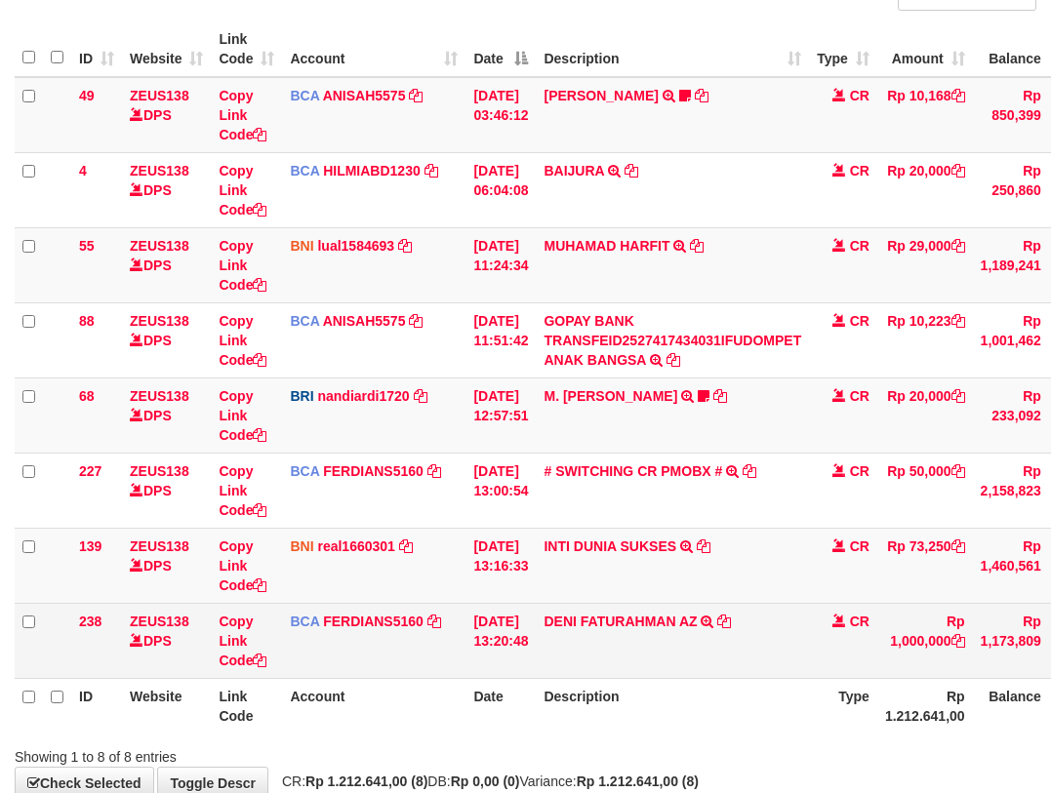
scroll to position [207, 0]
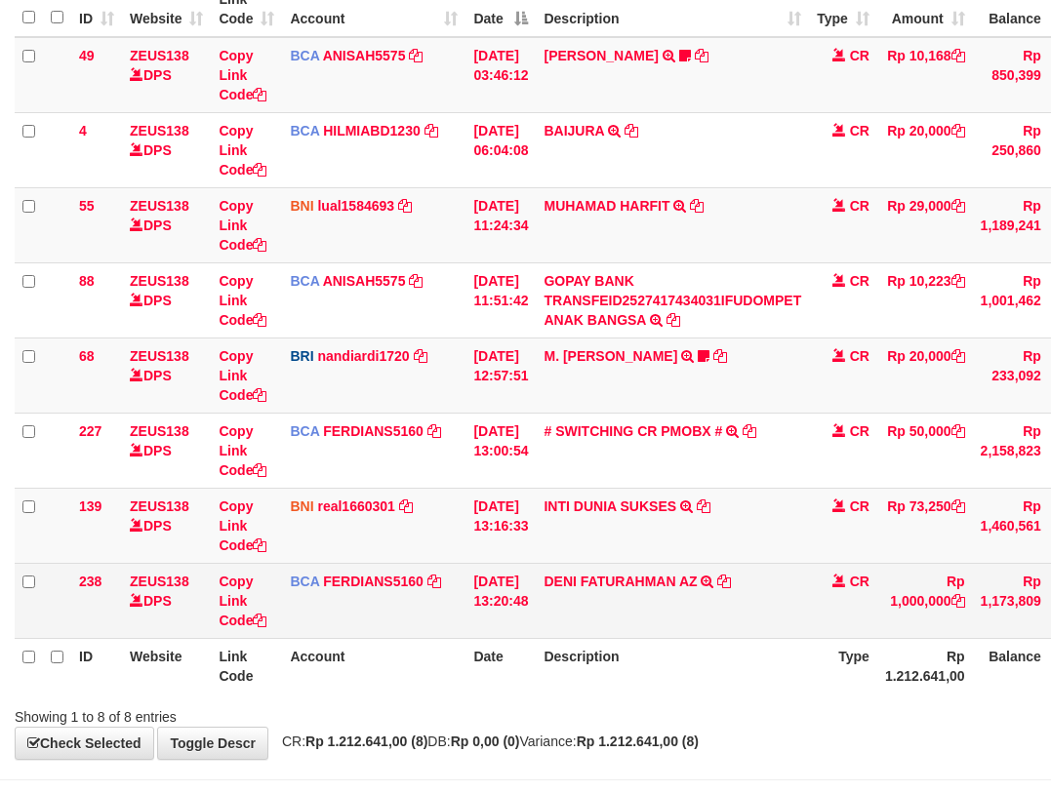
click at [745, 621] on td "DENI FATURAHMAN AZ TRSF E-BANKING CR 10/01 Z0W21 DENI FATURAHMAN AZ" at bounding box center [672, 600] width 273 height 75
click at [731, 587] on icon at bounding box center [724, 582] width 14 height 14
drag, startPoint x: 546, startPoint y: 573, endPoint x: 580, endPoint y: 608, distance: 49.0
click at [556, 584] on tr "238 ZEUS138 DPS Copy Link Code BCA FERDIANS5160 DPS FERDIANSYAH mutasi_20251001…" at bounding box center [600, 600] width 1171 height 75
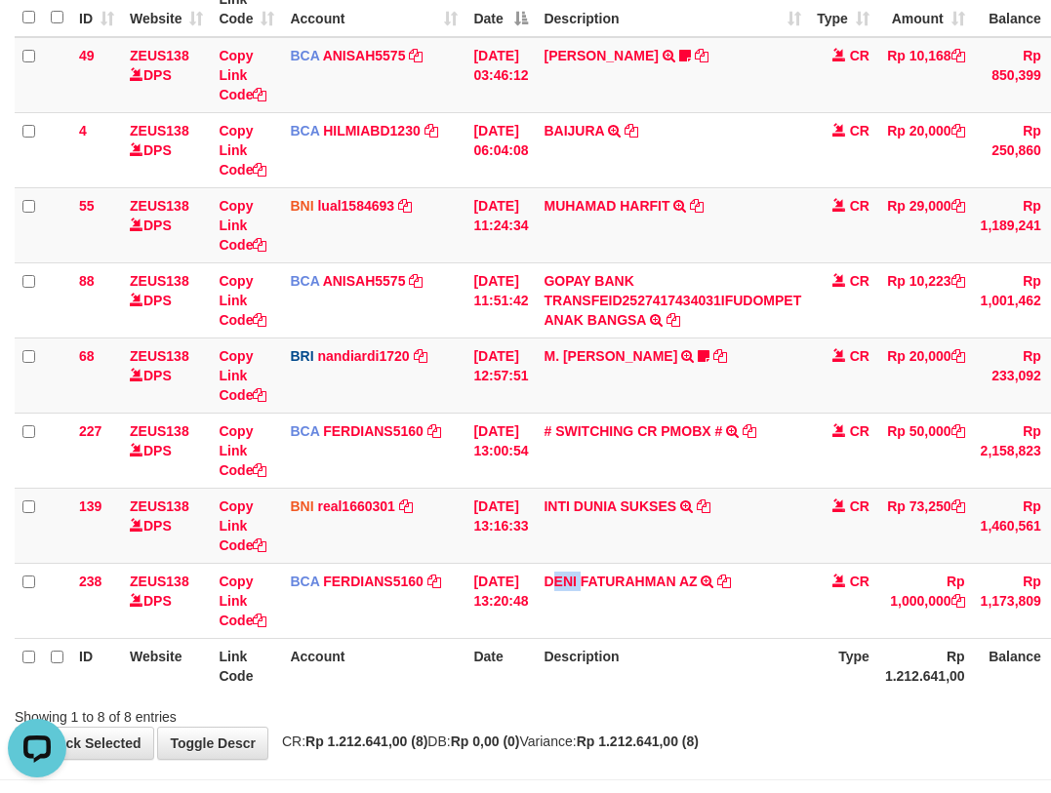
drag, startPoint x: 580, startPoint y: 608, endPoint x: 1058, endPoint y: 460, distance: 500.7
click at [609, 608] on td "DENI FATURAHMAN AZ TRSF E-BANKING CR 10/01 Z0W21 DENI FATURAHMAN AZ" at bounding box center [672, 600] width 273 height 75
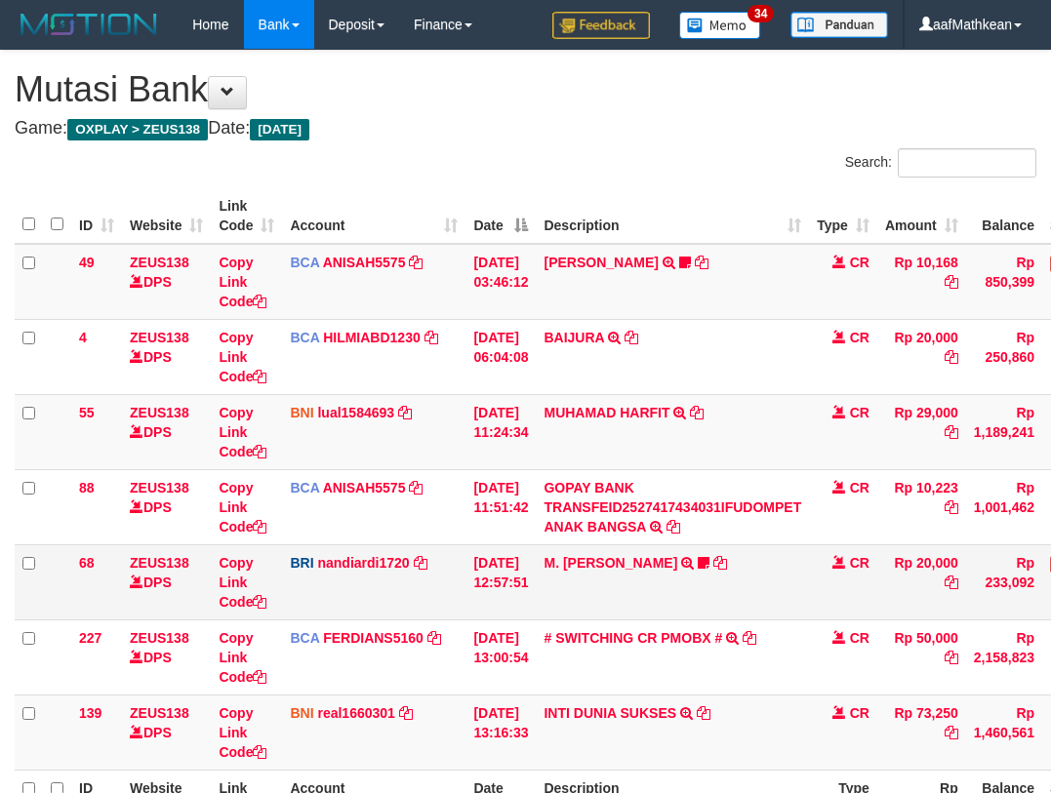
scroll to position [20, 0]
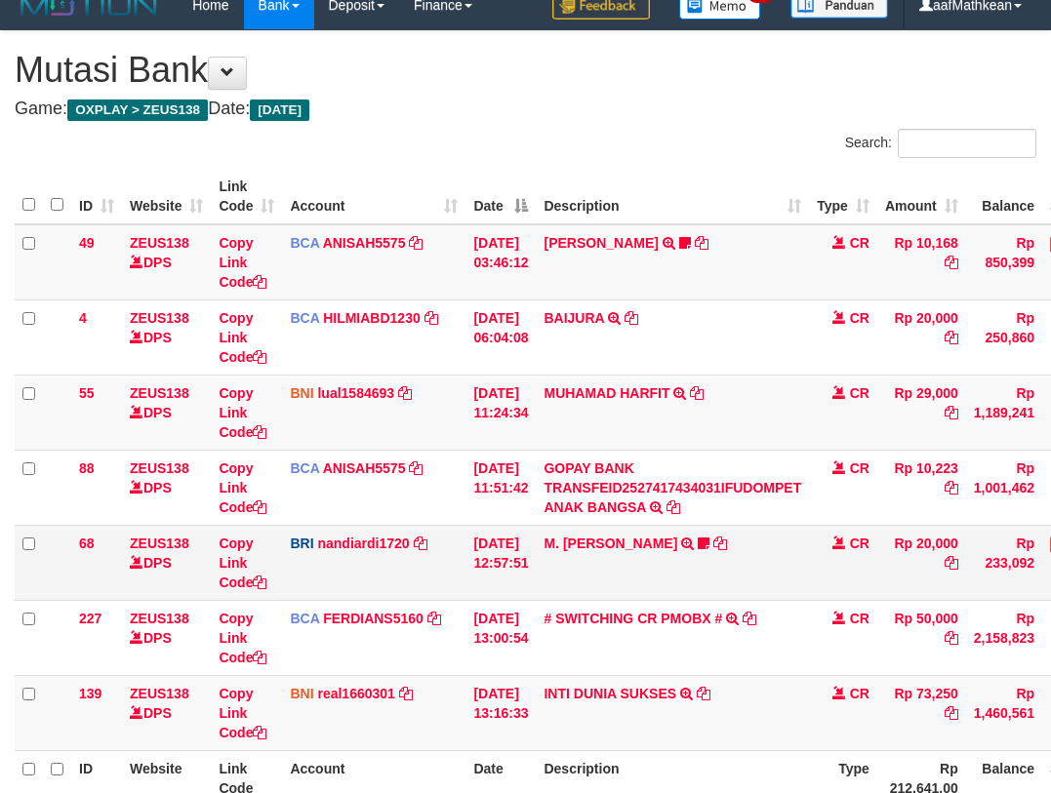
click at [771, 574] on td "M. [PERSON_NAME] TRANSFER NBMB M. [PERSON_NAME] TO NANDI ARDIANSYAH 37550103988…" at bounding box center [672, 562] width 273 height 75
drag, startPoint x: 764, startPoint y: 579, endPoint x: 764, endPoint y: 589, distance: 10.7
click at [764, 590] on td "M. [PERSON_NAME] TRANSFER NBMB M. [PERSON_NAME] TO NANDI ARDIANSYAH 37550103988…" at bounding box center [672, 562] width 273 height 75
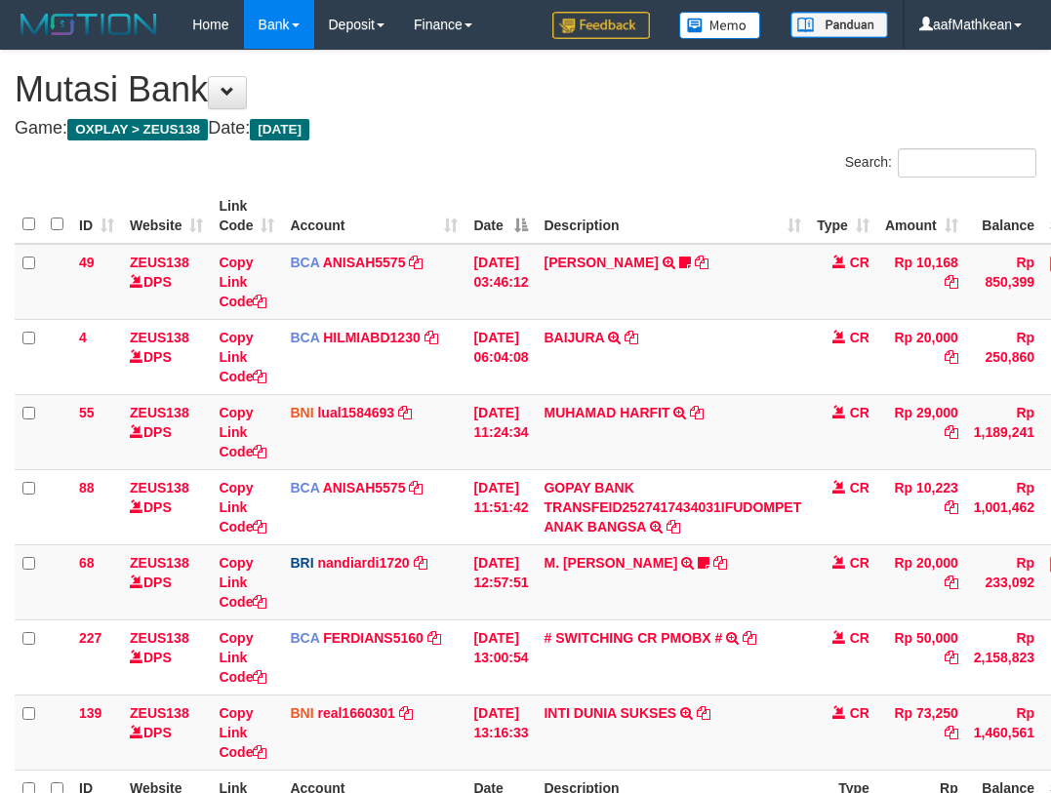
scroll to position [20, 0]
click at [745, 598] on td "M. [PERSON_NAME] TRANSFER NBMB M. [PERSON_NAME] TO NANDI ARDIANSYAH 37550103988…" at bounding box center [672, 582] width 273 height 75
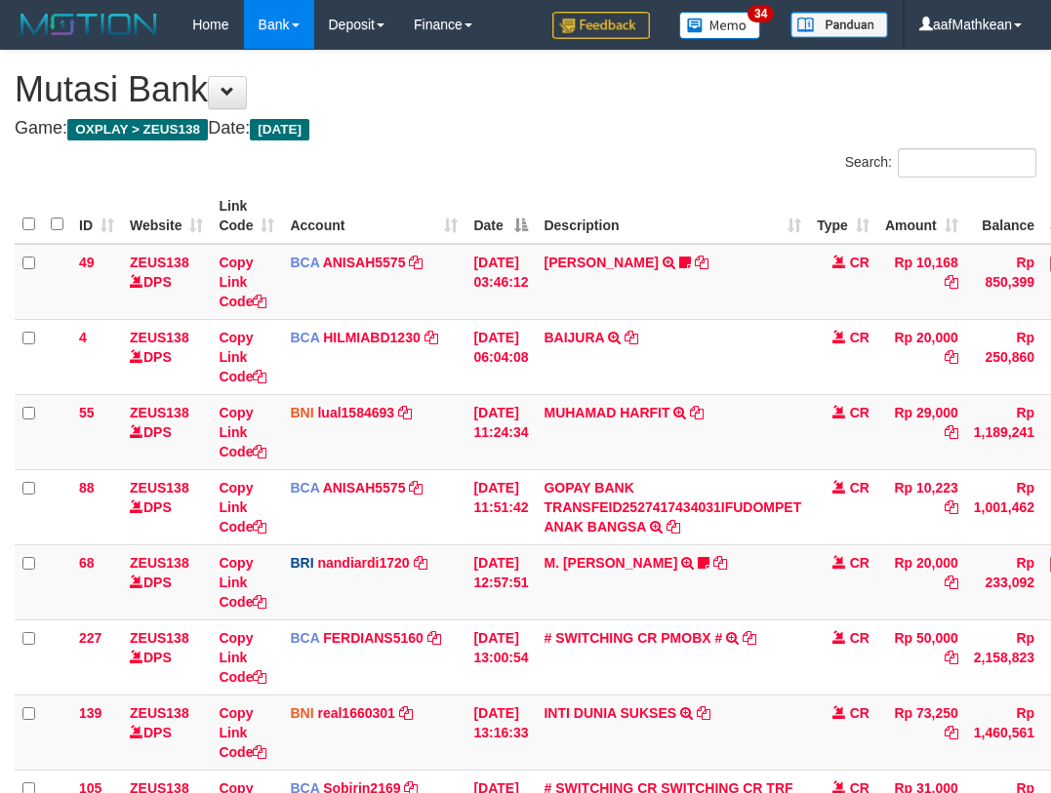
scroll to position [282, 0]
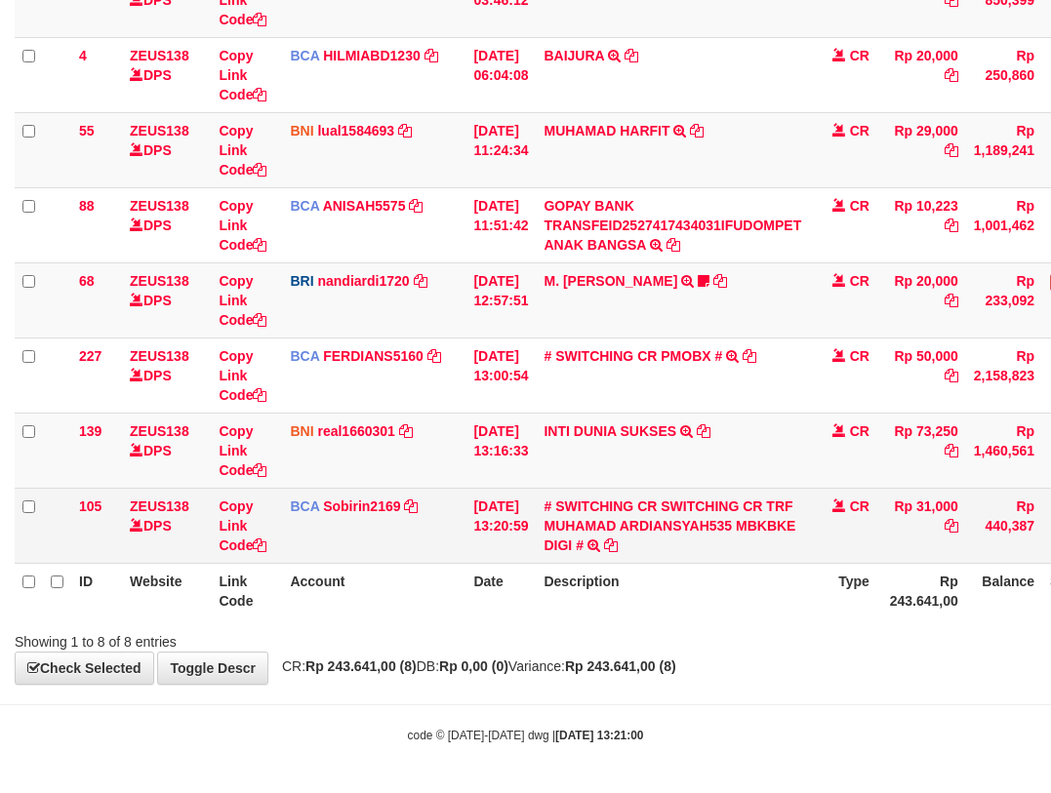
click at [700, 541] on td "# SWITCHING CR SWITCHING CR TRF MUHAMAD ARDIANSYAH535 MBKBKE DIGI # SWITCHING C…" at bounding box center [672, 525] width 273 height 75
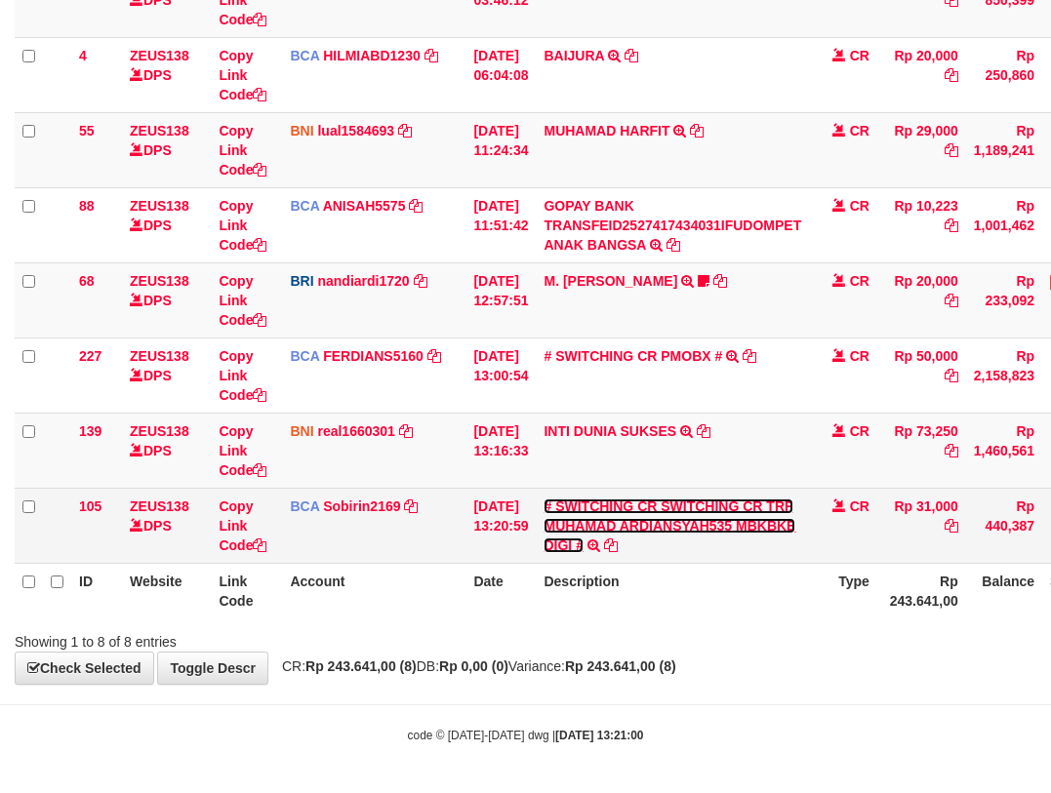
click at [699, 525] on link "# SWITCHING CR SWITCHING CR TRF MUHAMAD ARDIANSYAH535 MBKBKE DIGI #" at bounding box center [670, 526] width 252 height 55
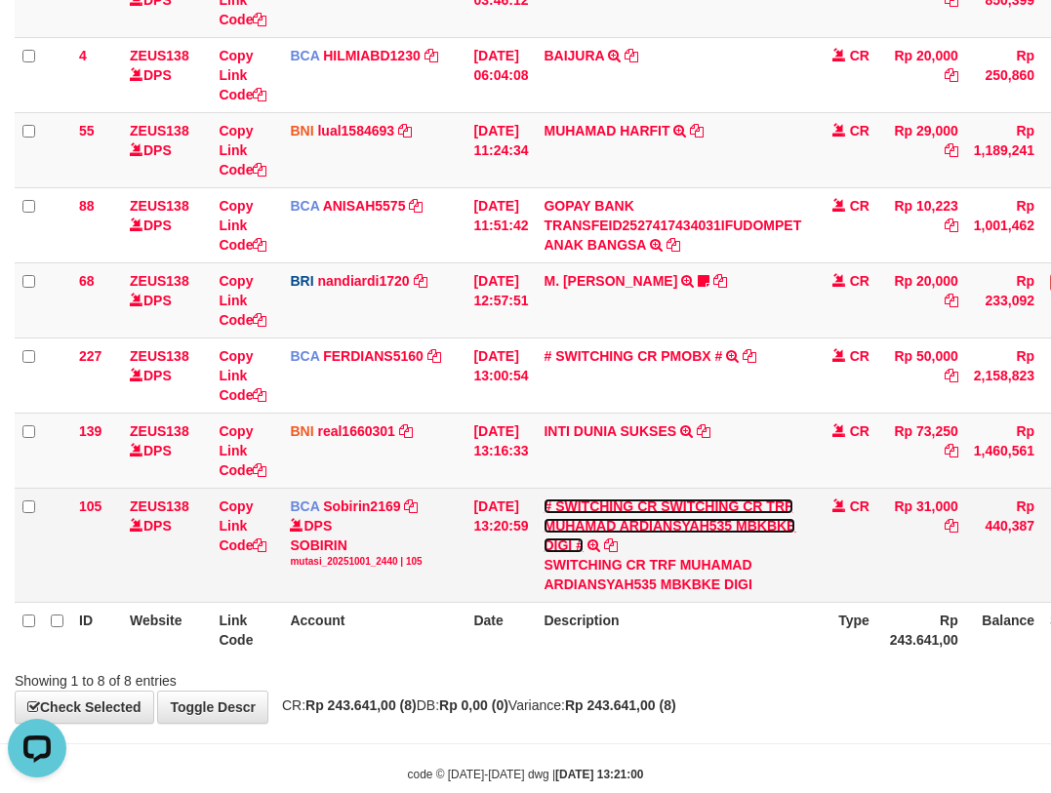
scroll to position [0, 0]
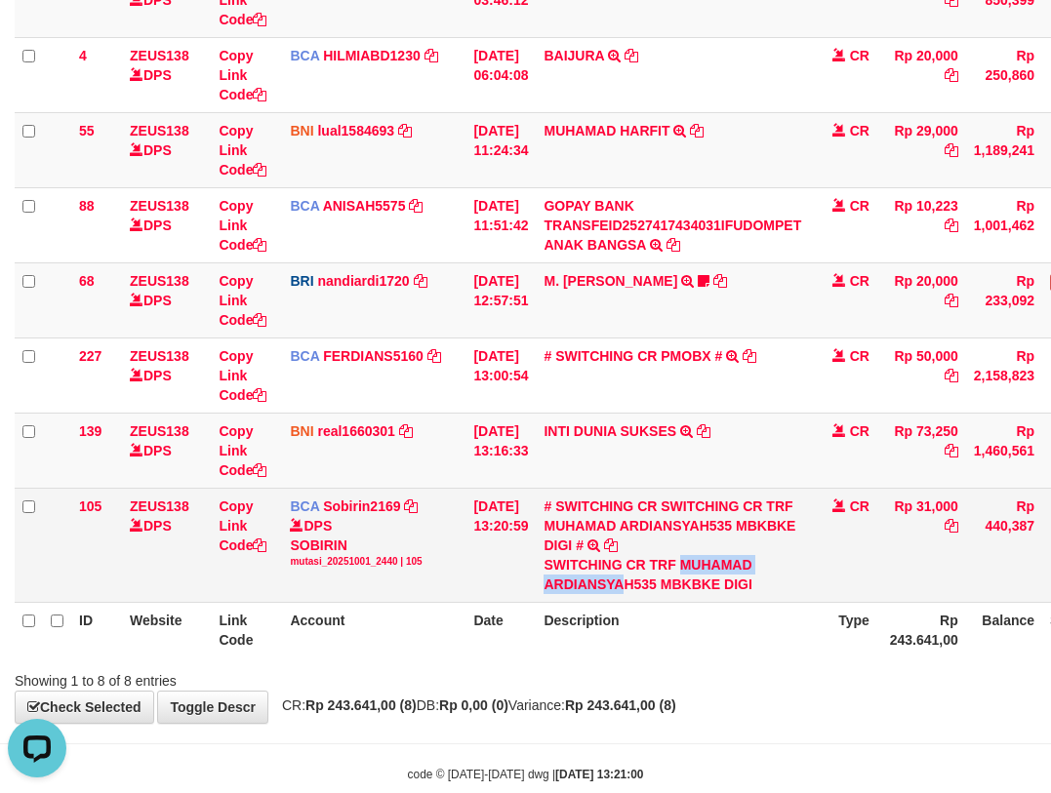
drag, startPoint x: 693, startPoint y: 564, endPoint x: 673, endPoint y: 560, distance: 19.9
click at [641, 586] on div "SWITCHING CR TRF MUHAMAD ARDIANSYAH535 MBKBKE DIGI" at bounding box center [673, 574] width 258 height 39
copy div "MUHAMAD ARDIANSYA"
click at [183, 565] on tr "105 ZEUS138 DPS Copy Link Code BCA Sobirin2169 DPS SOBIRIN mutasi_20251001_2440…" at bounding box center [597, 545] width 1164 height 114
click at [230, 547] on link "Copy Link Code" at bounding box center [243, 526] width 48 height 55
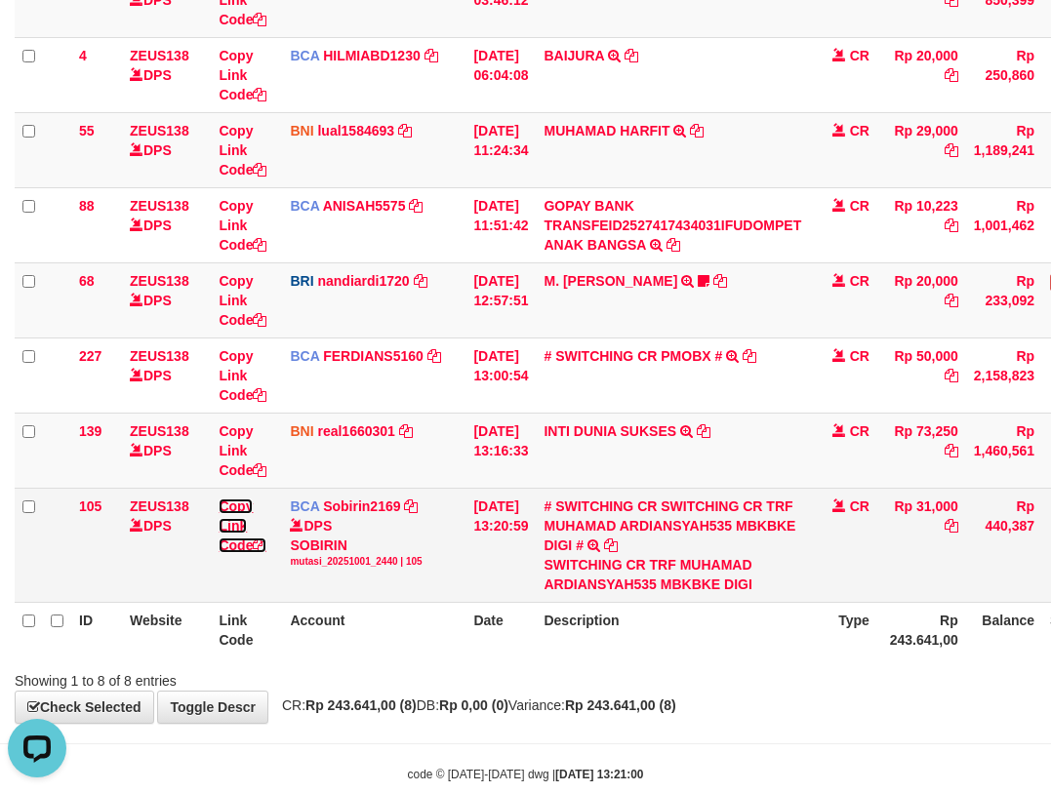
click at [230, 547] on link "Copy Link Code" at bounding box center [243, 526] width 48 height 55
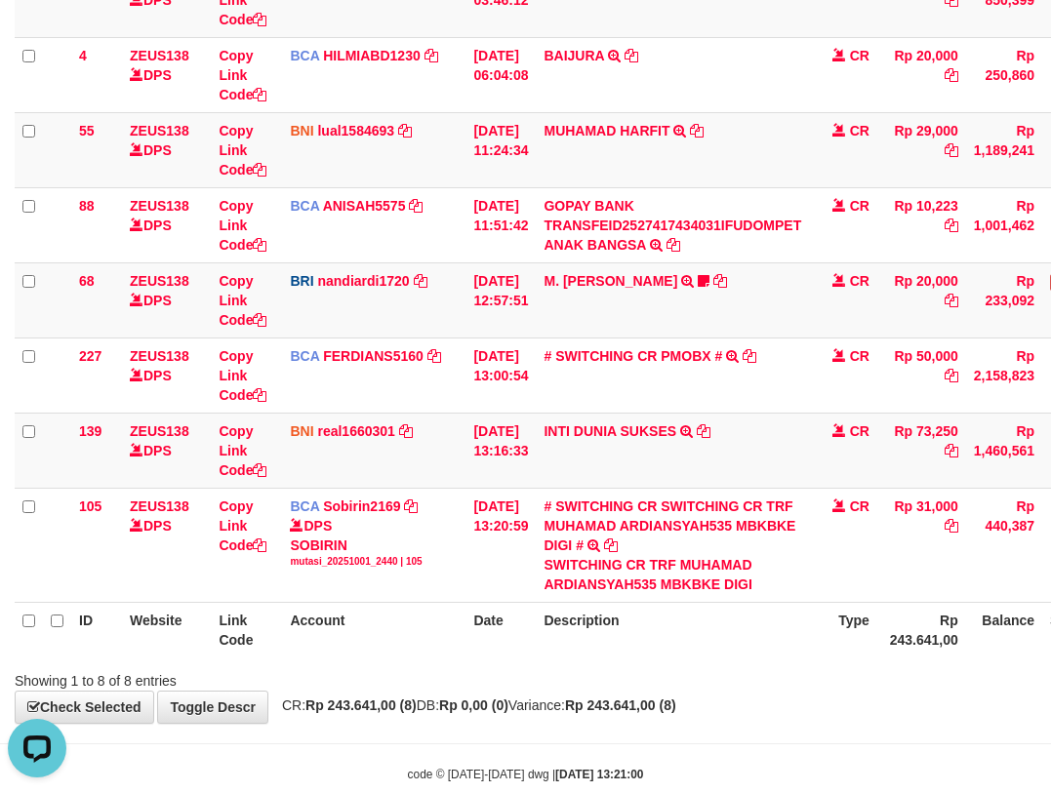
scroll to position [290, 0]
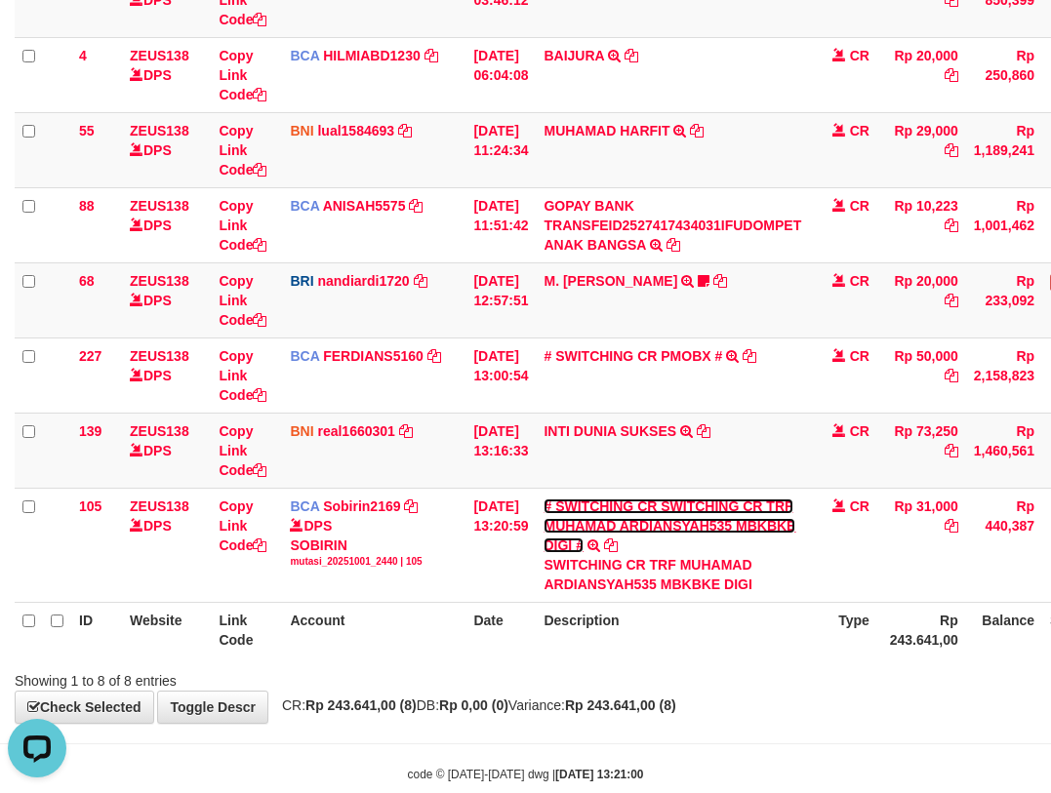
click at [544, 499] on link "# SWITCHING CR SWITCHING CR TRF MUHAMAD ARDIANSYAH535 MBKBKE DIGI #" at bounding box center [670, 526] width 252 height 55
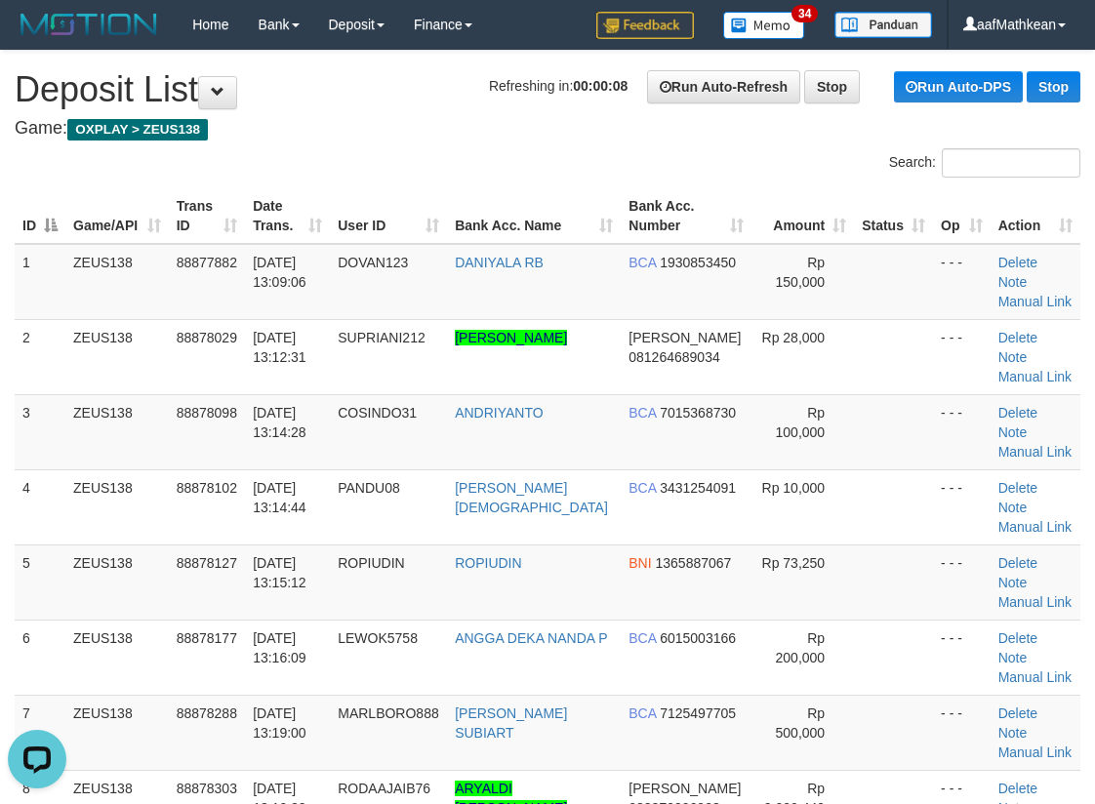
drag, startPoint x: 671, startPoint y: 342, endPoint x: 807, endPoint y: 379, distance: 140.6
click at [732, 354] on tbody "1 ZEUS138 88877882 01/10/2025 13:09:06 DOVAN123 DANIYALA RB BCA 1930853450 Rp 1…" at bounding box center [548, 733] width 1066 height 978
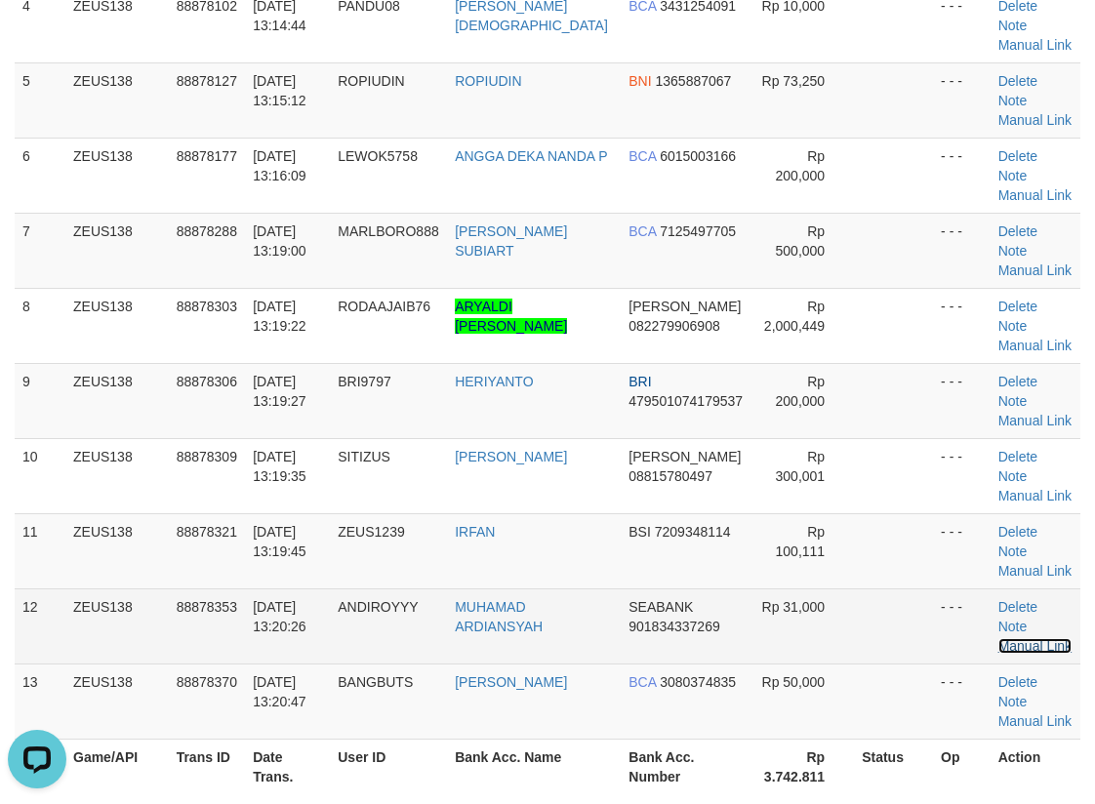
click at [1035, 638] on link "Manual Link" at bounding box center [1035, 646] width 74 height 16
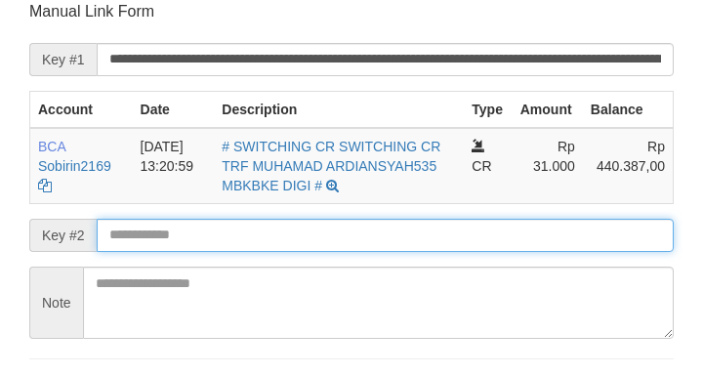
click at [296, 244] on input "text" at bounding box center [385, 235] width 577 height 33
click at [294, 242] on input "text" at bounding box center [385, 235] width 577 height 33
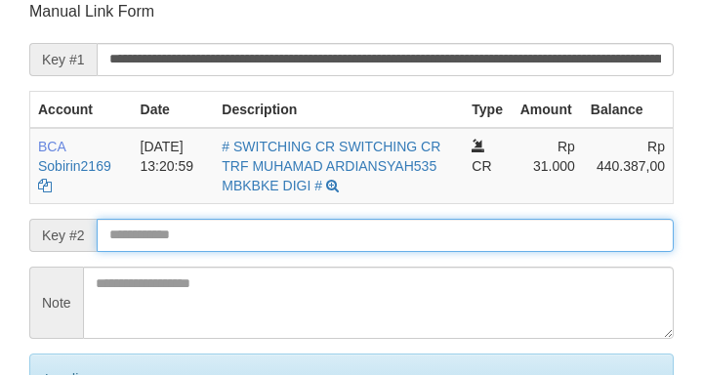
click at [285, 240] on form "**********" at bounding box center [351, 238] width 644 height 475
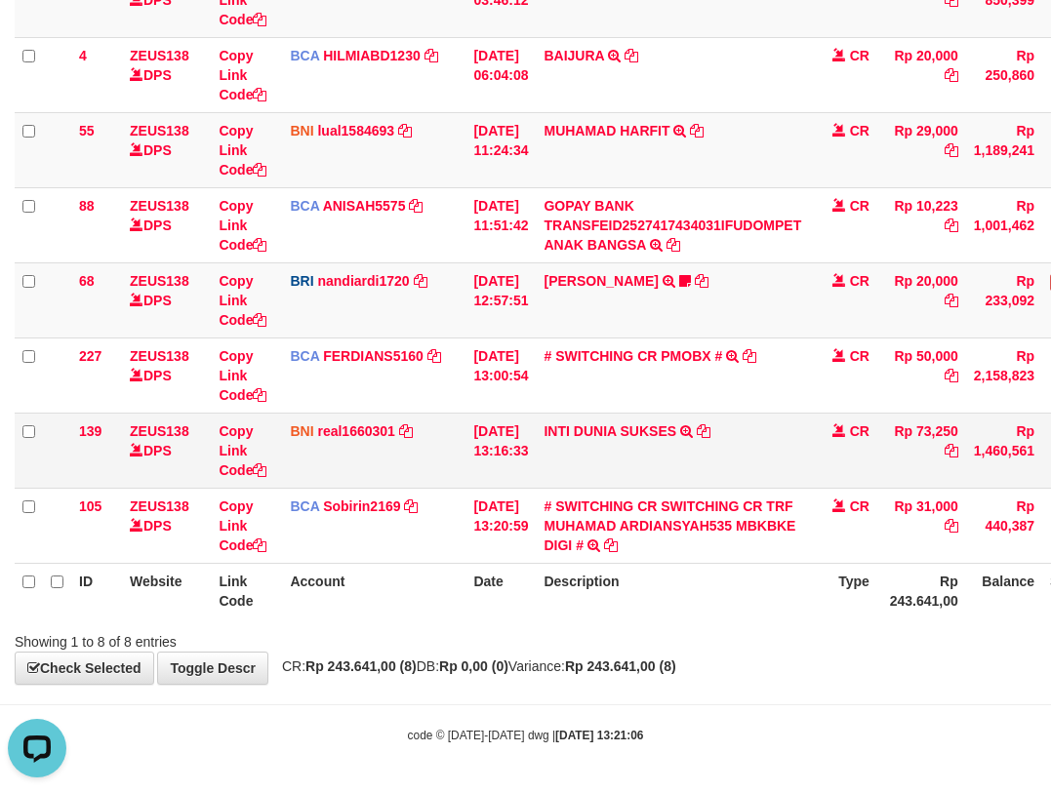
click at [606, 482] on tr "139 ZEUS138 DPS Copy Link Code BNI real1660301 DPS [PERSON_NAME] mutasi_2025100…" at bounding box center [597, 450] width 1164 height 75
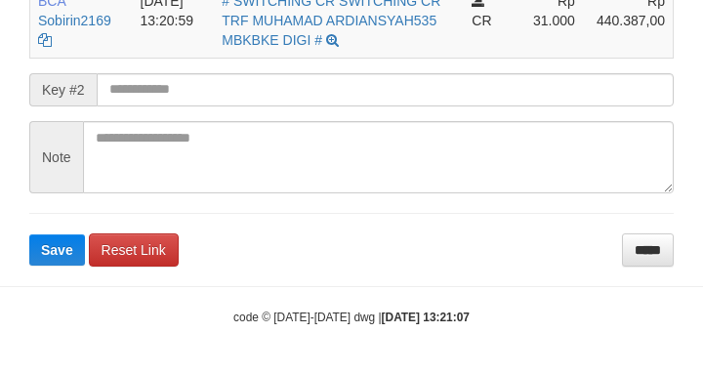
click at [29, 234] on button "Save" at bounding box center [57, 249] width 56 height 31
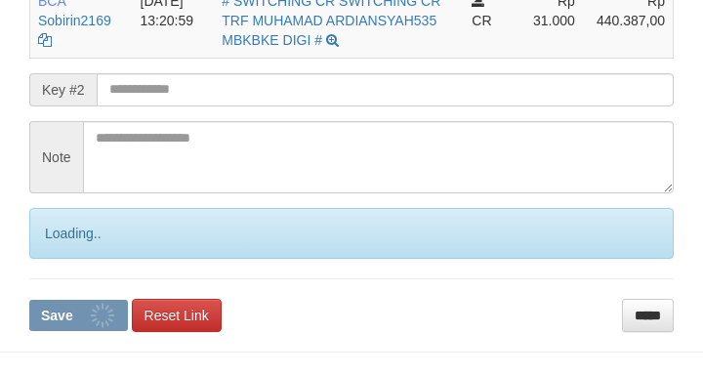
click at [29, 300] on button "Save" at bounding box center [78, 315] width 99 height 31
drag, startPoint x: 245, startPoint y: 94, endPoint x: 16, endPoint y: 87, distance: 229.5
click at [243, 94] on input "text" at bounding box center [385, 89] width 577 height 33
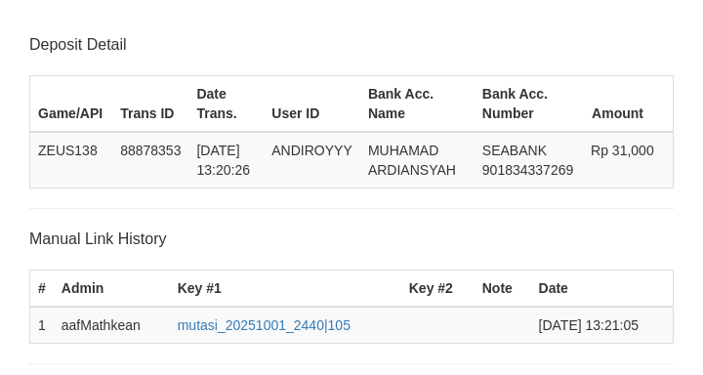
scroll to position [528, 0]
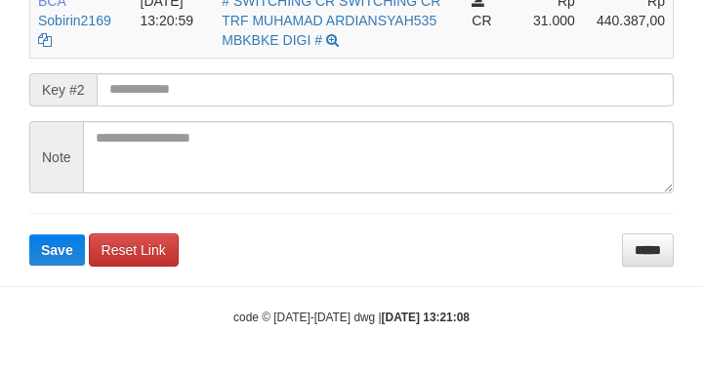
click at [214, 71] on form "**********" at bounding box center [351, 61] width 644 height 410
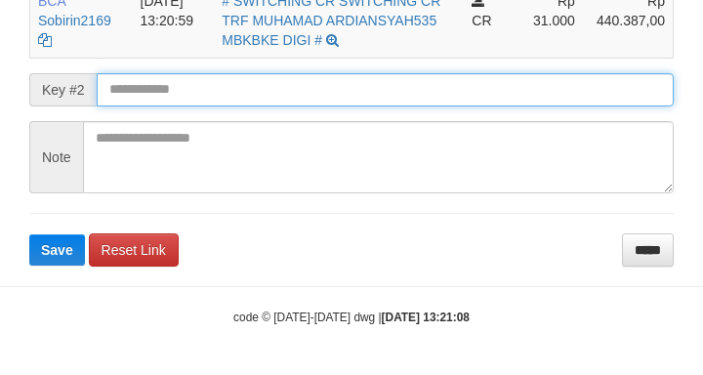
drag, startPoint x: 203, startPoint y: 78, endPoint x: 142, endPoint y: 84, distance: 60.8
click at [197, 81] on input "text" at bounding box center [385, 89] width 577 height 33
click at [29, 234] on button "Save" at bounding box center [57, 249] width 56 height 31
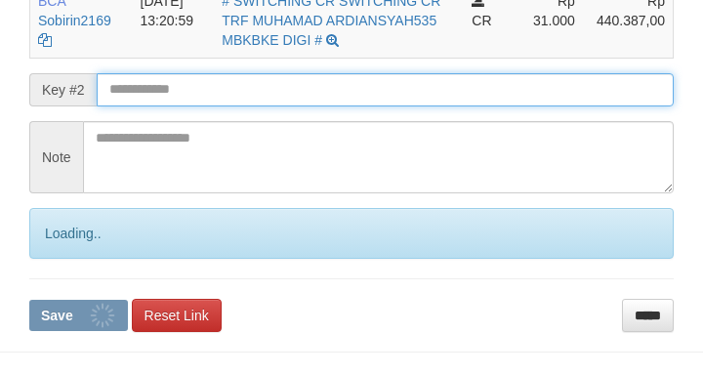
click at [29, 300] on button "Save" at bounding box center [78, 315] width 99 height 31
drag, startPoint x: 142, startPoint y: 84, endPoint x: 153, endPoint y: 91, distance: 12.7
click at [143, 86] on input "text" at bounding box center [385, 89] width 577 height 33
click at [153, 91] on input "text" at bounding box center [385, 89] width 577 height 33
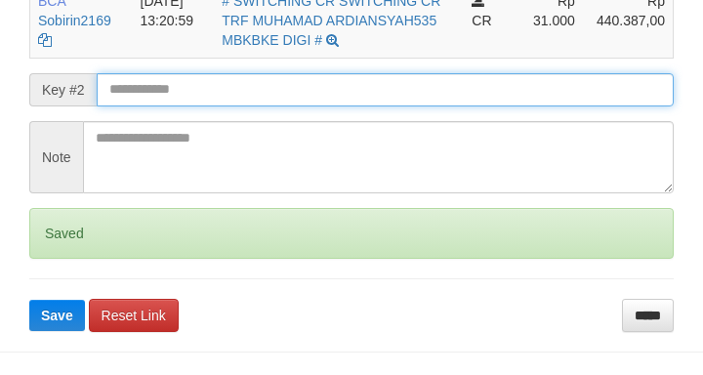
click at [29, 300] on button "Save" at bounding box center [57, 315] width 56 height 31
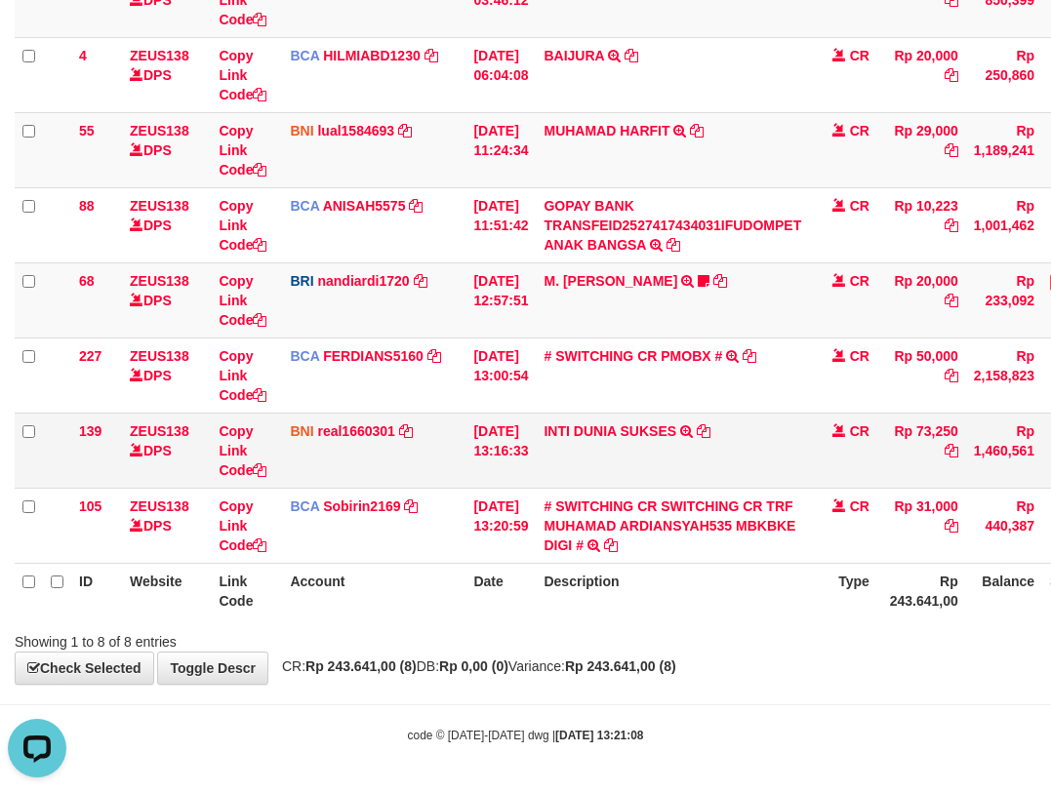
click at [578, 466] on td "INTI DUNIA SUKSES TRF/PAY/TOP-UP ECHANNEL INTI DUNIA SUKSES" at bounding box center [672, 450] width 273 height 75
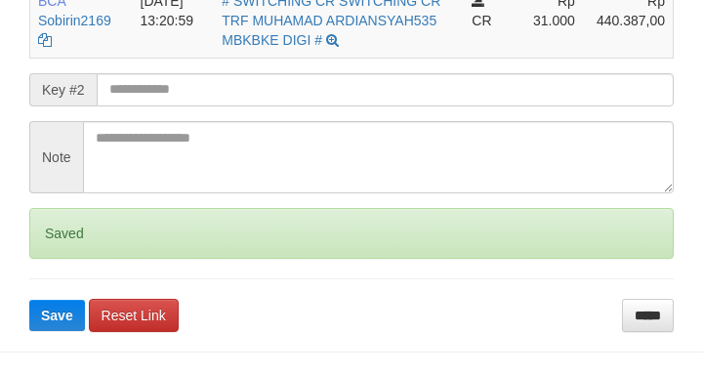
click at [159, 85] on input "text" at bounding box center [385, 89] width 577 height 33
click at [161, 86] on input "text" at bounding box center [385, 89] width 577 height 33
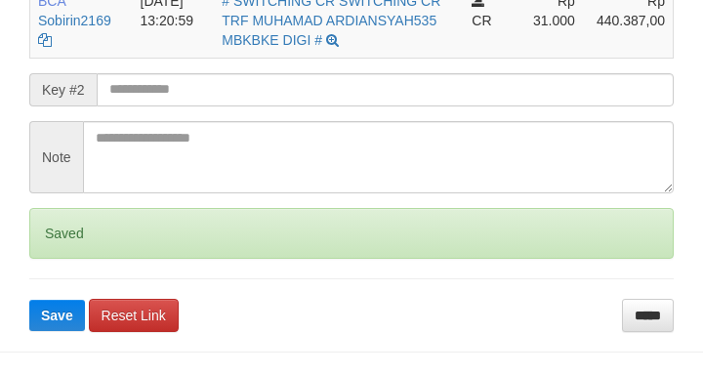
click at [158, 89] on input "text" at bounding box center [385, 89] width 577 height 33
